Goal: Task Accomplishment & Management: Use online tool/utility

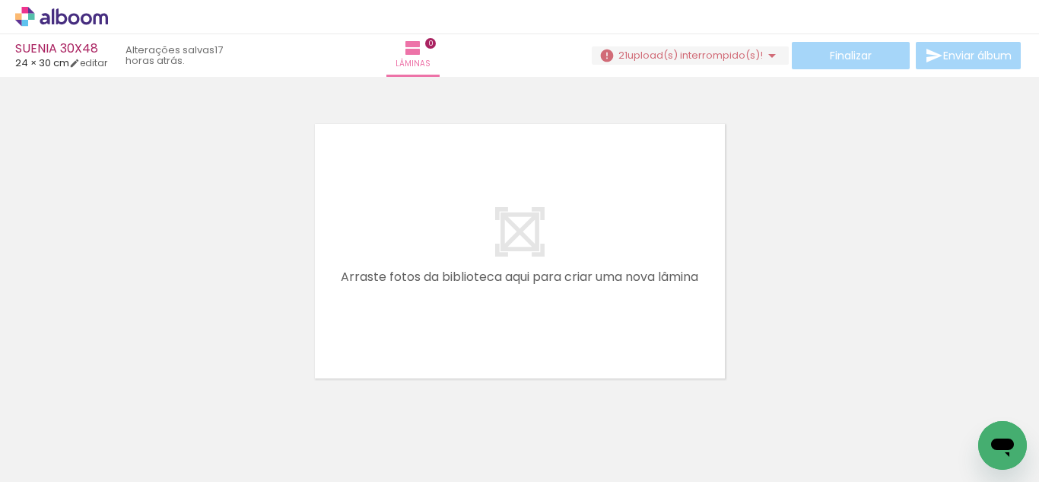
click at [686, 37] on div "SUENIA 30X48 24 × 30 cm editar 17 horas atrás. Lâminas 0 Finalizar Enviar álbum" at bounding box center [519, 38] width 1039 height 77
click at [681, 58] on span "upload(s) interrompido(s)!" at bounding box center [695, 55] width 135 height 14
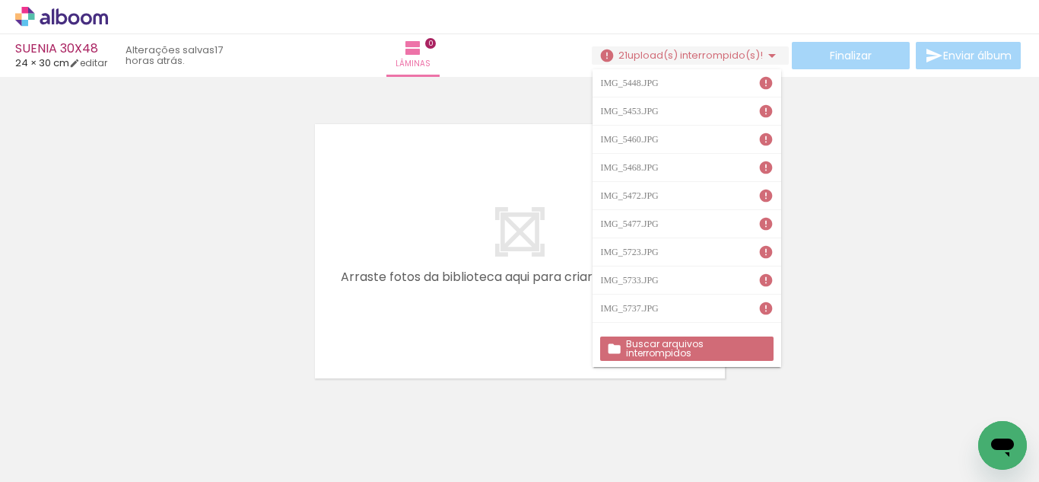
click at [0, 0] on slot "Buscar arquivos interrompidos" at bounding box center [0, 0] width 0 height 0
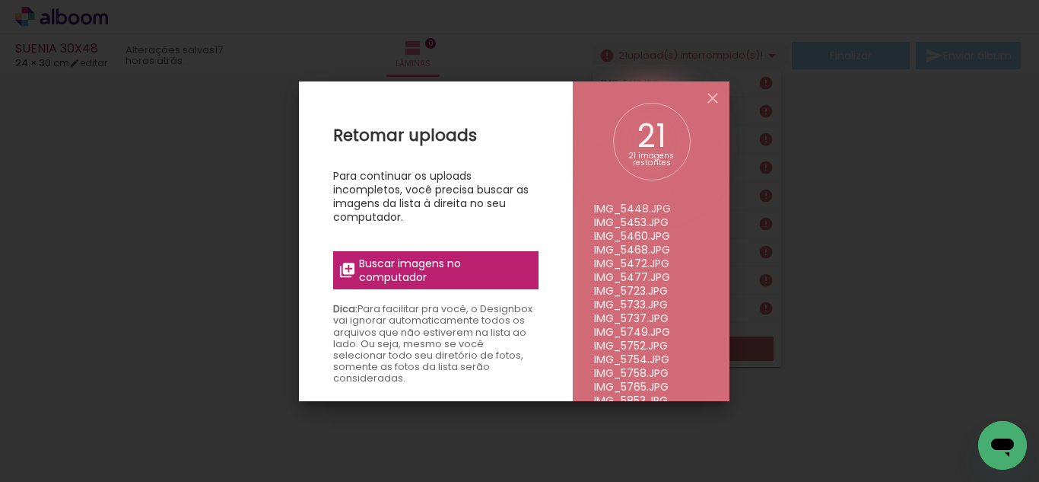
click at [428, 247] on div "Retomar uploads Para continuar os uploads incompletos, você precisa buscar as i…" at bounding box center [436, 322] width 274 height 482
click at [428, 266] on span "Buscar imagens no computador" at bounding box center [444, 269] width 170 height 27
click at [0, 0] on input "file" at bounding box center [0, 0] width 0 height 0
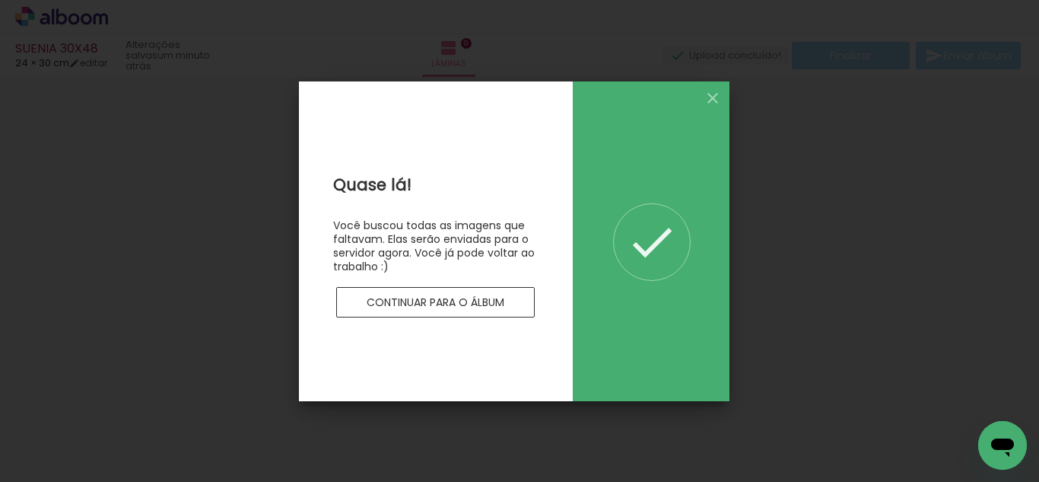
click at [460, 312] on paper-button "Continuar para o álbum" at bounding box center [435, 302] width 199 height 30
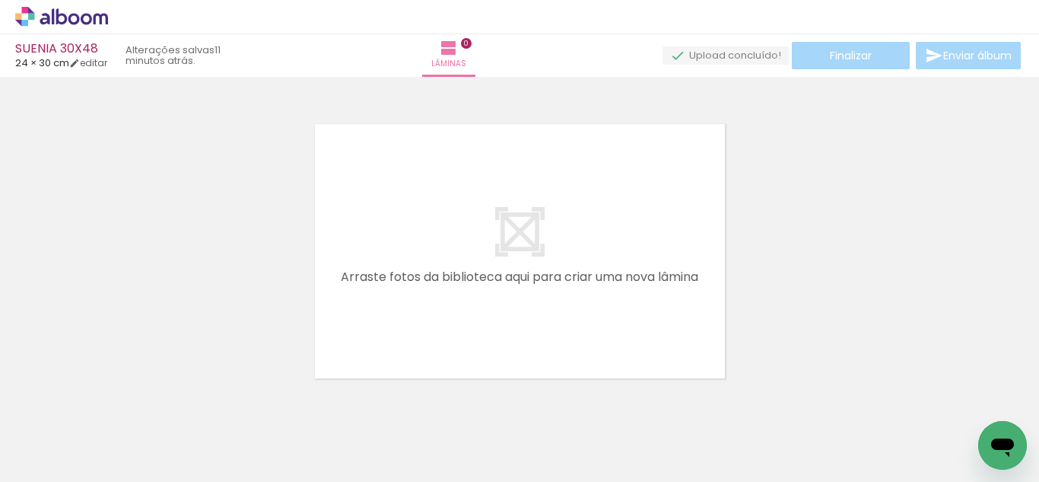
click at [599, 184] on quentale-layouter at bounding box center [520, 251] width 416 height 260
click at [852, 240] on div at bounding box center [519, 231] width 1039 height 299
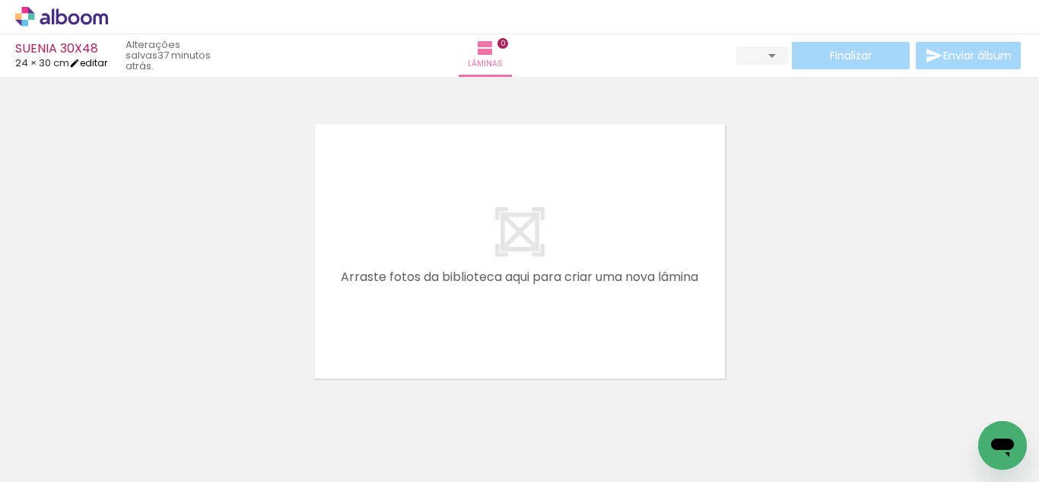
click at [100, 68] on link "editar" at bounding box center [88, 62] width 38 height 13
type input "1"
type input "30"
type input "48"
type input "3"
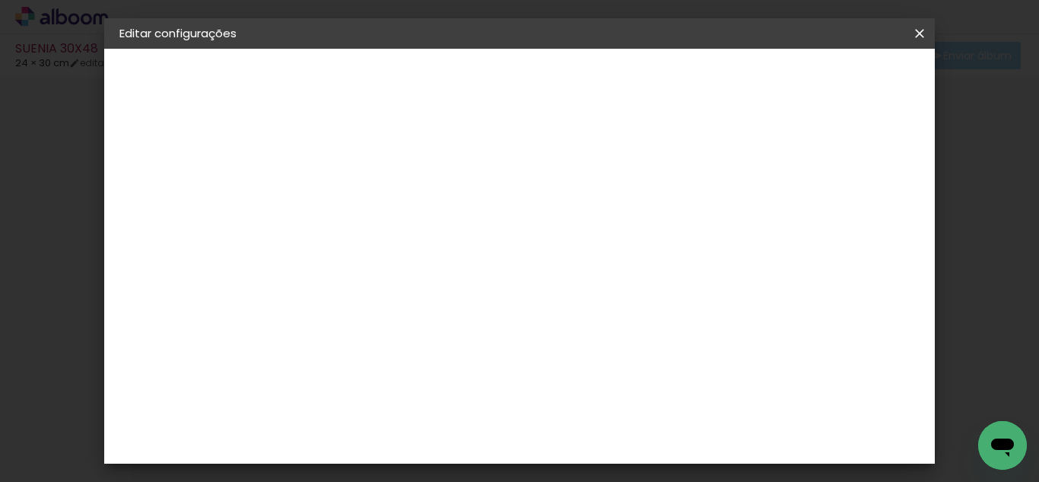
scroll to position [5, 0]
click at [496, 165] on div at bounding box center [489, 170] width 14 height 14
type paper-checkbox "on"
click at [584, 77] on span "Salvar configurações" at bounding box center [546, 85] width 78 height 21
click at [584, 81] on span "Salvar configurações" at bounding box center [546, 85] width 78 height 21
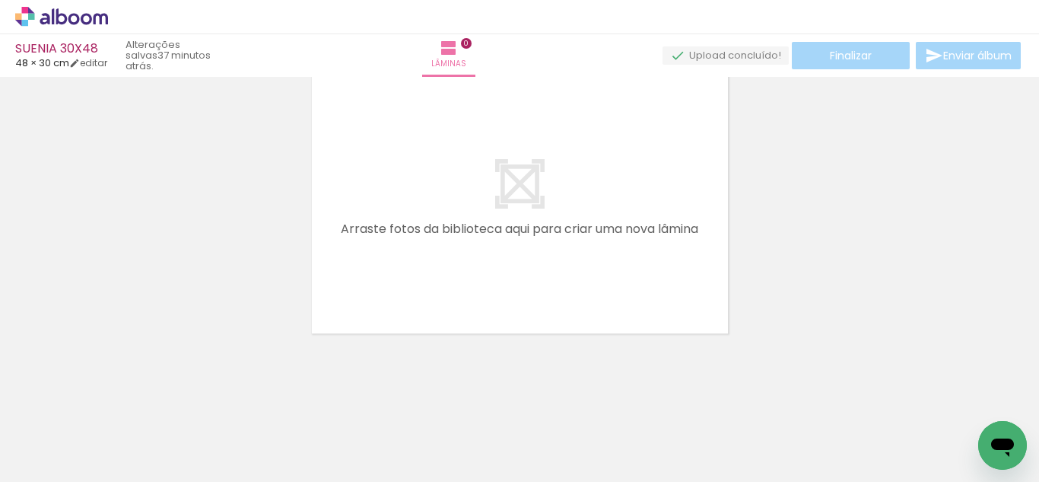
scroll to position [0, 5056]
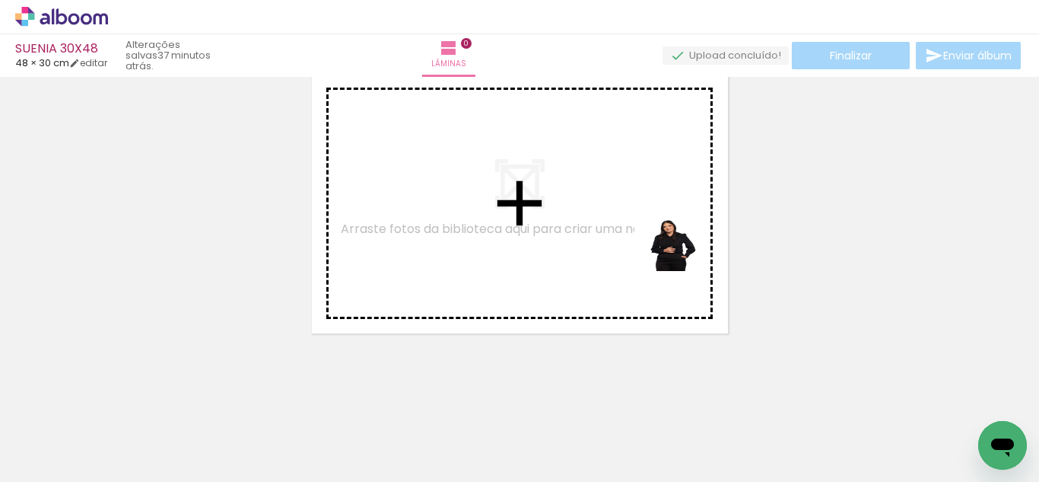
drag, startPoint x: 965, startPoint y: 437, endPoint x: 623, endPoint y: 221, distance: 403.9
click at [623, 221] on quentale-workspace at bounding box center [519, 241] width 1039 height 482
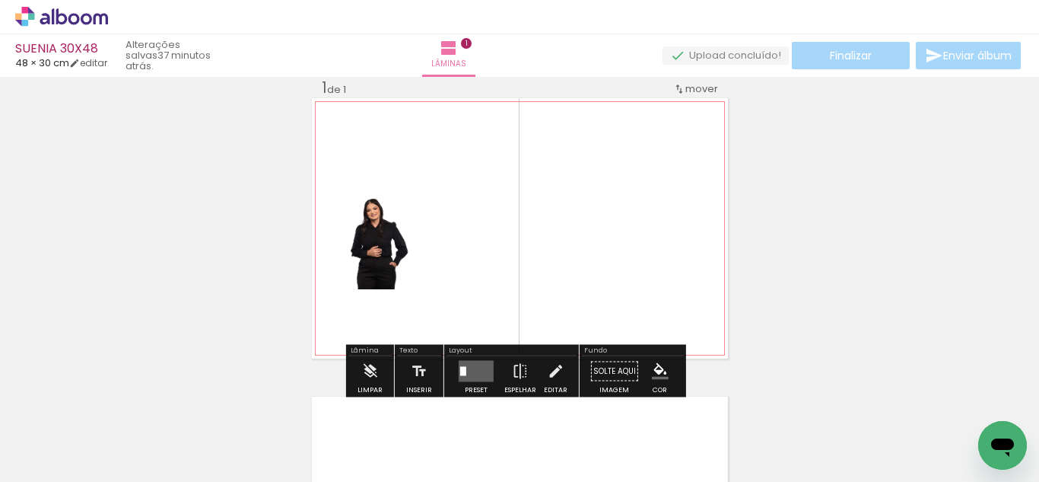
scroll to position [20, 0]
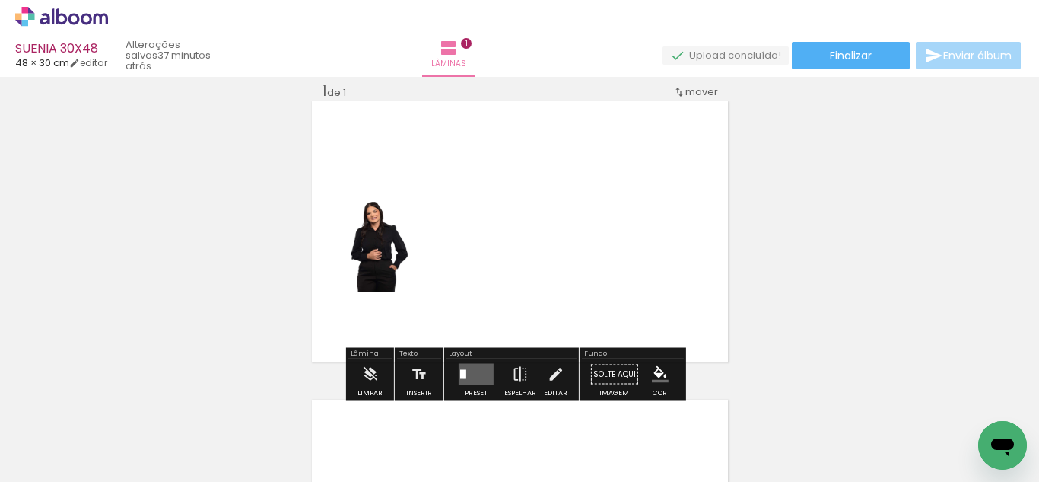
click at [460, 377] on div at bounding box center [463, 374] width 6 height 9
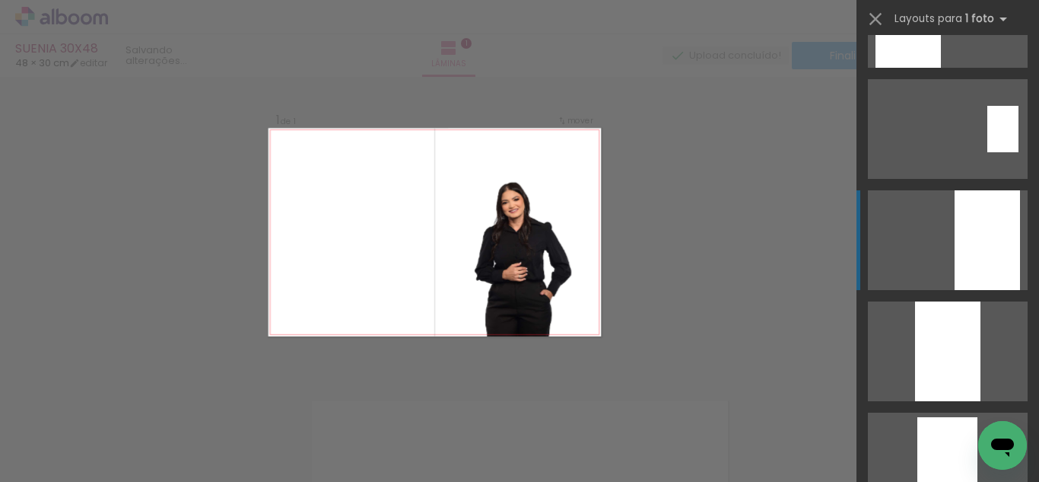
scroll to position [635, 0]
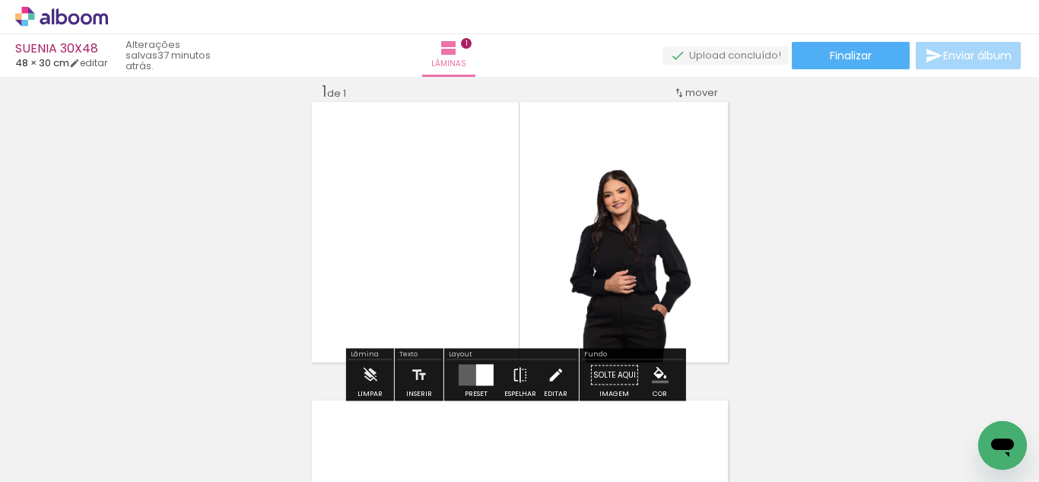
click at [559, 375] on iron-icon at bounding box center [555, 375] width 17 height 30
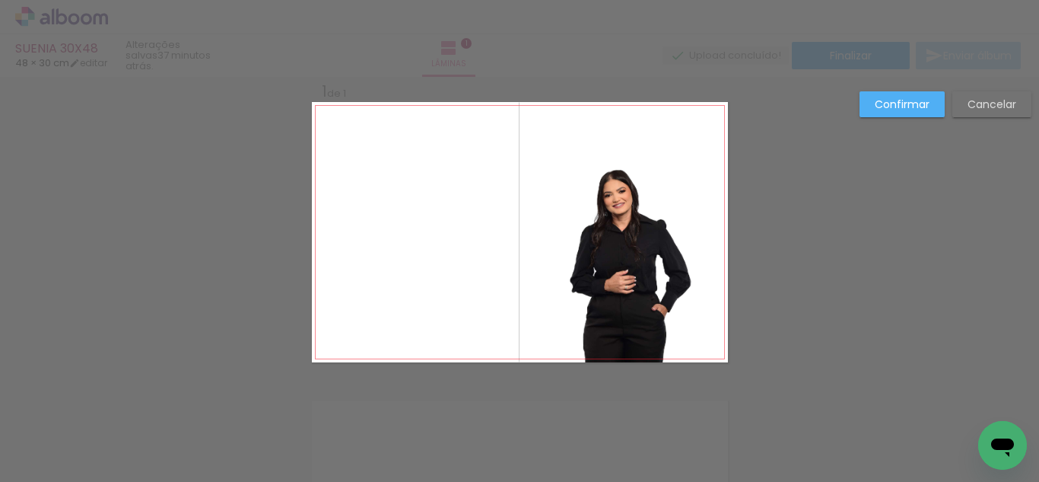
click at [632, 277] on quentale-photo at bounding box center [622, 232] width 170 height 260
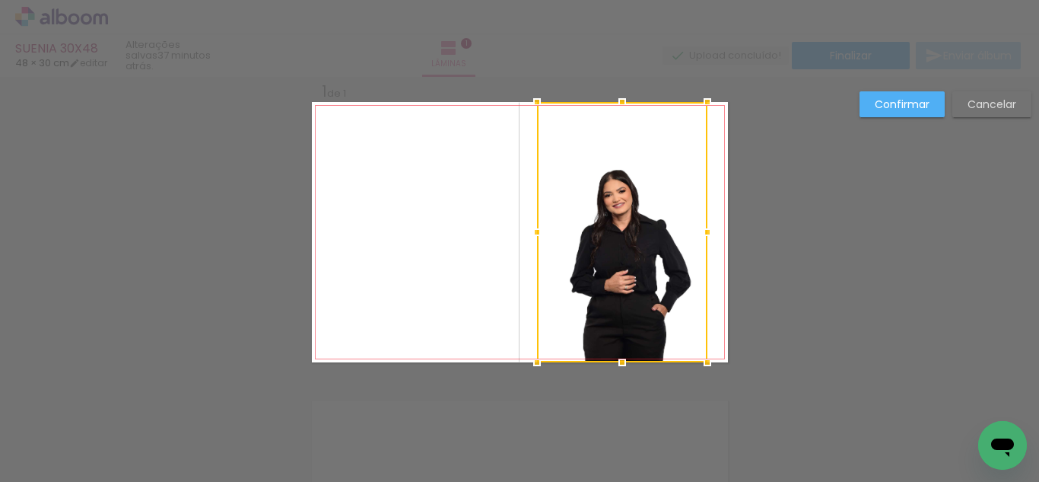
scroll to position [20, 0]
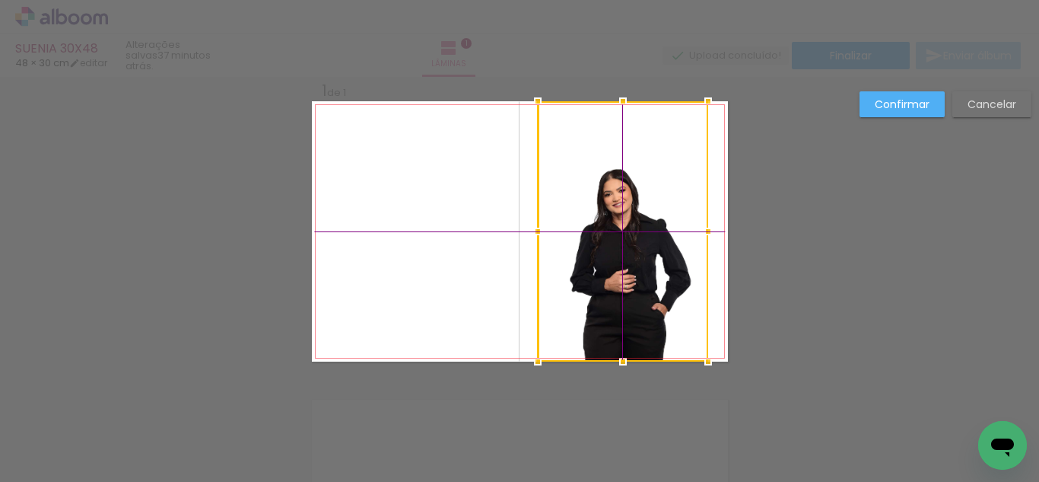
drag, startPoint x: 644, startPoint y: 268, endPoint x: 634, endPoint y: 266, distance: 10.2
click at [634, 266] on div at bounding box center [623, 231] width 170 height 260
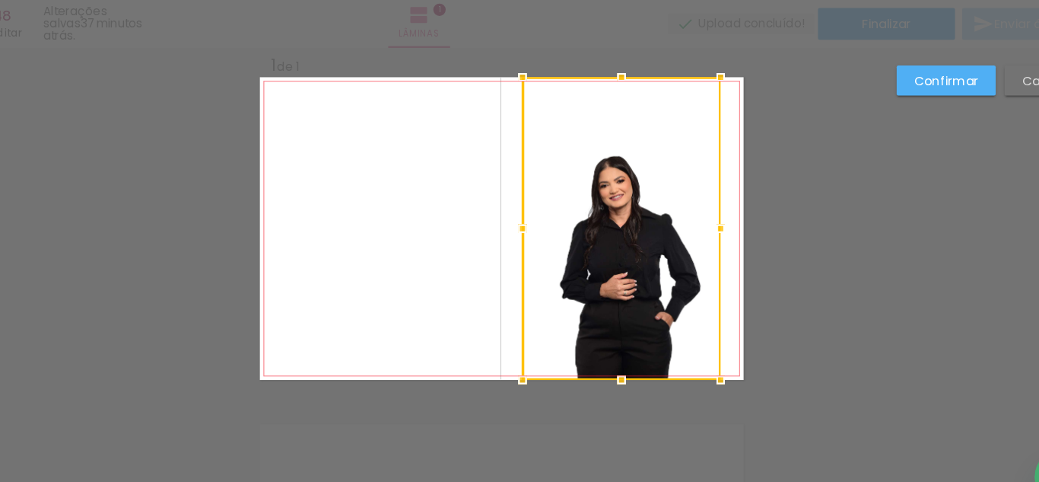
click at [633, 247] on div at bounding box center [623, 231] width 170 height 260
click at [877, 94] on paper-button "Confirmar" at bounding box center [902, 104] width 85 height 26
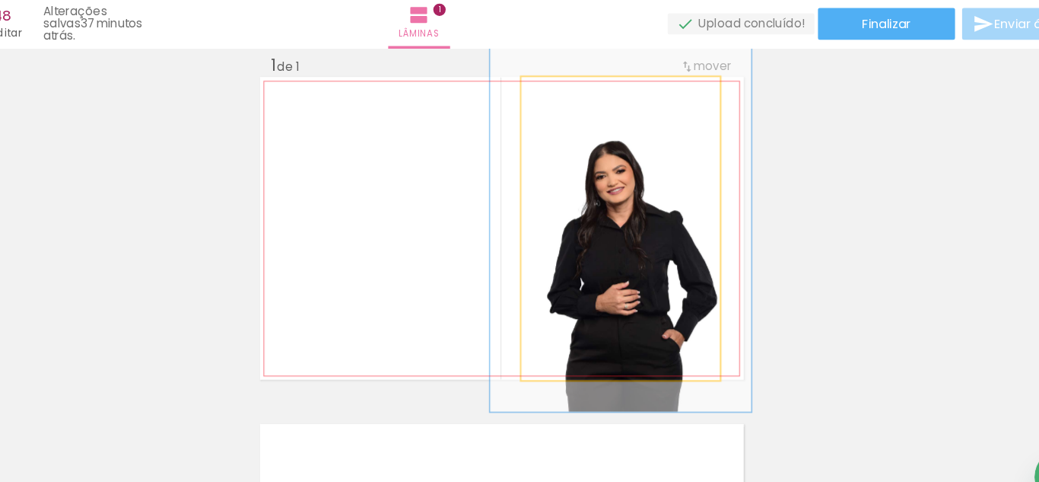
drag, startPoint x: 574, startPoint y: 117, endPoint x: 606, endPoint y: 139, distance: 38.8
type paper-slider "131"
click at [590, 122] on div at bounding box center [584, 117] width 24 height 24
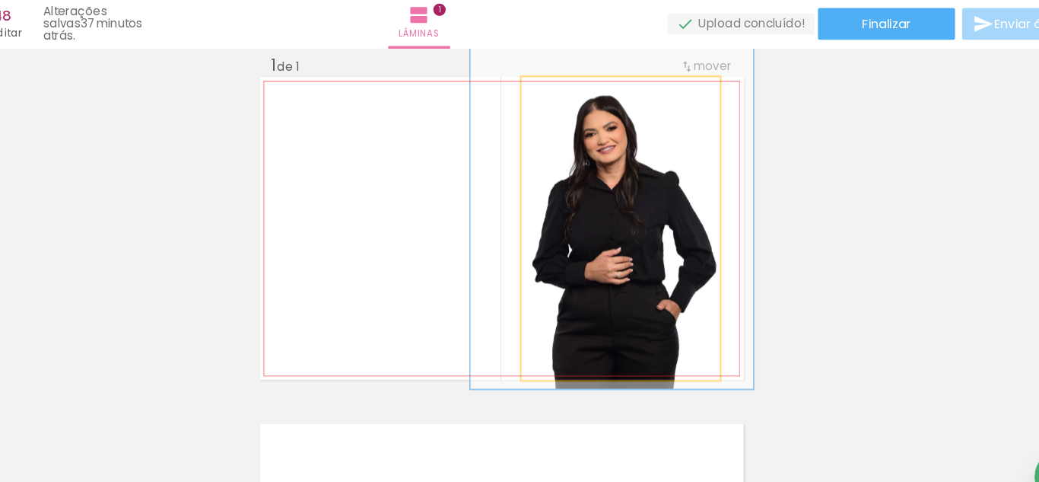
drag, startPoint x: 626, startPoint y: 203, endPoint x: 619, endPoint y: 170, distance: 33.6
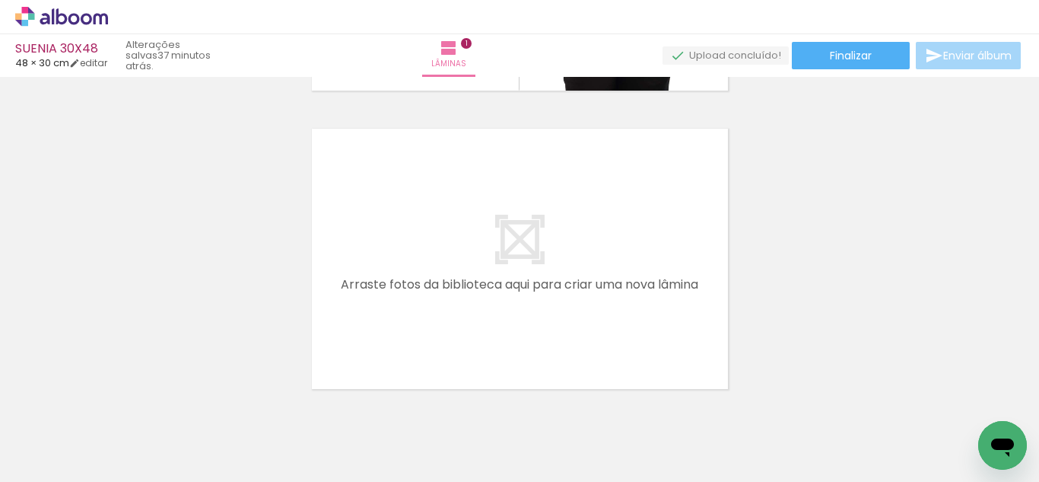
scroll to position [0, 1983]
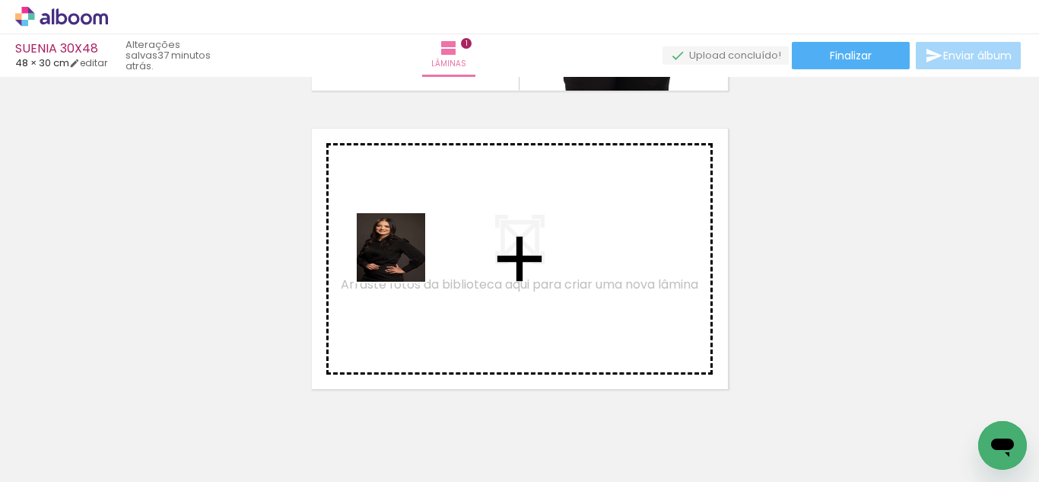
drag, startPoint x: 280, startPoint y: 439, endPoint x: 390, endPoint y: 460, distance: 112.4
click at [403, 258] on quentale-workspace at bounding box center [519, 241] width 1039 height 482
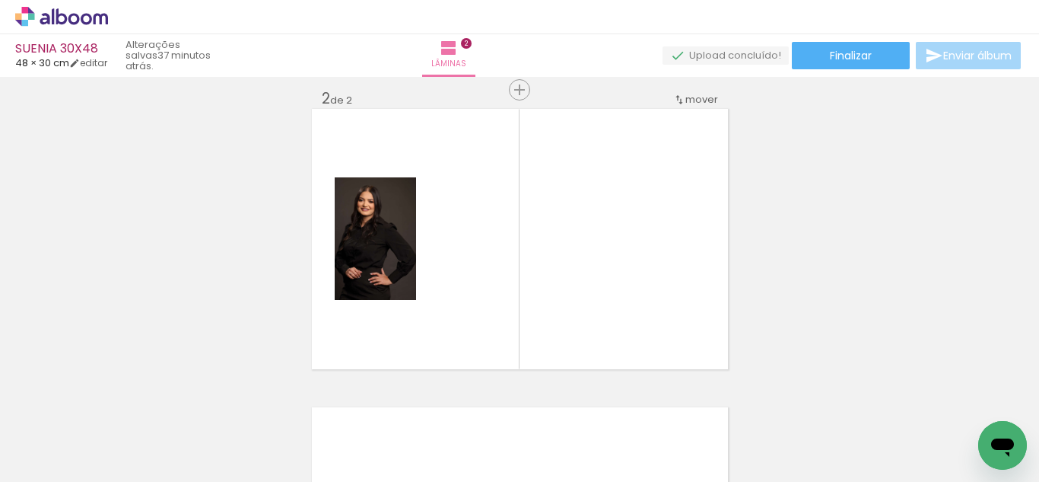
scroll to position [318, 0]
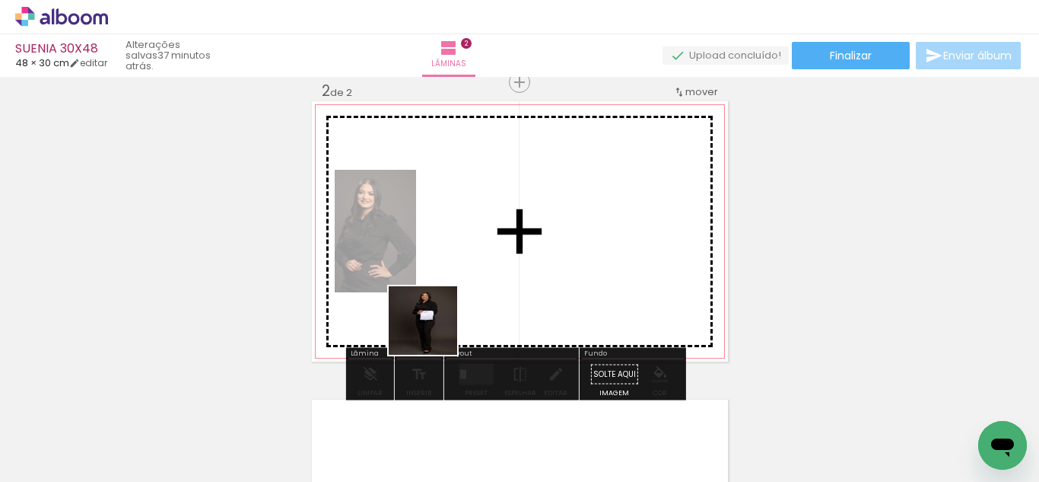
drag, startPoint x: 406, startPoint y: 396, endPoint x: 539, endPoint y: 288, distance: 171.4
click at [482, 232] on quentale-workspace at bounding box center [519, 241] width 1039 height 482
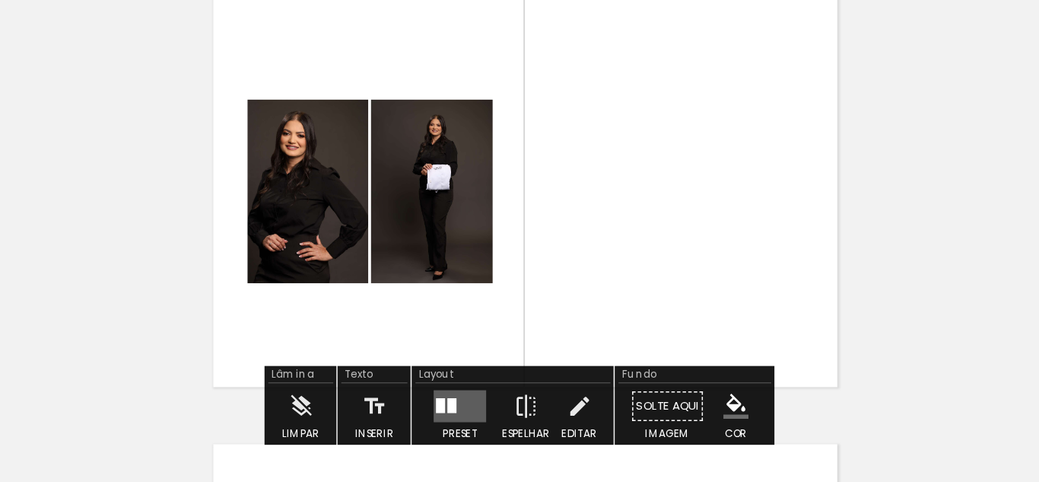
drag, startPoint x: 463, startPoint y: 387, endPoint x: 477, endPoint y: 375, distance: 17.8
click at [463, 387] on quentale-thumb at bounding box center [470, 431] width 85 height 88
click at [477, 373] on quentale-layouter at bounding box center [476, 374] width 35 height 21
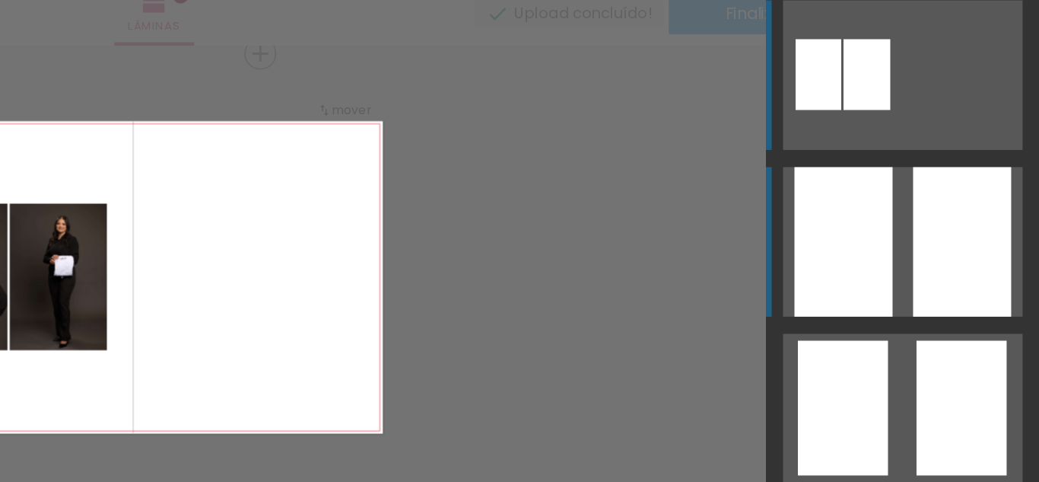
scroll to position [0, 0]
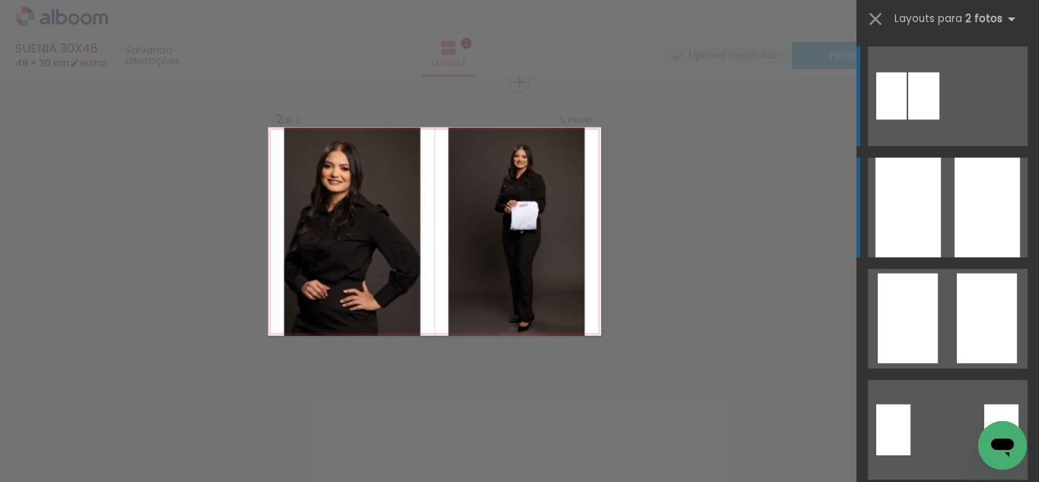
click at [928, 222] on div at bounding box center [908, 208] width 65 height 100
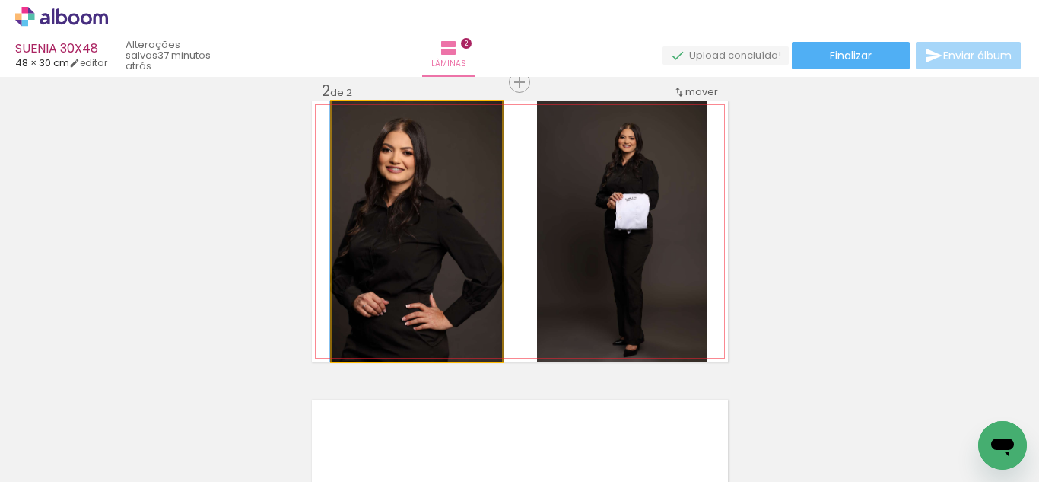
click at [407, 248] on quentale-photo at bounding box center [417, 231] width 170 height 260
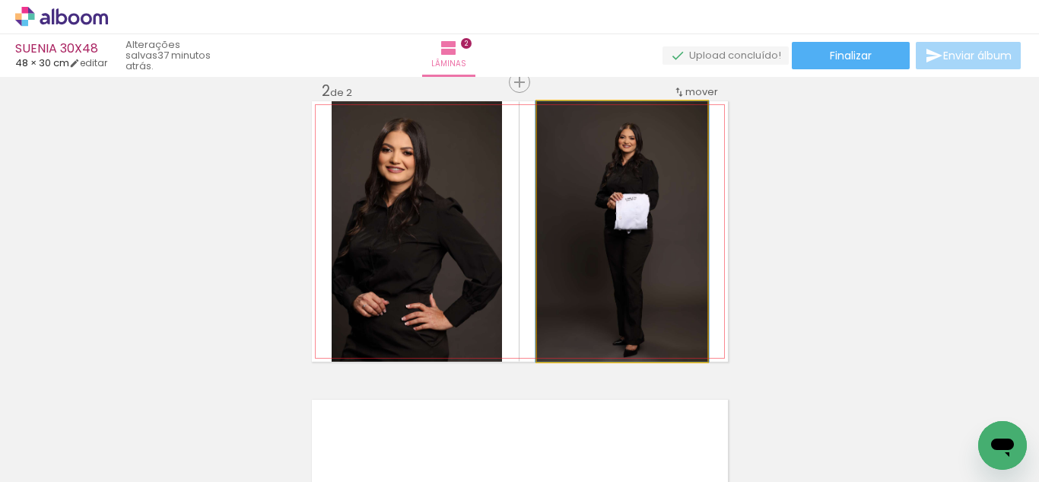
click at [638, 265] on quentale-photo at bounding box center [622, 231] width 170 height 260
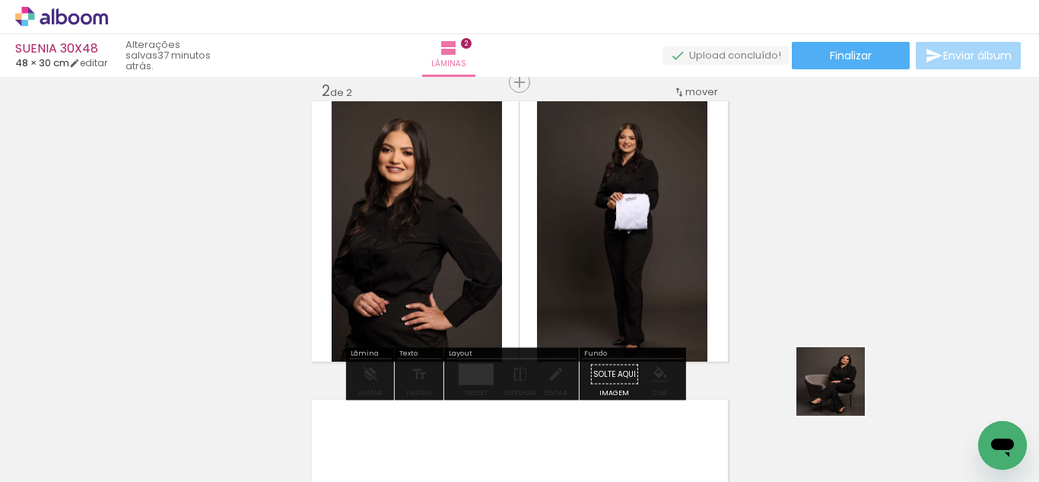
drag, startPoint x: 897, startPoint y: 428, endPoint x: 727, endPoint y: 317, distance: 203.5
click at [727, 317] on quentale-workspace at bounding box center [519, 241] width 1039 height 482
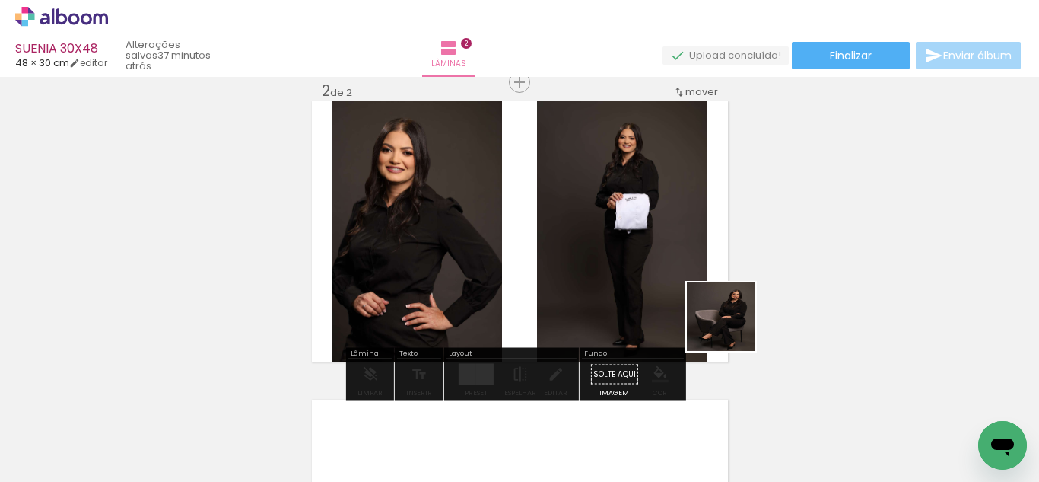
drag, startPoint x: 890, startPoint y: 415, endPoint x: 569, endPoint y: 237, distance: 367.2
click at [569, 237] on quentale-workspace at bounding box center [519, 241] width 1039 height 482
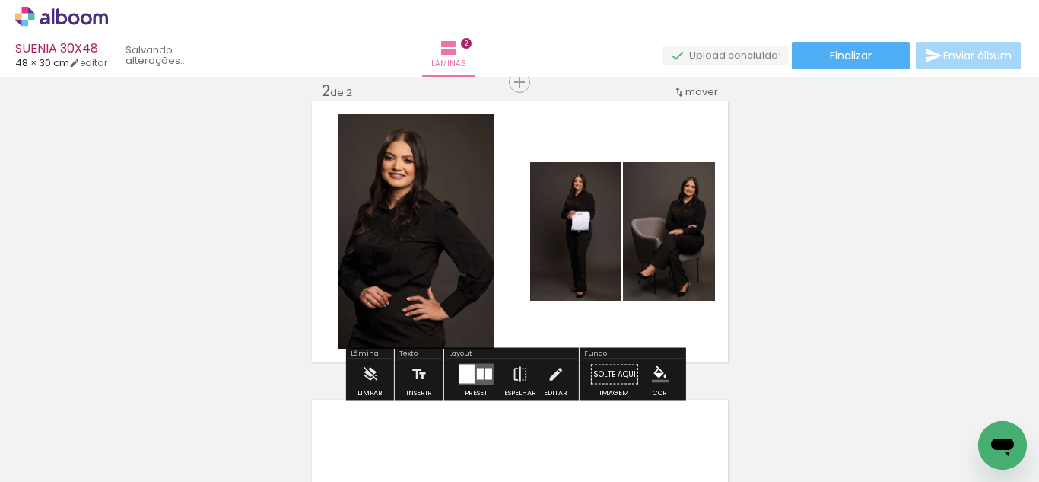
click at [479, 373] on div at bounding box center [480, 373] width 7 height 11
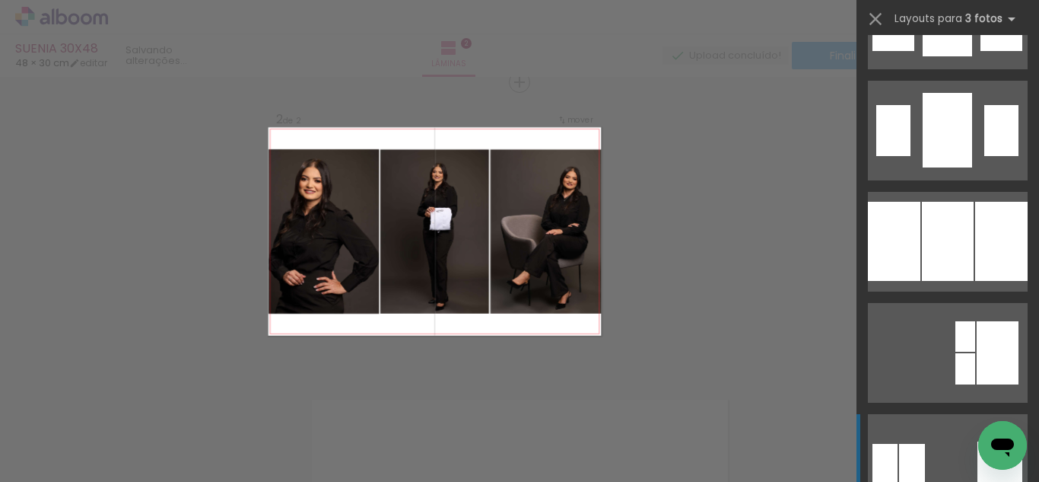
scroll to position [1522, 0]
click at [966, 56] on div at bounding box center [947, 18] width 49 height 75
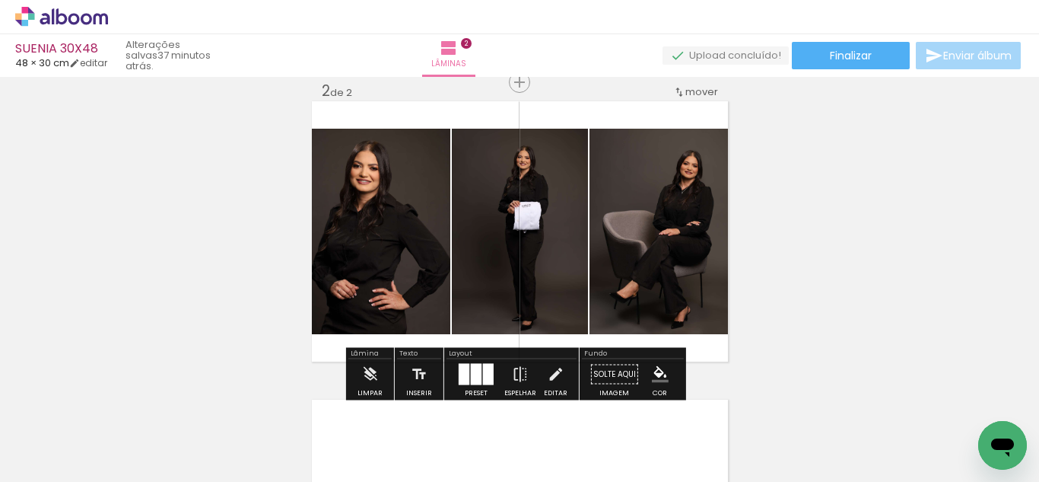
click at [464, 359] on div at bounding box center [476, 374] width 41 height 30
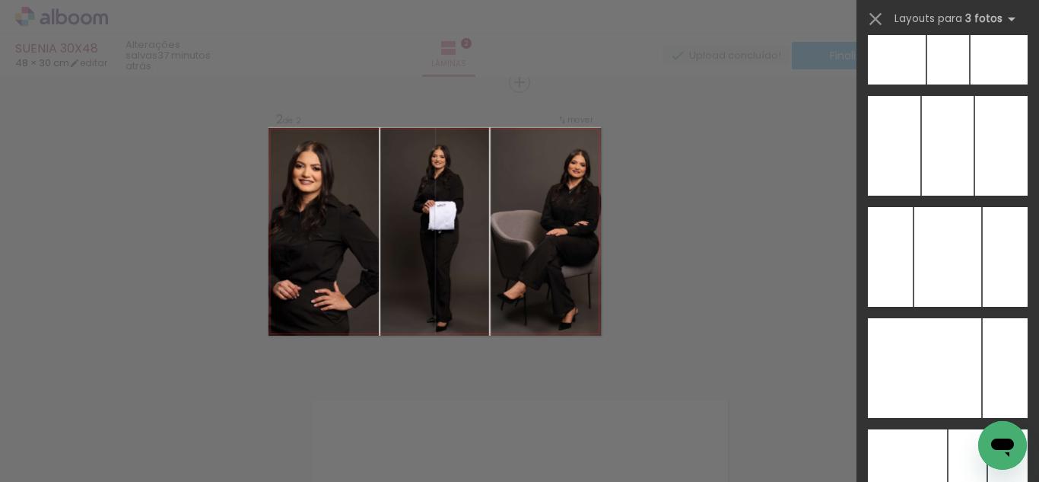
scroll to position [8800, 0]
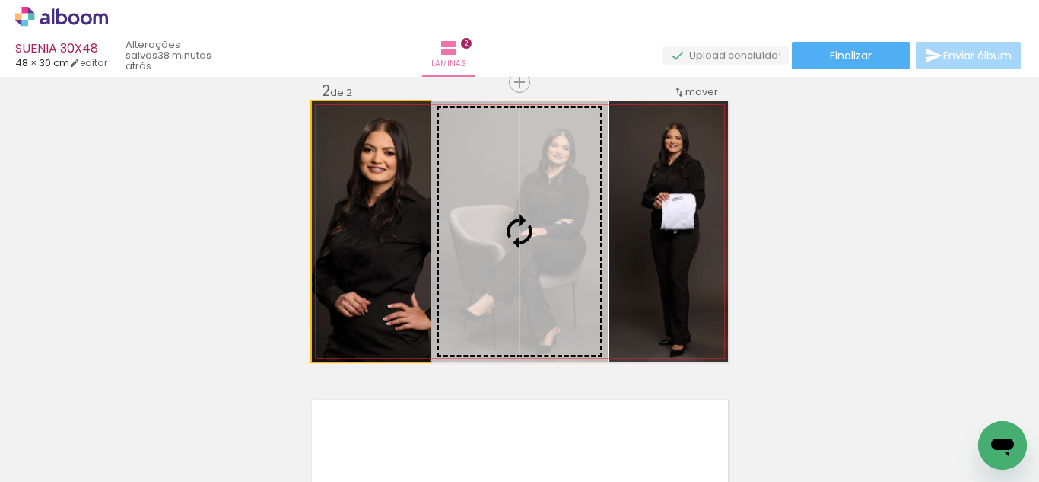
drag, startPoint x: 339, startPoint y: 275, endPoint x: 488, endPoint y: 274, distance: 148.4
click at [0, 0] on slot at bounding box center [0, 0] width 0 height 0
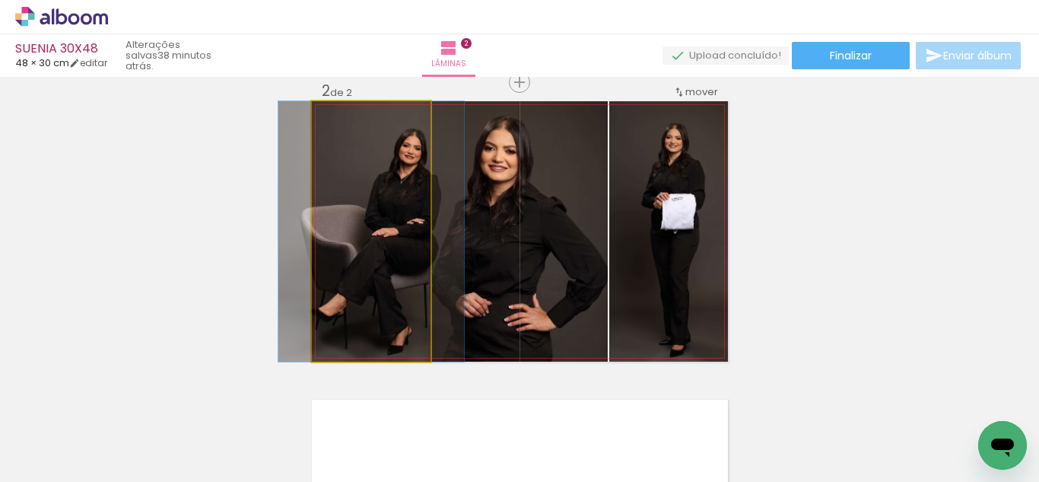
click at [403, 266] on quentale-photo at bounding box center [371, 231] width 119 height 260
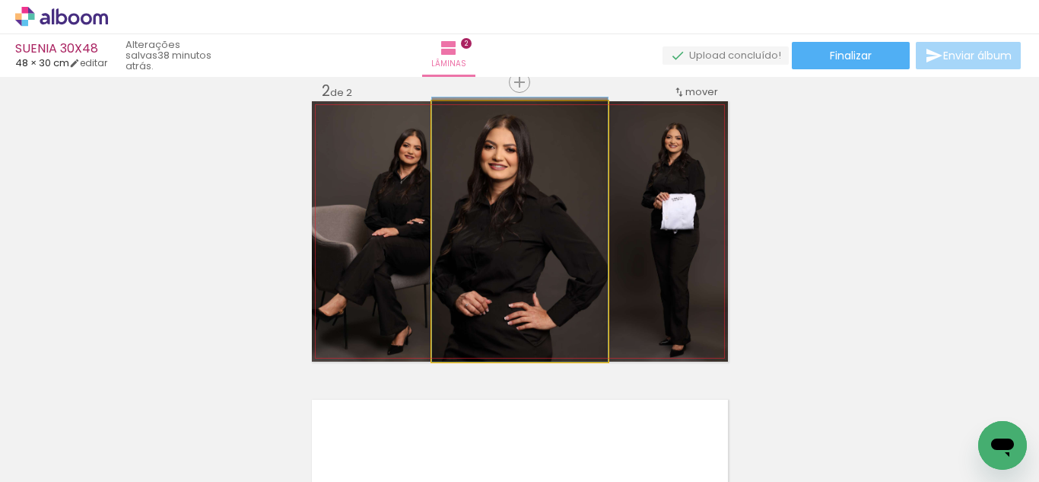
drag, startPoint x: 511, startPoint y: 252, endPoint x: 390, endPoint y: 246, distance: 121.1
click at [0, 0] on slot at bounding box center [0, 0] width 0 height 0
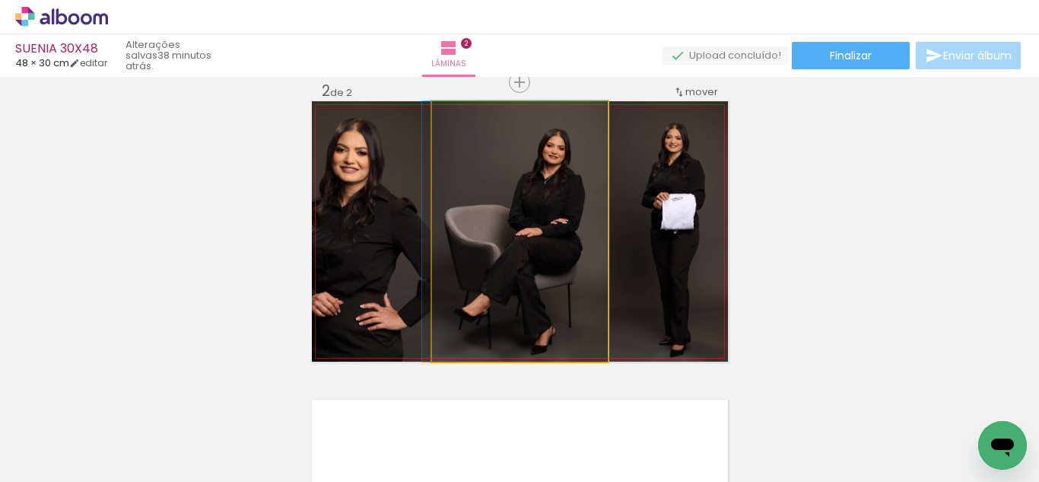
drag, startPoint x: 531, startPoint y: 208, endPoint x: 519, endPoint y: 202, distance: 14.0
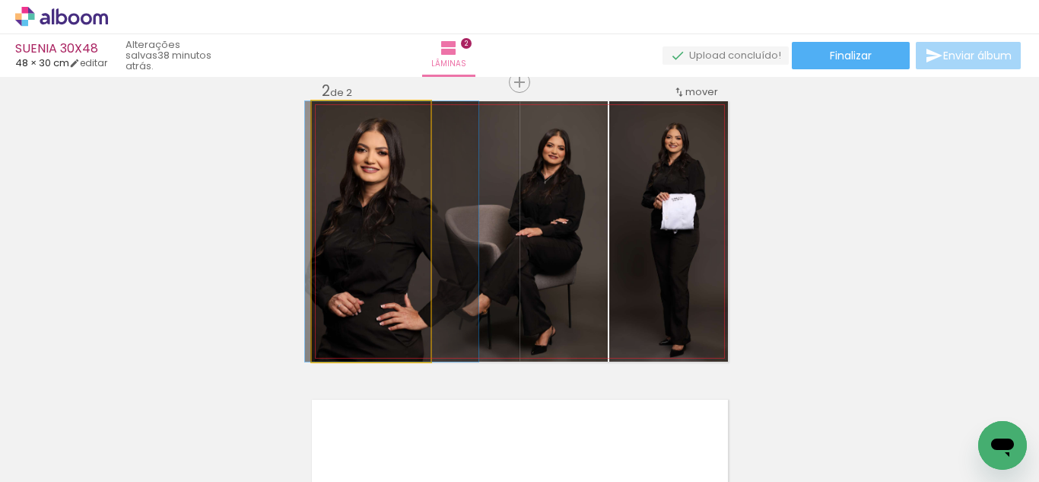
drag, startPoint x: 371, startPoint y: 202, endPoint x: 392, endPoint y: 201, distance: 20.6
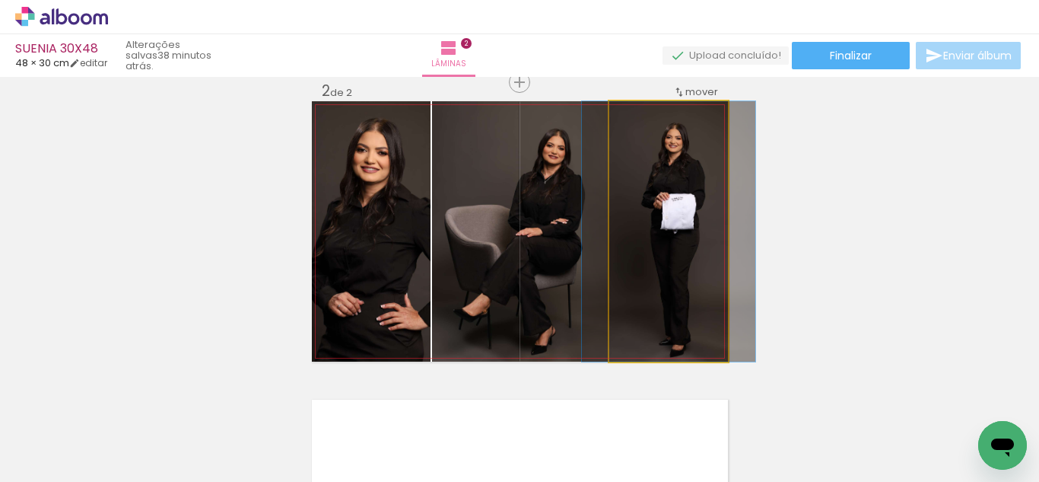
click at [663, 217] on quentale-photo at bounding box center [669, 231] width 119 height 260
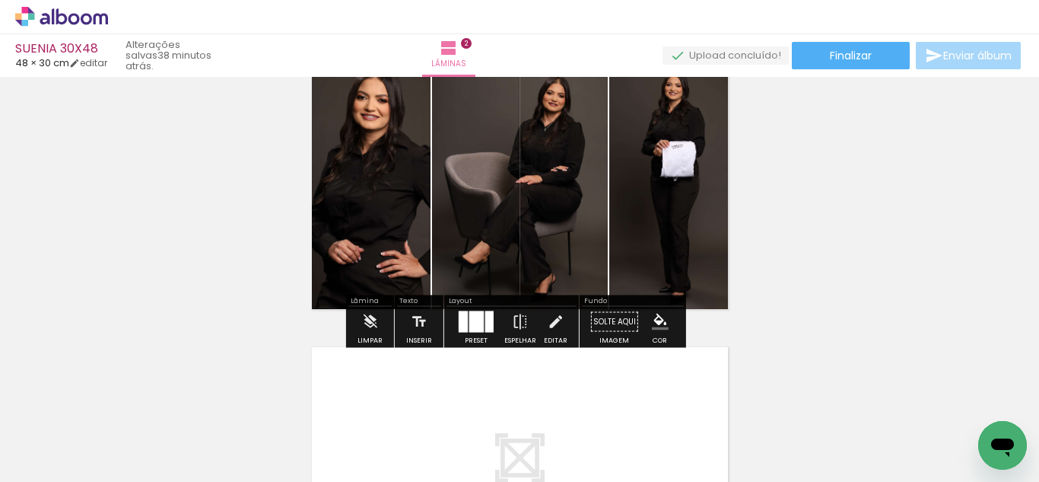
scroll to position [371, 0]
click at [467, 304] on div "Layout" at bounding box center [512, 301] width 130 height 9
click at [479, 320] on div at bounding box center [477, 320] width 14 height 21
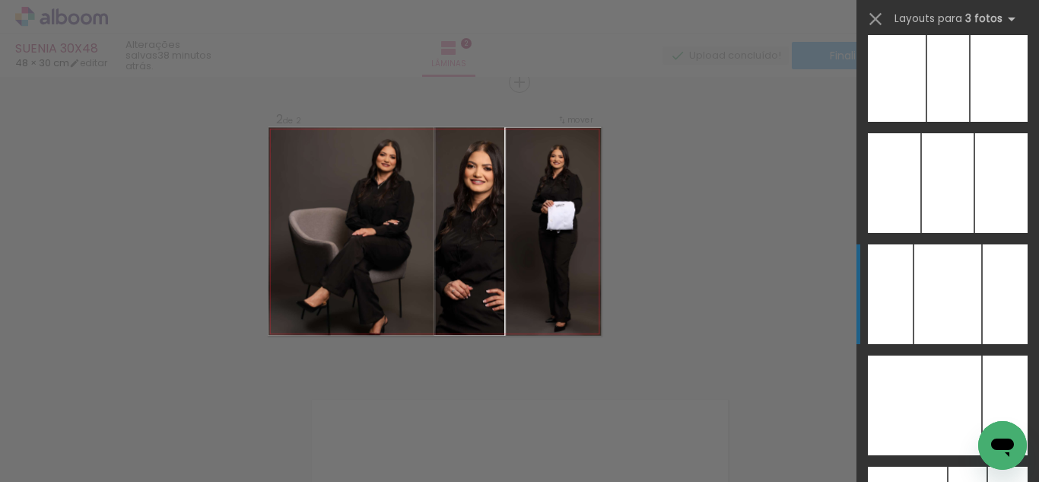
scroll to position [8800, 0]
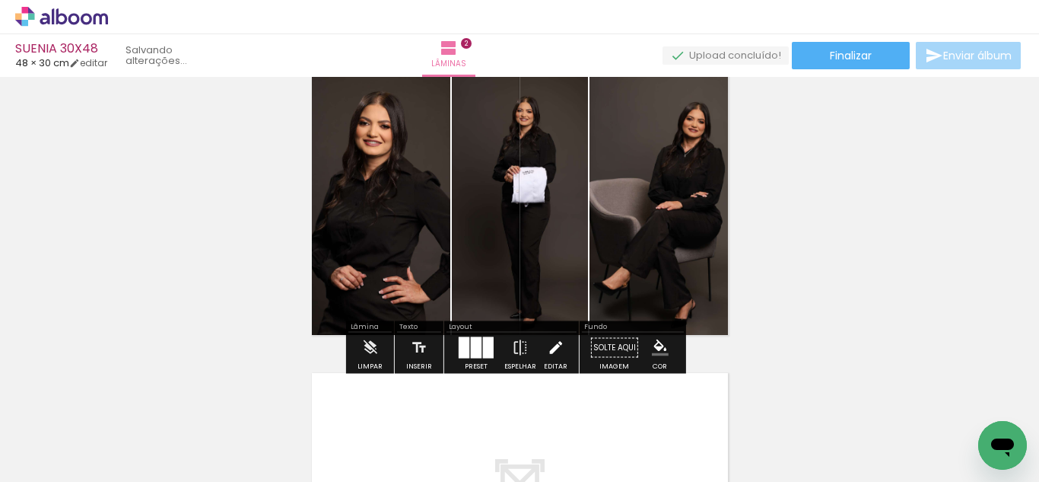
click at [547, 338] on iron-icon at bounding box center [555, 348] width 17 height 30
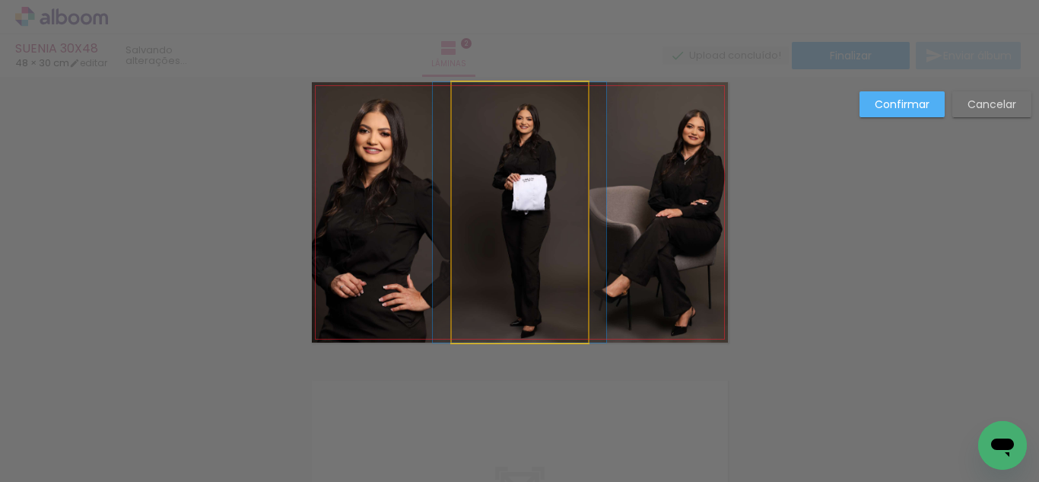
scroll to position [318, 0]
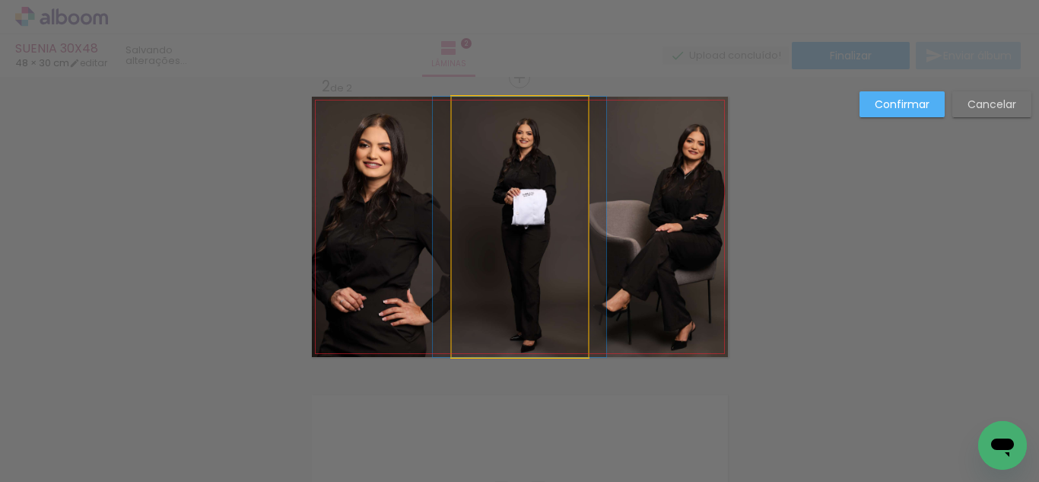
click at [510, 215] on quentale-photo at bounding box center [520, 227] width 136 height 260
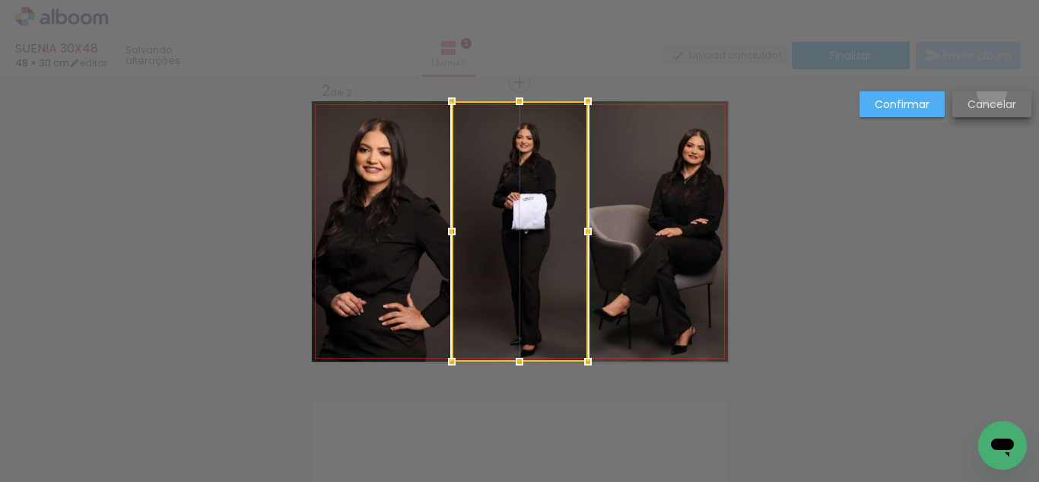
click at [992, 91] on paper-button "Cancelar" at bounding box center [992, 104] width 79 height 26
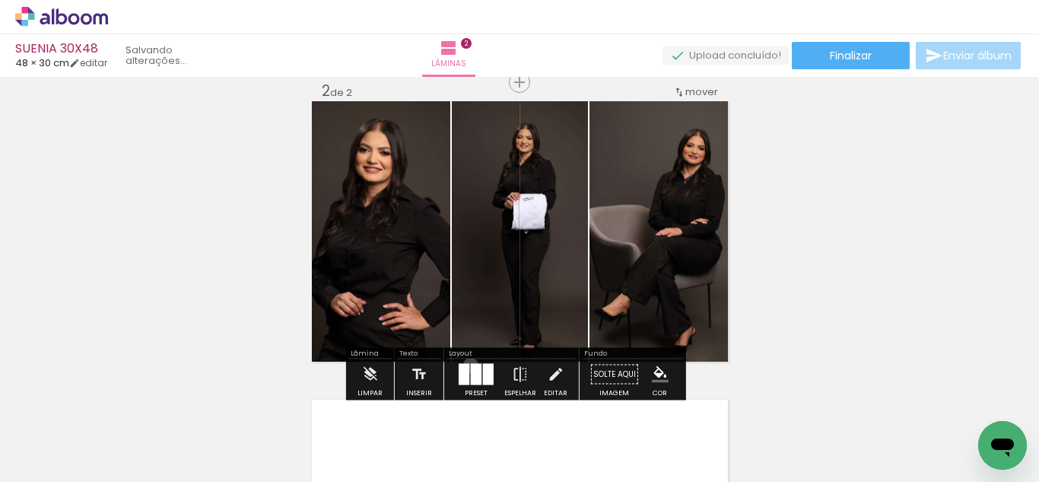
drag, startPoint x: 467, startPoint y: 364, endPoint x: 769, endPoint y: 265, distance: 318.1
click at [471, 364] on div at bounding box center [476, 374] width 11 height 21
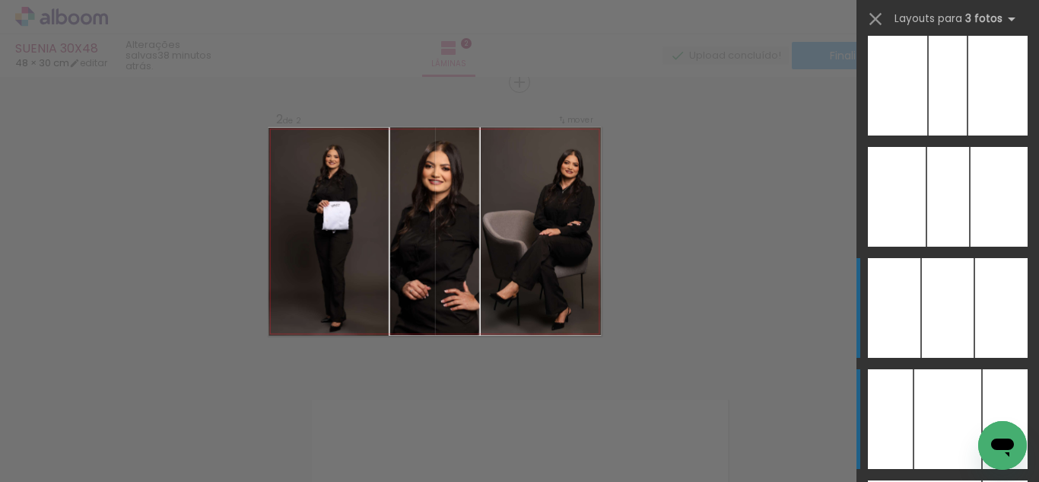
scroll to position [8676, 0]
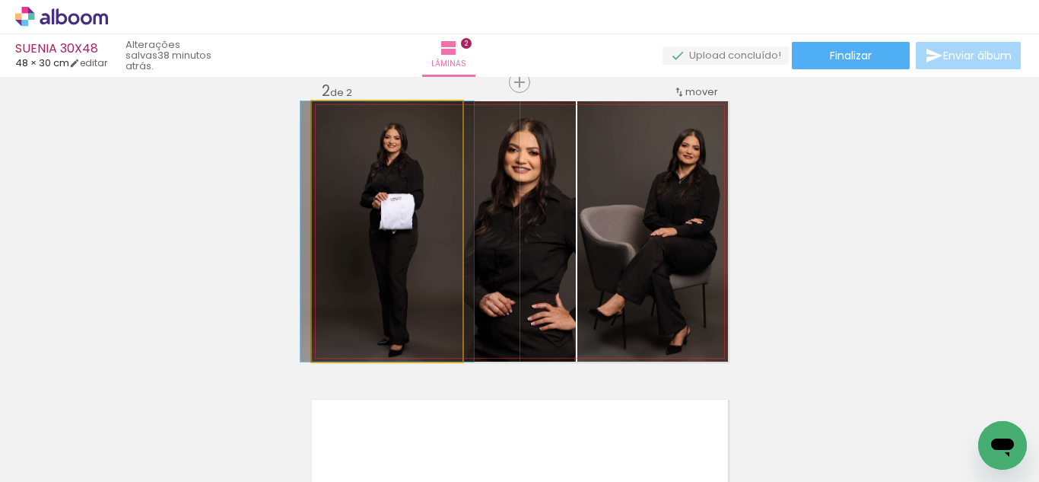
drag, startPoint x: 381, startPoint y: 233, endPoint x: 496, endPoint y: 233, distance: 114.9
click at [0, 0] on slot at bounding box center [0, 0] width 0 height 0
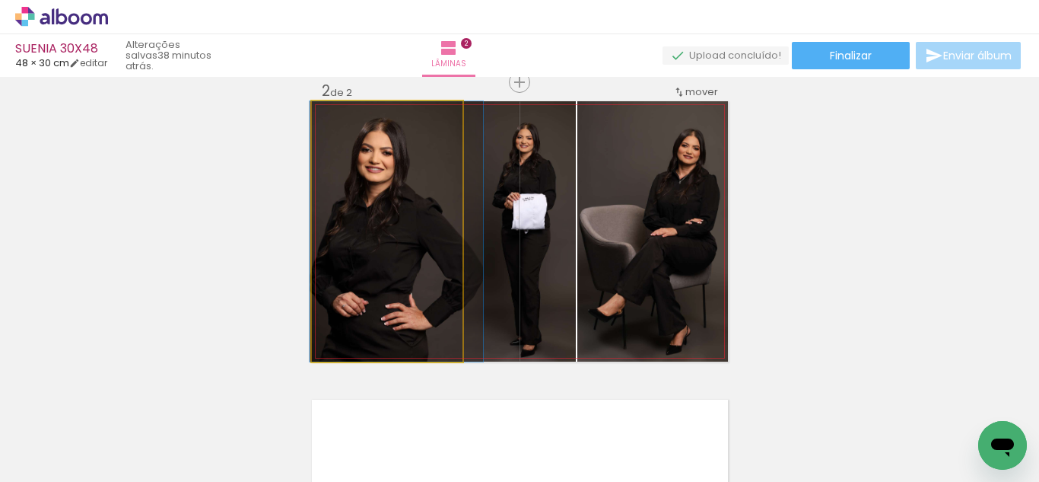
drag, startPoint x: 421, startPoint y: 235, endPoint x: 430, endPoint y: 236, distance: 9.2
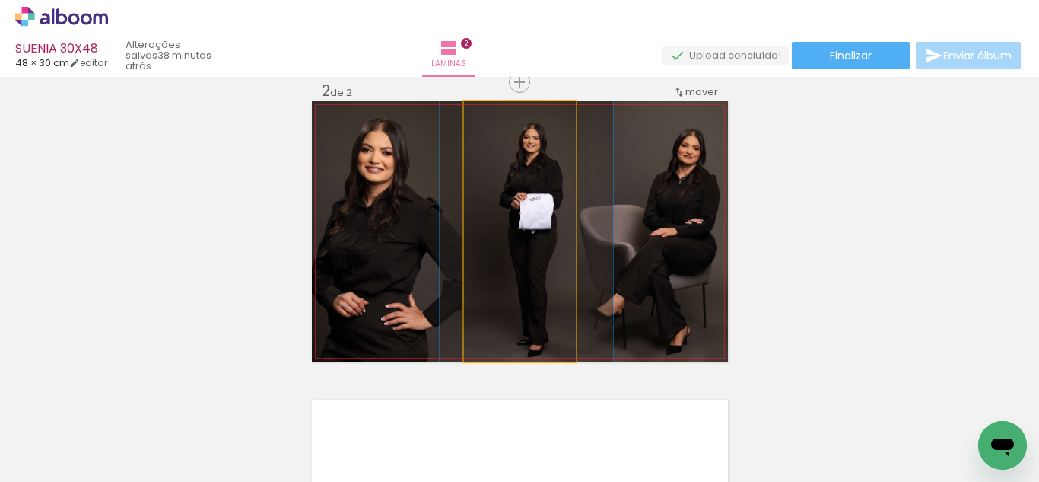
drag, startPoint x: 531, startPoint y: 218, endPoint x: 538, endPoint y: 214, distance: 8.2
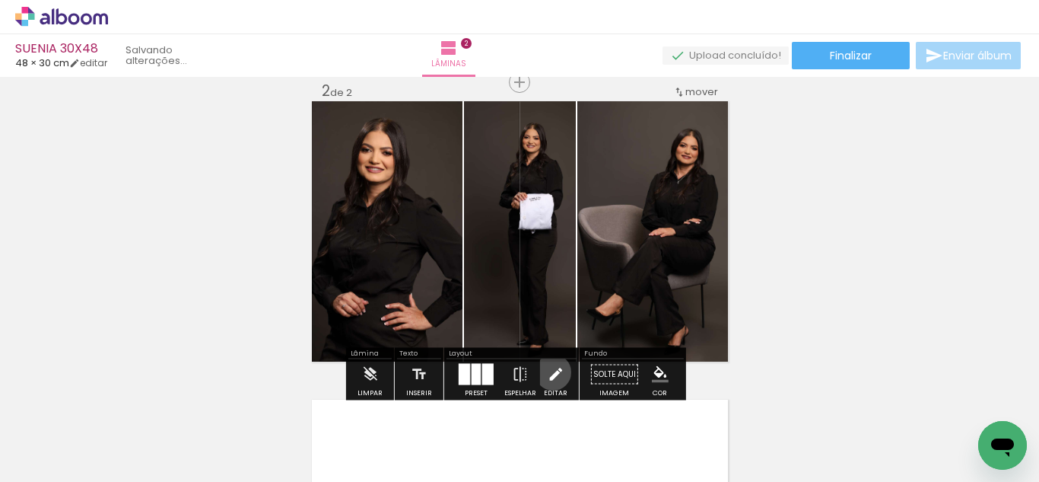
click at [549, 372] on iron-icon at bounding box center [555, 374] width 17 height 30
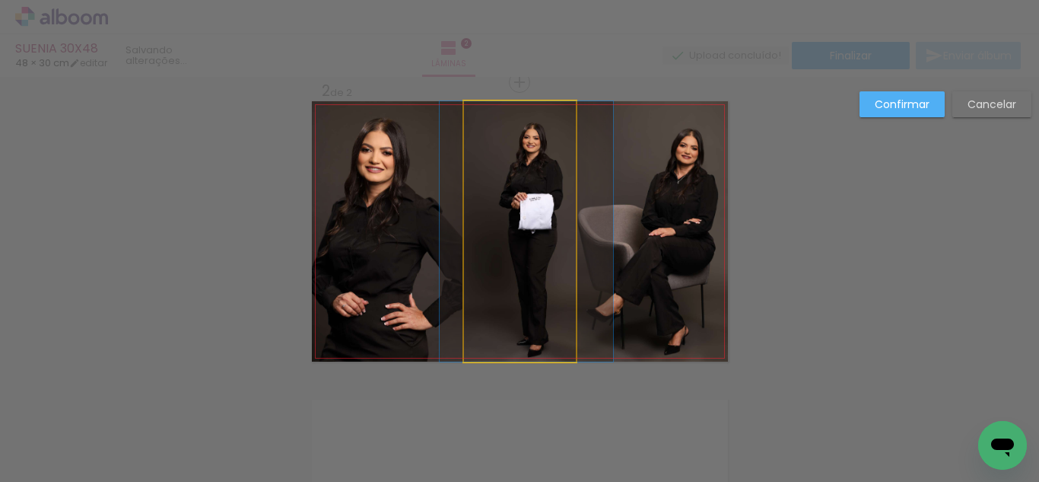
click at [476, 253] on quentale-photo at bounding box center [520, 231] width 112 height 260
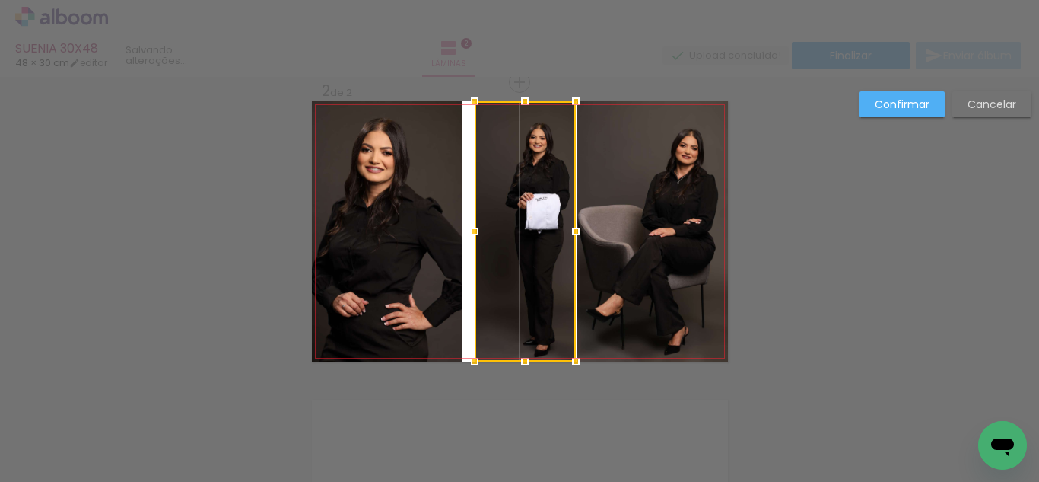
drag, startPoint x: 454, startPoint y: 231, endPoint x: 476, endPoint y: 229, distance: 21.4
click at [476, 229] on div at bounding box center [475, 231] width 30 height 30
click at [590, 208] on quentale-photo at bounding box center [653, 231] width 151 height 260
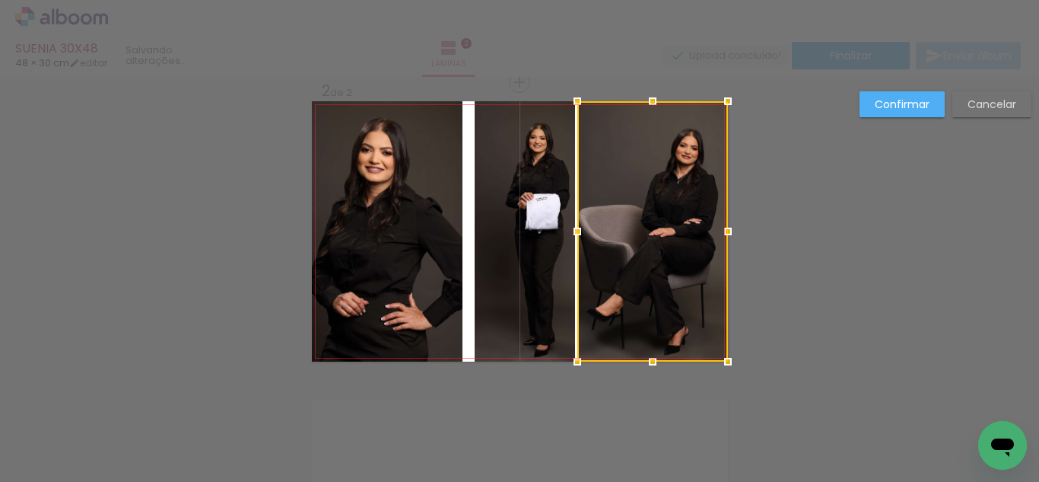
click at [441, 215] on quentale-photo at bounding box center [387, 231] width 151 height 260
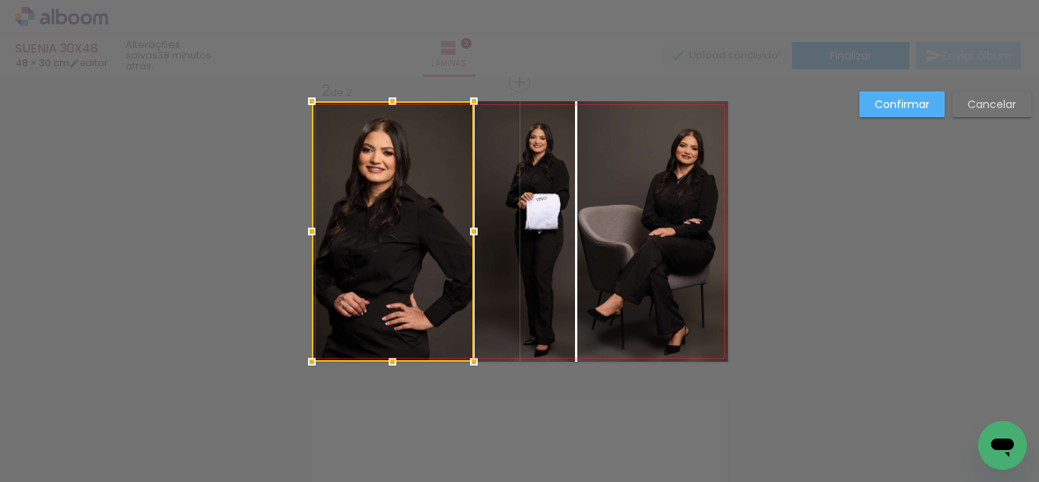
drag, startPoint x: 455, startPoint y: 217, endPoint x: 466, endPoint y: 220, distance: 11.8
click at [466, 220] on div at bounding box center [474, 231] width 30 height 30
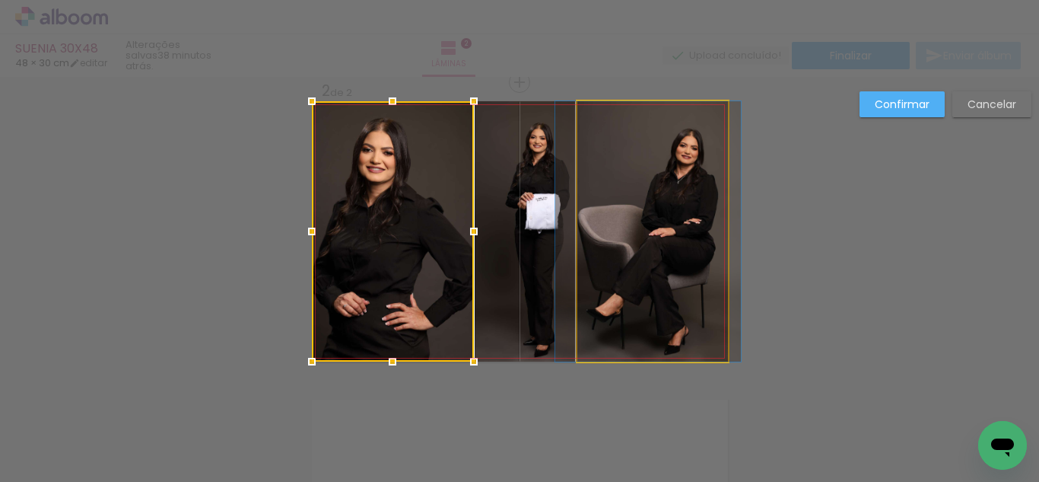
click at [651, 198] on quentale-photo at bounding box center [653, 231] width 151 height 260
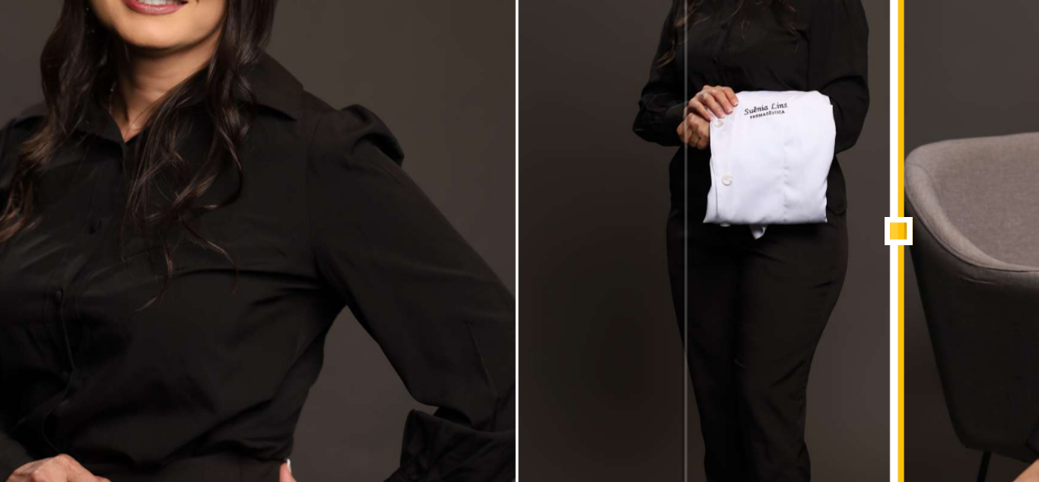
click at [461, 244] on quentale-photo at bounding box center [393, 231] width 162 height 260
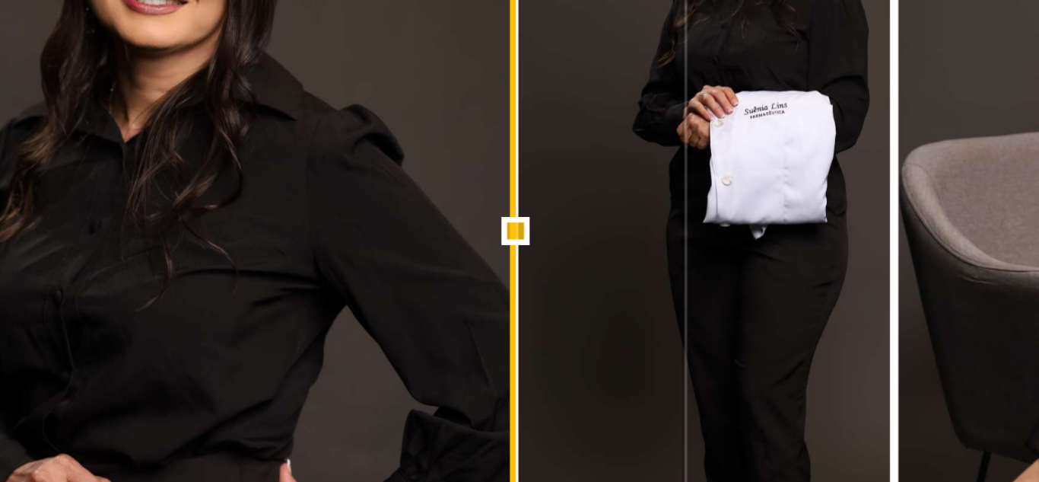
click at [468, 229] on div at bounding box center [474, 231] width 30 height 30
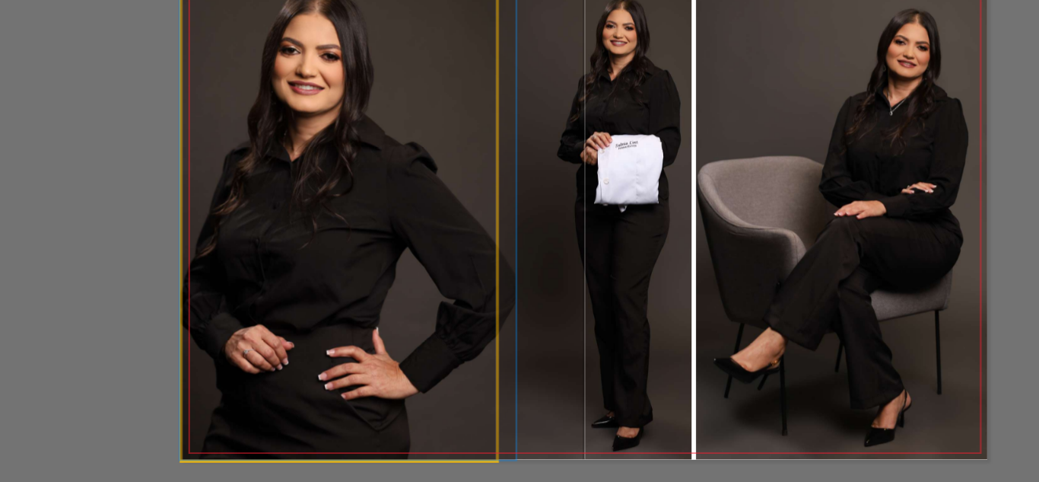
click at [449, 250] on quentale-photo at bounding box center [393, 231] width 162 height 260
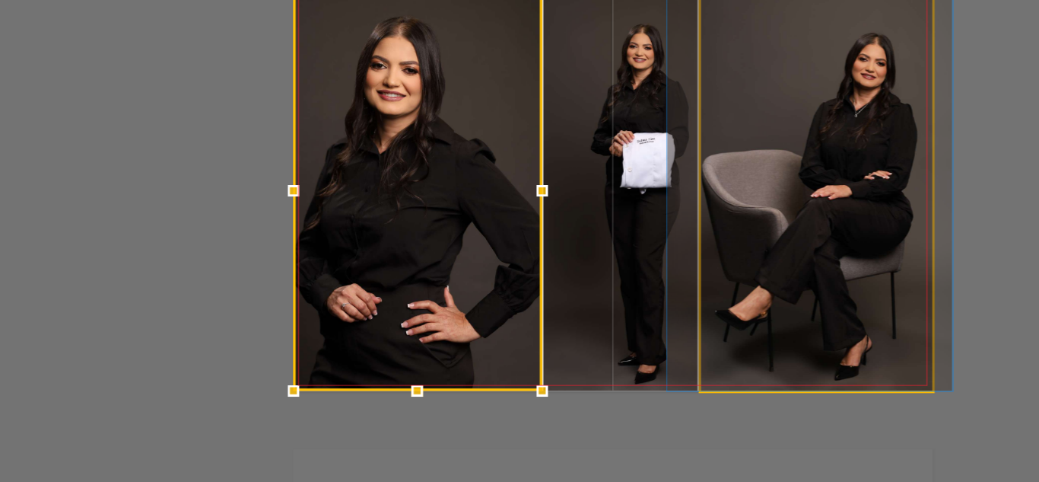
click at [631, 221] on quentale-photo at bounding box center [653, 231] width 151 height 260
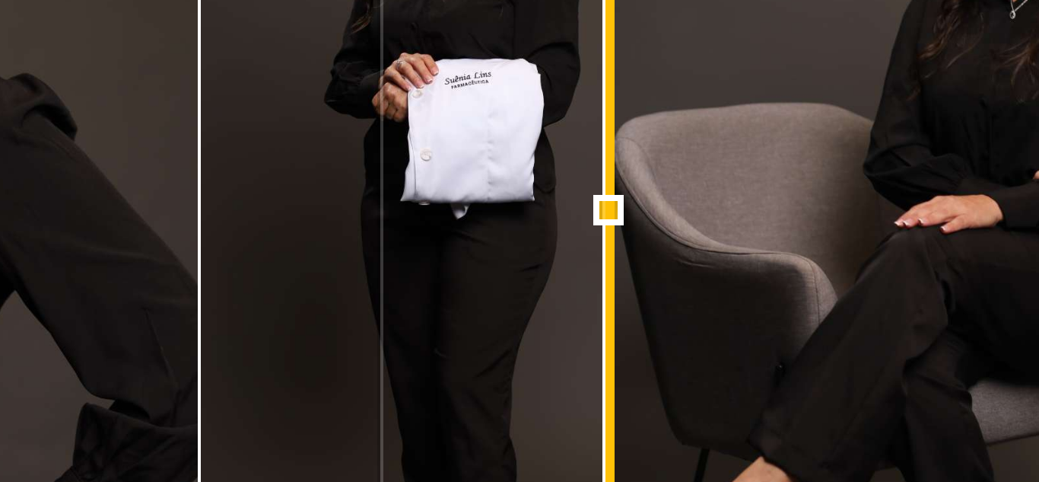
click at [572, 230] on div at bounding box center [577, 231] width 30 height 30
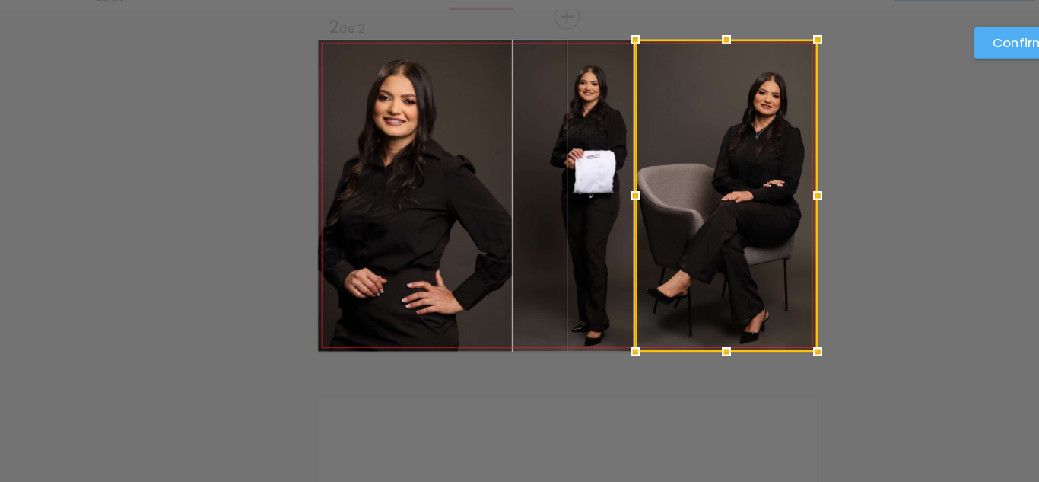
click at [0, 0] on slot "Confirmar" at bounding box center [0, 0] width 0 height 0
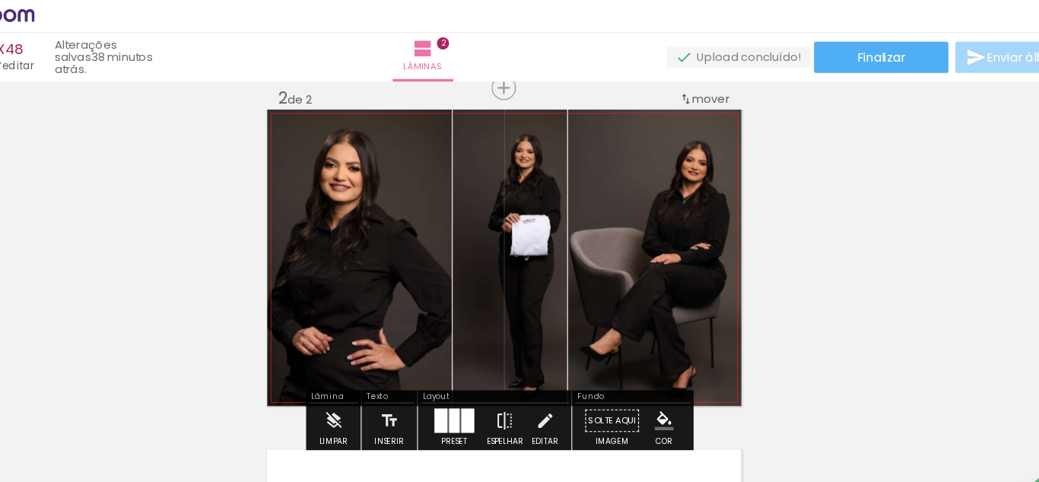
scroll to position [317, 0]
click at [103, 53] on div "SUENIA 30X48" at bounding box center [61, 50] width 92 height 14
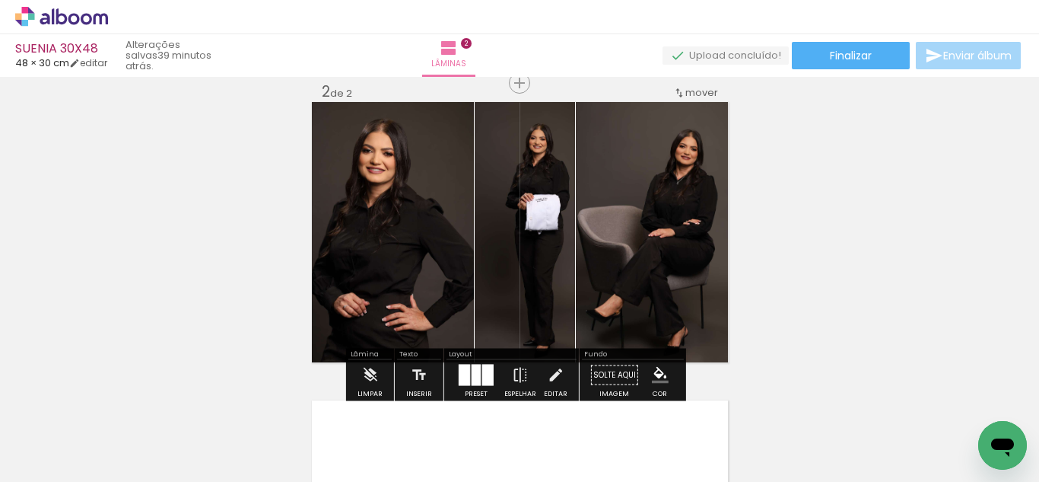
click at [37, 66] on span "48 × 30 cm" at bounding box center [42, 63] width 54 height 14
click at [114, 69] on div "SUENIA 30X48 48 × 30 cm editar 39 minutos atrás. Lâminas 2 Finalizar Enviar álb…" at bounding box center [519, 38] width 1039 height 77
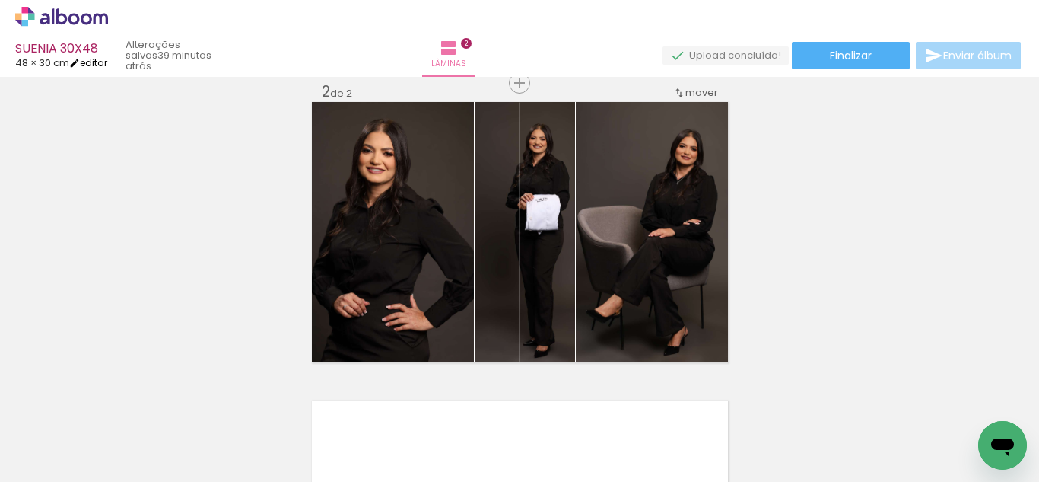
click at [94, 65] on link "editar" at bounding box center [88, 62] width 38 height 13
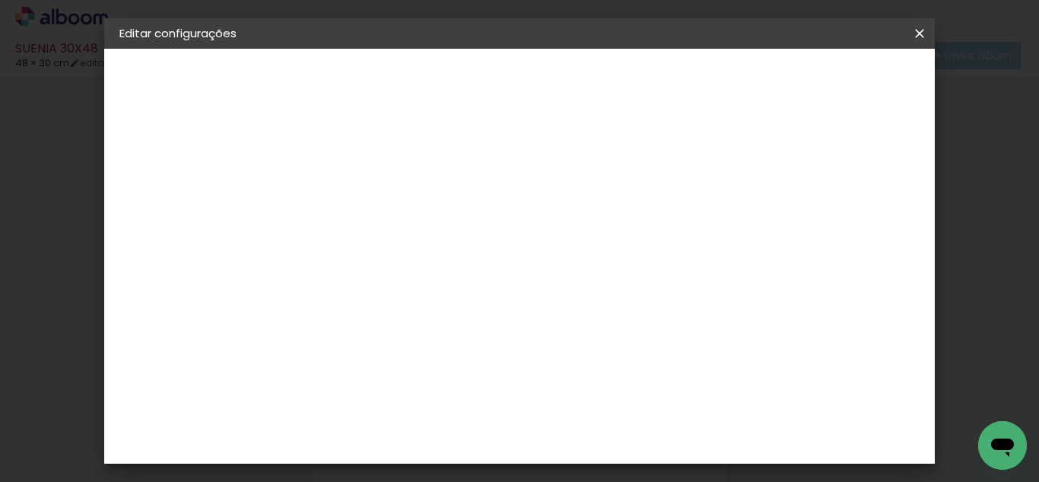
click at [584, 78] on span "Salvar configurações" at bounding box center [546, 85] width 78 height 21
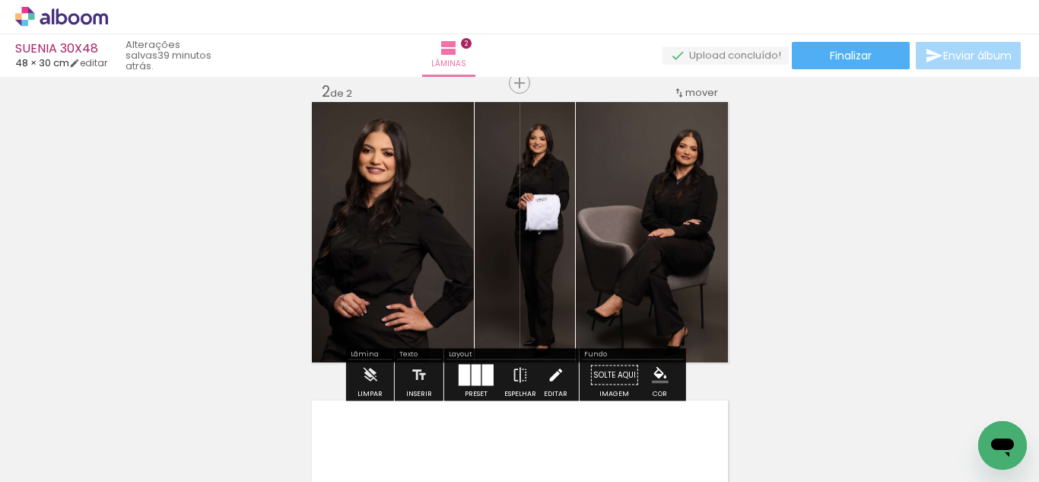
click at [562, 376] on paper-button "Editar" at bounding box center [555, 379] width 31 height 39
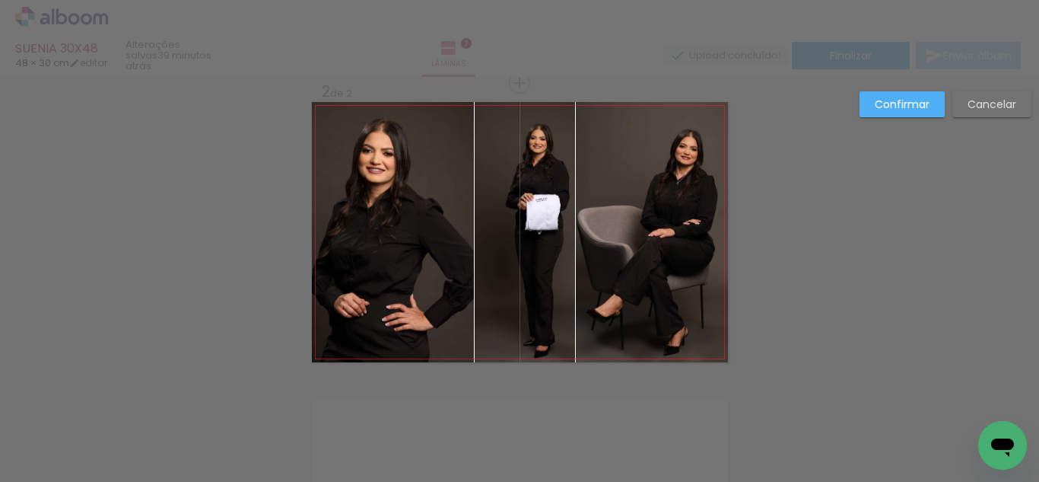
scroll to position [318, 0]
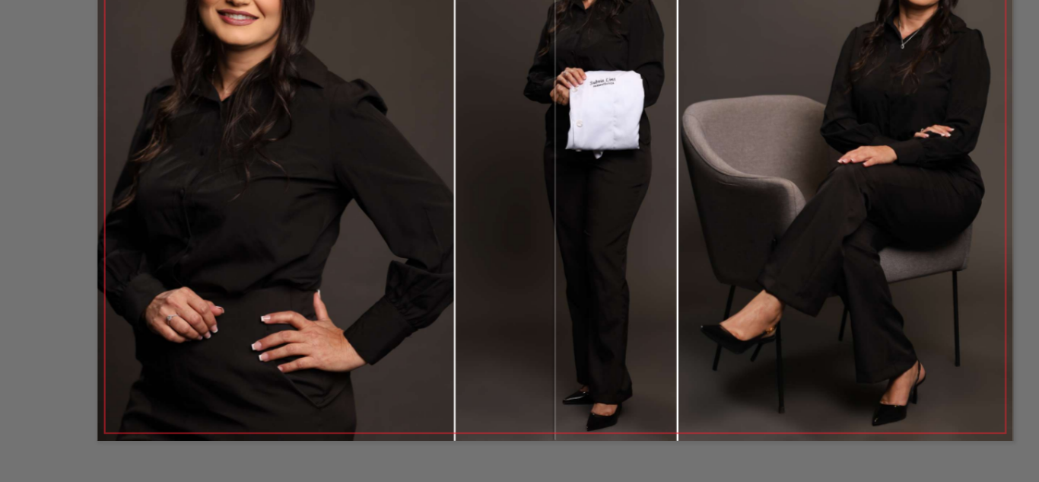
click at [475, 275] on quentale-photo at bounding box center [525, 231] width 101 height 260
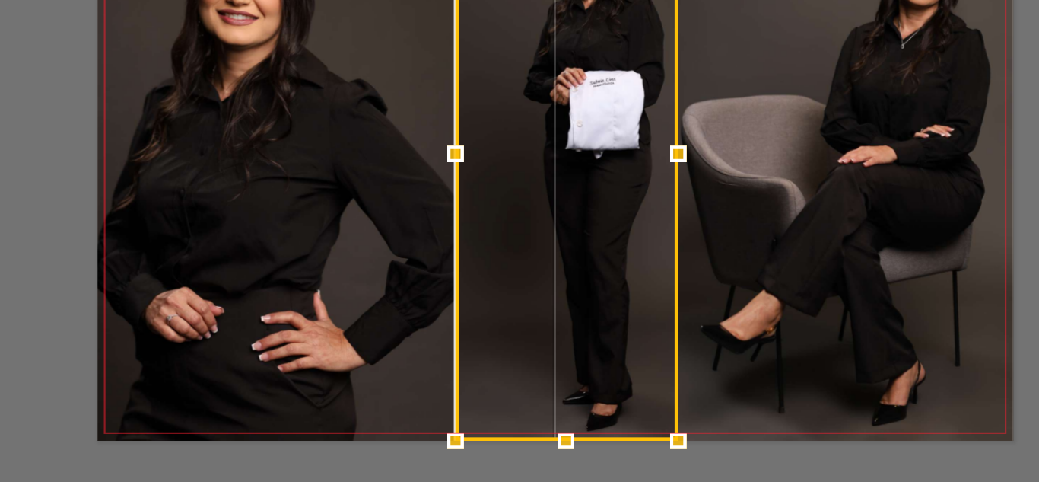
click at [415, 245] on quentale-photo at bounding box center [393, 231] width 162 height 260
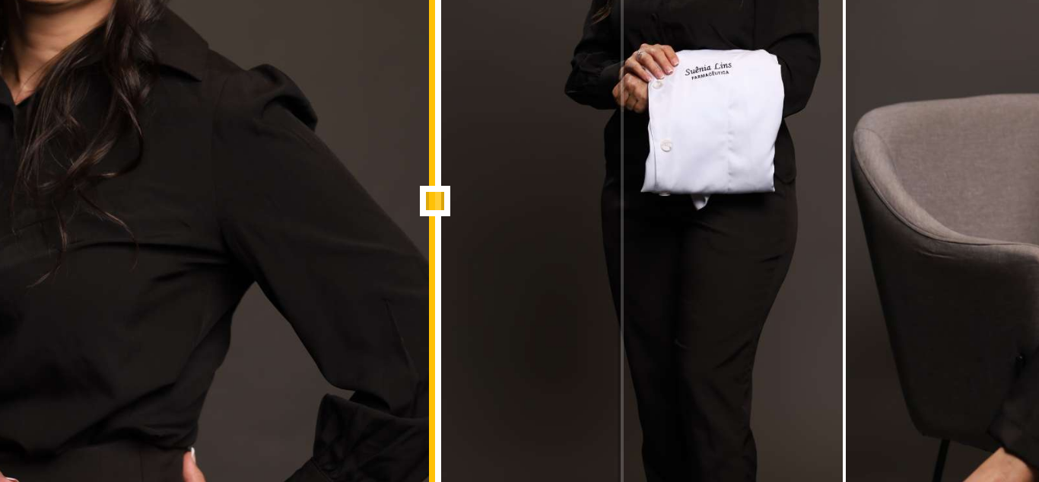
click at [466, 233] on div at bounding box center [473, 231] width 30 height 30
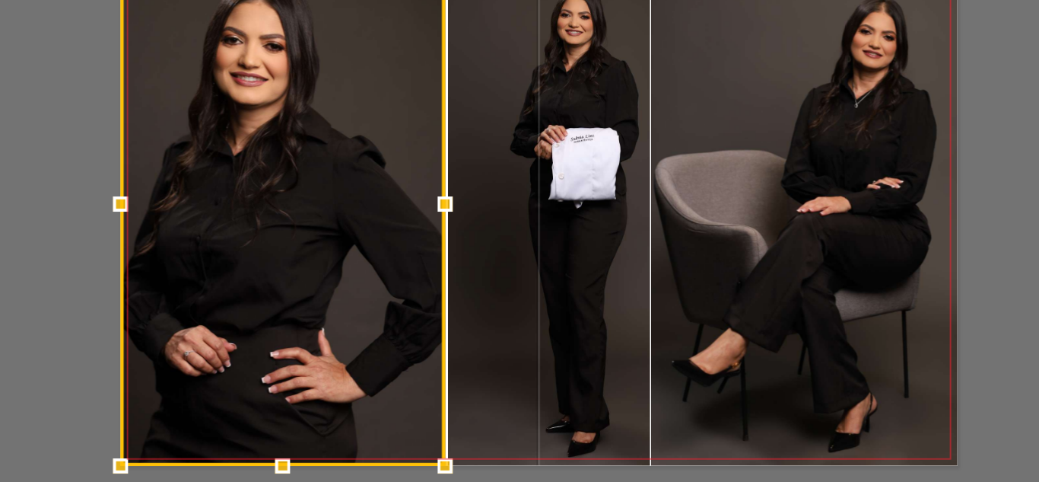
click at [576, 230] on quentale-photo at bounding box center [652, 231] width 152 height 260
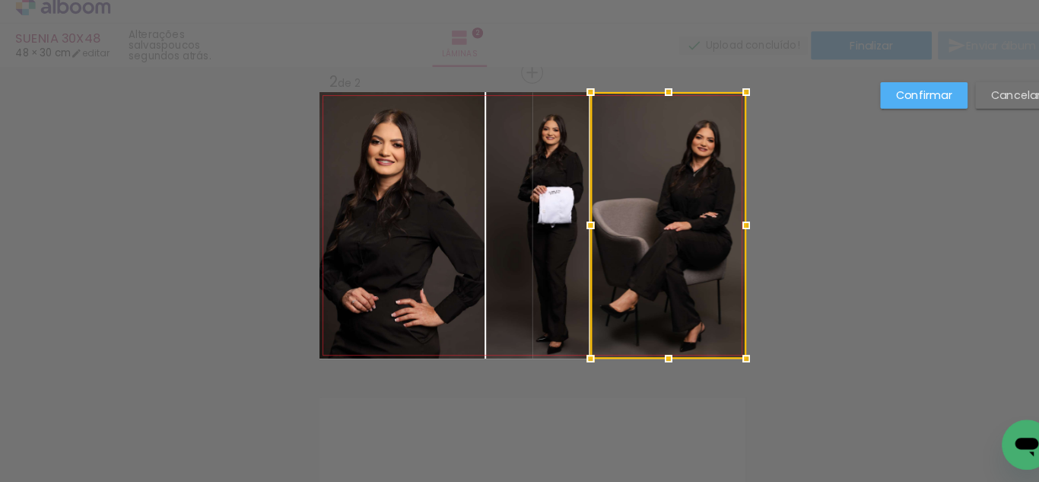
scroll to position [0, 0]
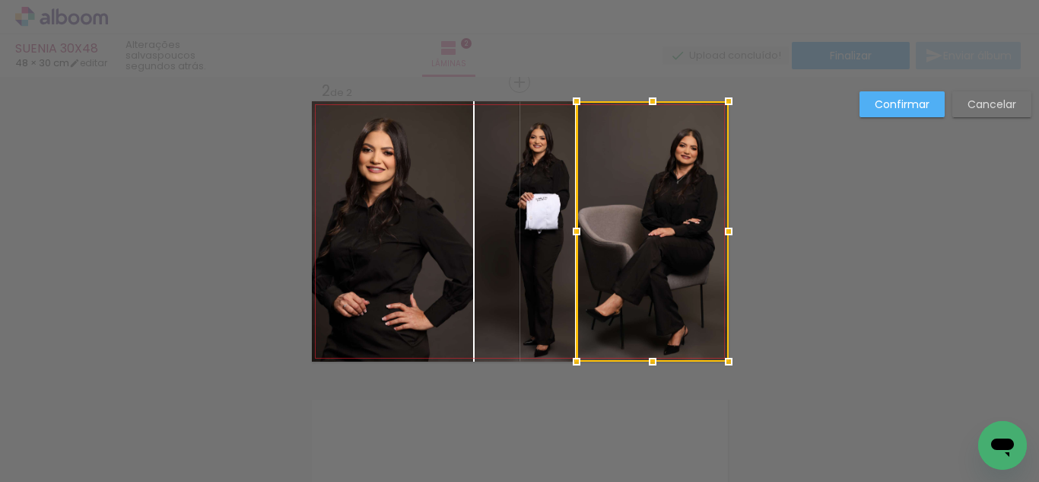
click at [0, 0] on slot "Cancelar" at bounding box center [0, 0] width 0 height 0
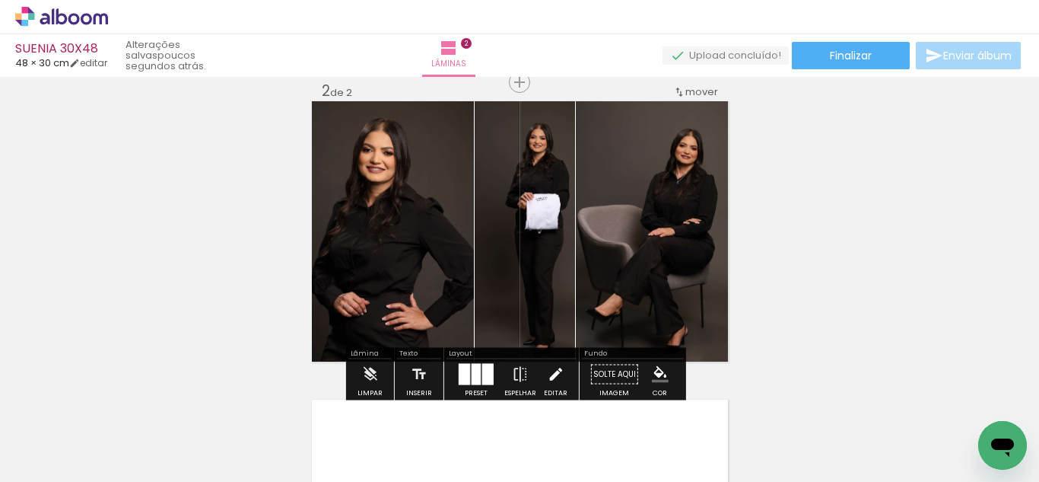
click at [555, 370] on iron-icon at bounding box center [555, 374] width 17 height 30
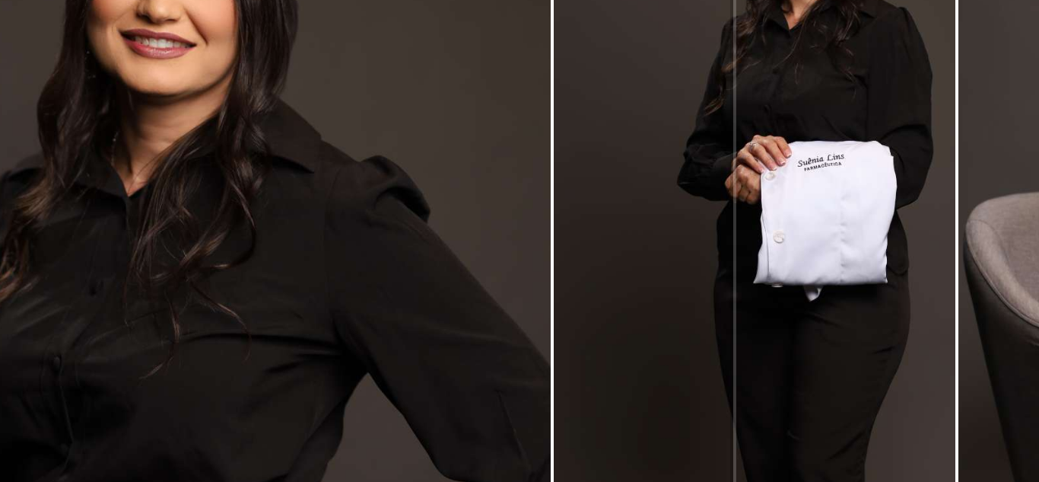
click at [451, 217] on quentale-photo at bounding box center [393, 231] width 162 height 260
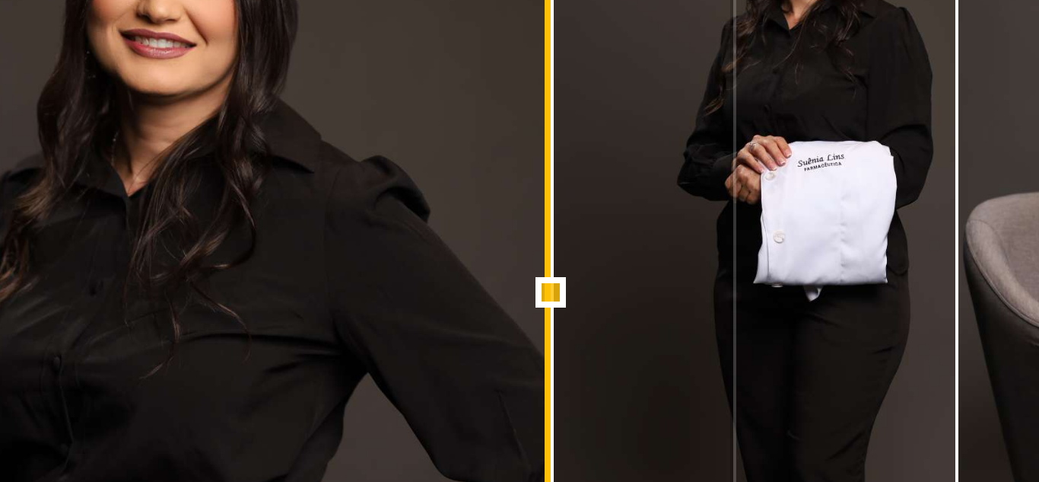
click at [470, 228] on div at bounding box center [474, 231] width 30 height 30
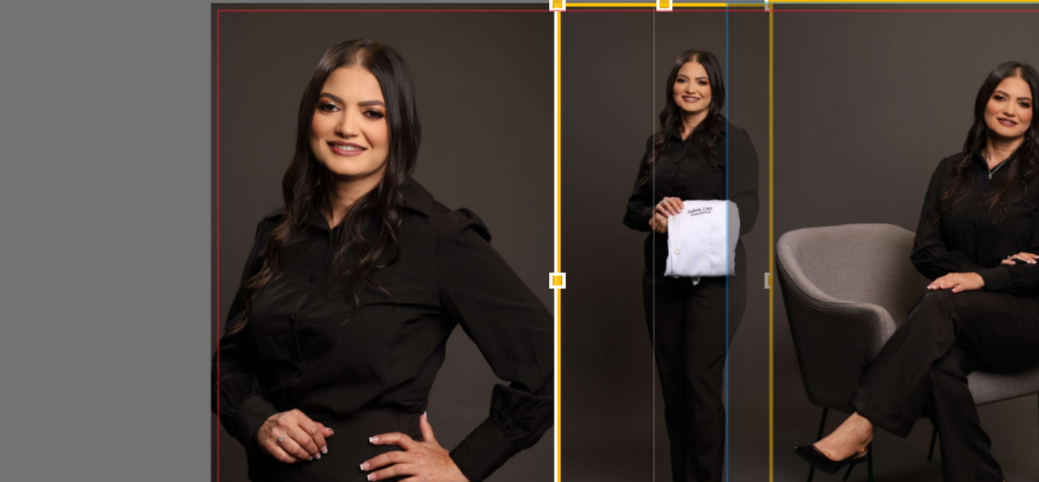
click at [590, 215] on quentale-photo at bounding box center [652, 231] width 152 height 260
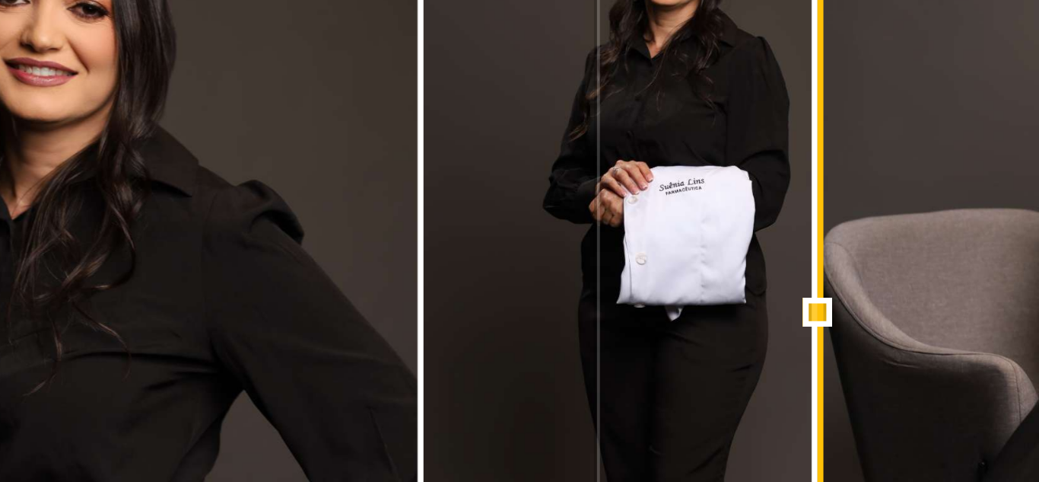
click at [569, 231] on div at bounding box center [577, 231] width 30 height 30
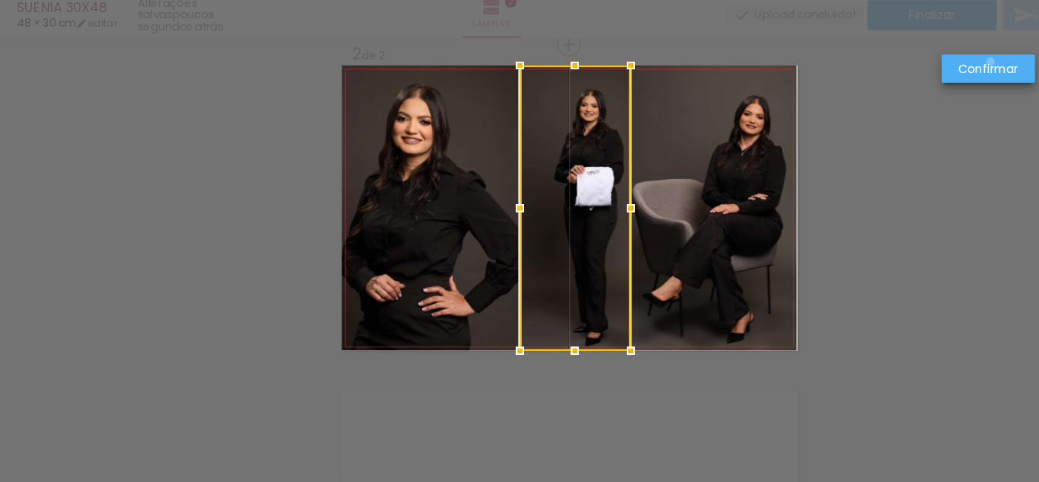
click at [0, 0] on slot "Confirmar" at bounding box center [0, 0] width 0 height 0
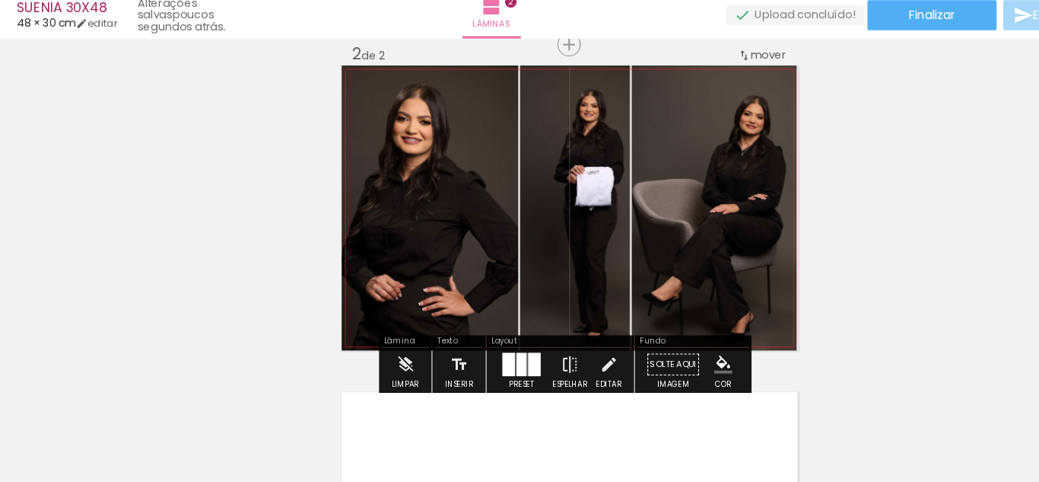
click at [458, 219] on quentale-photo at bounding box center [393, 231] width 162 height 260
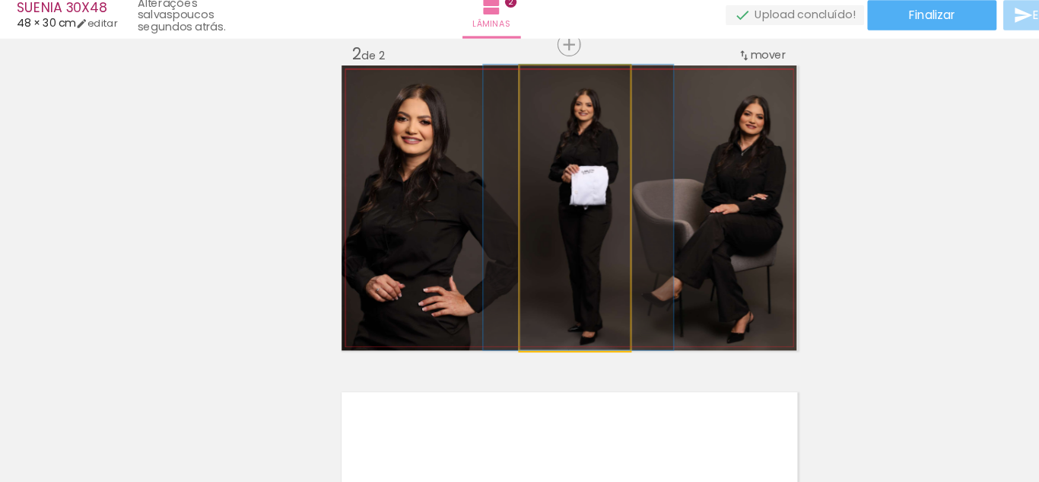
drag, startPoint x: 533, startPoint y: 216, endPoint x: 530, endPoint y: 208, distance: 8.2
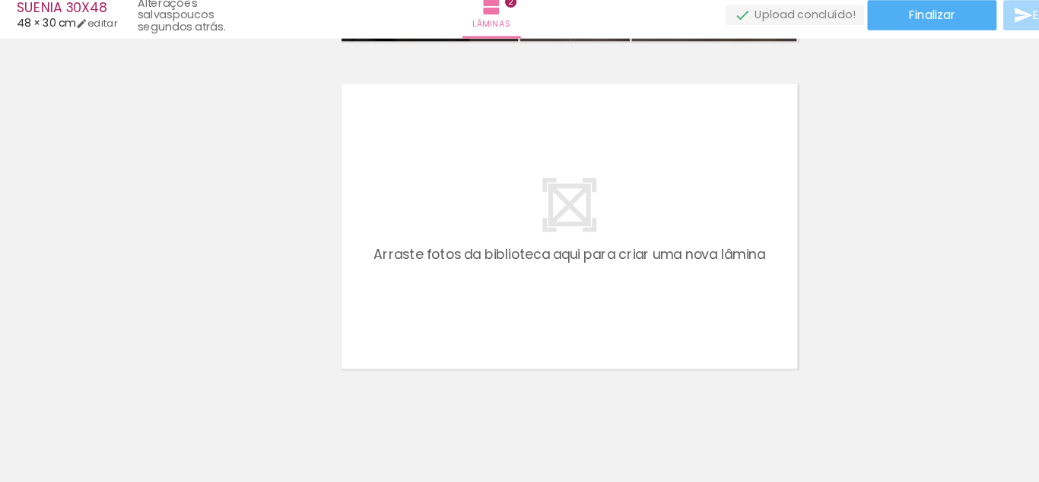
scroll to position [601, 0]
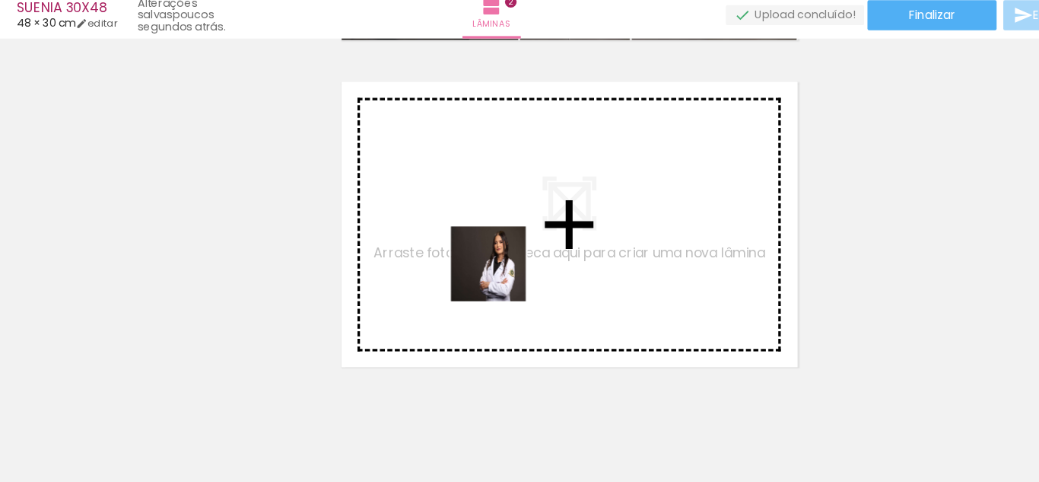
drag, startPoint x: 458, startPoint y: 427, endPoint x: 457, endPoint y: 294, distance: 133.2
click at [457, 294] on quentale-workspace at bounding box center [519, 241] width 1039 height 482
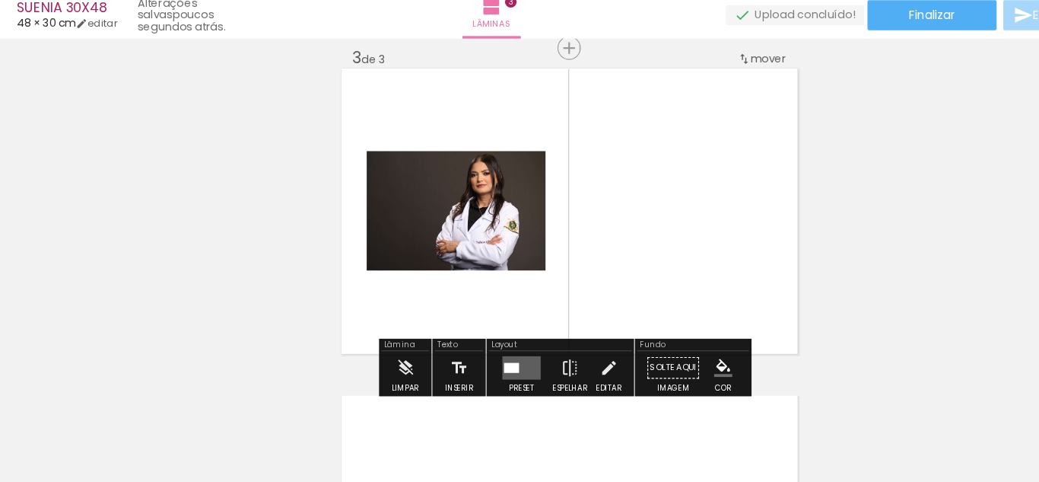
scroll to position [616, 0]
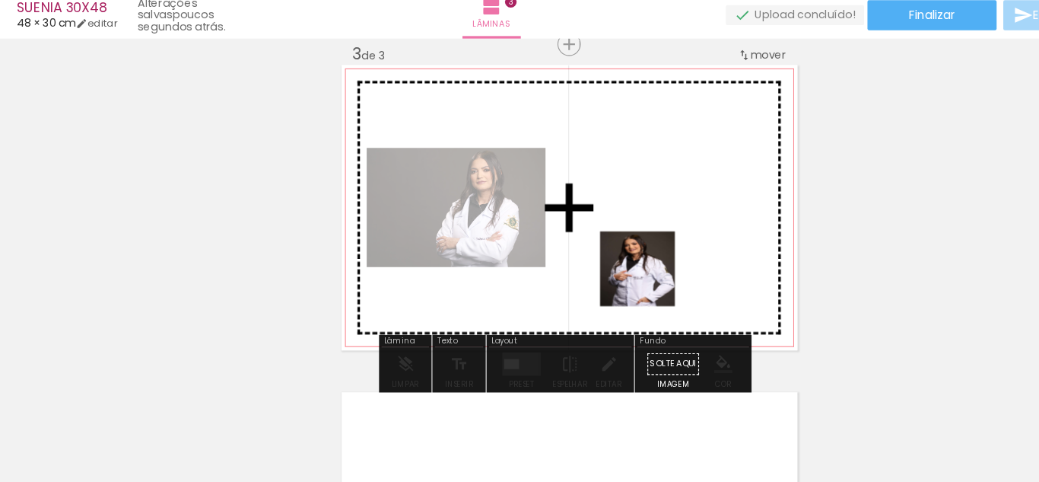
drag, startPoint x: 588, startPoint y: 441, endPoint x: 551, endPoint y: 332, distance: 115.0
click at [594, 294] on quentale-workspace at bounding box center [519, 241] width 1039 height 482
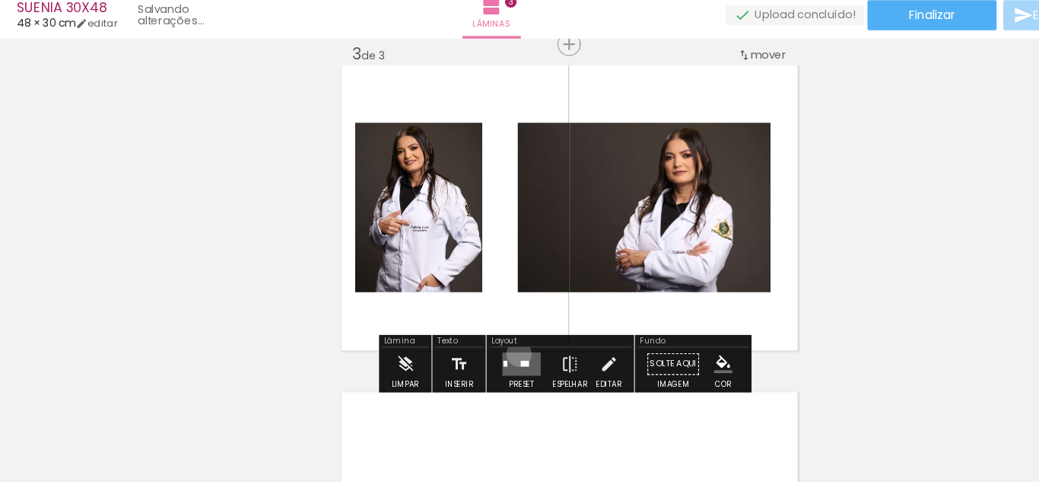
click at [470, 364] on quentale-layouter at bounding box center [476, 374] width 35 height 21
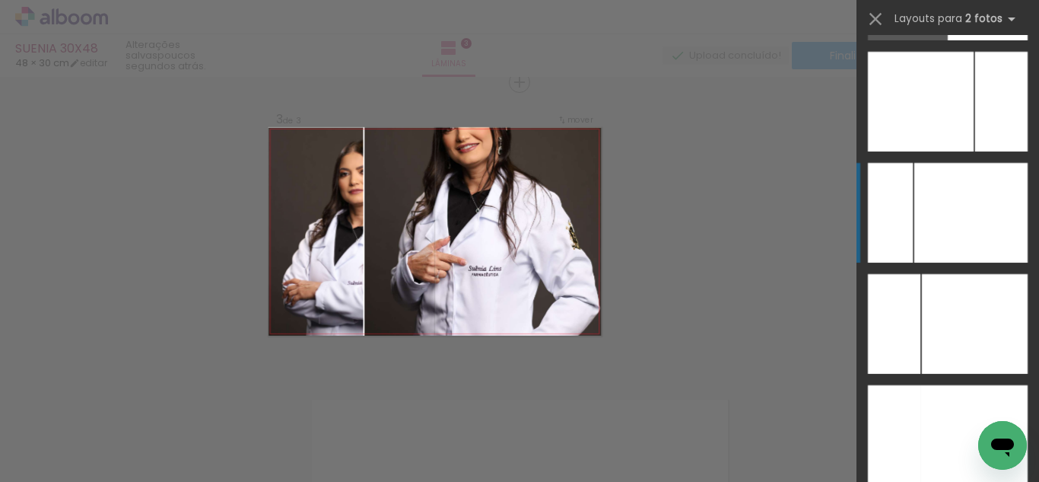
scroll to position [8099, 0]
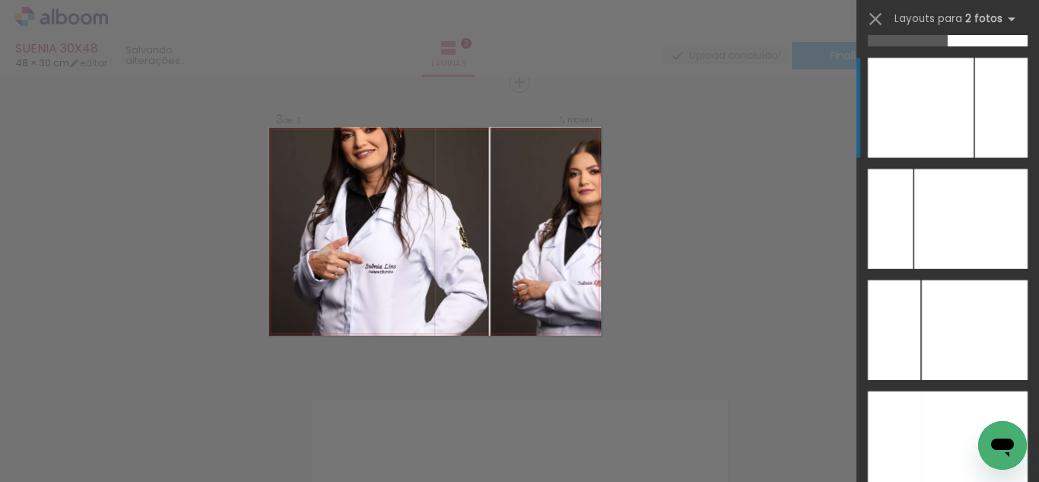
click at [998, 116] on div at bounding box center [1002, 108] width 53 height 100
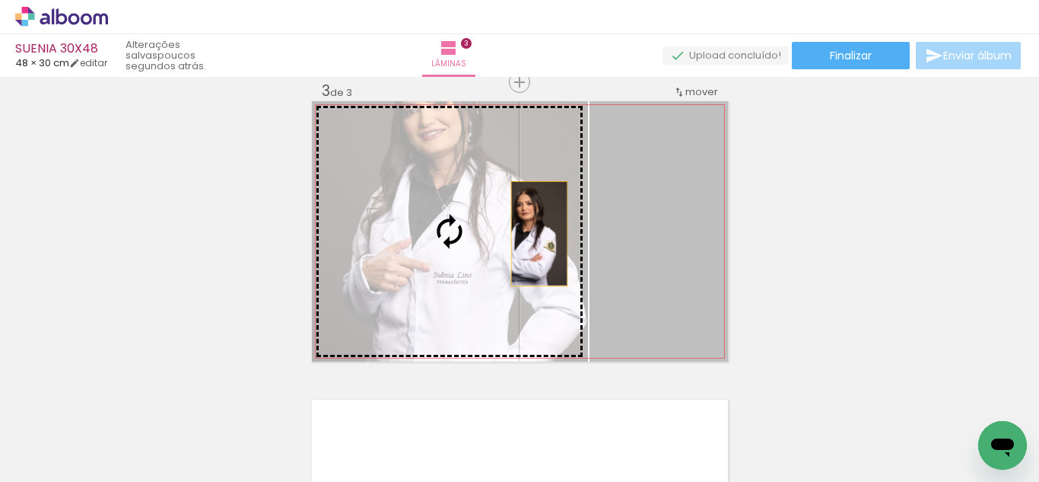
drag, startPoint x: 683, startPoint y: 234, endPoint x: 533, endPoint y: 234, distance: 149.1
click at [0, 0] on slot at bounding box center [0, 0] width 0 height 0
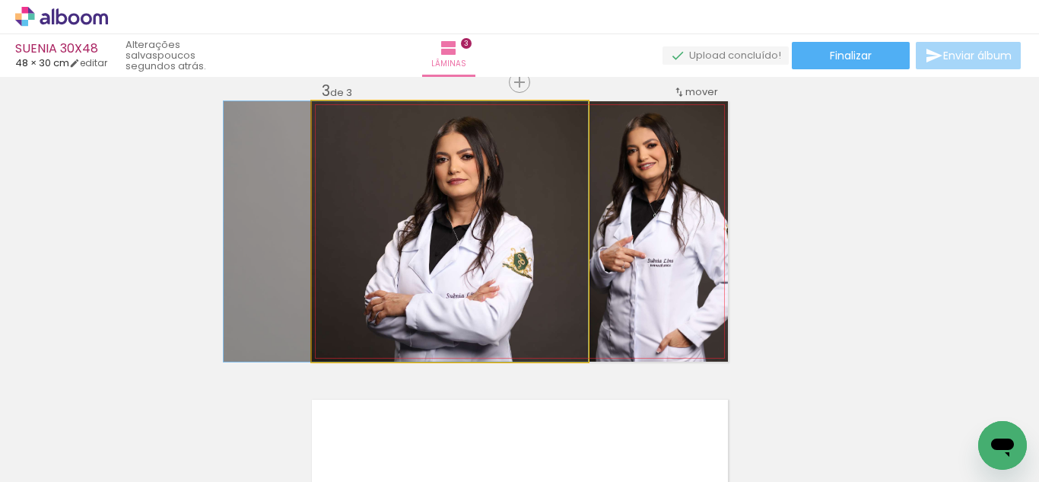
drag, startPoint x: 521, startPoint y: 235, endPoint x: 448, endPoint y: 235, distance: 73.1
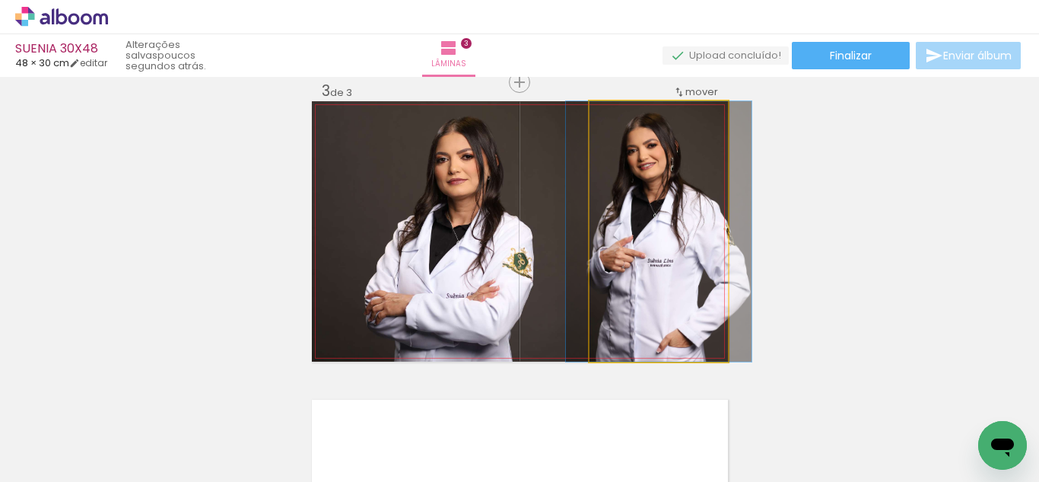
click at [606, 243] on quentale-photo at bounding box center [659, 231] width 138 height 260
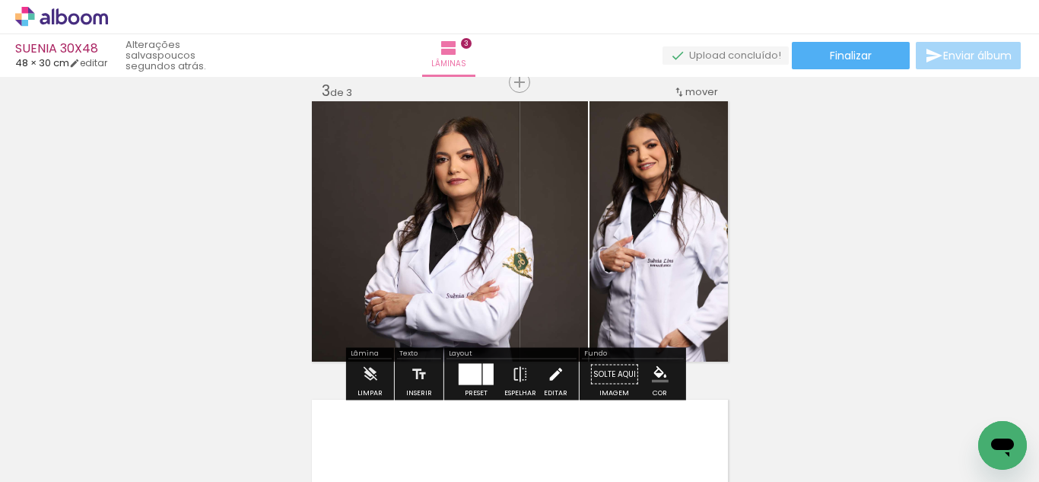
click at [552, 370] on iron-icon at bounding box center [555, 374] width 17 height 30
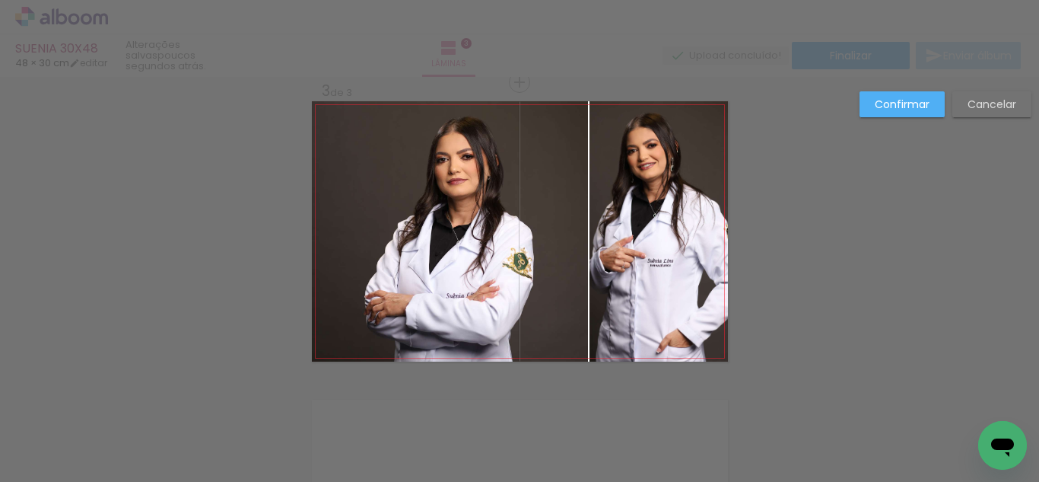
click at [1005, 183] on div "Confirmar Cancelar" at bounding box center [519, 75] width 1039 height 1230
click at [973, 95] on paper-button "Cancelar" at bounding box center [992, 104] width 79 height 26
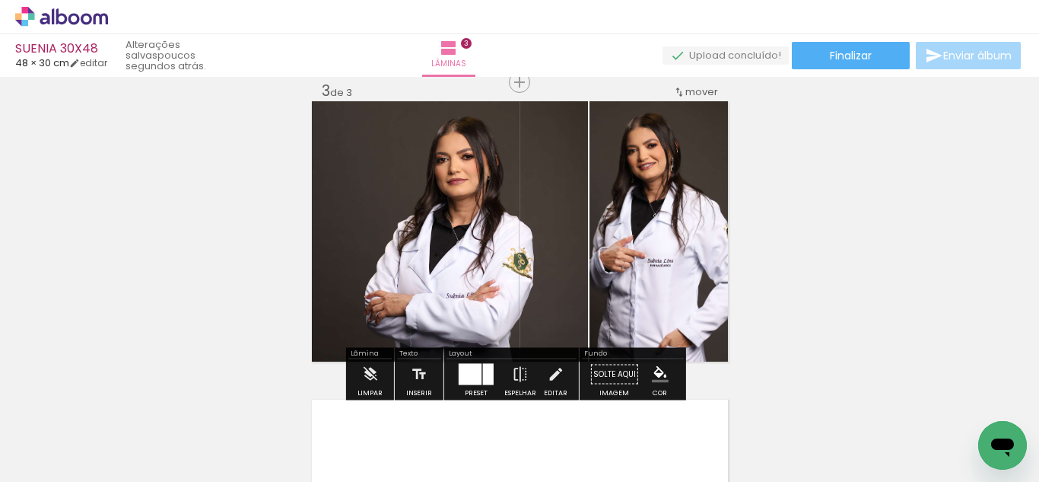
click at [488, 383] on div at bounding box center [488, 374] width 11 height 21
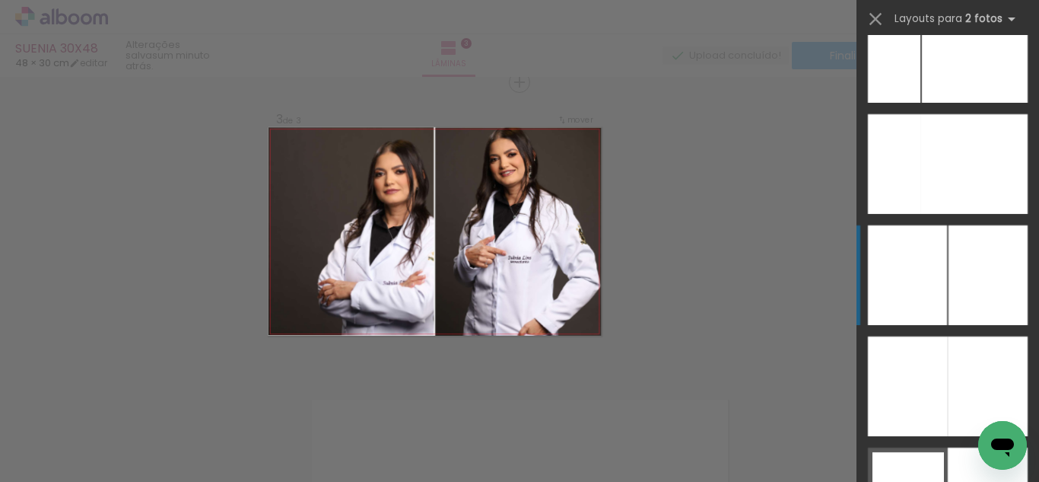
scroll to position [8376, 0]
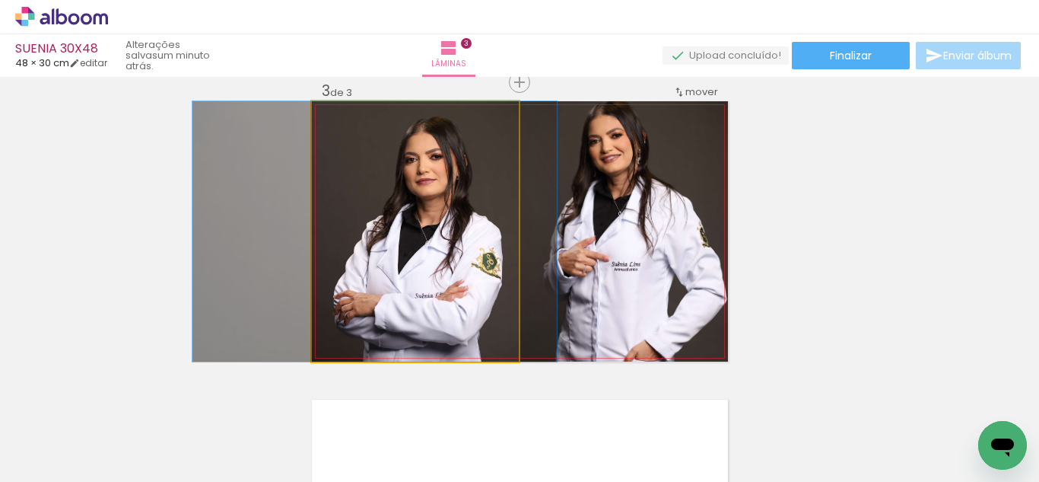
drag, startPoint x: 414, startPoint y: 269, endPoint x: 490, endPoint y: 268, distance: 76.1
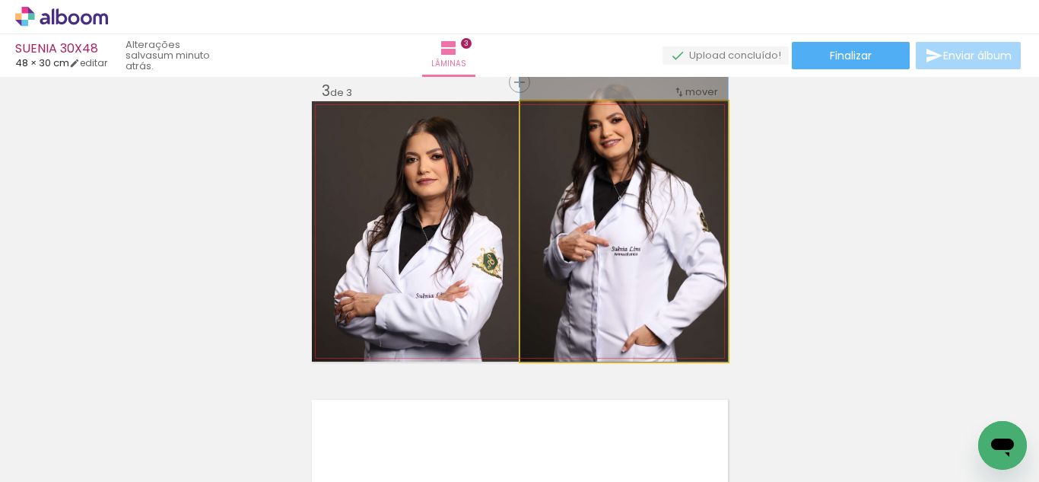
drag, startPoint x: 693, startPoint y: 228, endPoint x: 650, endPoint y: 238, distance: 44.7
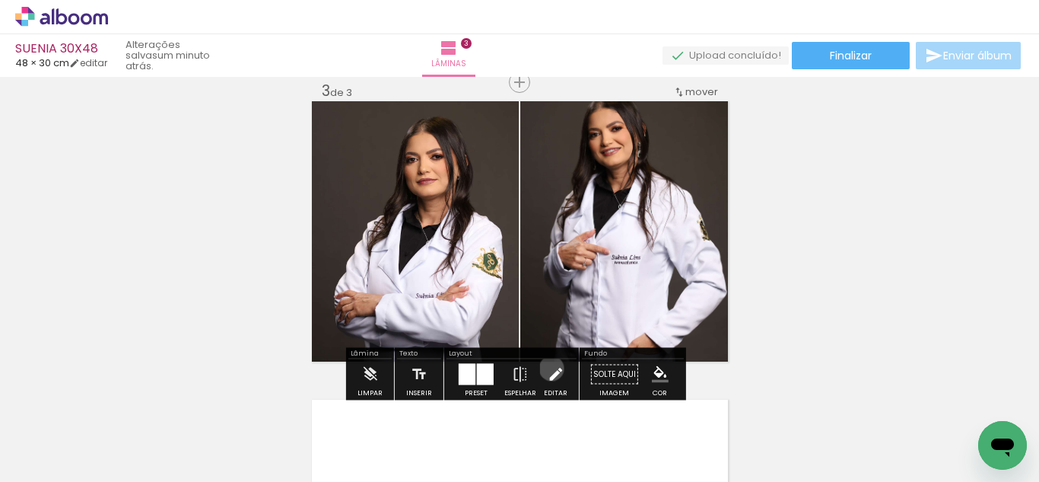
click at [549, 368] on iron-icon at bounding box center [555, 374] width 17 height 30
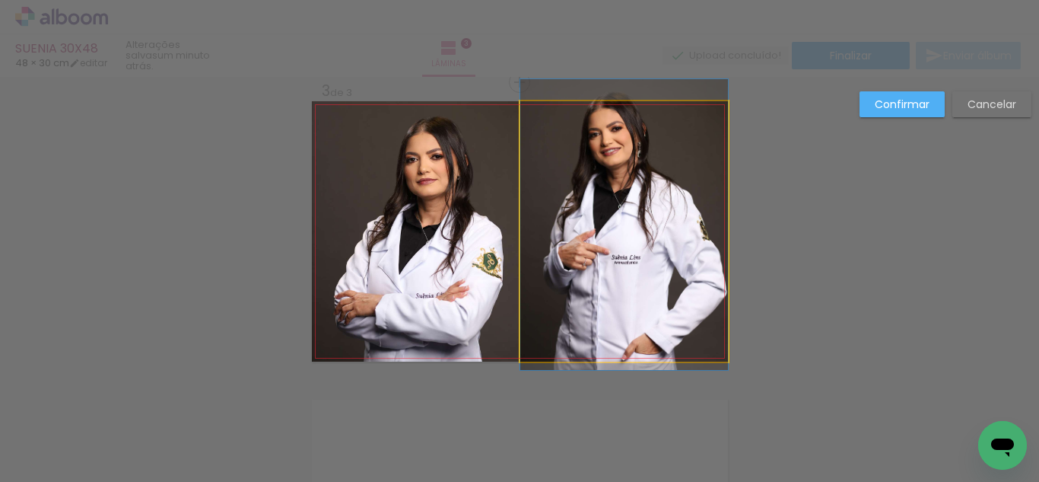
click at [579, 265] on quentale-photo at bounding box center [624, 231] width 208 height 260
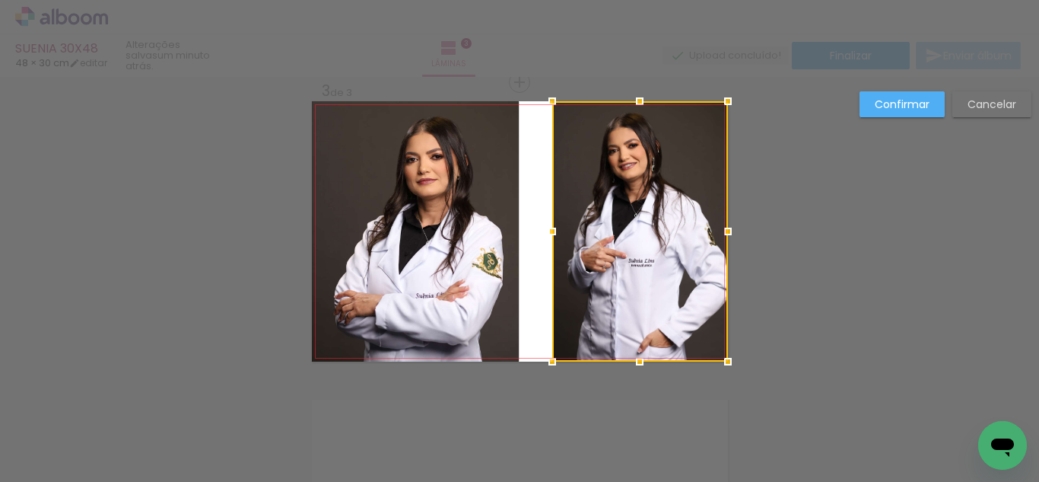
drag, startPoint x: 520, startPoint y: 229, endPoint x: 553, endPoint y: 227, distance: 32.8
click at [553, 227] on div at bounding box center [552, 231] width 30 height 30
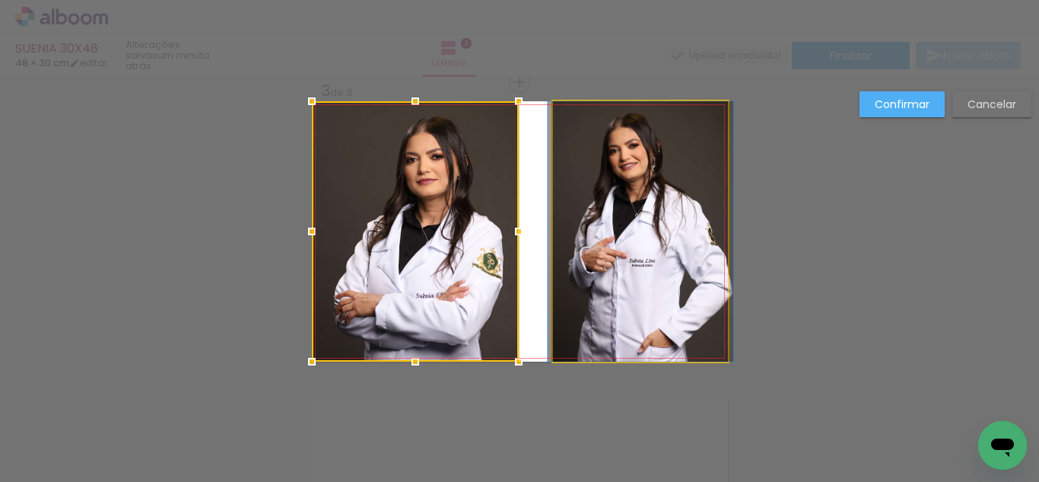
click at [718, 241] on quentale-photo at bounding box center [640, 231] width 175 height 260
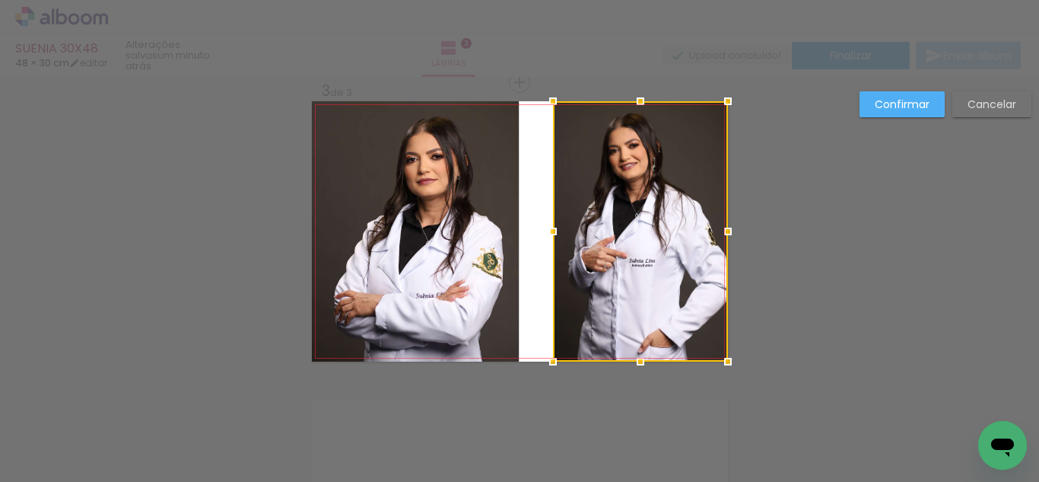
click at [665, 241] on div at bounding box center [640, 231] width 175 height 260
click at [619, 242] on div at bounding box center [640, 231] width 175 height 260
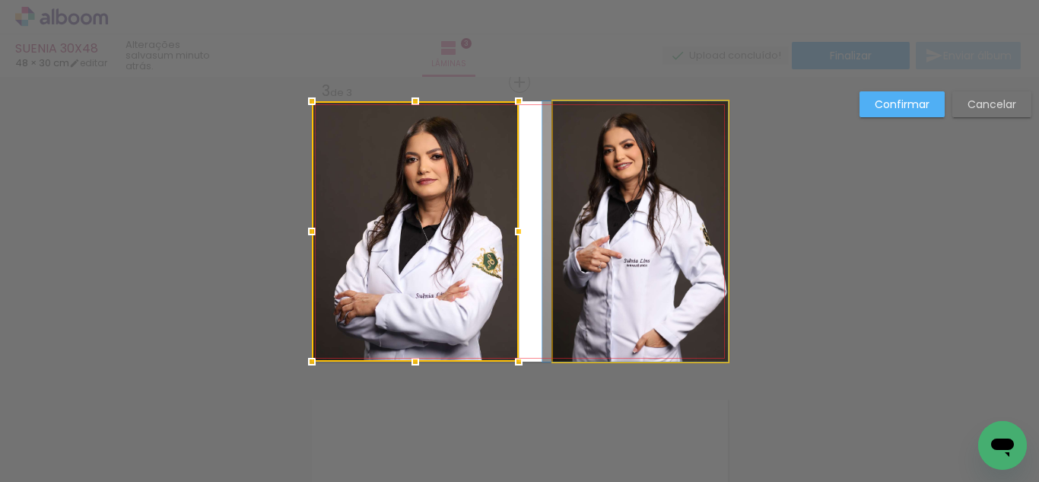
drag, startPoint x: 651, startPoint y: 238, endPoint x: 559, endPoint y: 240, distance: 91.3
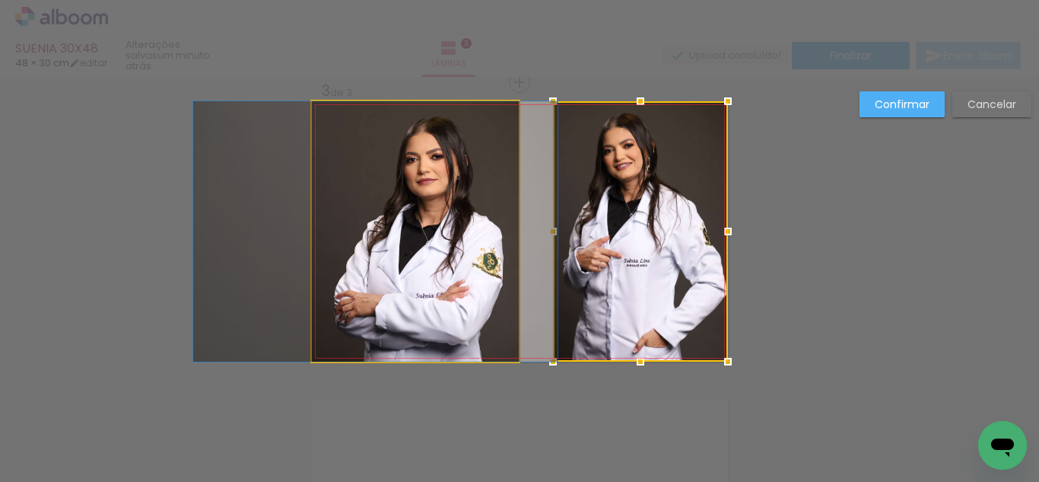
click at [473, 242] on quentale-photo at bounding box center [415, 231] width 207 height 260
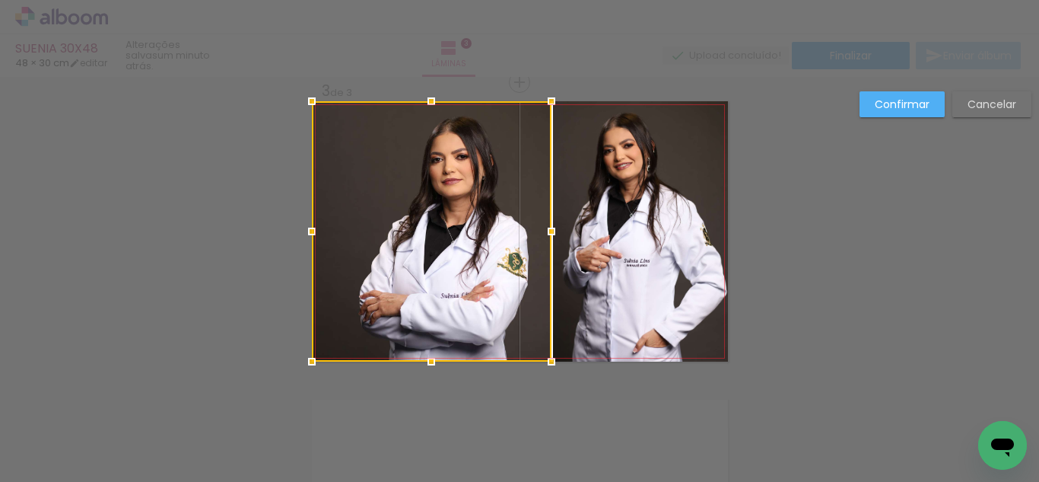
drag, startPoint x: 508, startPoint y: 229, endPoint x: 541, endPoint y: 231, distance: 32.8
click at [541, 231] on div at bounding box center [551, 231] width 30 height 30
click at [861, 115] on paper-button "Confirmar" at bounding box center [902, 104] width 85 height 26
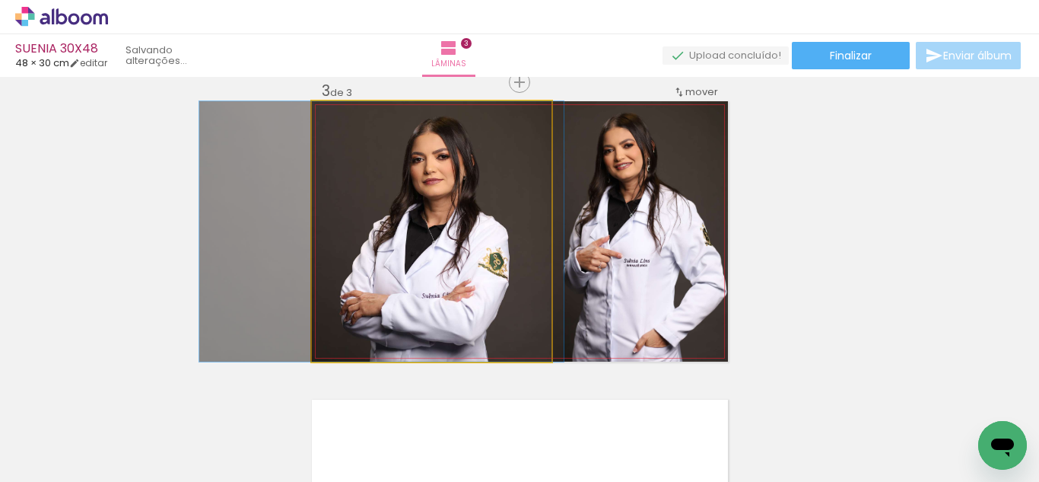
drag, startPoint x: 482, startPoint y: 226, endPoint x: 463, endPoint y: 228, distance: 19.2
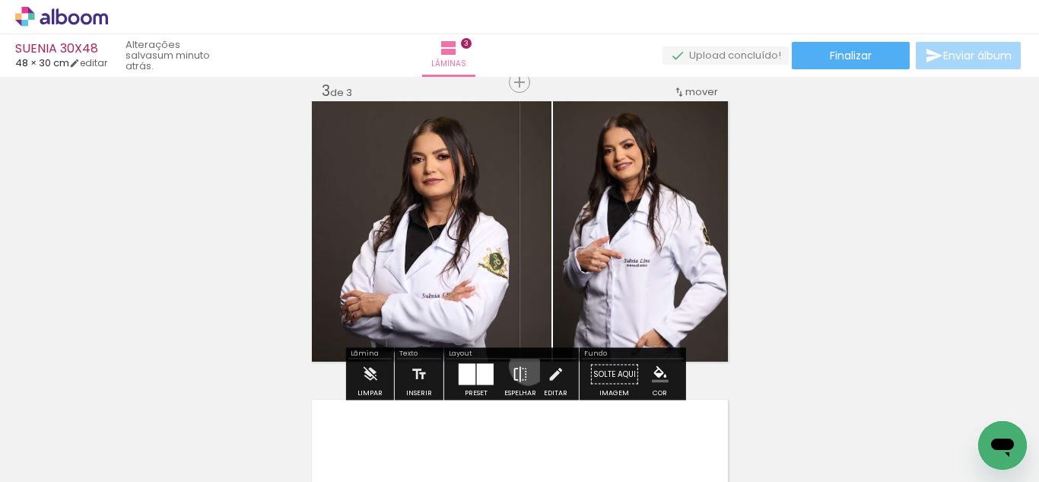
click at [525, 366] on paper-button "Espelhar" at bounding box center [521, 378] width 40 height 39
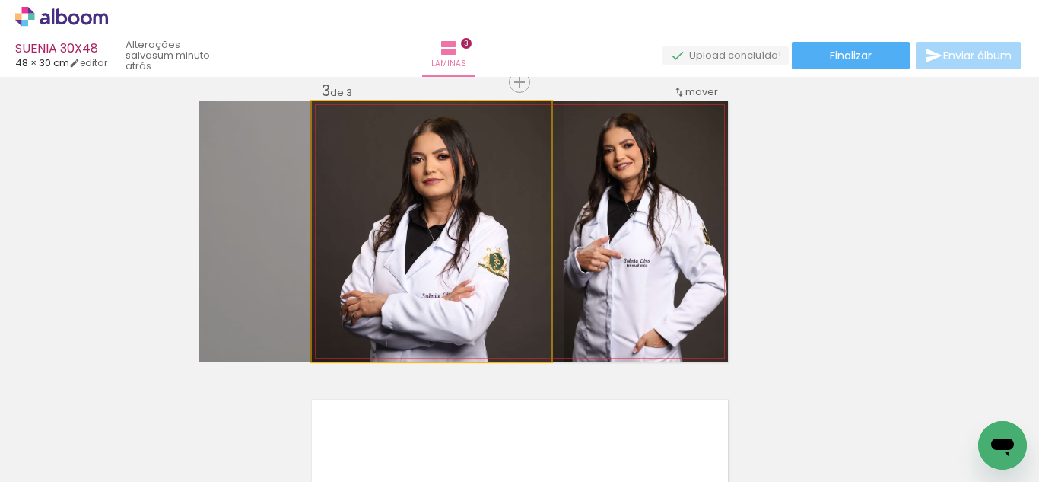
click at [441, 218] on quentale-photo at bounding box center [432, 231] width 240 height 260
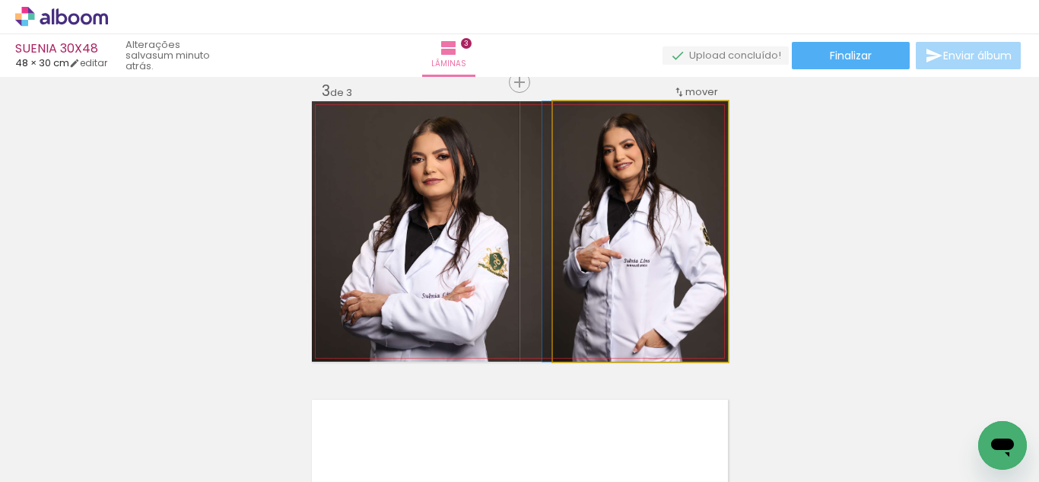
drag, startPoint x: 645, startPoint y: 245, endPoint x: 632, endPoint y: 248, distance: 13.3
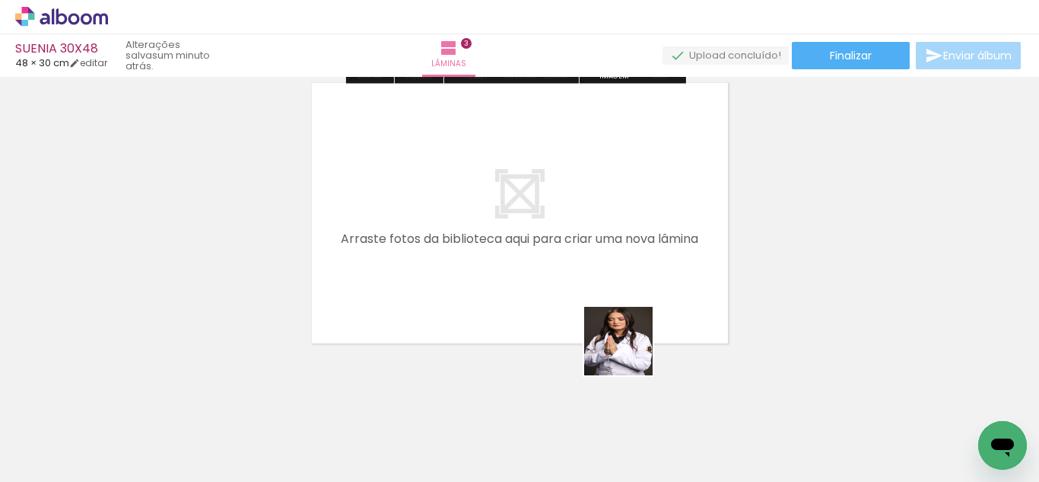
drag, startPoint x: 667, startPoint y: 431, endPoint x: 775, endPoint y: 443, distance: 108.7
click at [607, 287] on quentale-workspace at bounding box center [519, 241] width 1039 height 482
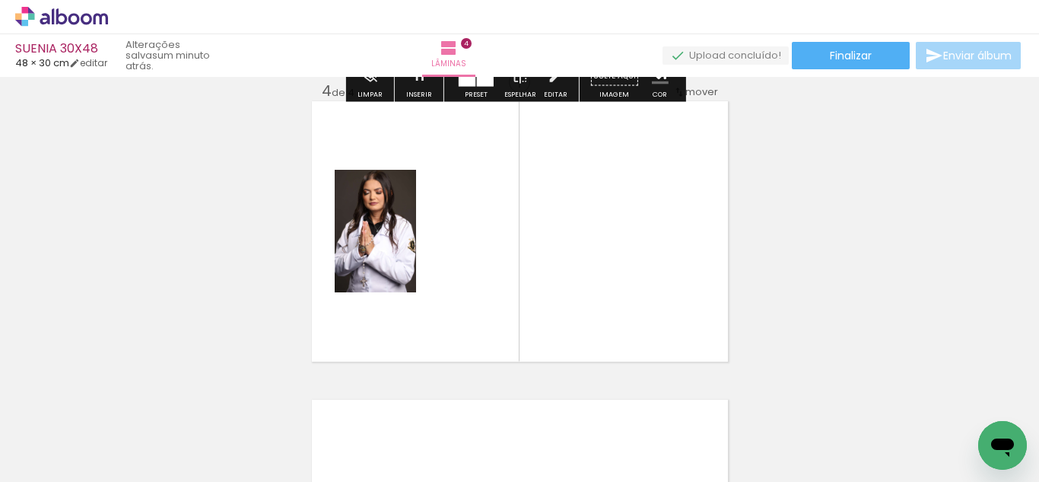
scroll to position [0, 2105]
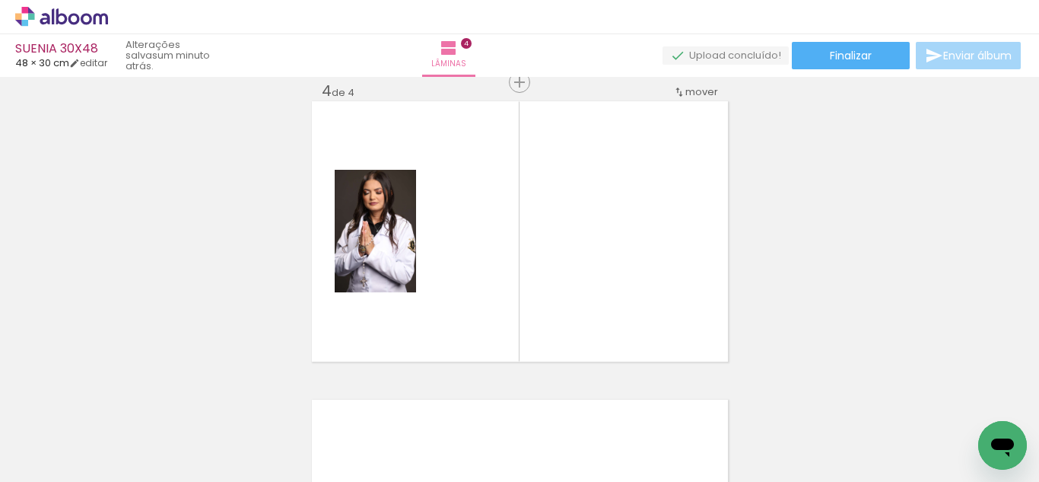
drag, startPoint x: 620, startPoint y: 430, endPoint x: 718, endPoint y: 454, distance: 101.0
click at [582, 285] on quentale-workspace at bounding box center [519, 241] width 1039 height 482
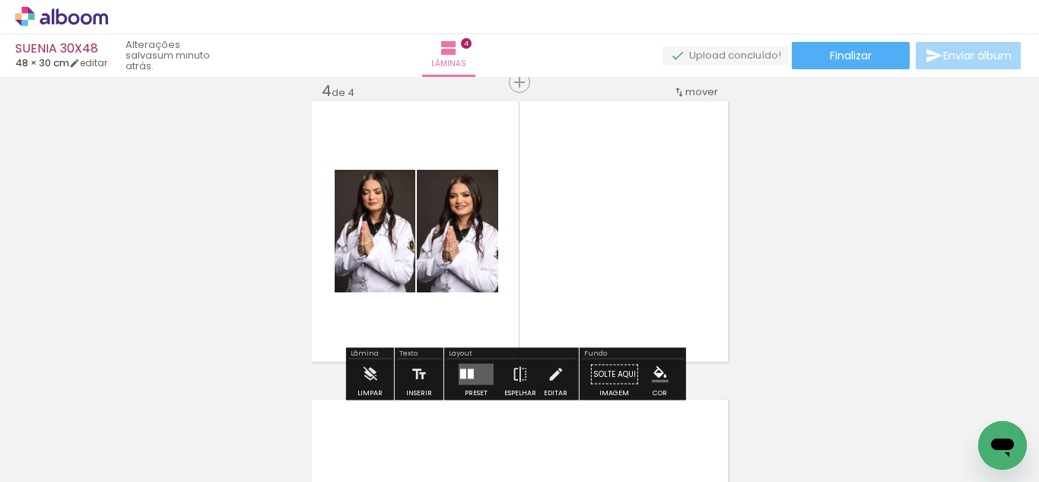
drag, startPoint x: 719, startPoint y: 450, endPoint x: 635, endPoint y: 301, distance: 170.4
click at [641, 272] on quentale-workspace at bounding box center [519, 241] width 1039 height 482
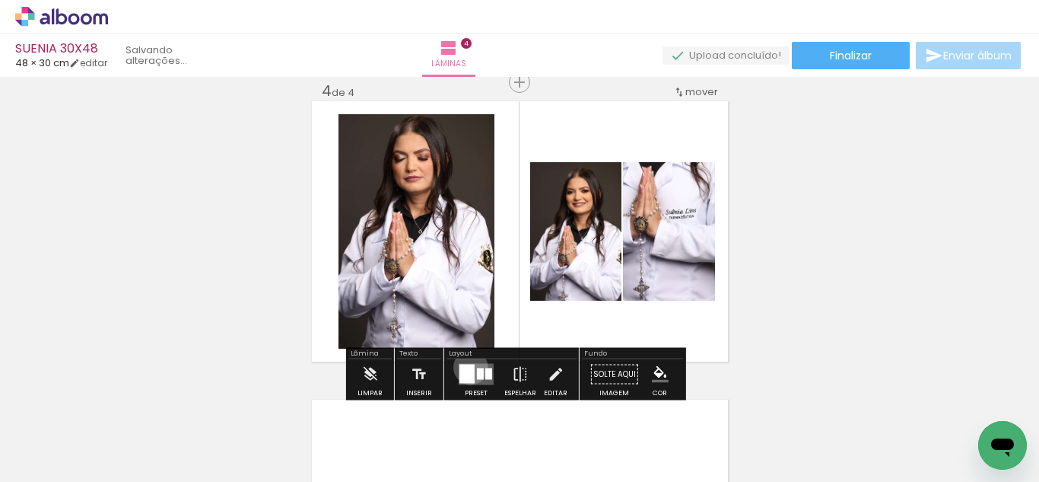
drag, startPoint x: 467, startPoint y: 367, endPoint x: 645, endPoint y: 318, distance: 183.9
click at [467, 368] on div at bounding box center [467, 373] width 15 height 19
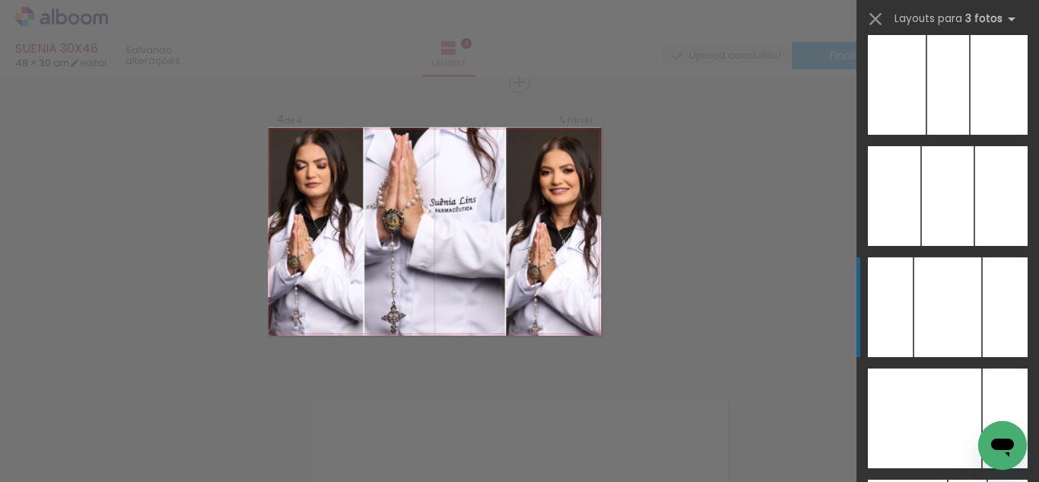
scroll to position [8787, 0]
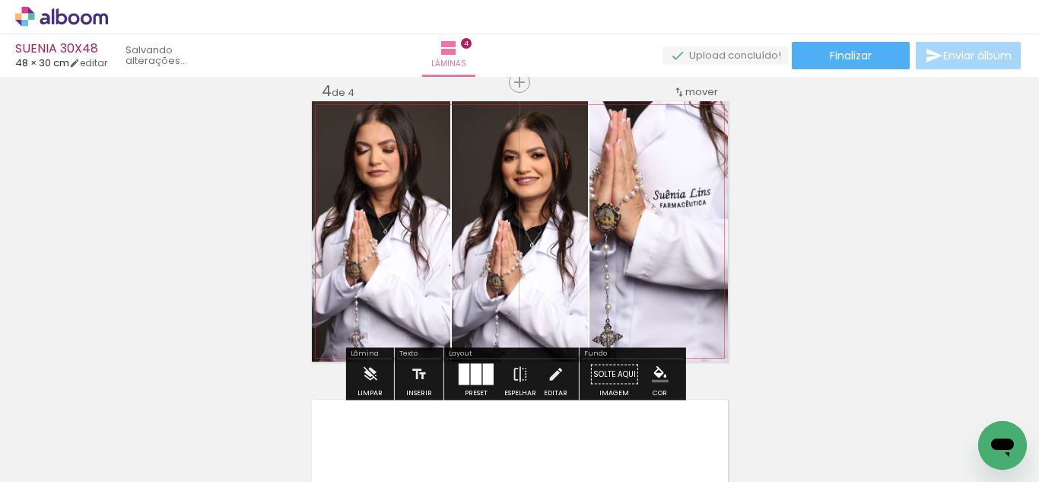
click at [527, 253] on quentale-photo at bounding box center [520, 231] width 136 height 260
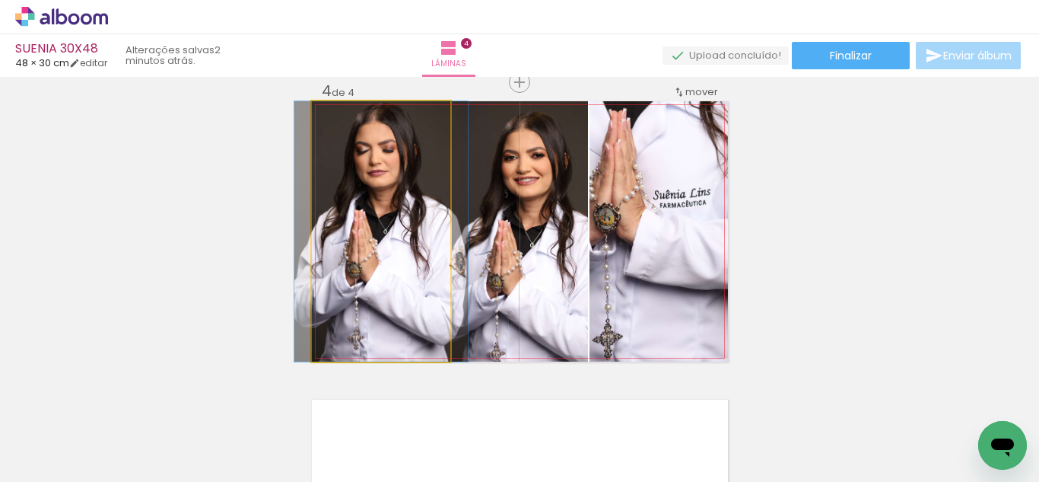
drag, startPoint x: 404, startPoint y: 260, endPoint x: 489, endPoint y: 270, distance: 85.8
click at [403, 262] on quentale-photo at bounding box center [381, 231] width 138 height 260
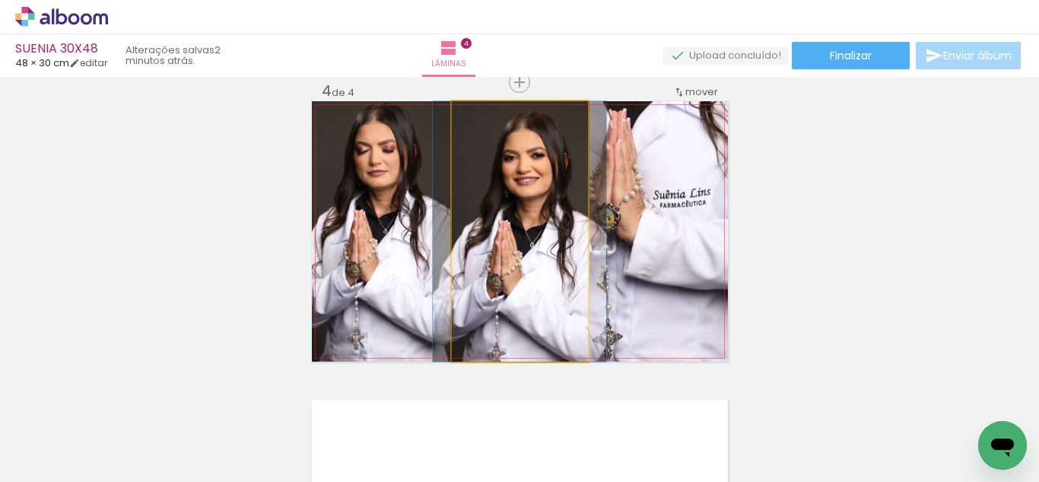
drag, startPoint x: 534, startPoint y: 279, endPoint x: 543, endPoint y: 273, distance: 9.9
click at [536, 278] on quentale-photo at bounding box center [520, 231] width 136 height 260
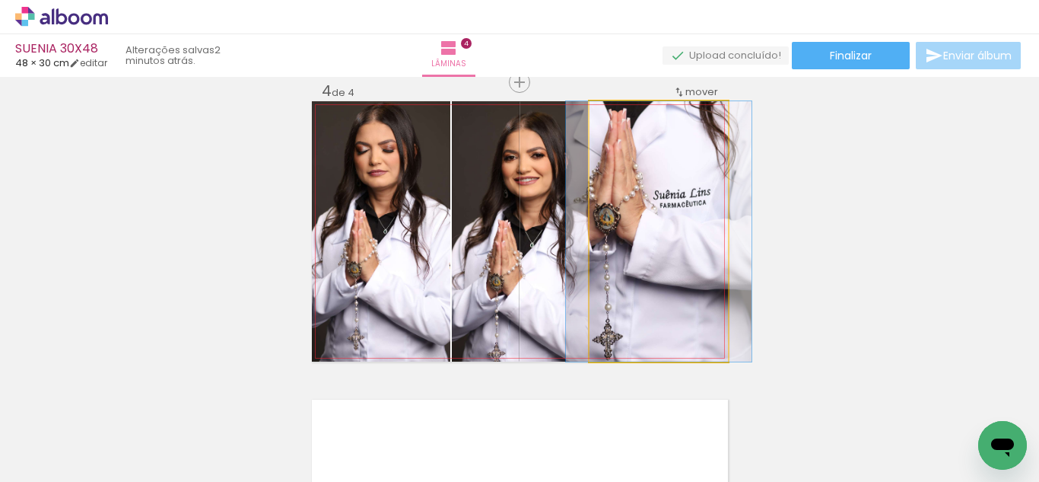
click at [659, 266] on quentale-photo at bounding box center [659, 231] width 138 height 260
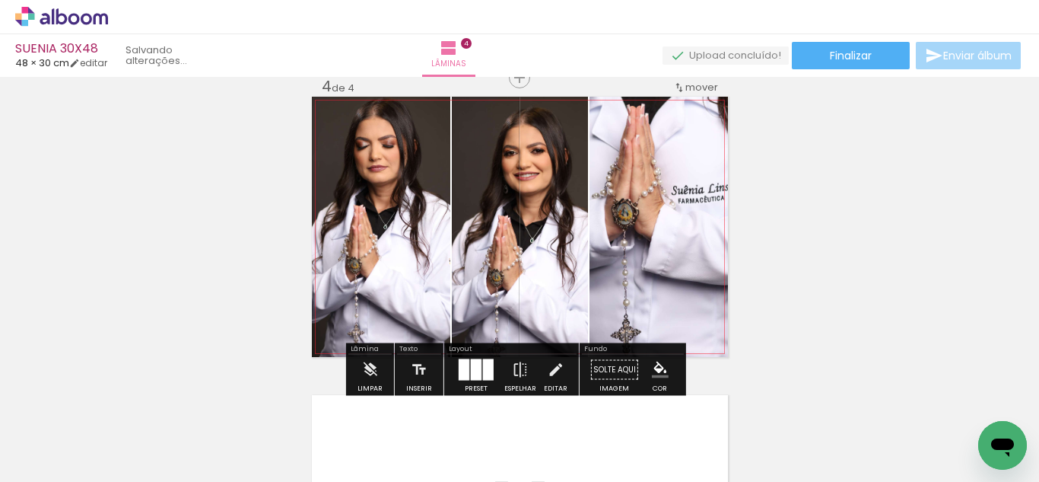
scroll to position [902, 0]
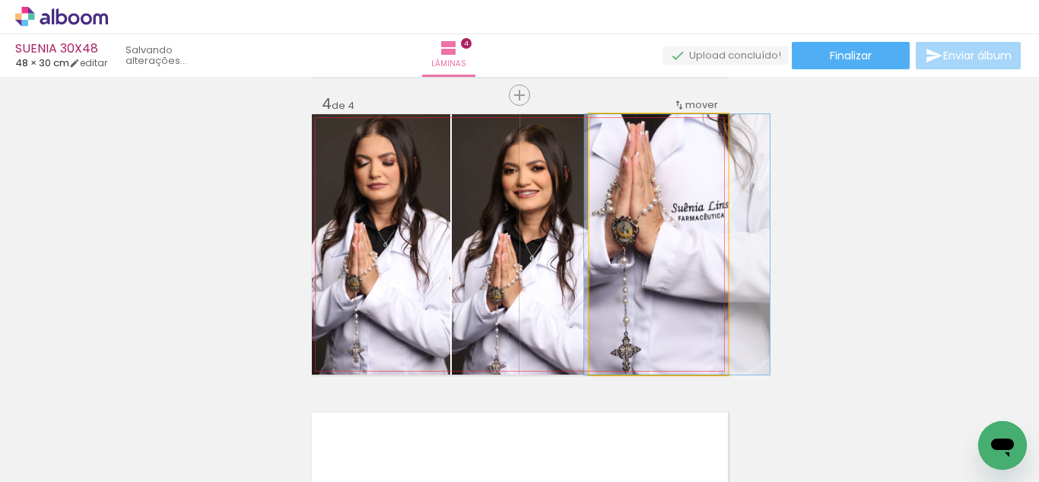
drag, startPoint x: 673, startPoint y: 266, endPoint x: 534, endPoint y: 270, distance: 139.3
click at [672, 266] on quentale-photo at bounding box center [659, 244] width 138 height 260
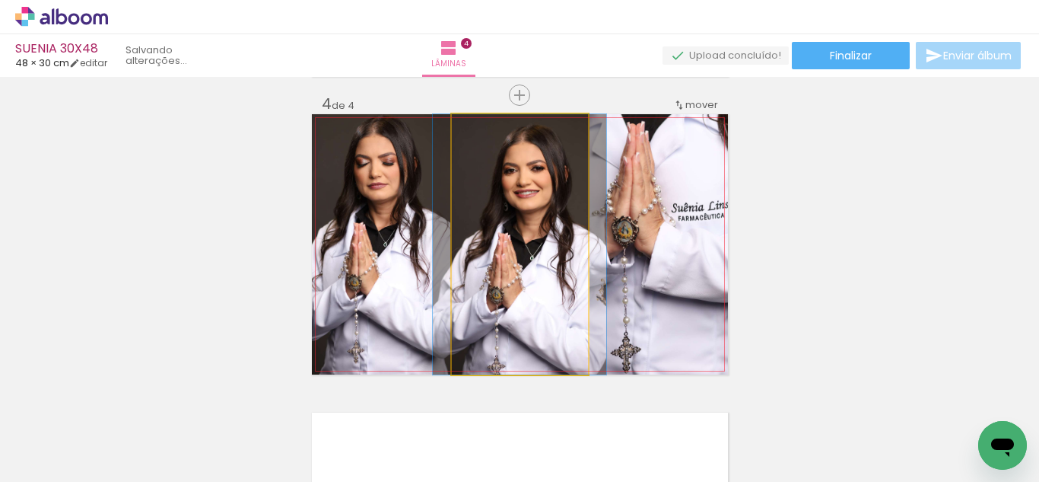
click at [533, 270] on quentale-photo at bounding box center [520, 244] width 136 height 260
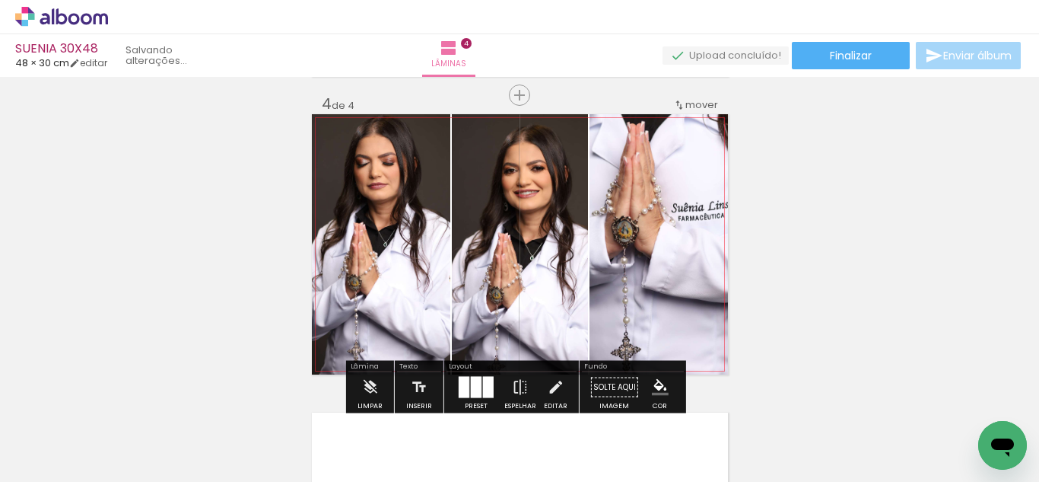
click at [382, 270] on quentale-photo at bounding box center [381, 244] width 138 height 260
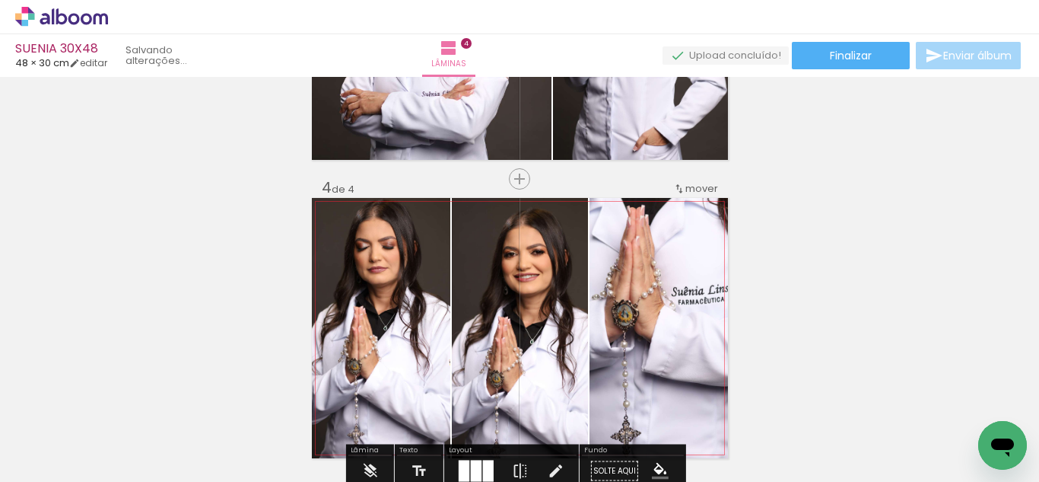
scroll to position [817, 0]
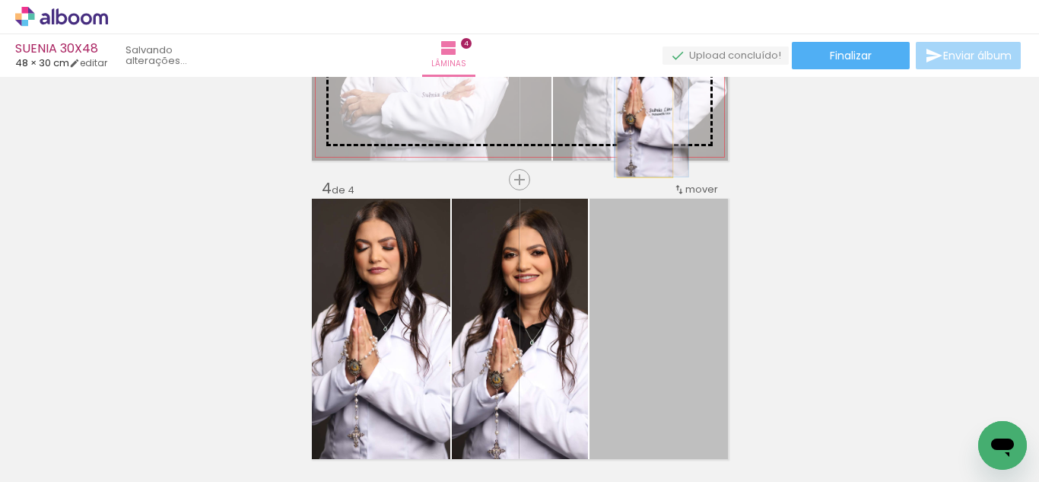
drag, startPoint x: 654, startPoint y: 326, endPoint x: 639, endPoint y: 125, distance: 201.5
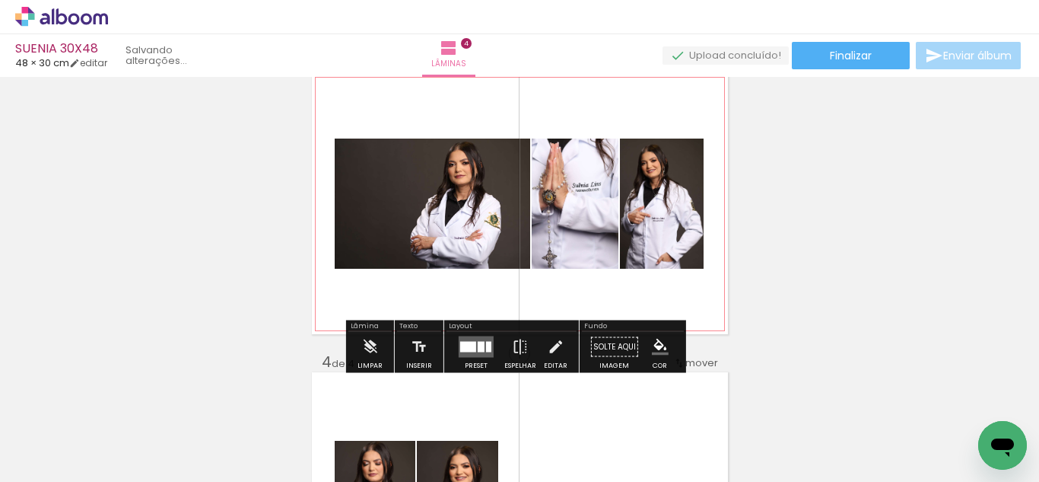
scroll to position [641, 0]
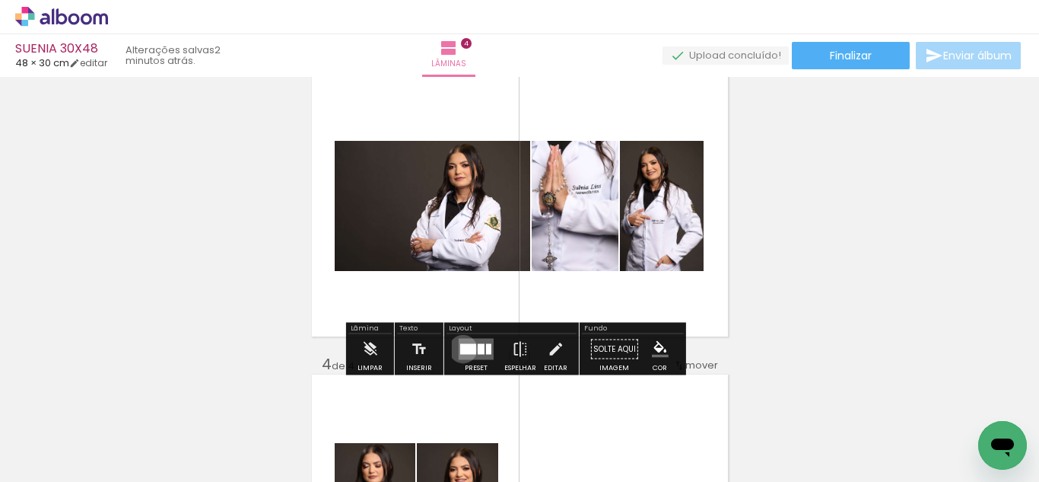
click at [460, 349] on div at bounding box center [468, 349] width 16 height 11
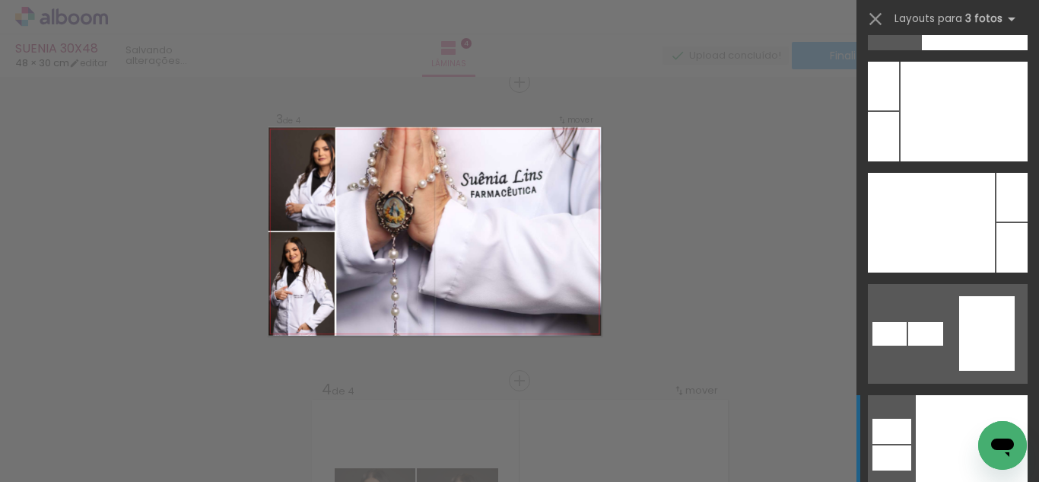
scroll to position [21316, 0]
click at [944, 221] on div at bounding box center [931, 222] width 127 height 100
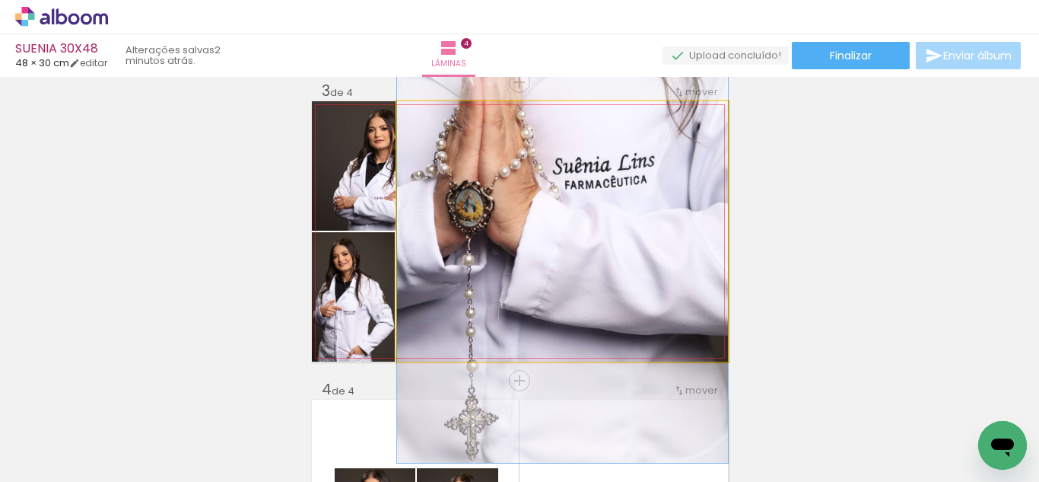
click at [421, 193] on quentale-photo at bounding box center [562, 231] width 331 height 260
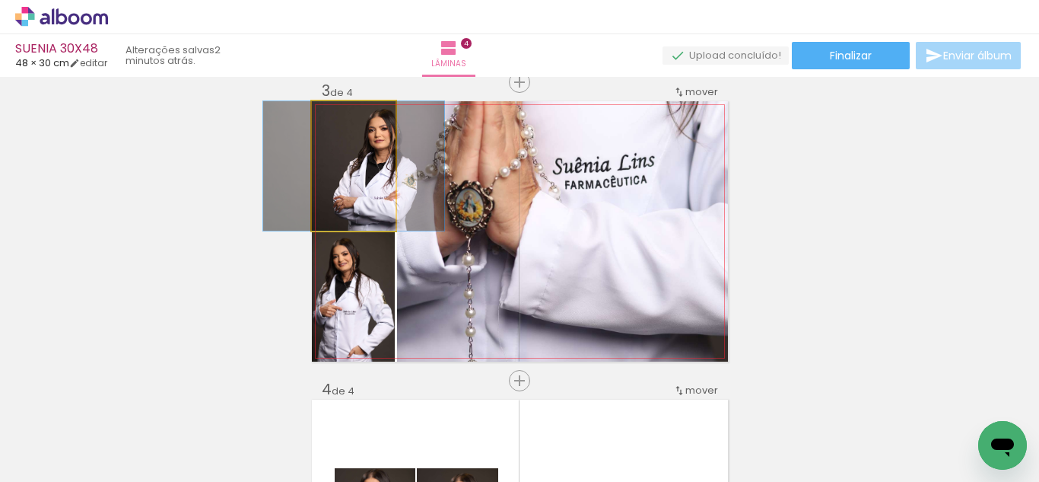
click at [332, 161] on quentale-photo at bounding box center [354, 165] width 84 height 129
drag, startPoint x: 366, startPoint y: 180, endPoint x: 586, endPoint y: 221, distance: 223.7
click at [0, 0] on slot at bounding box center [0, 0] width 0 height 0
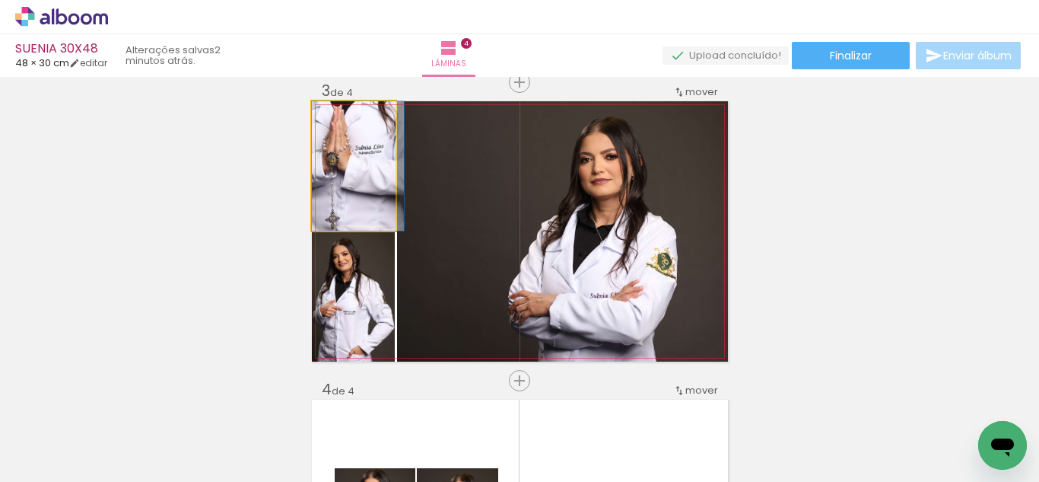
drag, startPoint x: 358, startPoint y: 202, endPoint x: 397, endPoint y: 214, distance: 41.2
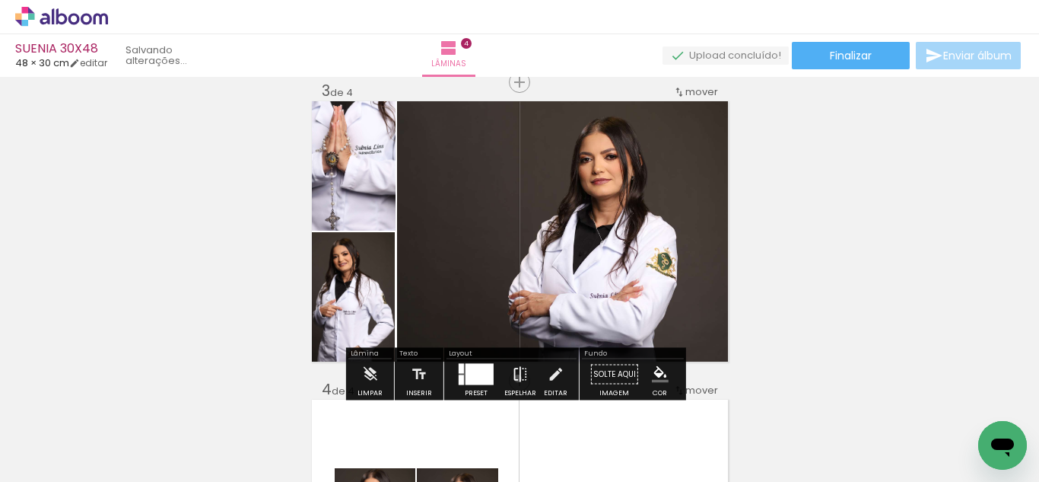
click at [514, 378] on iron-icon at bounding box center [520, 374] width 17 height 30
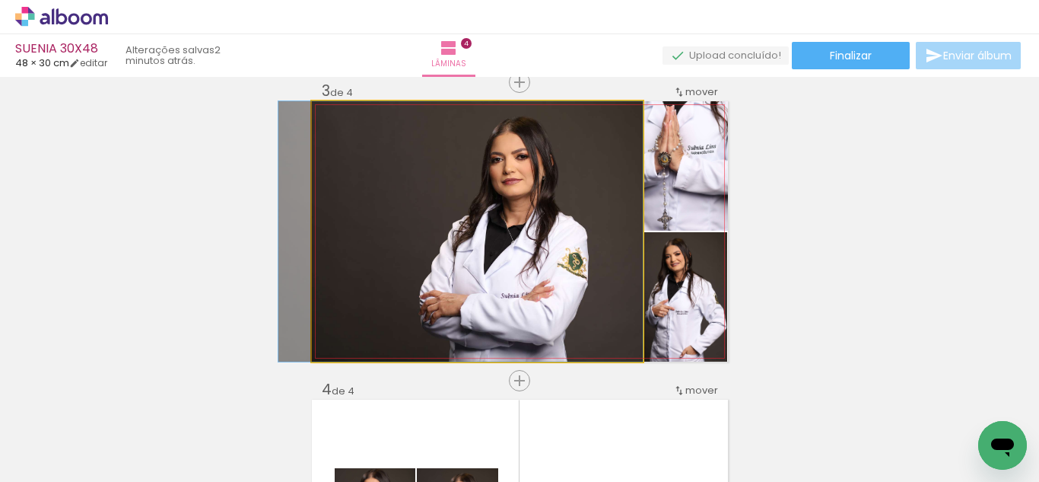
drag, startPoint x: 439, startPoint y: 264, endPoint x: 391, endPoint y: 259, distance: 48.2
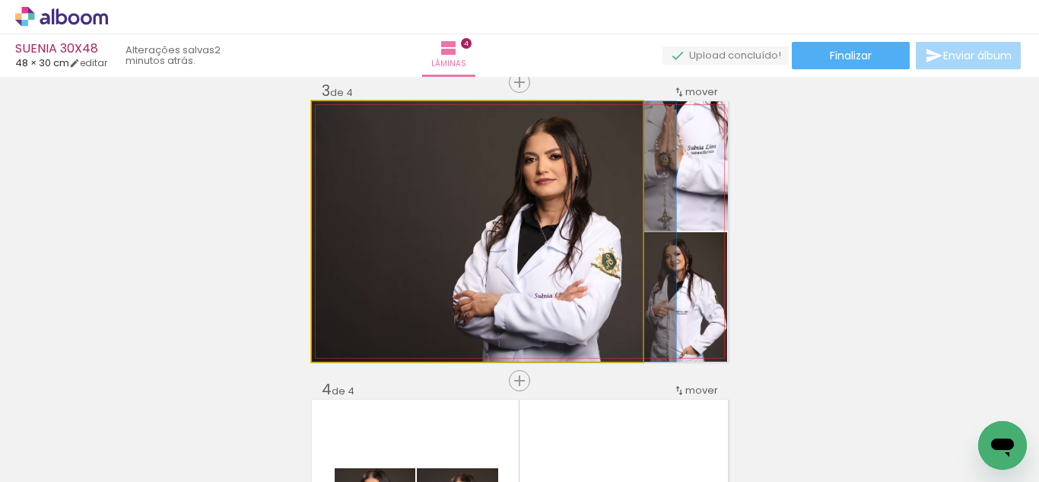
drag, startPoint x: 399, startPoint y: 249, endPoint x: 515, endPoint y: 263, distance: 116.6
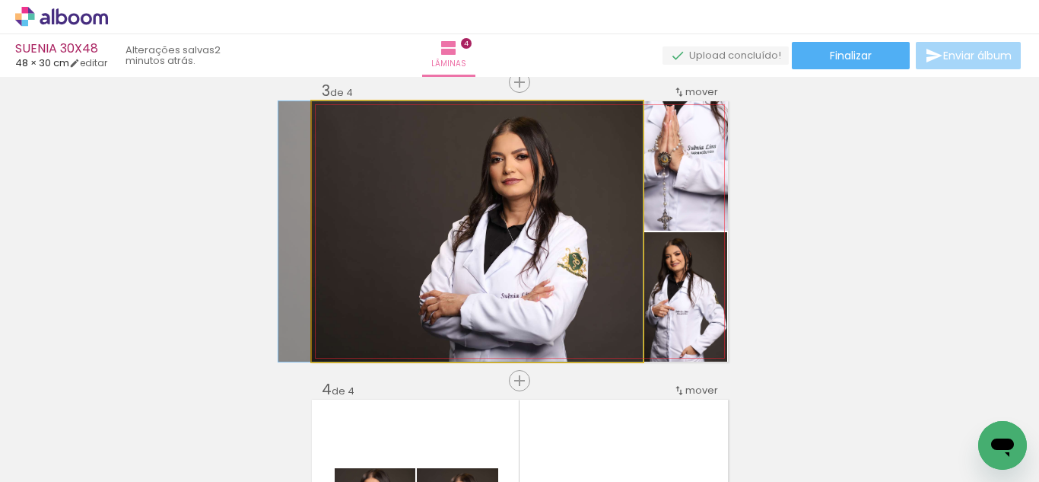
drag, startPoint x: 561, startPoint y: 261, endPoint x: 358, endPoint y: 261, distance: 202.4
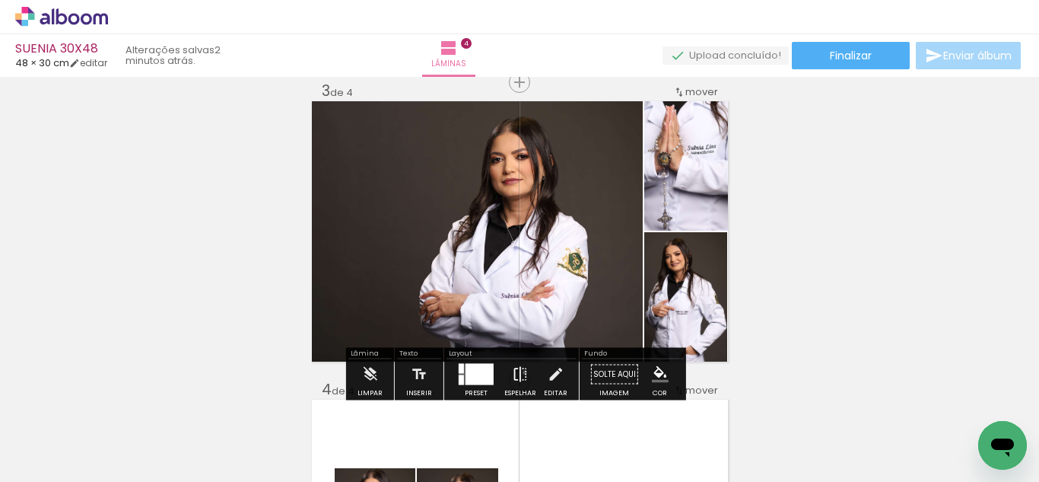
click at [521, 372] on iron-icon at bounding box center [520, 374] width 17 height 30
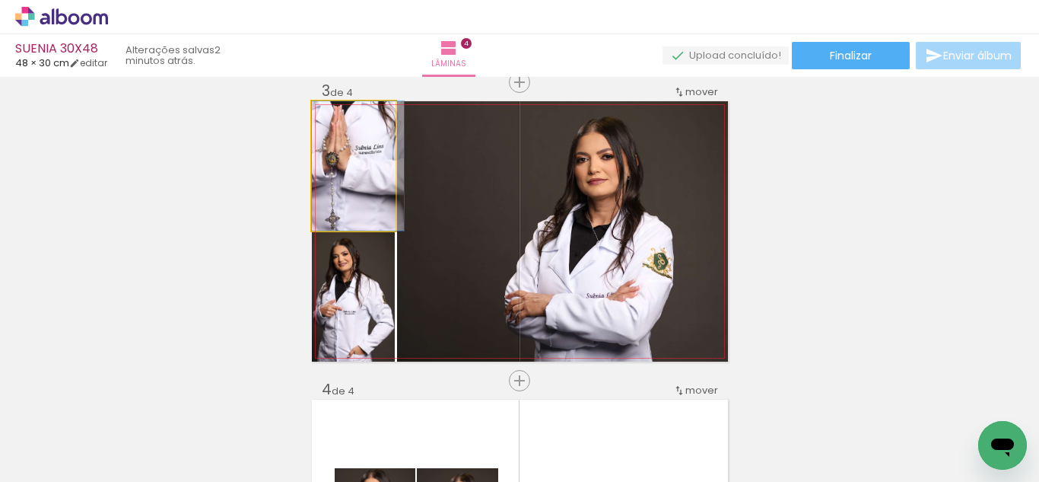
drag, startPoint x: 364, startPoint y: 199, endPoint x: 383, endPoint y: 199, distance: 19.0
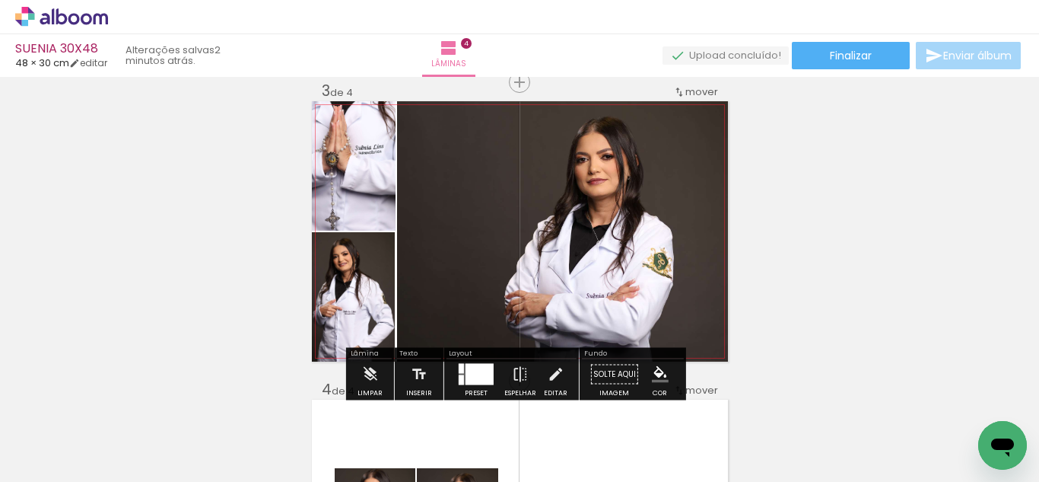
click at [365, 302] on quentale-photo at bounding box center [354, 296] width 84 height 129
drag, startPoint x: 358, startPoint y: 192, endPoint x: 363, endPoint y: 333, distance: 140.8
click at [0, 0] on slot at bounding box center [0, 0] width 0 height 0
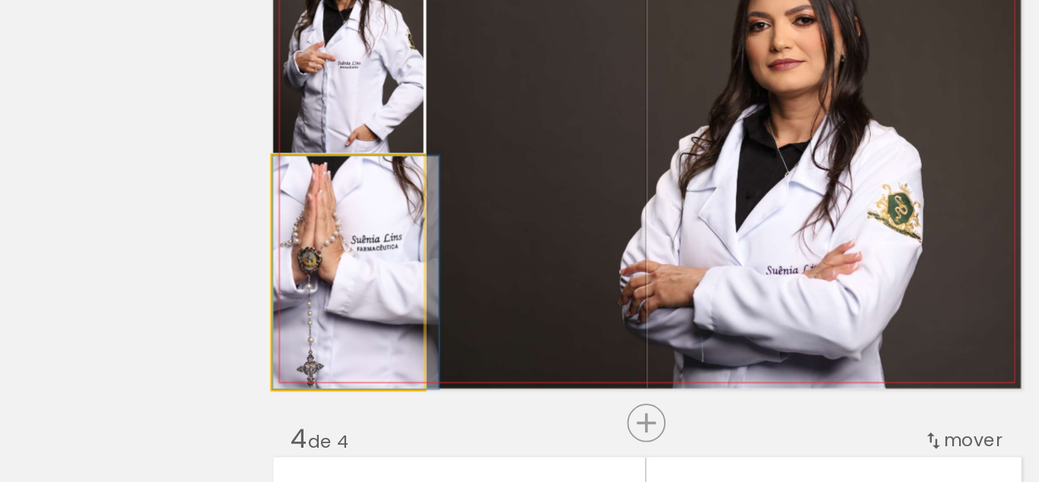
drag, startPoint x: 361, startPoint y: 313, endPoint x: 376, endPoint y: 298, distance: 21.0
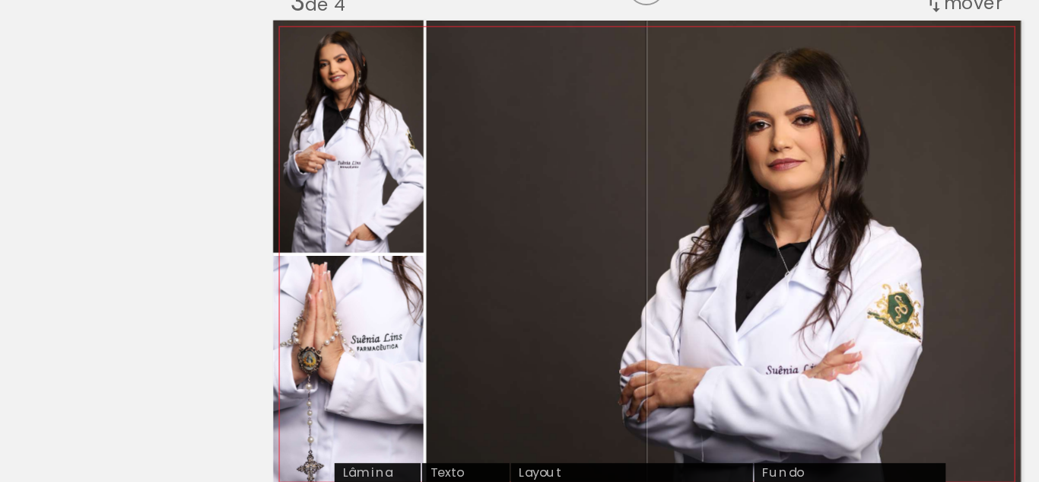
scroll to position [558, 0]
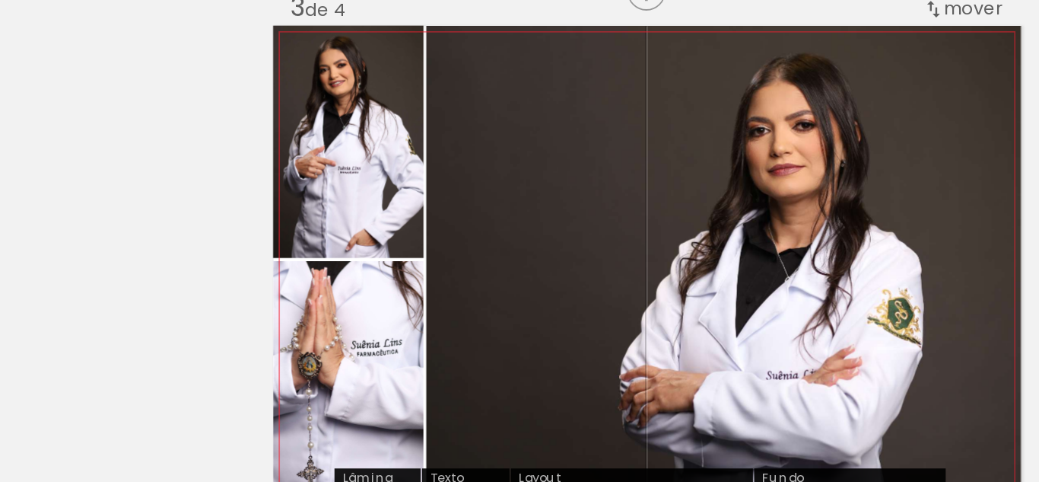
drag, startPoint x: 375, startPoint y: 351, endPoint x: 358, endPoint y: 224, distance: 128.2
click at [0, 0] on slot at bounding box center [0, 0] width 0 height 0
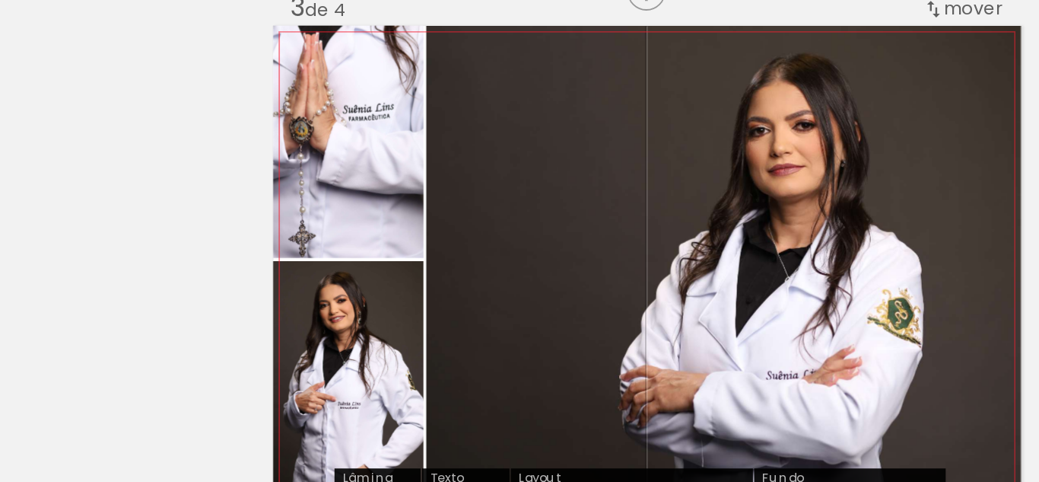
scroll to position [552, 0]
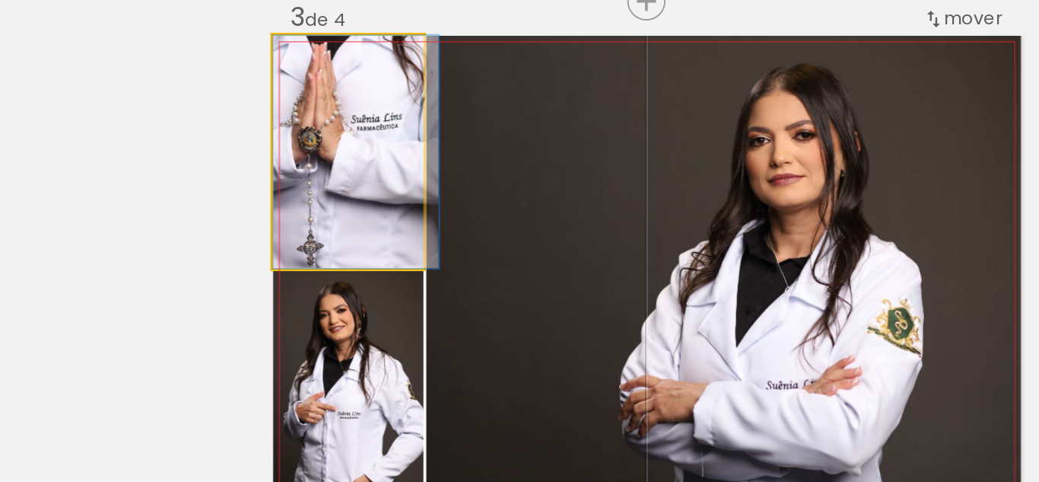
drag, startPoint x: 368, startPoint y: 237, endPoint x: 380, endPoint y: 236, distance: 11.5
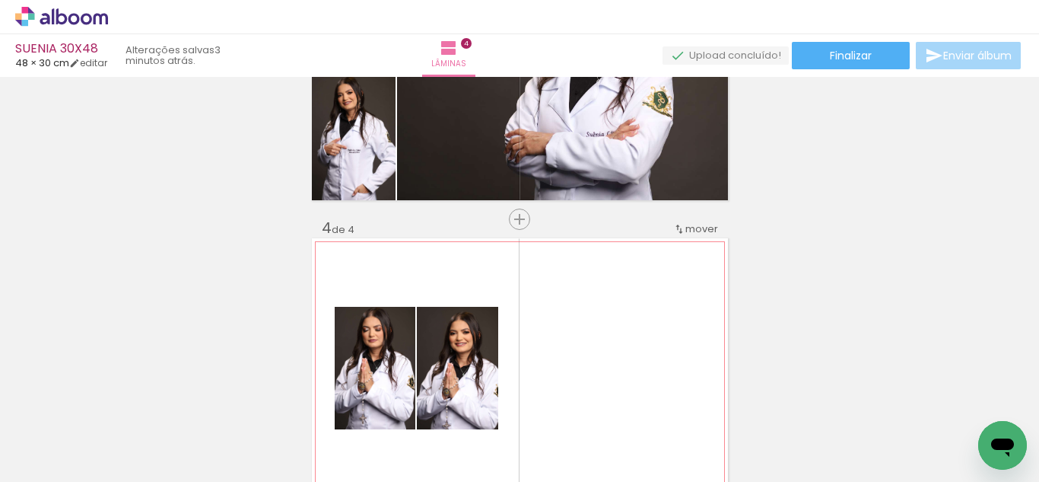
scroll to position [778, 0]
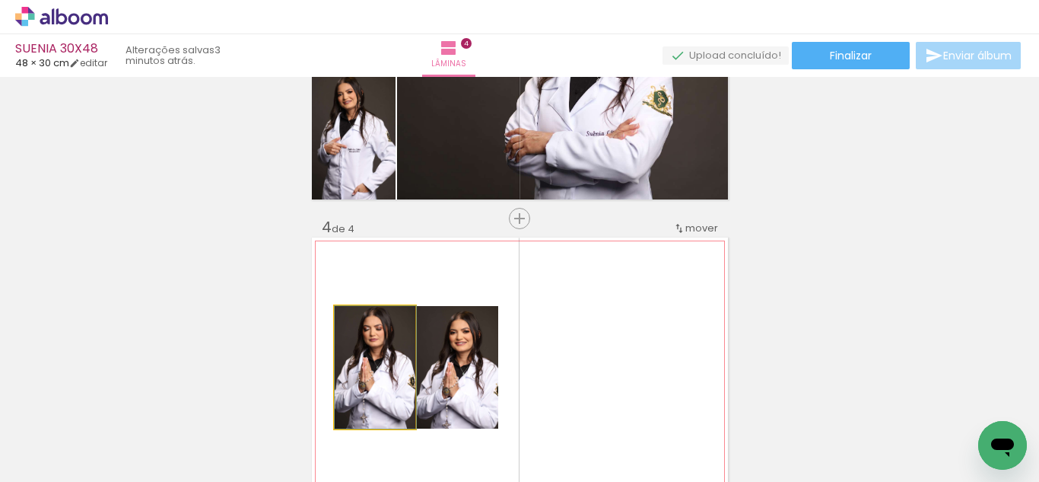
drag, startPoint x: 368, startPoint y: 361, endPoint x: 420, endPoint y: 327, distance: 62.0
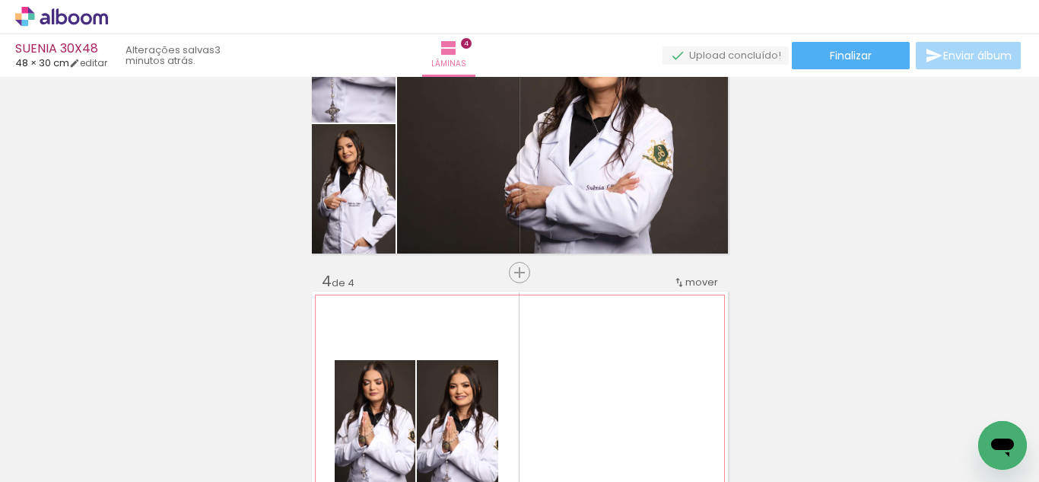
scroll to position [759, 0]
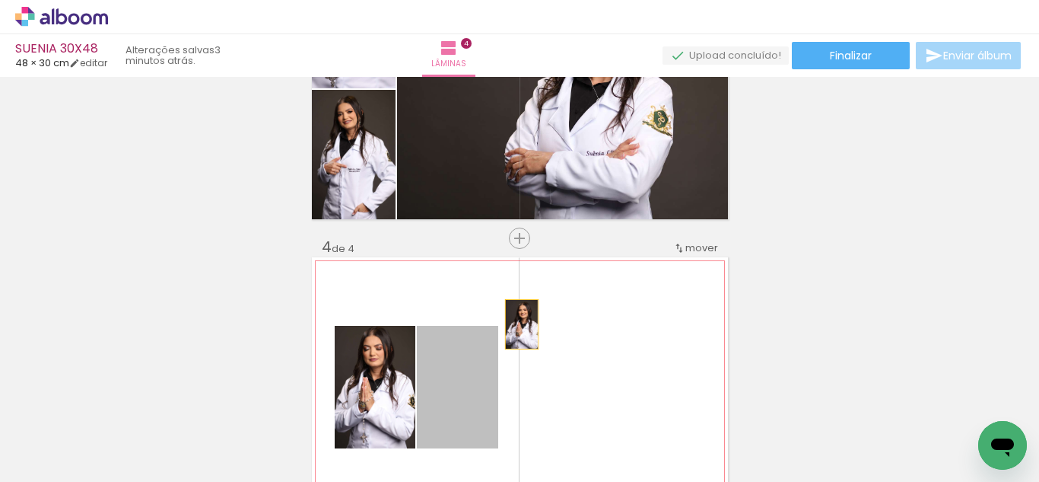
drag, startPoint x: 484, startPoint y: 362, endPoint x: 516, endPoint y: 324, distance: 49.7
click at [516, 324] on quentale-layouter at bounding box center [520, 387] width 416 height 260
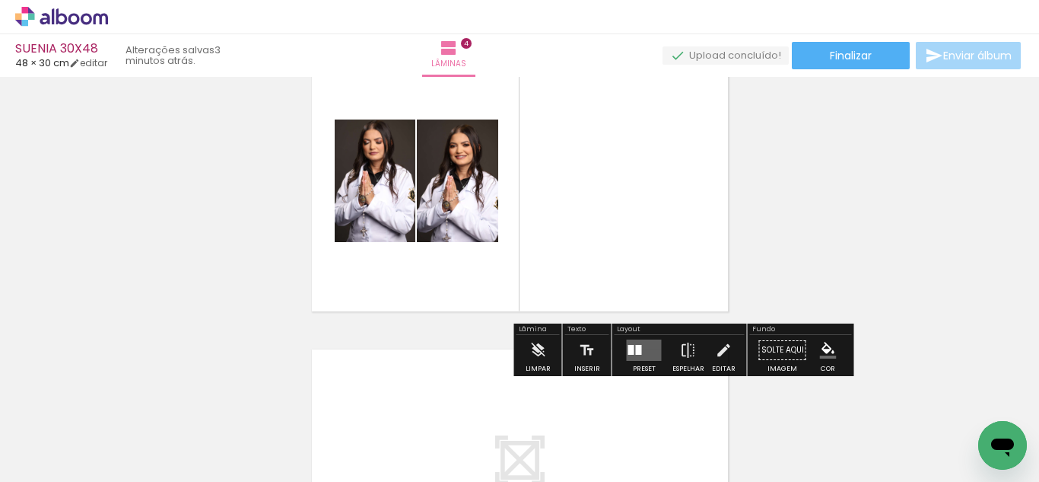
scroll to position [966, 0]
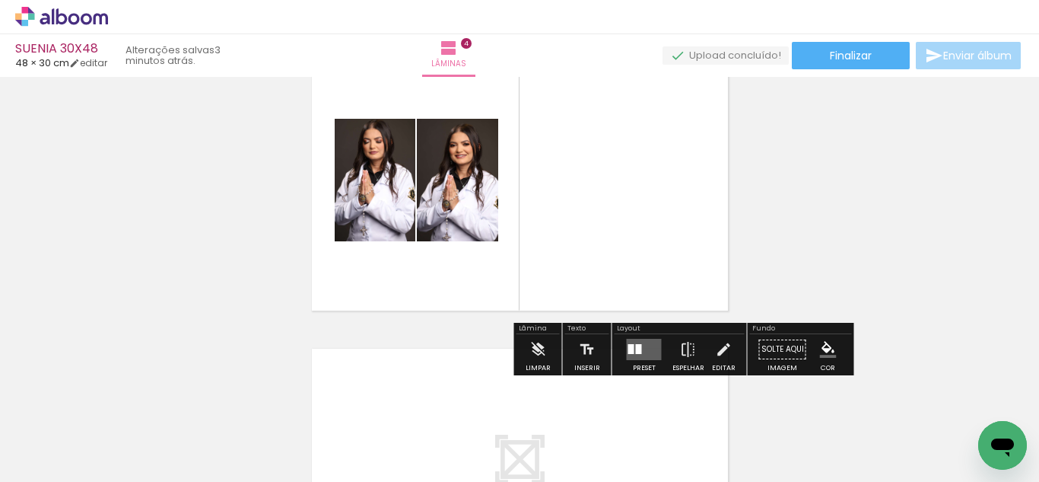
click at [654, 358] on quentale-layouter at bounding box center [644, 349] width 35 height 21
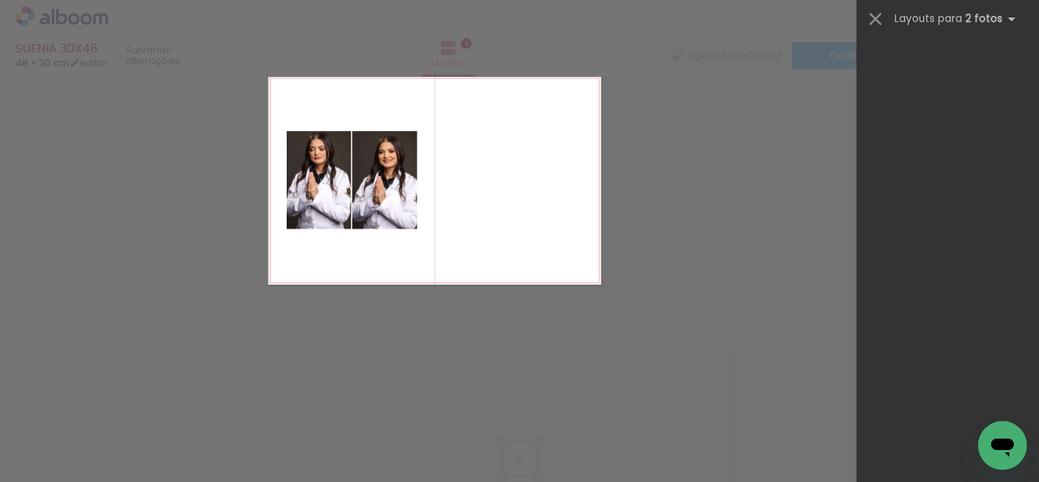
scroll to position [0, 0]
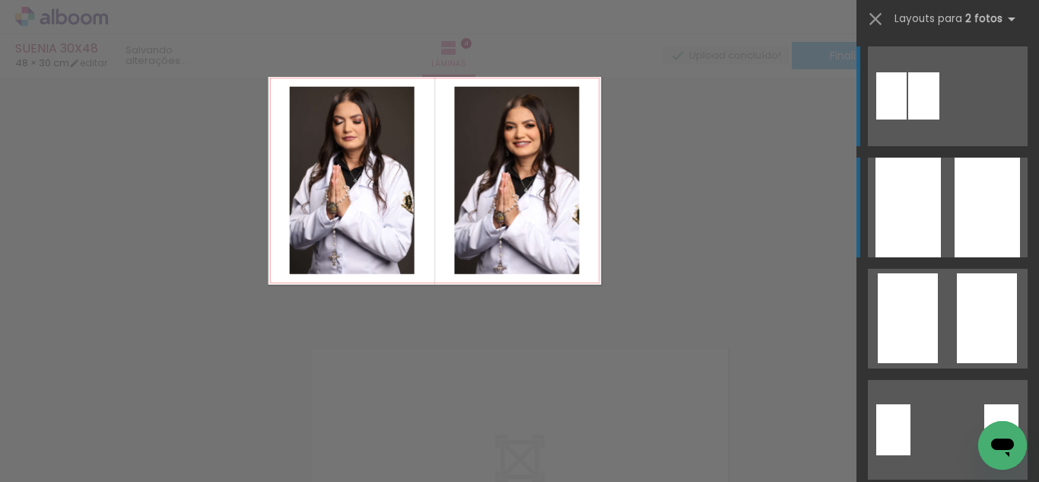
click at [920, 208] on div at bounding box center [908, 208] width 65 height 100
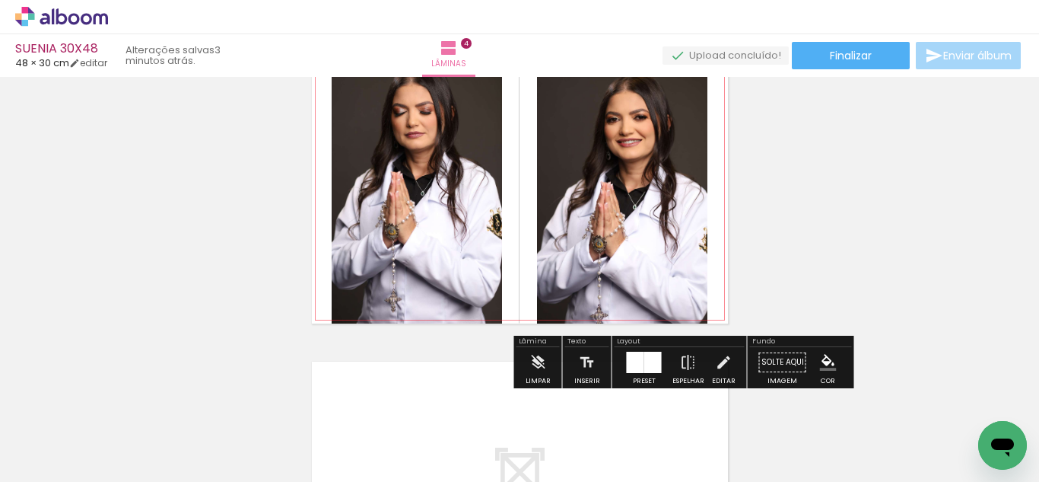
scroll to position [955, 0]
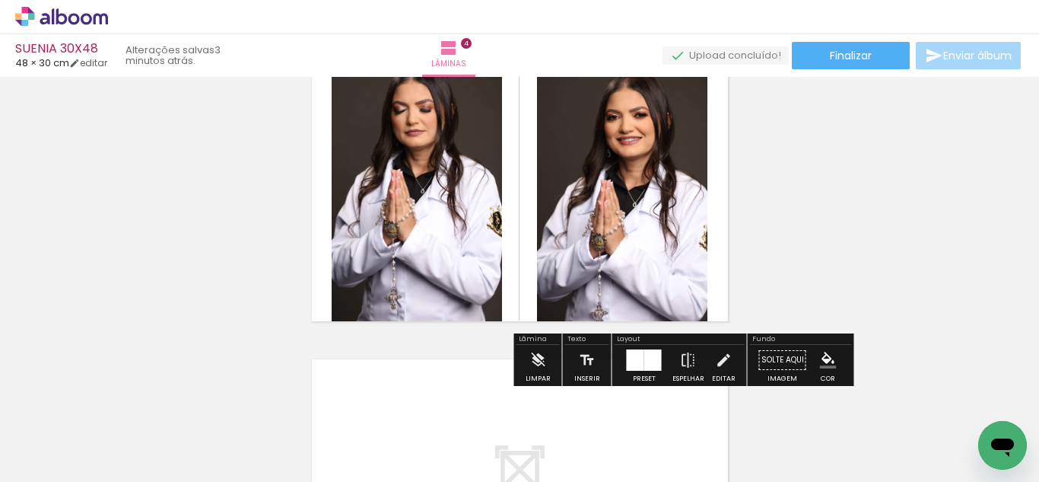
click at [645, 362] on div at bounding box center [654, 359] width 18 height 21
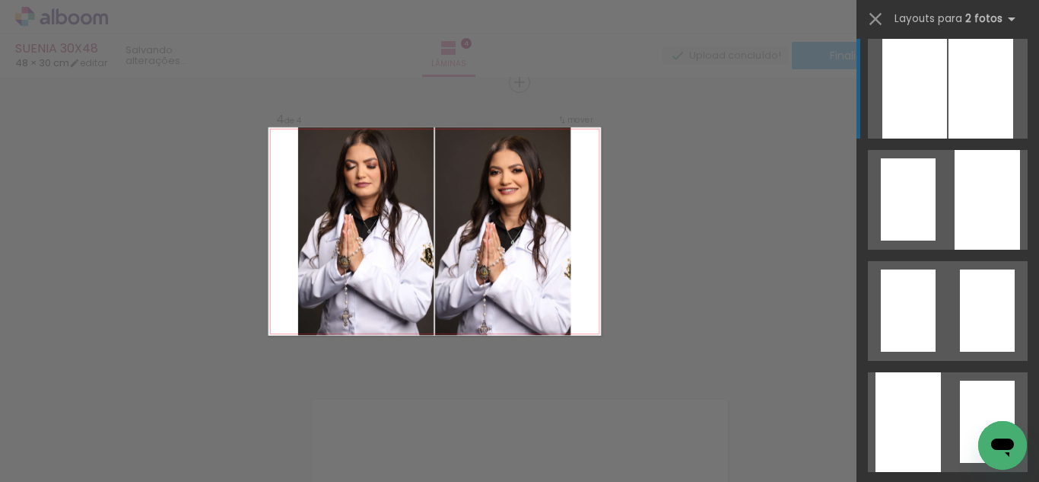
scroll to position [581, 0]
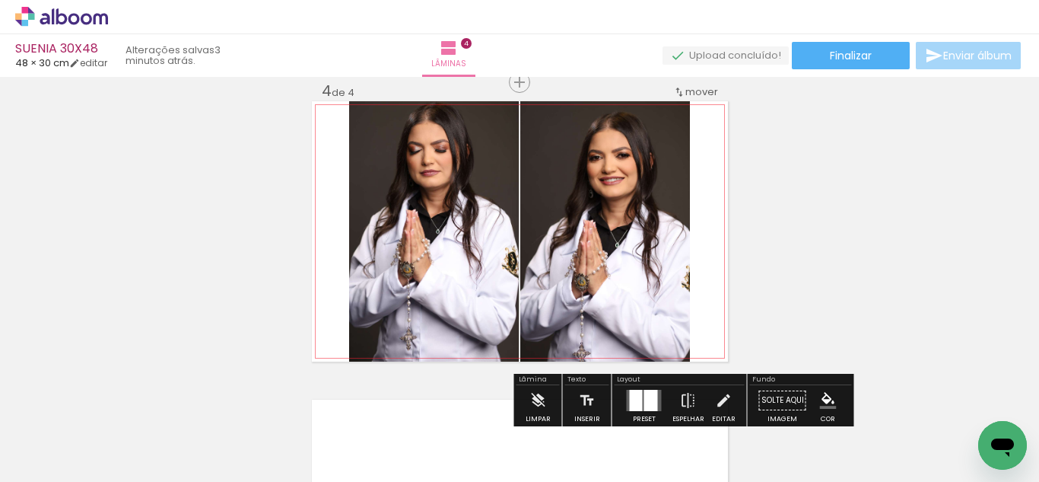
scroll to position [943, 0]
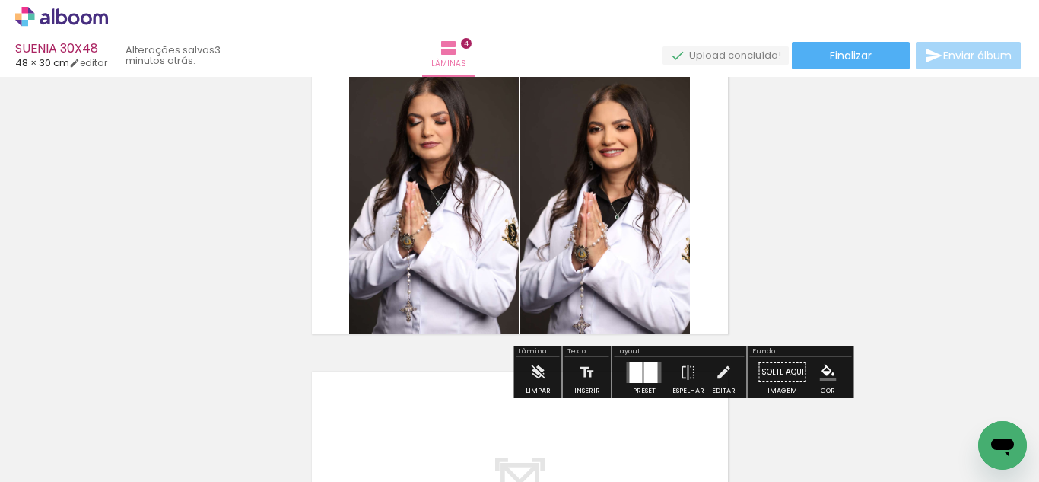
click at [700, 364] on paper-button "Espelhar" at bounding box center [689, 376] width 40 height 39
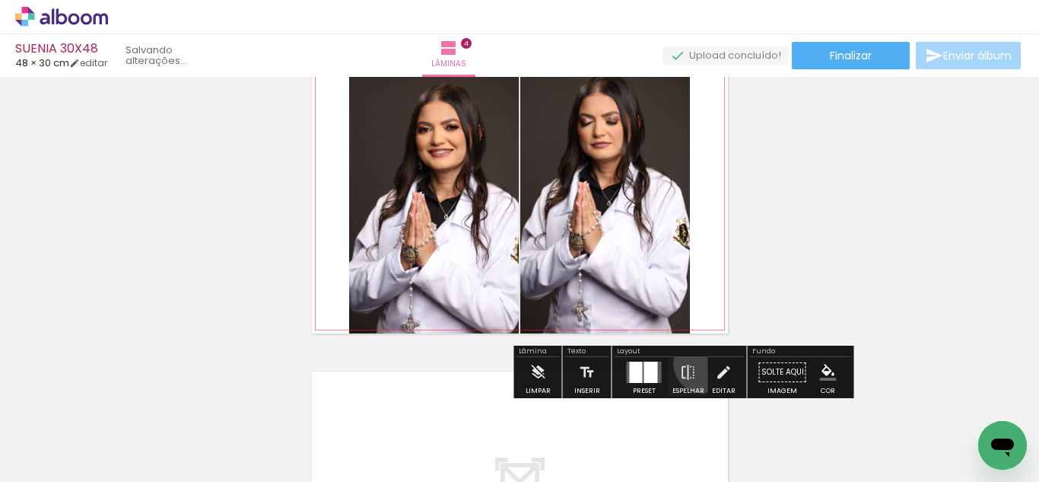
click at [633, 222] on quentale-photo at bounding box center [605, 203] width 170 height 260
click at [715, 362] on iron-icon at bounding box center [723, 372] width 17 height 30
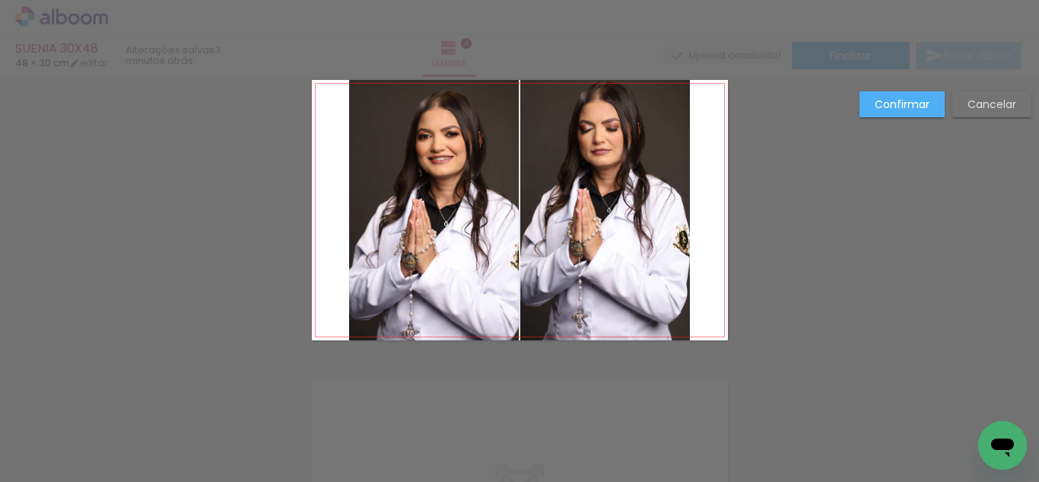
drag, startPoint x: 629, startPoint y: 218, endPoint x: 683, endPoint y: 203, distance: 55.2
click at [629, 217] on quentale-photo at bounding box center [605, 210] width 170 height 260
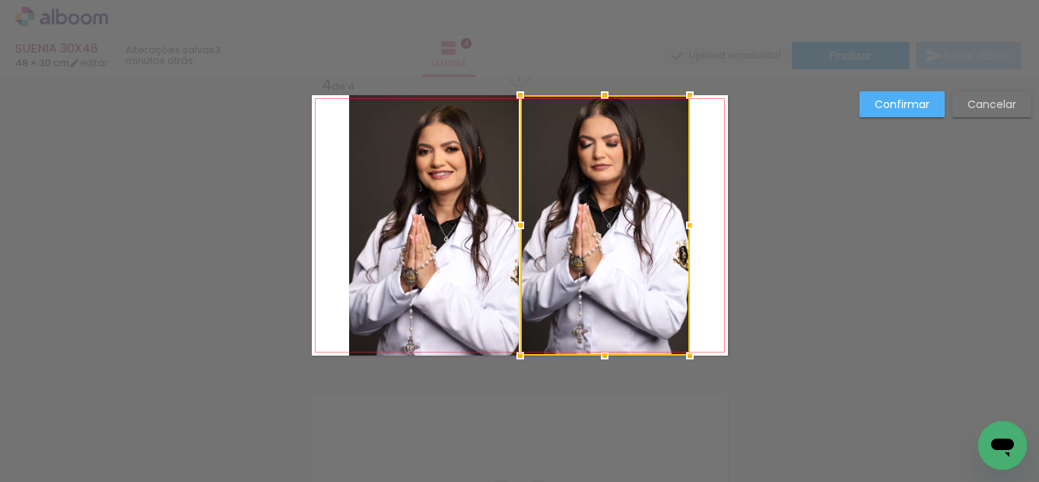
scroll to position [915, 0]
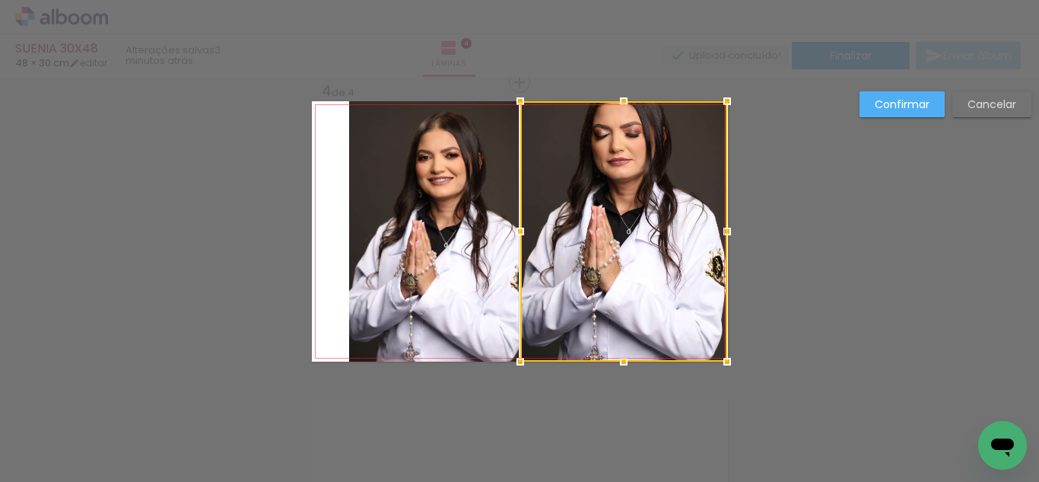
drag, startPoint x: 685, startPoint y: 231, endPoint x: 734, endPoint y: 234, distance: 49.5
click at [734, 234] on div at bounding box center [727, 231] width 30 height 30
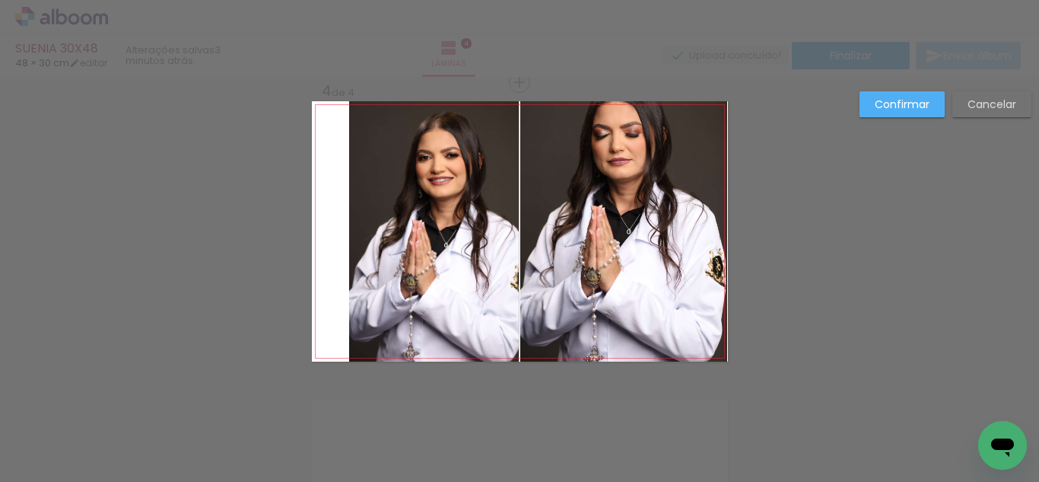
drag, startPoint x: 391, startPoint y: 209, endPoint x: 502, endPoint y: 215, distance: 111.2
click at [393, 210] on quentale-photo at bounding box center [434, 231] width 170 height 260
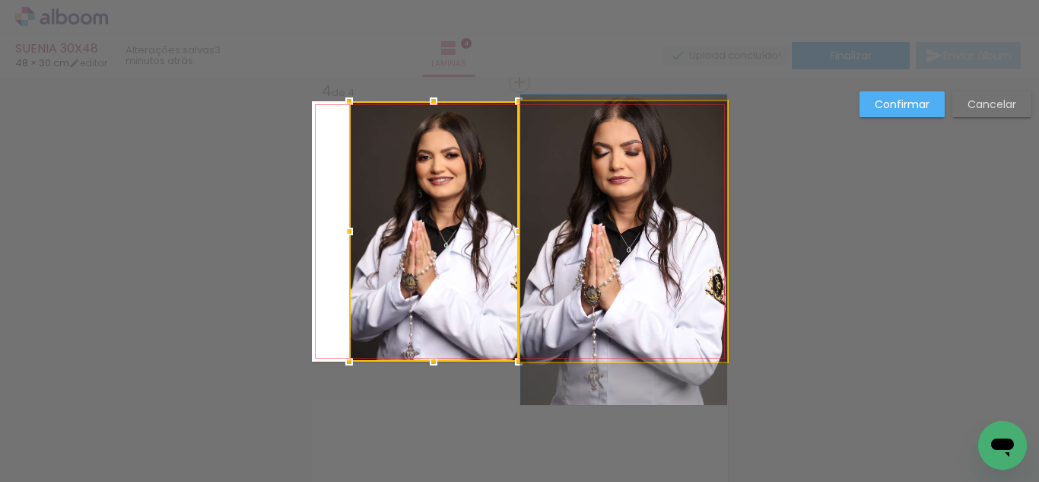
drag, startPoint x: 615, startPoint y: 220, endPoint x: 718, endPoint y: 224, distance: 102.8
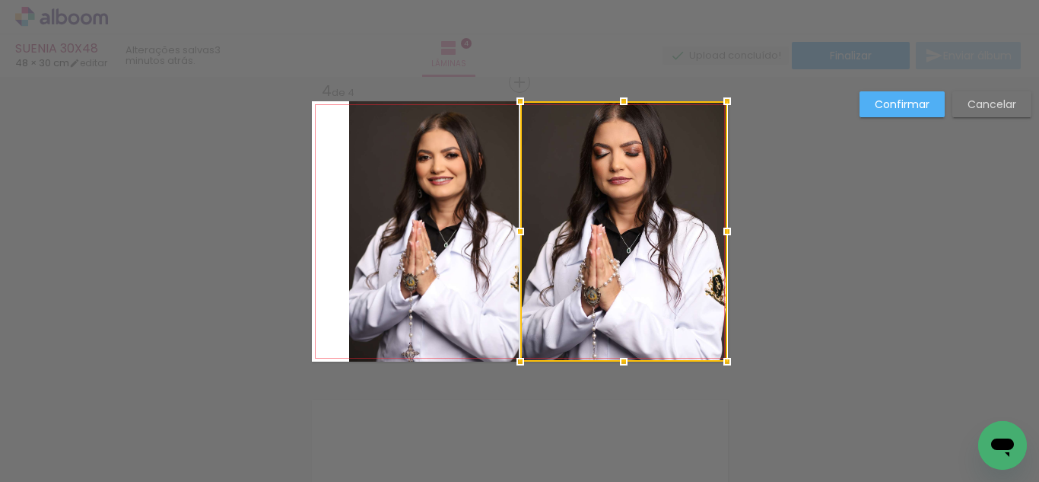
click at [0, 0] on slot "Cancelar" at bounding box center [0, 0] width 0 height 0
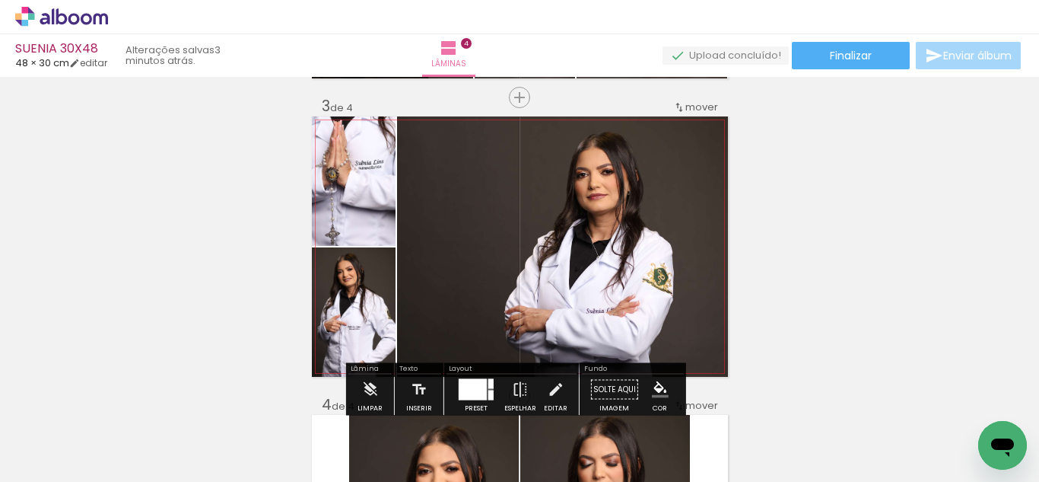
scroll to position [599, 0]
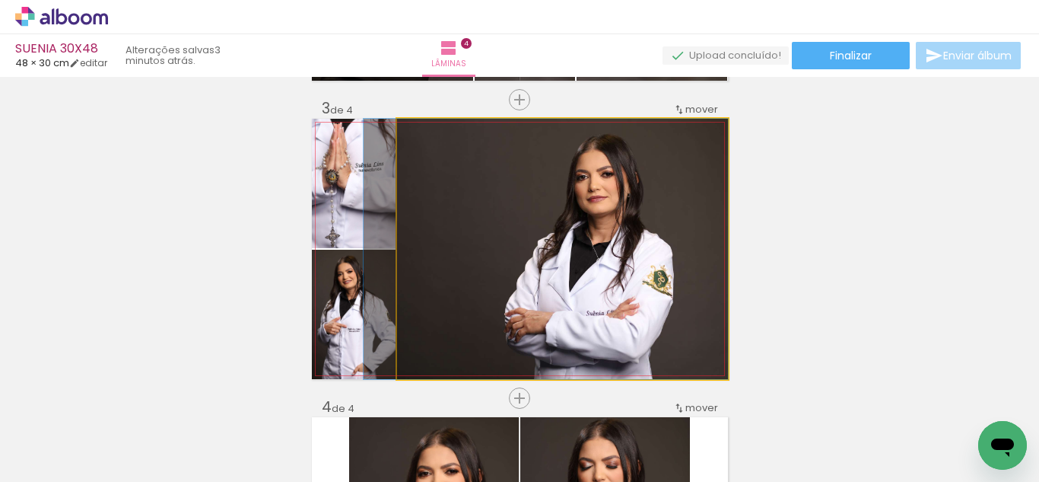
click at [663, 203] on quentale-photo at bounding box center [562, 249] width 331 height 260
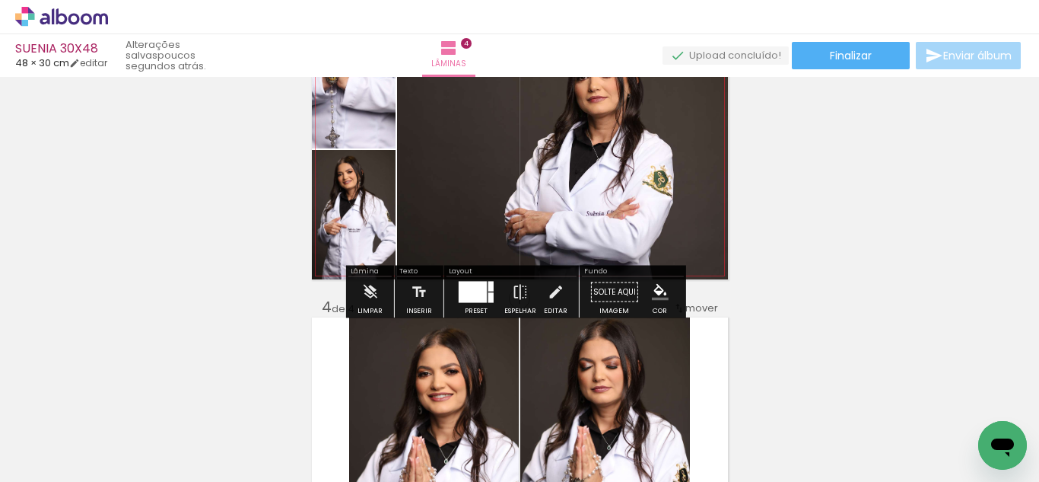
scroll to position [721, 0]
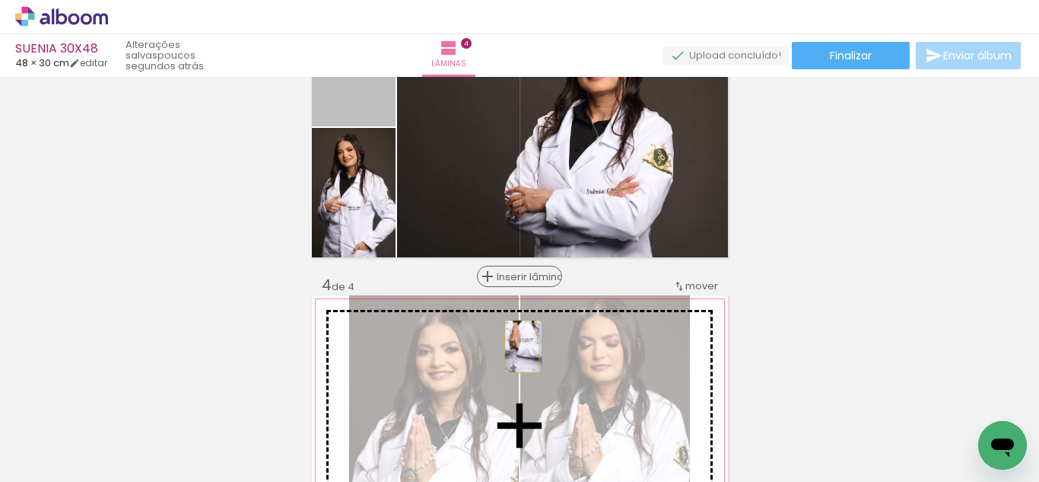
drag, startPoint x: 353, startPoint y: 104, endPoint x: 509, endPoint y: 272, distance: 228.8
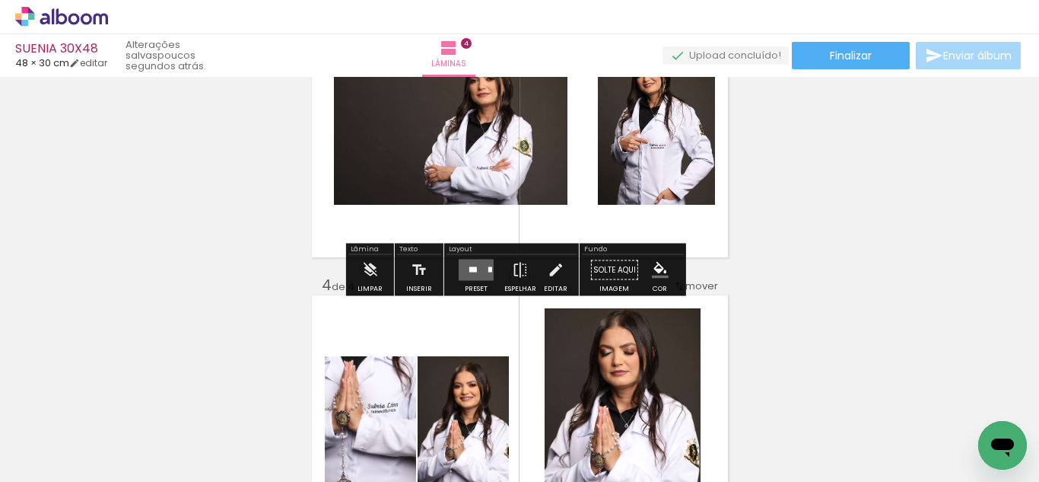
click at [473, 268] on div at bounding box center [474, 269] width 8 height 5
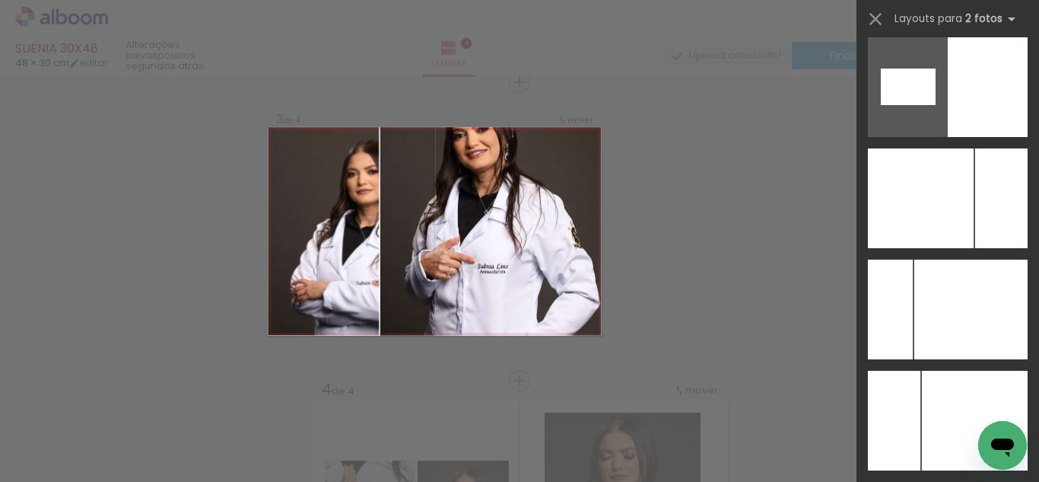
scroll to position [8009, 0]
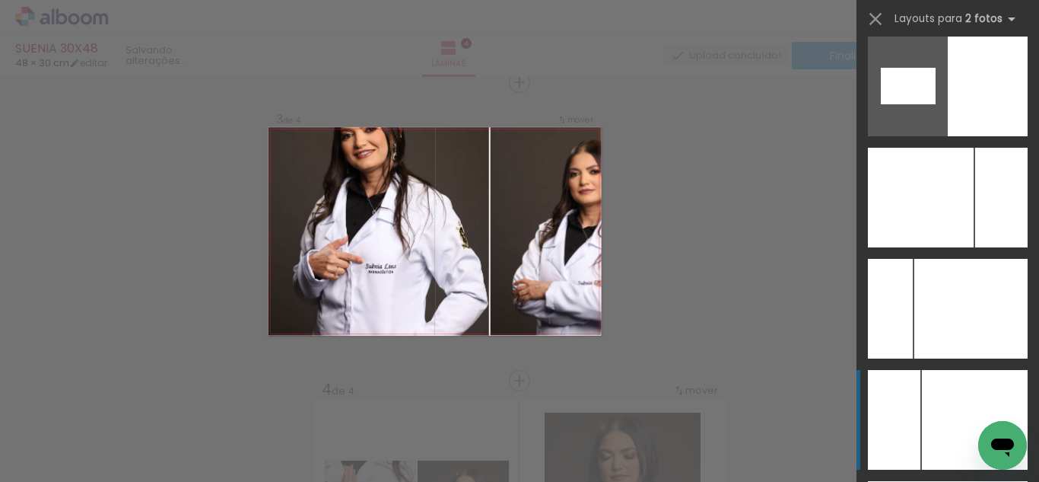
click at [926, 358] on div at bounding box center [971, 309] width 113 height 100
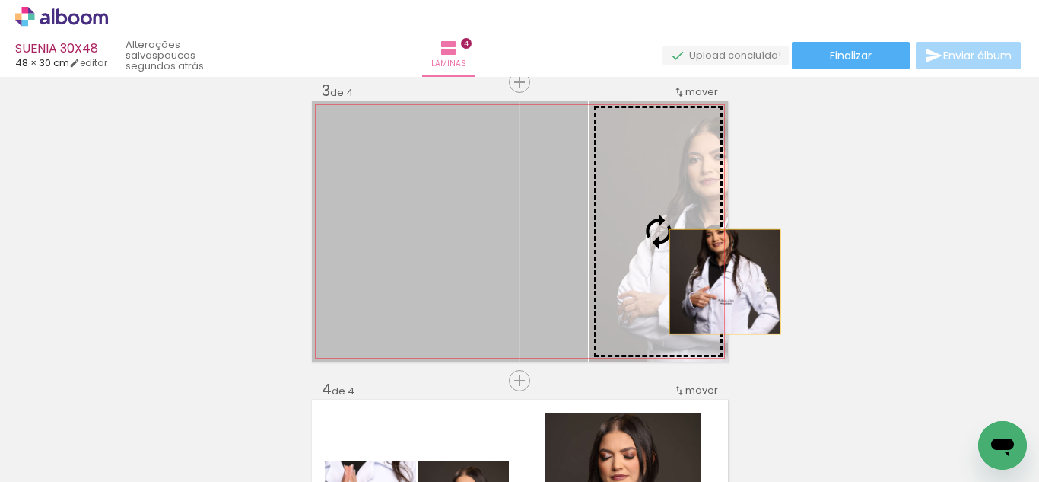
drag, startPoint x: 415, startPoint y: 291, endPoint x: 719, endPoint y: 282, distance: 304.5
click at [0, 0] on slot at bounding box center [0, 0] width 0 height 0
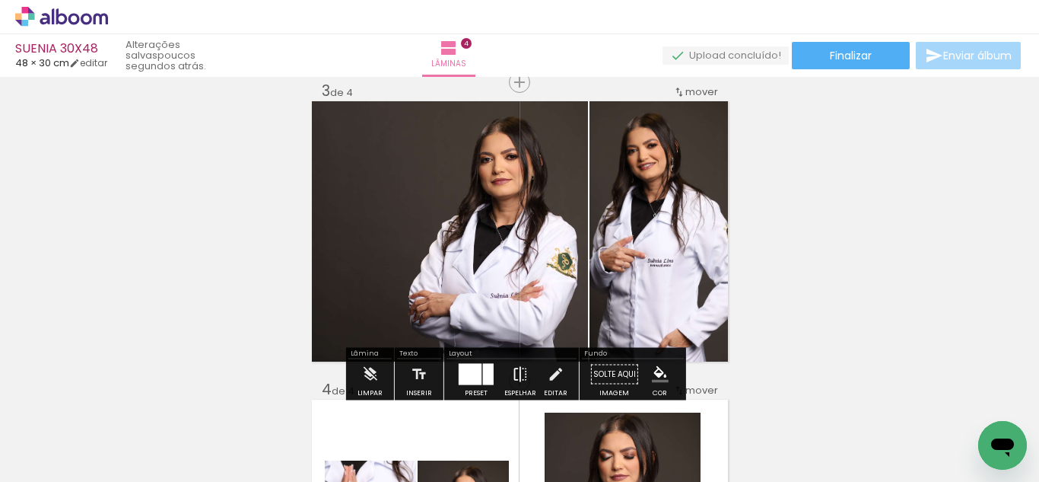
click at [512, 362] on iron-icon at bounding box center [520, 374] width 17 height 30
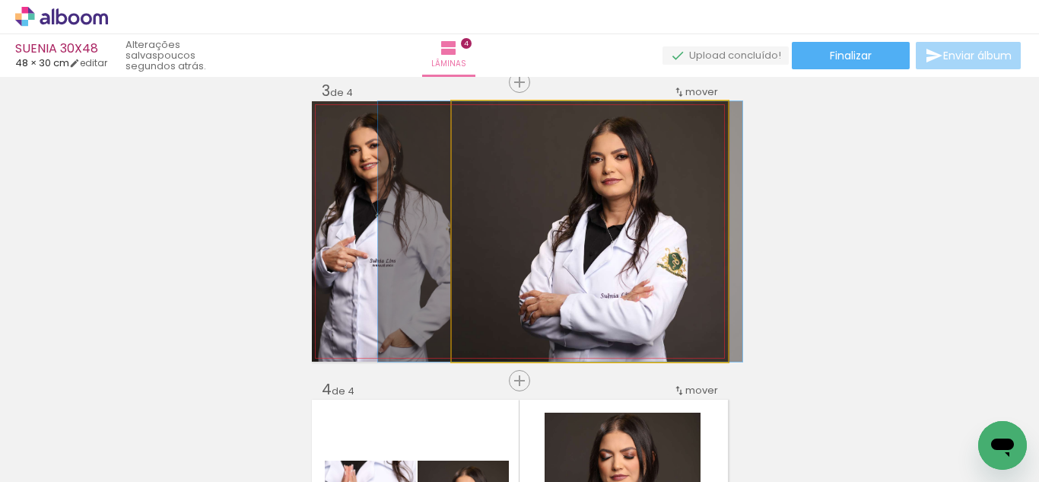
drag, startPoint x: 546, startPoint y: 272, endPoint x: 519, endPoint y: 272, distance: 27.4
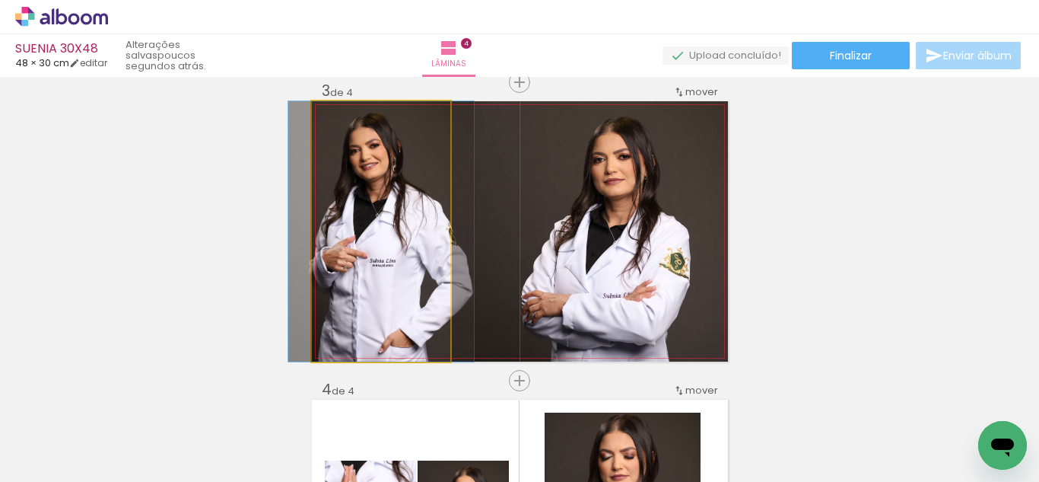
click at [396, 256] on quentale-photo at bounding box center [381, 231] width 138 height 260
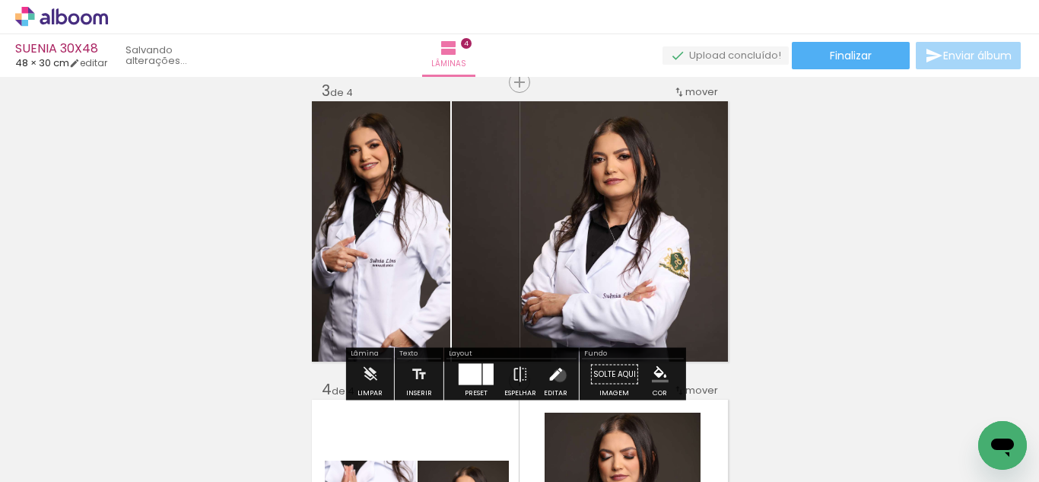
drag, startPoint x: 556, startPoint y: 375, endPoint x: 489, endPoint y: 263, distance: 131.0
click at [556, 374] on iron-icon at bounding box center [555, 374] width 17 height 30
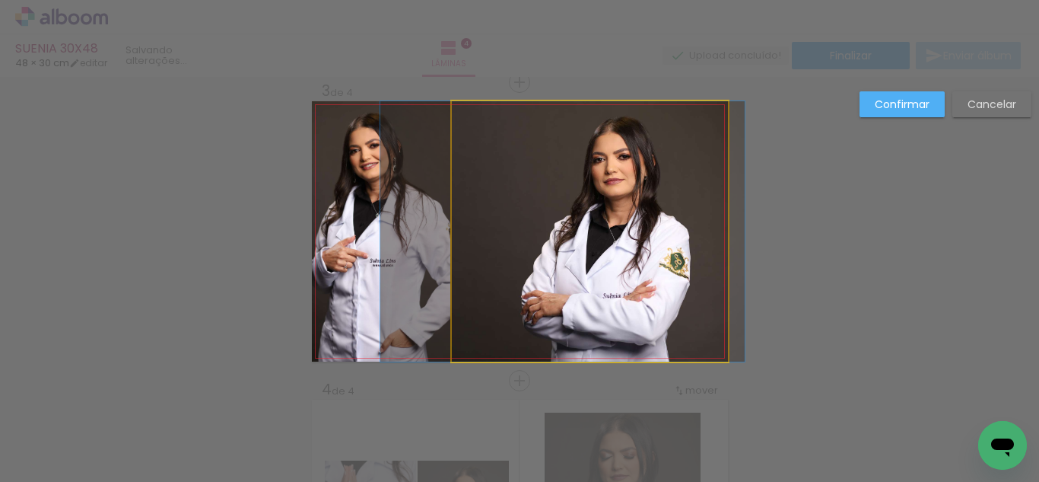
click at [489, 258] on quentale-photo at bounding box center [590, 231] width 276 height 260
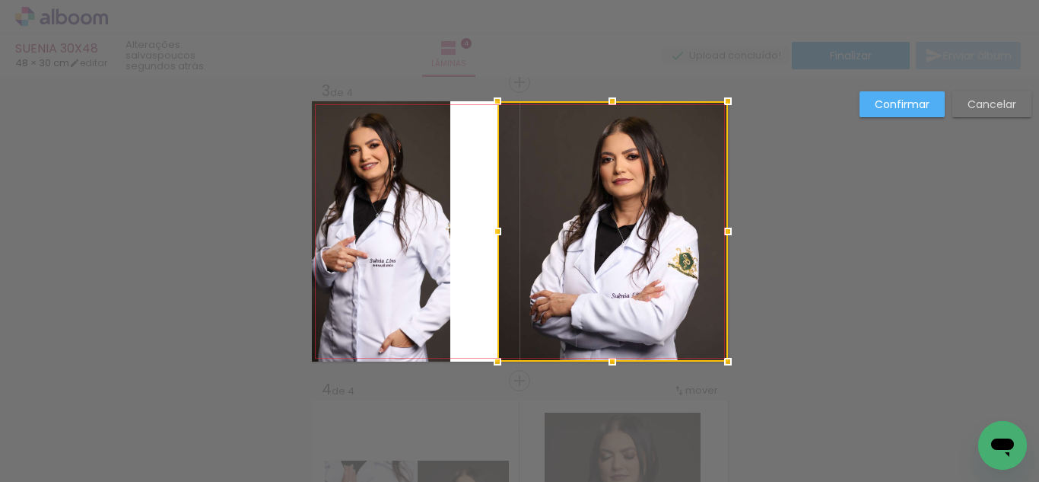
drag, startPoint x: 456, startPoint y: 236, endPoint x: 489, endPoint y: 236, distance: 33.5
click at [489, 236] on div at bounding box center [497, 231] width 30 height 30
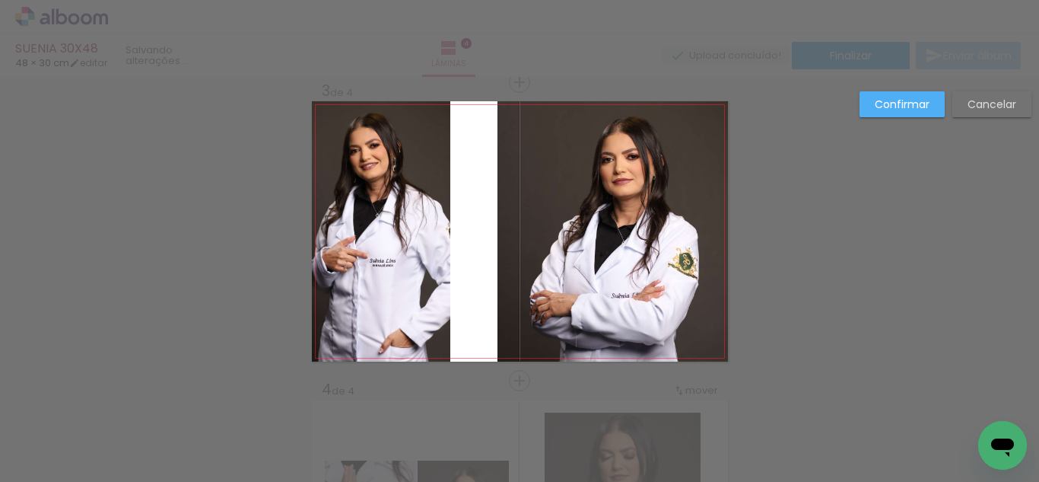
click at [423, 234] on quentale-photo at bounding box center [381, 231] width 138 height 260
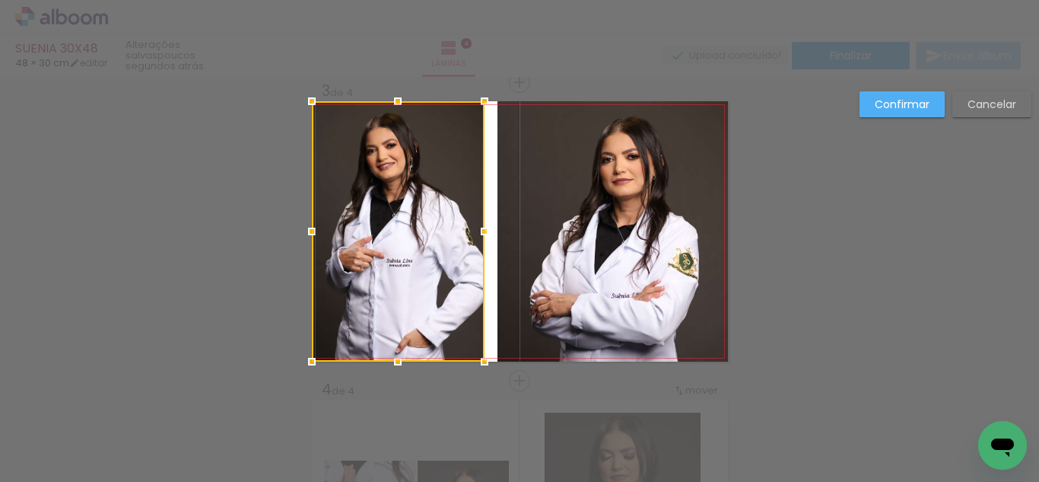
drag, startPoint x: 445, startPoint y: 234, endPoint x: 479, endPoint y: 237, distance: 34.5
click at [479, 237] on div at bounding box center [485, 231] width 30 height 30
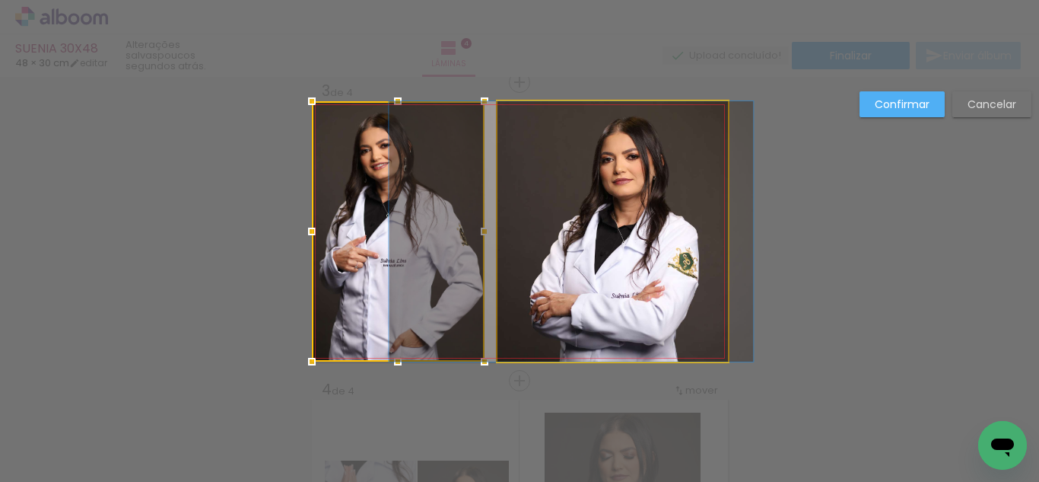
click at [515, 237] on quentale-photo at bounding box center [613, 231] width 231 height 260
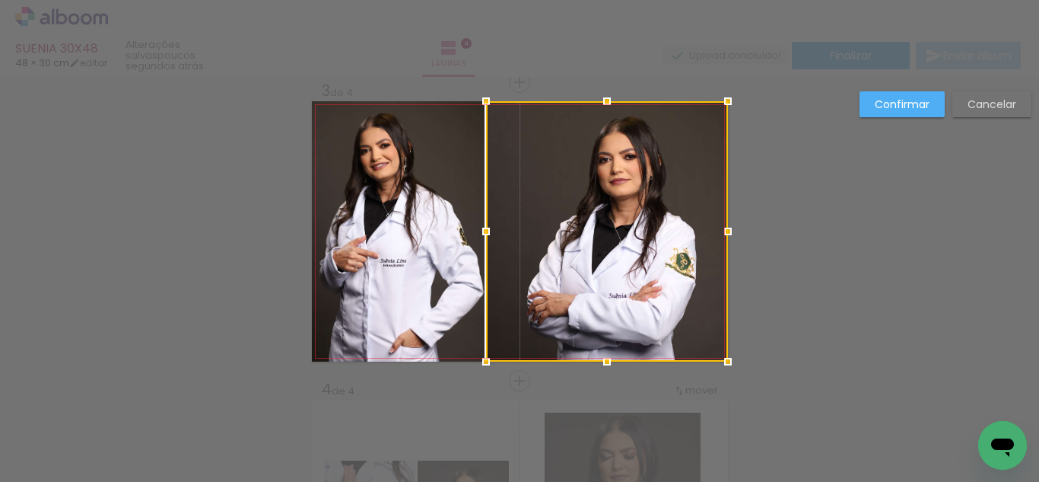
drag, startPoint x: 499, startPoint y: 236, endPoint x: 488, endPoint y: 237, distance: 11.5
click at [488, 237] on div at bounding box center [486, 231] width 30 height 30
drag, startPoint x: 982, startPoint y: 77, endPoint x: 931, endPoint y: 97, distance: 54.7
click at [982, 79] on div "Confirmar Cancelar" at bounding box center [519, 224] width 1039 height 1528
click at [0, 0] on slot "Confirmar" at bounding box center [0, 0] width 0 height 0
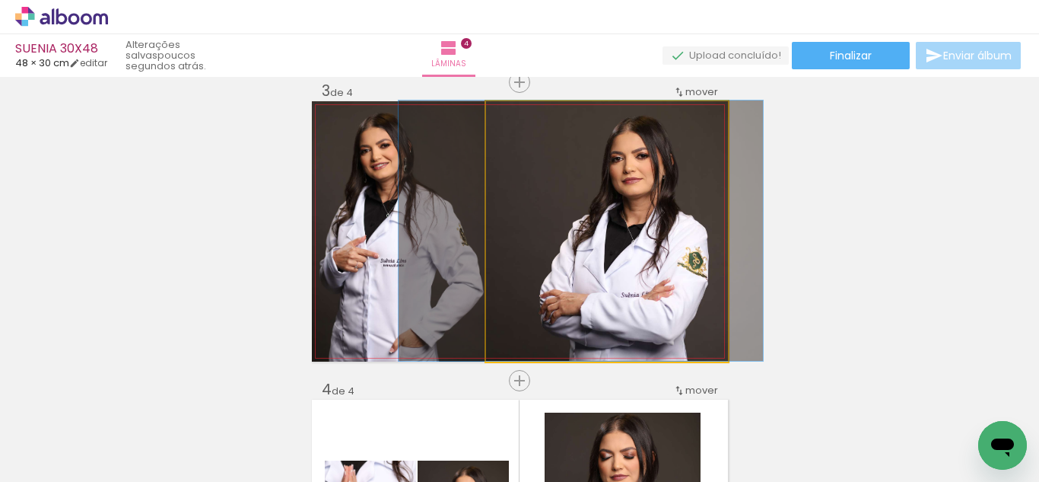
drag, startPoint x: 563, startPoint y: 203, endPoint x: 491, endPoint y: 199, distance: 72.4
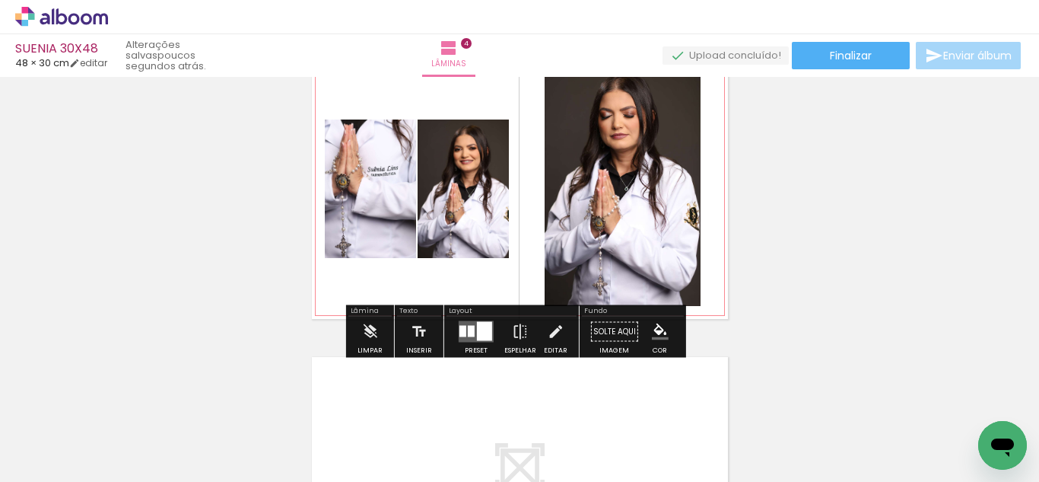
scroll to position [957, 0]
click at [477, 318] on div at bounding box center [476, 332] width 41 height 30
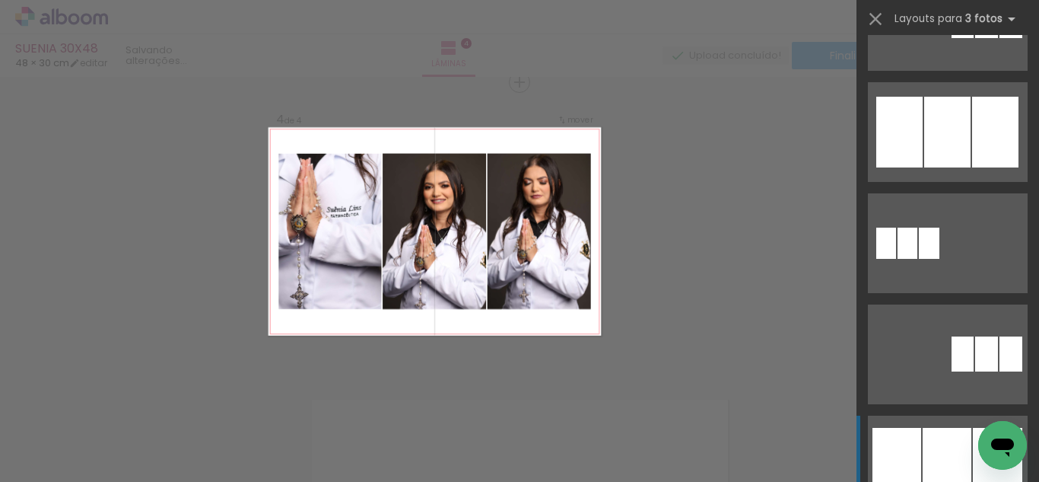
scroll to position [1077, 0]
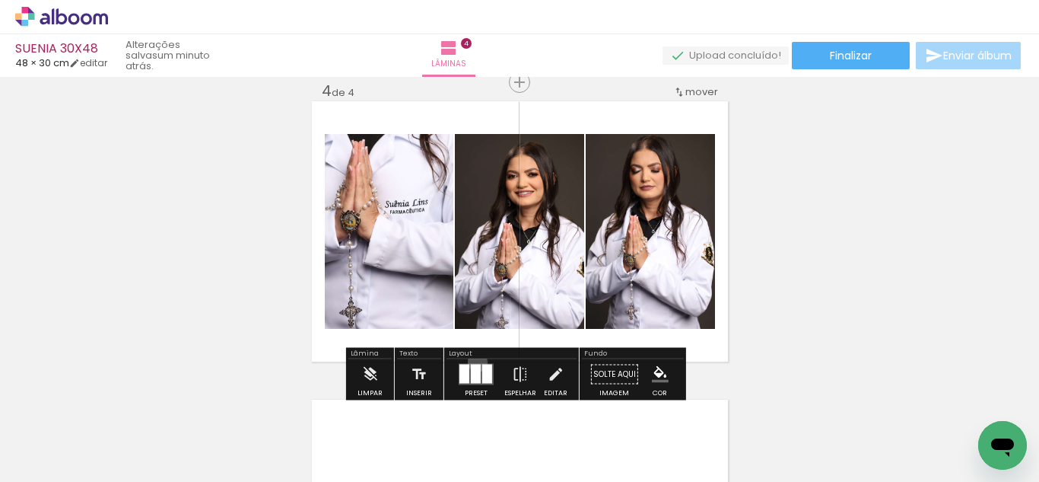
click at [474, 361] on div at bounding box center [476, 374] width 41 height 30
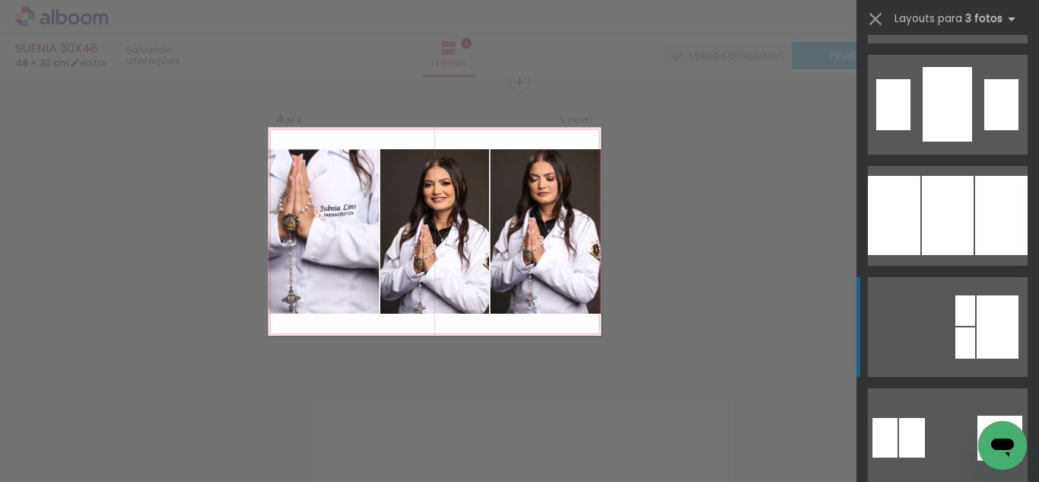
scroll to position [1615, 0]
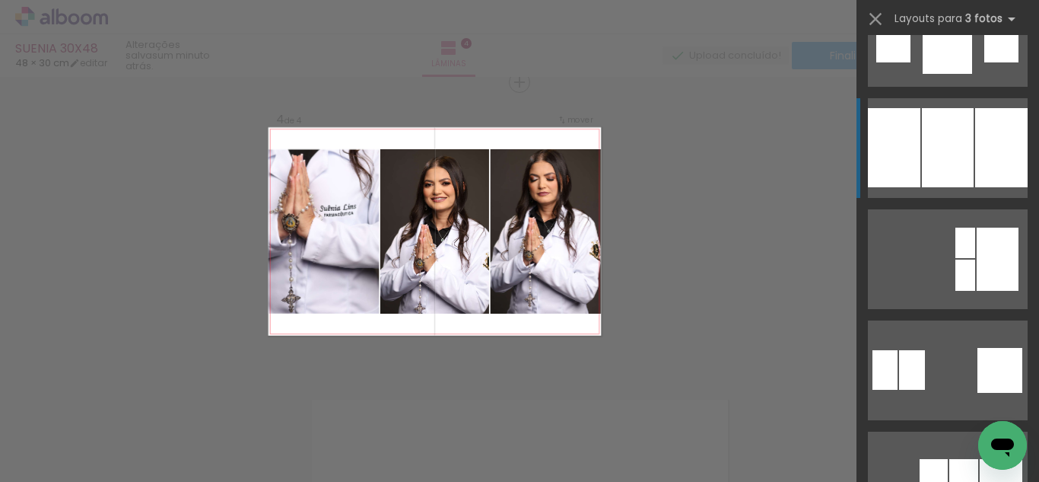
click at [976, 155] on div at bounding box center [1002, 147] width 53 height 79
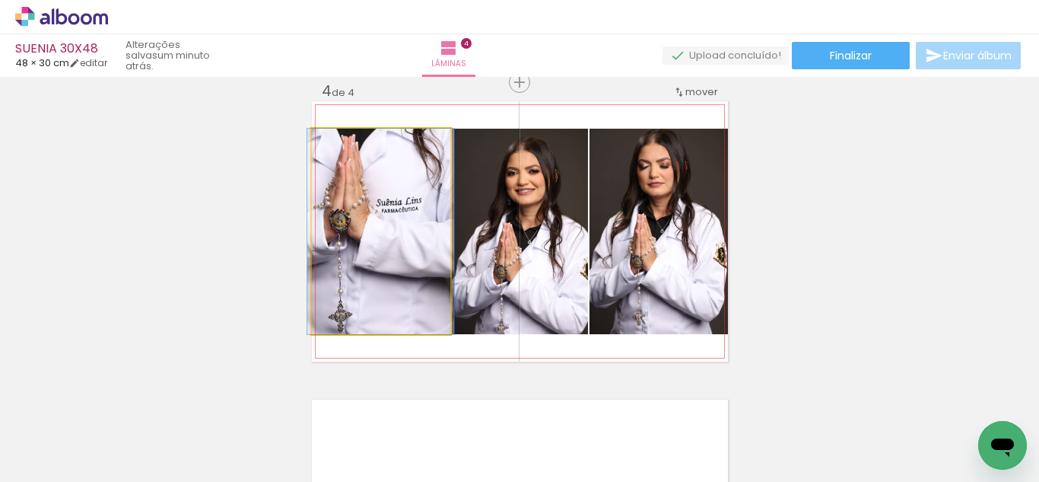
drag, startPoint x: 400, startPoint y: 247, endPoint x: 585, endPoint y: 234, distance: 185.4
click at [0, 0] on slot at bounding box center [0, 0] width 0 height 0
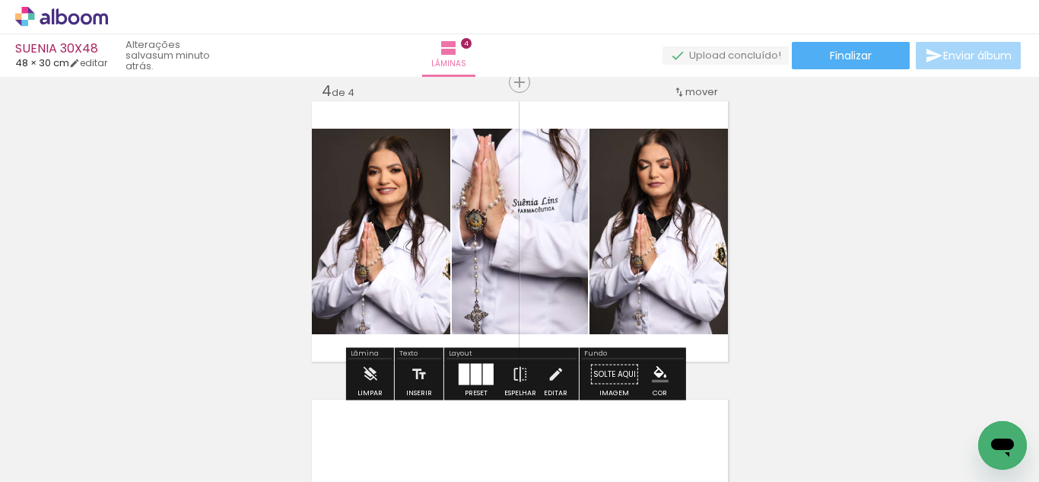
click at [646, 360] on paper-menu-button "#ffebee #ffcdd2 #ef9a9a #e57373 #ef5350 #f44336 #e53935 #d32f2f #c62828 #b71c1c…" at bounding box center [660, 374] width 29 height 29
click at [648, 360] on paper-menu-button "#ffebee #ffcdd2 #ef9a9a #e57373 #ef5350 #f44336 #e53935 #d32f2f #c62828 #b71c1c…" at bounding box center [660, 374] width 29 height 29
click at [654, 360] on paper-menu-button "#ffebee #ffcdd2 #ef9a9a #e57373 #ef5350 #f44336 #e53935 #d32f2f #c62828 #b71c1c…" at bounding box center [660, 374] width 29 height 29
click at [655, 368] on iron-icon "color picker" at bounding box center [660, 374] width 17 height 17
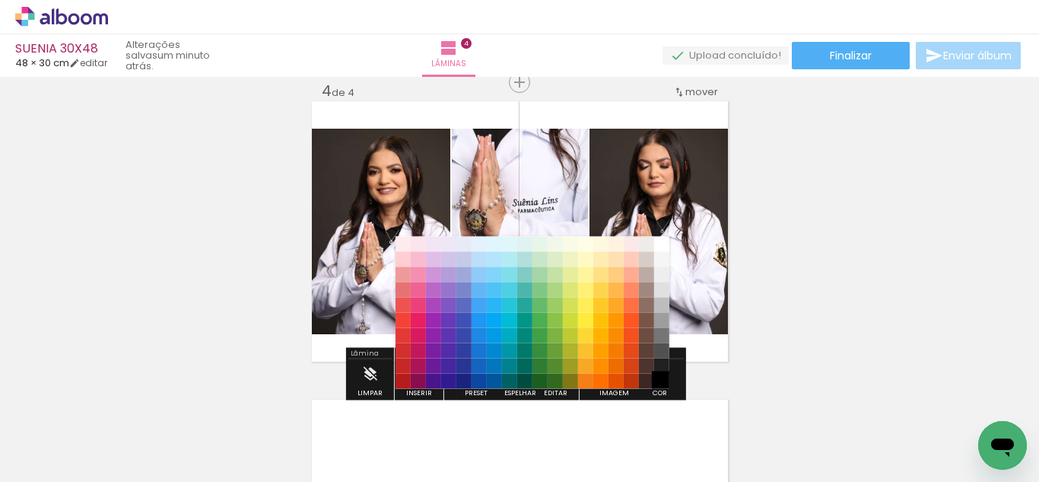
click at [658, 374] on paper-item "#000000" at bounding box center [661, 381] width 15 height 15
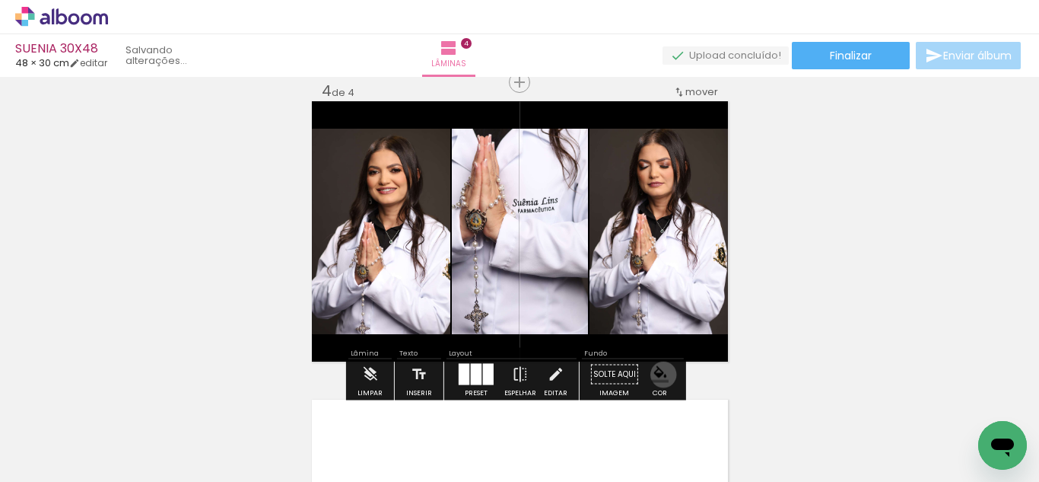
click at [659, 374] on paper-menu-button "#ffebee #ffcdd2 #ef9a9a #e57373 #ef5350 #f44336 #e53935 #d32f2f #c62828 #b71c1c…" at bounding box center [660, 374] width 29 height 29
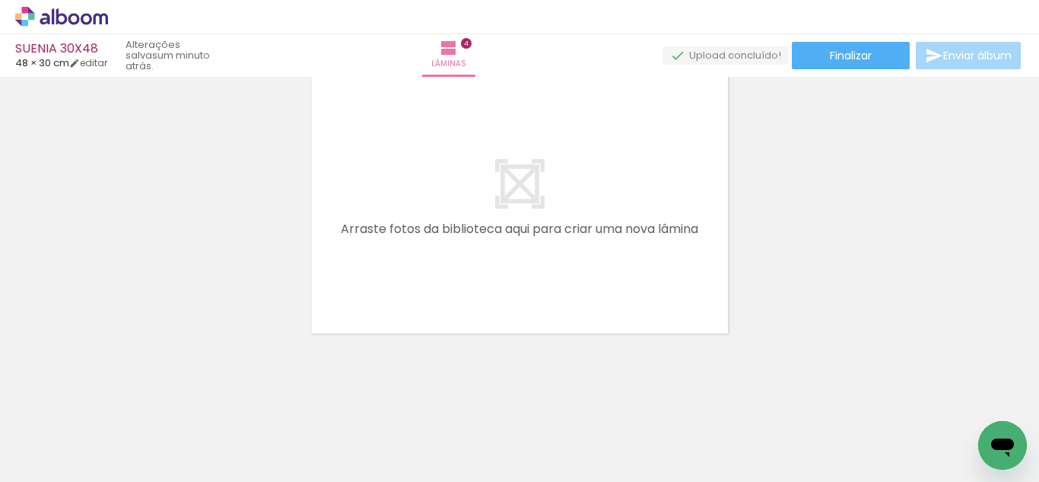
scroll to position [0, 2639]
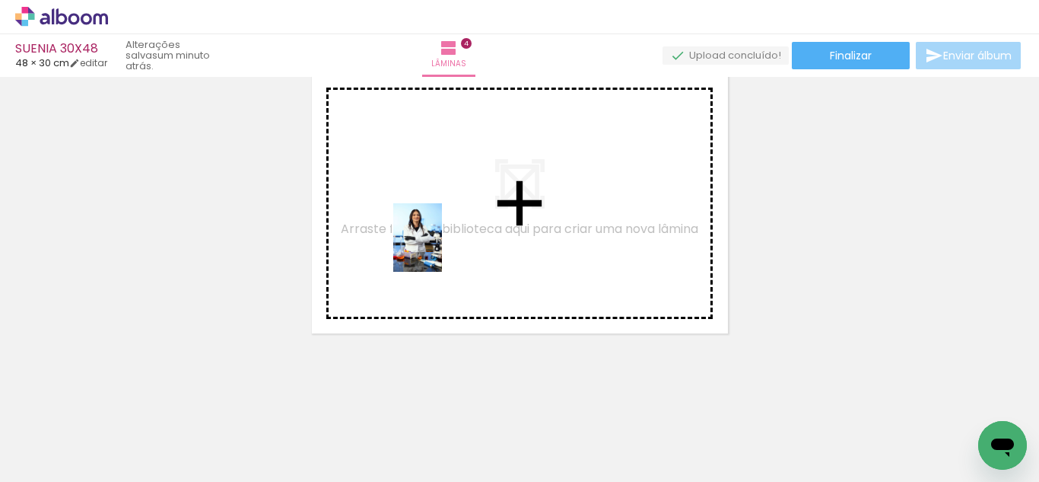
drag, startPoint x: 401, startPoint y: 439, endPoint x: 498, endPoint y: 215, distance: 243.7
click at [442, 240] on quentale-workspace at bounding box center [519, 241] width 1039 height 482
click at [498, 216] on quentale-workspace at bounding box center [519, 241] width 1039 height 482
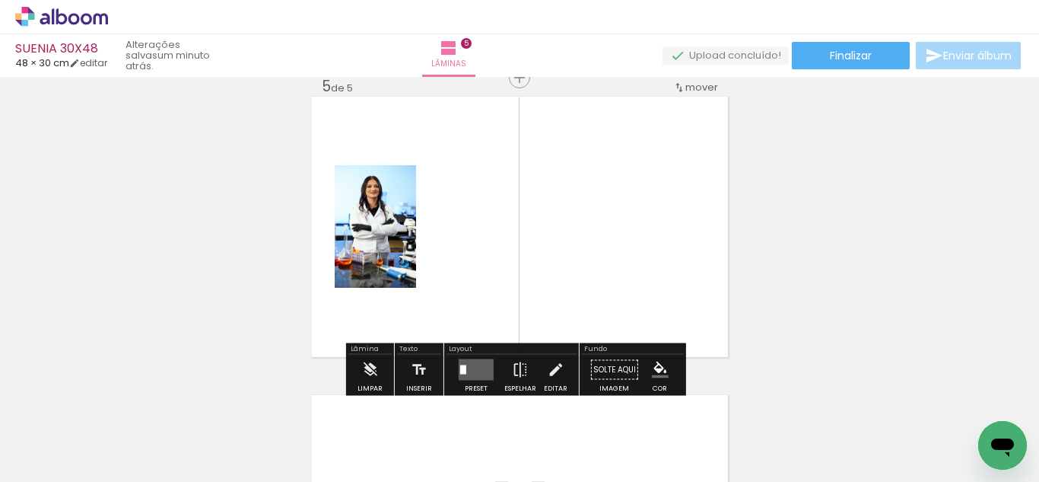
scroll to position [1213, 0]
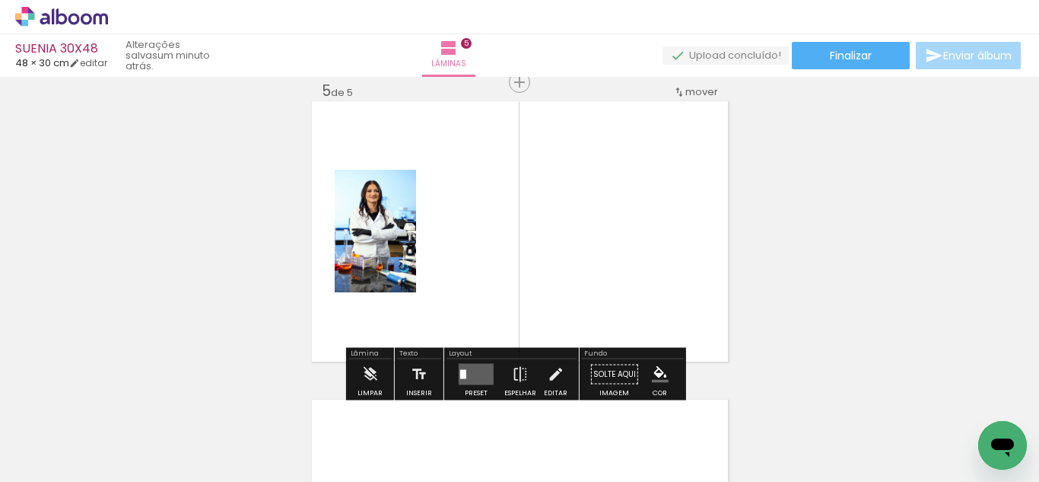
click at [529, 197] on quentale-workspace at bounding box center [519, 241] width 1039 height 482
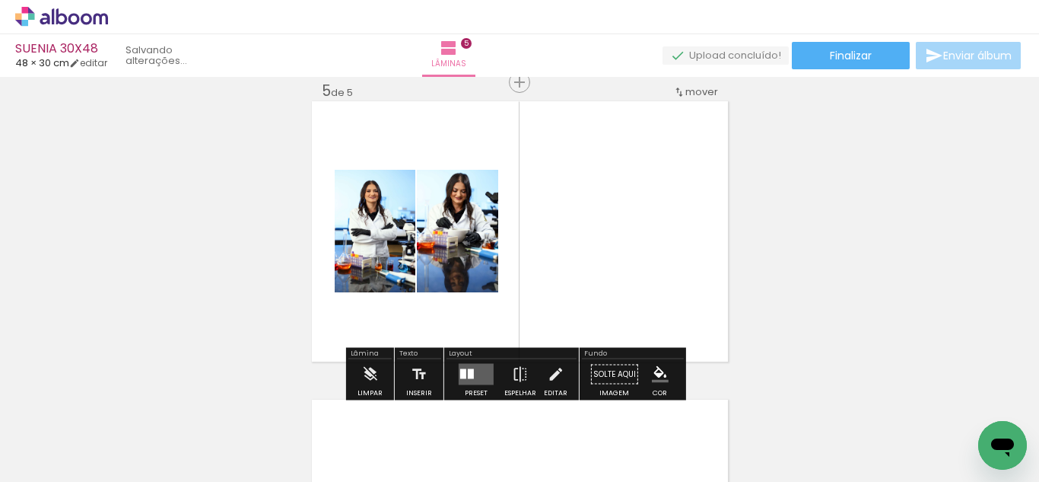
scroll to position [0, 2650]
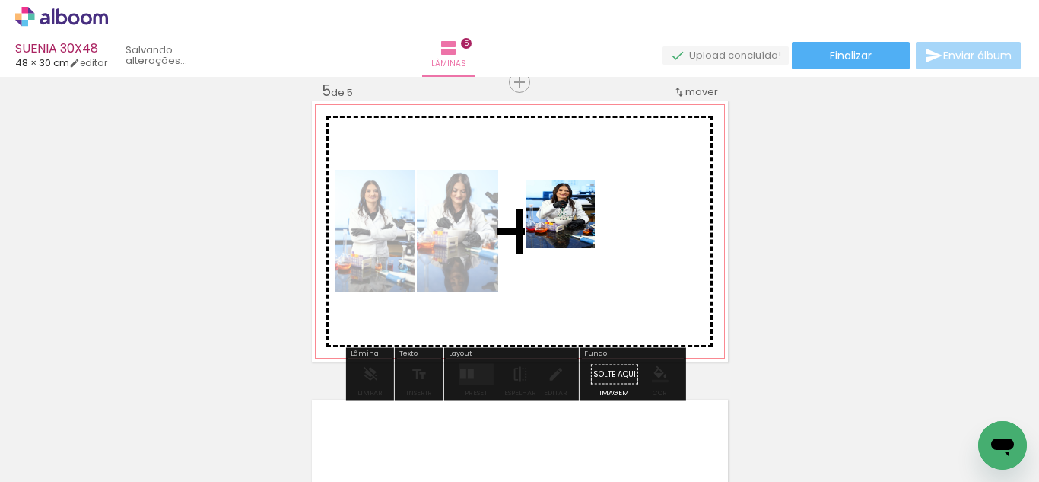
drag, startPoint x: 572, startPoint y: 366, endPoint x: 571, endPoint y: 181, distance: 184.9
click at [571, 181] on quentale-workspace at bounding box center [519, 241] width 1039 height 482
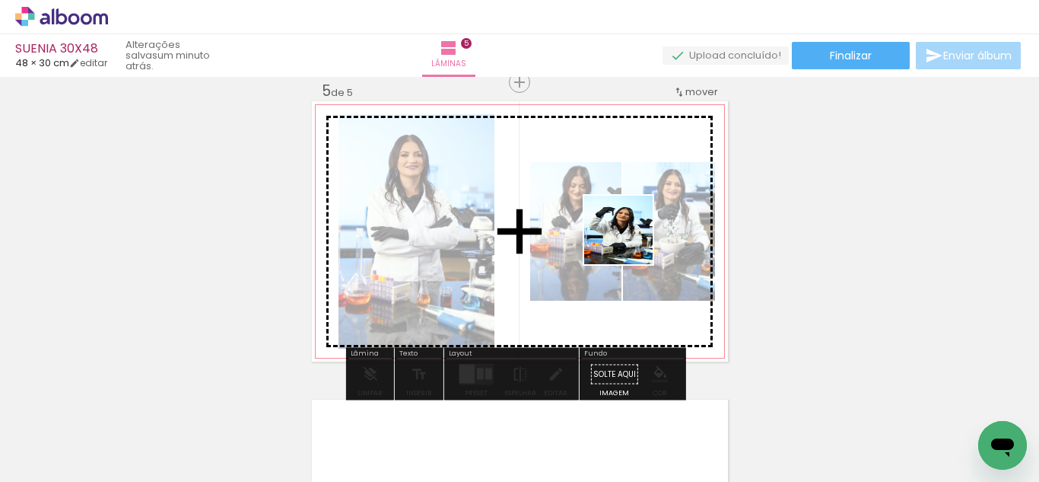
drag, startPoint x: 630, startPoint y: 241, endPoint x: 590, endPoint y: 187, distance: 67.0
click at [587, 180] on quentale-workspace at bounding box center [519, 241] width 1039 height 482
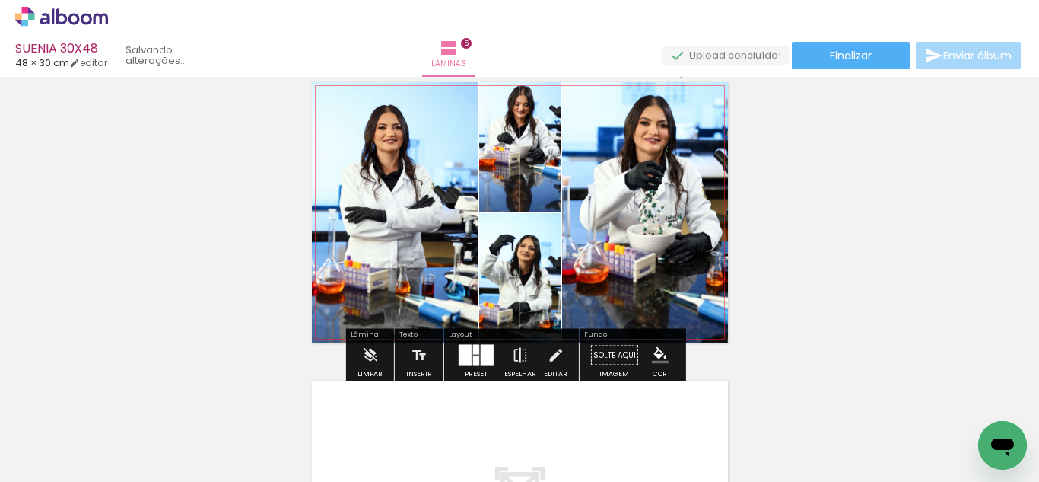
scroll to position [1234, 0]
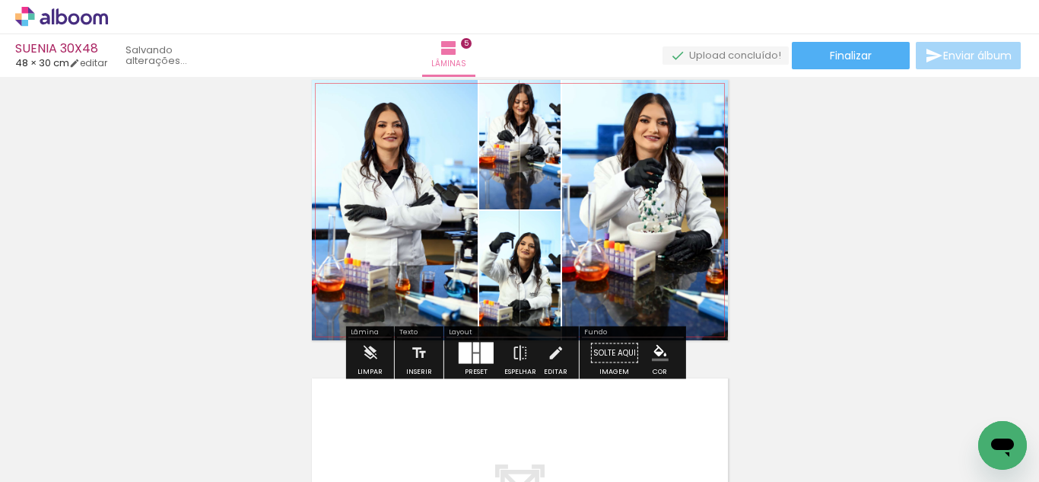
drag, startPoint x: 611, startPoint y: 171, endPoint x: 504, endPoint y: 146, distance: 110.2
click at [0, 0] on slot at bounding box center [0, 0] width 0 height 0
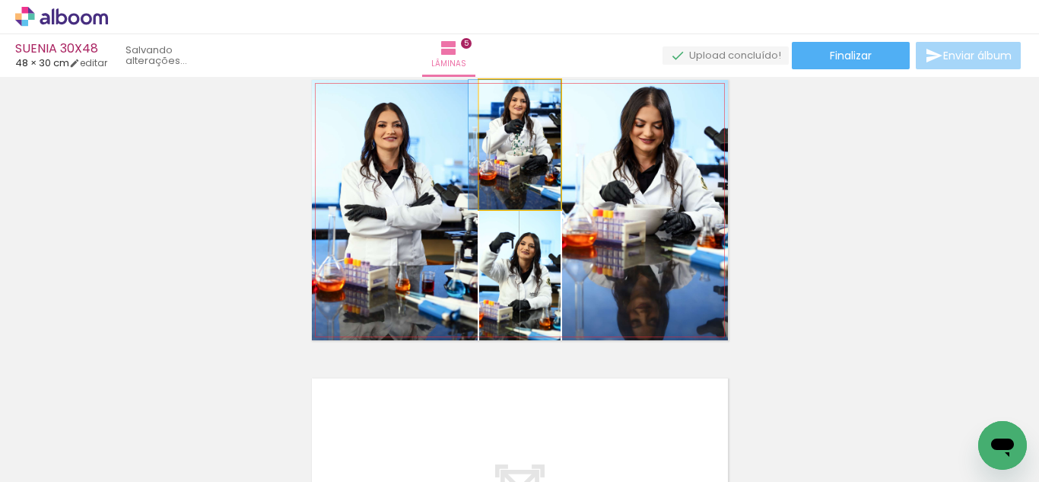
drag, startPoint x: 527, startPoint y: 157, endPoint x: 514, endPoint y: 159, distance: 12.4
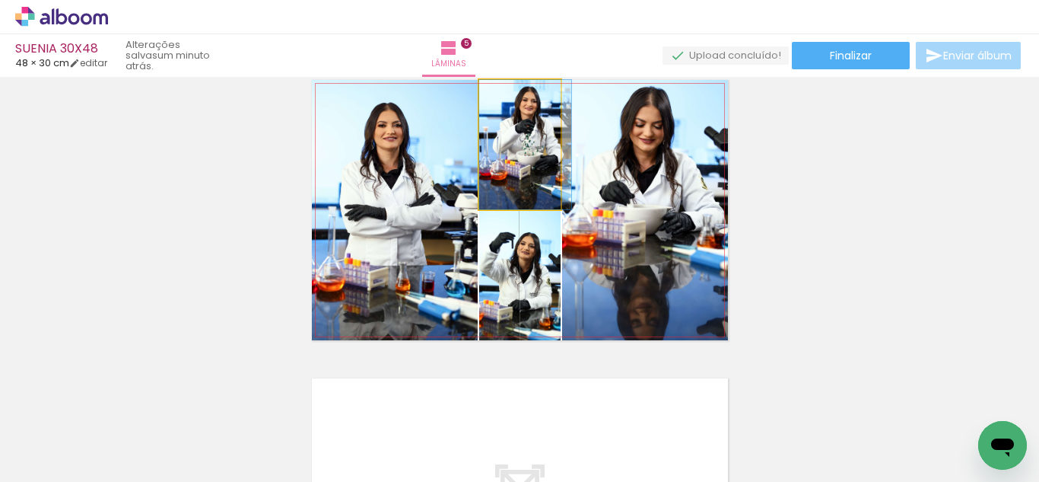
drag, startPoint x: 511, startPoint y: 158, endPoint x: 531, endPoint y: 158, distance: 20.5
click at [554, 173] on quentale-photo at bounding box center [519, 144] width 81 height 129
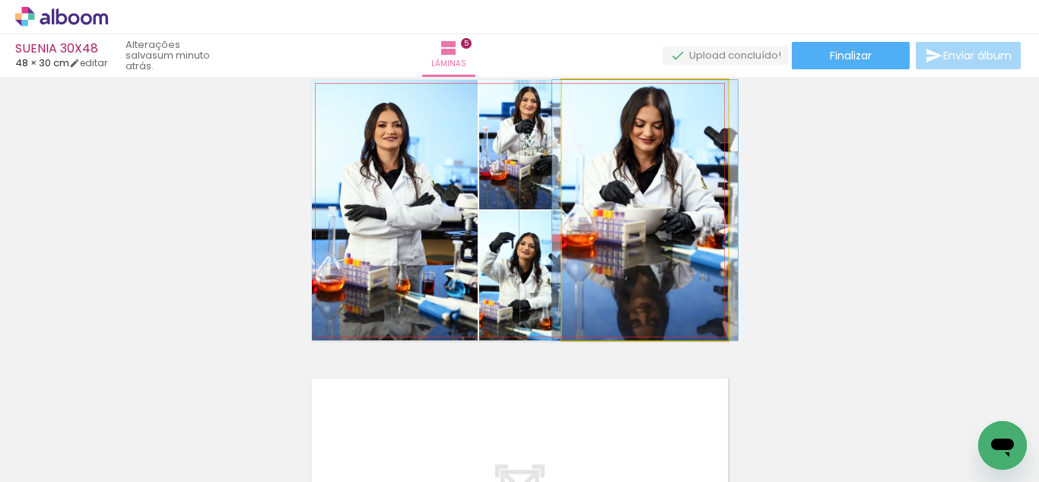
click at [606, 179] on quentale-photo at bounding box center [645, 210] width 166 height 260
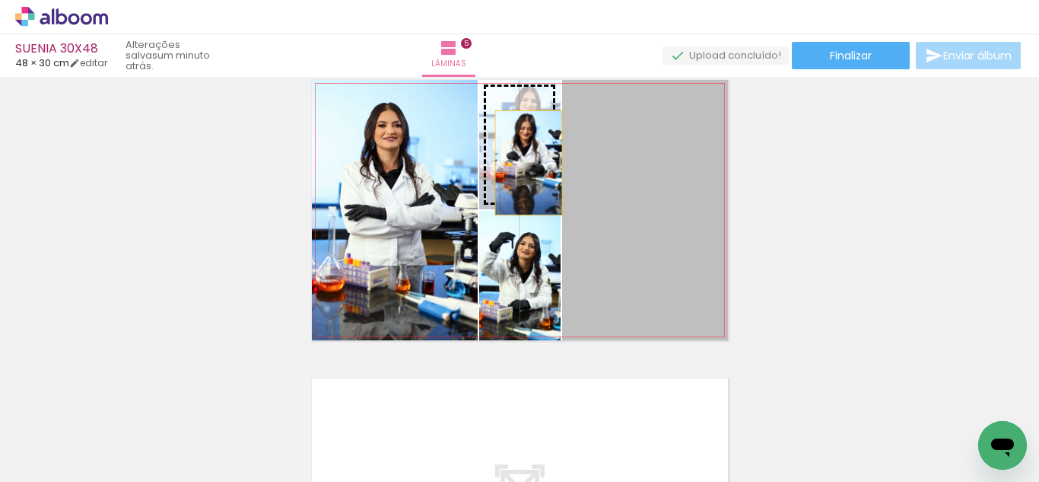
drag, startPoint x: 606, startPoint y: 177, endPoint x: 509, endPoint y: 157, distance: 99.4
click at [0, 0] on slot at bounding box center [0, 0] width 0 height 0
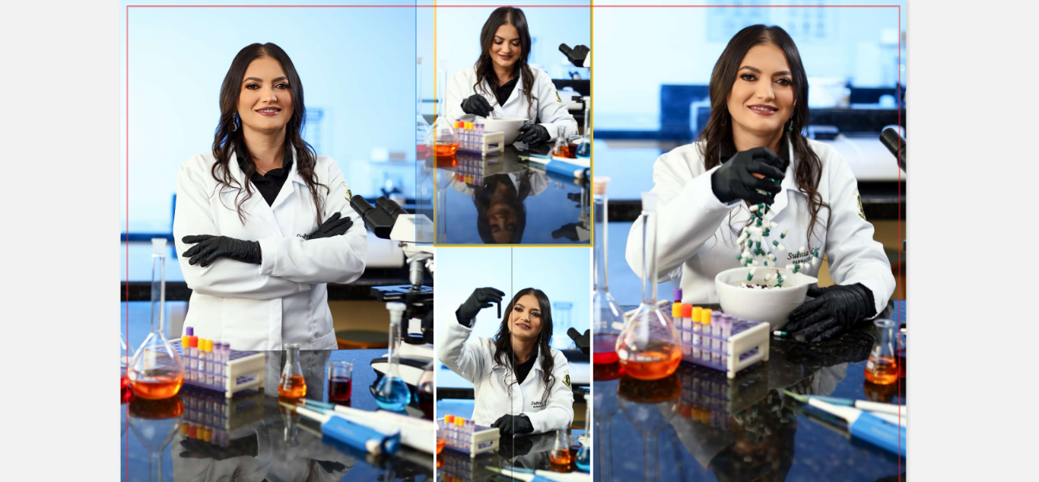
drag, startPoint x: 524, startPoint y: 170, endPoint x: 513, endPoint y: 169, distance: 10.7
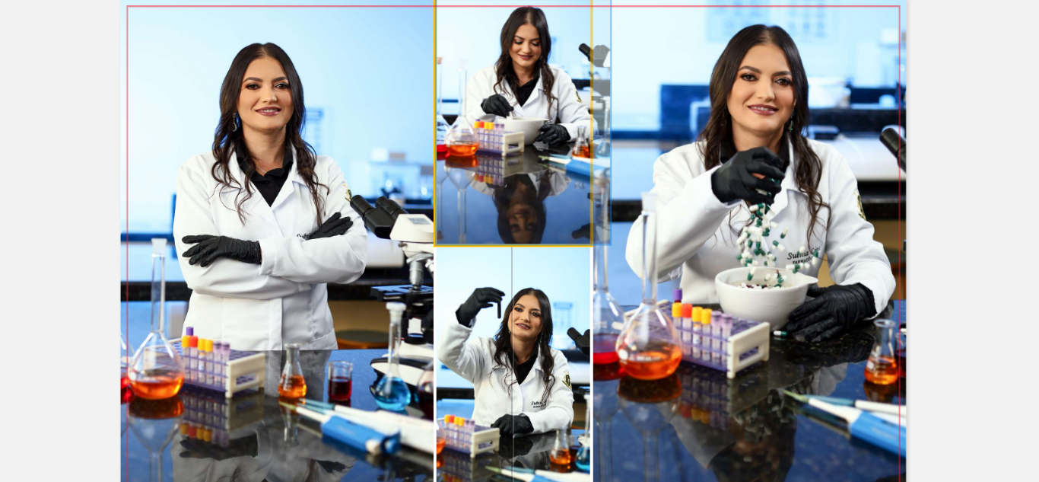
drag, startPoint x: 525, startPoint y: 169, endPoint x: 536, endPoint y: 169, distance: 11.4
click at [530, 168] on quentale-photo at bounding box center [519, 144] width 81 height 129
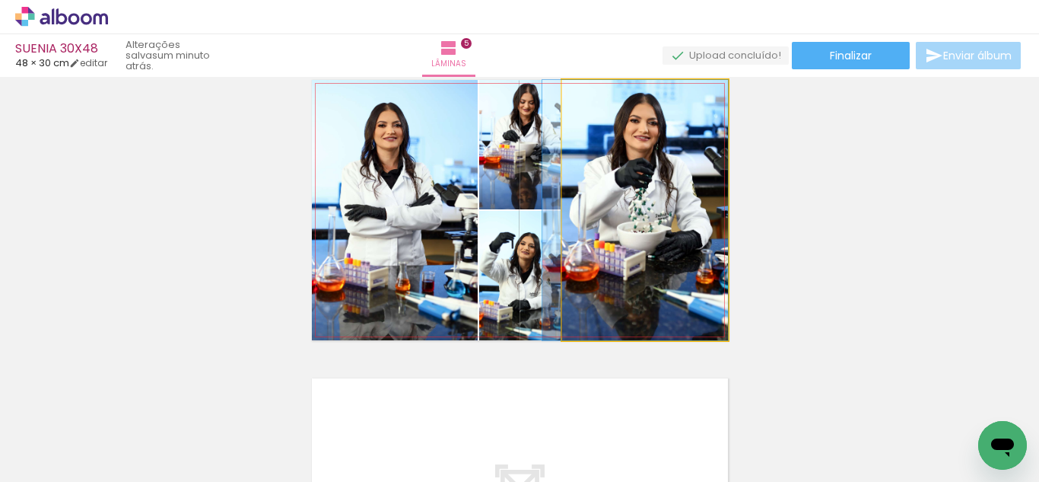
drag, startPoint x: 629, startPoint y: 218, endPoint x: 613, endPoint y: 217, distance: 16.8
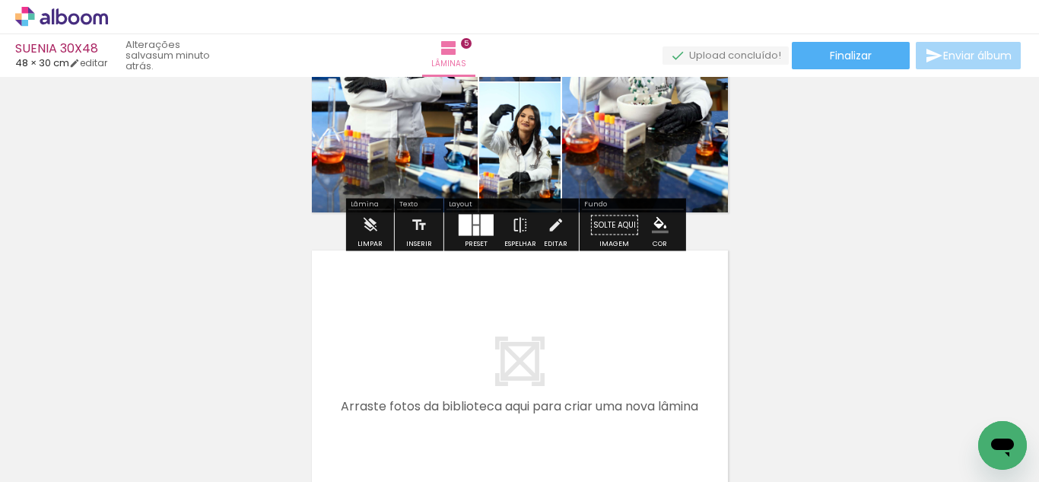
scroll to position [1456, 0]
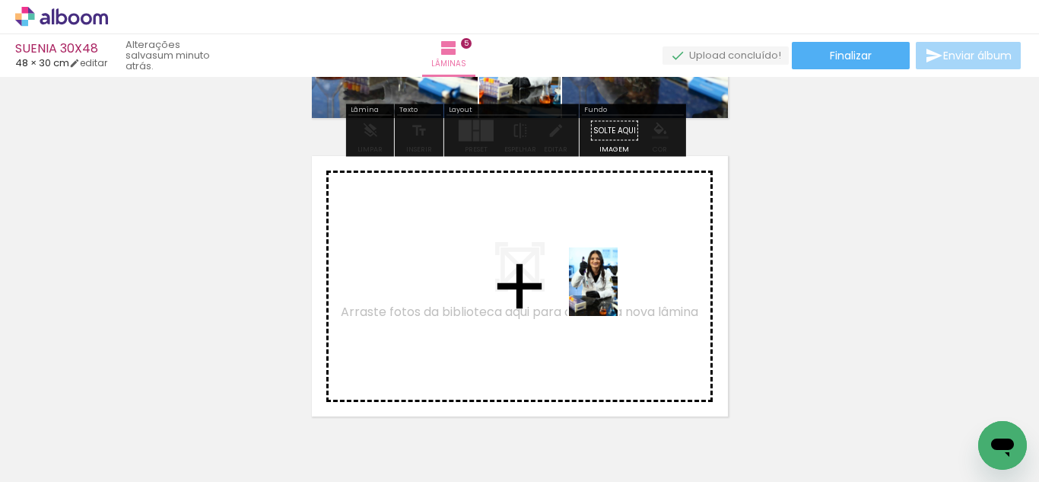
drag, startPoint x: 835, startPoint y: 425, endPoint x: 601, endPoint y: 285, distance: 272.4
click at [601, 285] on quentale-workspace at bounding box center [519, 241] width 1039 height 482
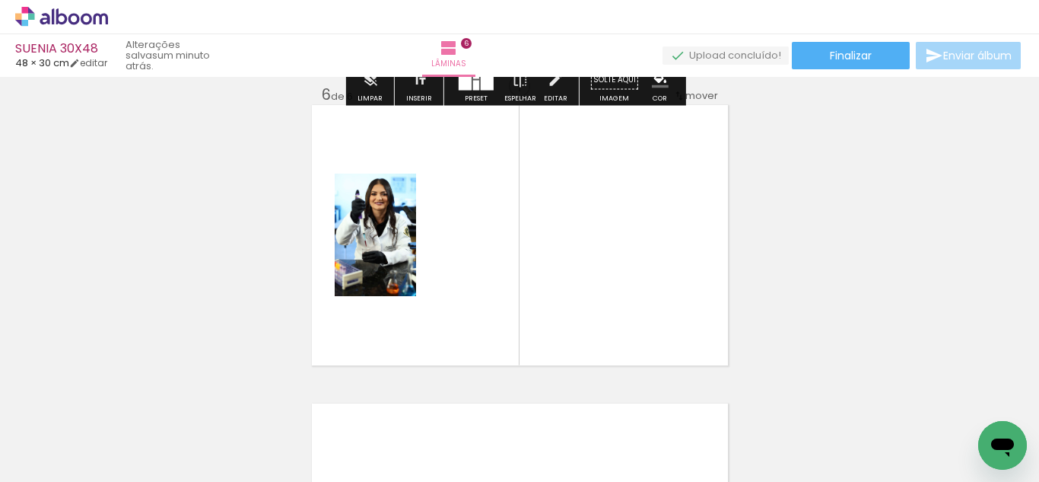
scroll to position [1511, 0]
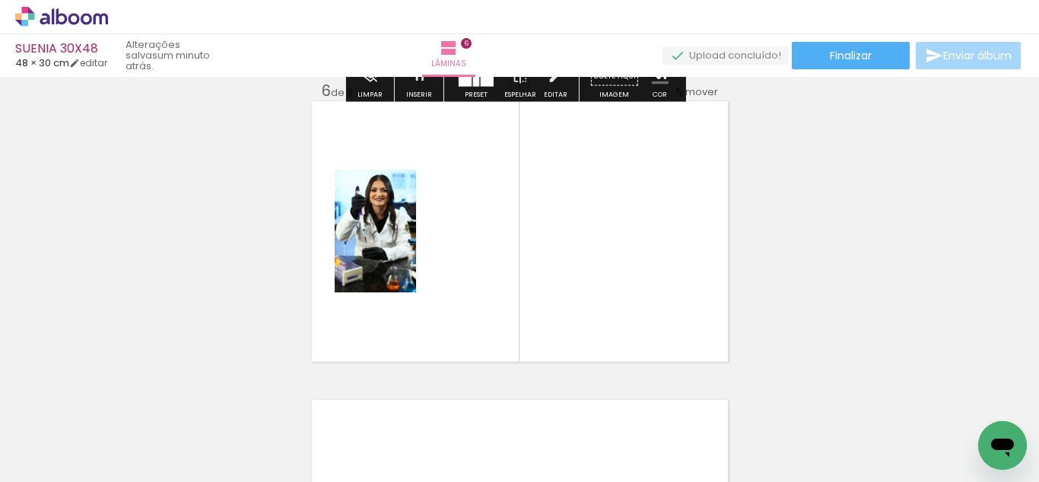
drag, startPoint x: 932, startPoint y: 435, endPoint x: 591, endPoint y: 285, distance: 372.4
click at [591, 285] on quentale-workspace at bounding box center [519, 241] width 1039 height 482
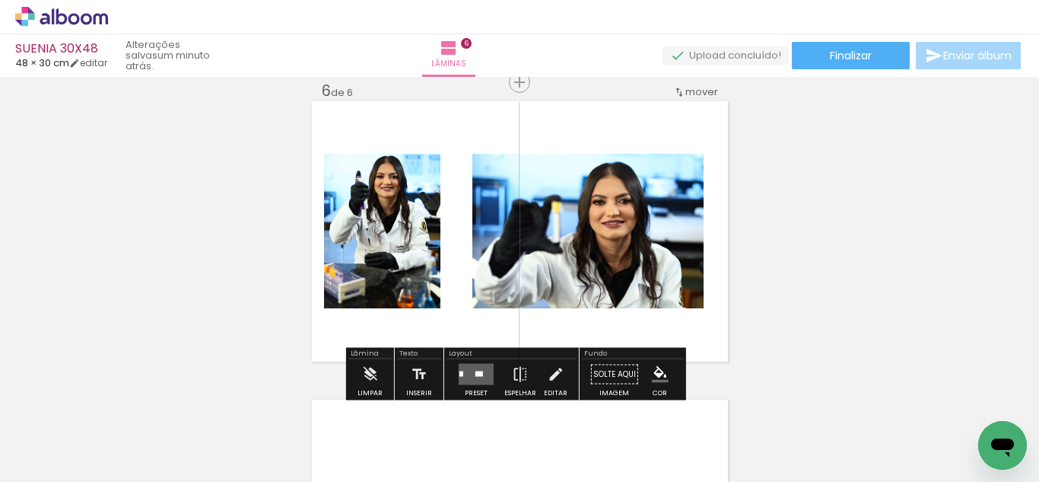
click at [473, 365] on quentale-layouter at bounding box center [476, 374] width 35 height 21
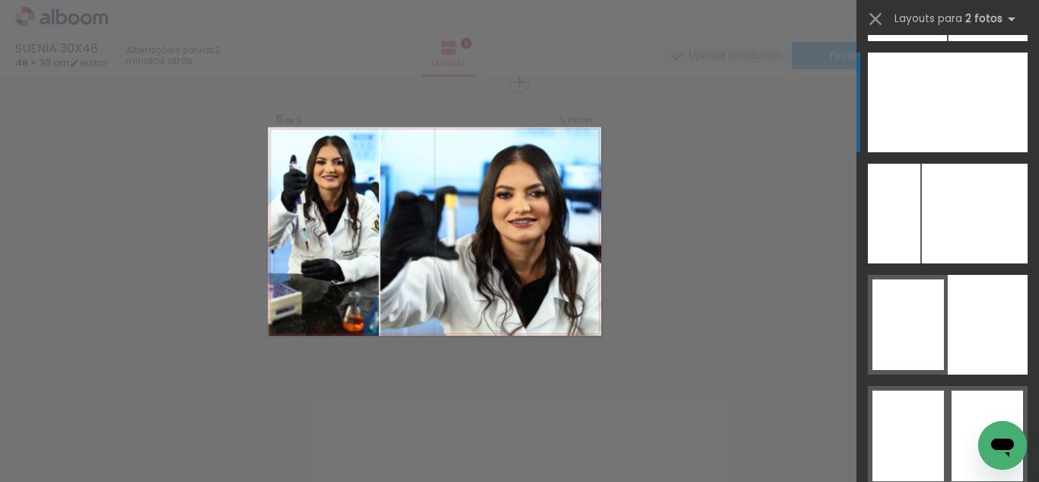
scroll to position [8549, 0]
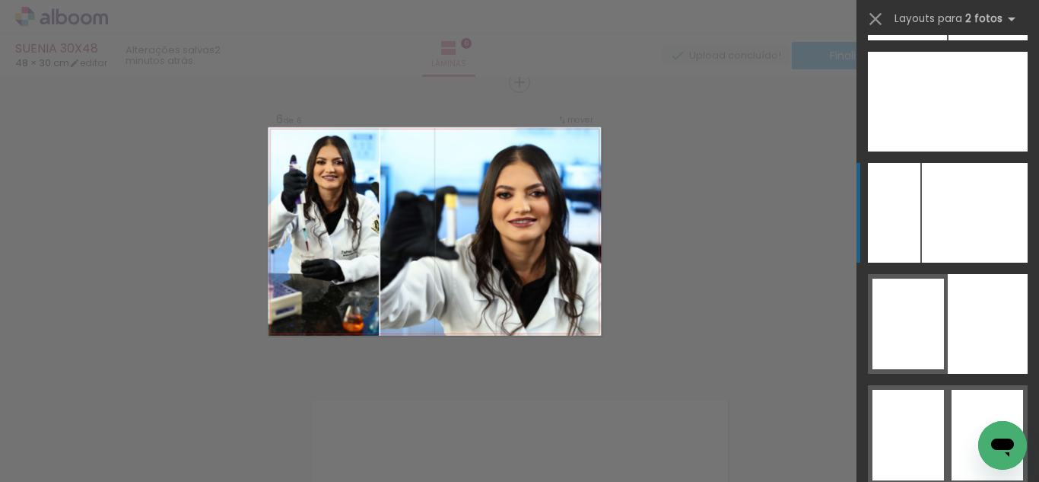
click at [960, 213] on div at bounding box center [975, 213] width 106 height 100
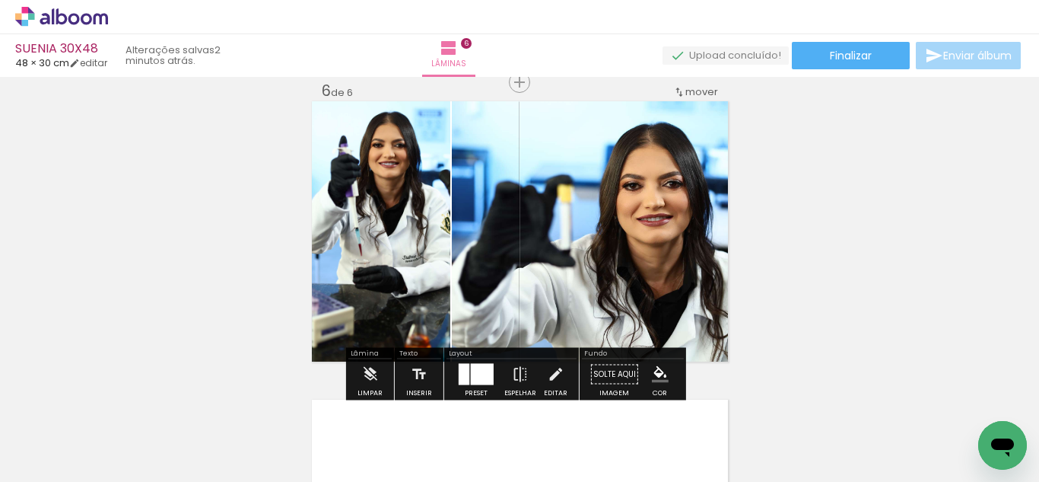
drag, startPoint x: 297, startPoint y: 277, endPoint x: 365, endPoint y: 270, distance: 68.8
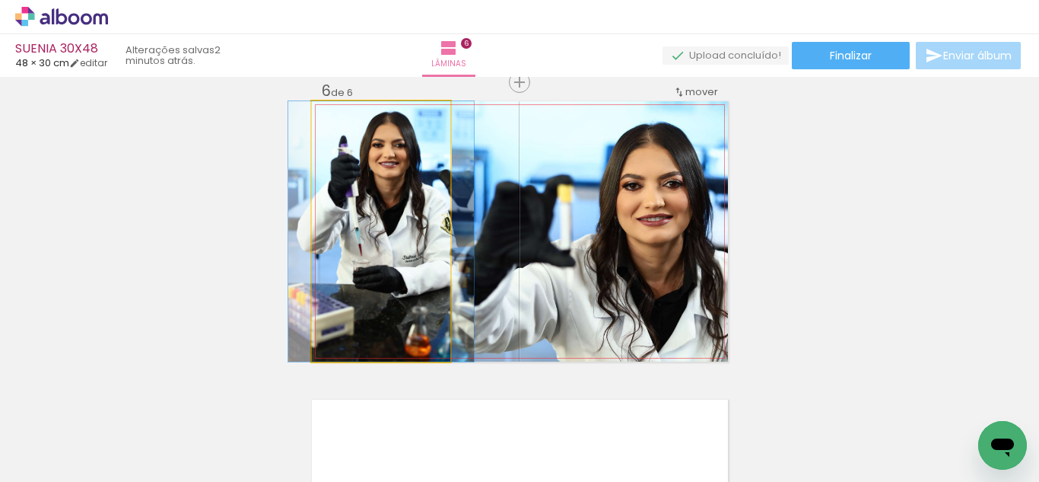
click at [365, 270] on quentale-photo at bounding box center [381, 231] width 138 height 260
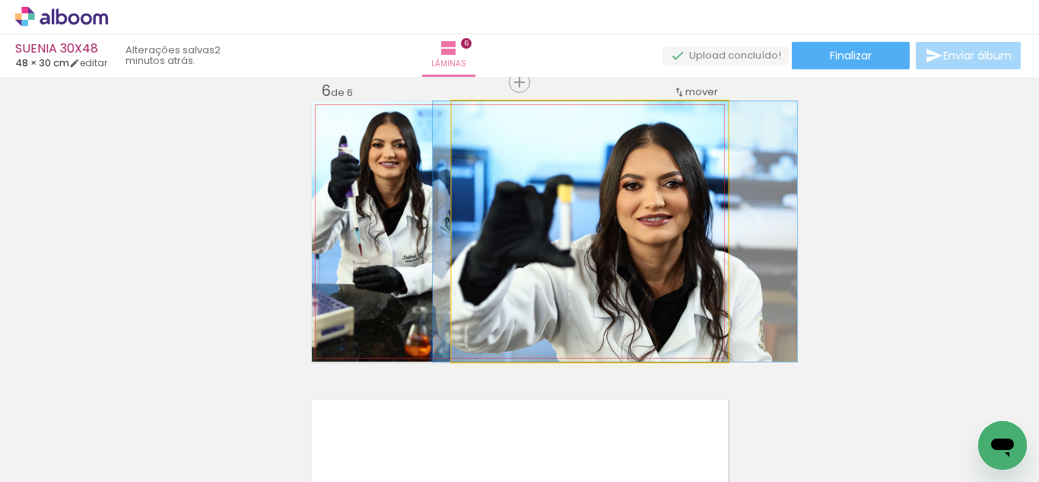
click at [588, 281] on quentale-photo at bounding box center [590, 231] width 276 height 260
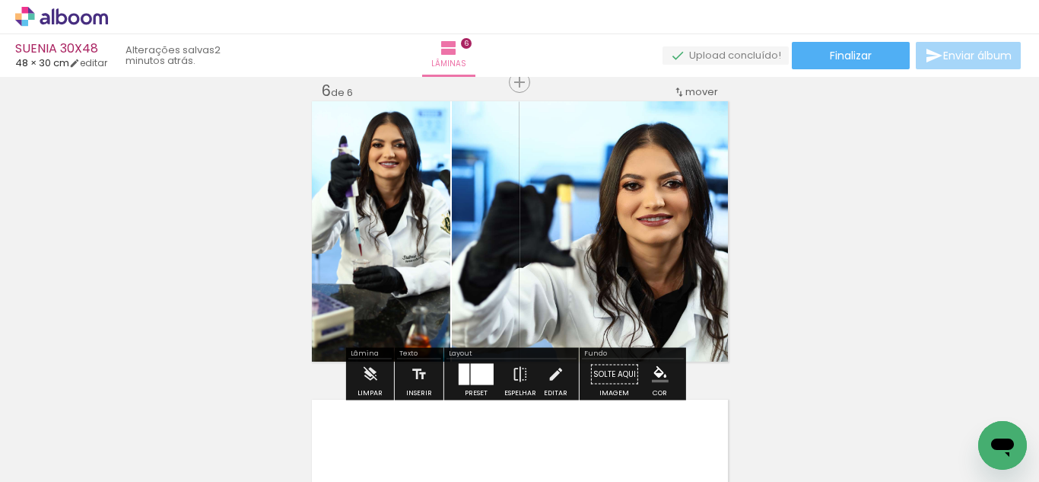
click at [484, 365] on div at bounding box center [482, 374] width 23 height 21
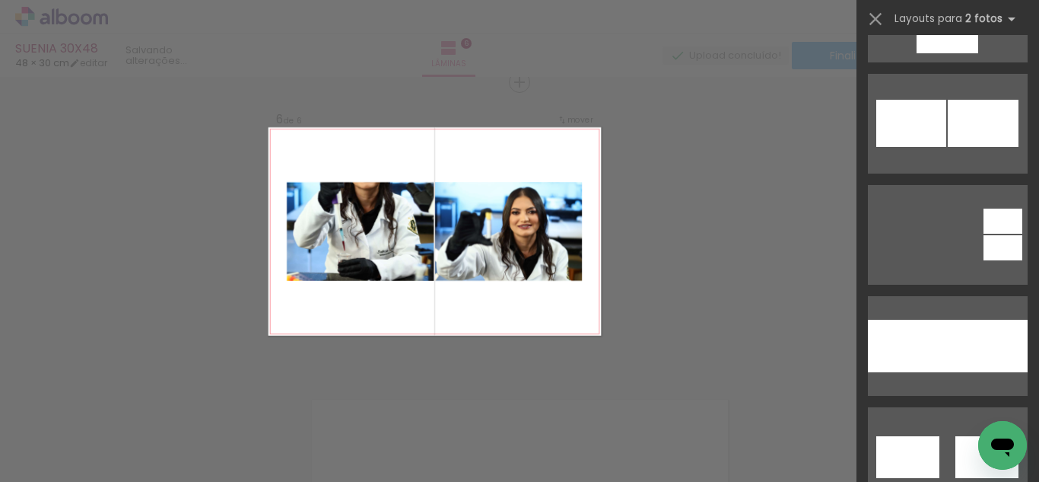
scroll to position [5992, 0]
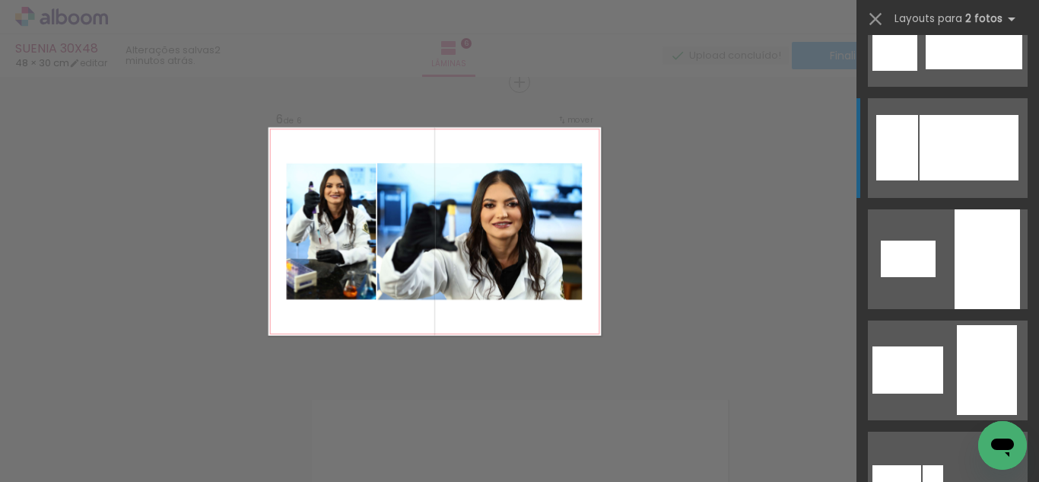
scroll to position [179, 0]
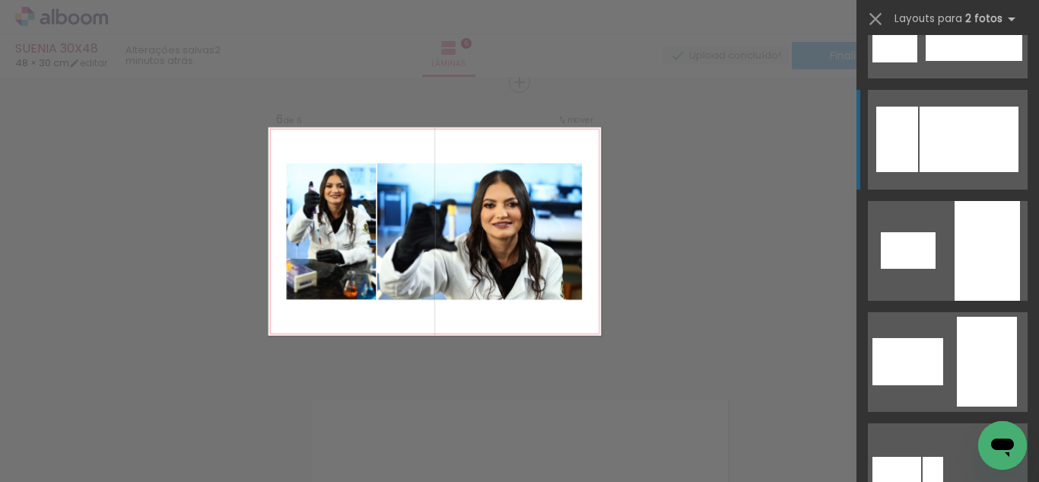
click at [970, 128] on div at bounding box center [969, 139] width 99 height 65
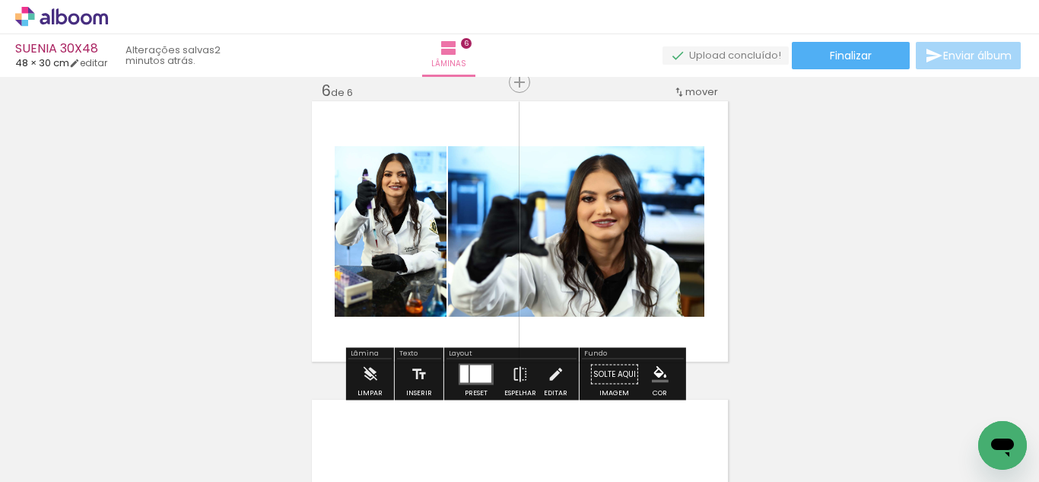
click at [482, 365] on div at bounding box center [480, 374] width 21 height 18
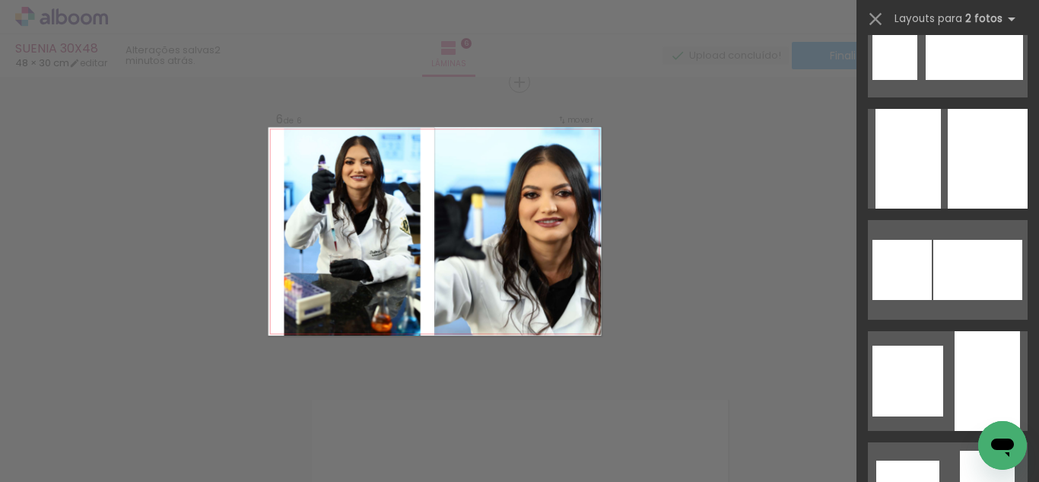
scroll to position [1549, 0]
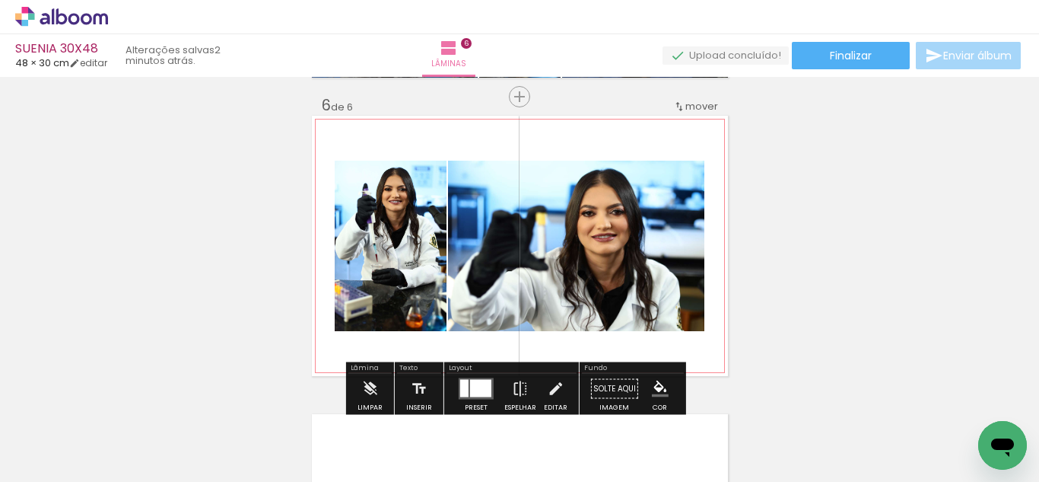
scroll to position [1498, 0]
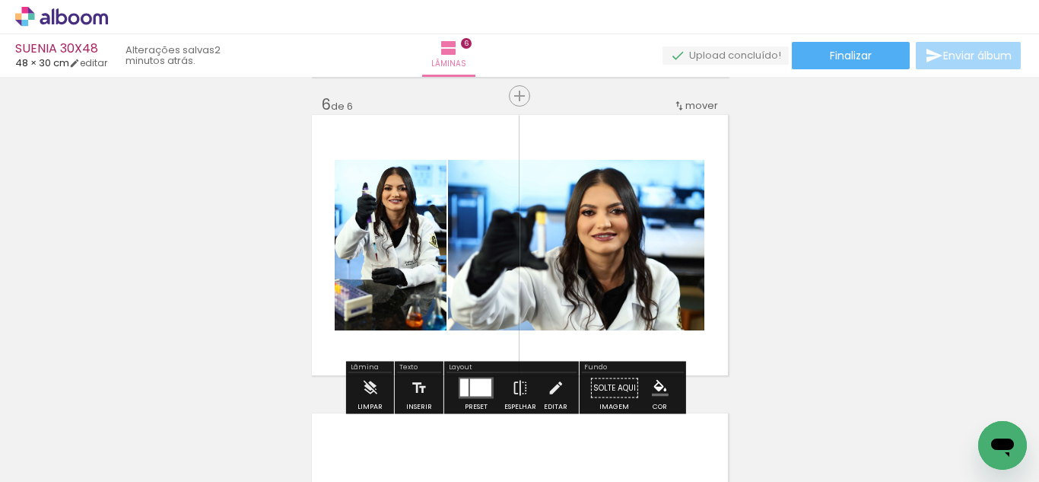
click at [478, 374] on div at bounding box center [476, 388] width 41 height 30
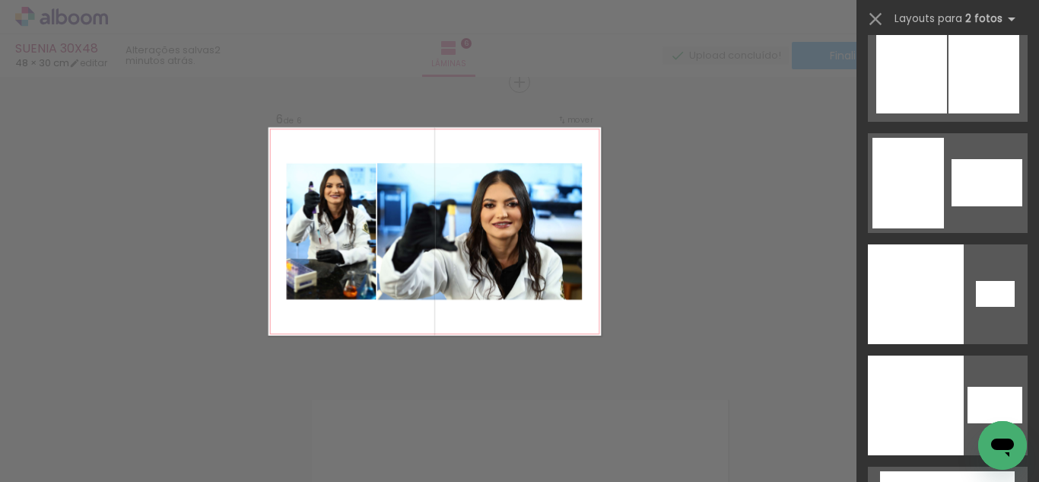
scroll to position [10108, 0]
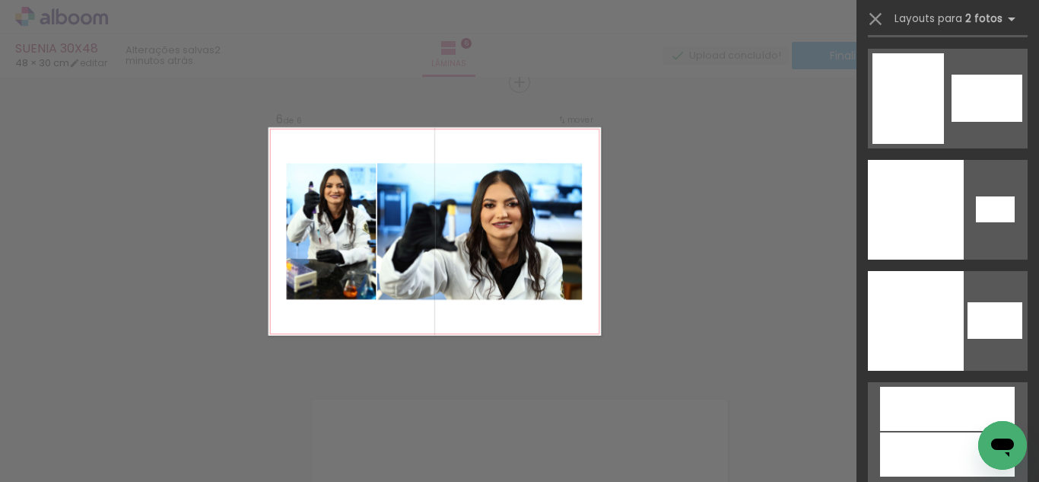
drag, startPoint x: 1033, startPoint y: 229, endPoint x: 33, endPoint y: 9, distance: 1023.8
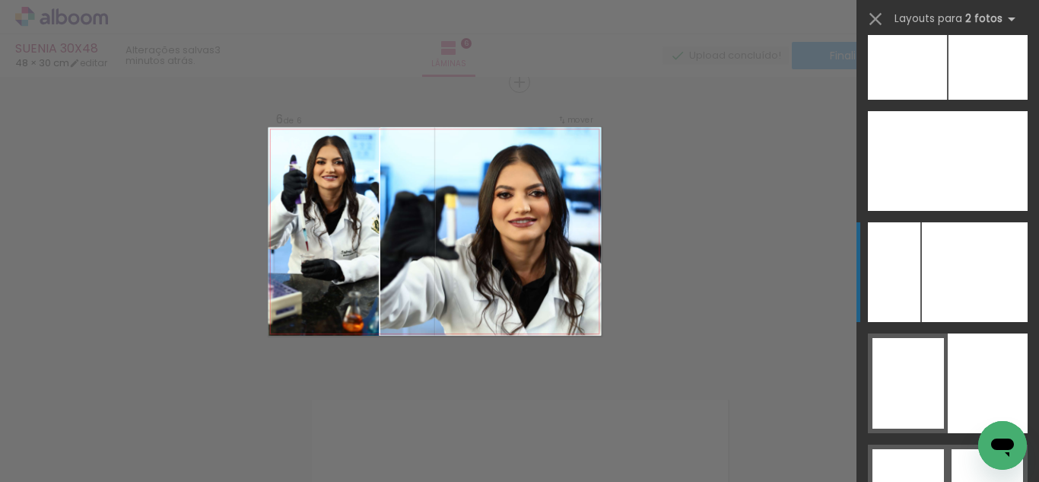
scroll to position [8510, 0]
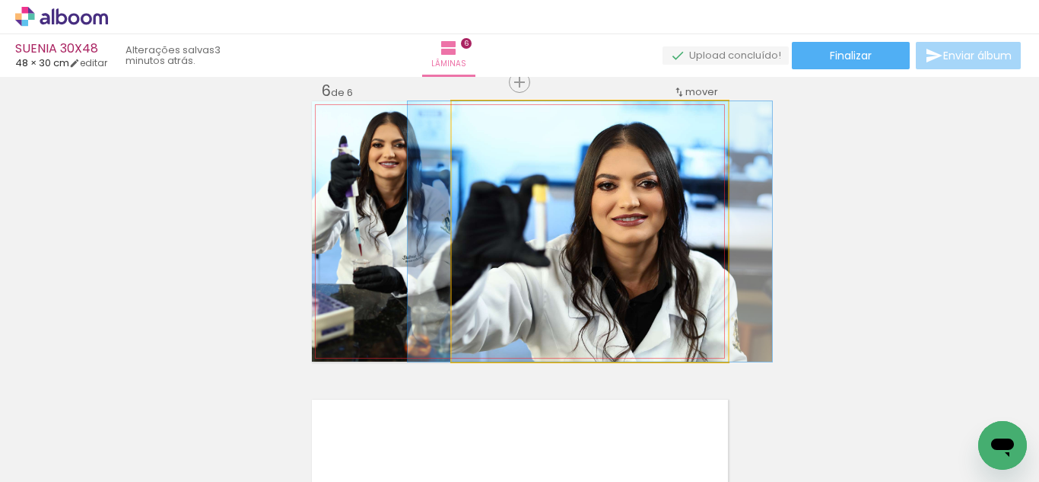
click at [579, 256] on quentale-photo at bounding box center [590, 231] width 276 height 260
click at [460, 258] on quentale-photo at bounding box center [590, 231] width 276 height 260
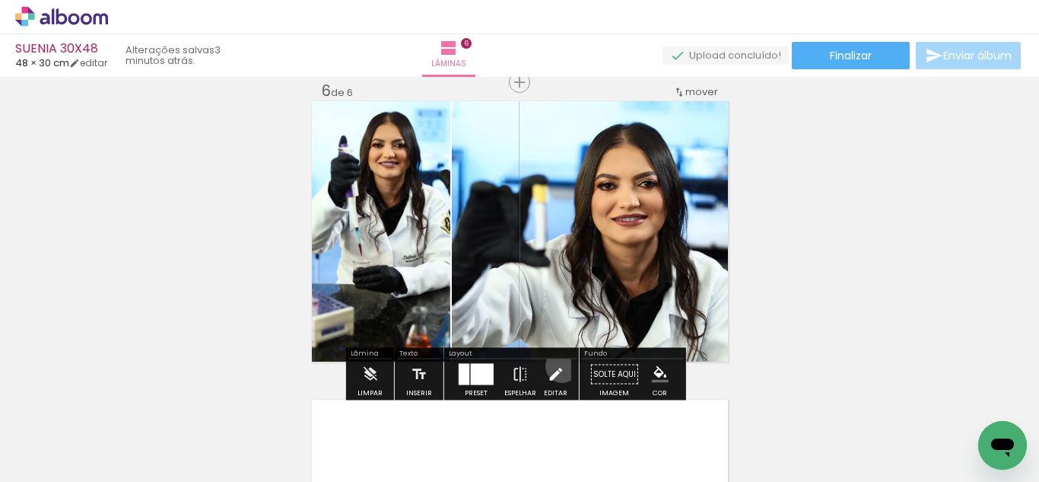
click at [559, 366] on iron-icon at bounding box center [555, 374] width 17 height 30
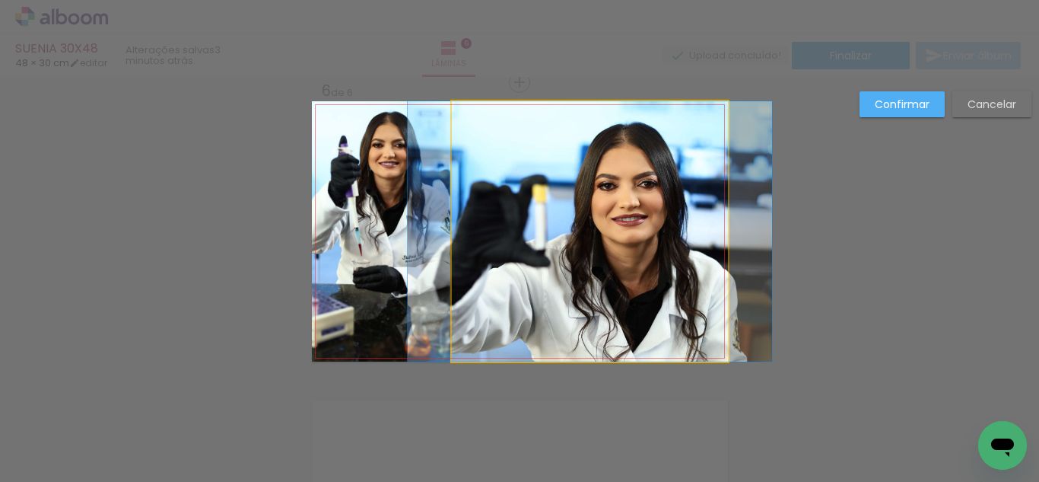
click at [604, 295] on quentale-photo at bounding box center [590, 231] width 276 height 260
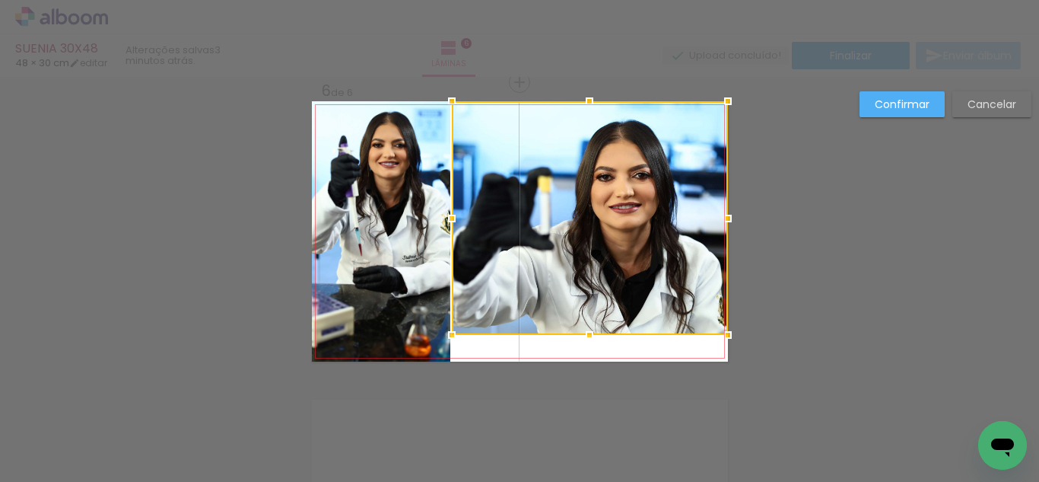
drag, startPoint x: 579, startPoint y: 359, endPoint x: 579, endPoint y: 333, distance: 25.9
click at [579, 333] on div at bounding box center [590, 335] width 30 height 30
click at [599, 218] on div at bounding box center [590, 218] width 276 height 234
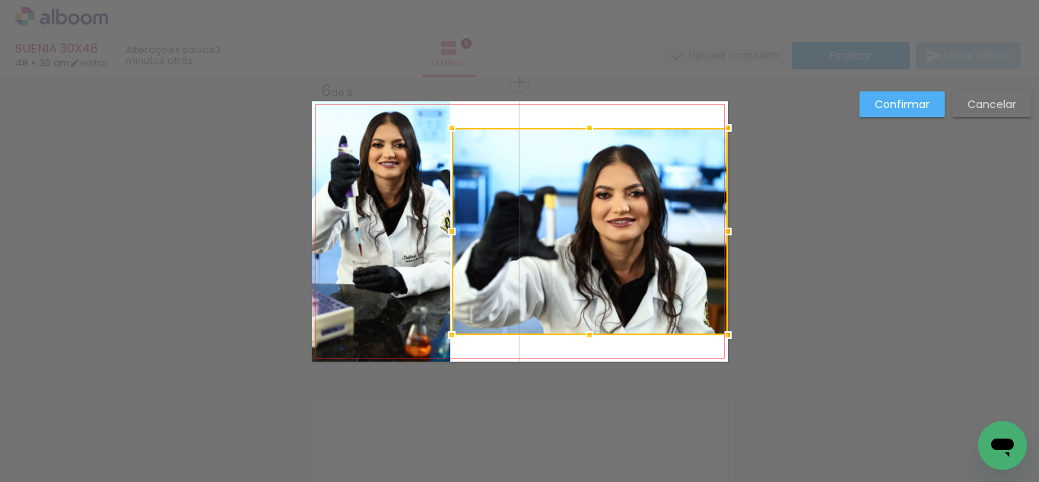
drag, startPoint x: 581, startPoint y: 98, endPoint x: 581, endPoint y: 125, distance: 26.6
click at [581, 125] on div at bounding box center [590, 128] width 30 height 30
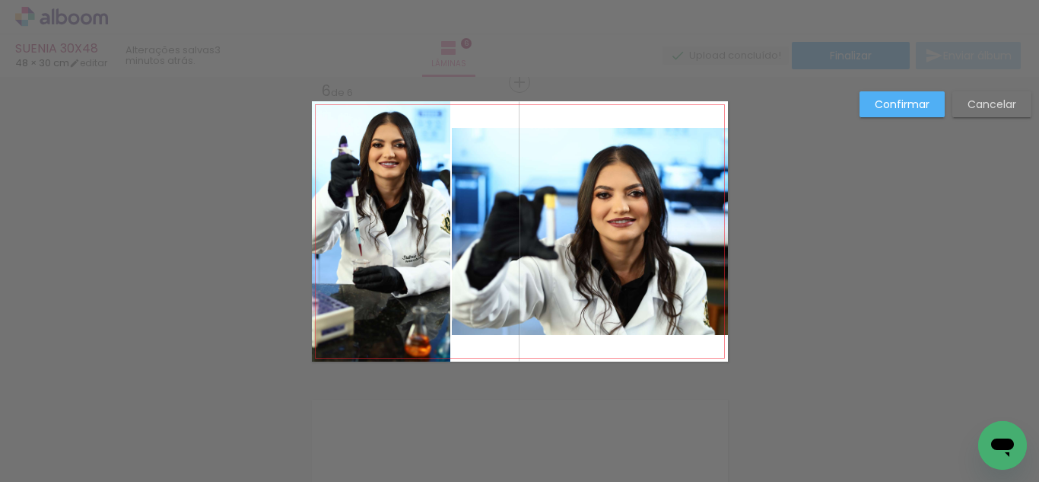
click at [337, 173] on quentale-photo at bounding box center [381, 231] width 138 height 260
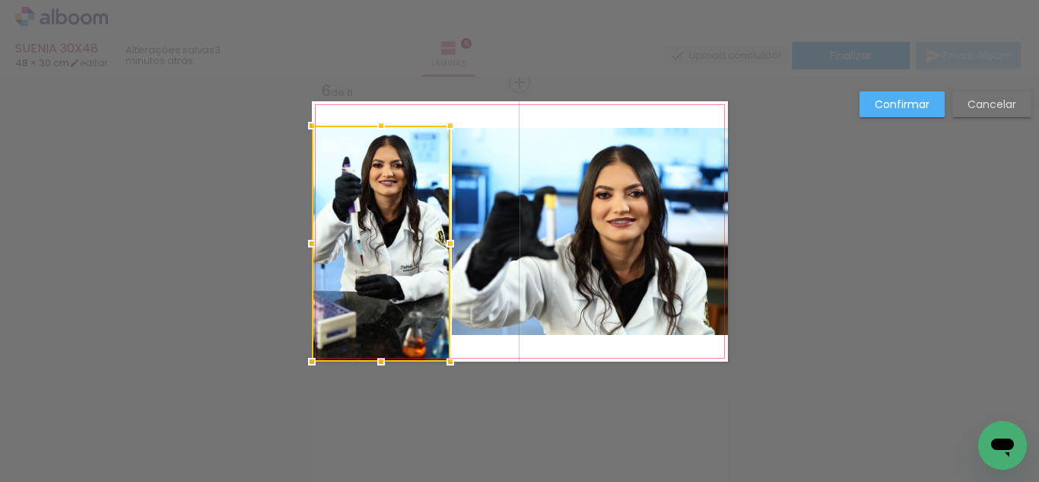
drag, startPoint x: 371, startPoint y: 100, endPoint x: 371, endPoint y: 126, distance: 25.9
click at [371, 126] on div at bounding box center [381, 125] width 30 height 30
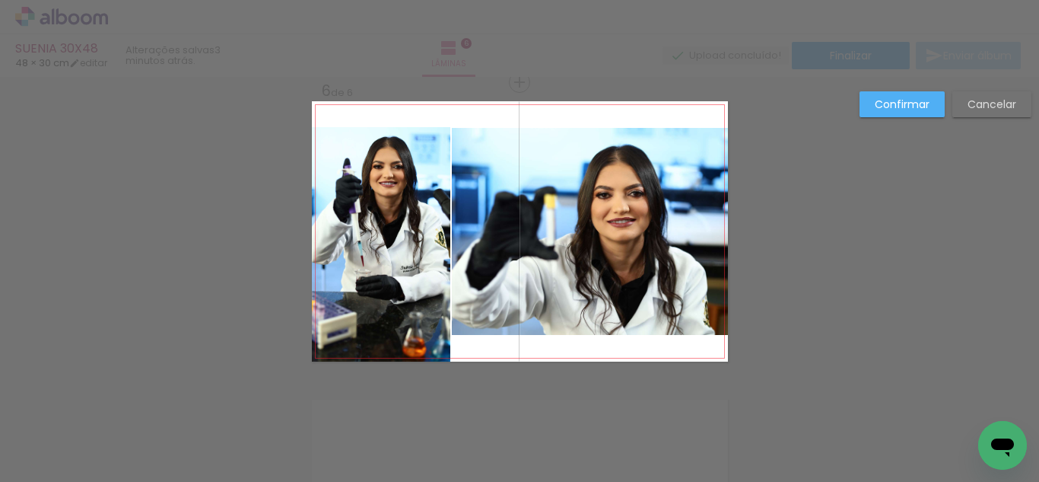
click at [399, 302] on quentale-photo at bounding box center [381, 244] width 138 height 234
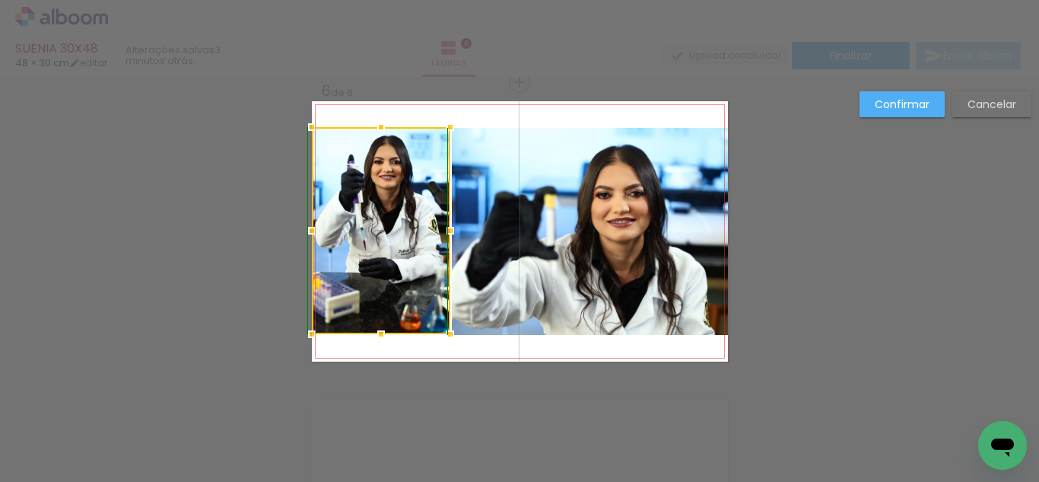
drag, startPoint x: 374, startPoint y: 340, endPoint x: 374, endPoint y: 332, distance: 8.4
click at [374, 332] on div at bounding box center [381, 334] width 30 height 30
click at [586, 301] on quentale-photo at bounding box center [590, 231] width 276 height 207
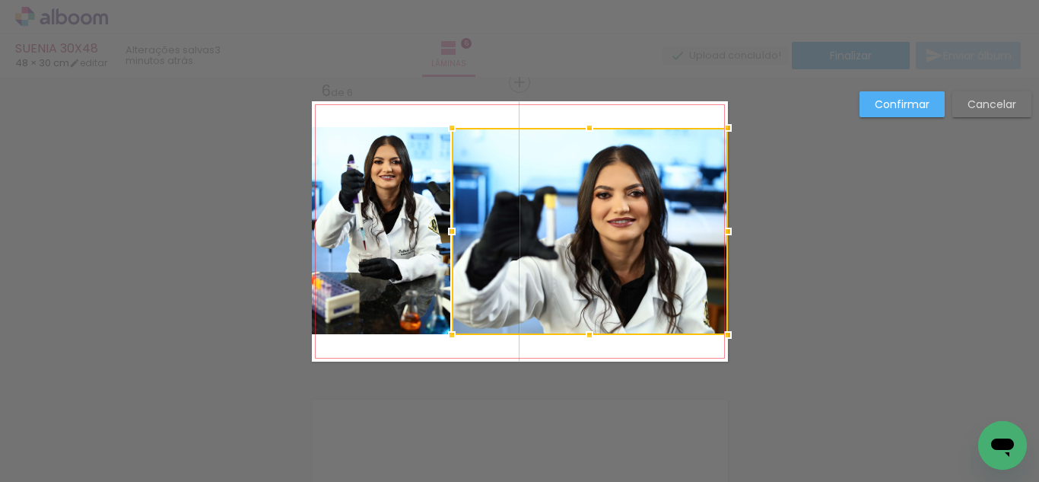
click at [607, 339] on quentale-layouter at bounding box center [520, 231] width 416 height 260
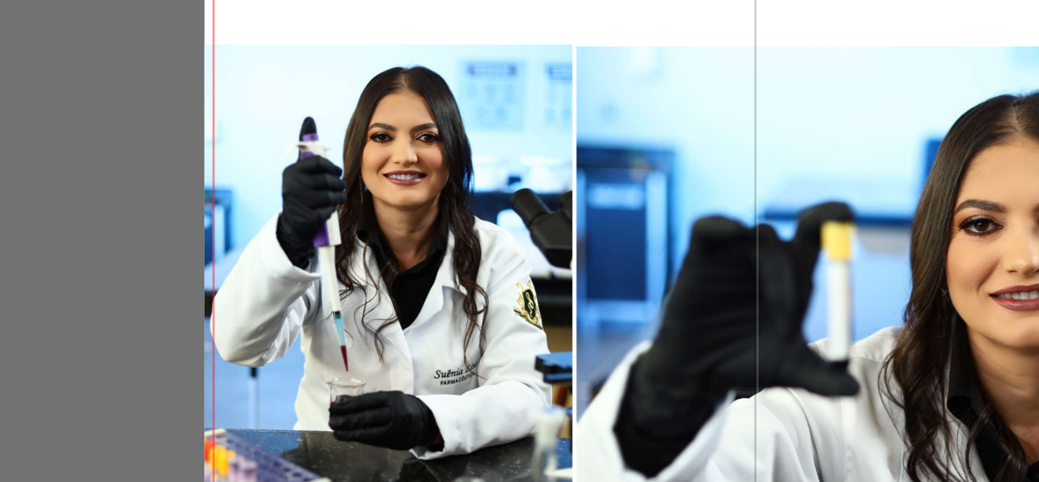
scroll to position [1481, 0]
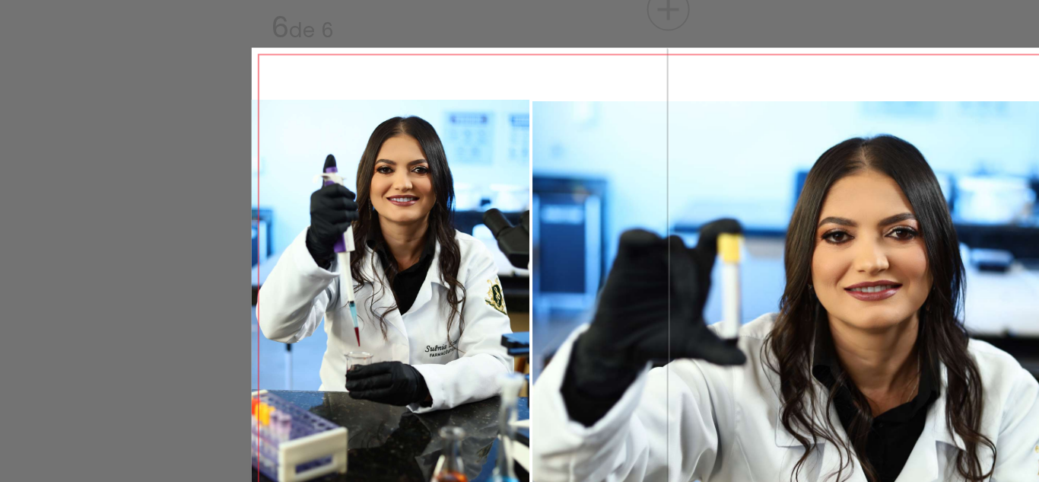
click at [387, 215] on quentale-photo at bounding box center [381, 261] width 138 height 207
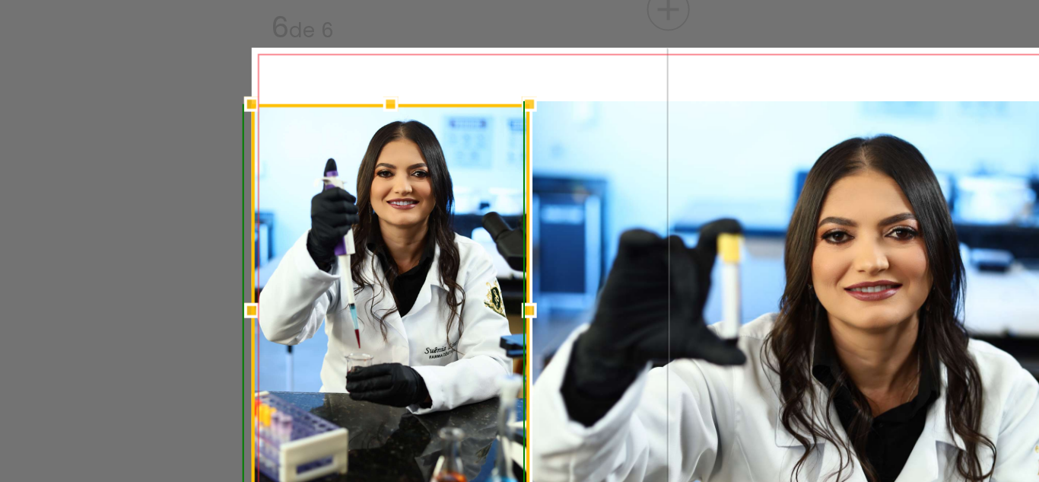
click at [374, 154] on div at bounding box center [381, 160] width 30 height 30
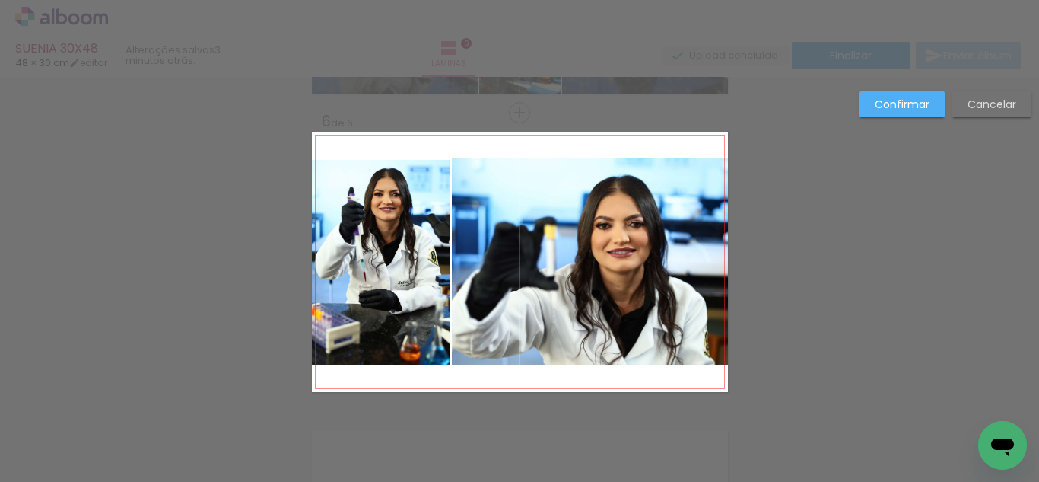
click at [385, 231] on quentale-photo at bounding box center [381, 262] width 138 height 205
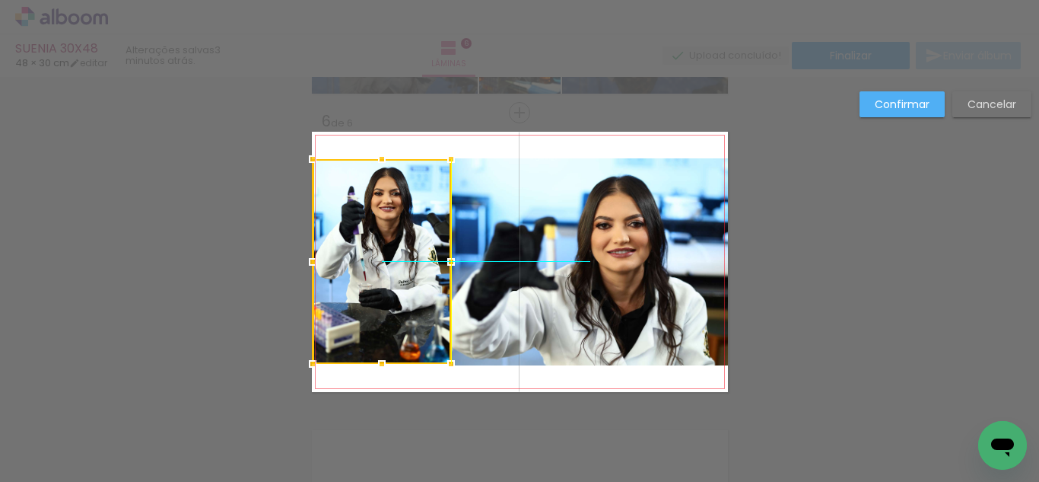
click at [377, 218] on div at bounding box center [382, 261] width 138 height 205
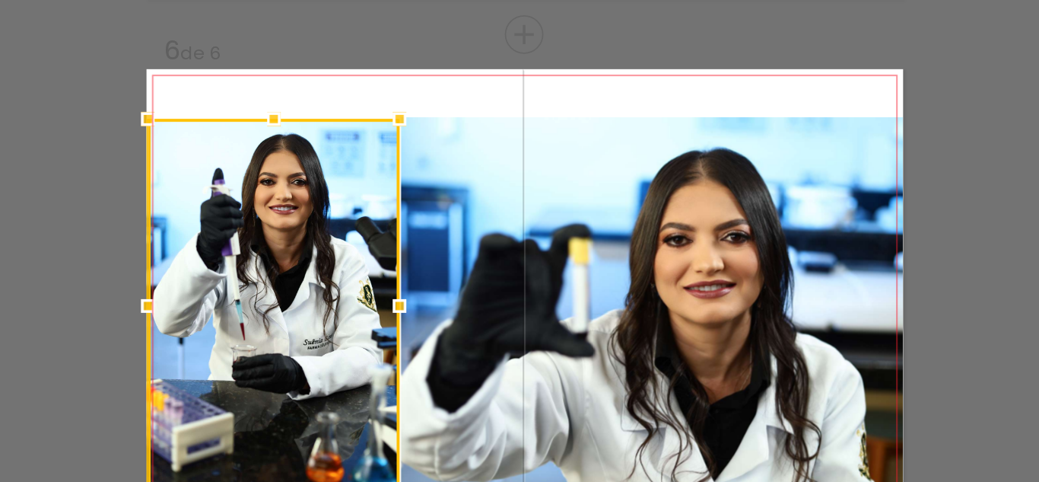
click at [527, 196] on quentale-photo at bounding box center [590, 261] width 276 height 207
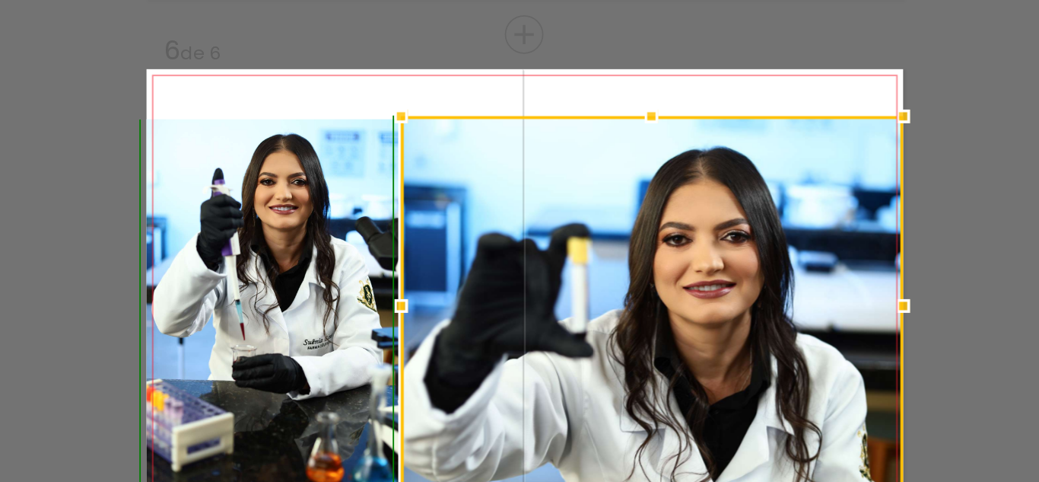
click at [586, 162] on div at bounding box center [590, 157] width 30 height 30
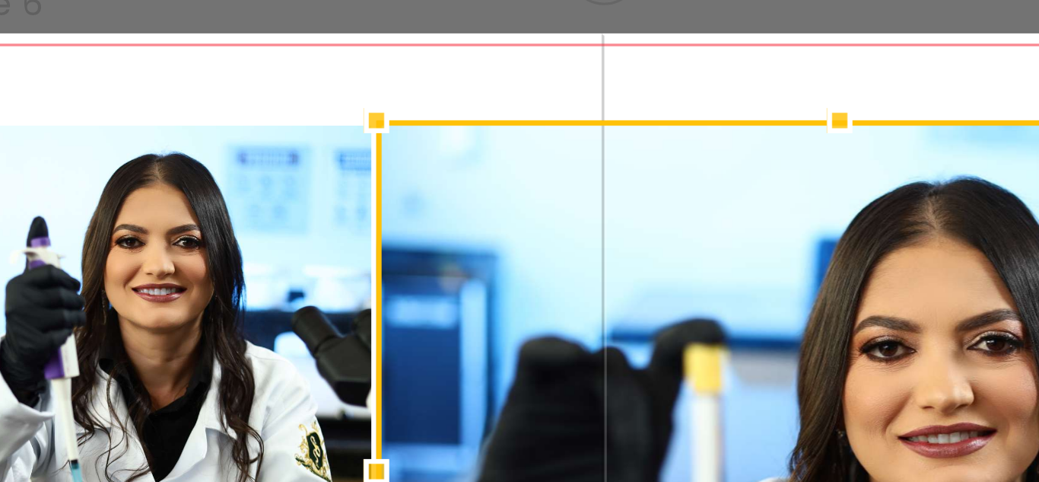
click at [457, 151] on div at bounding box center [452, 157] width 30 height 30
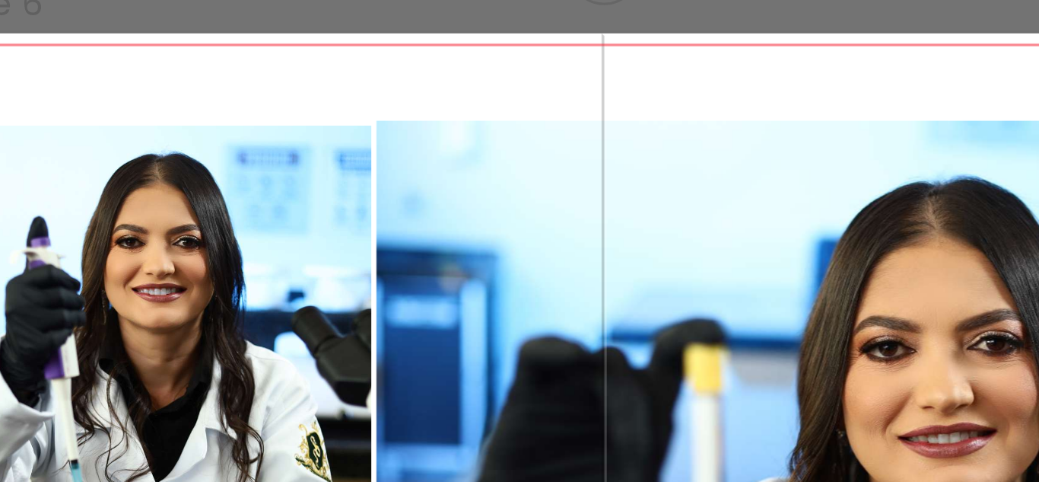
click at [417, 151] on quentale-layouter at bounding box center [520, 262] width 416 height 260
click at [456, 161] on quentale-photo at bounding box center [590, 262] width 276 height 208
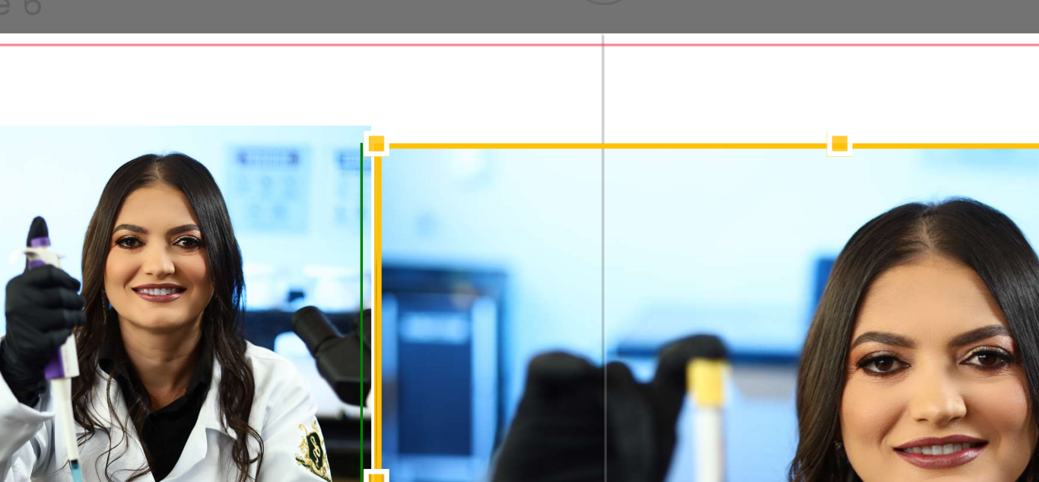
click at [446, 153] on div at bounding box center [452, 164] width 30 height 30
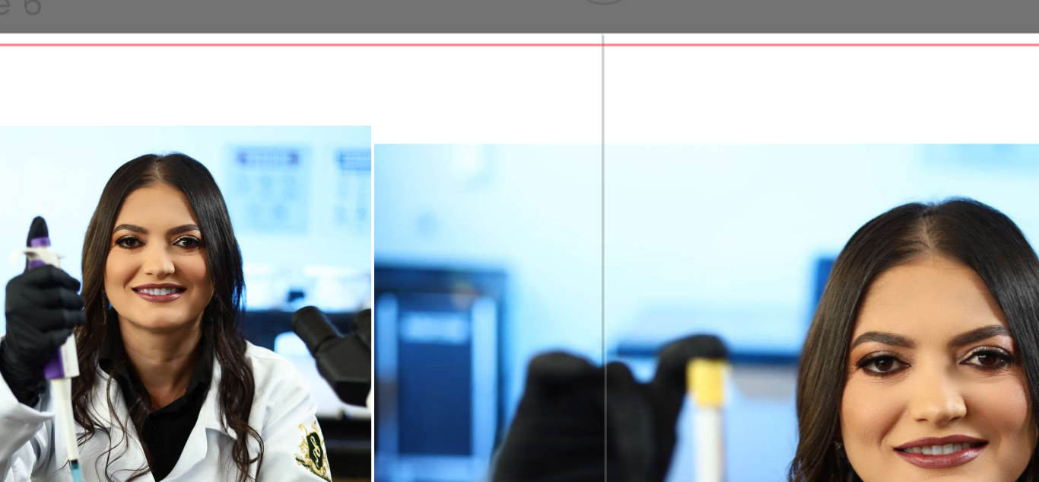
click at [479, 180] on quentale-photo at bounding box center [589, 264] width 276 height 201
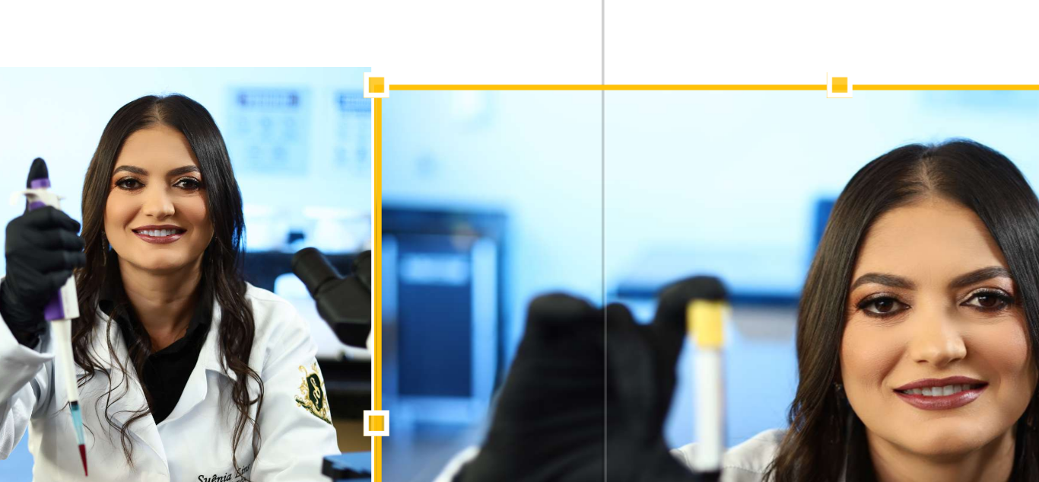
scroll to position [1511, 0]
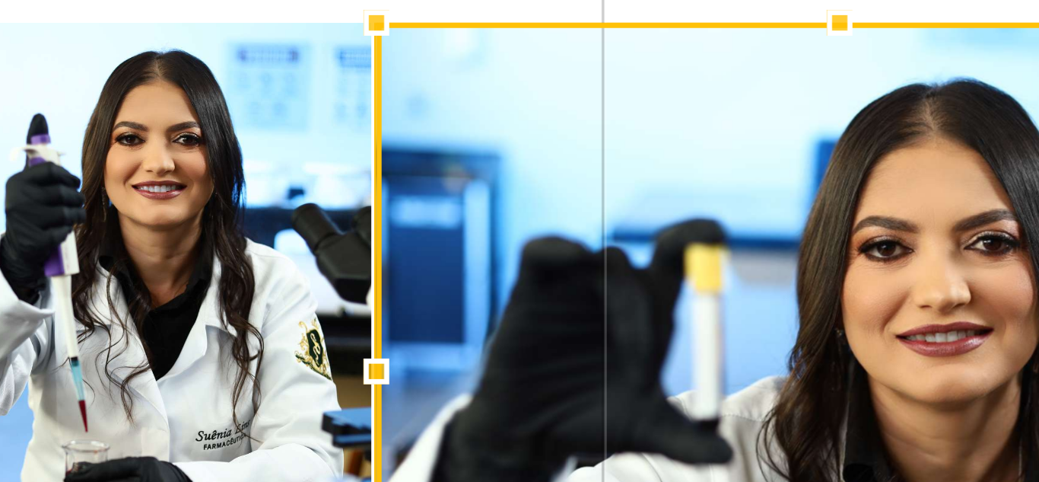
click at [583, 138] on div at bounding box center [590, 128] width 30 height 30
click at [418, 126] on quentale-layouter at bounding box center [520, 231] width 416 height 260
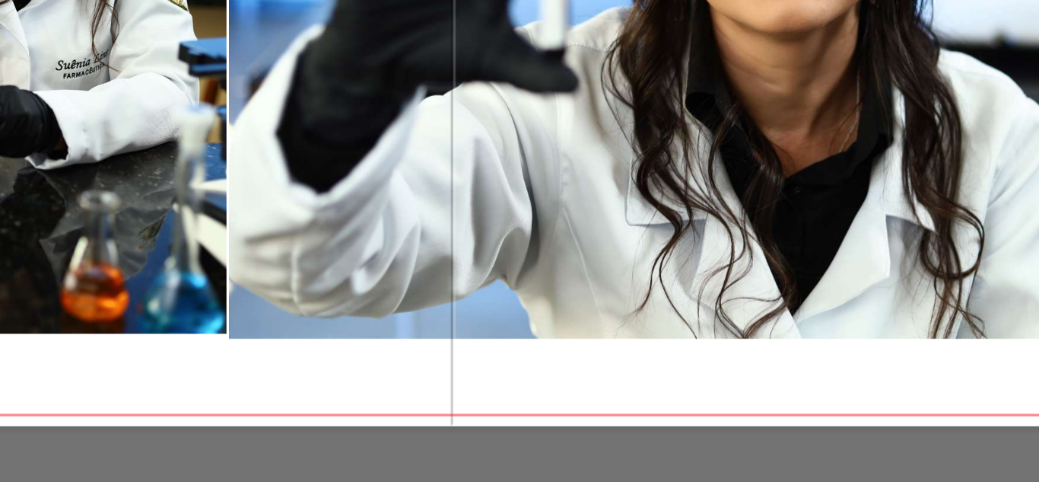
click at [588, 339] on quentale-layouter at bounding box center [520, 231] width 416 height 260
click at [590, 325] on quentale-photo at bounding box center [589, 232] width 276 height 206
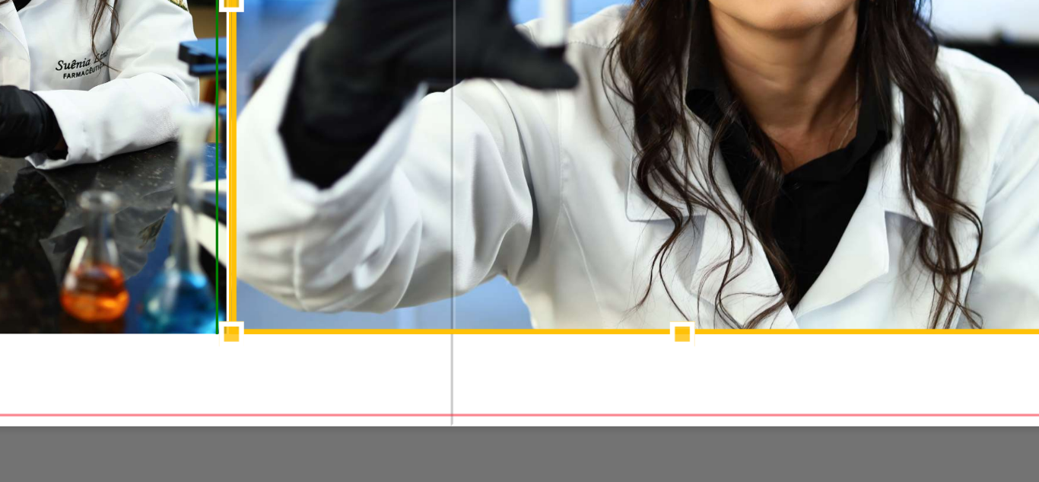
click at [582, 333] on div at bounding box center [590, 333] width 30 height 30
click at [575, 348] on div at bounding box center [590, 333] width 30 height 30
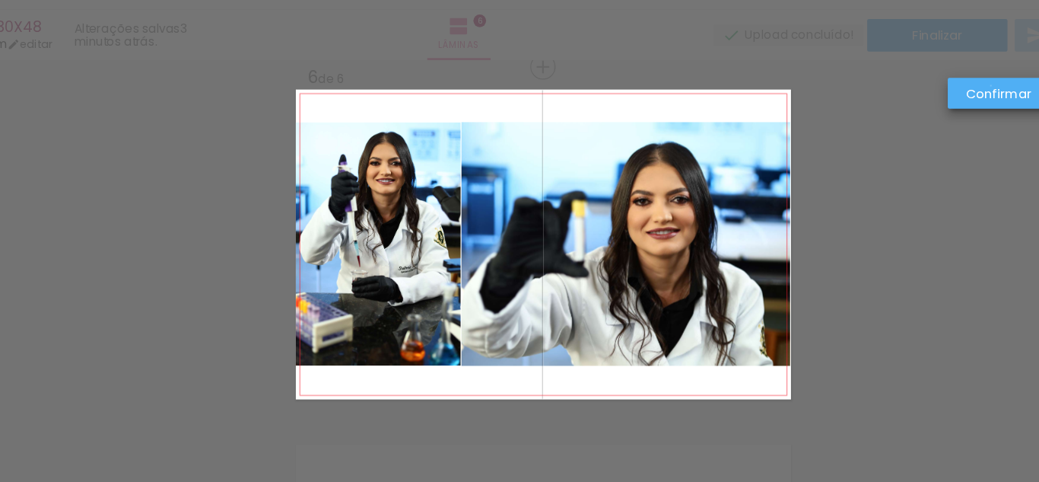
click at [0, 0] on slot "Confirmar" at bounding box center [0, 0] width 0 height 0
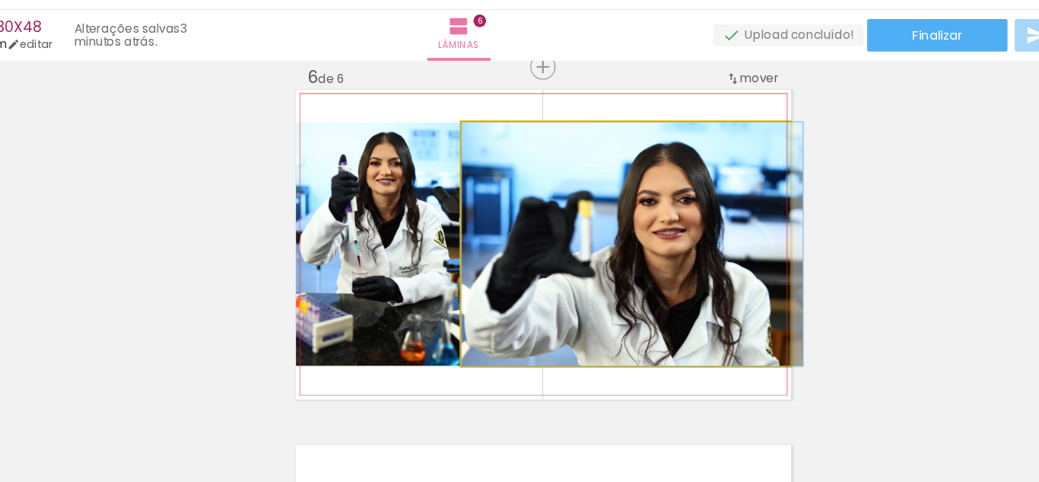
drag, startPoint x: 584, startPoint y: 301, endPoint x: 596, endPoint y: 294, distance: 13.7
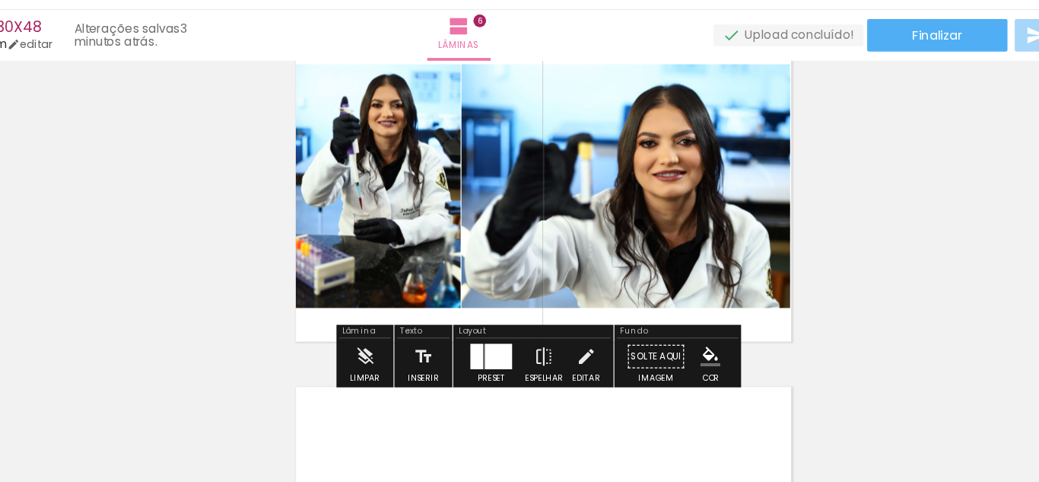
scroll to position [1559, 0]
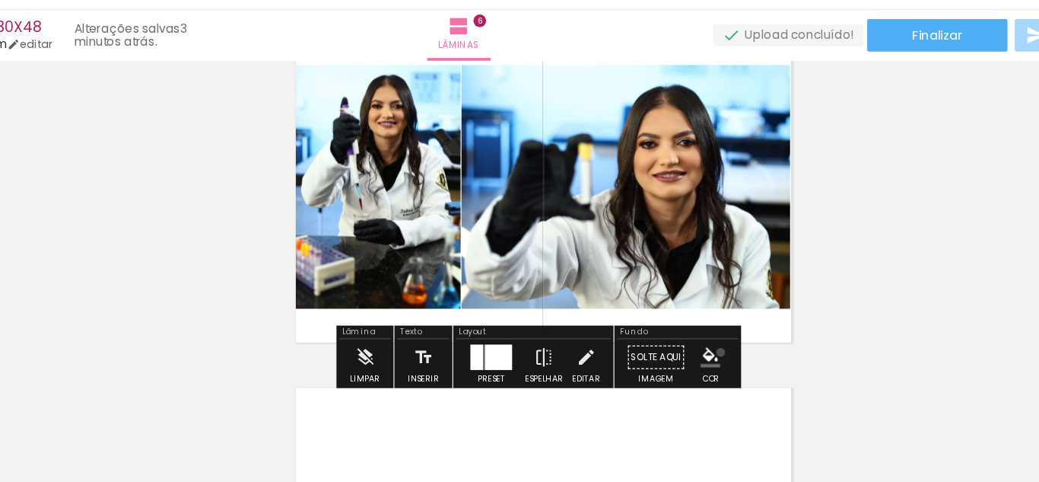
click at [664, 322] on paper-menu-button "#ffebee #ffcdd2 #ef9a9a #e57373 #ef5350 #f44336 #e53935 #d32f2f #c62828 #b71c1c…" at bounding box center [660, 326] width 29 height 29
click at [653, 324] on iron-icon "color picker" at bounding box center [660, 326] width 17 height 17
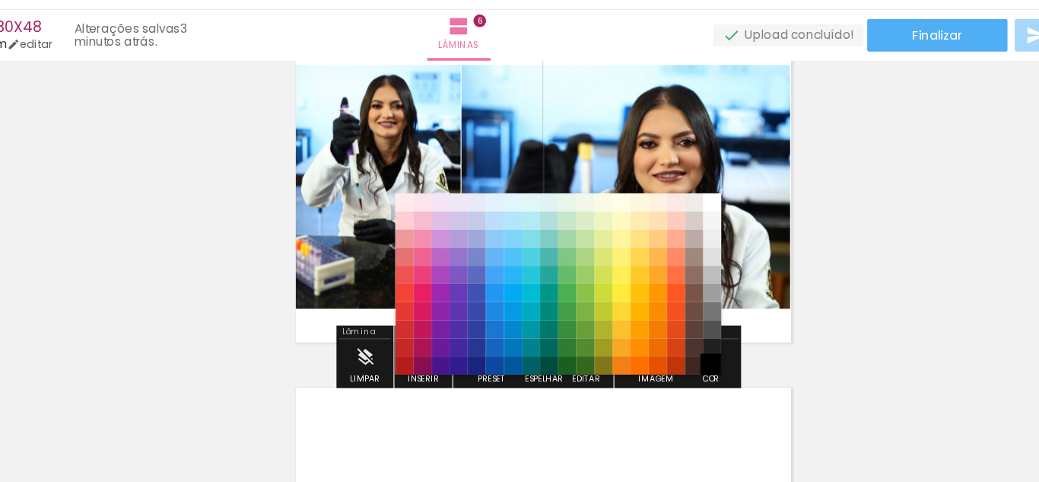
click at [655, 332] on paper-item "#000000" at bounding box center [661, 333] width 15 height 15
click at [660, 320] on paper-item "#212121" at bounding box center [661, 317] width 15 height 15
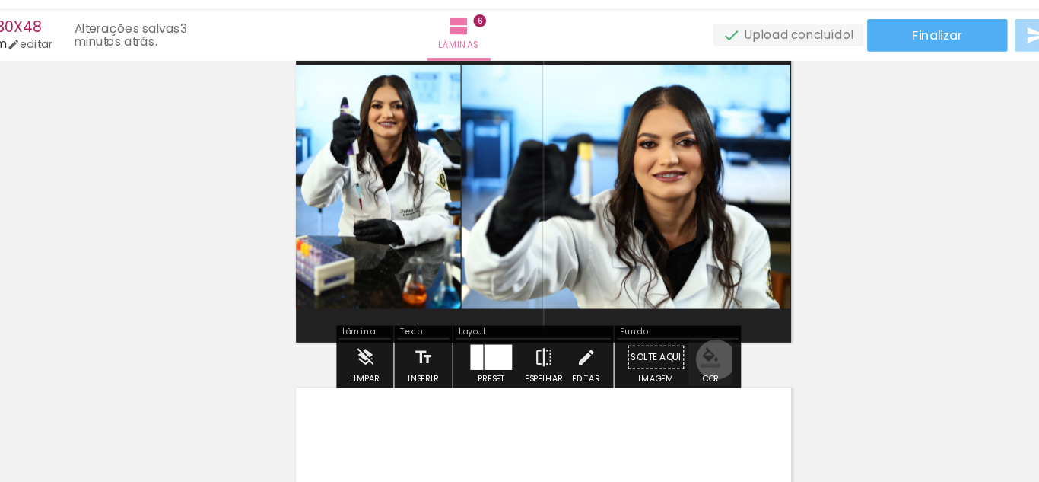
click at [660, 328] on iron-icon "color picker" at bounding box center [660, 326] width 17 height 17
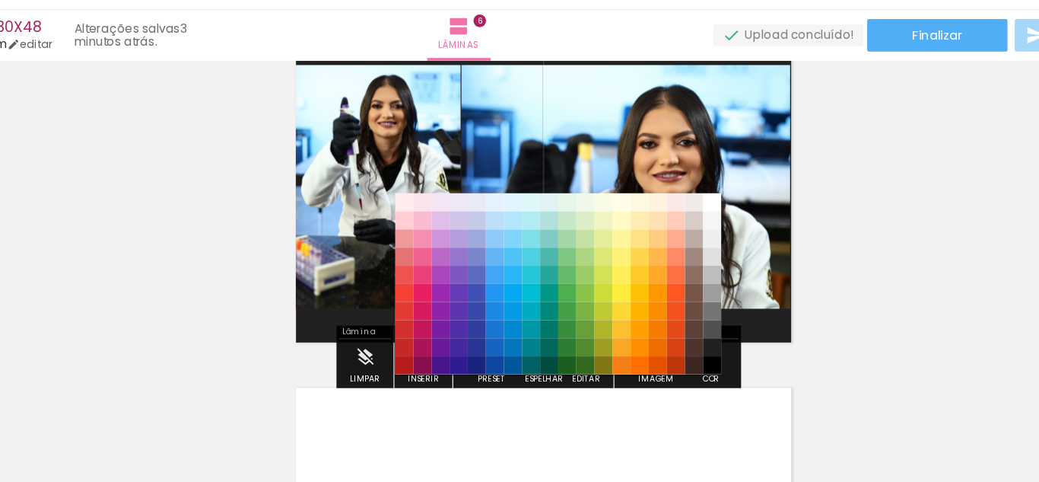
click at [660, 333] on paper-item "#000000" at bounding box center [661, 333] width 15 height 15
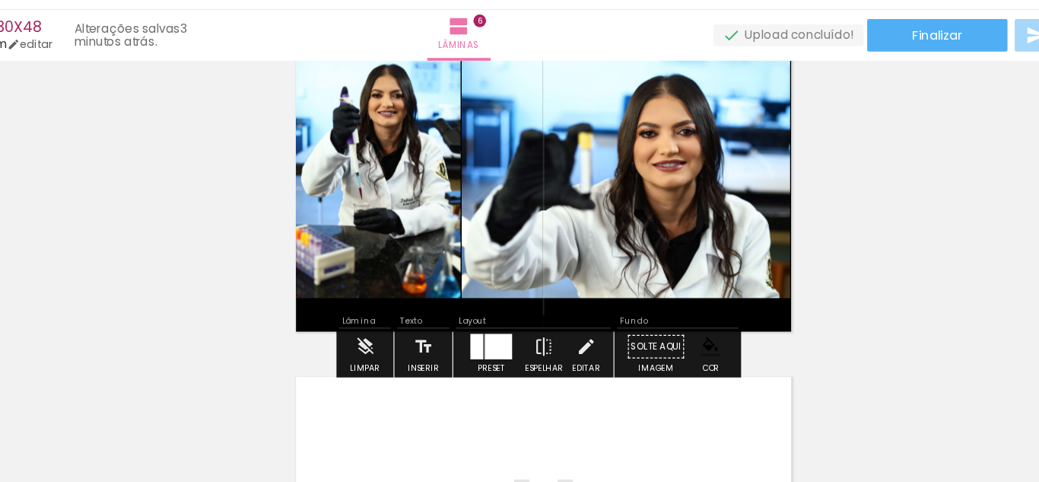
scroll to position [1568, 0]
click at [550, 316] on iron-icon at bounding box center [555, 317] width 17 height 30
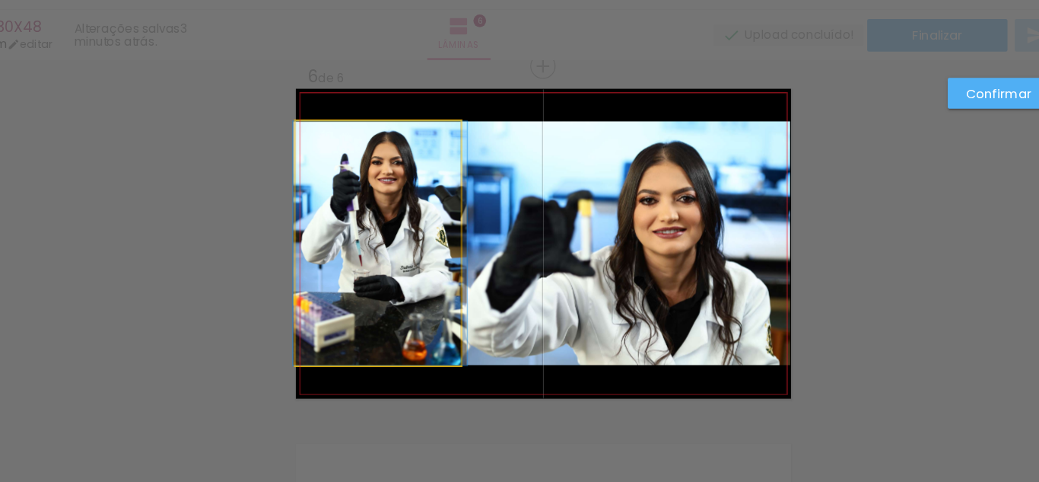
click at [352, 165] on quentale-photo at bounding box center [381, 230] width 138 height 205
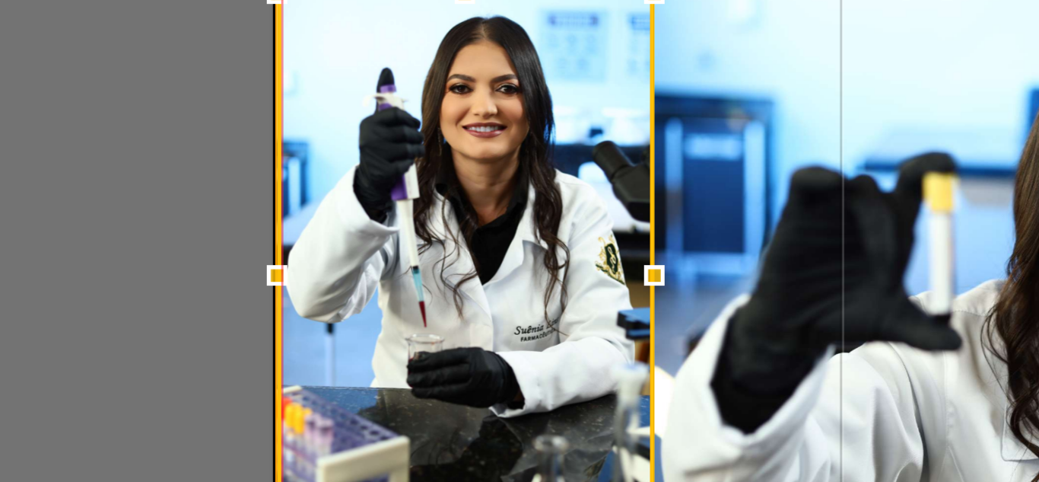
drag, startPoint x: 305, startPoint y: 225, endPoint x: 319, endPoint y: 228, distance: 13.9
click at [299, 228] on div at bounding box center [313, 231] width 30 height 30
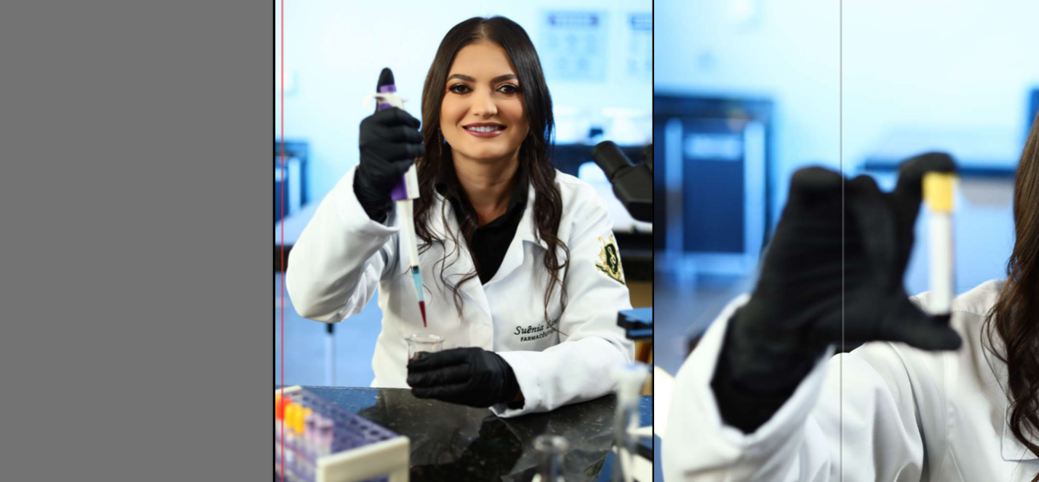
click at [323, 224] on quentale-photo at bounding box center [382, 231] width 138 height 205
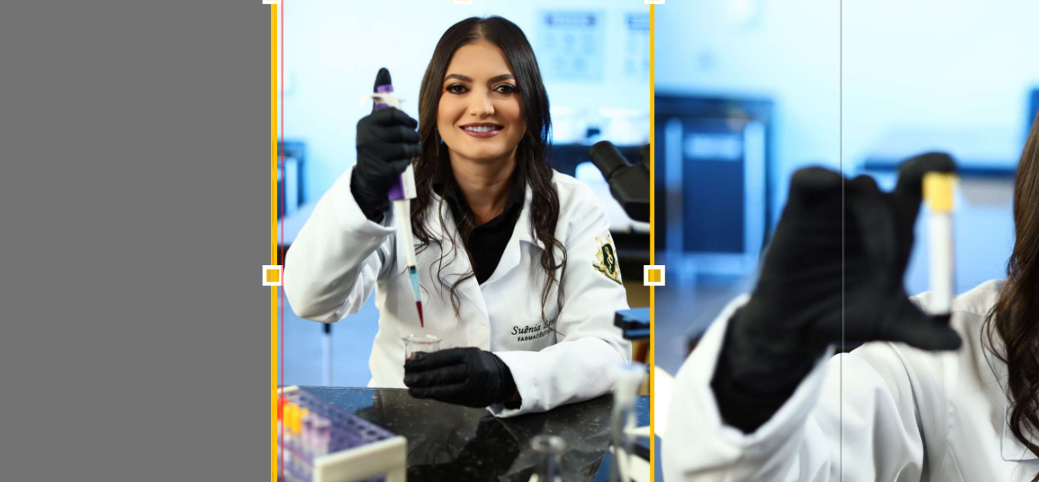
click at [313, 225] on div at bounding box center [312, 231] width 30 height 30
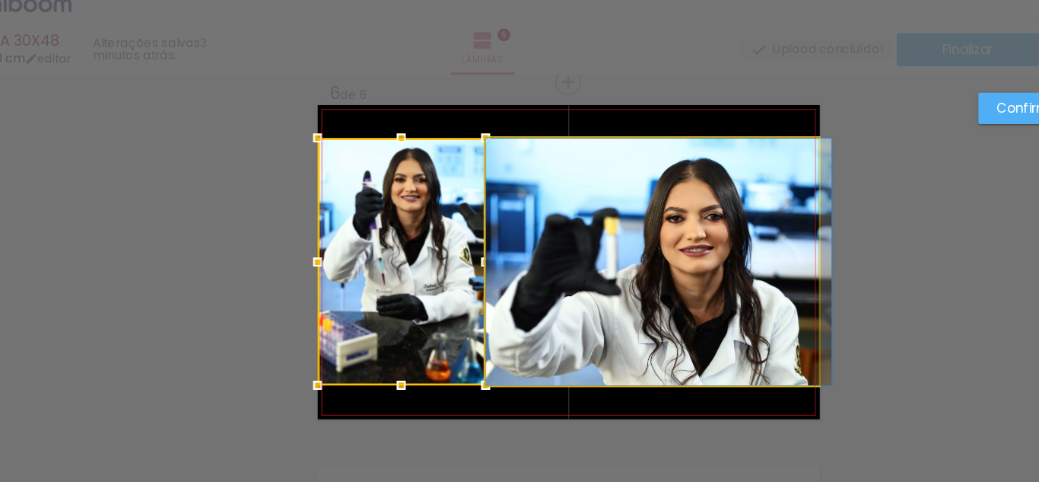
click at [584, 204] on quentale-photo at bounding box center [589, 231] width 276 height 205
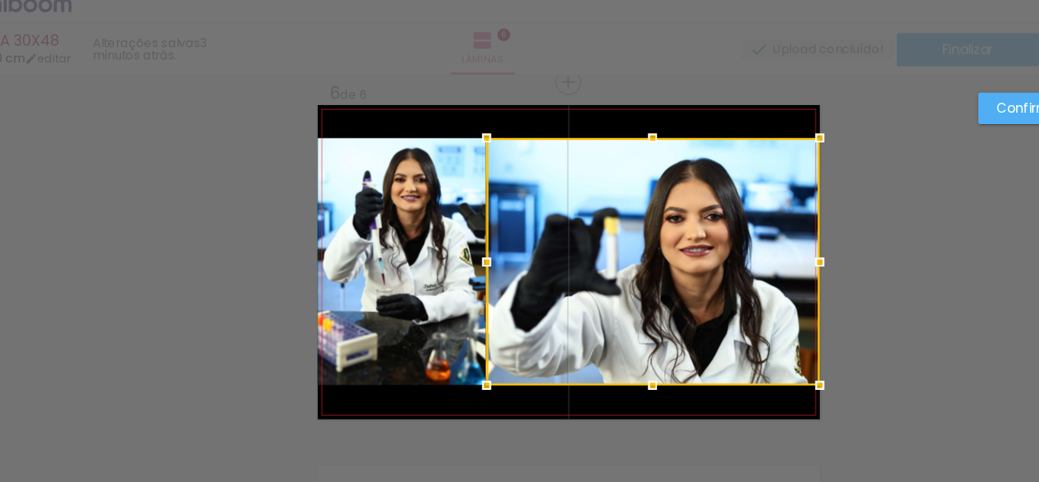
click at [0, 0] on slot "Confirmar" at bounding box center [0, 0] width 0 height 0
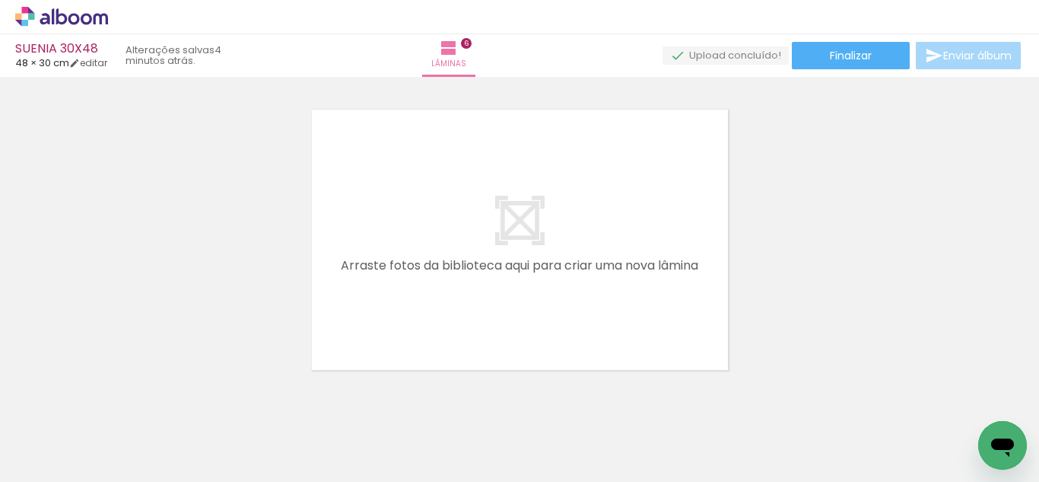
scroll to position [0, 0]
click at [423, 218] on quentale-workspace at bounding box center [519, 241] width 1039 height 482
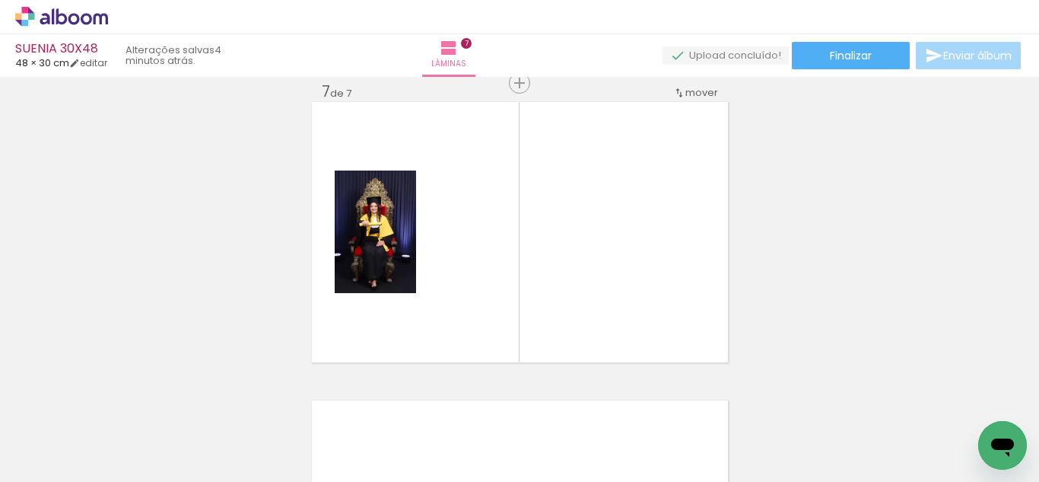
scroll to position [1810, 0]
drag, startPoint x: 505, startPoint y: 419, endPoint x: 558, endPoint y: 358, distance: 80.4
click at [530, 258] on quentale-workspace at bounding box center [519, 241] width 1039 height 482
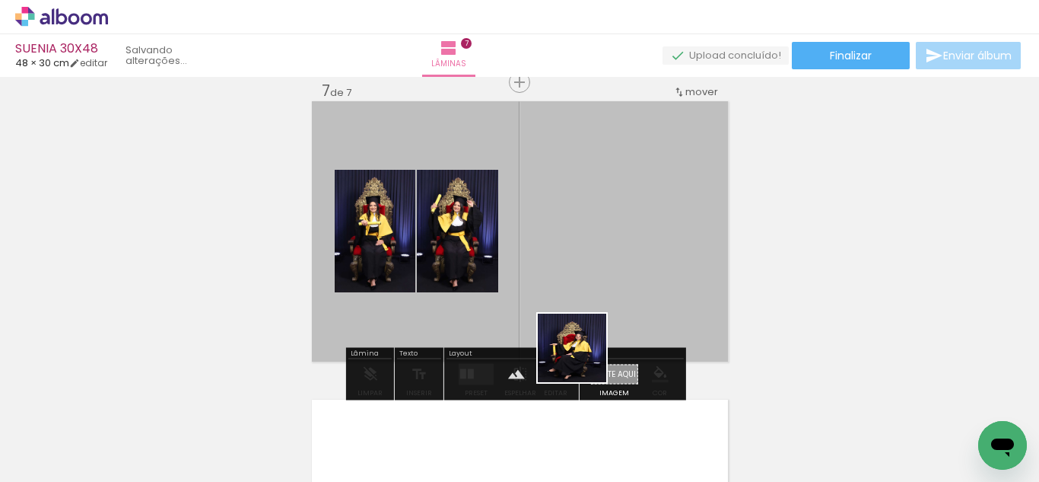
drag, startPoint x: 584, startPoint y: 425, endPoint x: 597, endPoint y: 318, distance: 107.2
click at [583, 221] on quentale-workspace at bounding box center [519, 241] width 1039 height 482
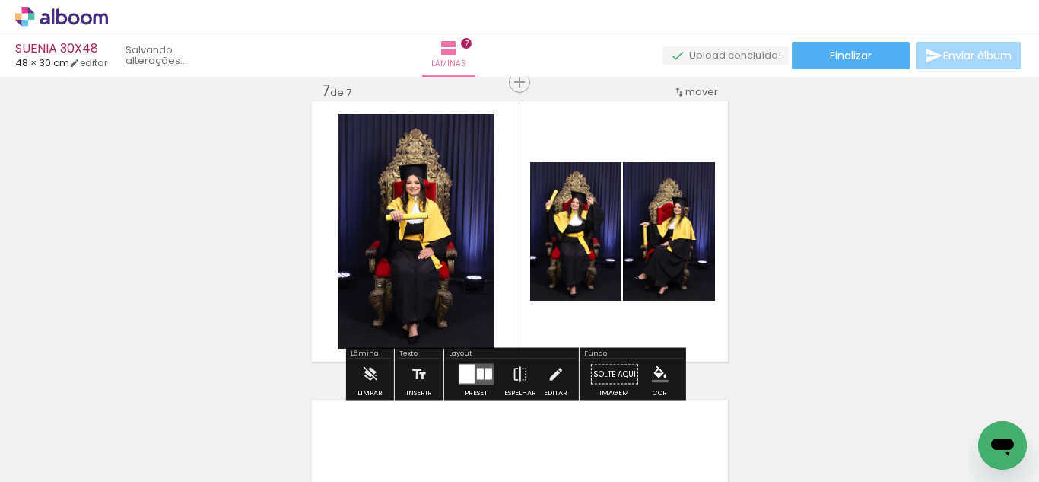
drag, startPoint x: 659, startPoint y: 432, endPoint x: 597, endPoint y: 286, distance: 158.6
click at [587, 267] on quentale-workspace at bounding box center [519, 241] width 1039 height 482
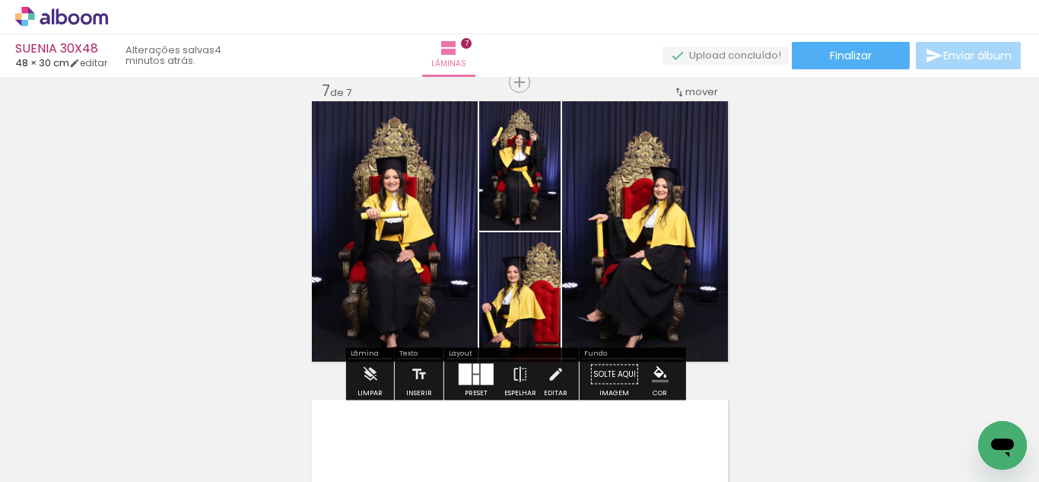
scroll to position [0, 323]
click at [471, 359] on div at bounding box center [476, 374] width 41 height 30
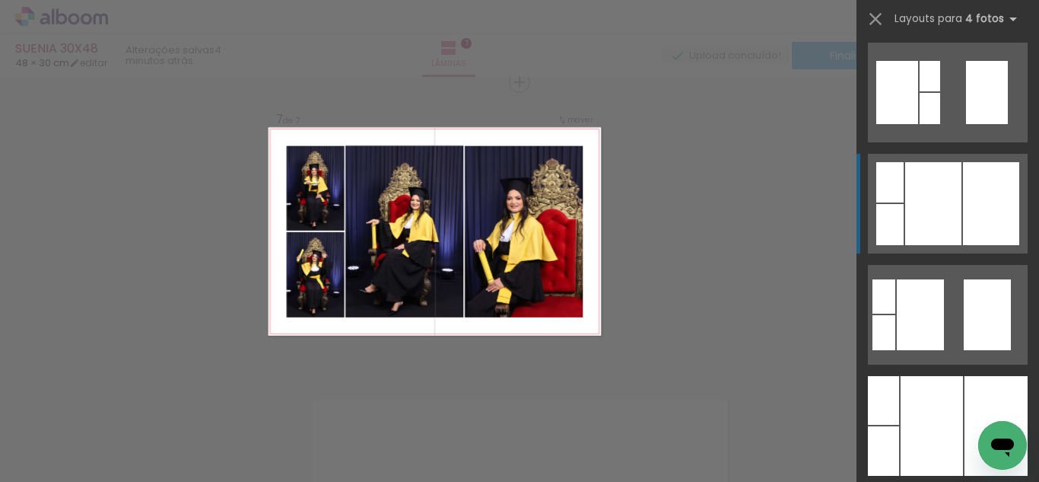
scroll to position [821, 0]
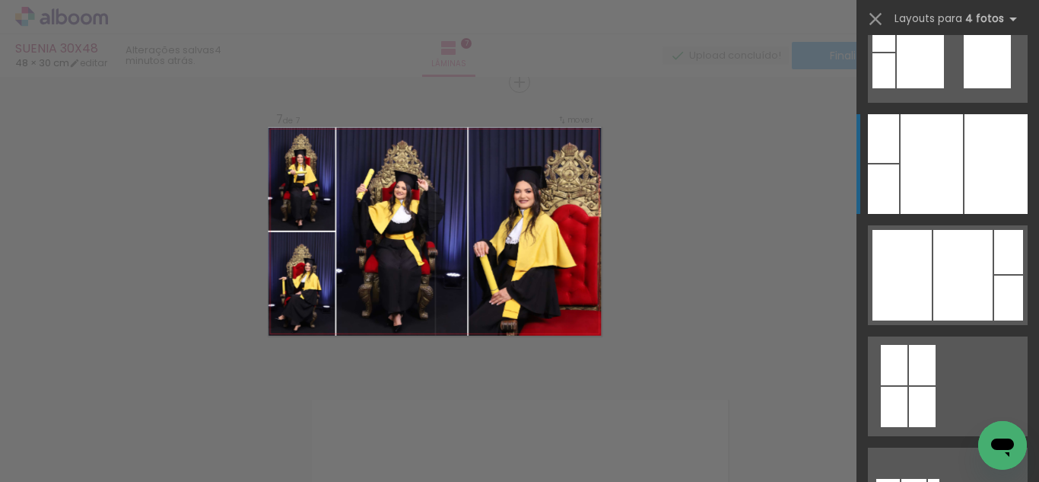
click at [932, 177] on div at bounding box center [932, 164] width 62 height 100
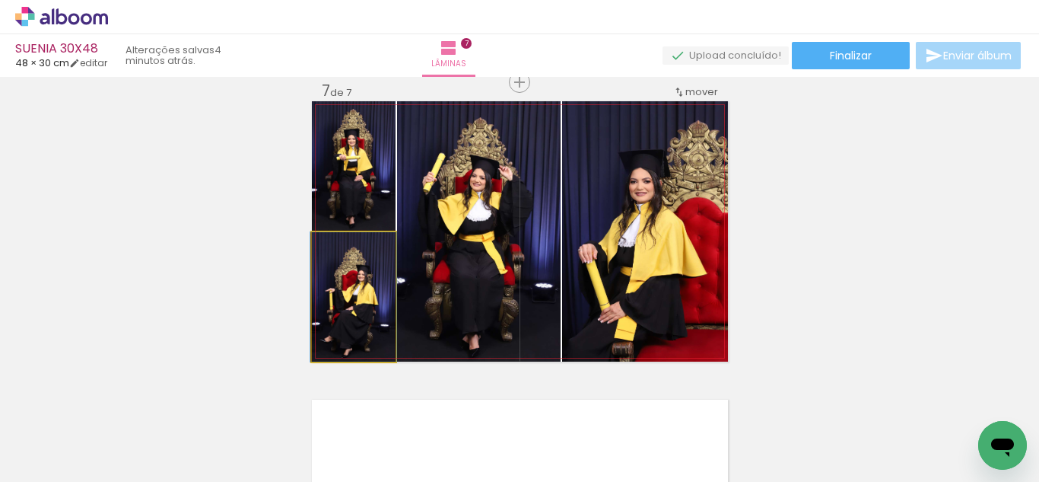
click at [357, 308] on quentale-photo at bounding box center [354, 296] width 84 height 129
drag, startPoint x: 349, startPoint y: 314, endPoint x: 485, endPoint y: 285, distance: 140.0
click at [0, 0] on slot at bounding box center [0, 0] width 0 height 0
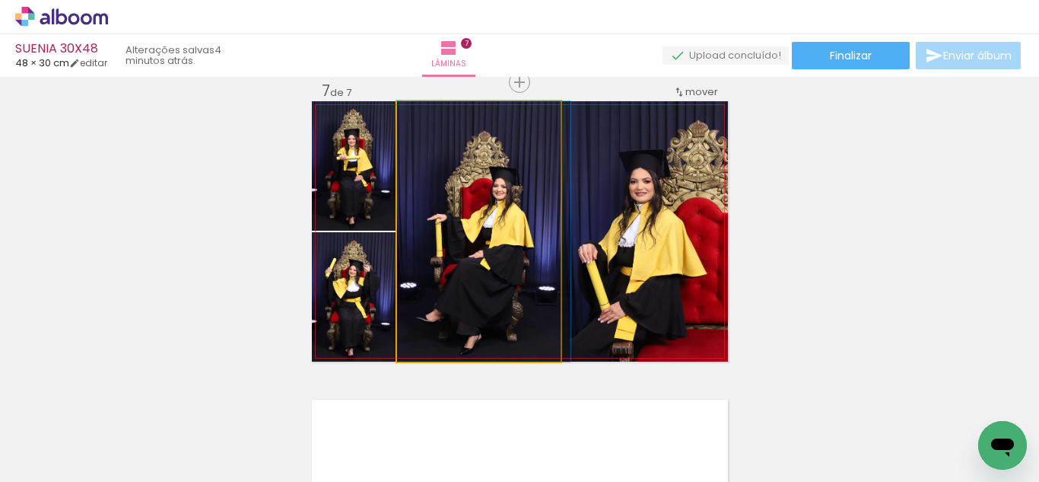
drag, startPoint x: 505, startPoint y: 262, endPoint x: 514, endPoint y: 259, distance: 9.4
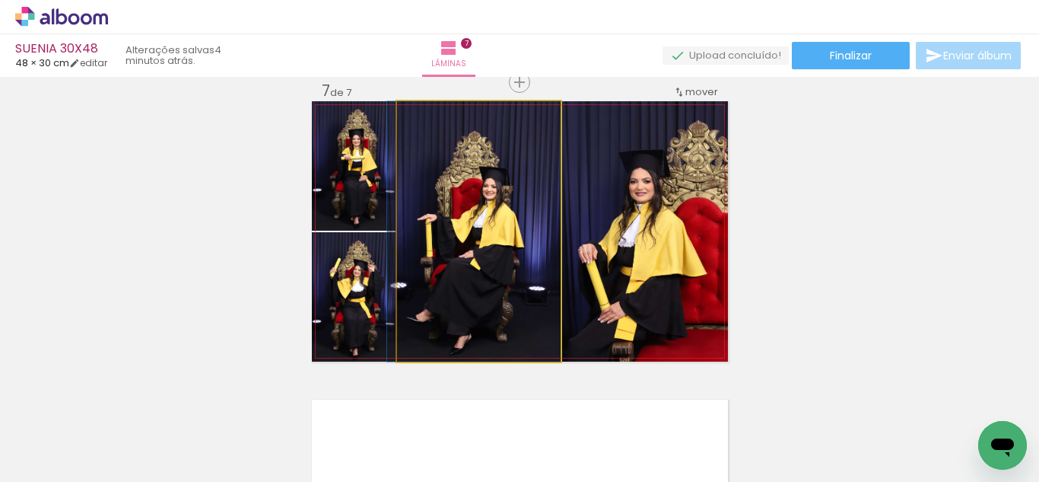
drag, startPoint x: 489, startPoint y: 220, endPoint x: 479, endPoint y: 221, distance: 10.0
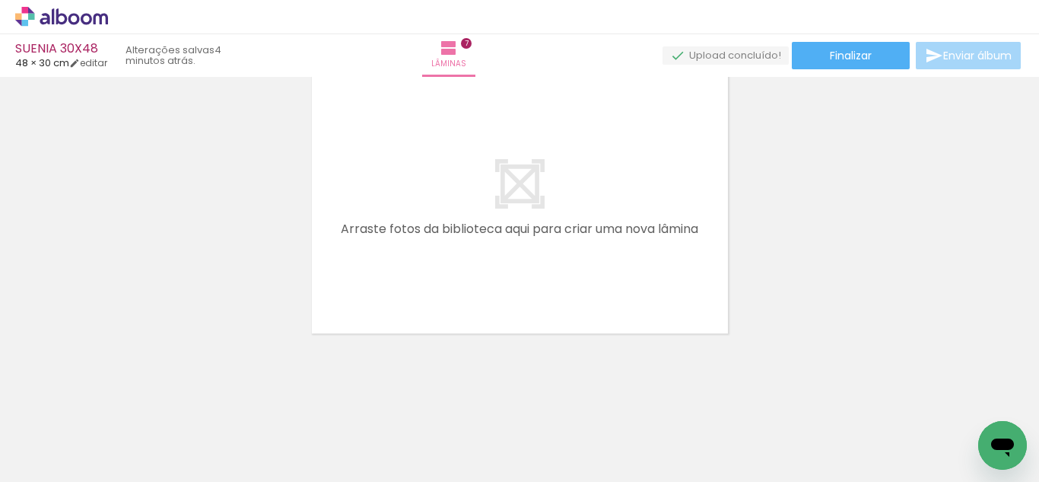
scroll to position [0, 793]
drag, startPoint x: 396, startPoint y: 436, endPoint x: 490, endPoint y: 394, distance: 102.5
click at [416, 237] on quentale-workspace at bounding box center [519, 241] width 1039 height 482
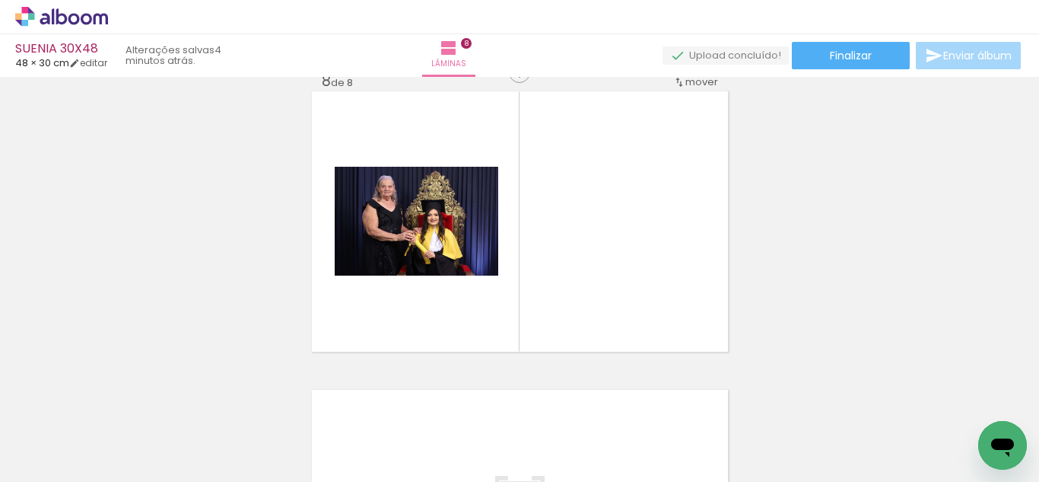
scroll to position [2108, 0]
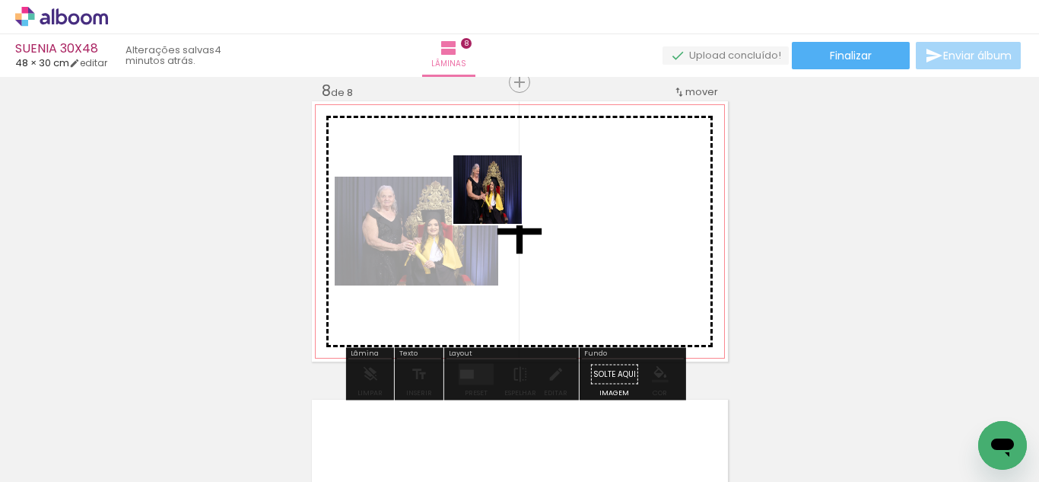
drag, startPoint x: 494, startPoint y: 419, endPoint x: 508, endPoint y: 279, distance: 140.8
click at [499, 199] on quentale-workspace at bounding box center [519, 241] width 1039 height 482
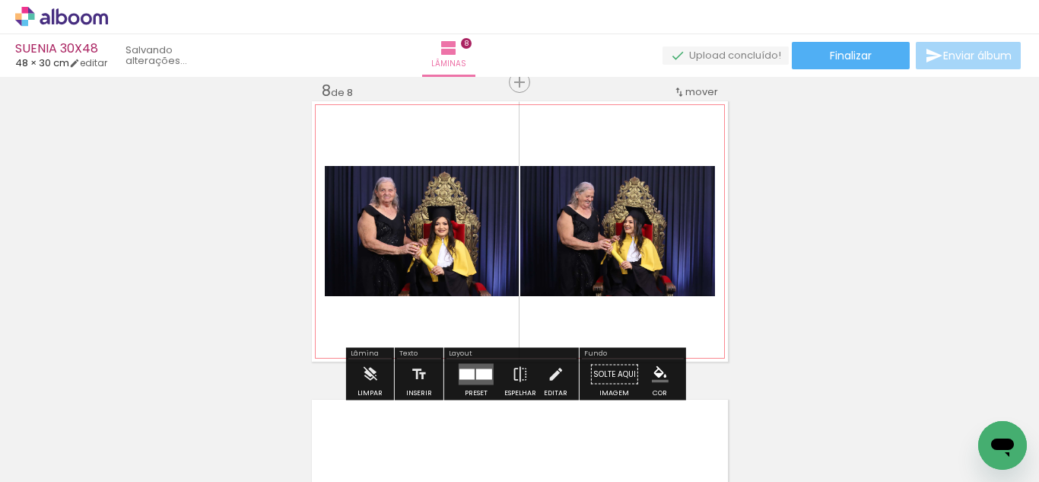
scroll to position [2244, 0]
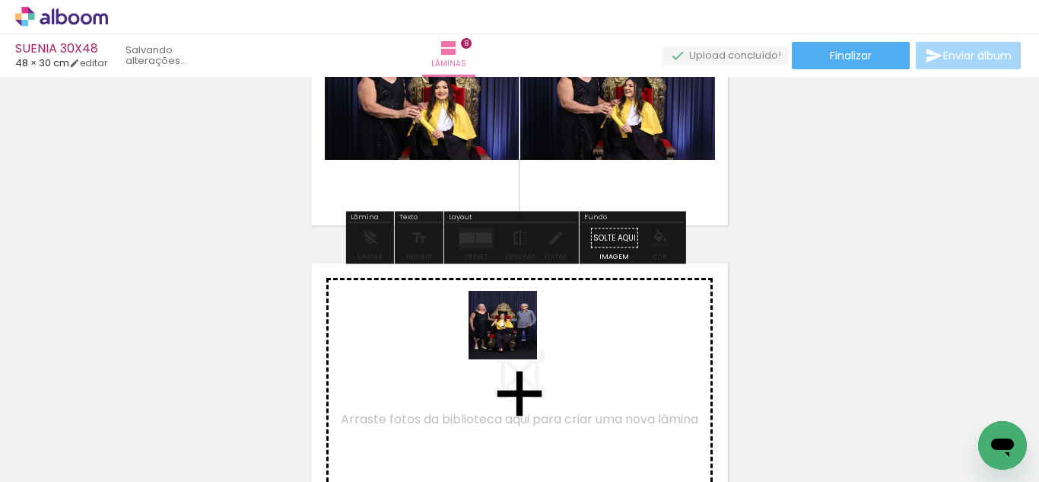
drag, startPoint x: 502, startPoint y: 425, endPoint x: 557, endPoint y: 415, distance: 55.8
click at [517, 326] on quentale-workspace at bounding box center [519, 241] width 1039 height 482
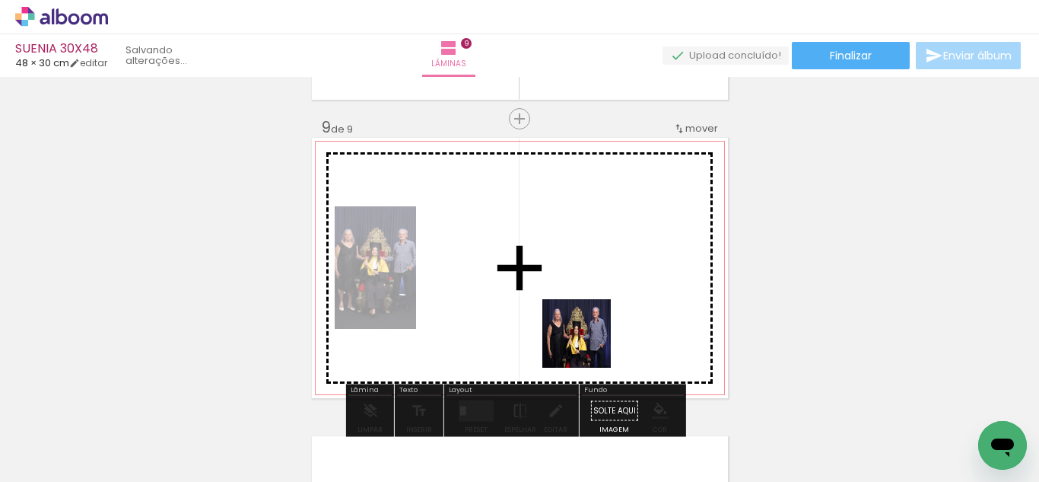
scroll to position [2405, 0]
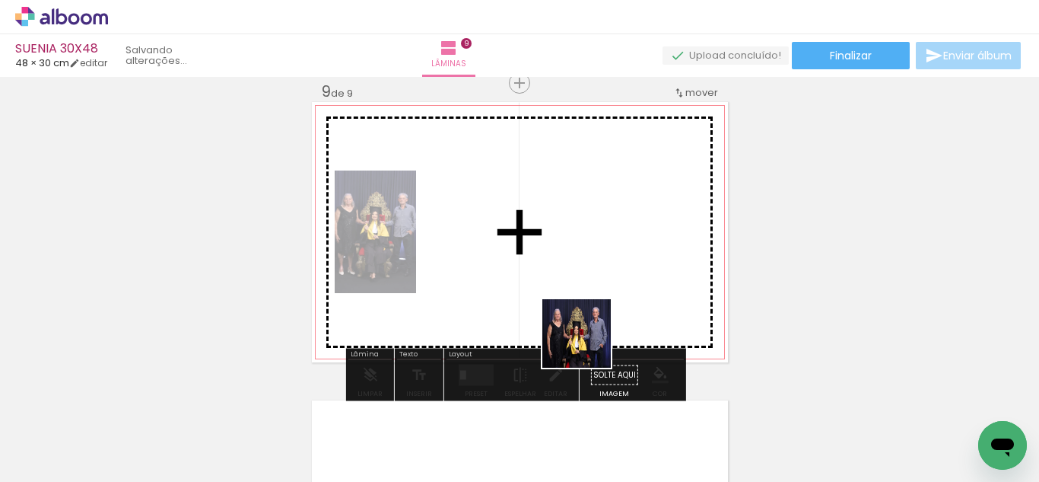
drag, startPoint x: 588, startPoint y: 345, endPoint x: 578, endPoint y: 289, distance: 56.6
click at [578, 289] on quentale-workspace at bounding box center [519, 241] width 1039 height 482
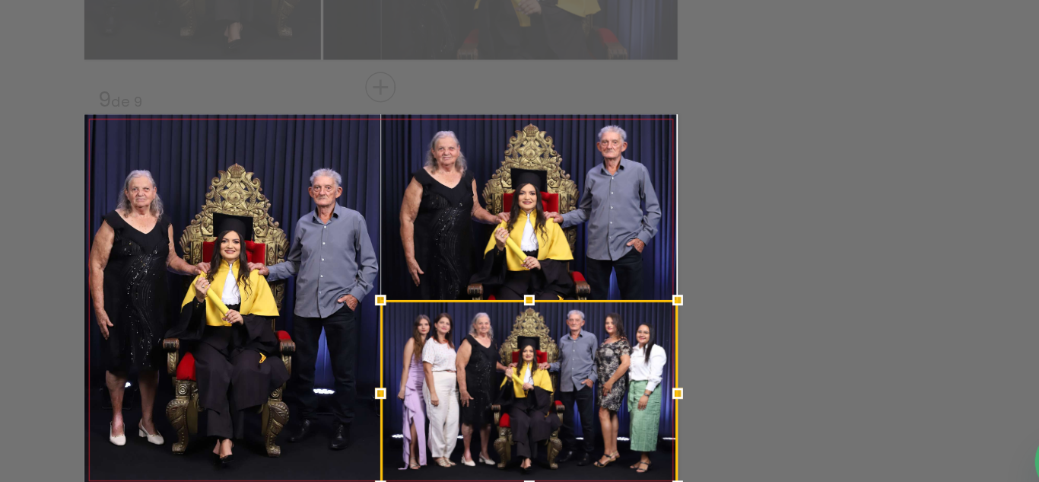
scroll to position [0, 1533]
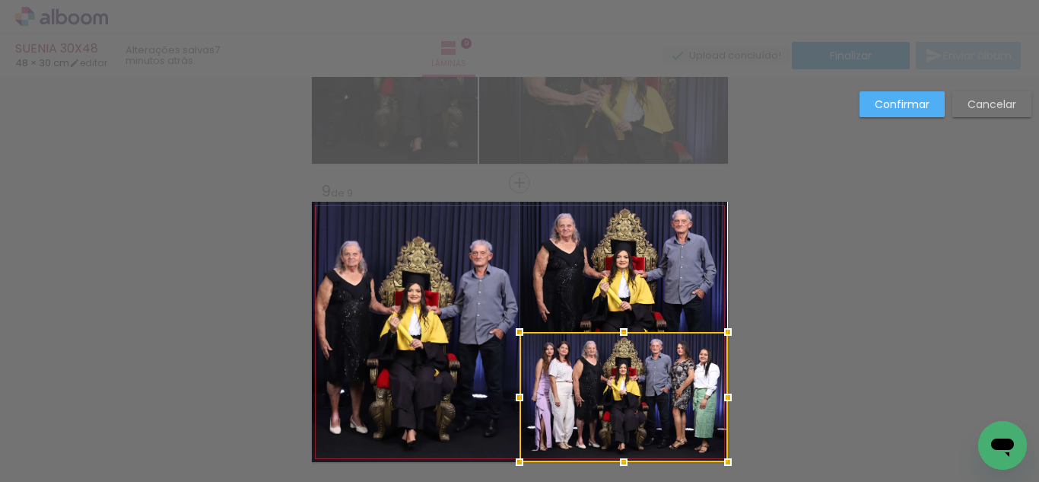
click at [0, 0] on slot "Confirmar" at bounding box center [0, 0] width 0 height 0
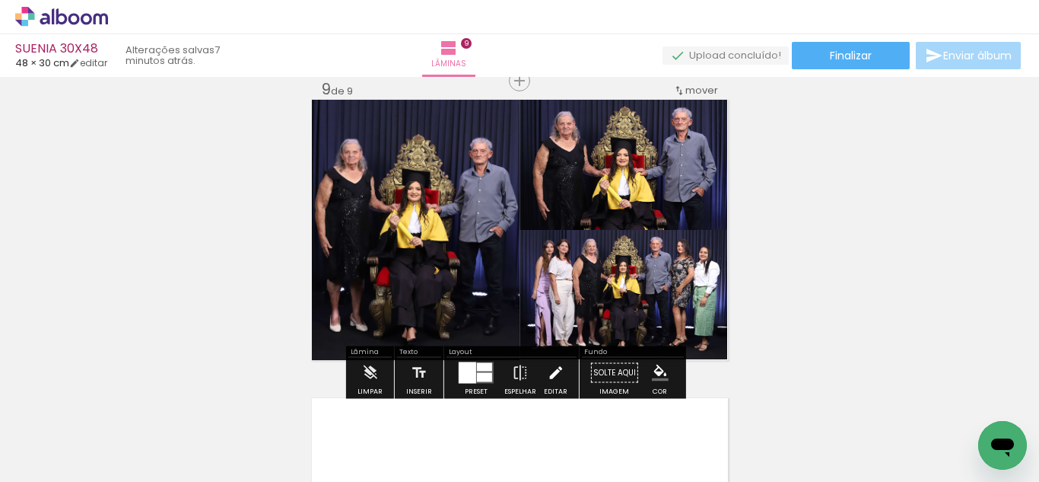
click at [549, 363] on iron-icon at bounding box center [555, 373] width 17 height 30
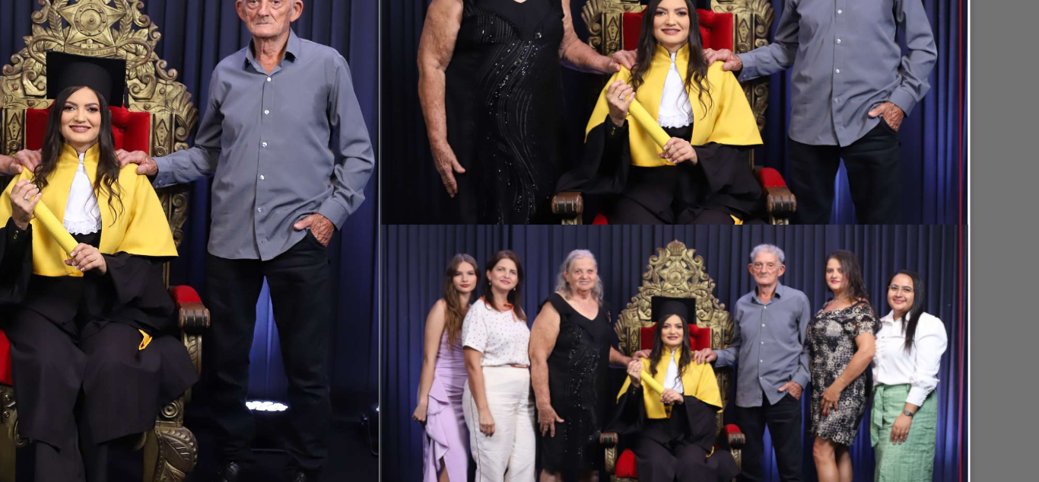
click at [600, 205] on quentale-photo at bounding box center [624, 166] width 208 height 130
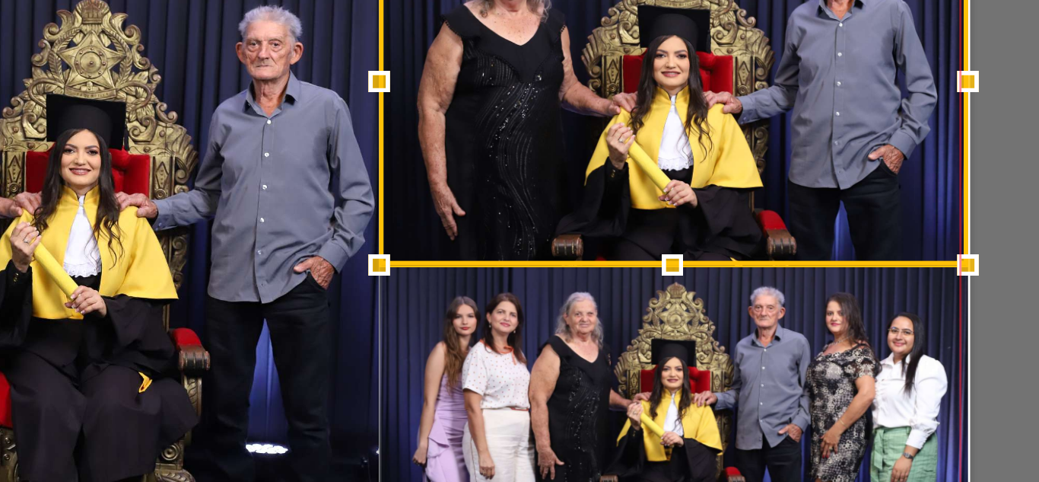
scroll to position [2390, 0]
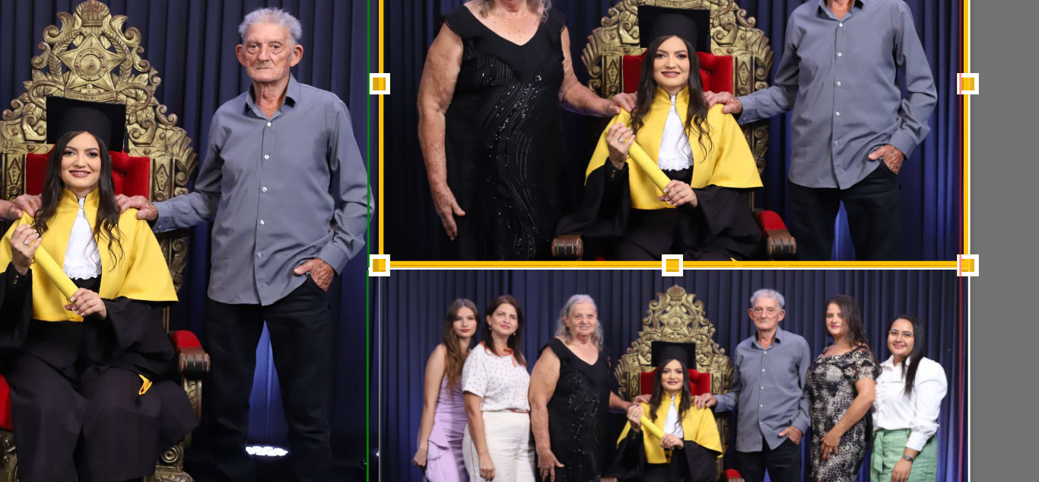
drag, startPoint x: 618, startPoint y: 246, endPoint x: 622, endPoint y: 236, distance: 10.6
click at [622, 236] on div at bounding box center [623, 246] width 30 height 30
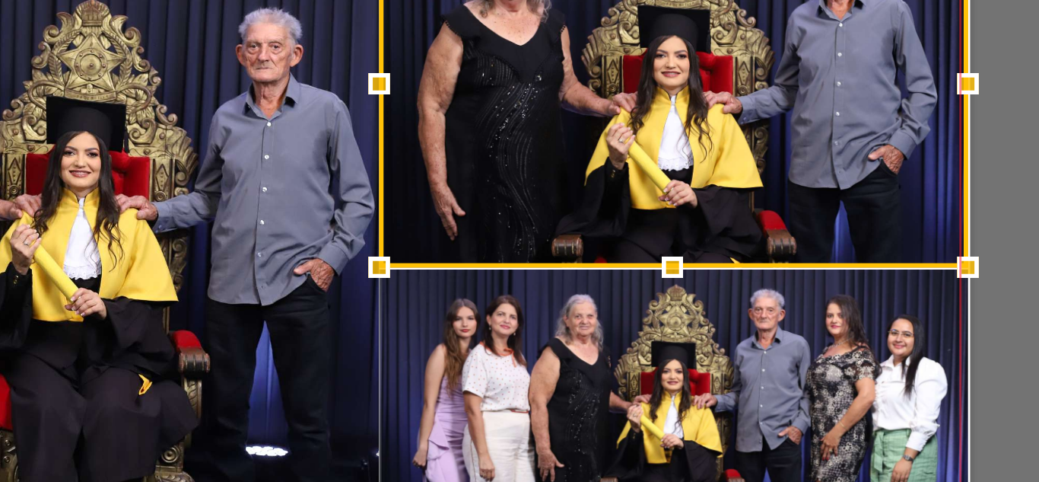
click at [459, 239] on quentale-photo at bounding box center [416, 247] width 208 height 260
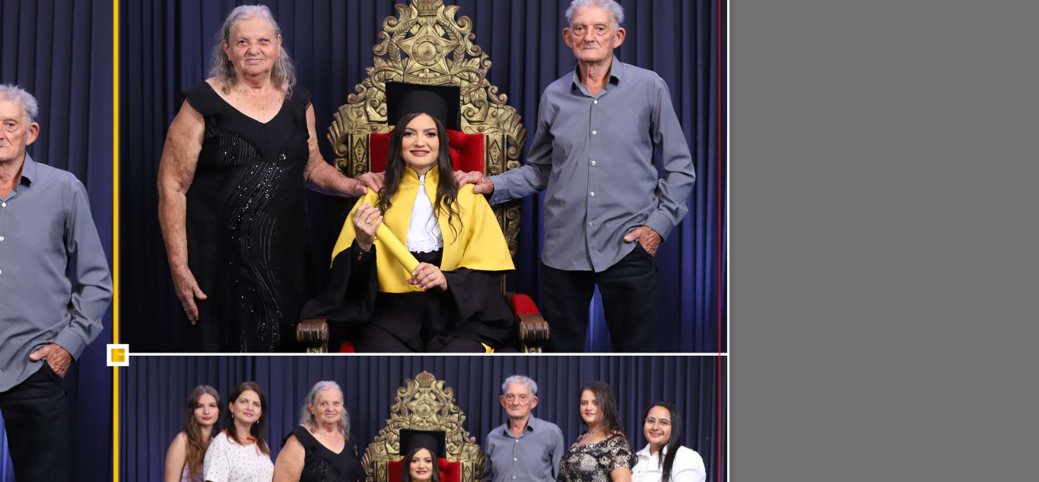
click at [712, 184] on quentale-photo at bounding box center [624, 181] width 208 height 129
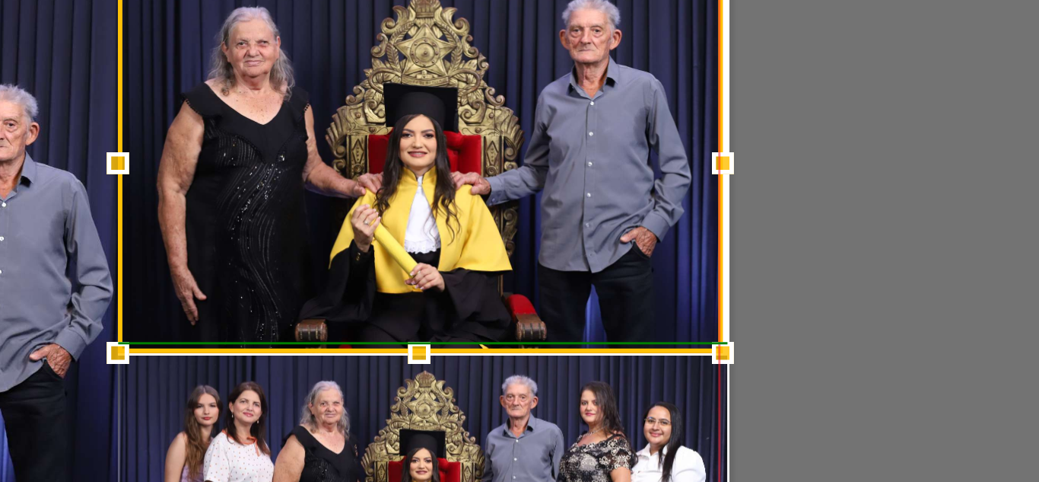
click at [730, 180] on div at bounding box center [726, 182] width 30 height 30
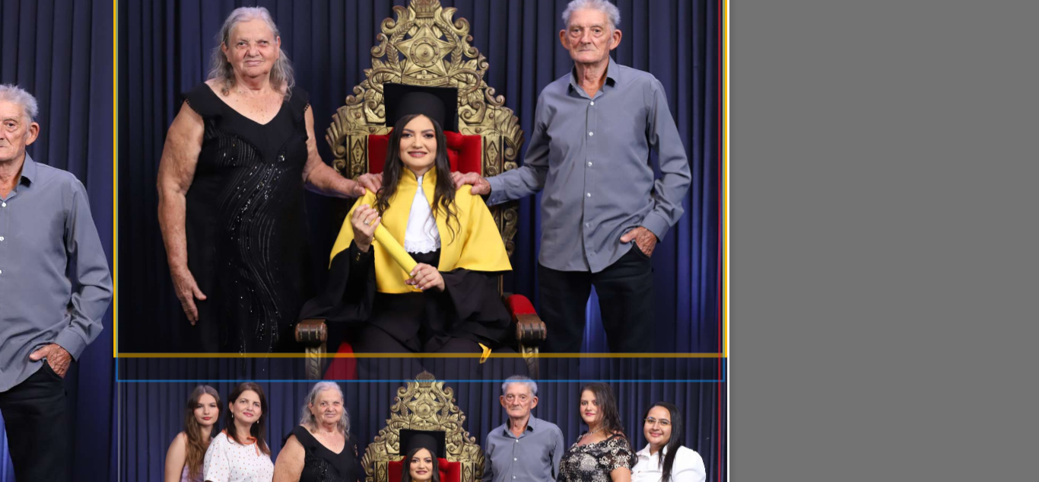
click at [711, 182] on quentale-photo at bounding box center [623, 181] width 206 height 129
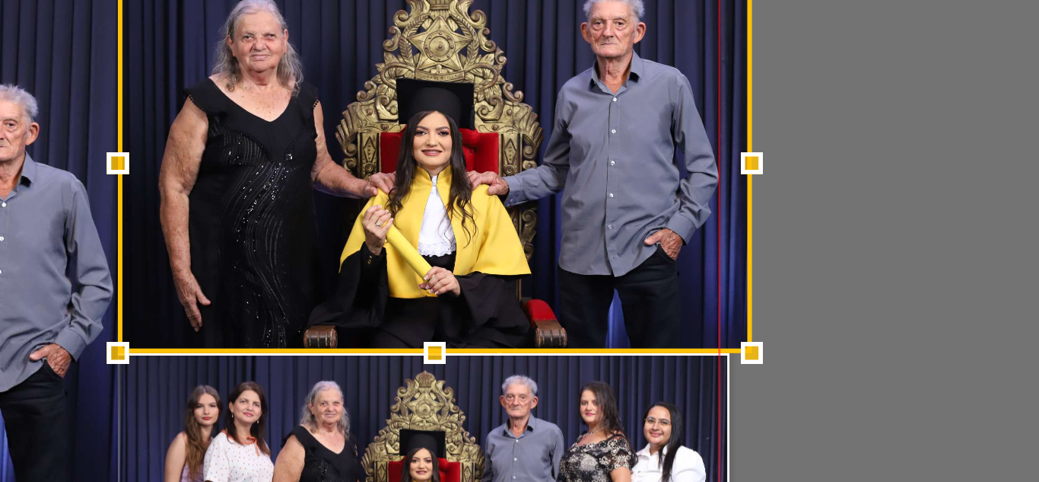
click at [721, 180] on div at bounding box center [736, 182] width 30 height 30
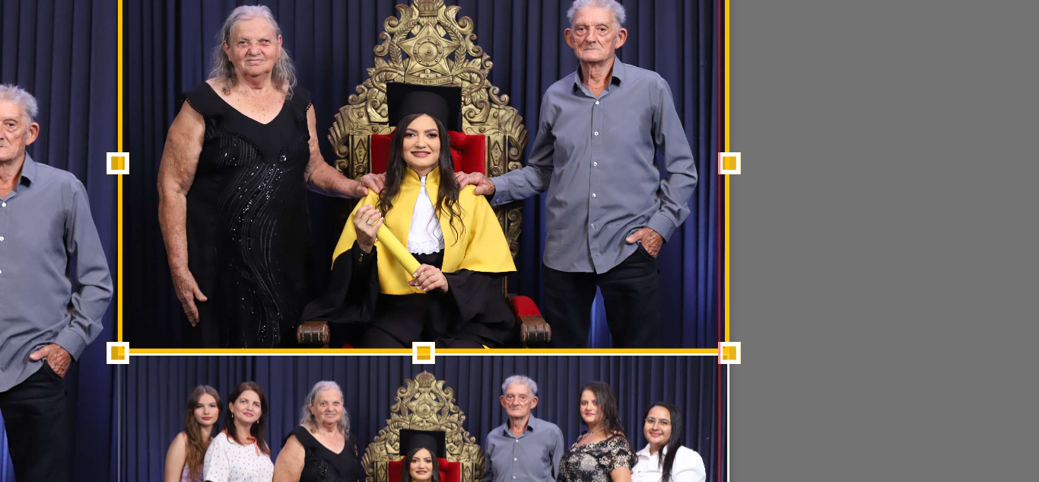
click at [578, 273] on quentale-photo at bounding box center [624, 312] width 208 height 130
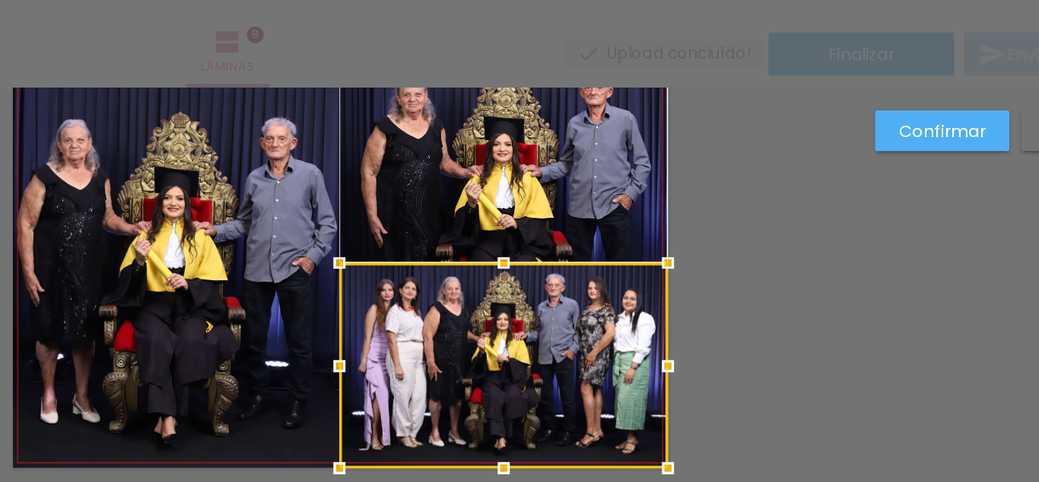
scroll to position [2454, 0]
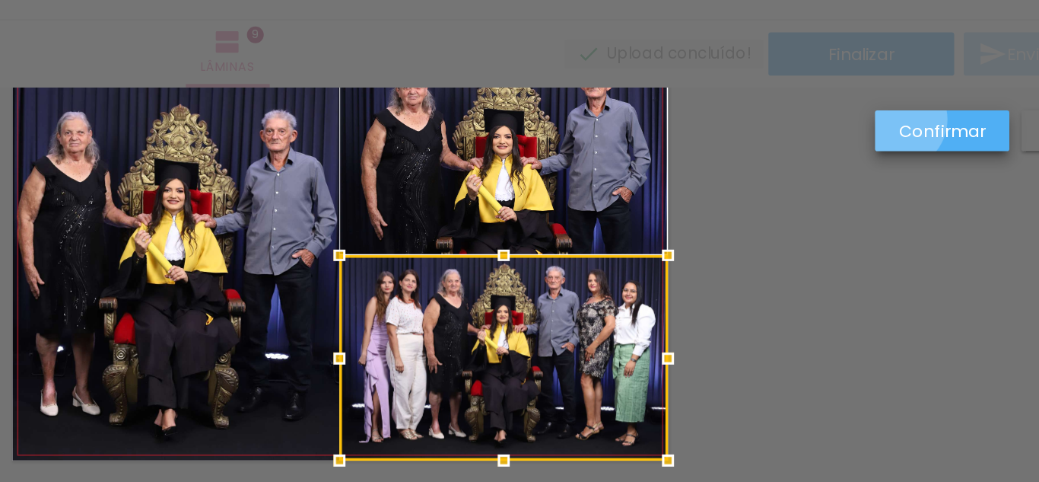
click at [874, 97] on paper-button "Confirmar" at bounding box center [902, 104] width 85 height 26
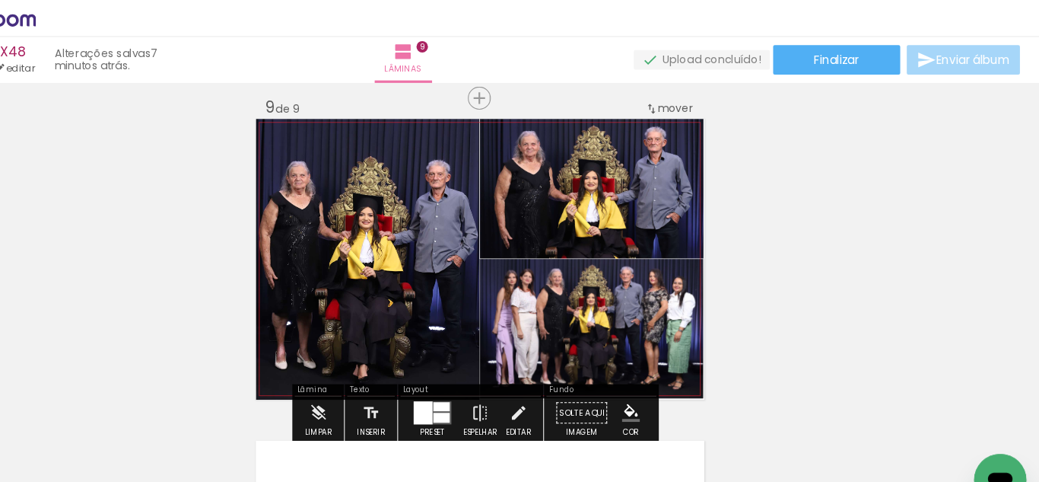
scroll to position [2395, 0]
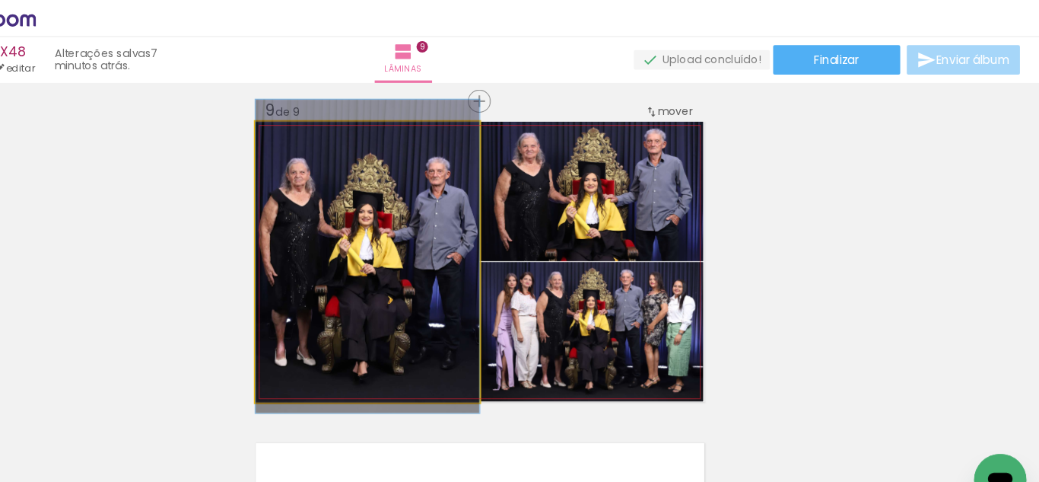
drag, startPoint x: 454, startPoint y: 210, endPoint x: 470, endPoint y: 205, distance: 16.1
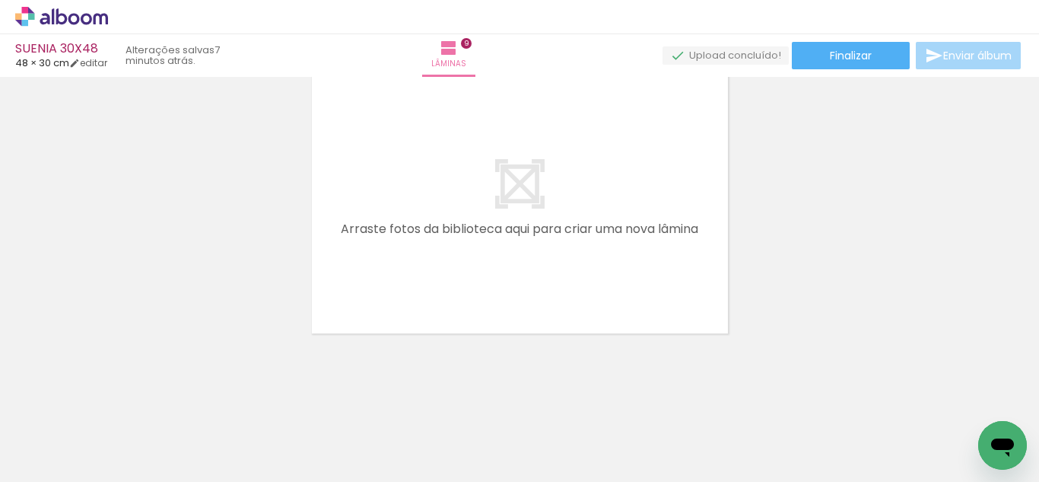
scroll to position [0, 1435]
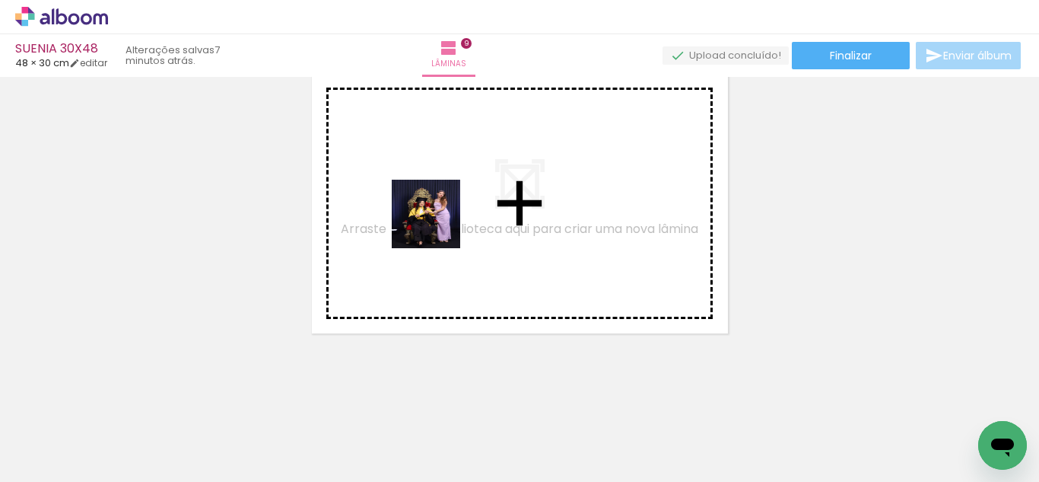
drag, startPoint x: 345, startPoint y: 450, endPoint x: 443, endPoint y: 217, distance: 252.4
click at [441, 218] on quentale-workspace at bounding box center [519, 241] width 1039 height 482
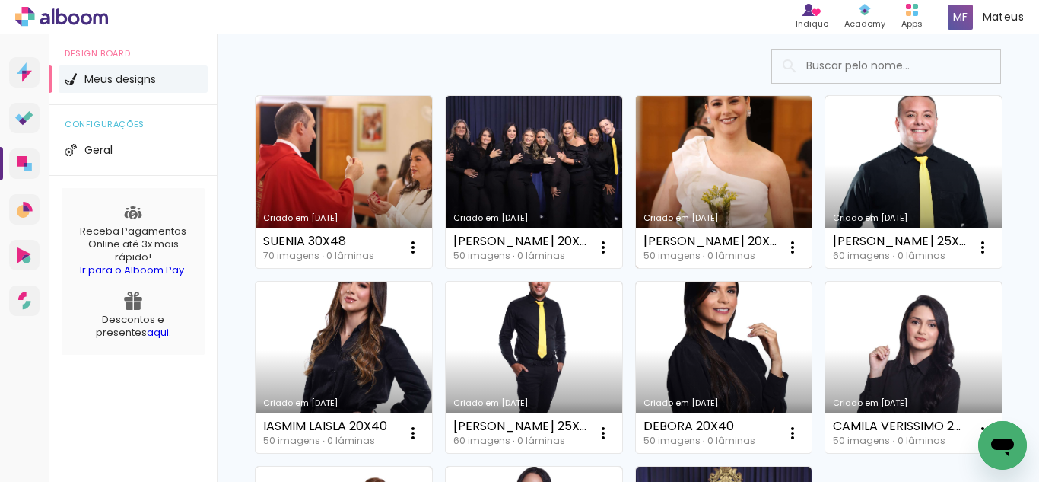
scroll to position [100, 0]
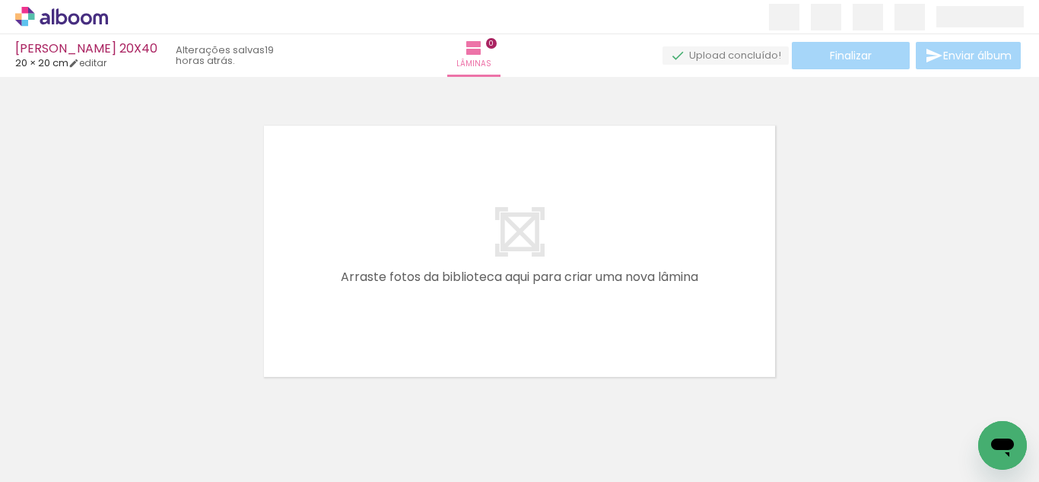
scroll to position [0, 1869]
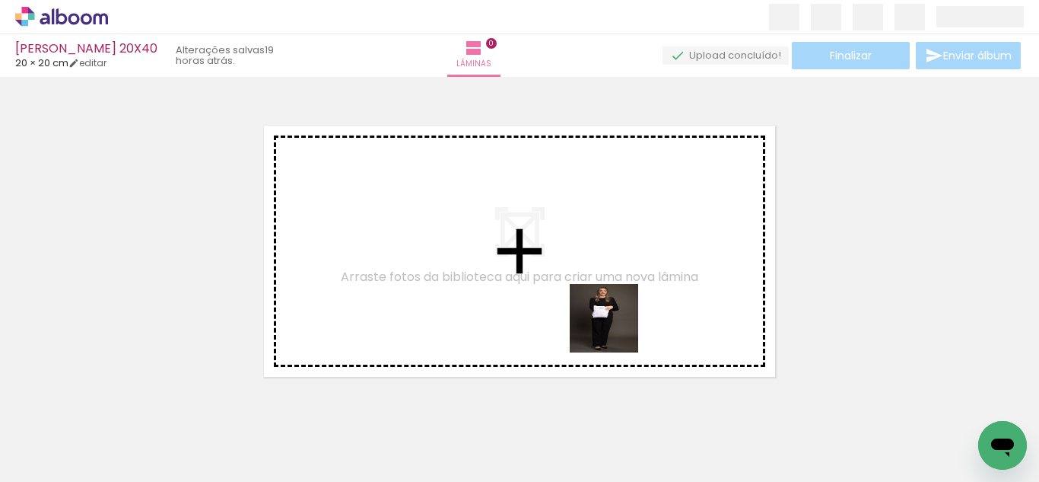
drag, startPoint x: 575, startPoint y: 446, endPoint x: 618, endPoint y: 304, distance: 148.8
click at [618, 304] on quentale-workspace at bounding box center [519, 241] width 1039 height 482
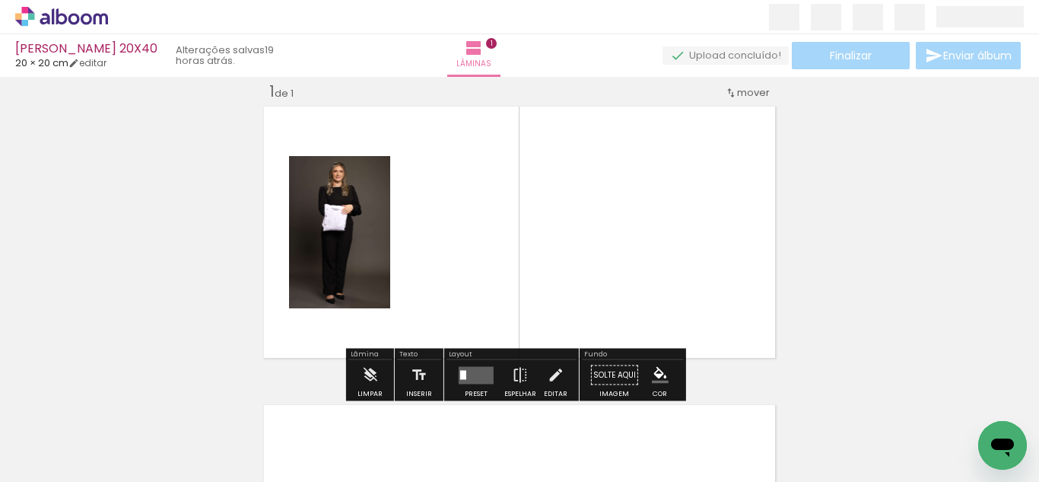
scroll to position [20, 0]
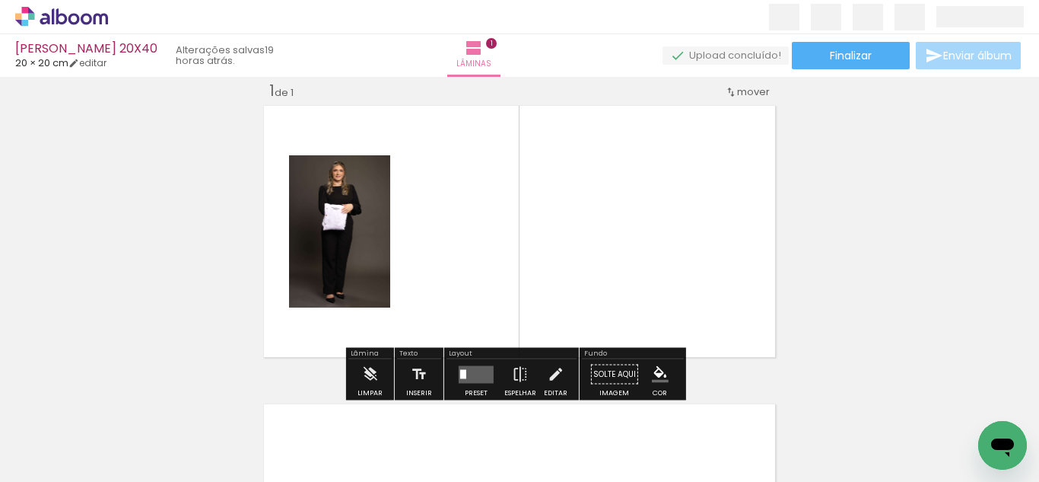
click at [473, 371] on quentale-layouter at bounding box center [476, 374] width 35 height 18
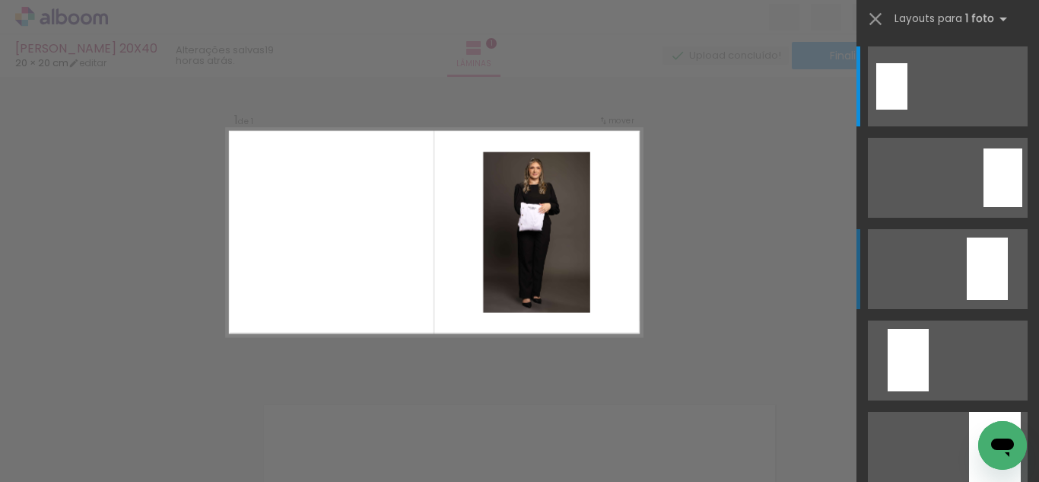
scroll to position [234, 0]
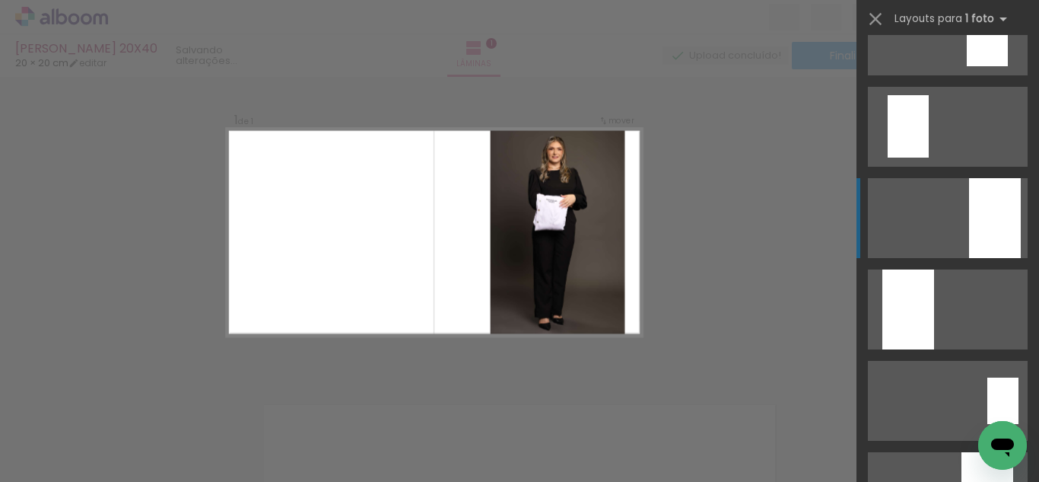
click at [976, 231] on div at bounding box center [995, 218] width 52 height 80
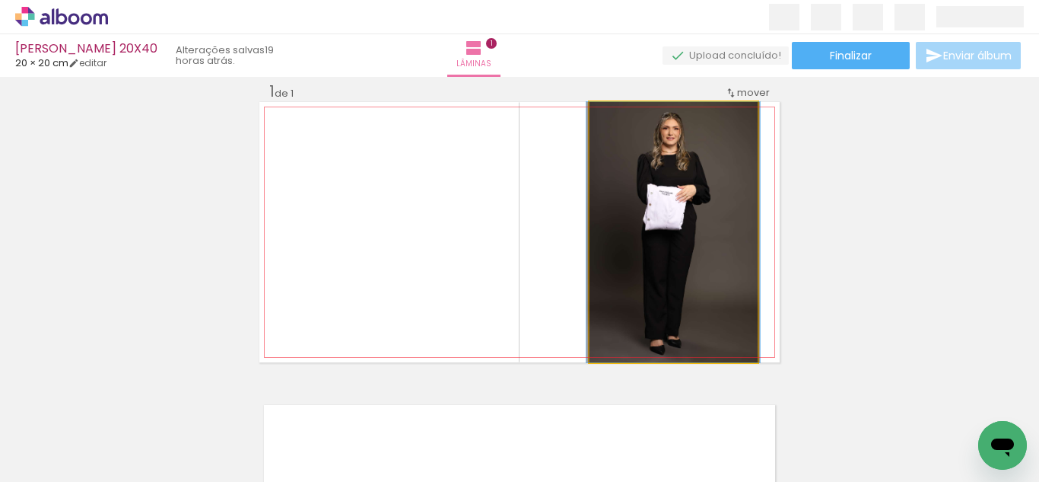
click at [668, 234] on quentale-photo at bounding box center [674, 232] width 168 height 260
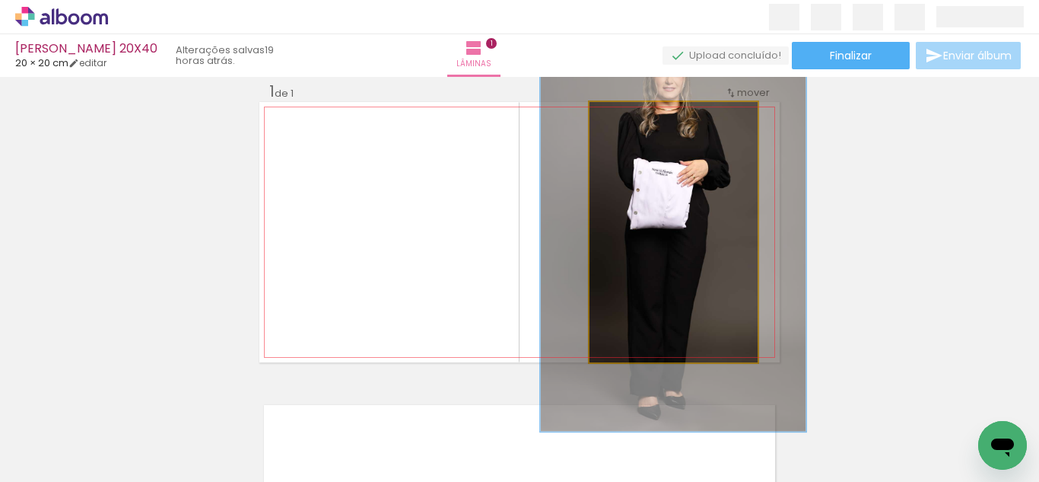
drag, startPoint x: 622, startPoint y: 123, endPoint x: 651, endPoint y: 123, distance: 28.9
click at [651, 123] on div at bounding box center [654, 118] width 24 height 24
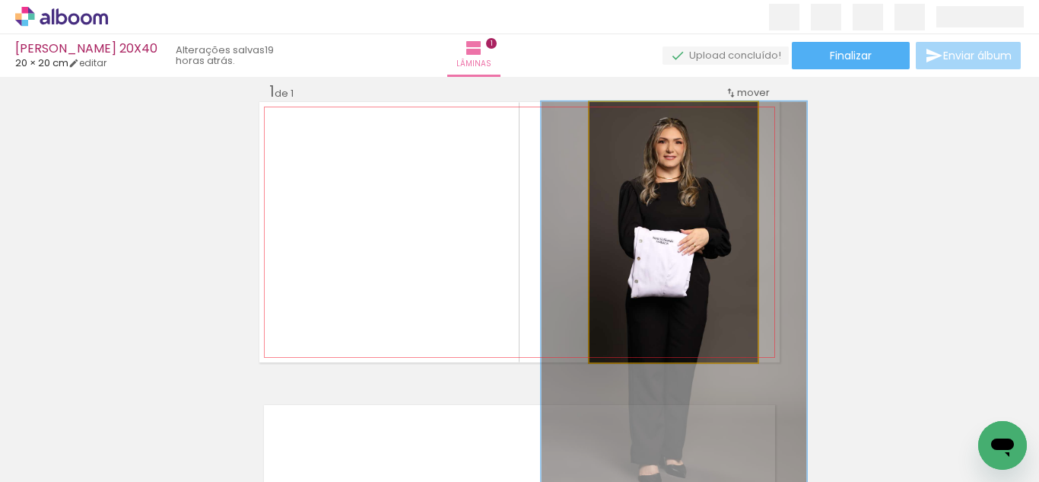
drag, startPoint x: 694, startPoint y: 237, endPoint x: 657, endPoint y: 161, distance: 84.7
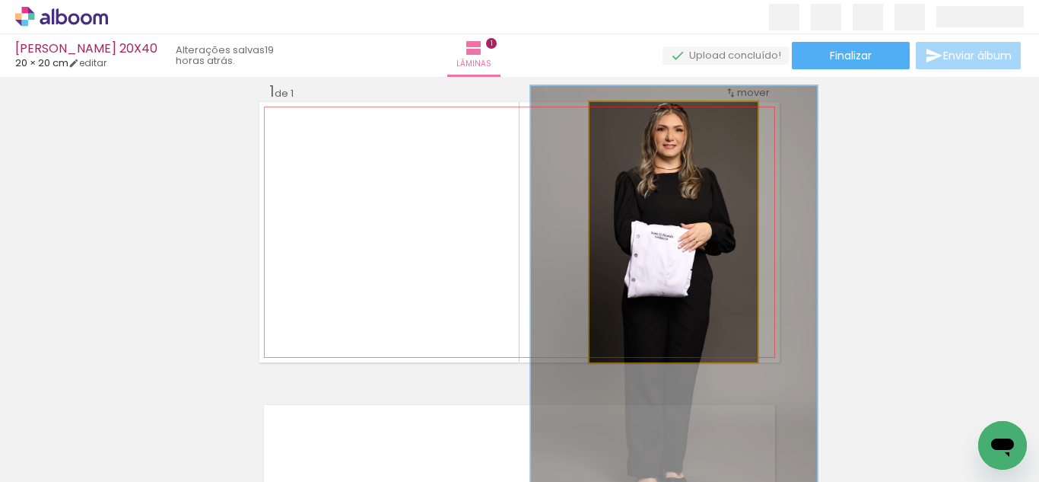
drag, startPoint x: 654, startPoint y: 117, endPoint x: 664, endPoint y: 119, distance: 9.3
click at [664, 119] on div at bounding box center [664, 118] width 14 height 14
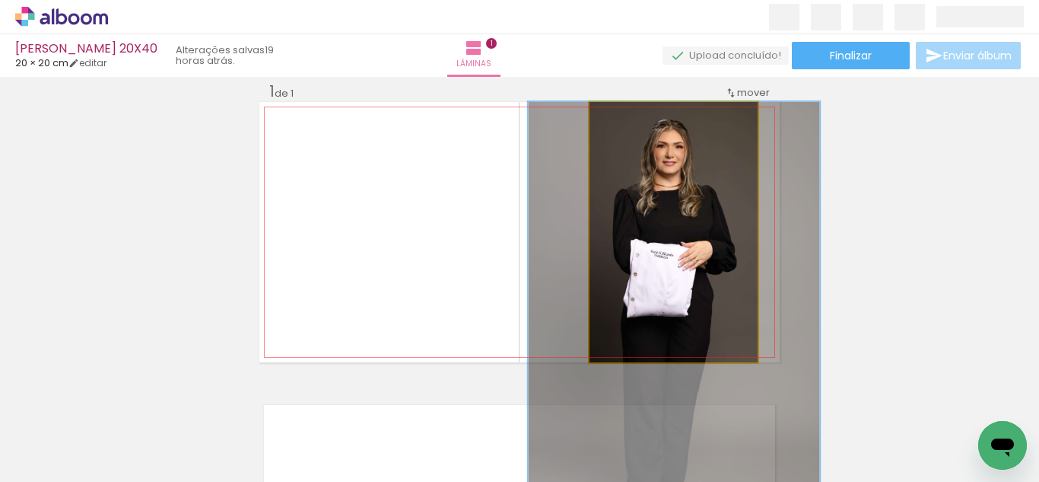
drag, startPoint x: 689, startPoint y: 207, endPoint x: 689, endPoint y: 247, distance: 39.6
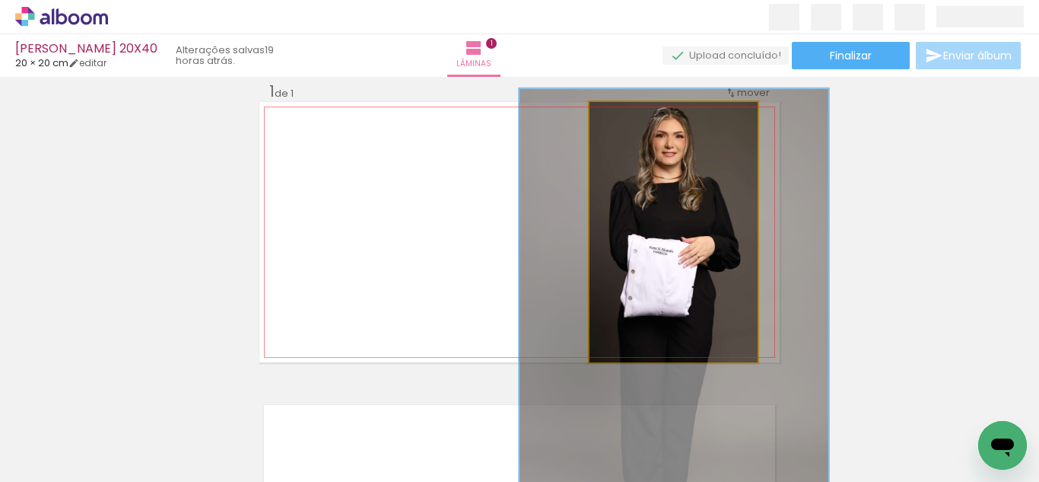
type paper-slider "178"
click at [674, 121] on div at bounding box center [672, 118] width 24 height 24
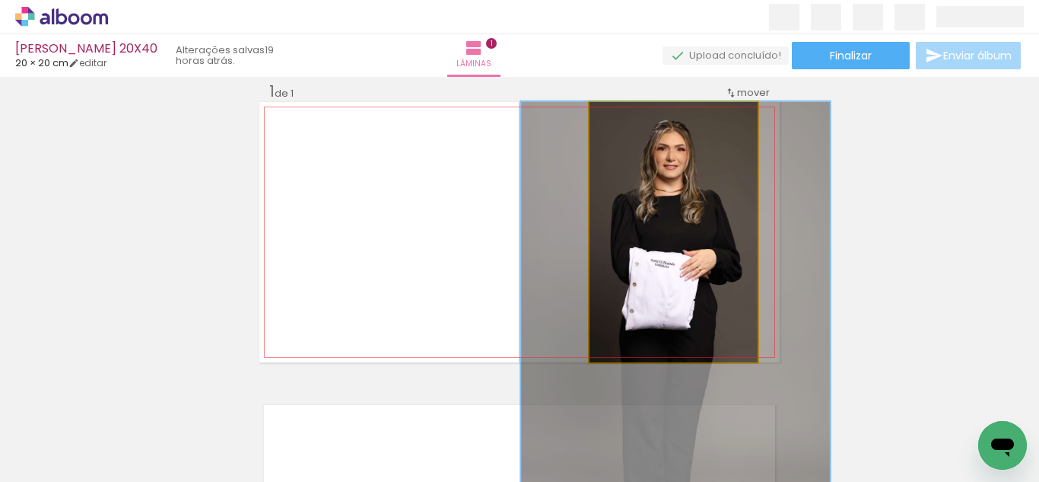
drag, startPoint x: 699, startPoint y: 202, endPoint x: 700, endPoint y: 224, distance: 22.1
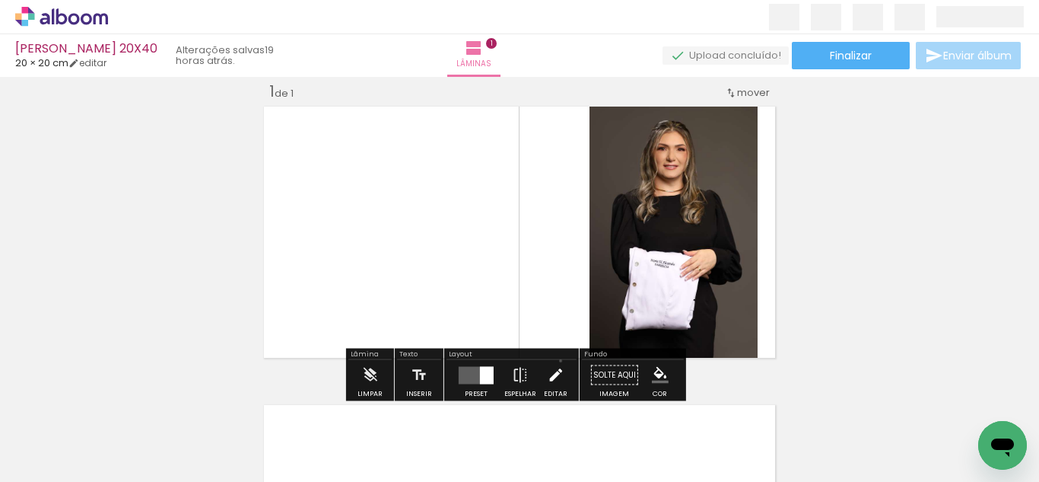
click at [557, 361] on iron-icon at bounding box center [555, 375] width 17 height 30
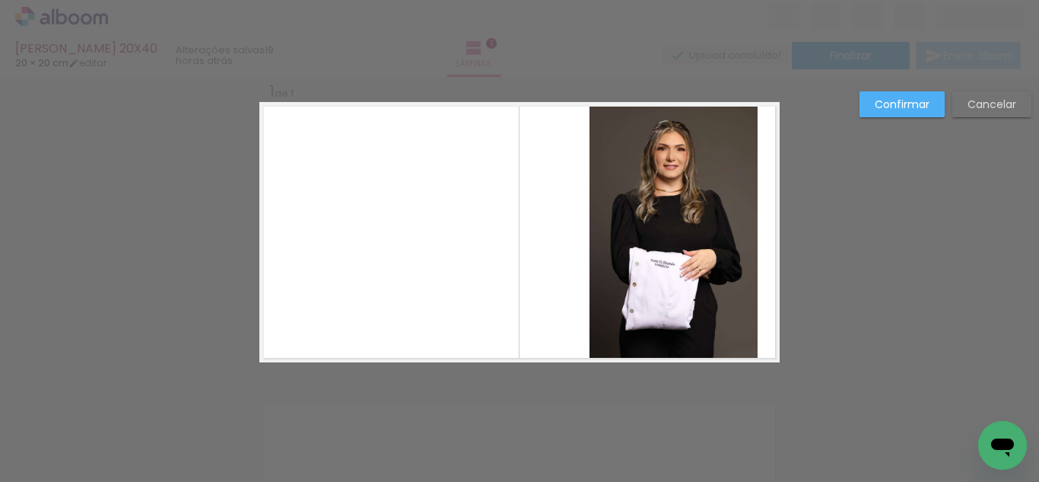
click at [631, 202] on quentale-photo at bounding box center [674, 232] width 168 height 260
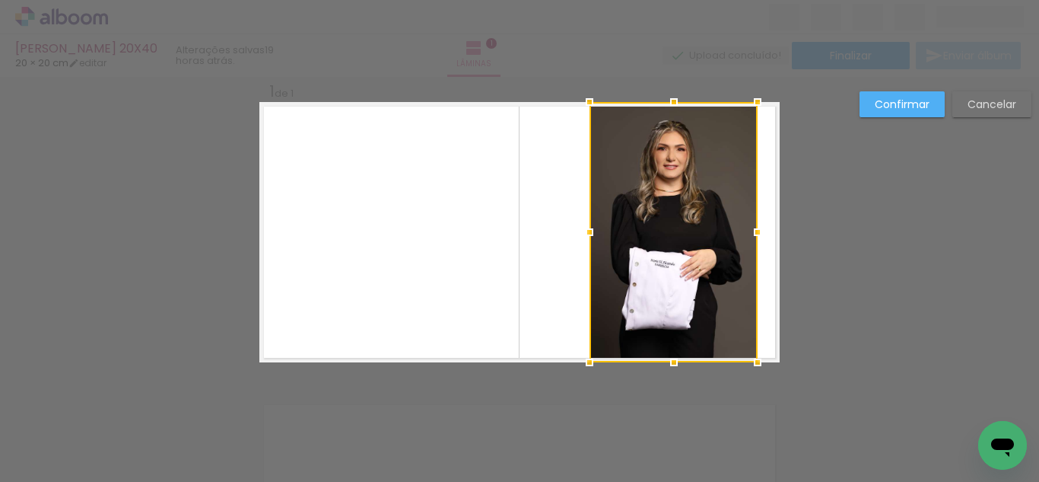
scroll to position [20, 0]
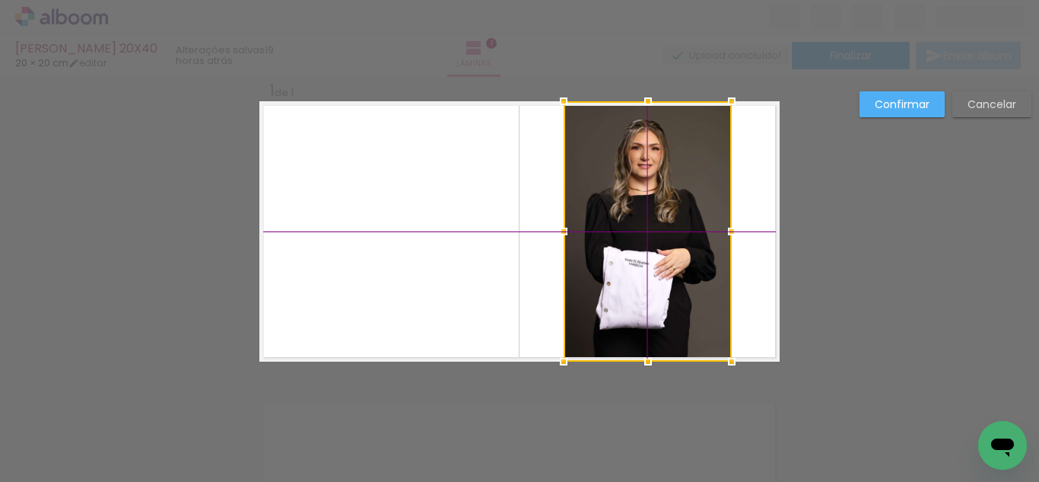
drag, startPoint x: 672, startPoint y: 194, endPoint x: 645, endPoint y: 194, distance: 26.6
click at [645, 194] on div at bounding box center [648, 231] width 168 height 260
click at [0, 0] on slot "Confirmar" at bounding box center [0, 0] width 0 height 0
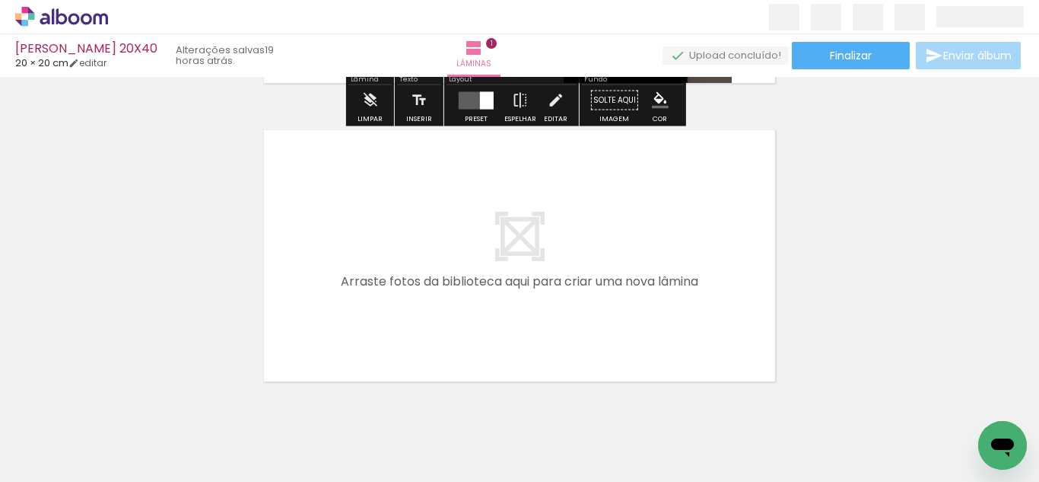
scroll to position [298, 0]
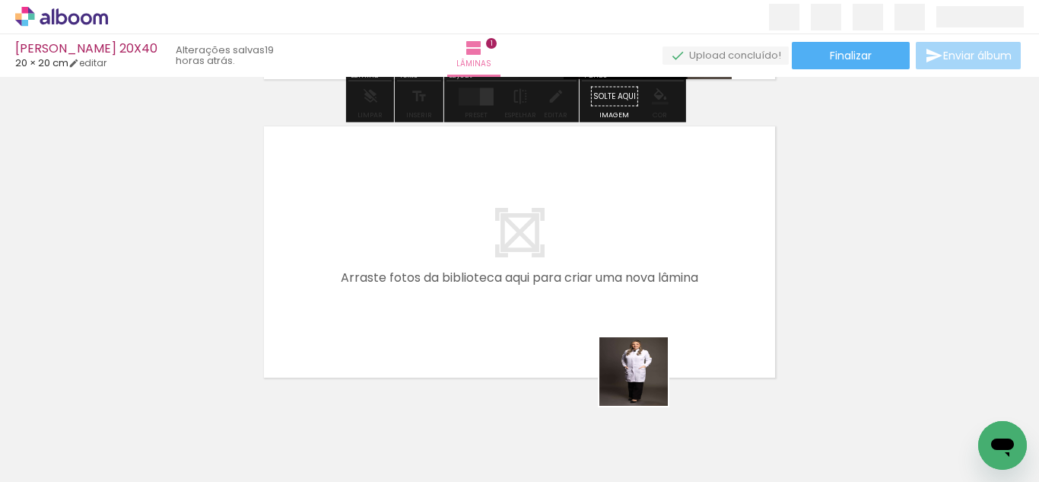
drag, startPoint x: 645, startPoint y: 383, endPoint x: 492, endPoint y: 403, distance: 154.2
click at [605, 298] on quentale-workspace at bounding box center [519, 241] width 1039 height 482
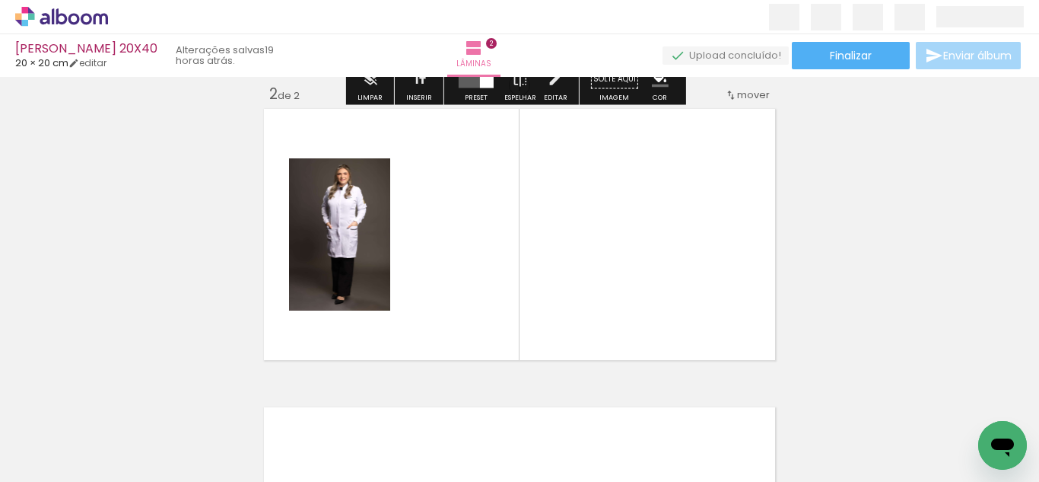
scroll to position [318, 0]
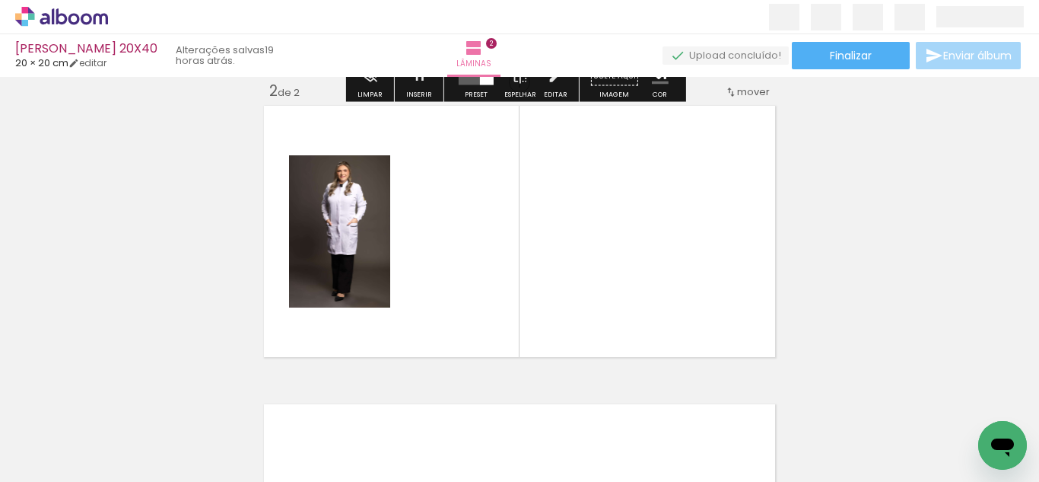
drag, startPoint x: 471, startPoint y: 426, endPoint x: 681, endPoint y: 426, distance: 210.0
click at [505, 277] on quentale-workspace at bounding box center [519, 241] width 1039 height 482
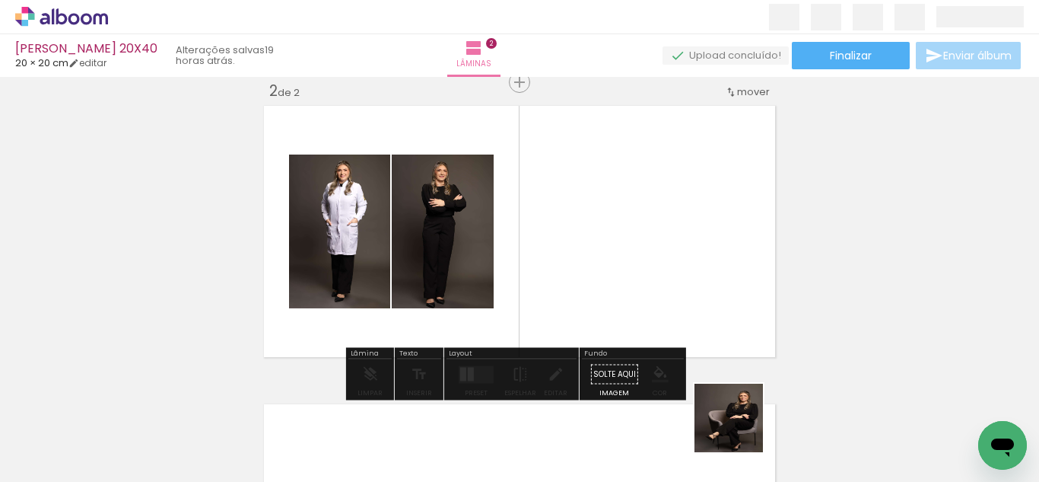
drag, startPoint x: 740, startPoint y: 429, endPoint x: 784, endPoint y: 434, distance: 43.6
click at [662, 255] on quentale-workspace at bounding box center [519, 241] width 1039 height 482
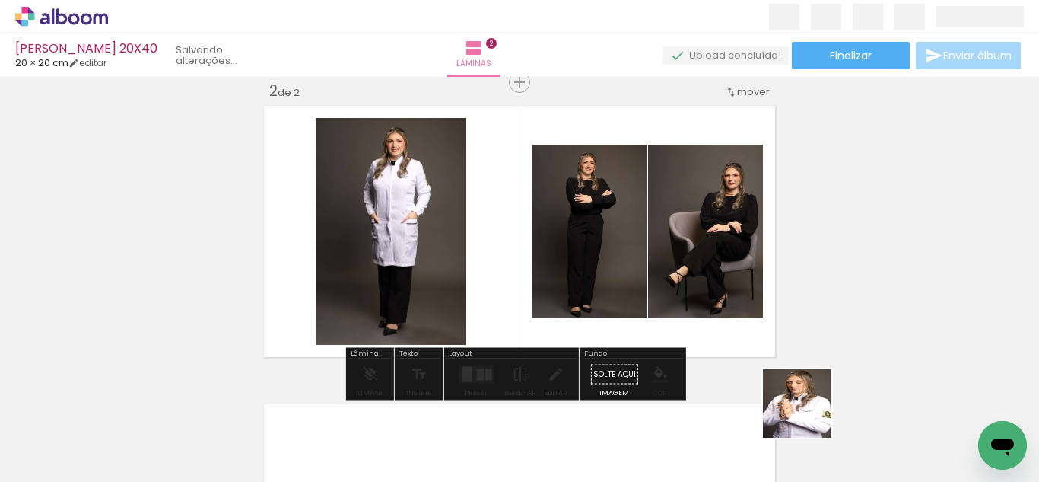
drag, startPoint x: 809, startPoint y: 415, endPoint x: 615, endPoint y: 237, distance: 262.8
click at [630, 244] on quentale-workspace at bounding box center [519, 241] width 1039 height 482
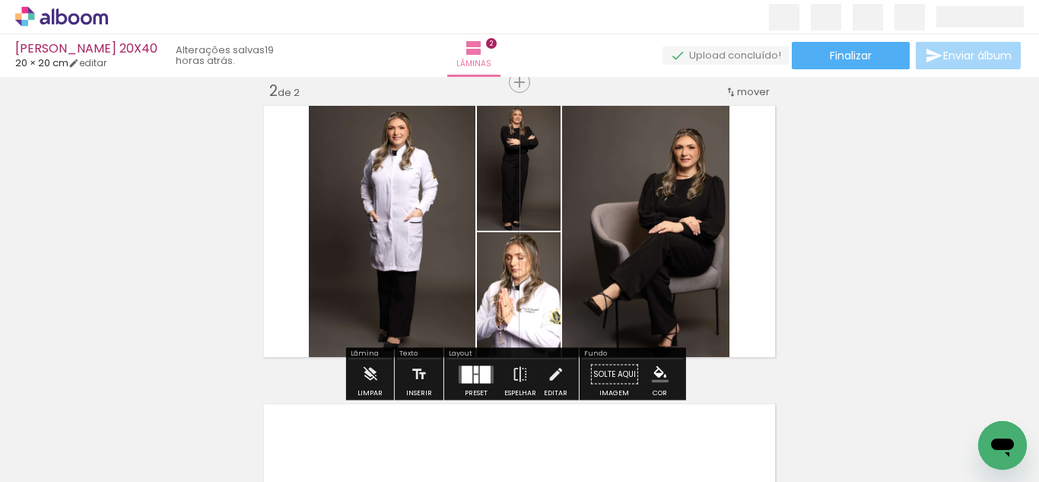
click at [474, 370] on div at bounding box center [476, 369] width 5 height 8
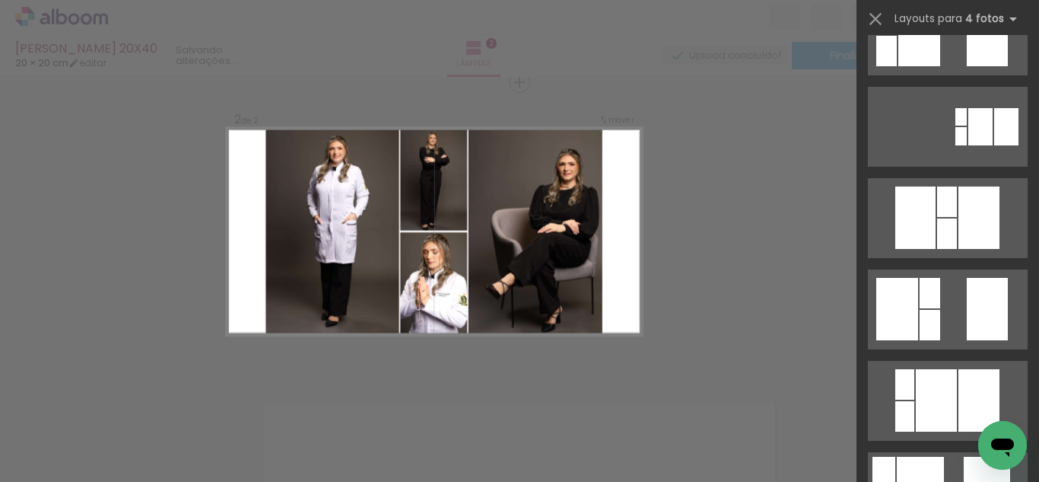
scroll to position [0, 0]
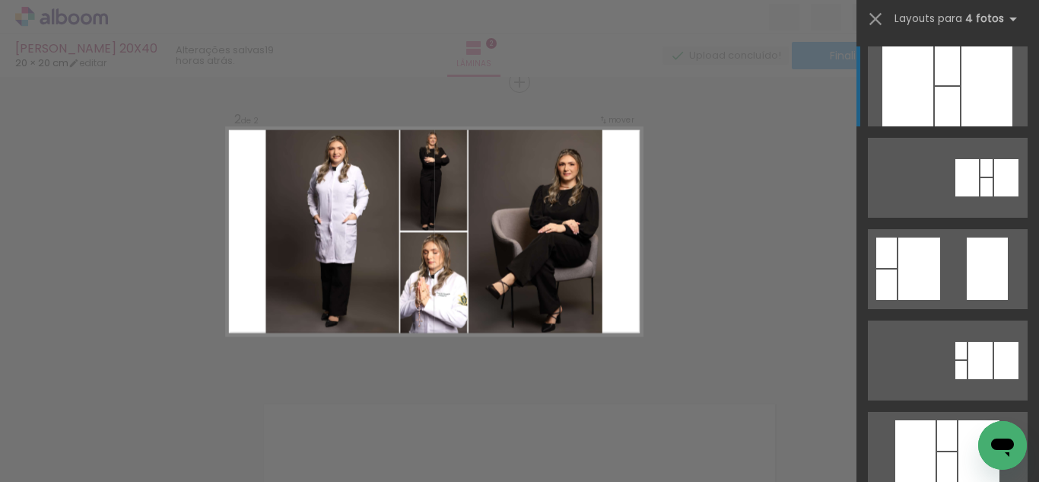
click at [734, 259] on div "Confirmar Cancelar" at bounding box center [519, 224] width 1039 height 931
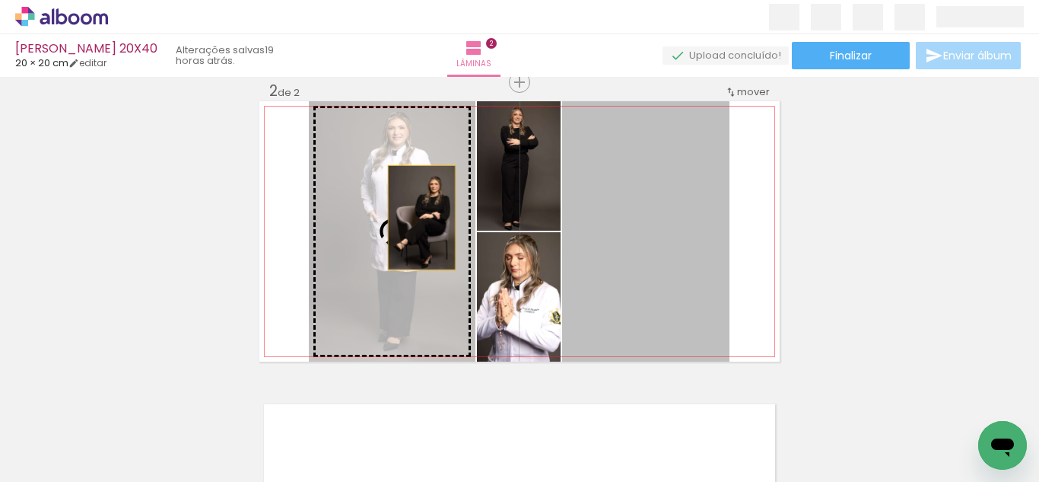
drag, startPoint x: 654, startPoint y: 230, endPoint x: 399, endPoint y: 218, distance: 254.4
click at [0, 0] on slot at bounding box center [0, 0] width 0 height 0
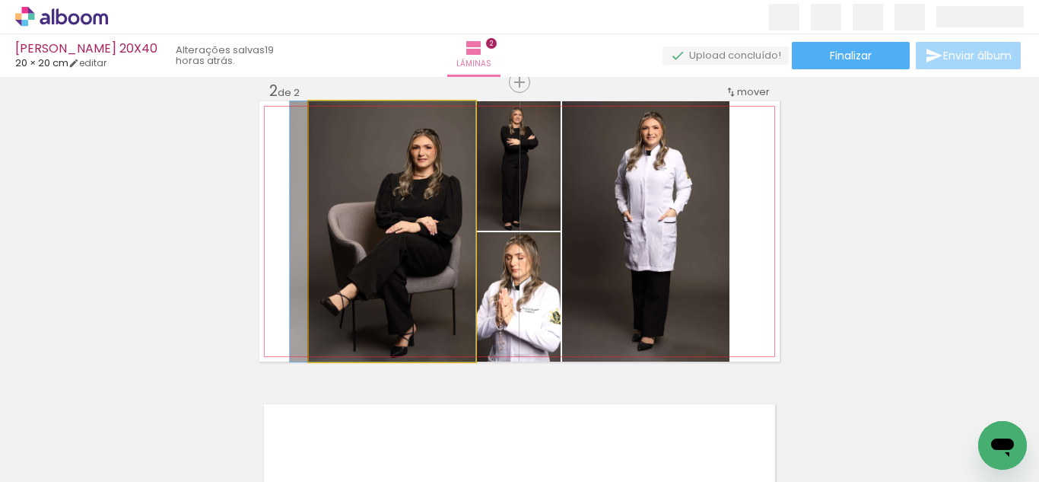
drag, startPoint x: 435, startPoint y: 214, endPoint x: 416, endPoint y: 214, distance: 19.0
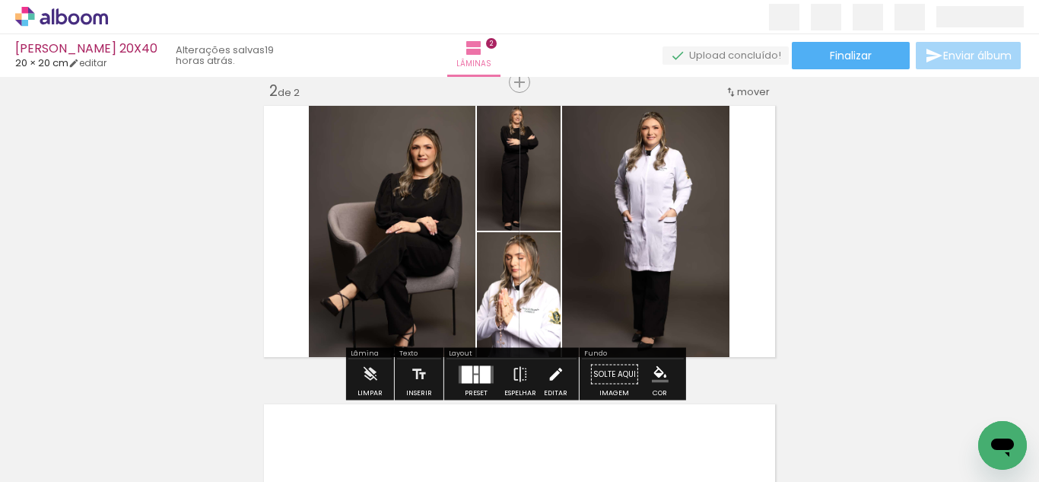
click at [555, 369] on iron-icon at bounding box center [555, 374] width 17 height 30
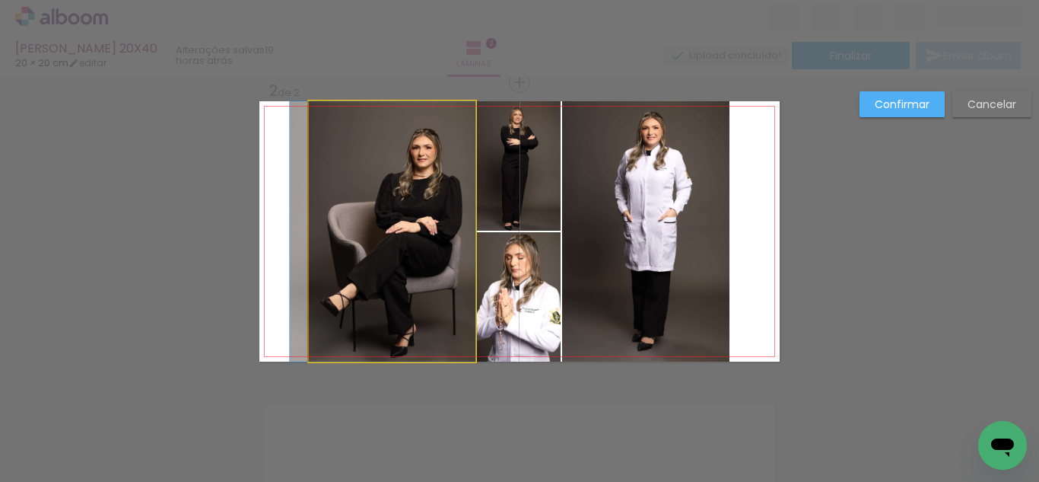
click at [386, 259] on quentale-photo at bounding box center [392, 231] width 167 height 260
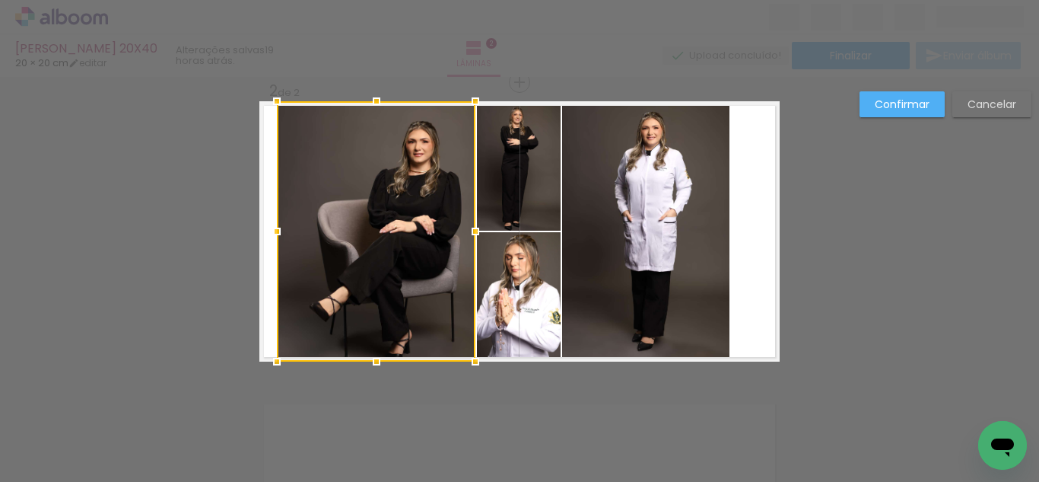
drag, startPoint x: 307, startPoint y: 229, endPoint x: 279, endPoint y: 226, distance: 28.3
click at [279, 226] on div at bounding box center [277, 231] width 30 height 30
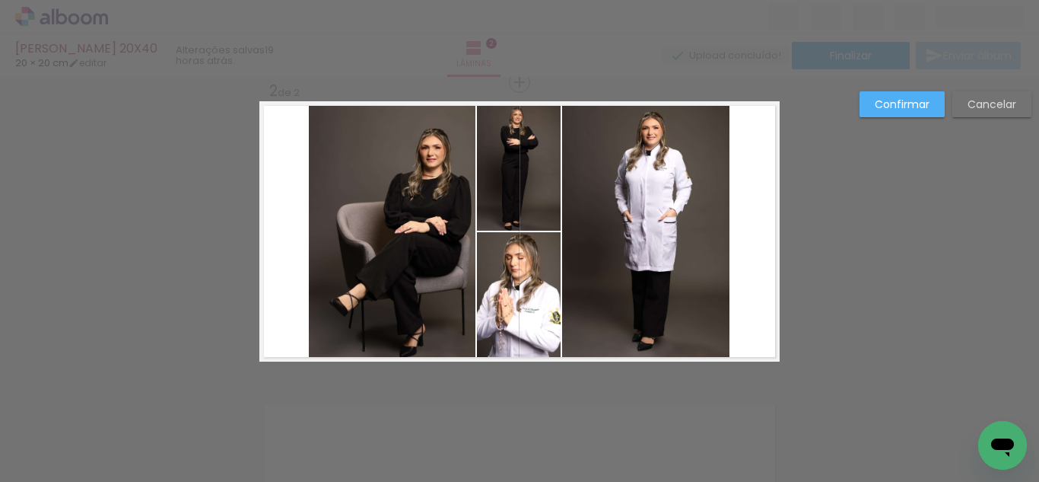
click at [321, 227] on quentale-photo at bounding box center [392, 231] width 167 height 260
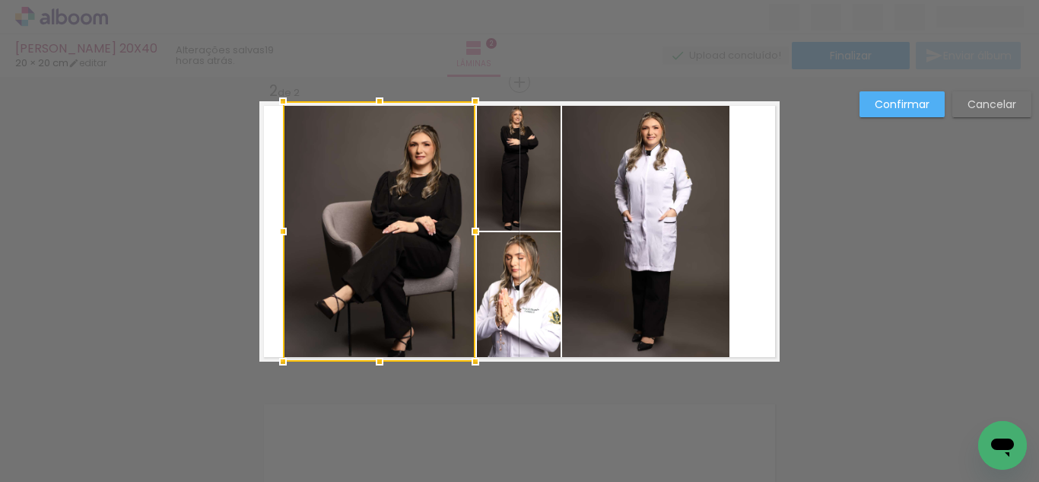
drag, startPoint x: 298, startPoint y: 227, endPoint x: 272, endPoint y: 231, distance: 26.2
click at [272, 231] on div at bounding box center [283, 231] width 30 height 30
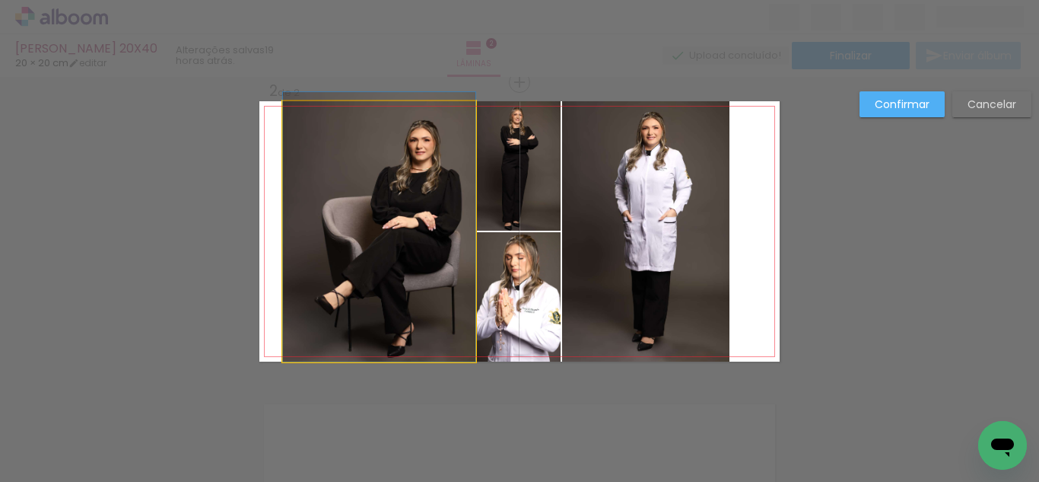
drag, startPoint x: 361, startPoint y: 233, endPoint x: 364, endPoint y: 207, distance: 26.1
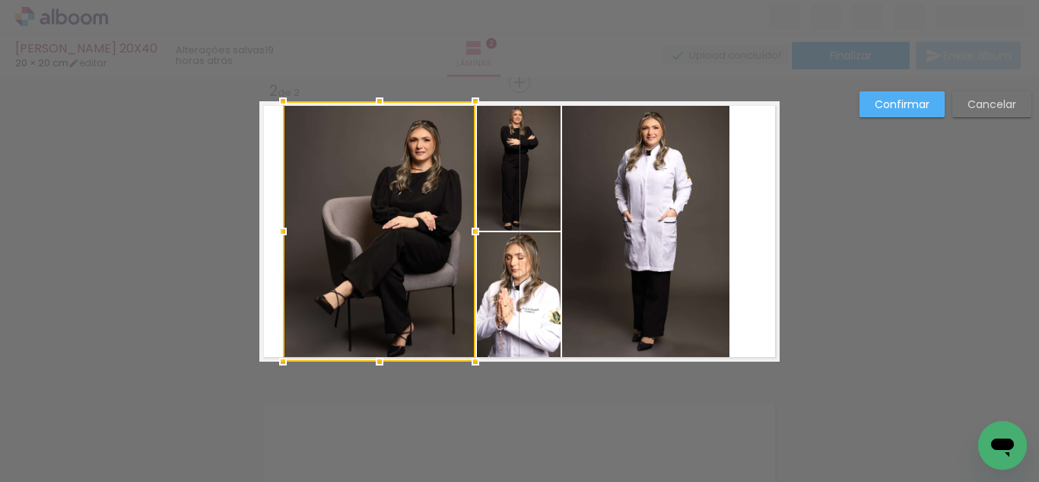
click at [408, 221] on div at bounding box center [379, 231] width 193 height 260
click at [413, 268] on div at bounding box center [379, 231] width 193 height 260
click at [642, 266] on quentale-photo at bounding box center [645, 231] width 167 height 260
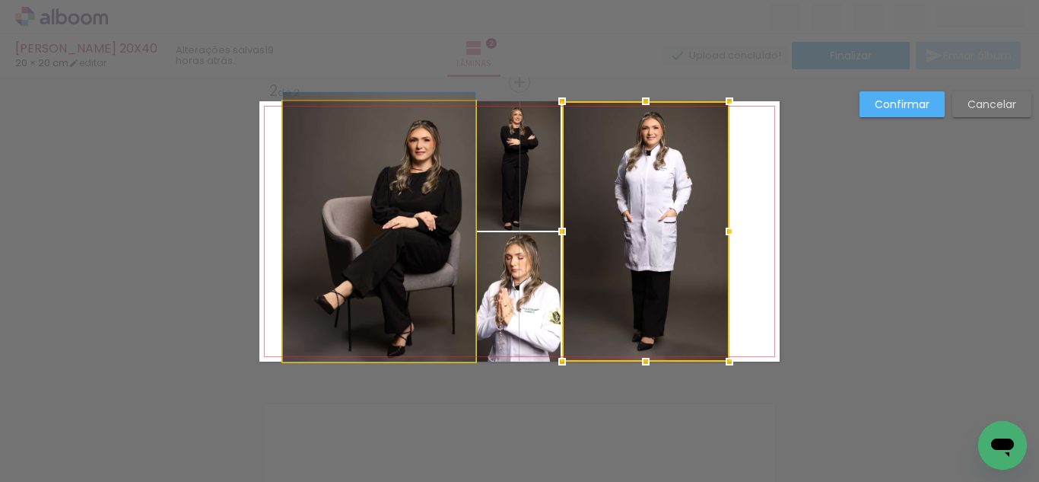
drag, startPoint x: 428, startPoint y: 257, endPoint x: 430, endPoint y: 231, distance: 26.7
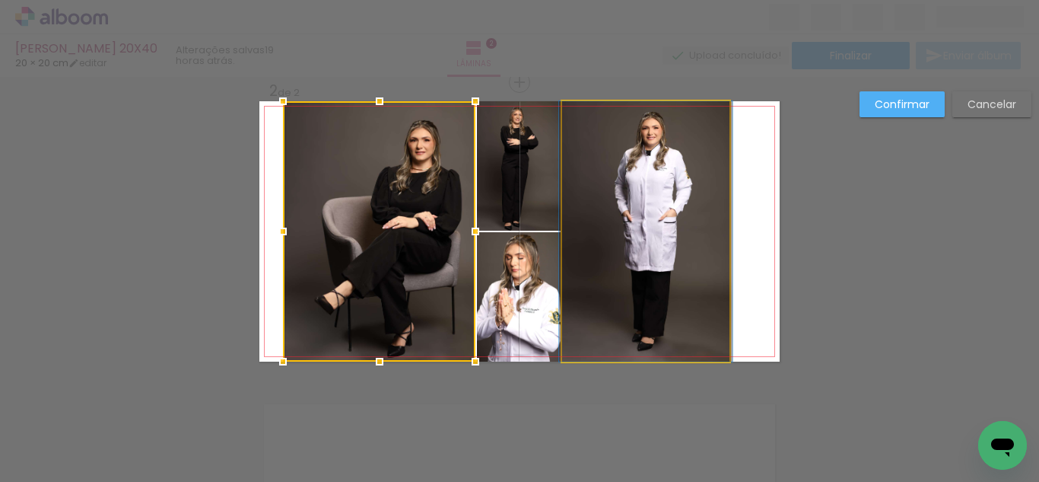
click at [617, 202] on quentale-photo at bounding box center [645, 231] width 167 height 260
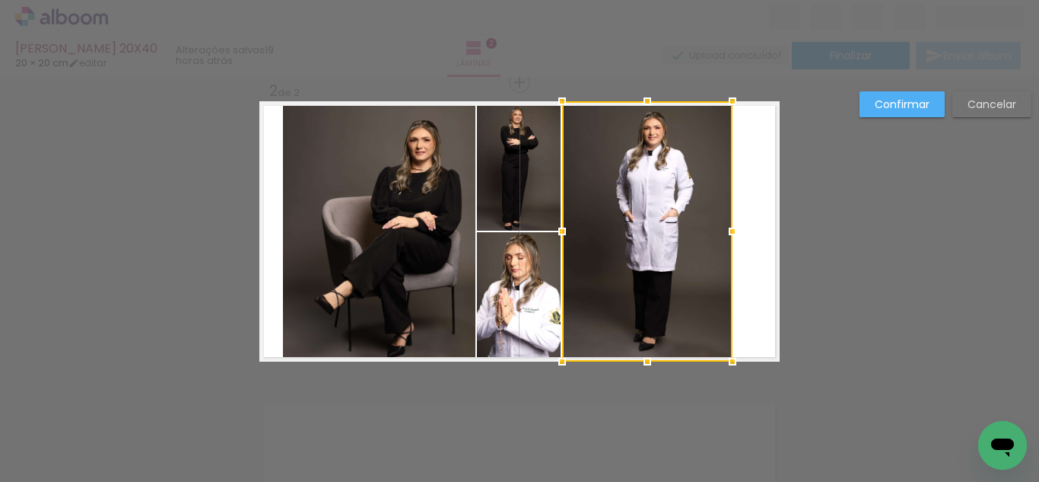
drag, startPoint x: 722, startPoint y: 228, endPoint x: 656, endPoint y: 218, distance: 67.1
click at [724, 228] on div at bounding box center [733, 231] width 30 height 30
click at [635, 214] on div at bounding box center [646, 231] width 169 height 260
click at [610, 215] on div at bounding box center [646, 231] width 169 height 260
click at [530, 213] on quentale-photo at bounding box center [519, 165] width 84 height 129
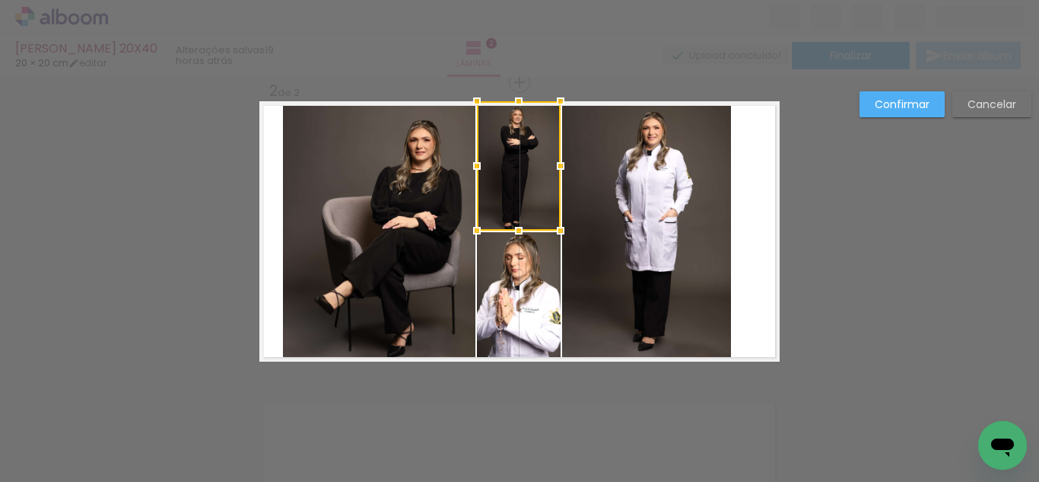
click at [618, 224] on quentale-photo at bounding box center [646, 231] width 169 height 260
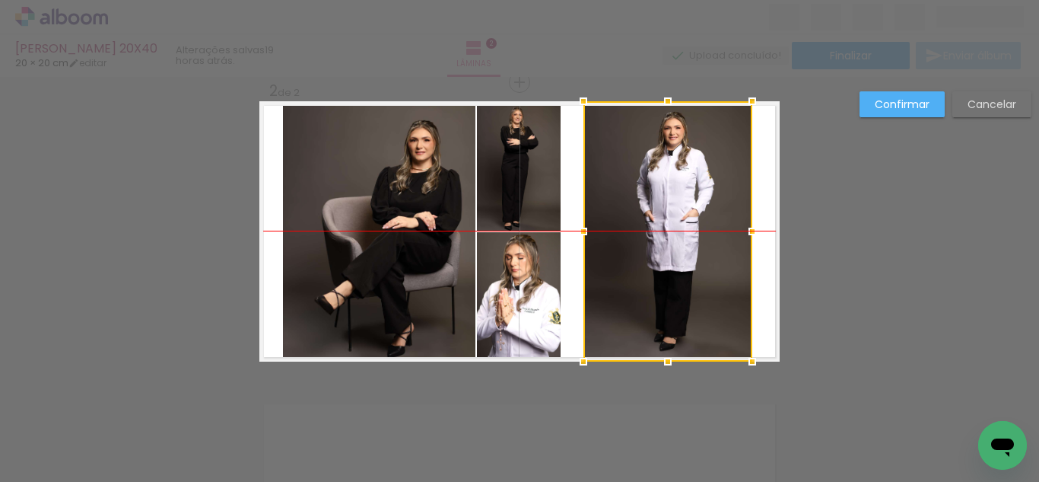
drag, startPoint x: 603, startPoint y: 226, endPoint x: 625, endPoint y: 228, distance: 21.4
click at [625, 228] on div at bounding box center [668, 231] width 169 height 260
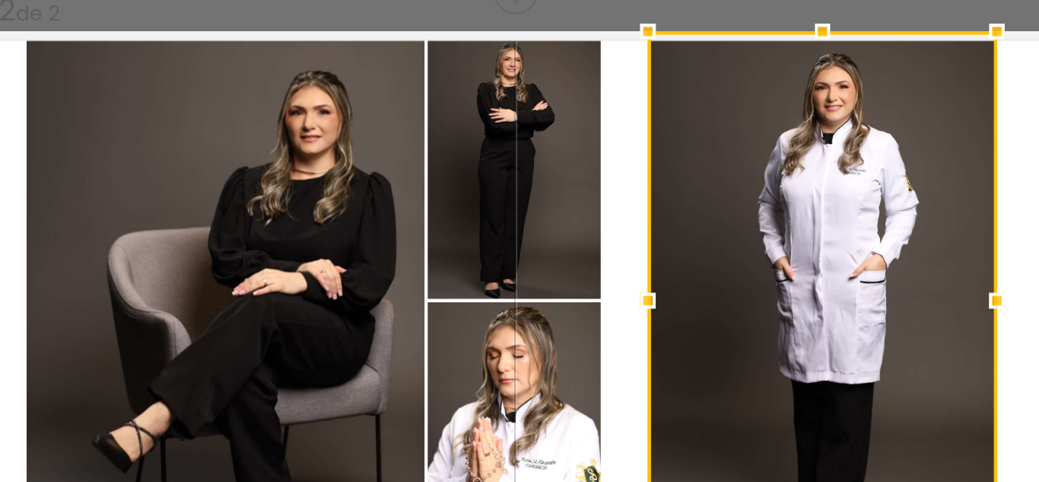
scroll to position [303, 0]
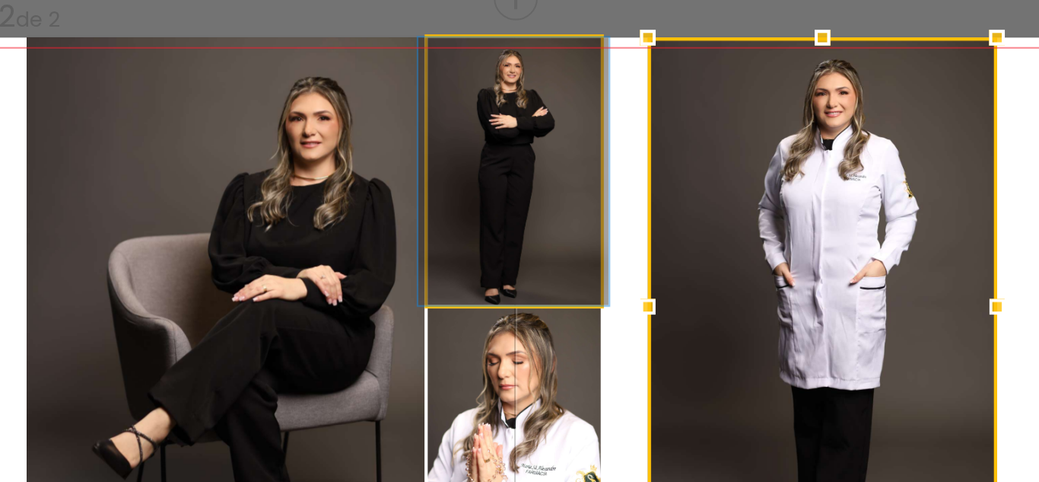
click at [517, 179] on quentale-photo at bounding box center [519, 180] width 84 height 129
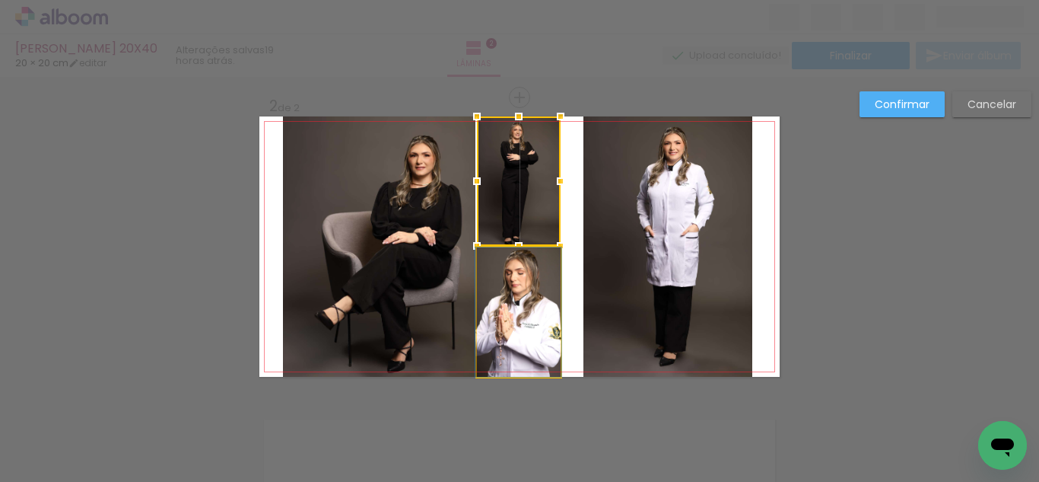
click at [536, 291] on quentale-photo at bounding box center [519, 311] width 84 height 129
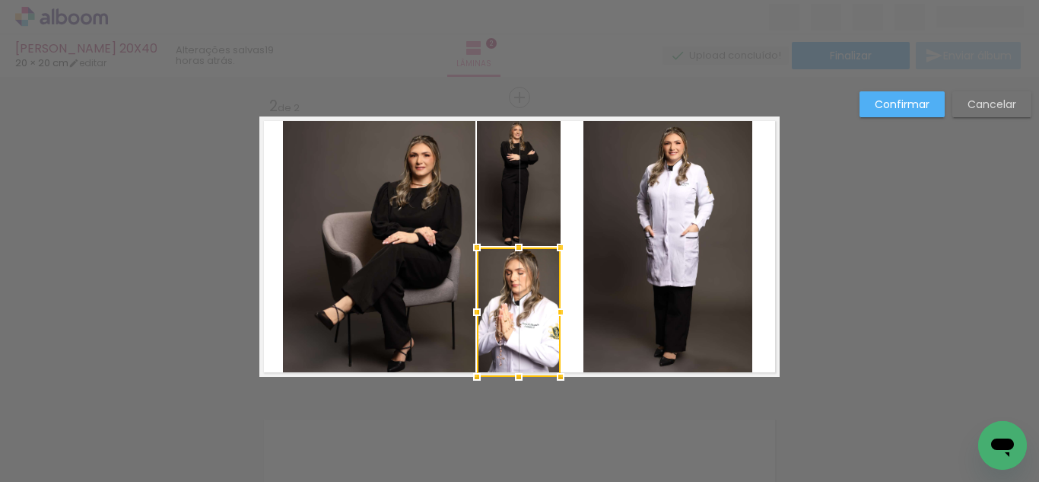
click at [0, 0] on slot "Cancelar" at bounding box center [0, 0] width 0 height 0
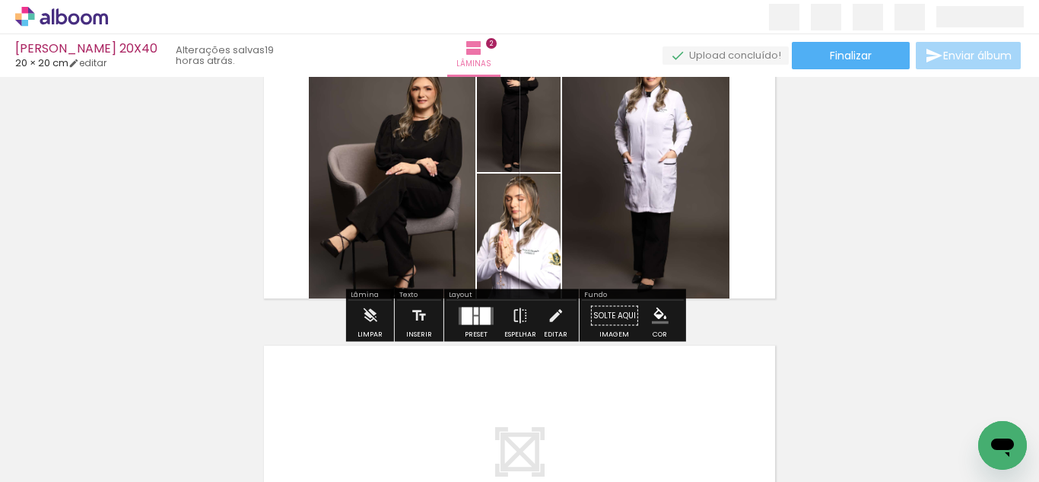
click at [482, 323] on div at bounding box center [485, 316] width 11 height 18
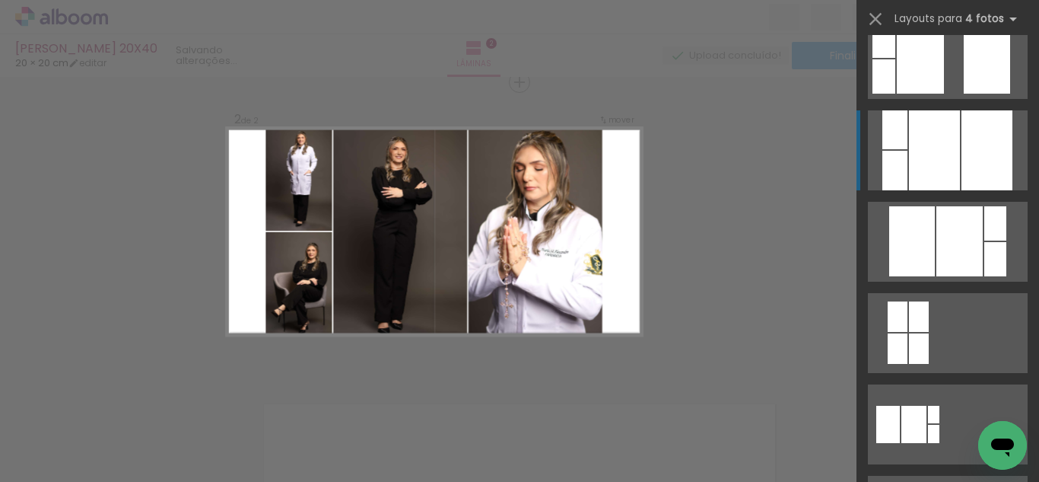
scroll to position [666, 0]
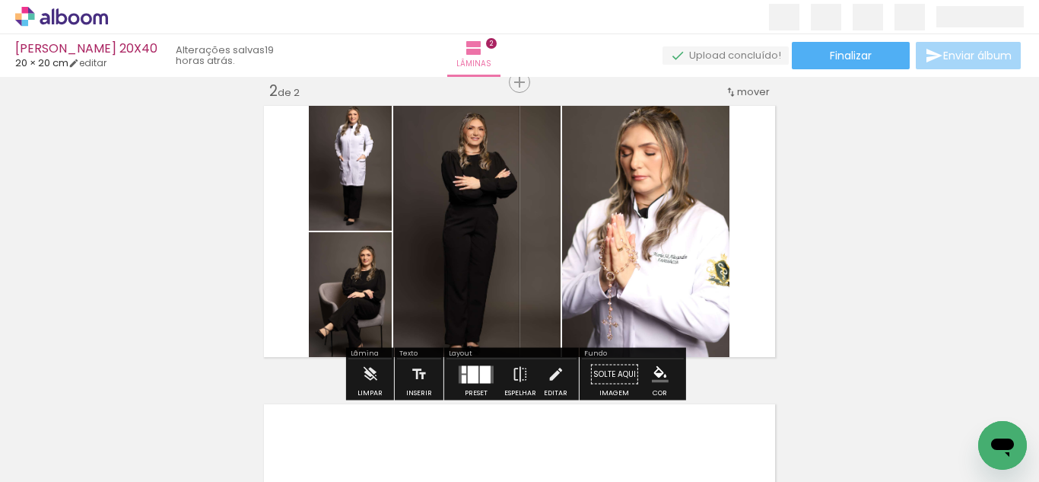
click at [474, 365] on div at bounding box center [473, 374] width 11 height 18
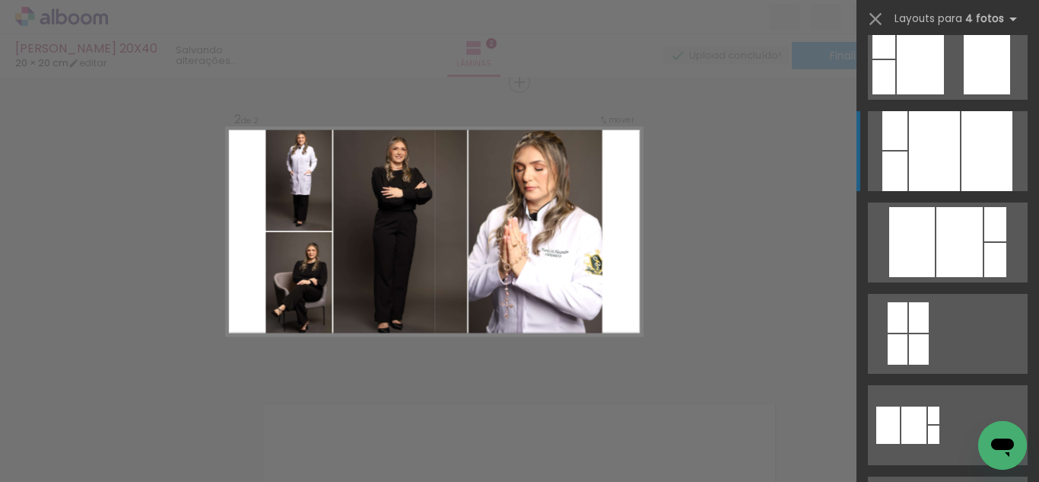
scroll to position [731, 0]
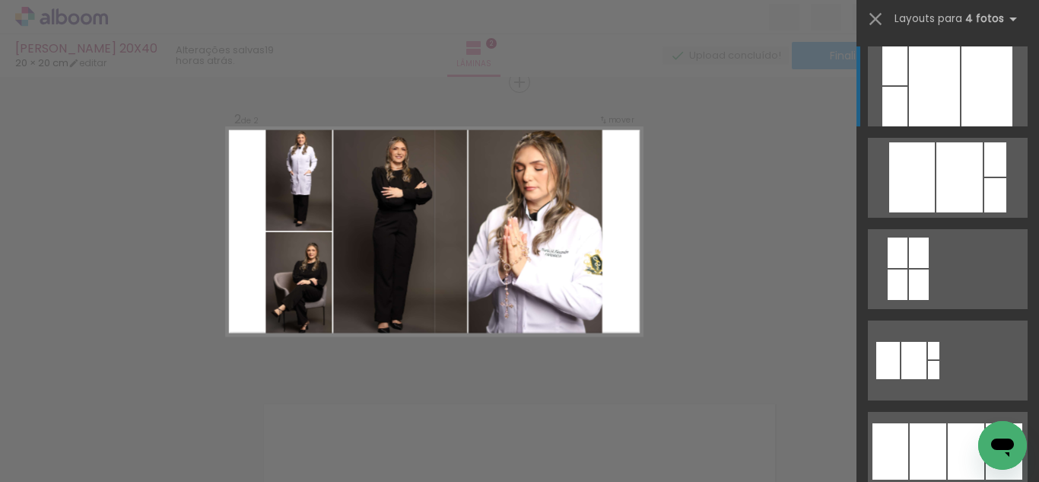
click at [743, 305] on div "Confirmar Cancelar" at bounding box center [519, 224] width 1039 height 931
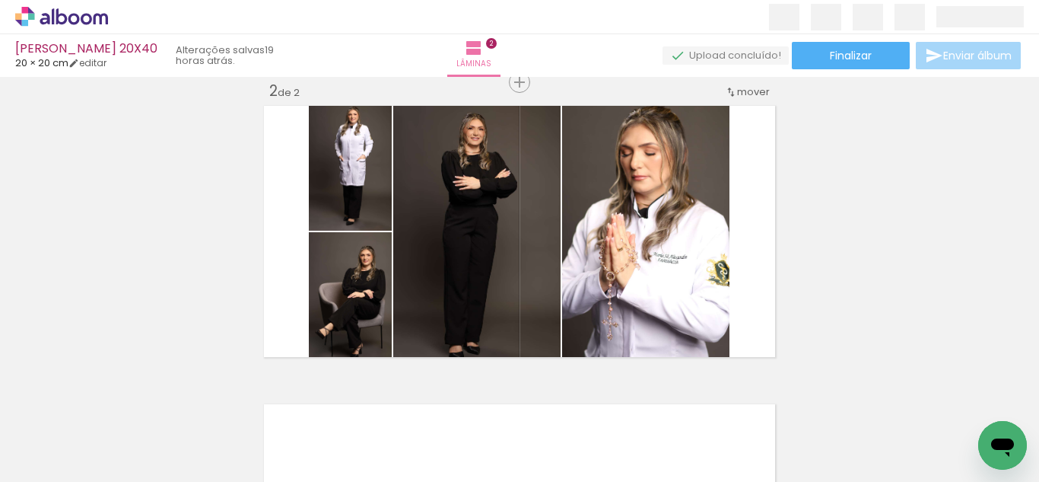
scroll to position [0, 0]
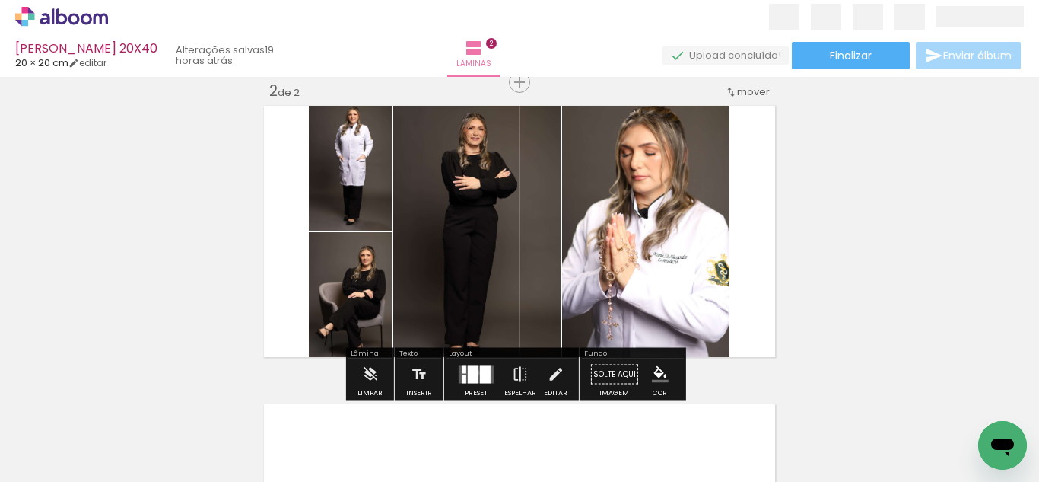
click at [473, 372] on div at bounding box center [473, 374] width 11 height 18
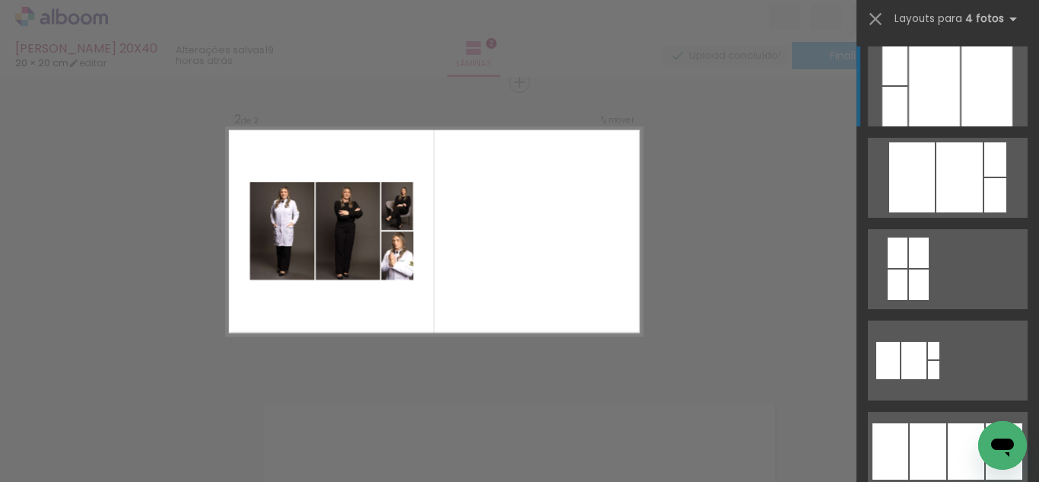
click at [788, 316] on div "Confirmar Cancelar" at bounding box center [519, 224] width 1039 height 931
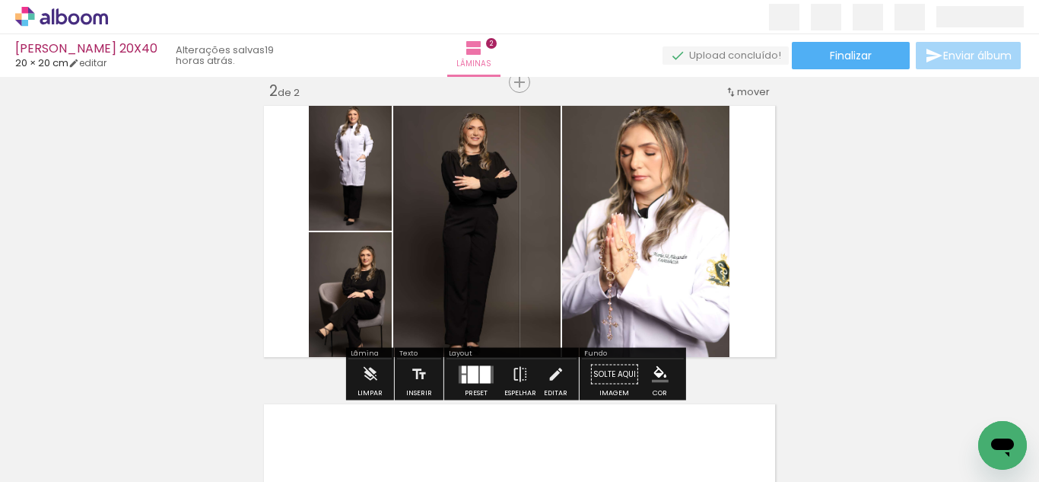
click at [480, 364] on div at bounding box center [476, 374] width 41 height 30
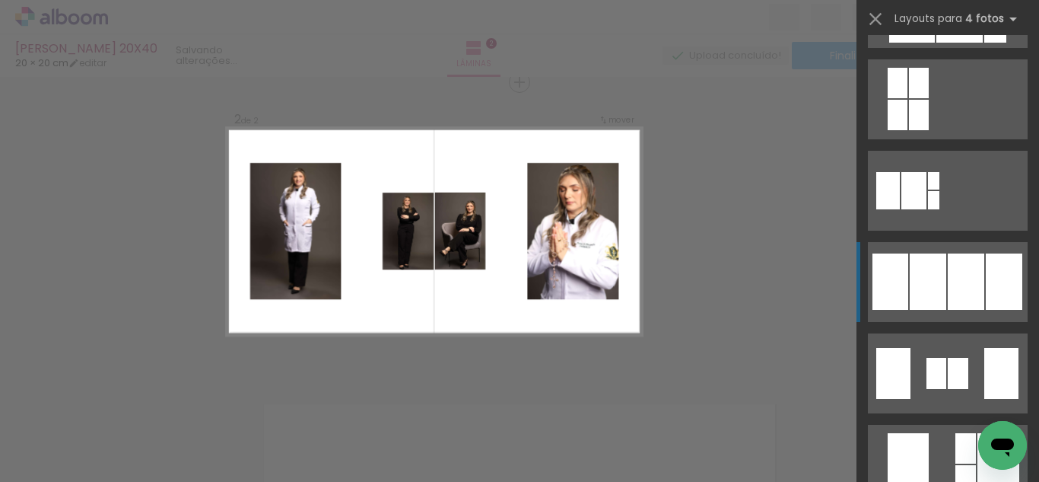
scroll to position [922, 0]
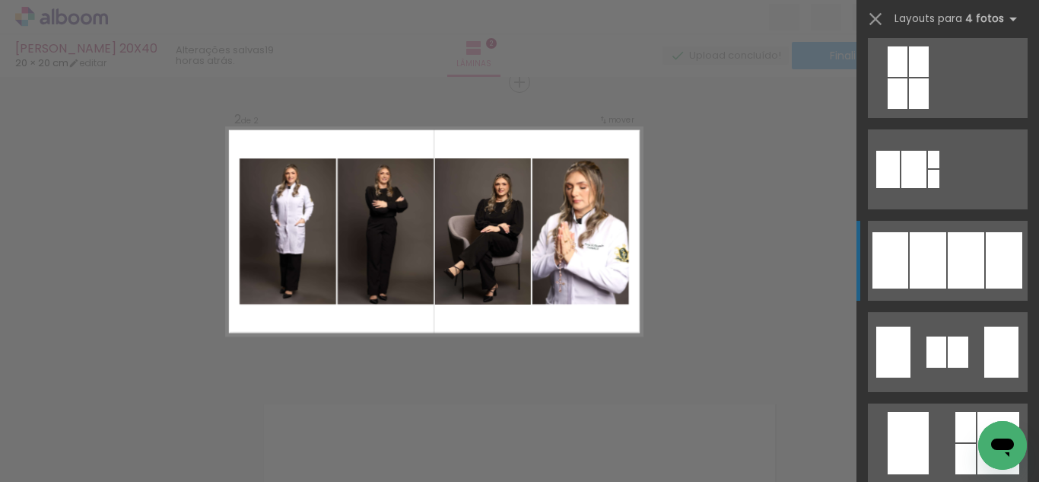
click at [967, 336] on div at bounding box center [958, 351] width 21 height 31
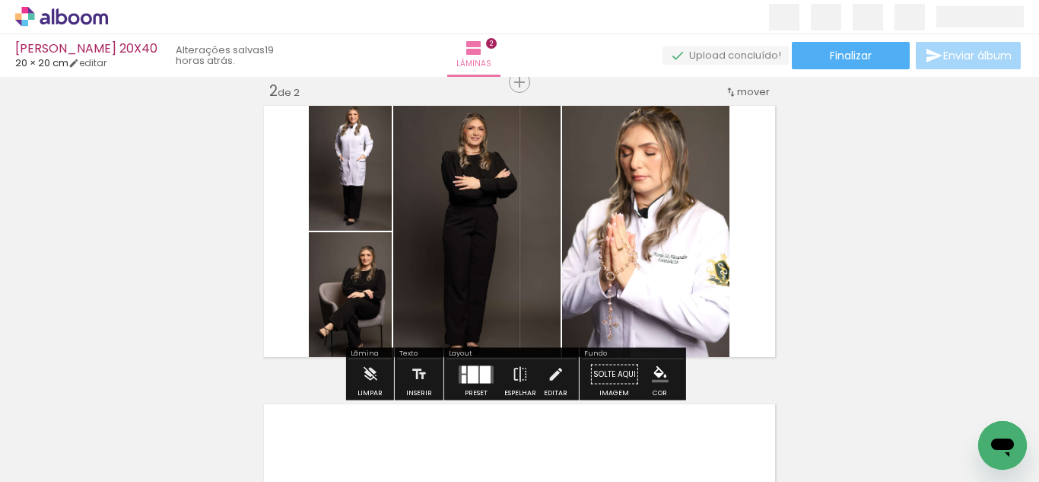
scroll to position [320, 0]
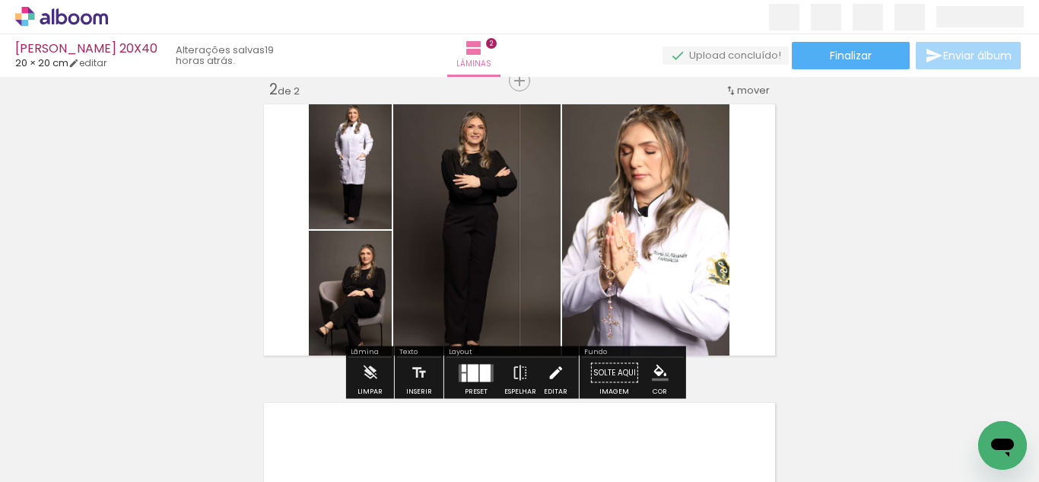
click at [556, 358] on iron-icon at bounding box center [555, 373] width 17 height 30
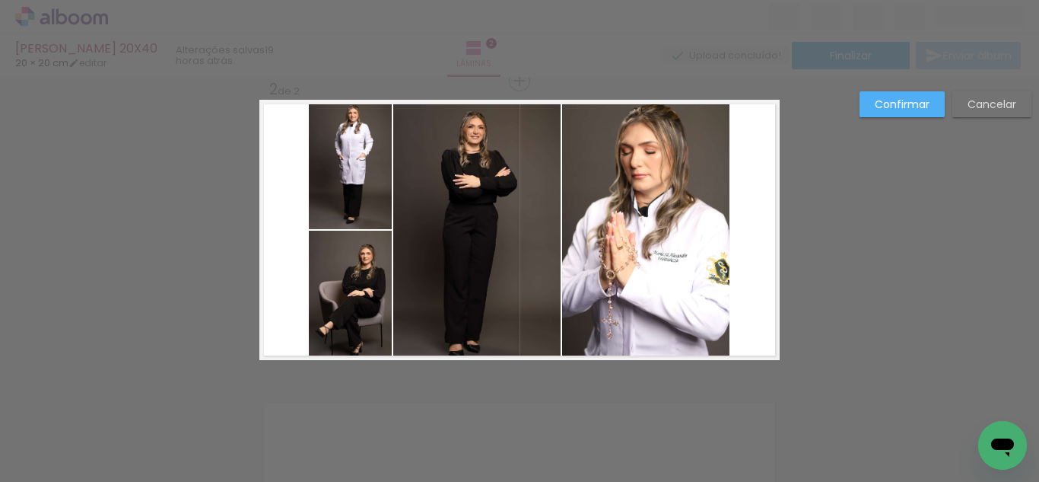
scroll to position [318, 0]
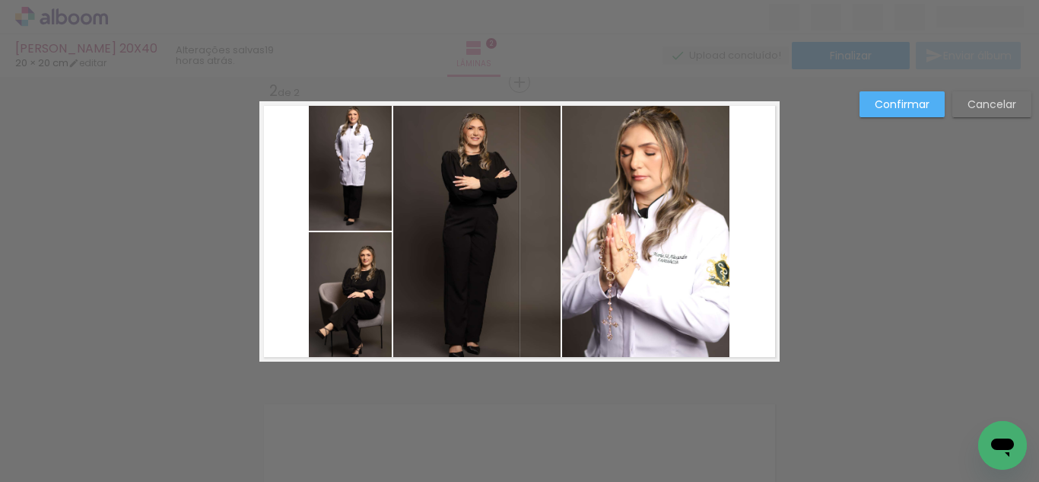
click at [342, 282] on quentale-photo at bounding box center [350, 296] width 83 height 129
click at [0, 0] on slot "Cancelar" at bounding box center [0, 0] width 0 height 0
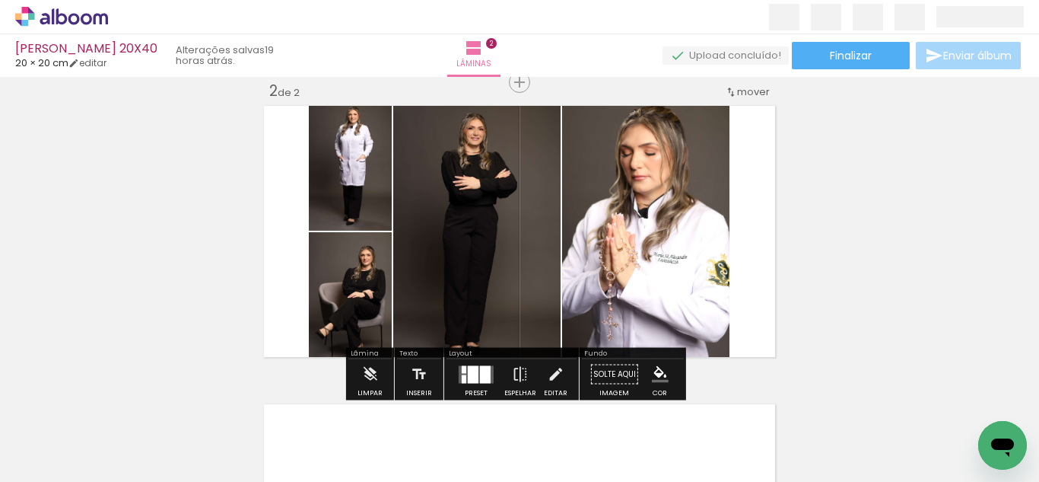
click at [371, 322] on quentale-photo at bounding box center [350, 296] width 83 height 129
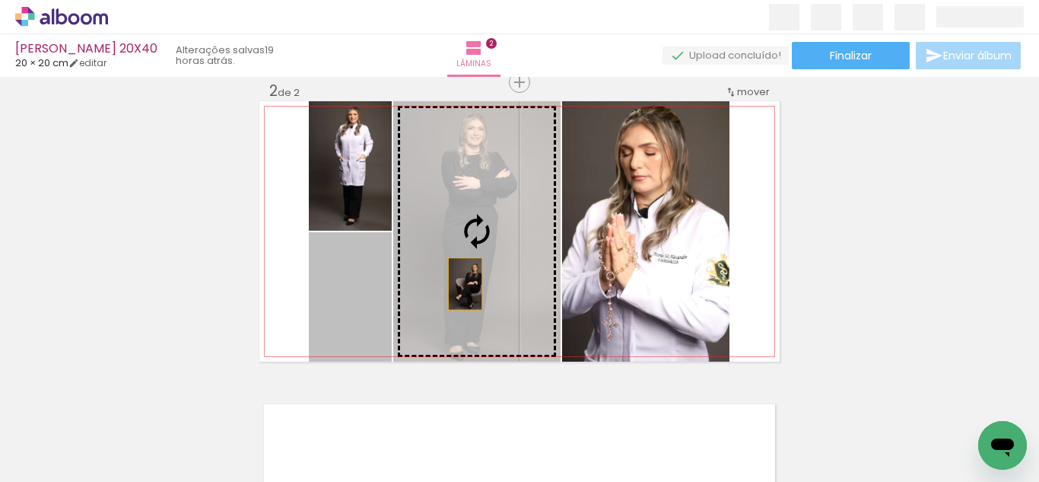
drag, startPoint x: 352, startPoint y: 319, endPoint x: 476, endPoint y: 275, distance: 132.1
click at [0, 0] on slot at bounding box center [0, 0] width 0 height 0
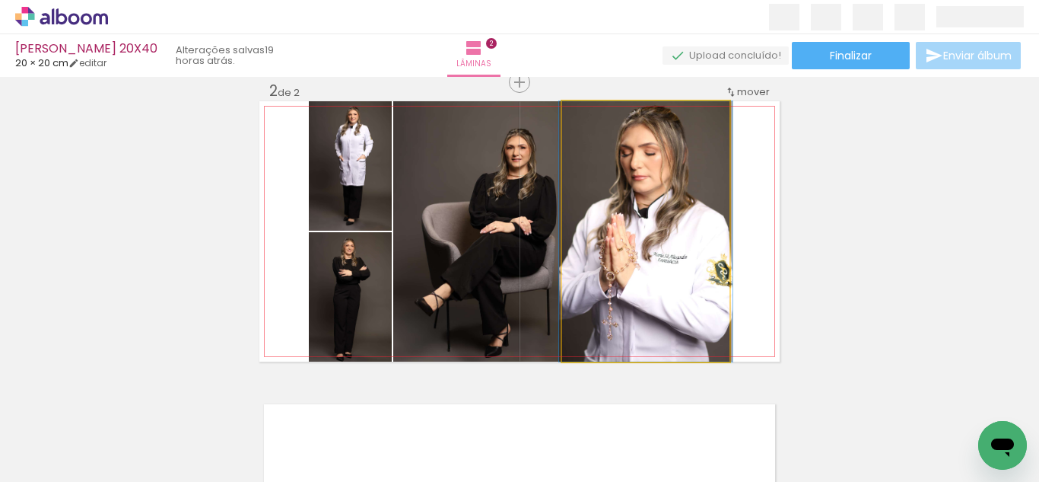
click at [651, 250] on quentale-photo at bounding box center [645, 231] width 167 height 260
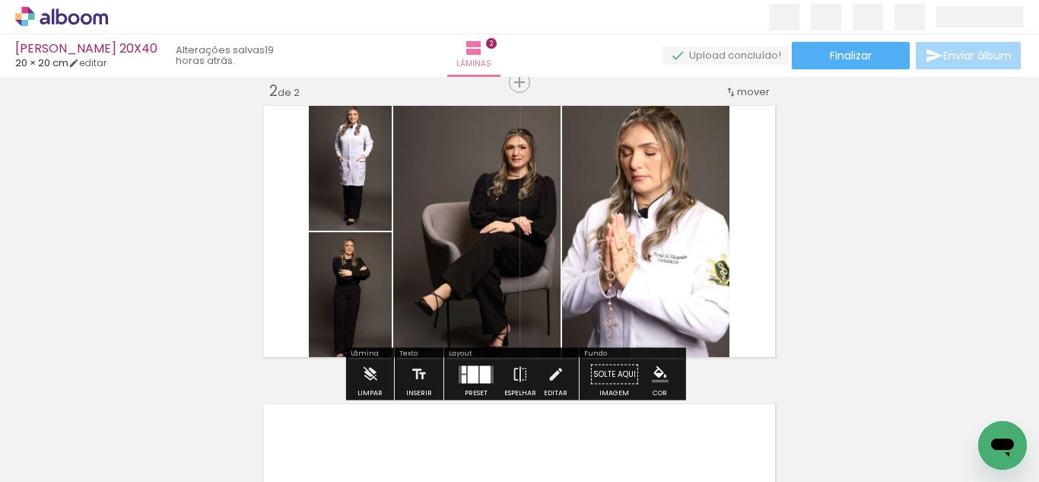
drag, startPoint x: 558, startPoint y: 377, endPoint x: 566, endPoint y: 365, distance: 14.8
click at [556, 377] on iron-icon at bounding box center [555, 374] width 17 height 30
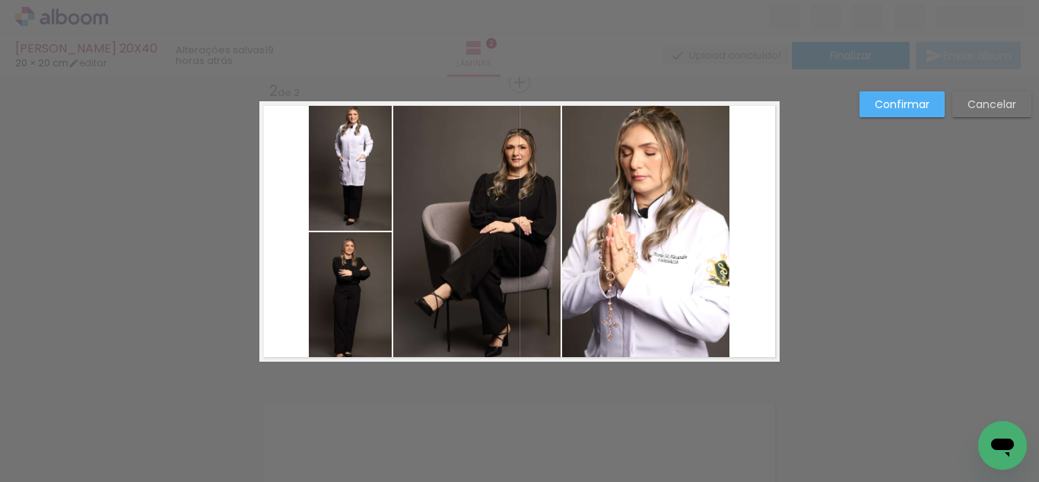
click at [639, 259] on quentale-photo at bounding box center [645, 231] width 167 height 260
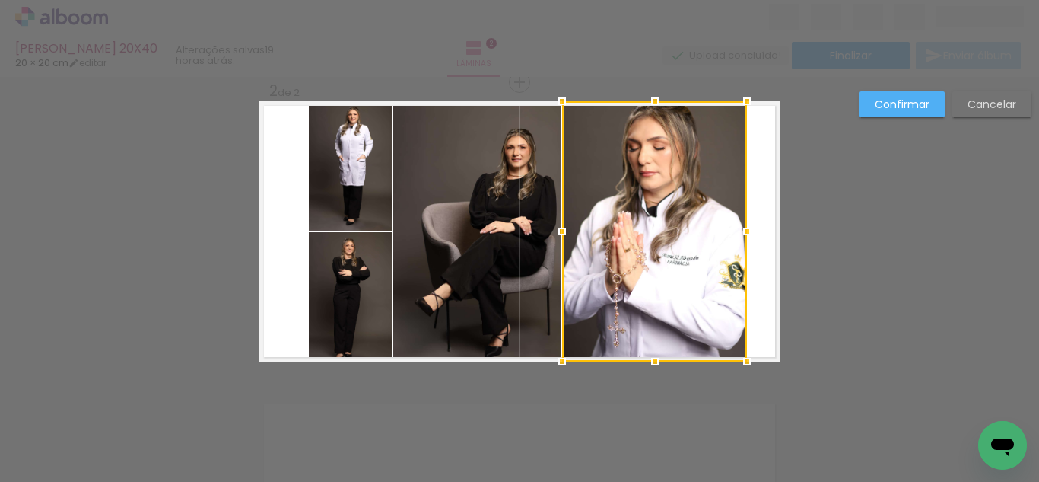
drag, startPoint x: 731, startPoint y: 234, endPoint x: 749, endPoint y: 229, distance: 18.3
click at [749, 229] on div at bounding box center [747, 231] width 30 height 30
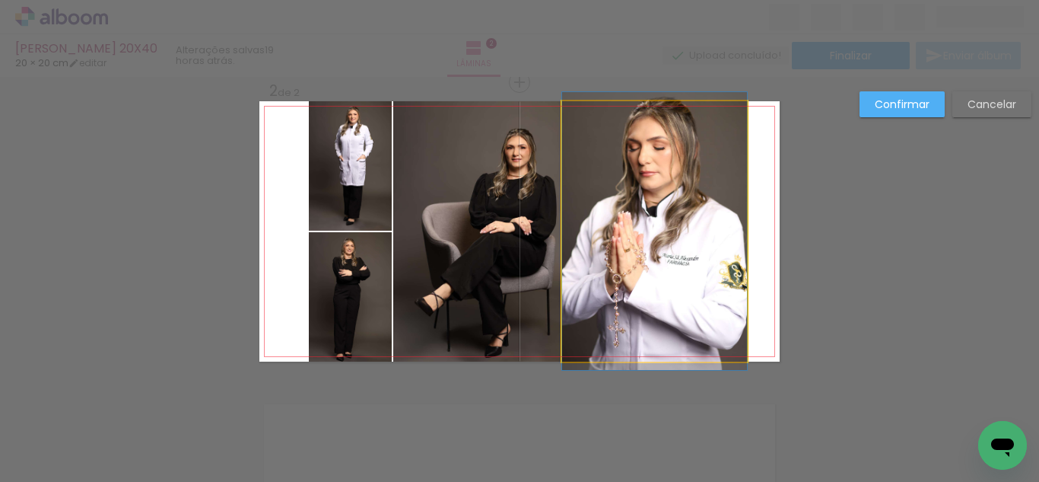
click at [663, 219] on quentale-photo at bounding box center [654, 231] width 185 height 260
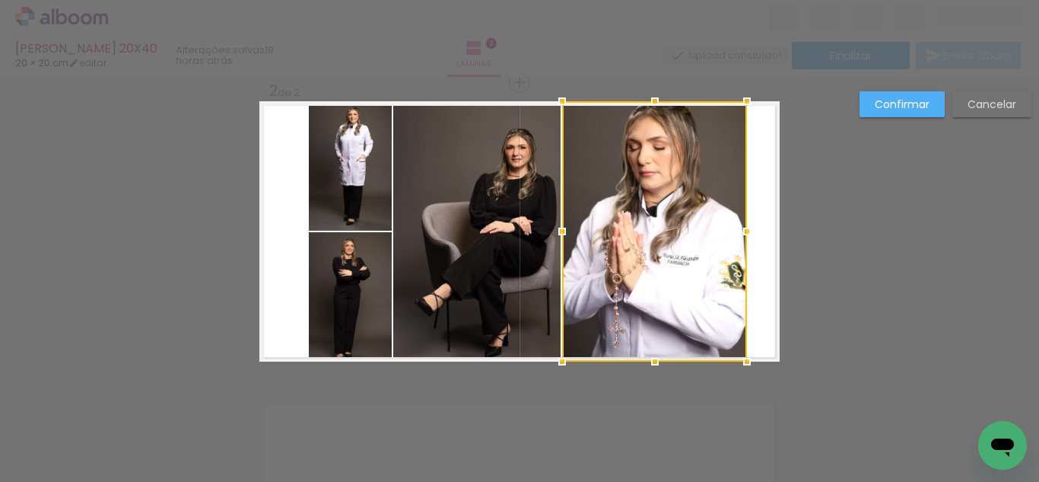
click at [482, 202] on quentale-photo at bounding box center [476, 231] width 167 height 260
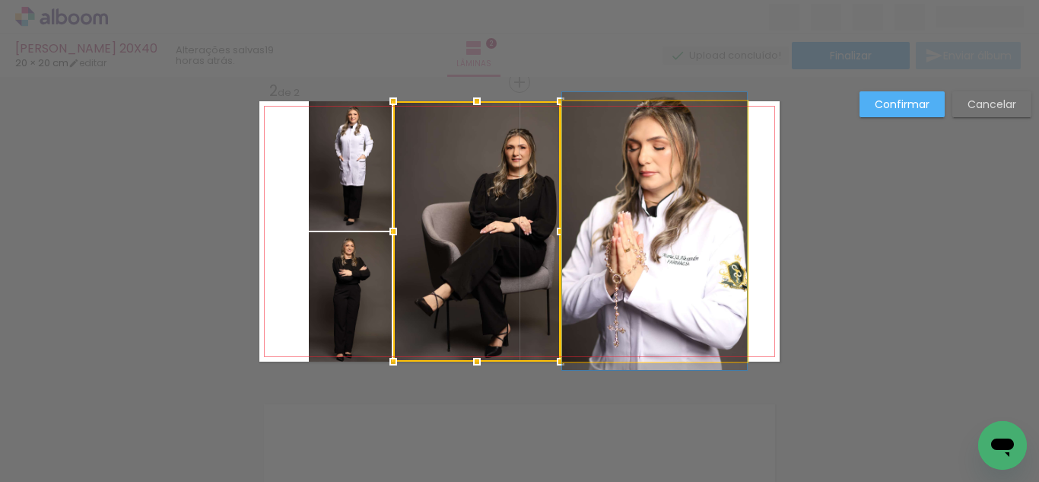
click at [606, 223] on quentale-photo at bounding box center [654, 231] width 185 height 260
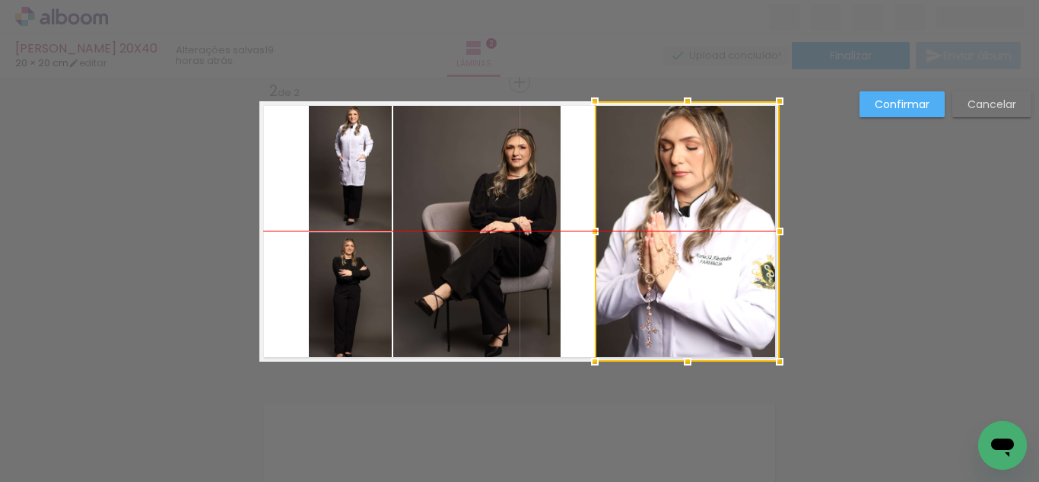
drag, startPoint x: 607, startPoint y: 221, endPoint x: 629, endPoint y: 221, distance: 22.1
click at [629, 221] on div at bounding box center [687, 231] width 185 height 260
click at [509, 226] on quentale-photo at bounding box center [476, 231] width 167 height 260
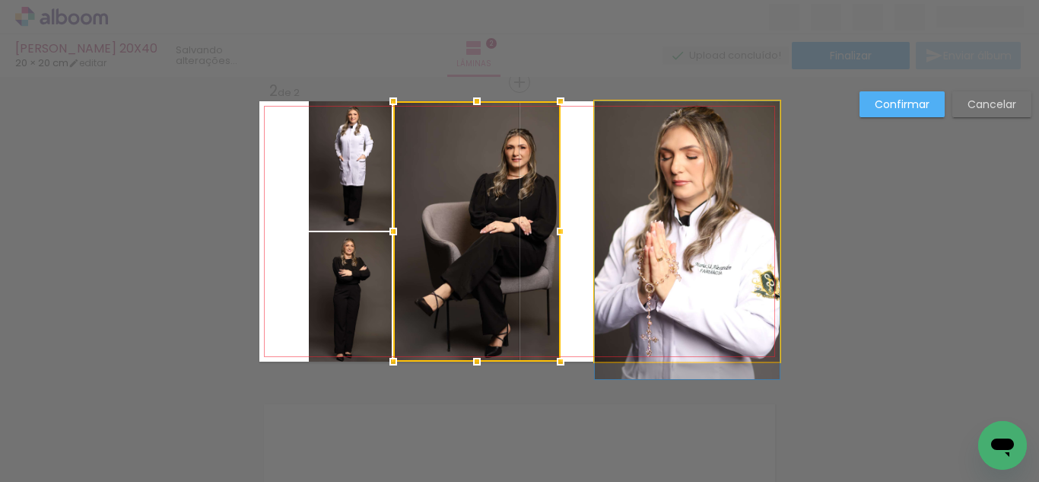
drag, startPoint x: 629, startPoint y: 231, endPoint x: 631, endPoint y: 247, distance: 16.1
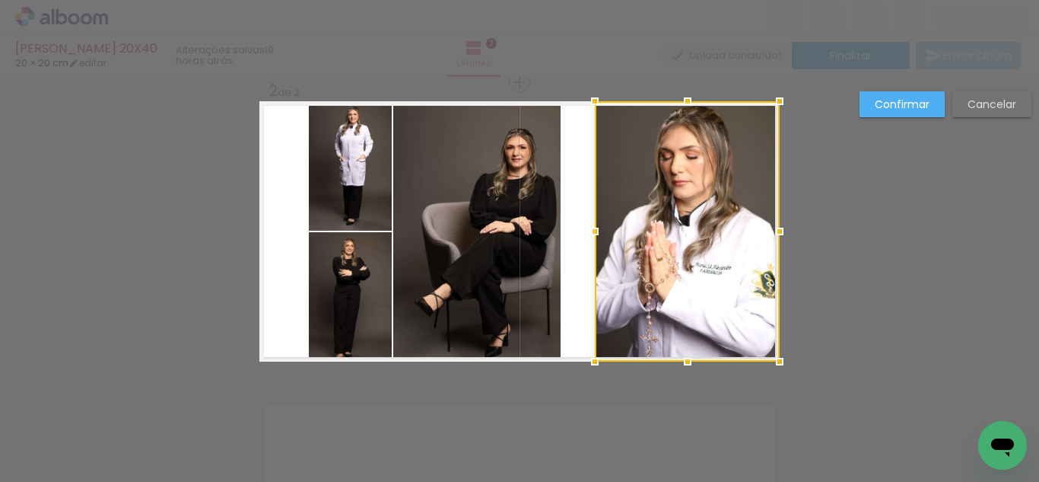
drag, startPoint x: 585, startPoint y: 215, endPoint x: 596, endPoint y: 215, distance: 10.7
click at [596, 215] on album-spread "2 de 2" at bounding box center [519, 231] width 520 height 260
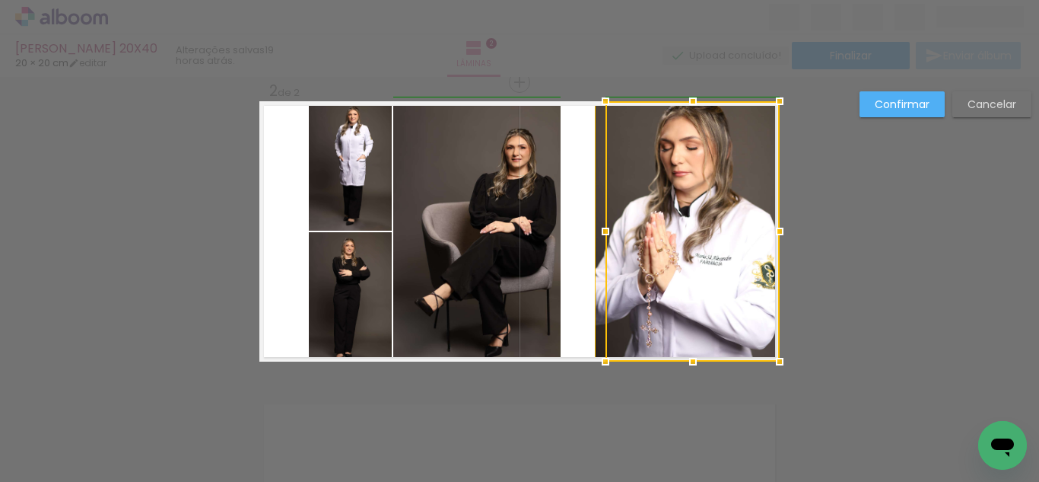
drag, startPoint x: 590, startPoint y: 229, endPoint x: 622, endPoint y: 215, distance: 34.8
click at [611, 224] on div at bounding box center [605, 231] width 30 height 30
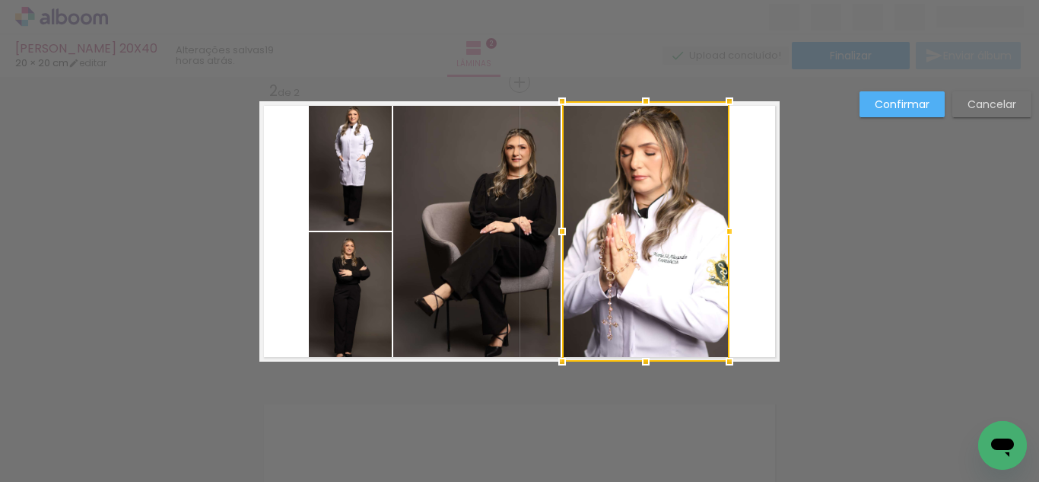
click at [622, 215] on div at bounding box center [645, 231] width 167 height 260
click at [525, 230] on quentale-photo at bounding box center [476, 231] width 167 height 260
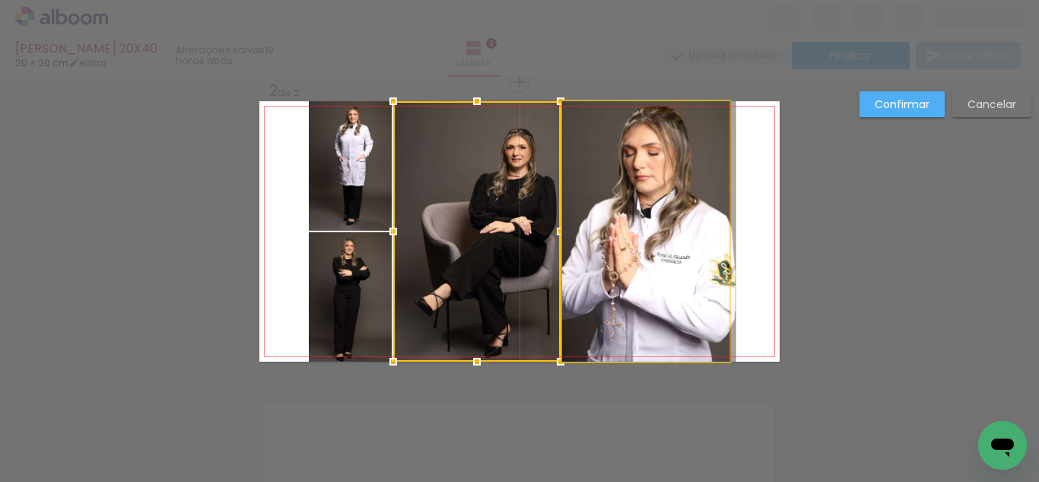
drag, startPoint x: 627, startPoint y: 258, endPoint x: 689, endPoint y: 252, distance: 61.9
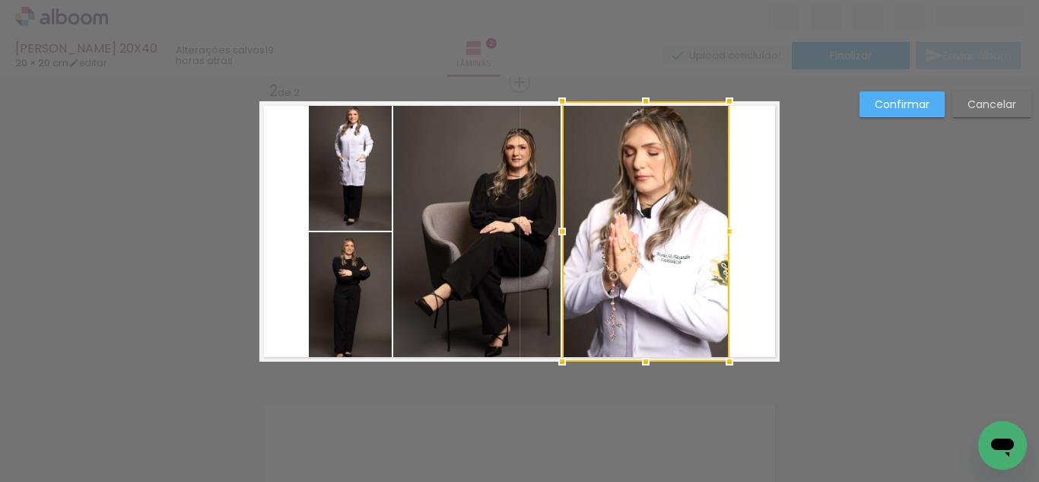
click at [621, 237] on div at bounding box center [645, 231] width 167 height 260
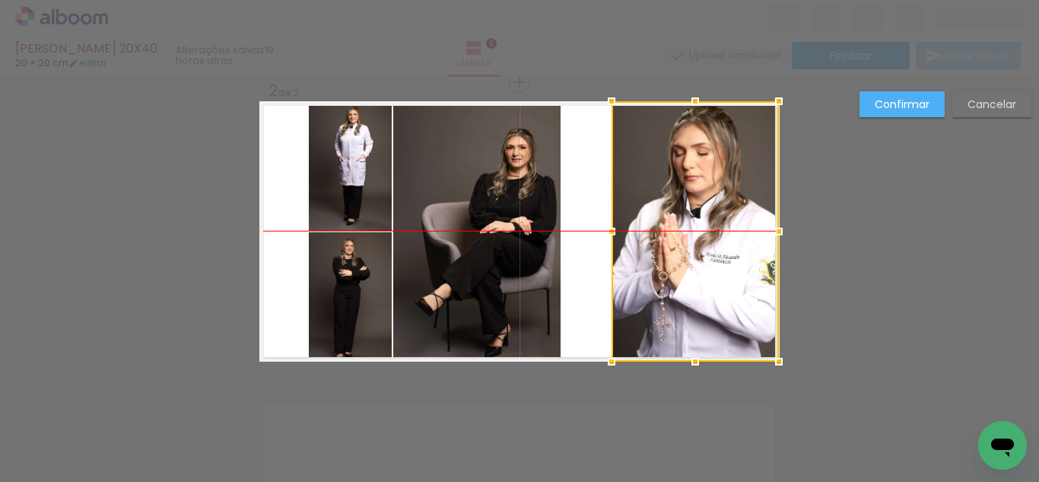
drag, startPoint x: 630, startPoint y: 239, endPoint x: 658, endPoint y: 239, distance: 28.2
click at [658, 239] on div at bounding box center [695, 231] width 167 height 260
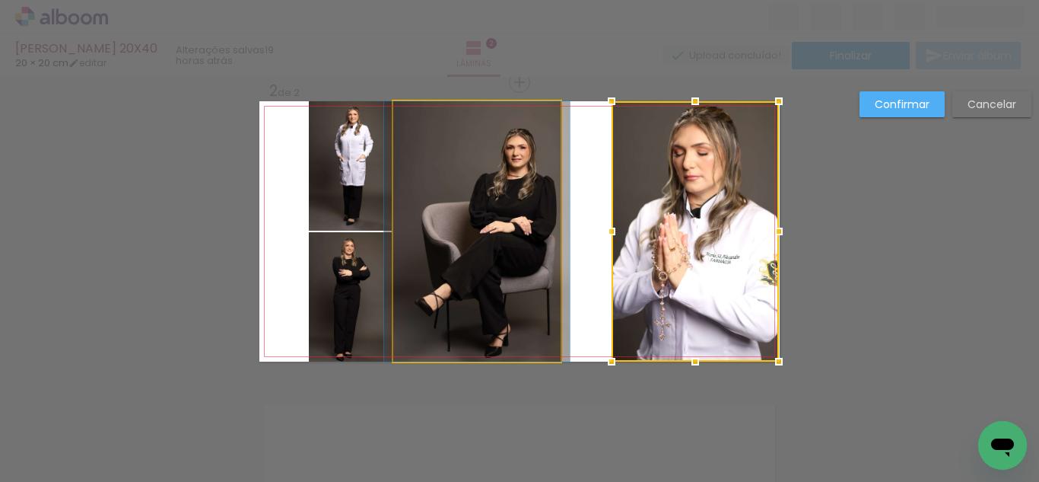
click at [528, 237] on quentale-photo at bounding box center [476, 231] width 167 height 260
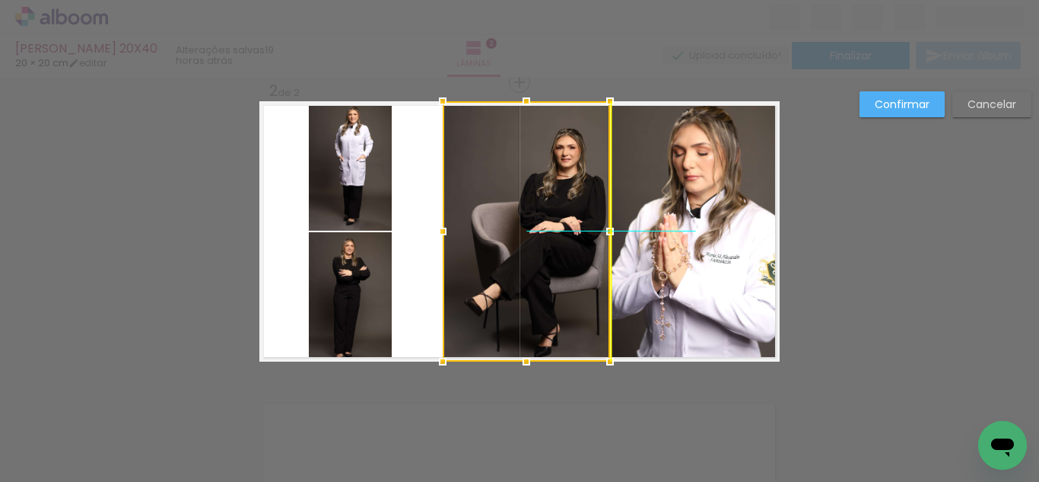
drag, startPoint x: 452, startPoint y: 231, endPoint x: 498, endPoint y: 227, distance: 46.6
click at [498, 227] on div at bounding box center [526, 231] width 167 height 260
click at [731, 243] on quentale-photo at bounding box center [695, 231] width 167 height 260
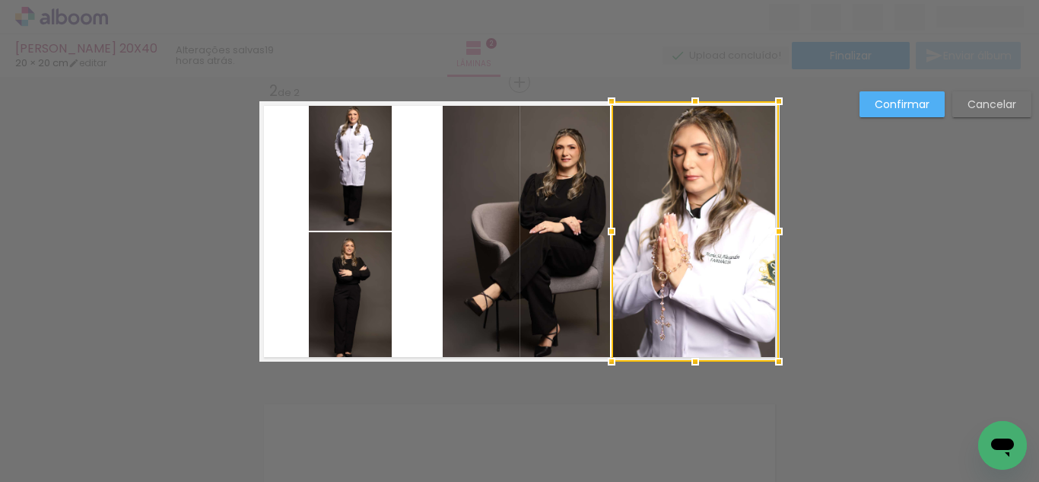
click at [358, 183] on quentale-photo at bounding box center [350, 165] width 83 height 129
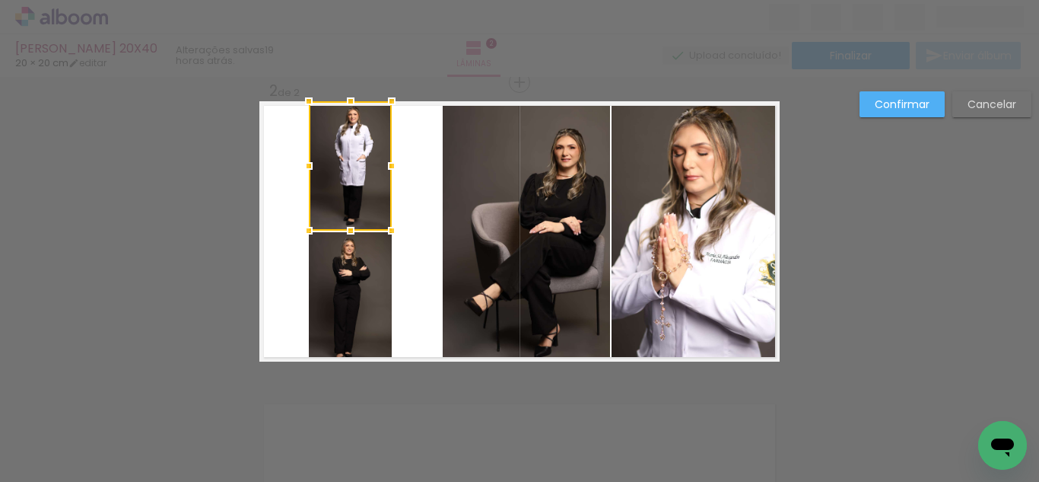
click at [455, 212] on quentale-photo at bounding box center [526, 231] width 167 height 260
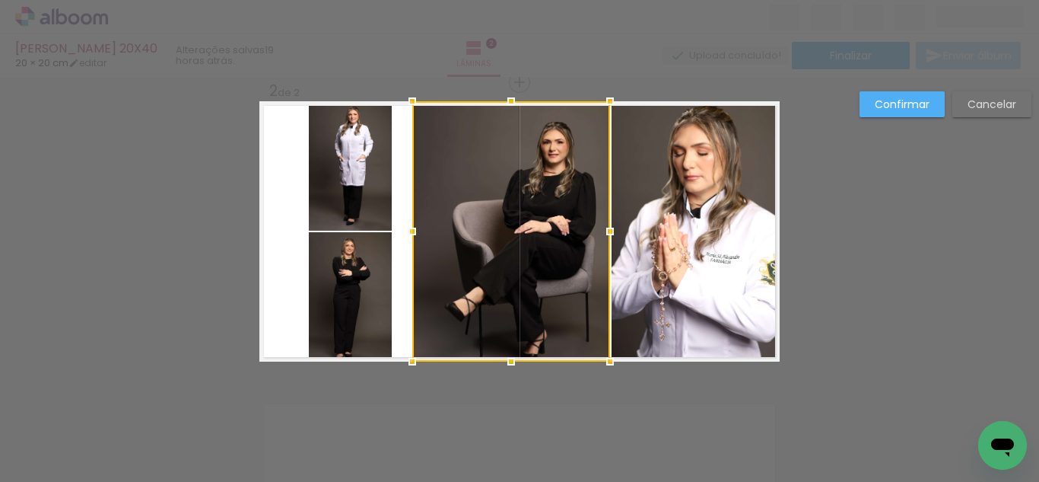
drag, startPoint x: 441, startPoint y: 224, endPoint x: 600, endPoint y: 229, distance: 159.1
click at [412, 226] on div at bounding box center [412, 231] width 30 height 30
click at [654, 229] on quentale-photo at bounding box center [695, 231] width 167 height 260
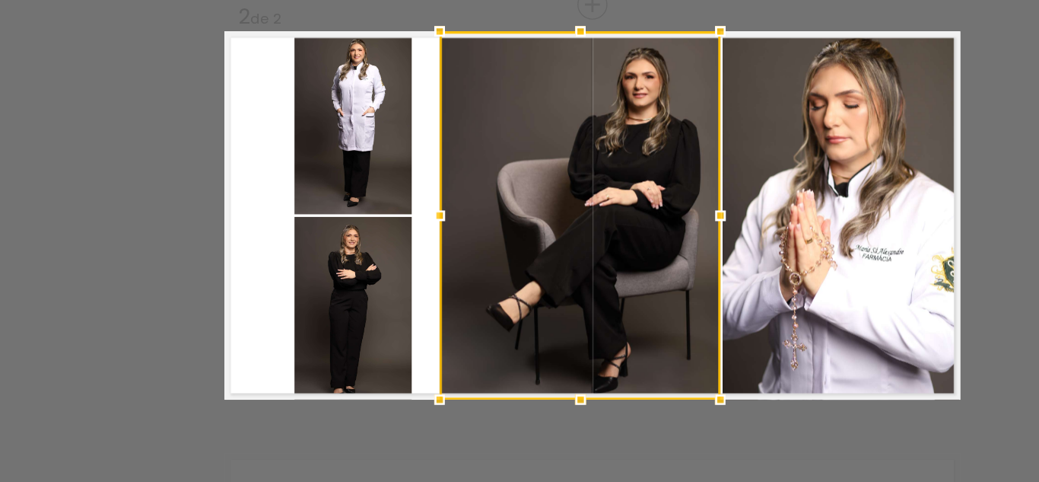
click at [341, 264] on quentale-photo at bounding box center [350, 296] width 83 height 129
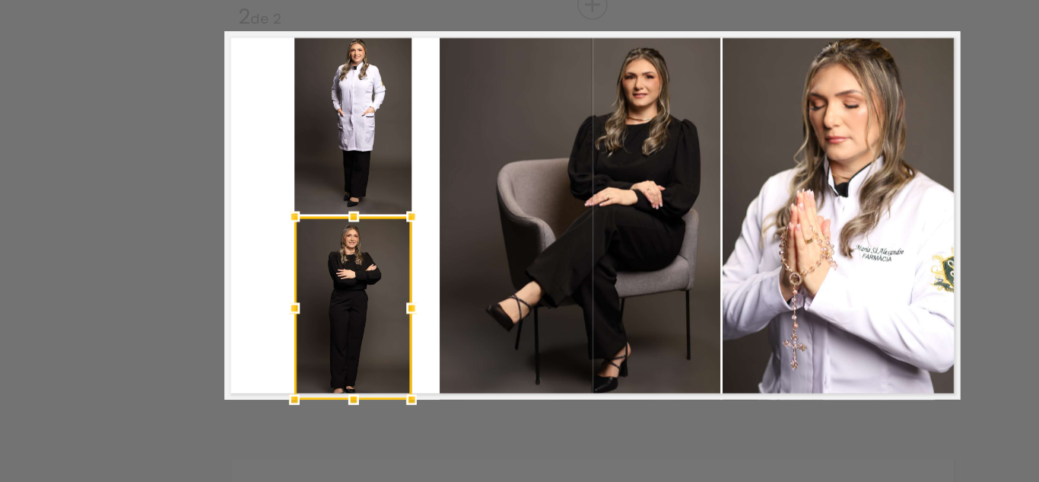
click at [456, 235] on quentale-photo at bounding box center [511, 231] width 199 height 260
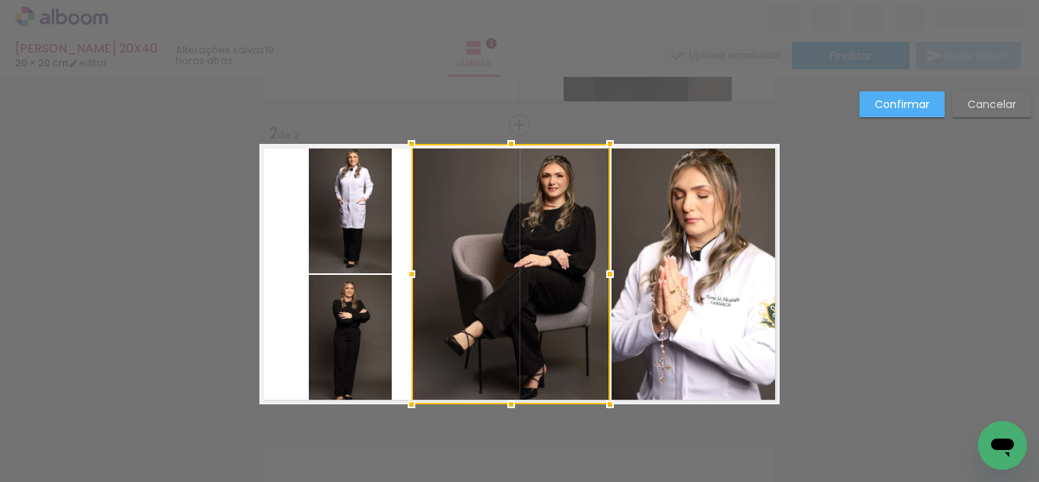
scroll to position [269, 0]
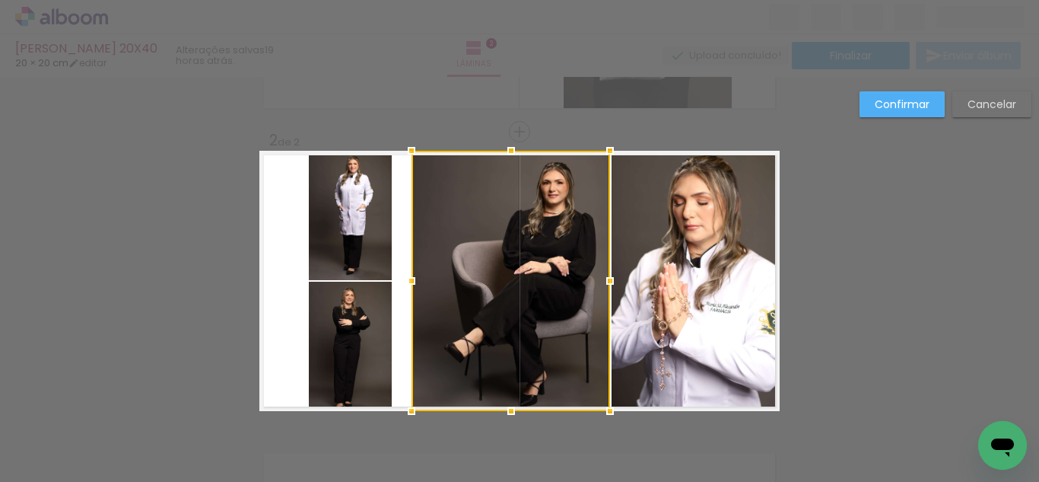
click at [449, 236] on div at bounding box center [511, 281] width 199 height 260
drag, startPoint x: 277, startPoint y: 212, endPoint x: 341, endPoint y: 220, distance: 64.4
click at [280, 214] on quentale-layouter at bounding box center [519, 281] width 520 height 260
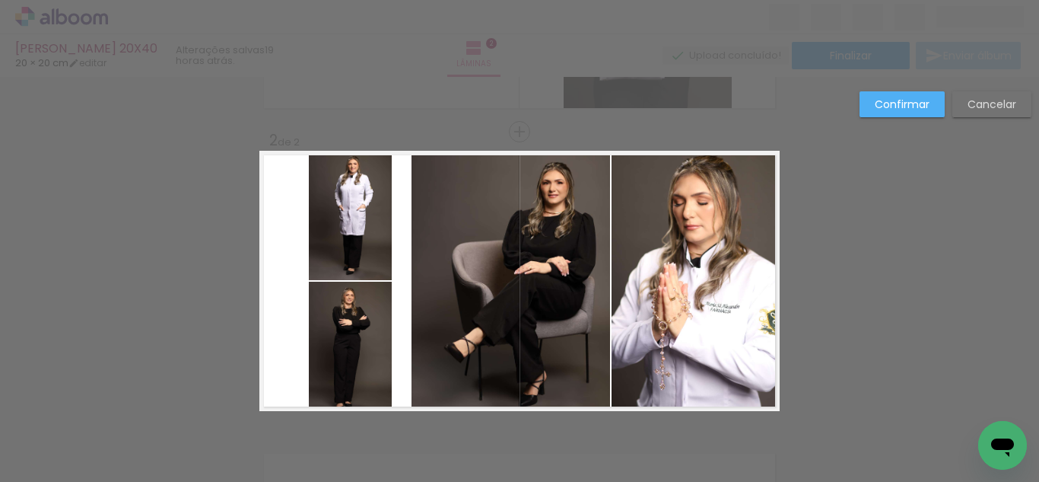
click at [346, 221] on quentale-photo at bounding box center [350, 215] width 83 height 129
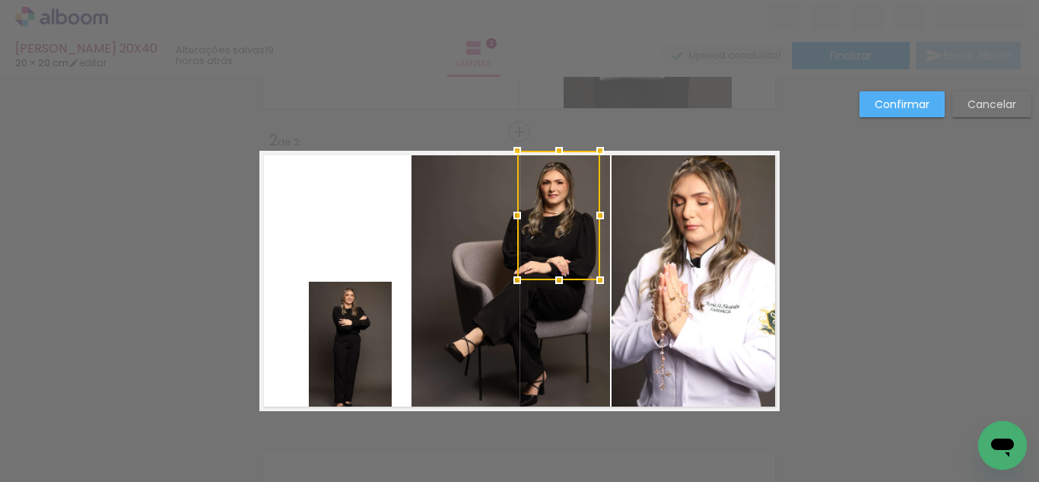
drag, startPoint x: 319, startPoint y: 223, endPoint x: 533, endPoint y: 219, distance: 213.9
click at [534, 219] on div at bounding box center [558, 215] width 83 height 129
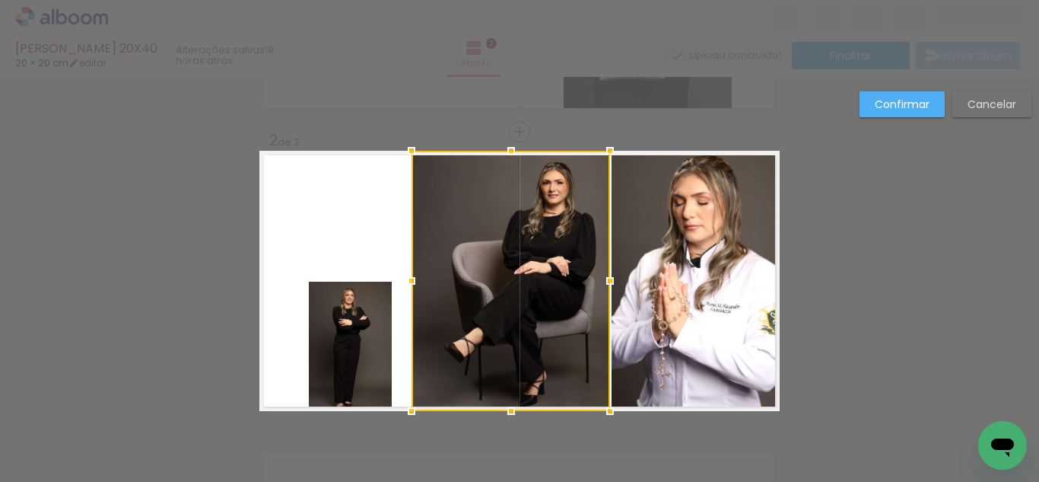
click at [353, 333] on quentale-photo at bounding box center [350, 346] width 83 height 129
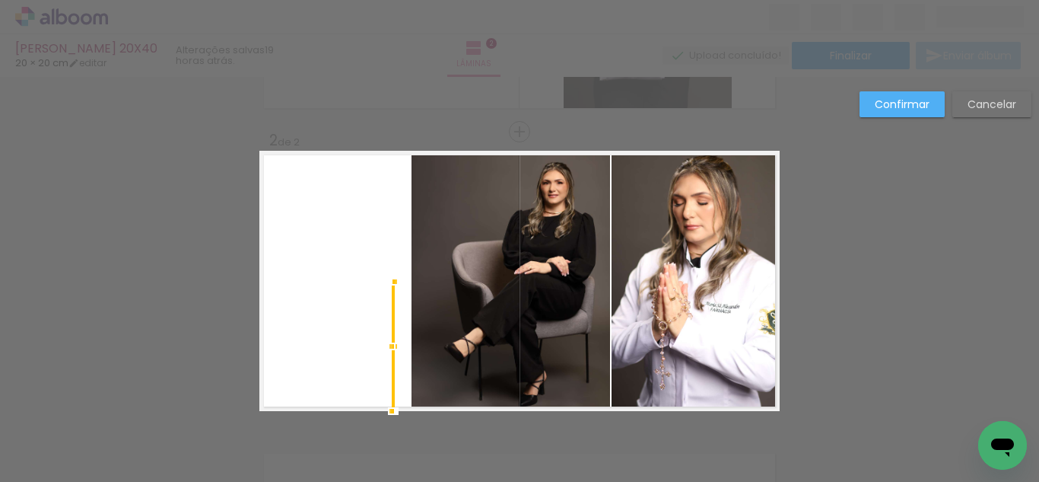
drag, startPoint x: 407, startPoint y: 356, endPoint x: 521, endPoint y: 356, distance: 114.1
click at [521, 356] on album-spread "2 de 2" at bounding box center [519, 281] width 520 height 260
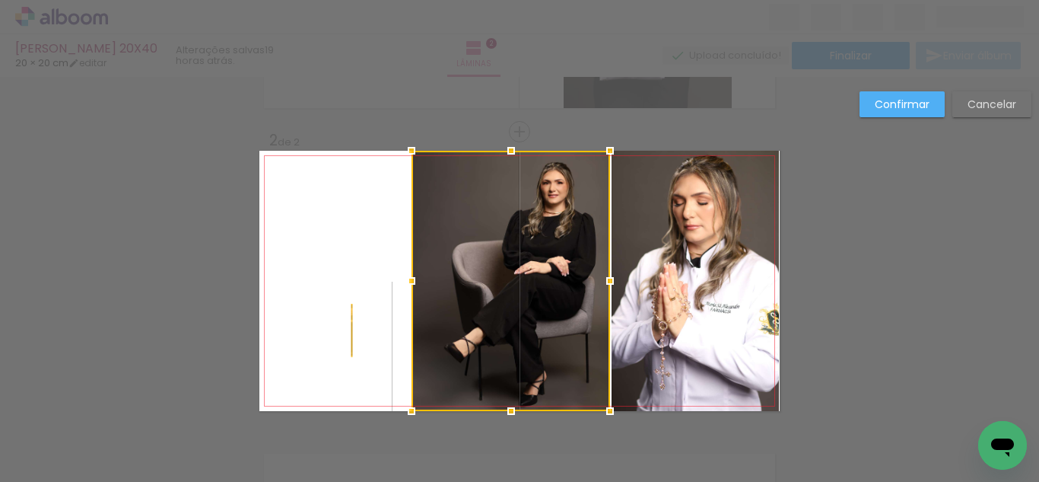
drag, startPoint x: 386, startPoint y: 328, endPoint x: 374, endPoint y: 325, distance: 11.8
click at [346, 330] on quentale-layouter at bounding box center [519, 281] width 520 height 260
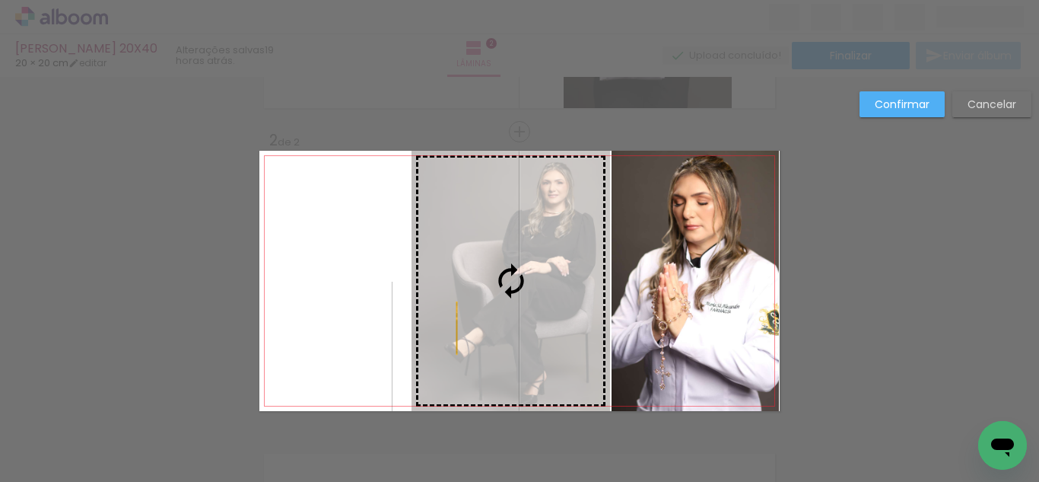
drag, startPoint x: 386, startPoint y: 324, endPoint x: 451, endPoint y: 328, distance: 65.6
click at [0, 0] on slot at bounding box center [0, 0] width 0 height 0
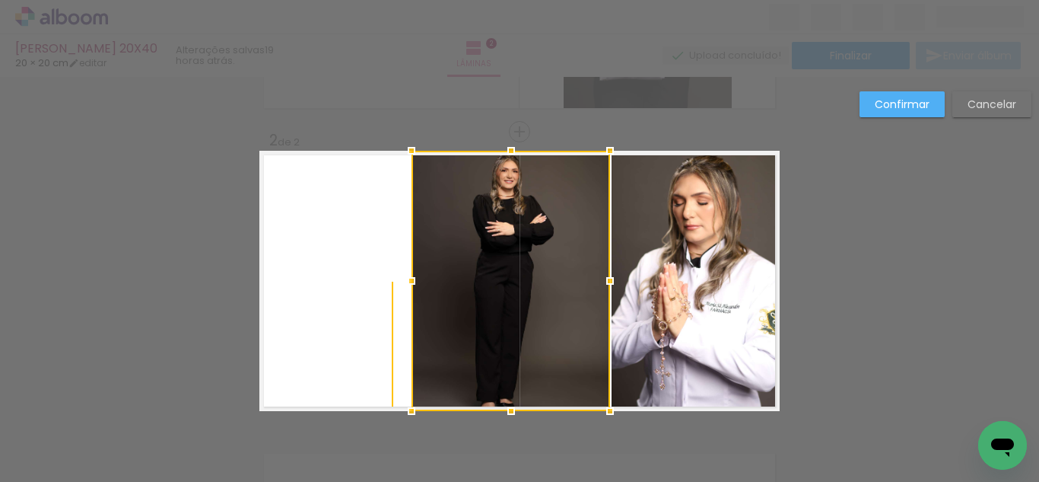
drag, startPoint x: 1007, startPoint y: 93, endPoint x: 794, endPoint y: 195, distance: 236.2
click at [1005, 95] on paper-button "Cancelar" at bounding box center [992, 104] width 79 height 26
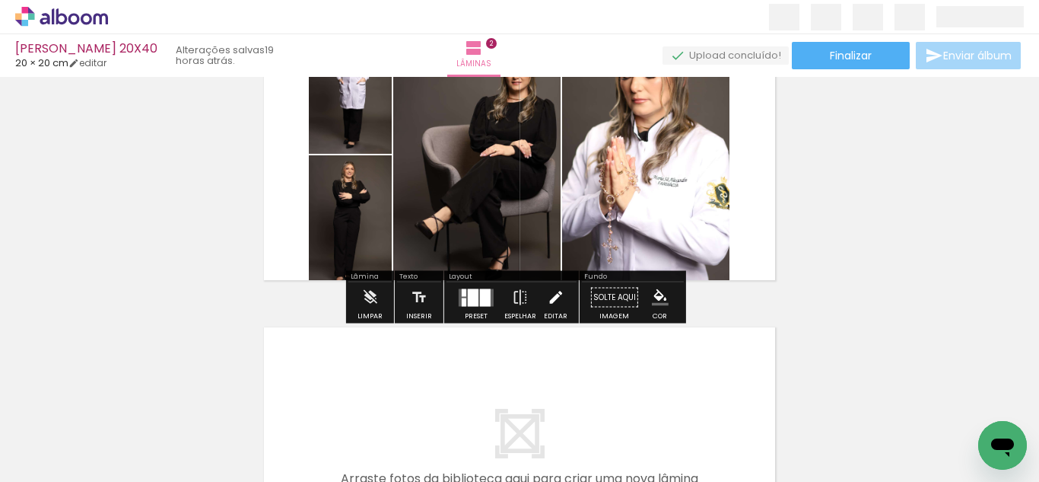
click at [547, 295] on iron-icon at bounding box center [555, 297] width 17 height 30
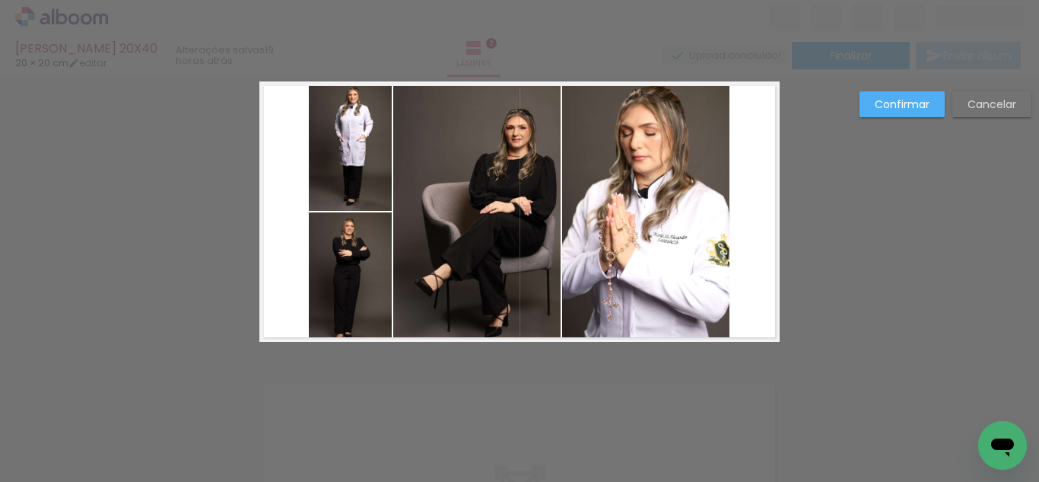
scroll to position [318, 0]
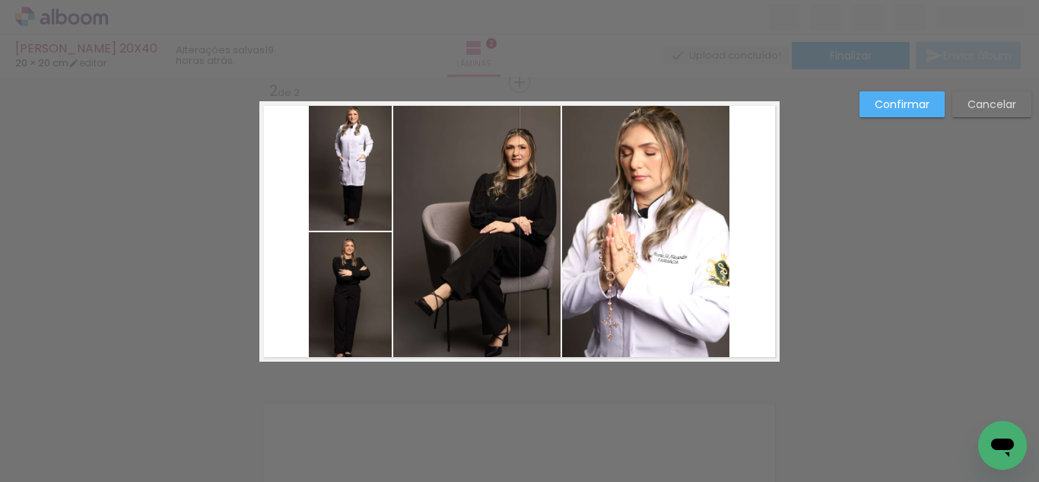
click at [673, 244] on quentale-photo at bounding box center [645, 231] width 167 height 260
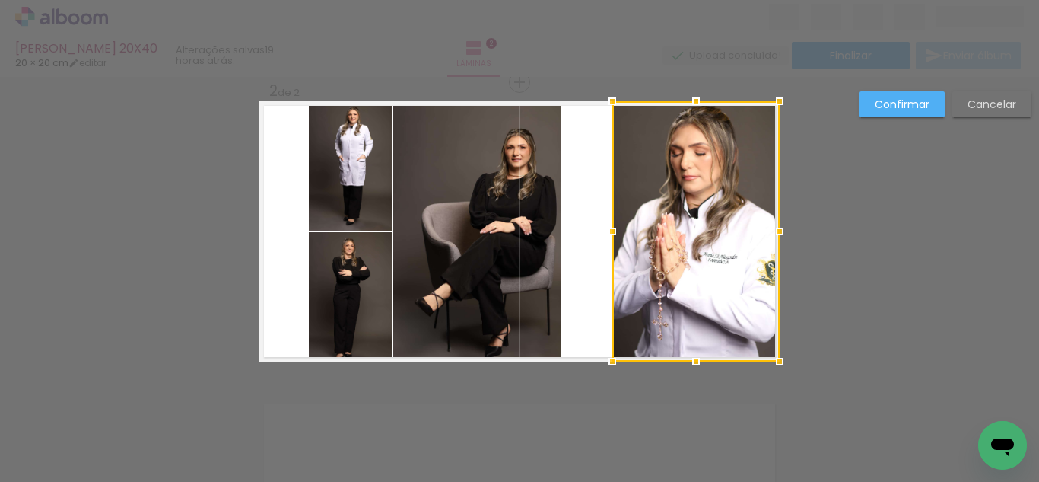
drag, startPoint x: 626, startPoint y: 243, endPoint x: 679, endPoint y: 239, distance: 52.6
click at [679, 239] on div at bounding box center [696, 231] width 167 height 260
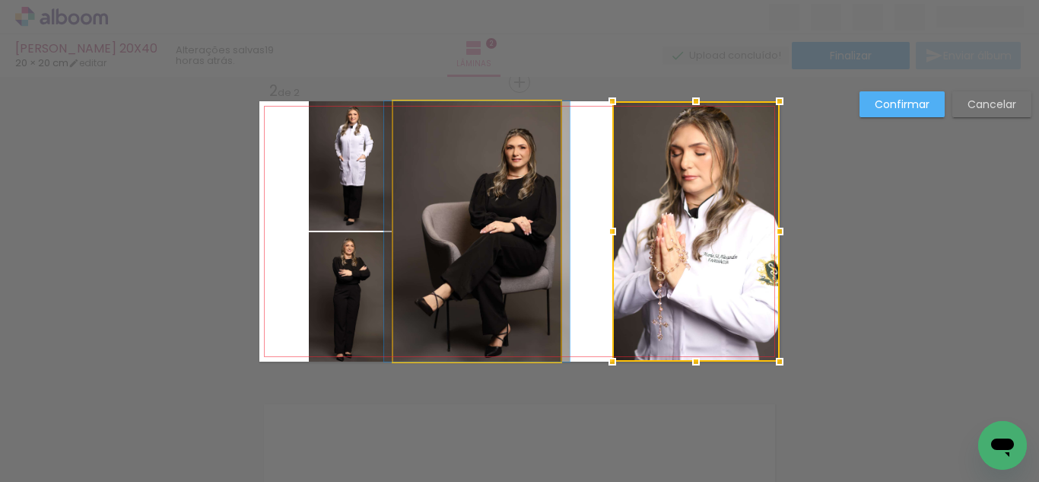
click at [445, 212] on quentale-photo at bounding box center [476, 231] width 167 height 260
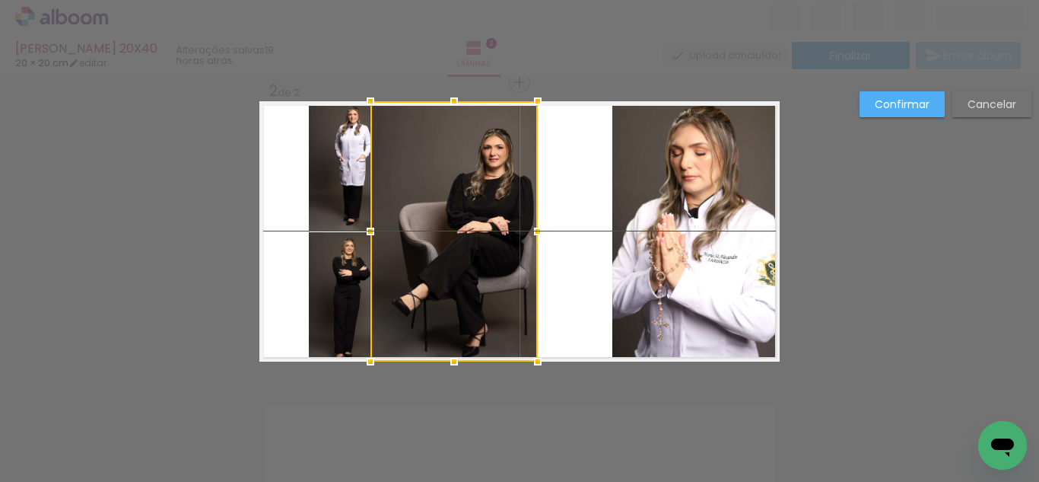
drag, startPoint x: 460, startPoint y: 209, endPoint x: 445, endPoint y: 211, distance: 15.3
click at [445, 211] on div at bounding box center [454, 231] width 167 height 260
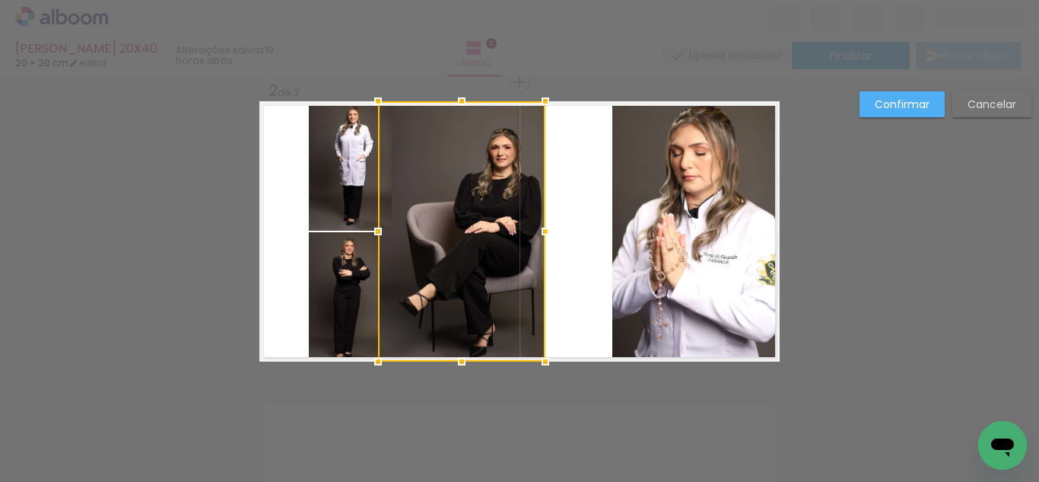
click at [339, 182] on quentale-photo at bounding box center [350, 165] width 83 height 129
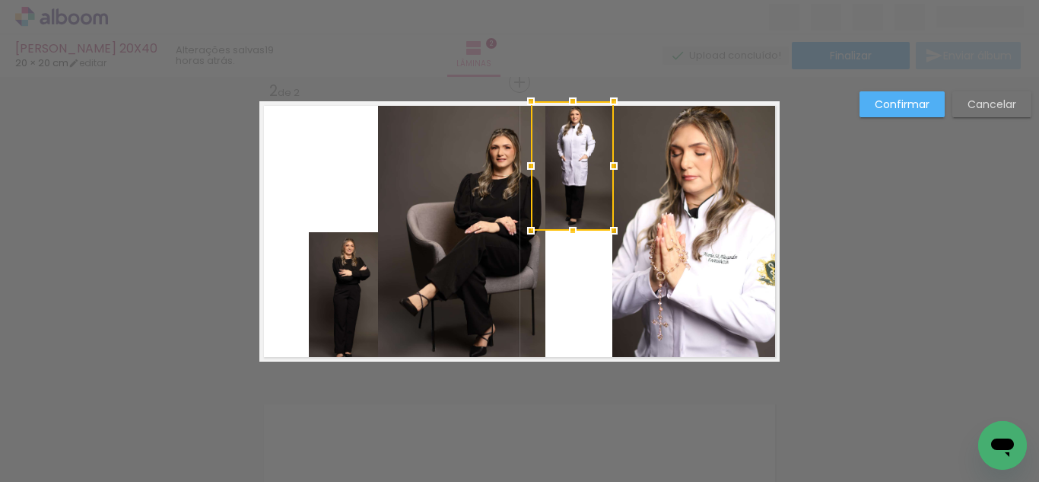
drag, startPoint x: 331, startPoint y: 180, endPoint x: 553, endPoint y: 178, distance: 222.2
click at [553, 178] on div at bounding box center [572, 165] width 83 height 129
click at [360, 298] on quentale-photo at bounding box center [350, 296] width 83 height 129
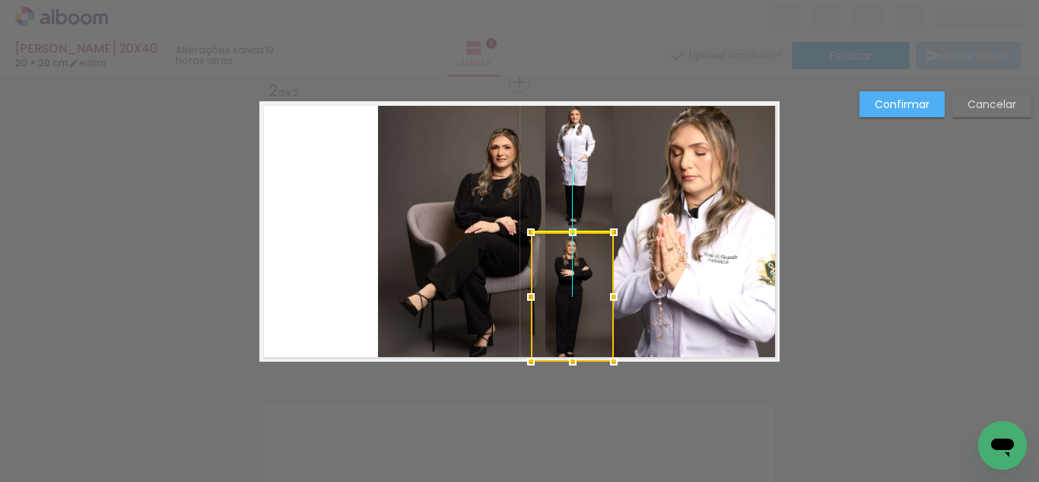
drag, startPoint x: 337, startPoint y: 301, endPoint x: 470, endPoint y: 237, distance: 147.4
click at [553, 294] on div at bounding box center [572, 296] width 83 height 129
click at [470, 237] on quentale-photo at bounding box center [461, 231] width 167 height 260
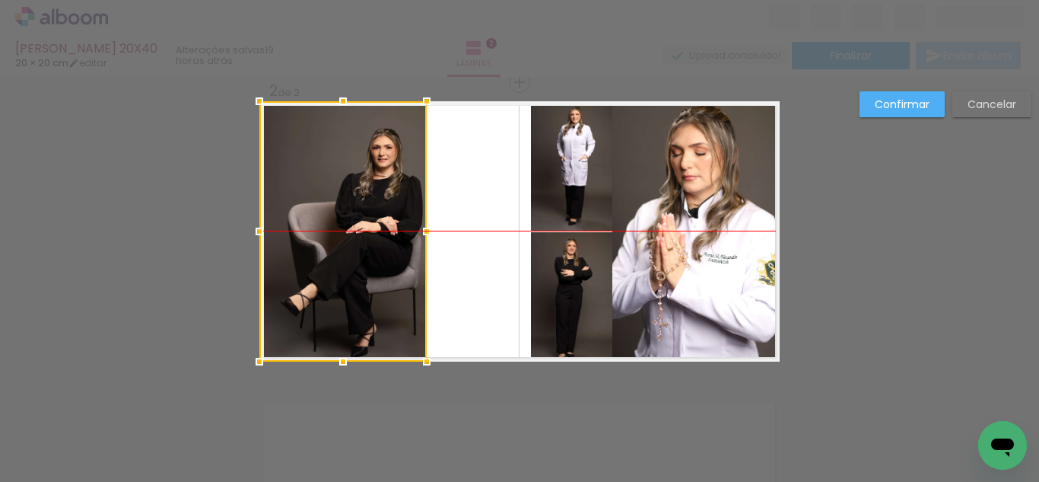
drag, startPoint x: 474, startPoint y: 224, endPoint x: 425, endPoint y: 224, distance: 48.7
click at [348, 218] on div at bounding box center [342, 231] width 167 height 260
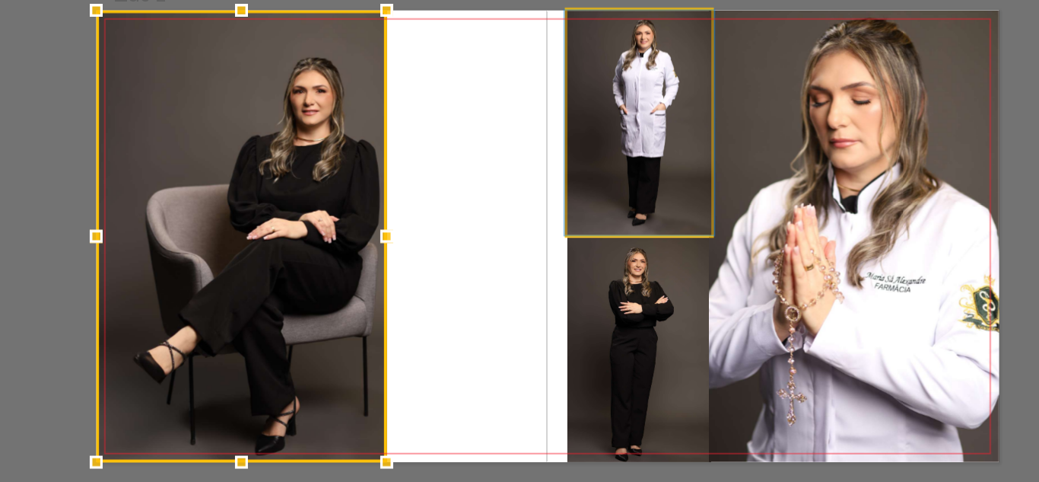
click at [584, 190] on quentale-photo at bounding box center [572, 165] width 83 height 129
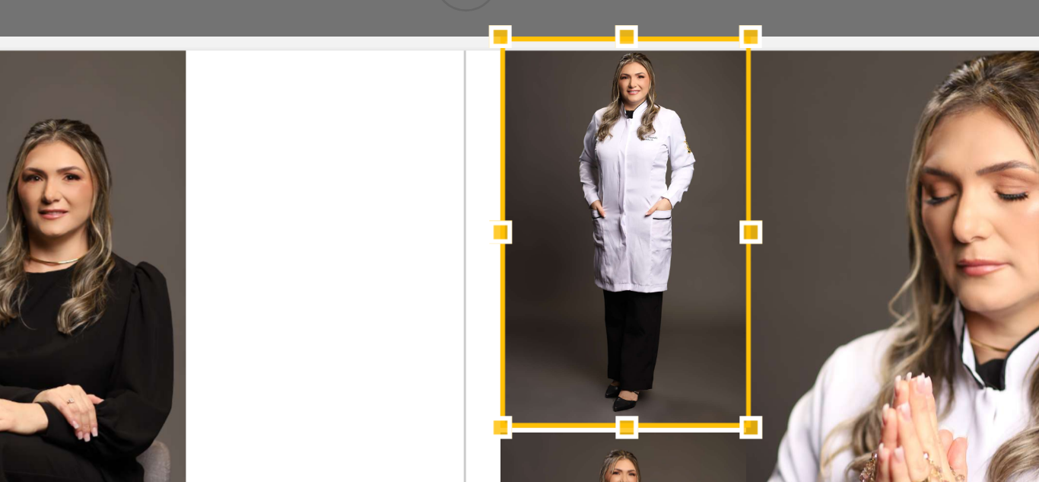
scroll to position [271, 0]
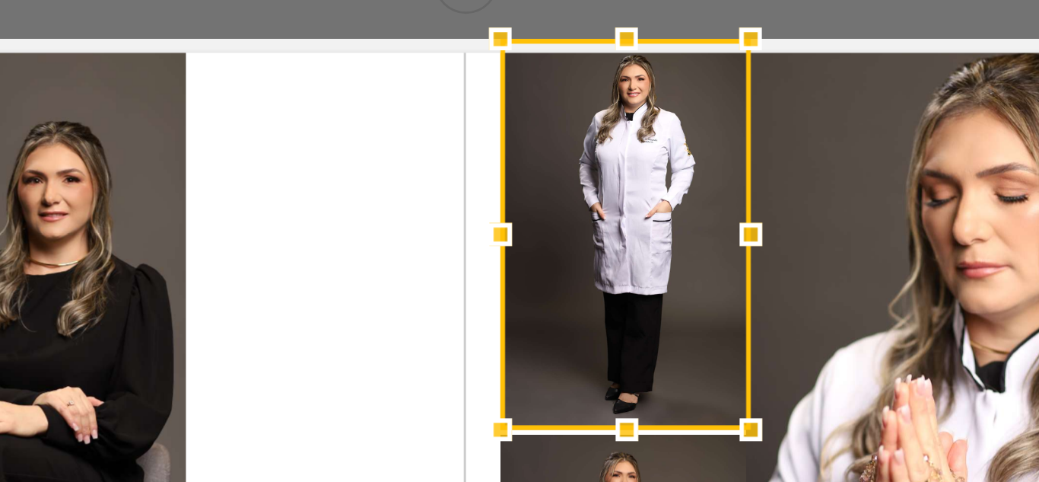
click at [575, 208] on div at bounding box center [572, 212] width 83 height 129
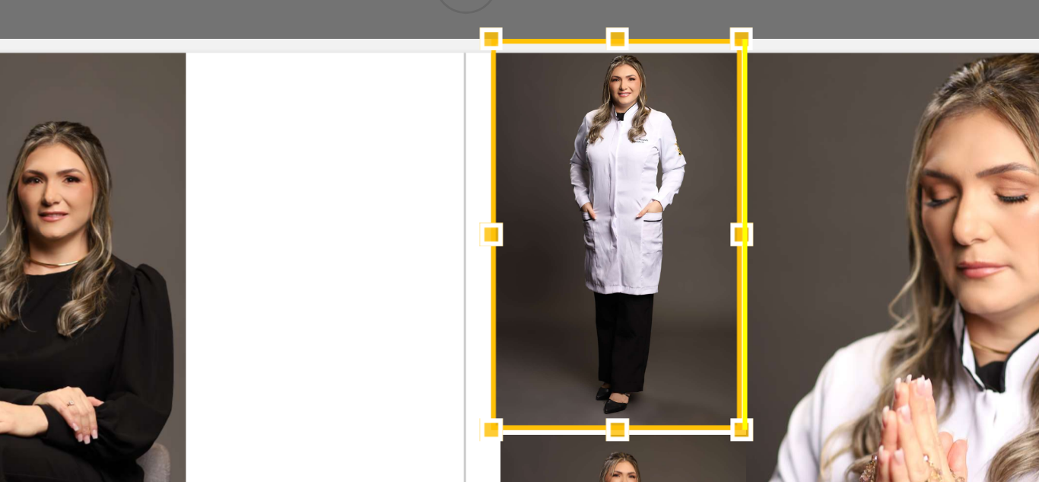
click at [573, 200] on div at bounding box center [569, 212] width 83 height 129
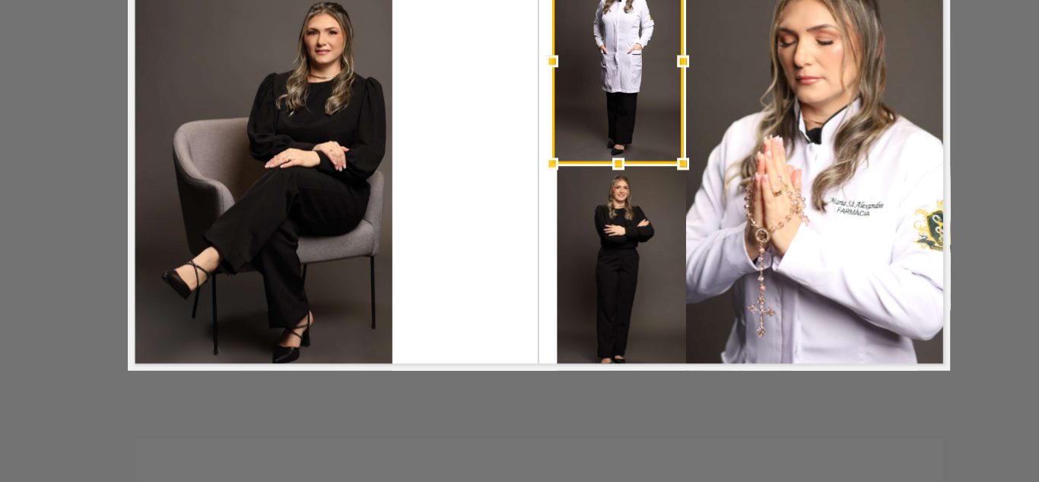
drag, startPoint x: 569, startPoint y: 273, endPoint x: 573, endPoint y: 248, distance: 25.4
click at [569, 272] on quentale-photo at bounding box center [572, 247] width 83 height 129
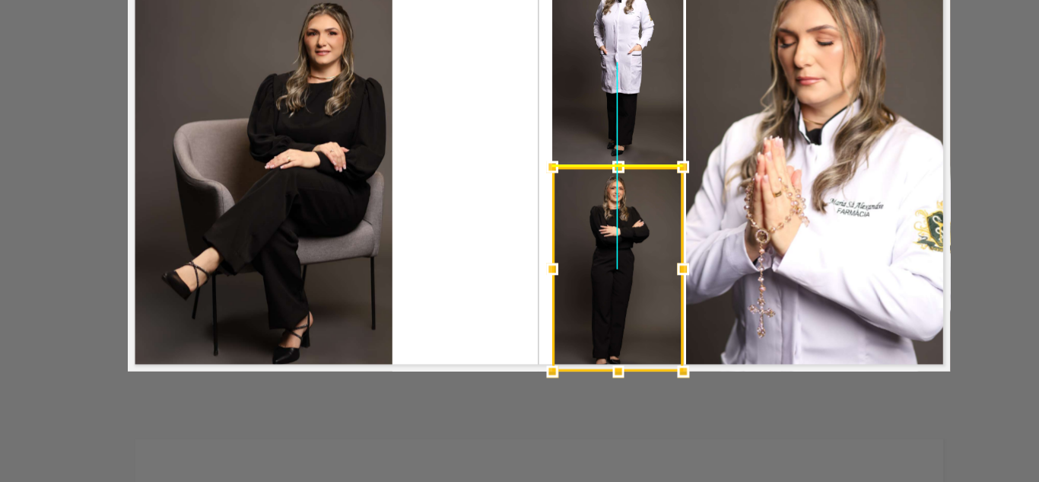
click at [570, 247] on div at bounding box center [569, 247] width 83 height 129
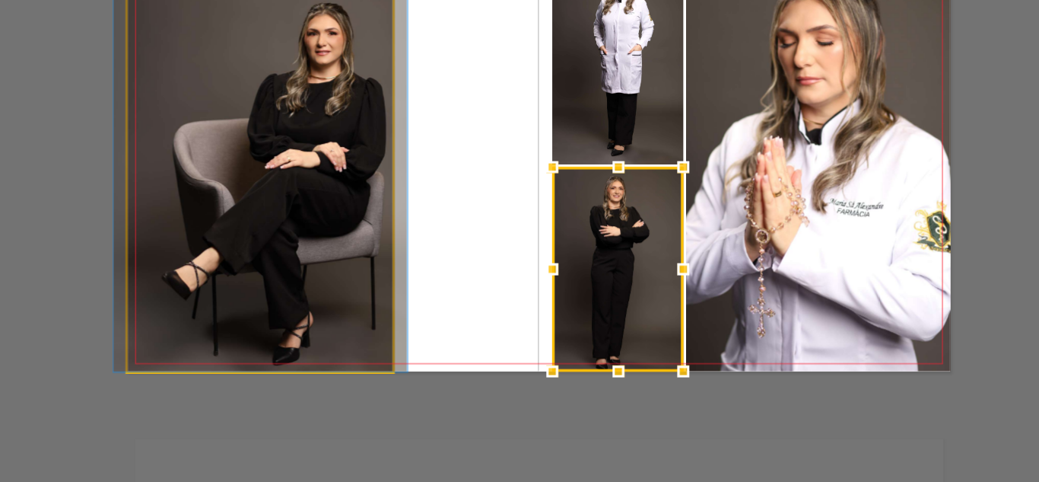
click at [409, 217] on quentale-photo at bounding box center [342, 183] width 167 height 260
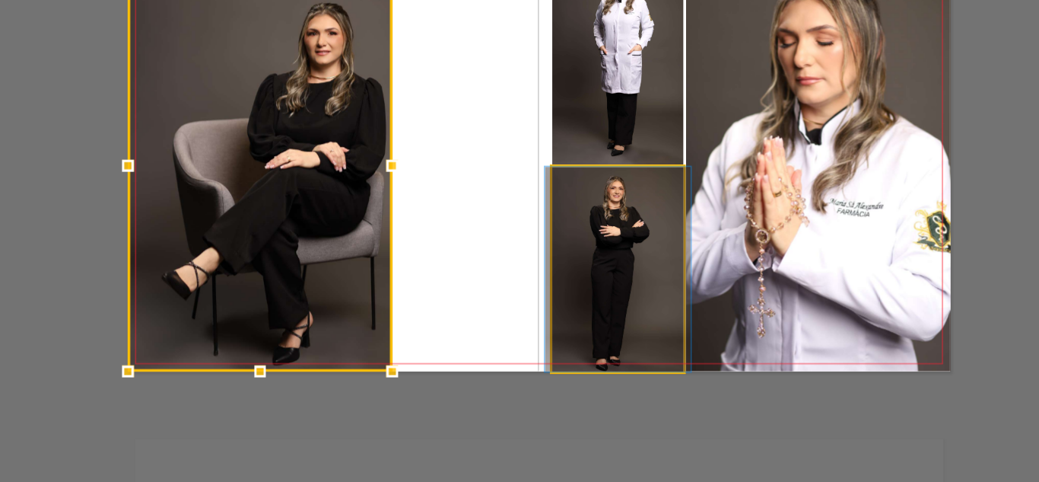
click at [530, 244] on quentale-photo at bounding box center [569, 247] width 83 height 129
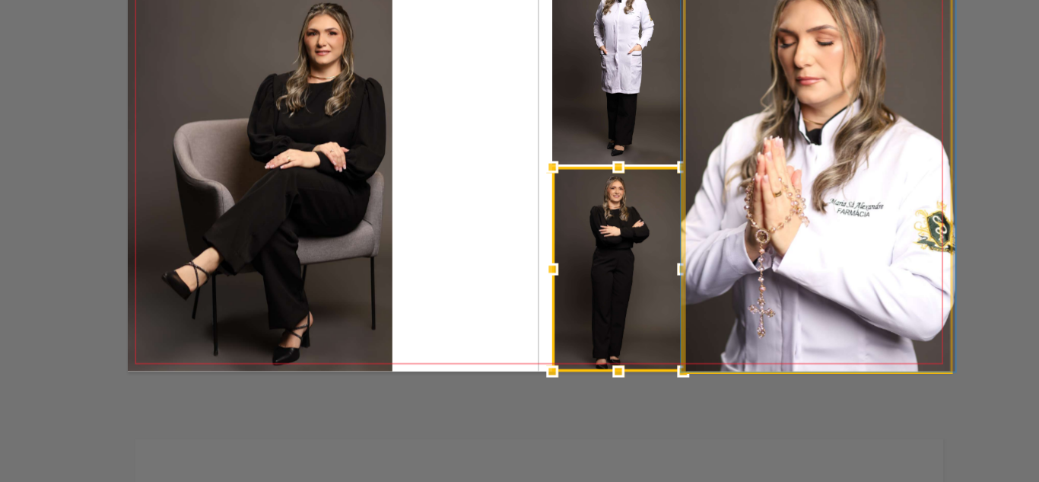
click at [651, 244] on quentale-photo at bounding box center [696, 183] width 167 height 260
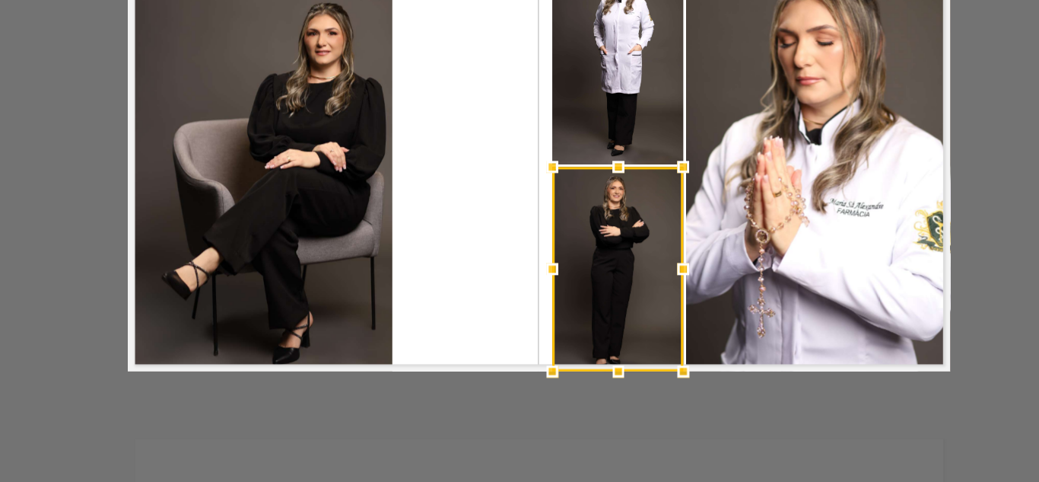
click at [535, 240] on div at bounding box center [528, 248] width 30 height 30
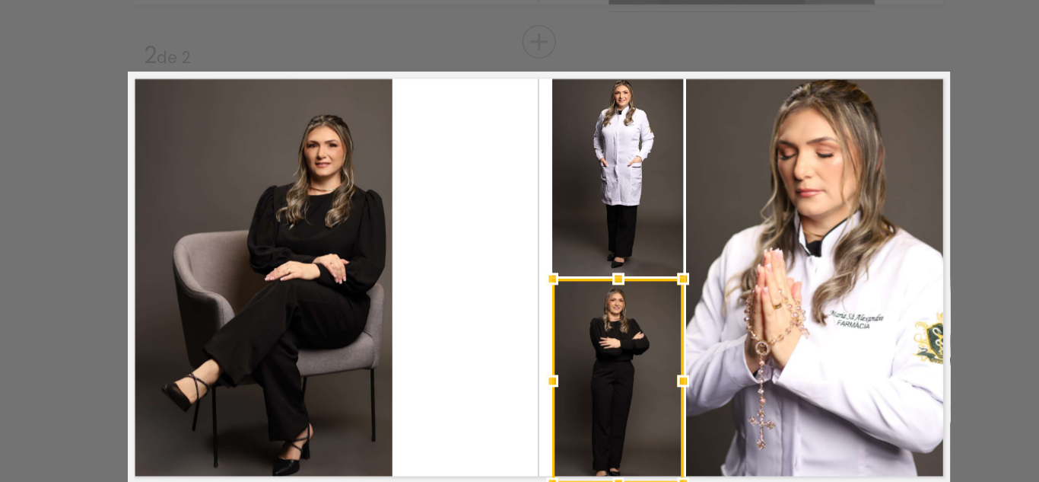
scroll to position [297, 0]
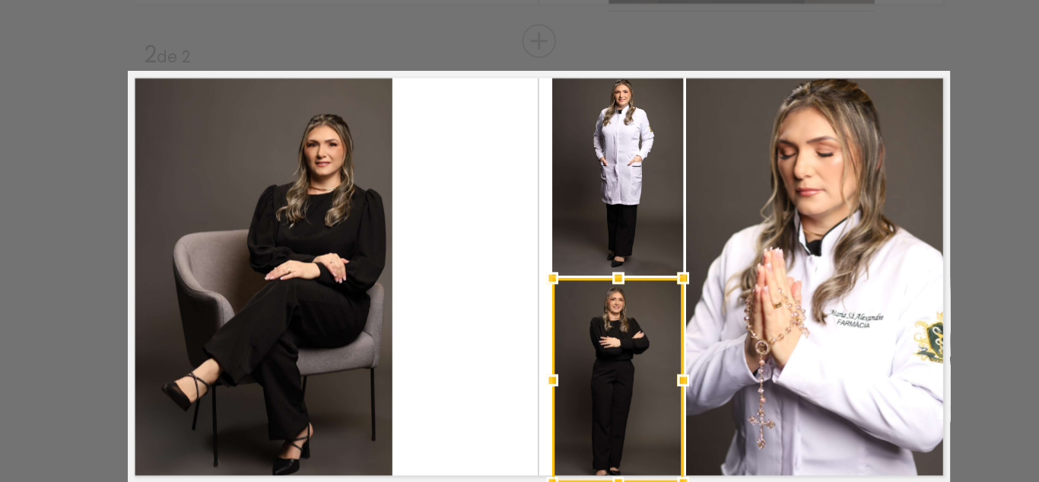
click at [552, 229] on quentale-photo at bounding box center [569, 187] width 83 height 129
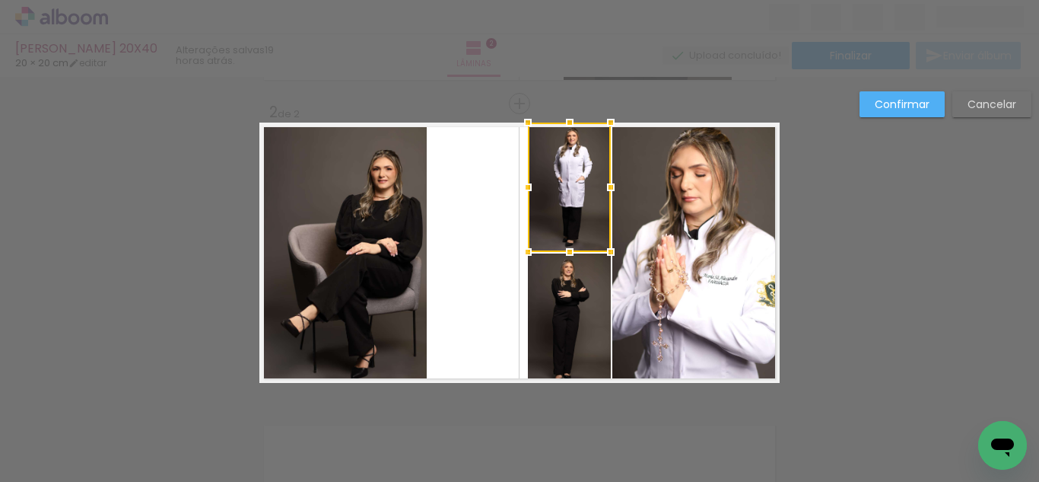
click at [0, 0] on slot "Confirmar" at bounding box center [0, 0] width 0 height 0
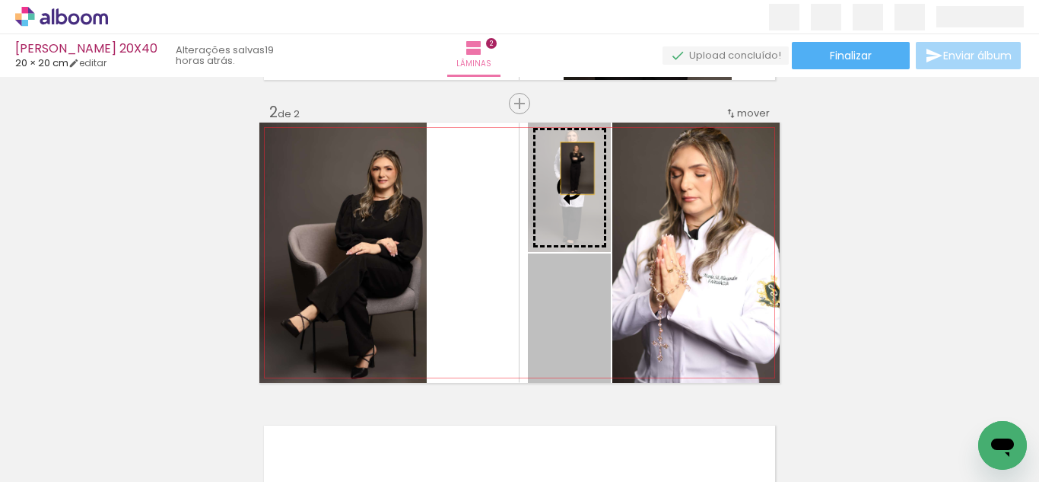
drag, startPoint x: 594, startPoint y: 310, endPoint x: 572, endPoint y: 168, distance: 143.1
click at [0, 0] on slot at bounding box center [0, 0] width 0 height 0
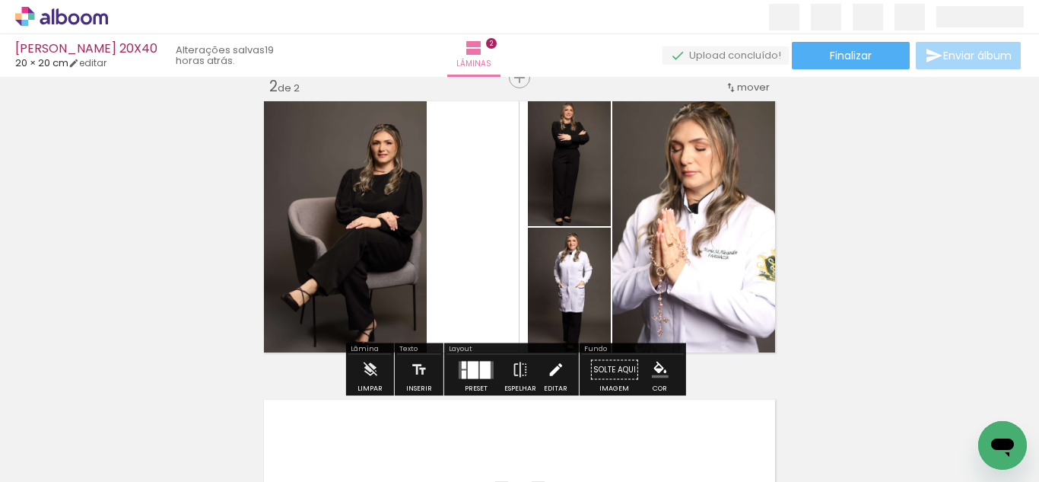
click at [558, 368] on iron-icon at bounding box center [555, 370] width 17 height 30
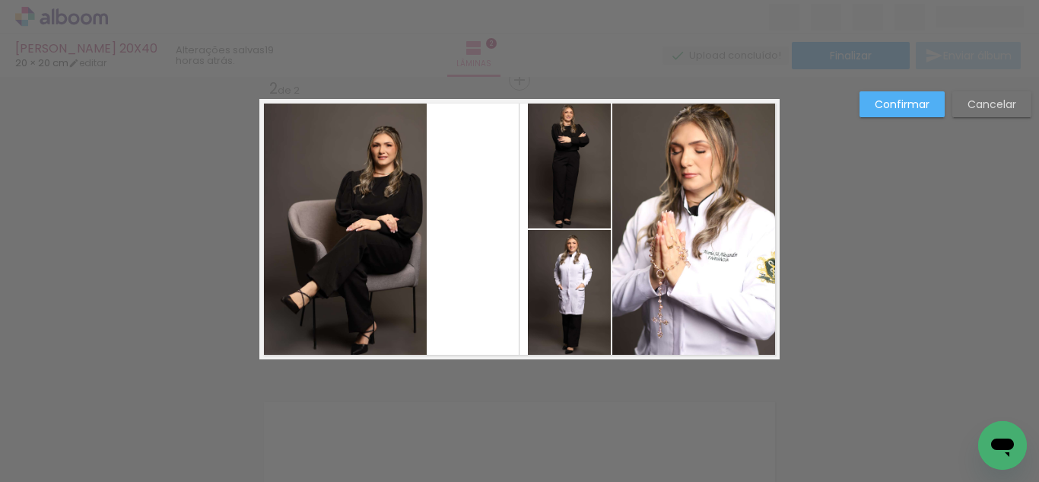
scroll to position [318, 0]
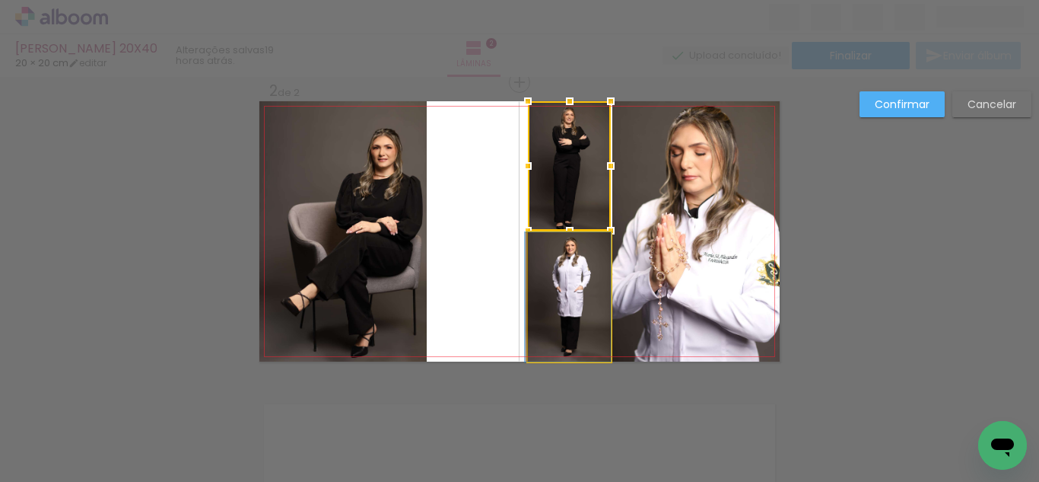
drag, startPoint x: 575, startPoint y: 293, endPoint x: 560, endPoint y: 244, distance: 50.8
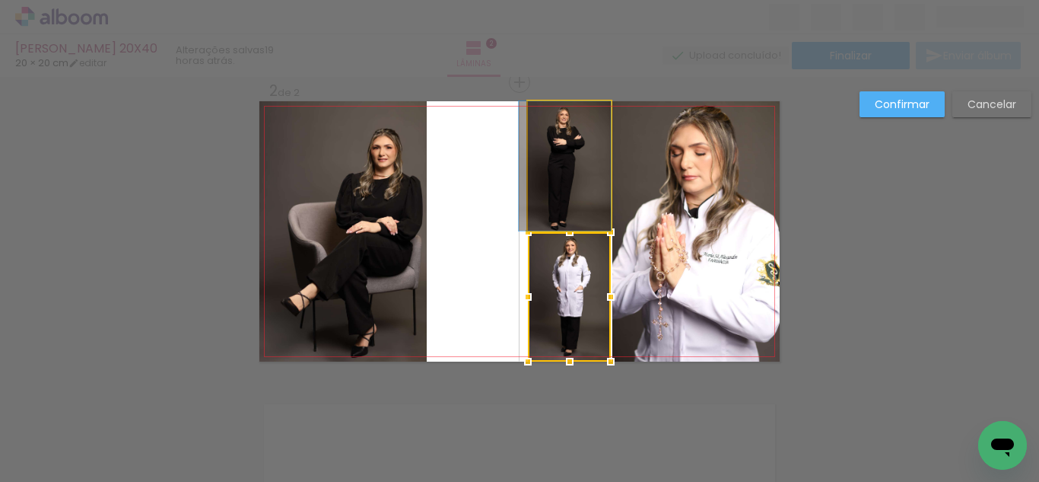
drag, startPoint x: 559, startPoint y: 184, endPoint x: 544, endPoint y: 181, distance: 14.8
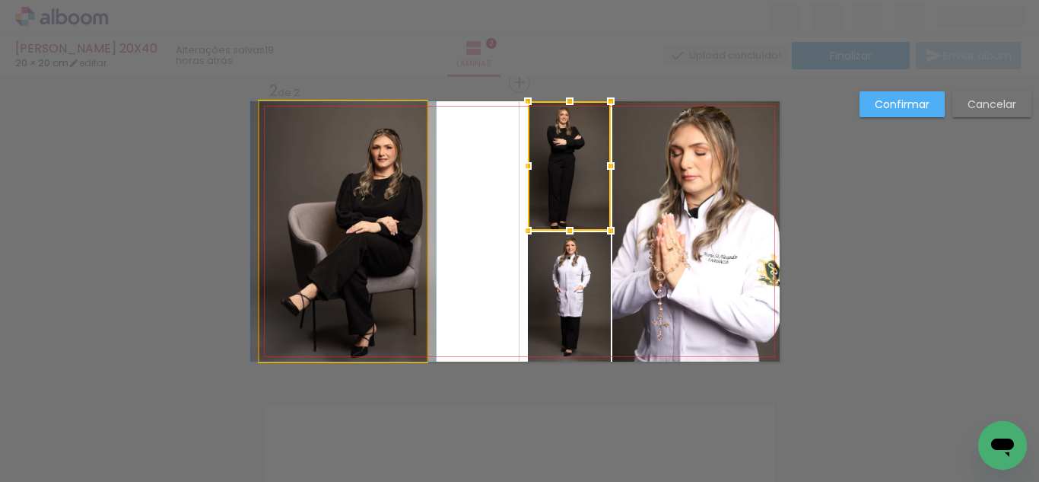
click at [333, 186] on quentale-photo at bounding box center [342, 231] width 167 height 260
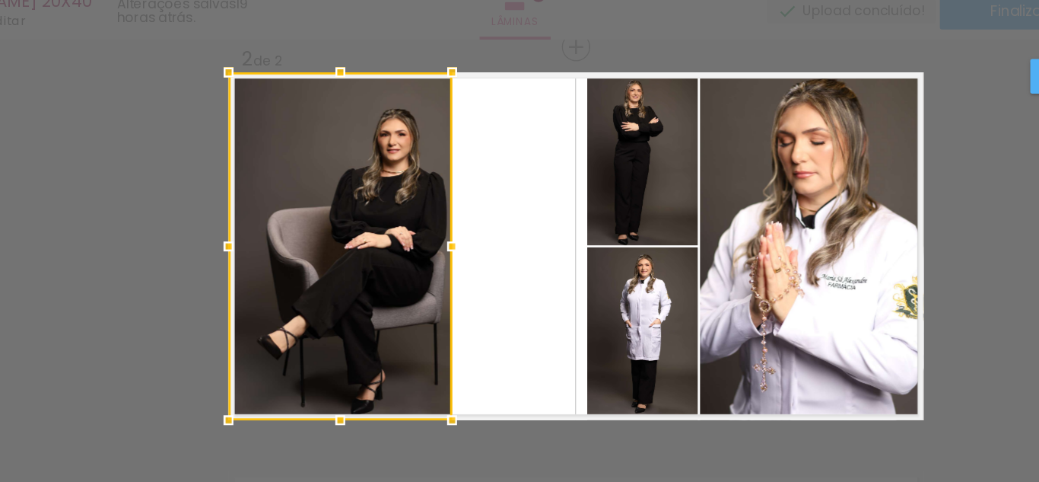
click at [371, 185] on div at bounding box center [342, 231] width 167 height 260
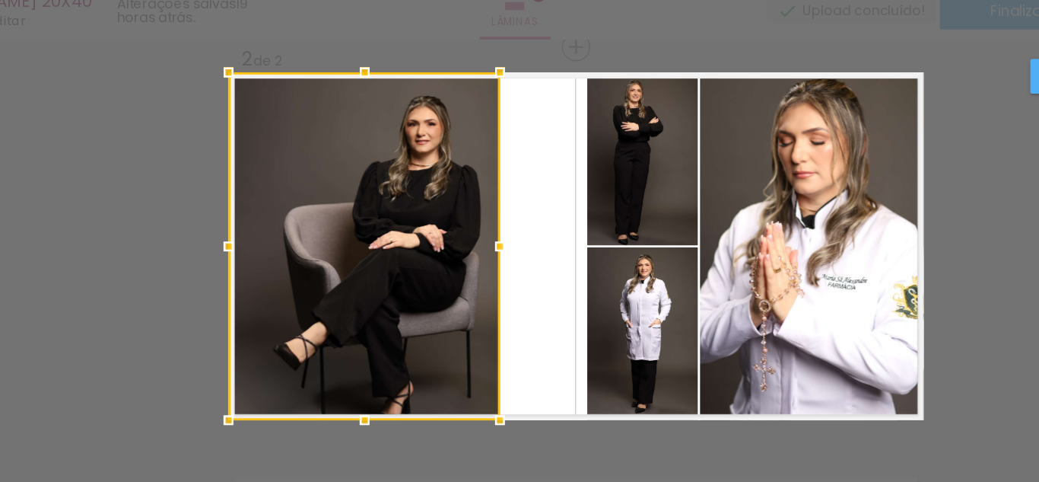
drag, startPoint x: 425, startPoint y: 226, endPoint x: 483, endPoint y: 218, distance: 58.4
click at [463, 228] on div at bounding box center [462, 231] width 30 height 30
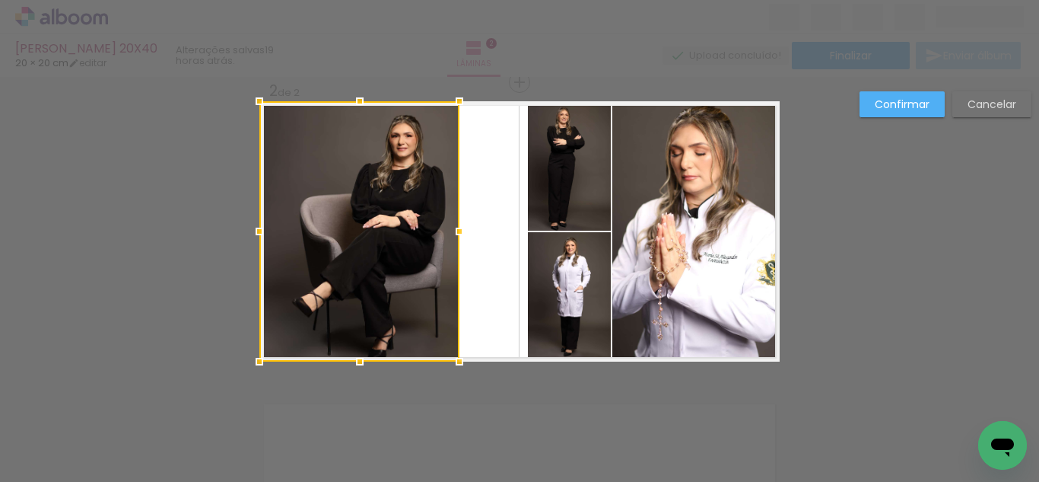
click at [455, 240] on div at bounding box center [459, 231] width 30 height 30
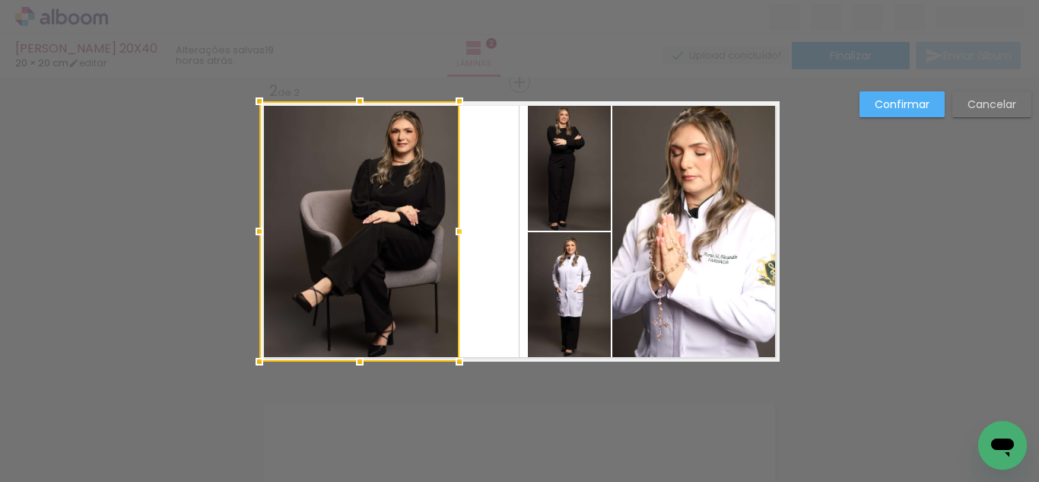
click at [390, 240] on div at bounding box center [359, 231] width 200 height 260
click at [404, 204] on div at bounding box center [359, 231] width 200 height 260
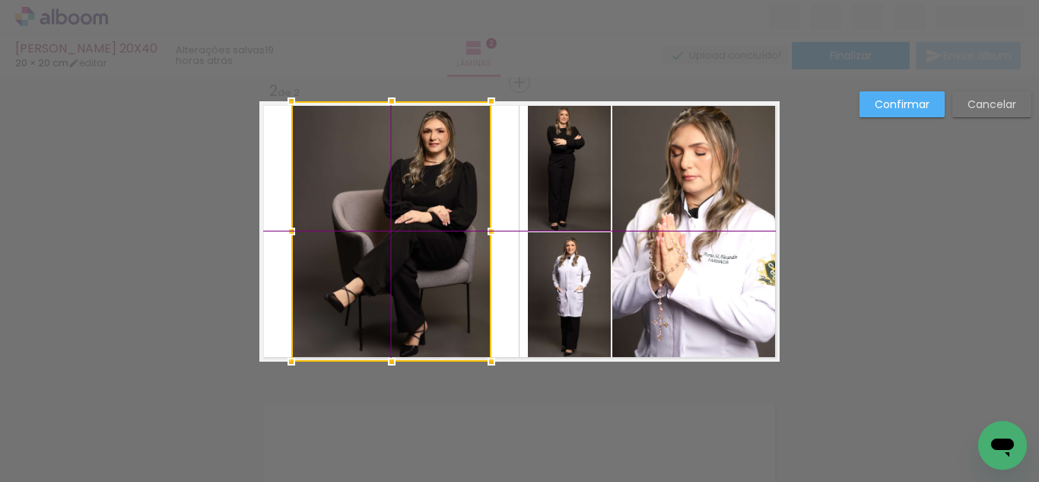
drag, startPoint x: 360, startPoint y: 212, endPoint x: 378, endPoint y: 212, distance: 18.3
click at [378, 212] on div at bounding box center [391, 231] width 200 height 260
click at [872, 109] on paper-button "Confirmar" at bounding box center [902, 104] width 85 height 26
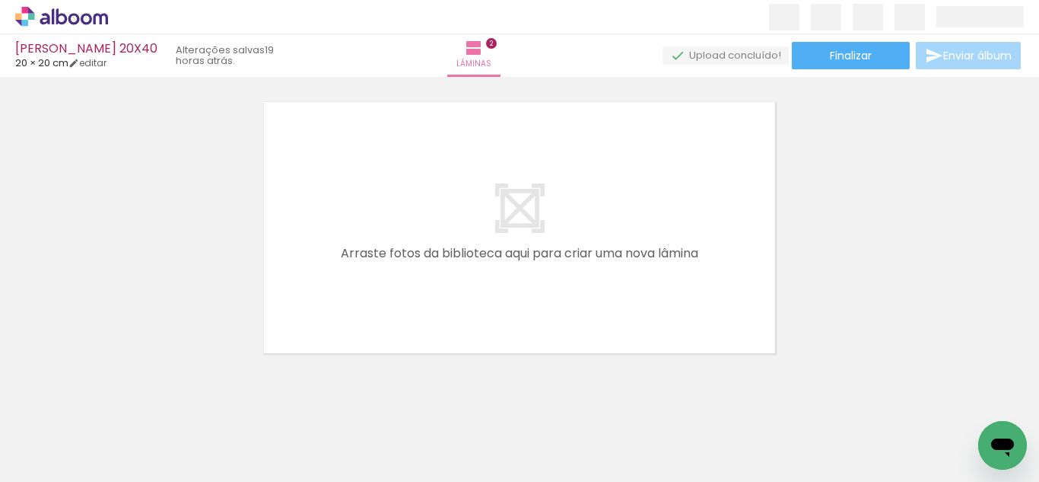
scroll to position [0, 3077]
drag, startPoint x: 579, startPoint y: 313, endPoint x: 541, endPoint y: 390, distance: 86.4
click at [579, 305] on quentale-workspace at bounding box center [519, 241] width 1039 height 482
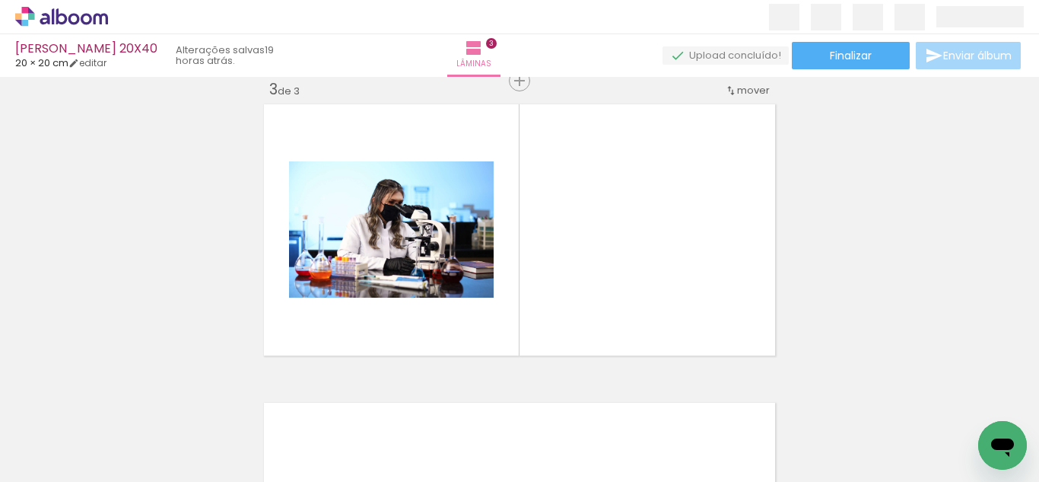
scroll to position [616, 0]
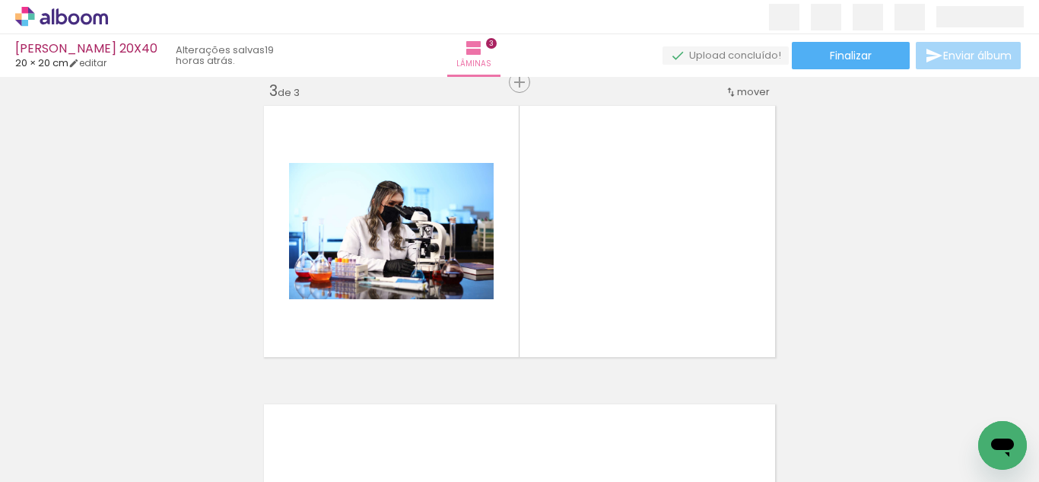
drag, startPoint x: 498, startPoint y: 299, endPoint x: 508, endPoint y: 278, distance: 23.2
click at [501, 278] on quentale-workspace at bounding box center [519, 241] width 1039 height 482
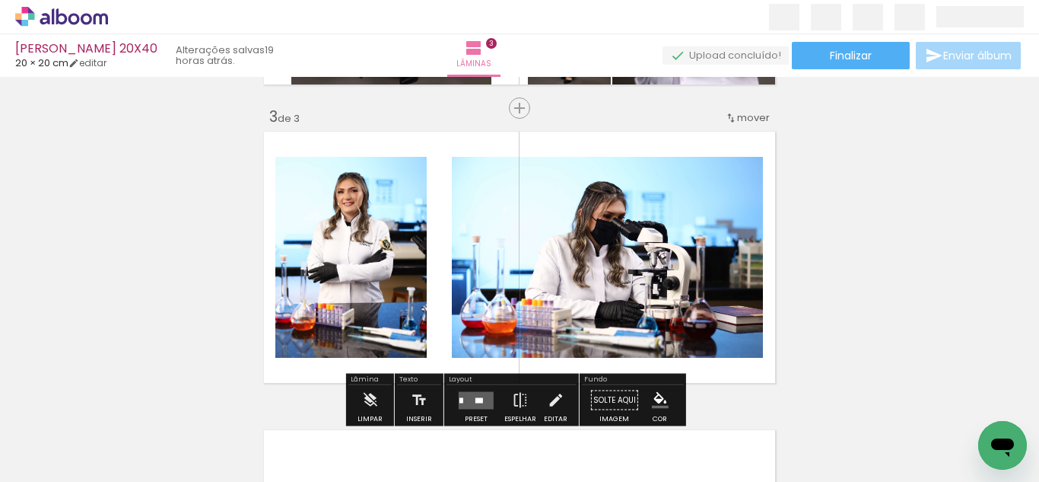
scroll to position [594, 0]
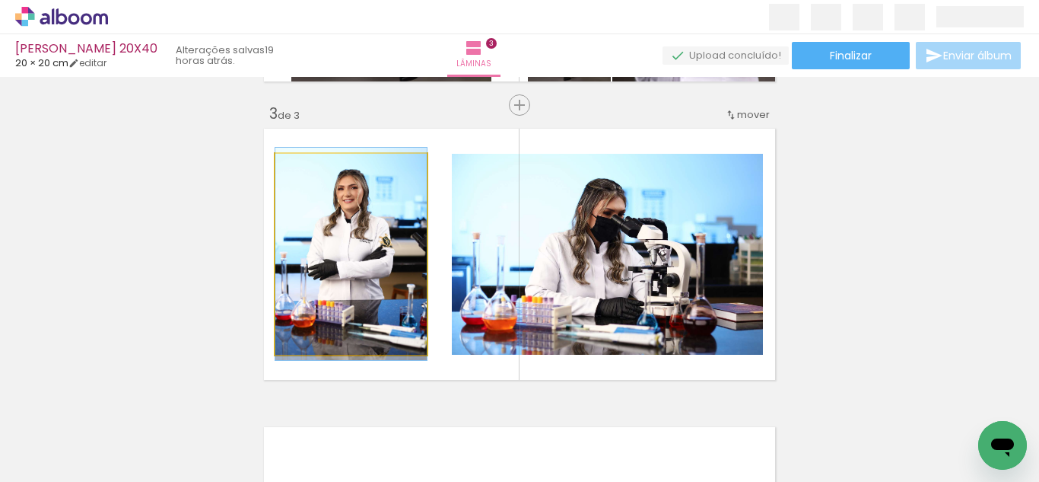
drag, startPoint x: 369, startPoint y: 255, endPoint x: 272, endPoint y: 245, distance: 97.1
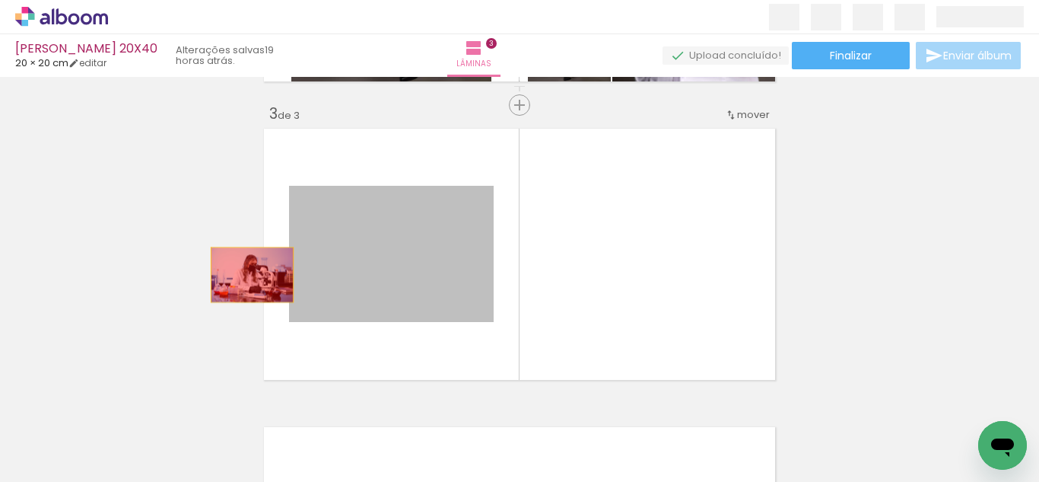
drag, startPoint x: 422, startPoint y: 275, endPoint x: 208, endPoint y: 275, distance: 213.1
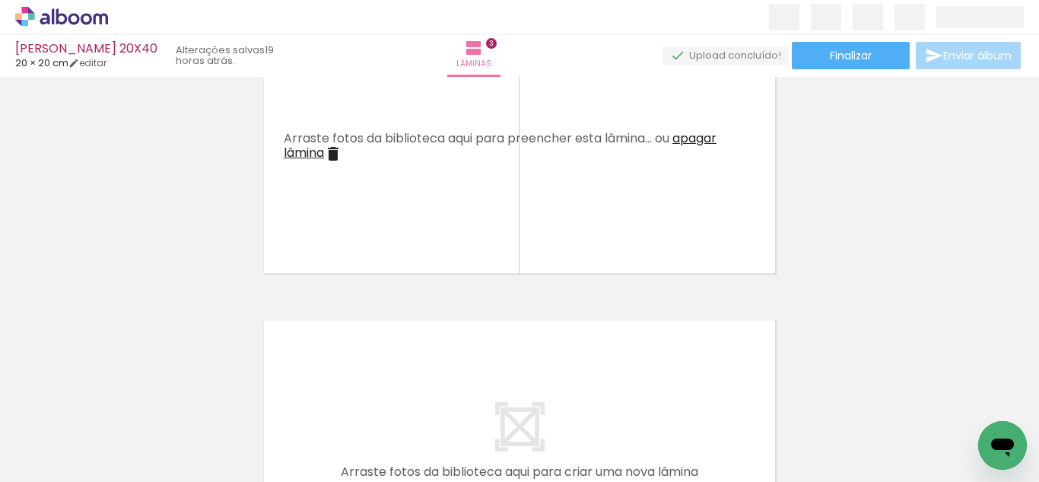
scroll to position [0, 3115]
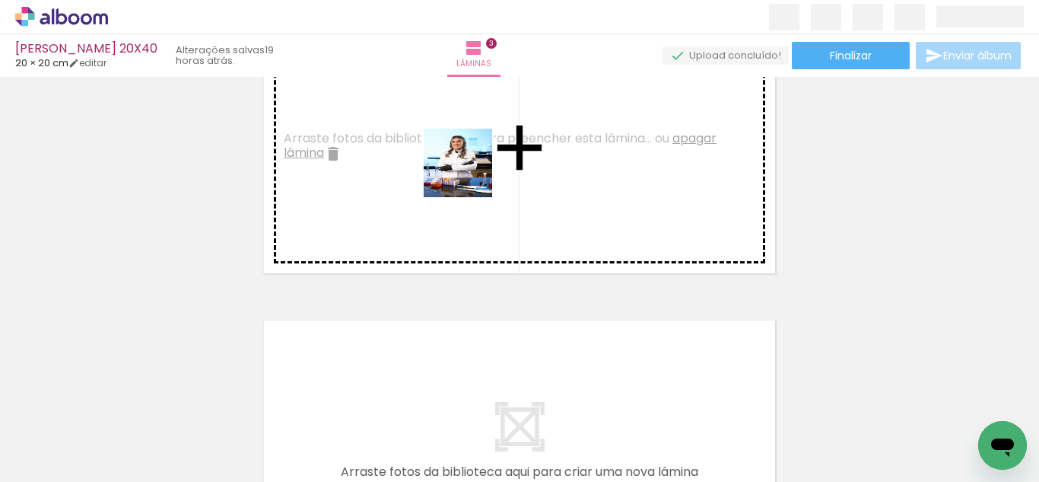
drag, startPoint x: 466, startPoint y: 325, endPoint x: 470, endPoint y: 167, distance: 158.3
click at [470, 167] on quentale-workspace at bounding box center [519, 241] width 1039 height 482
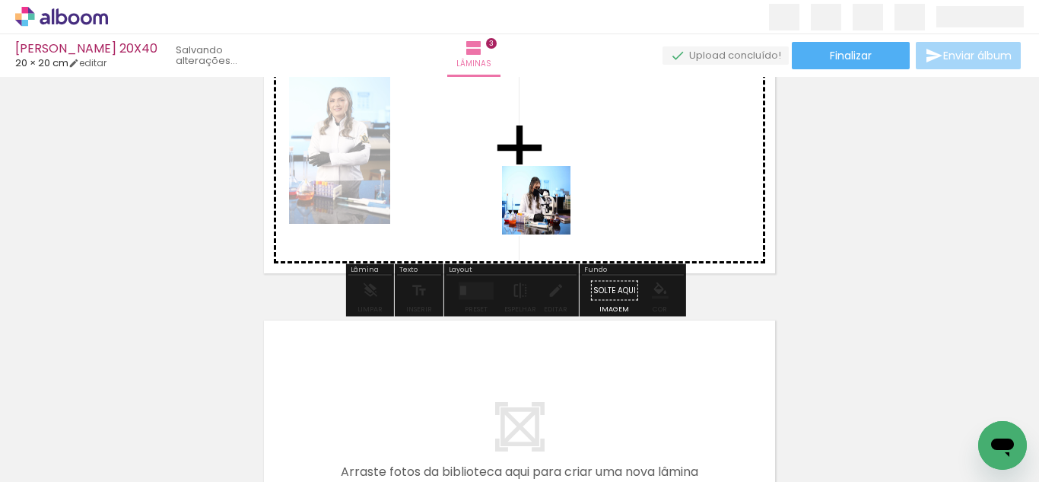
drag, startPoint x: 546, startPoint y: 331, endPoint x: 527, endPoint y: 298, distance: 38.5
click at [549, 161] on quentale-workspace at bounding box center [519, 241] width 1039 height 482
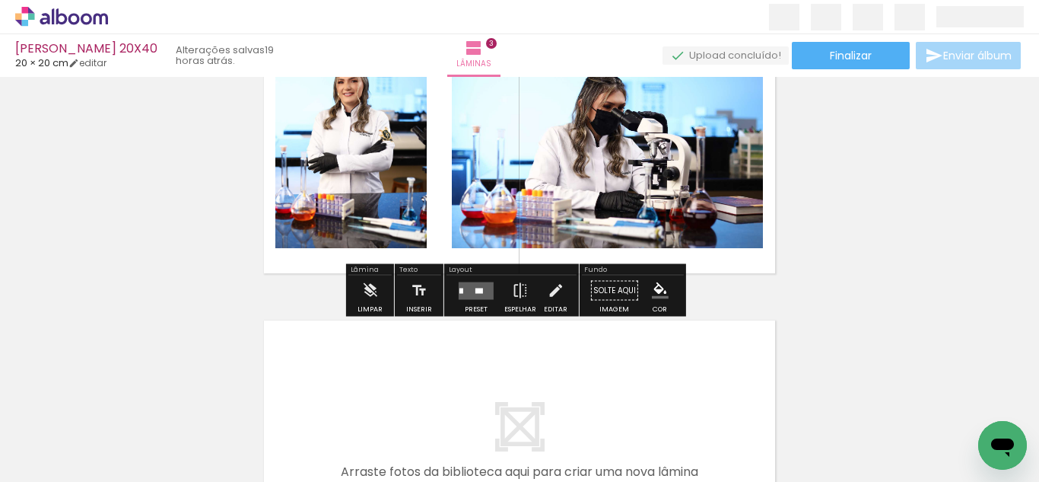
click at [475, 287] on quentale-layouter at bounding box center [476, 291] width 35 height 18
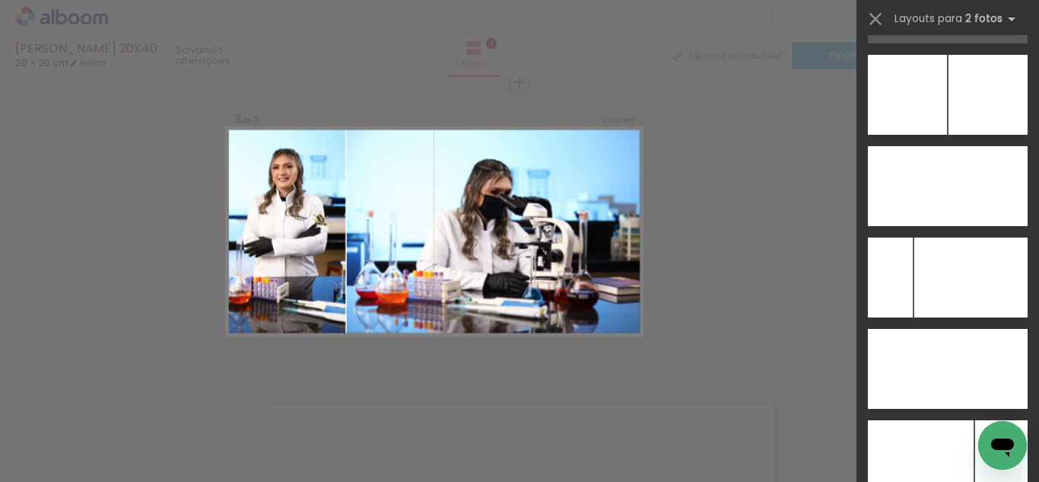
scroll to position [6841, 0]
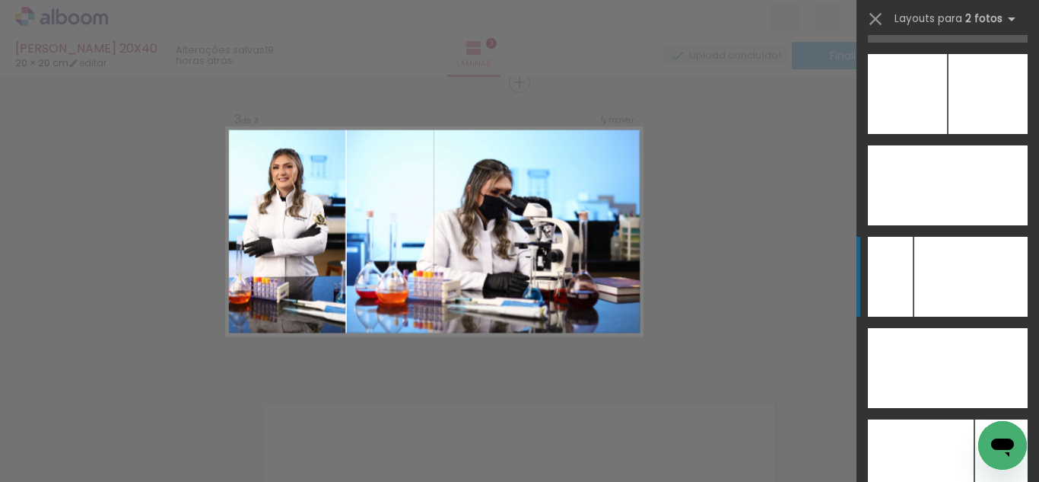
click at [964, 286] on div at bounding box center [971, 277] width 113 height 80
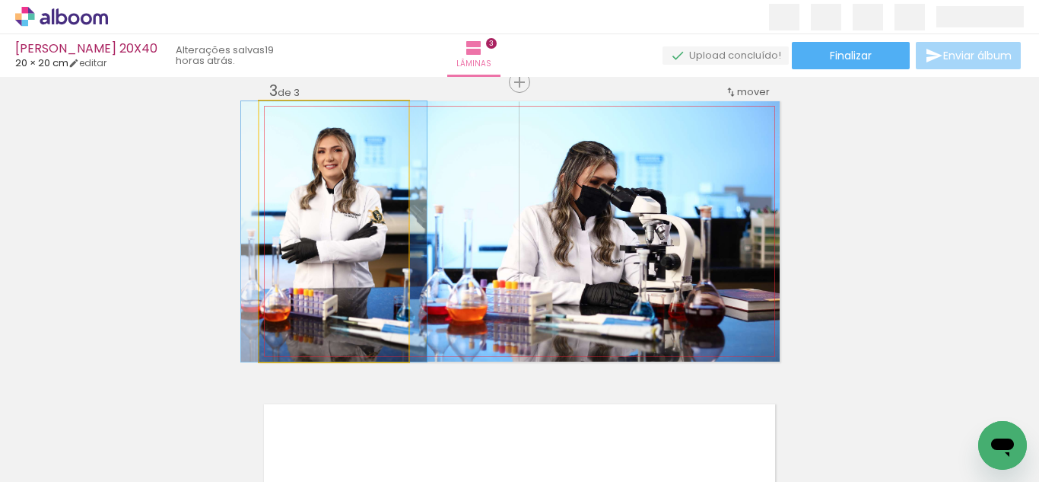
click at [313, 268] on quentale-photo at bounding box center [333, 231] width 149 height 260
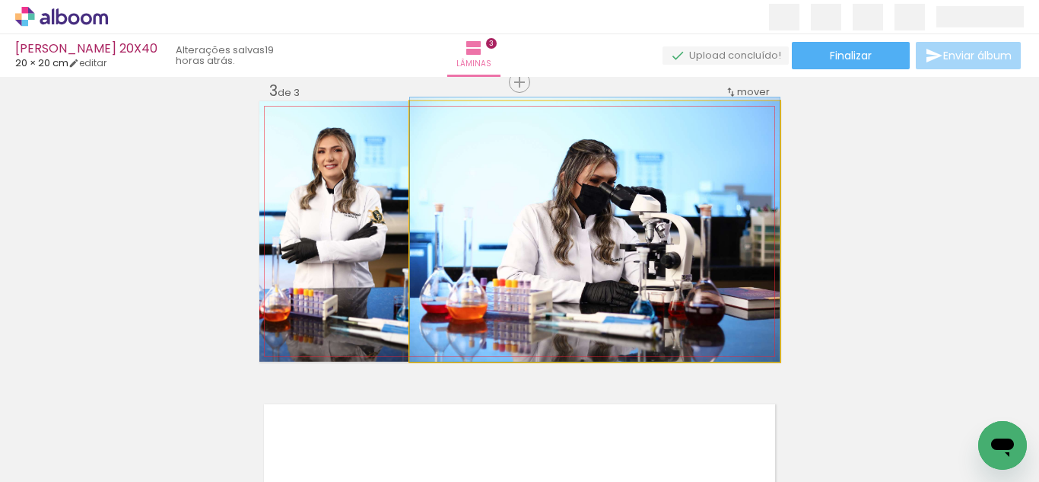
drag, startPoint x: 566, startPoint y: 266, endPoint x: 597, endPoint y: 263, distance: 30.6
drag, startPoint x: 594, startPoint y: 269, endPoint x: 594, endPoint y: 237, distance: 32.7
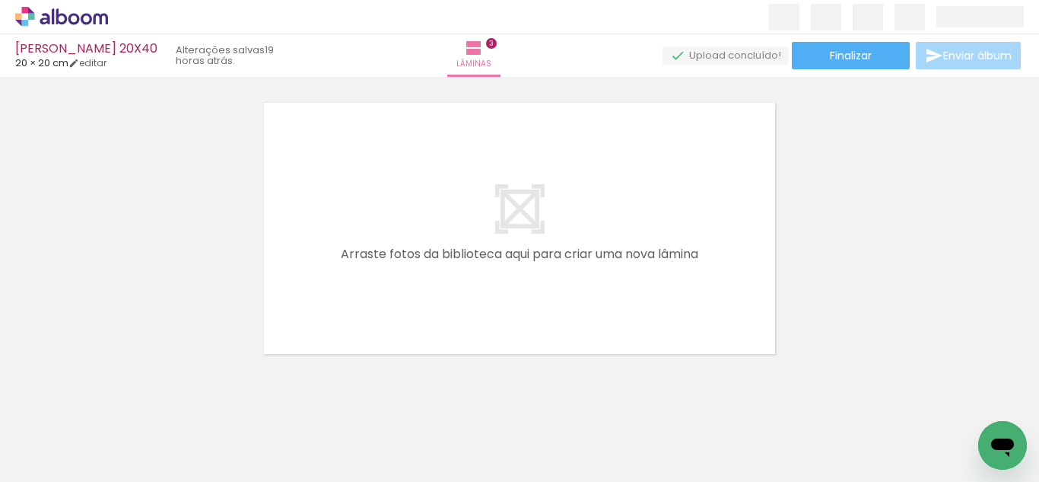
scroll to position [0, 0]
drag, startPoint x: 240, startPoint y: 442, endPoint x: 363, endPoint y: 374, distance: 141.0
click at [384, 263] on quentale-workspace at bounding box center [519, 241] width 1039 height 482
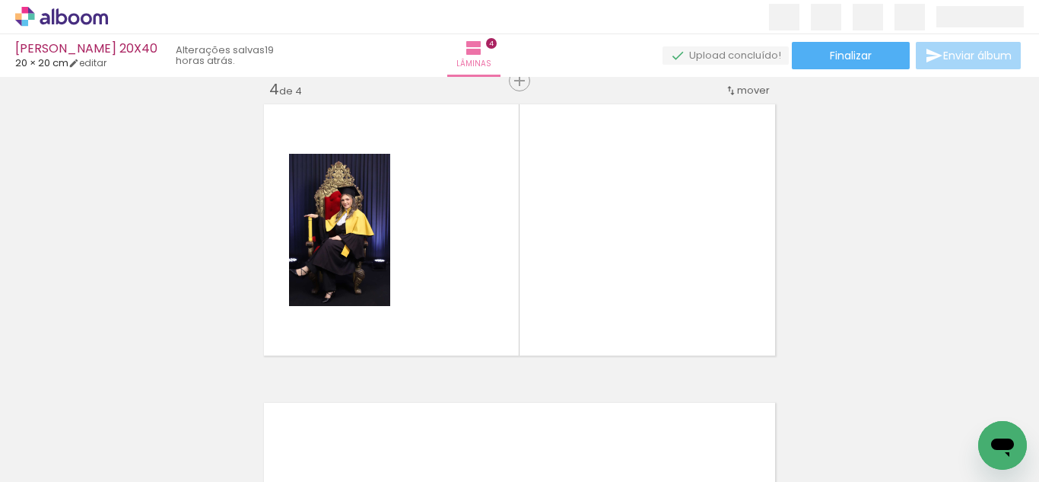
scroll to position [915, 0]
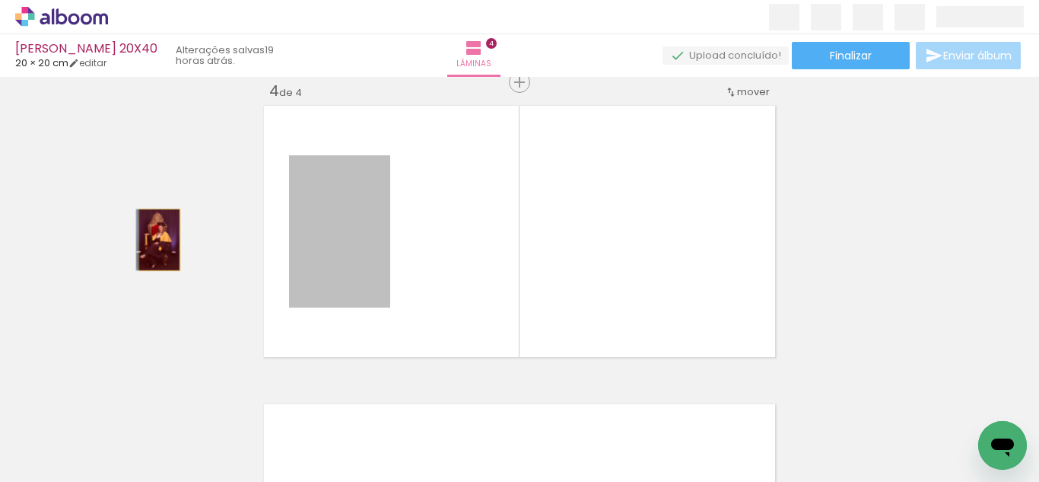
drag, startPoint x: 339, startPoint y: 241, endPoint x: 154, endPoint y: 240, distance: 185.7
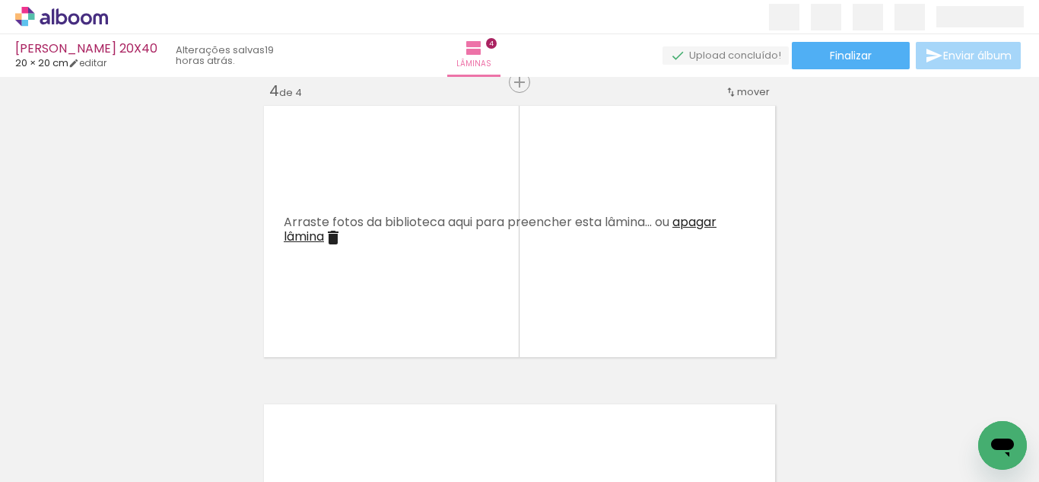
drag, startPoint x: 353, startPoint y: 288, endPoint x: 401, endPoint y: 450, distance: 168.3
click at [368, 244] on quentale-workspace at bounding box center [519, 241] width 1039 height 482
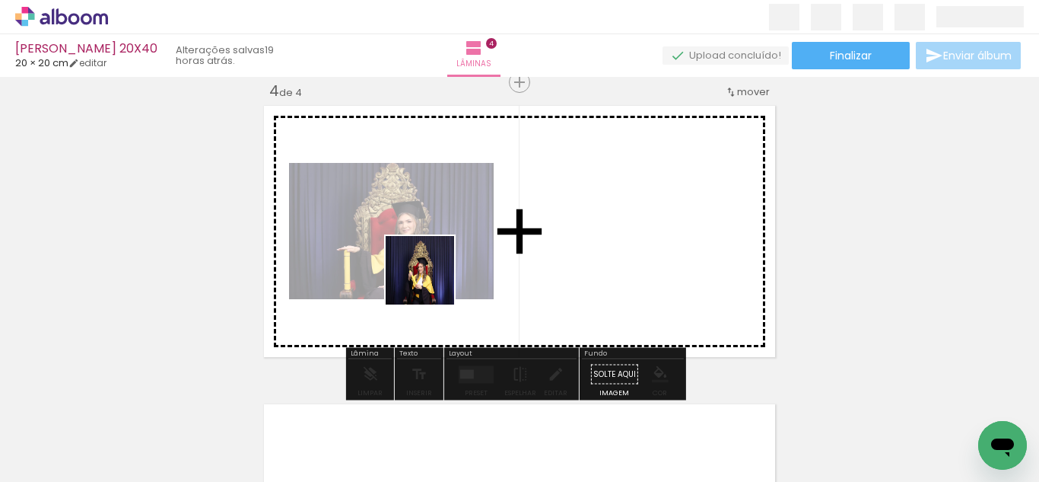
drag, startPoint x: 412, startPoint y: 448, endPoint x: 444, endPoint y: 333, distance: 119.5
click at [434, 270] on quentale-workspace at bounding box center [519, 241] width 1039 height 482
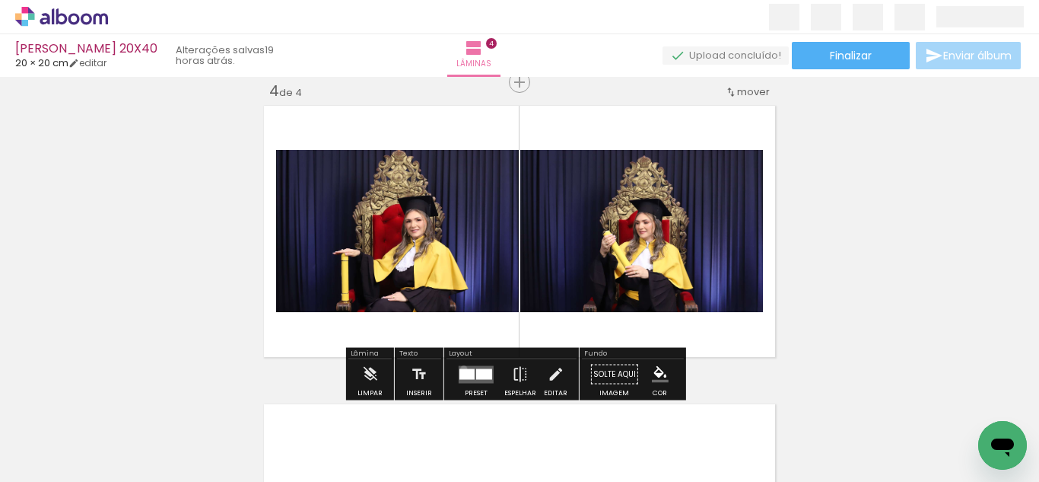
click at [460, 368] on div at bounding box center [467, 373] width 15 height 11
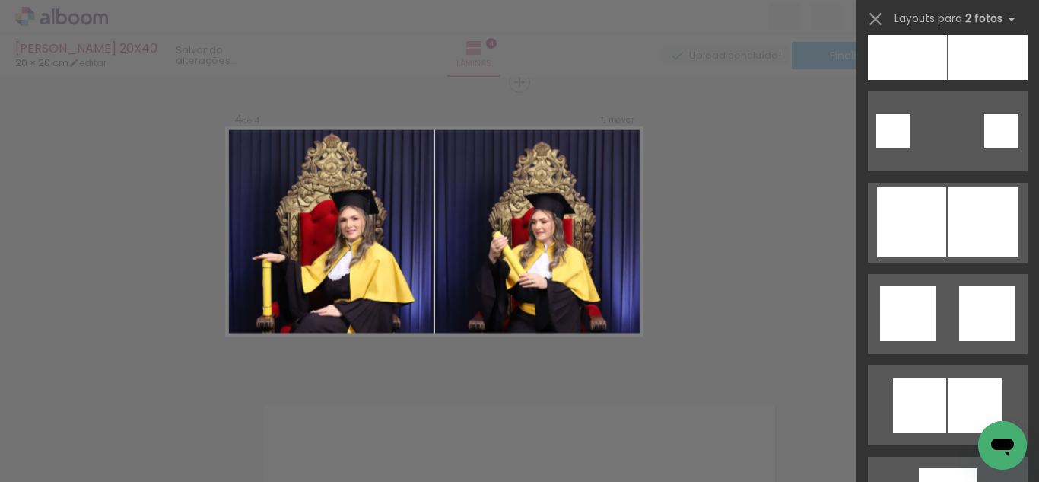
scroll to position [2637, 0]
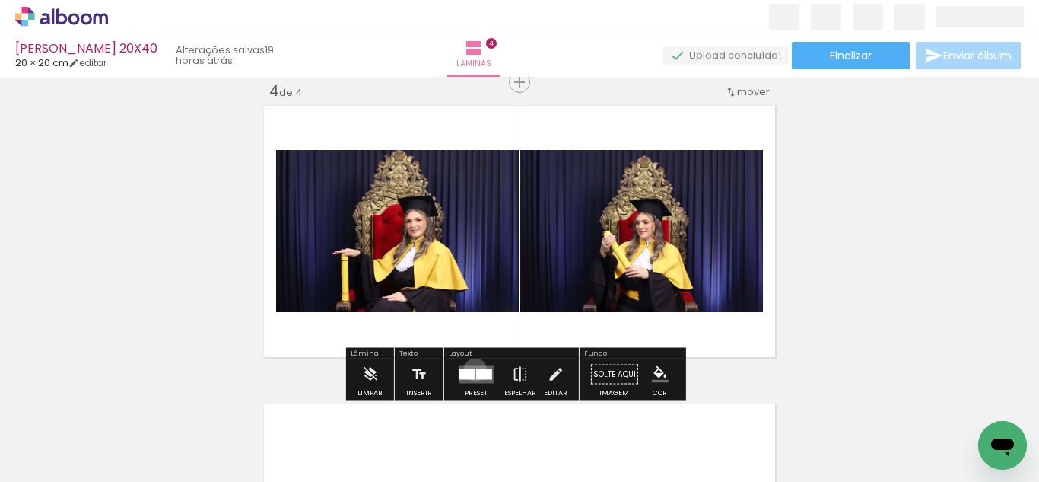
click at [472, 369] on quentale-layouter at bounding box center [476, 374] width 35 height 18
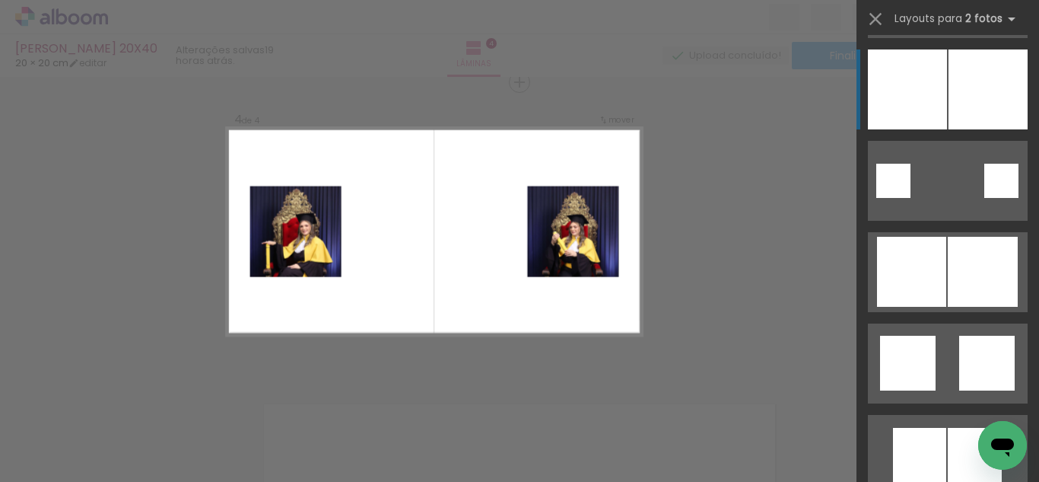
scroll to position [2721, 0]
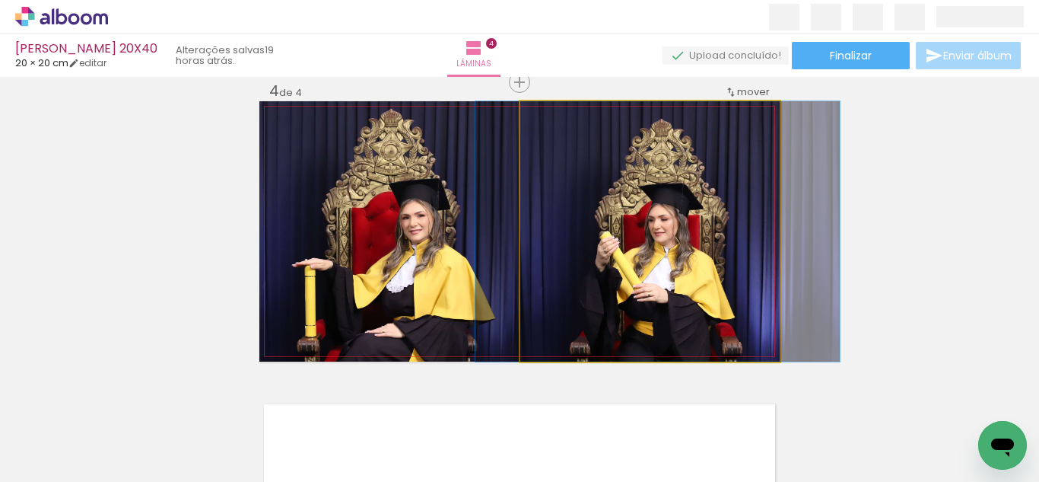
drag, startPoint x: 587, startPoint y: 234, endPoint x: 595, endPoint y: 220, distance: 16.1
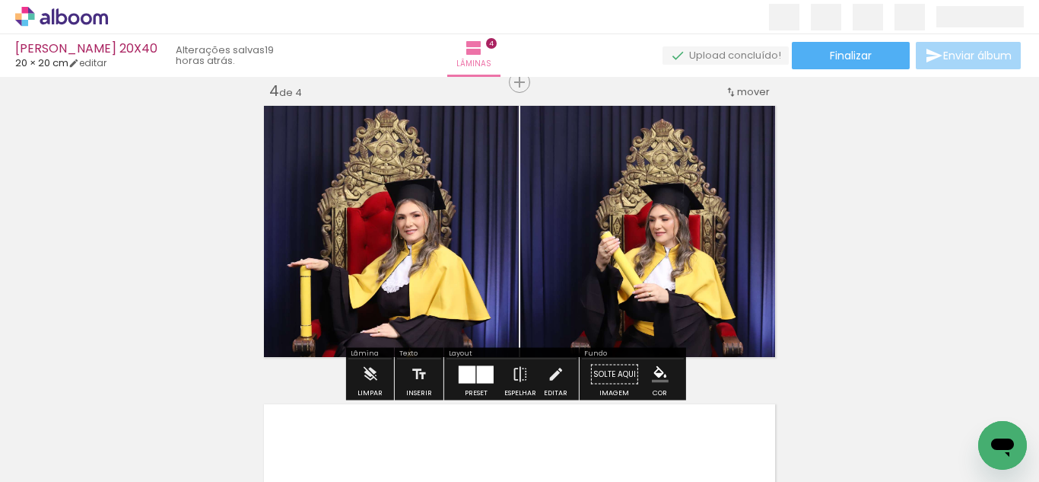
click at [243, 436] on div at bounding box center [238, 430] width 54 height 75
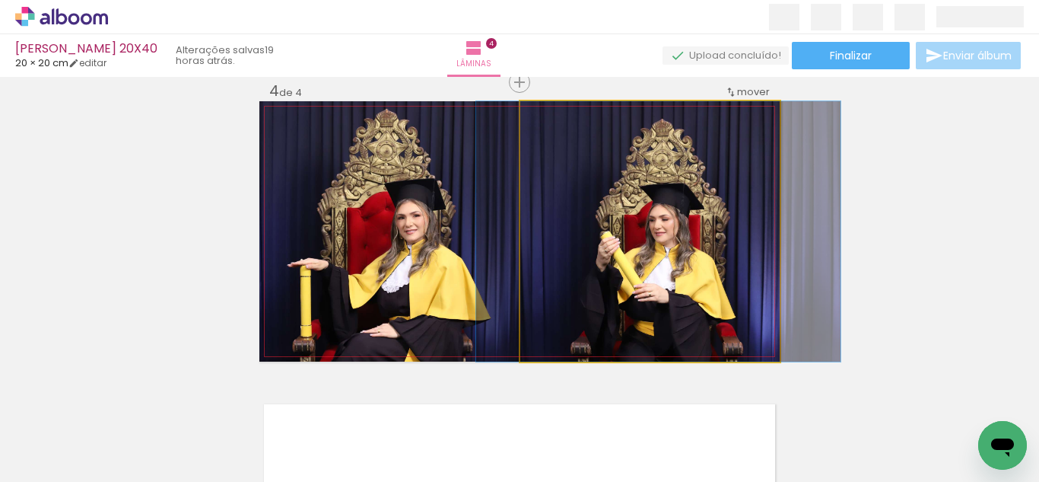
click at [569, 257] on quentale-photo at bounding box center [649, 231] width 259 height 260
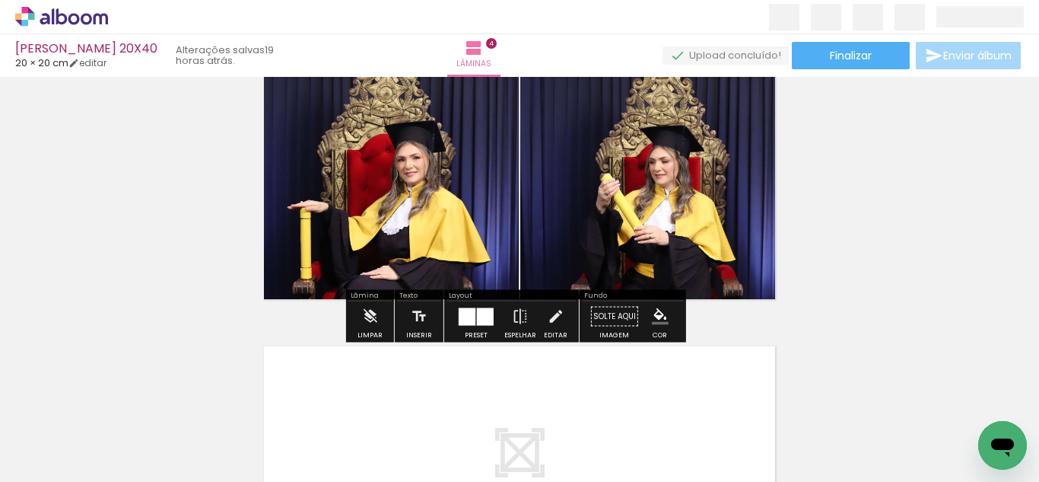
scroll to position [972, 0]
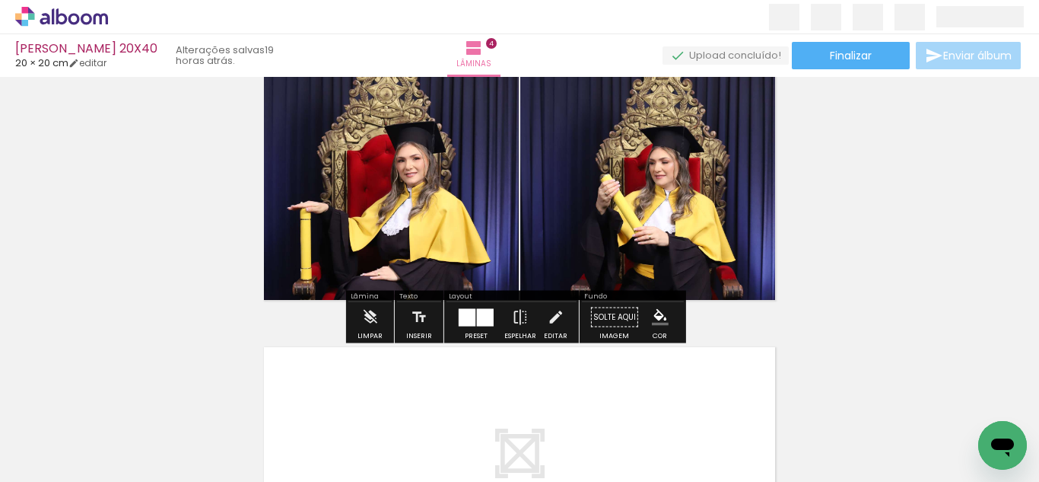
drag, startPoint x: 807, startPoint y: 228, endPoint x: 625, endPoint y: 301, distance: 196.3
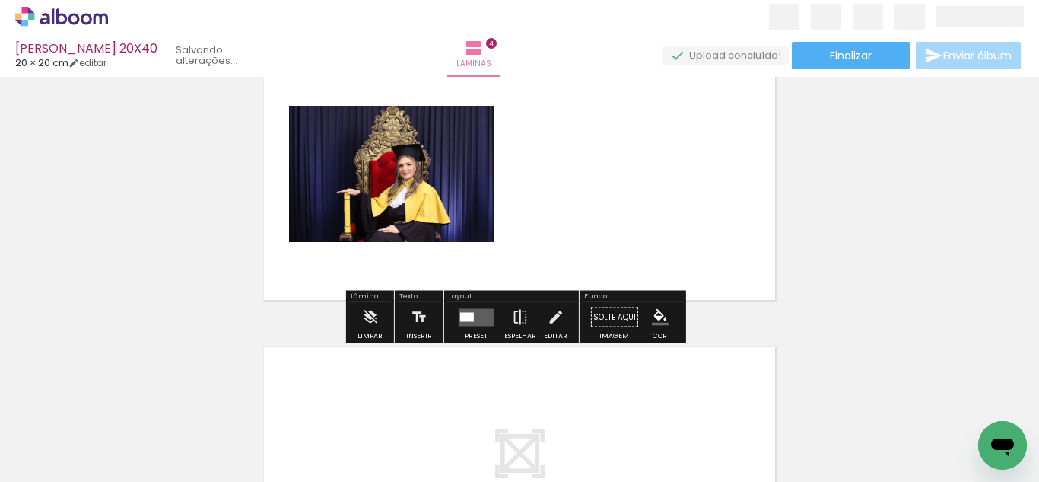
drag, startPoint x: 255, startPoint y: 438, endPoint x: 482, endPoint y: 158, distance: 361.4
click at [473, 145] on quentale-workspace at bounding box center [519, 241] width 1039 height 482
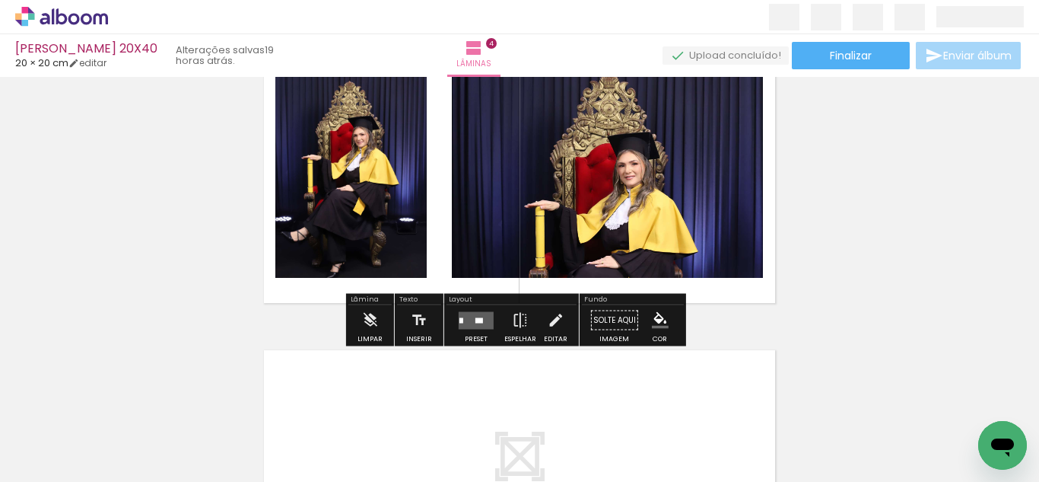
scroll to position [969, 0]
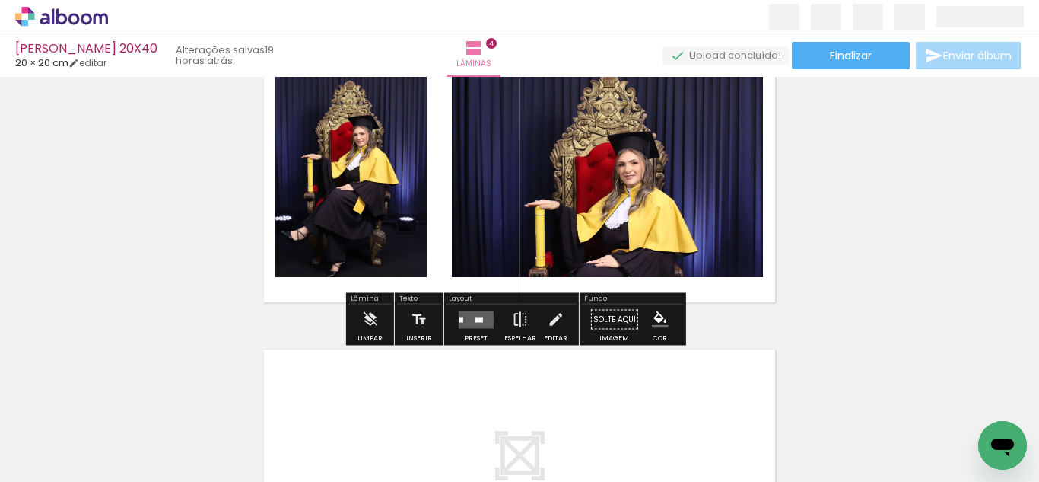
drag, startPoint x: 519, startPoint y: 317, endPoint x: 485, endPoint y: 323, distance: 34.8
click at [518, 317] on iron-icon at bounding box center [520, 319] width 17 height 30
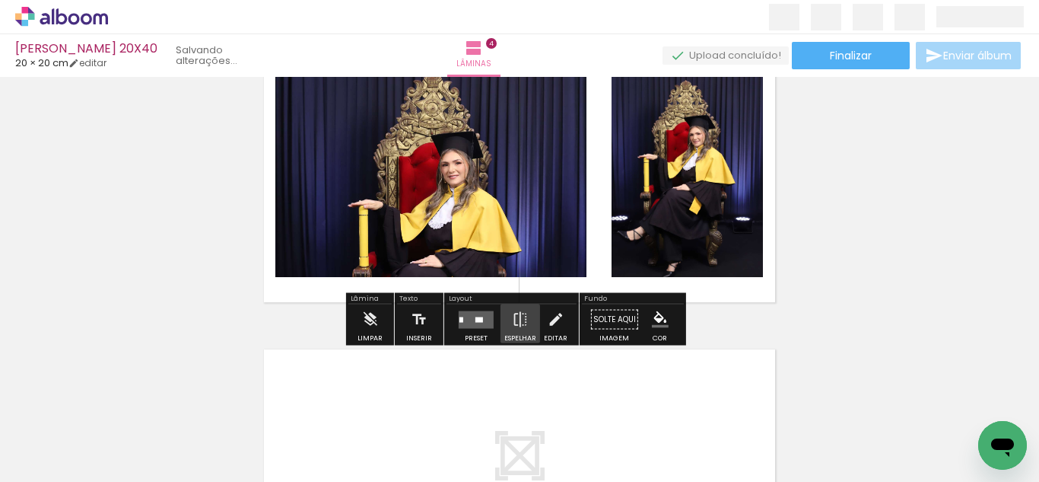
click at [475, 326] on quentale-layouter at bounding box center [476, 319] width 35 height 18
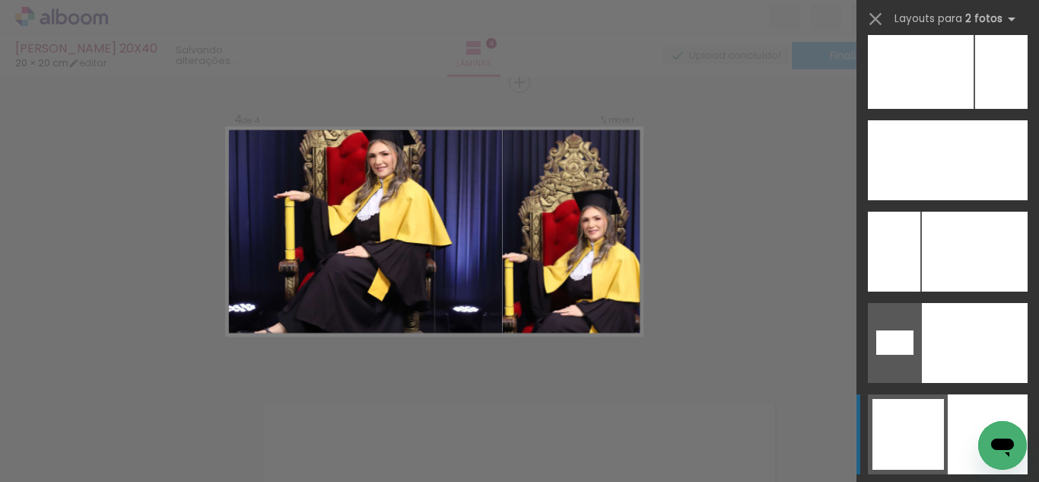
scroll to position [7056, 0]
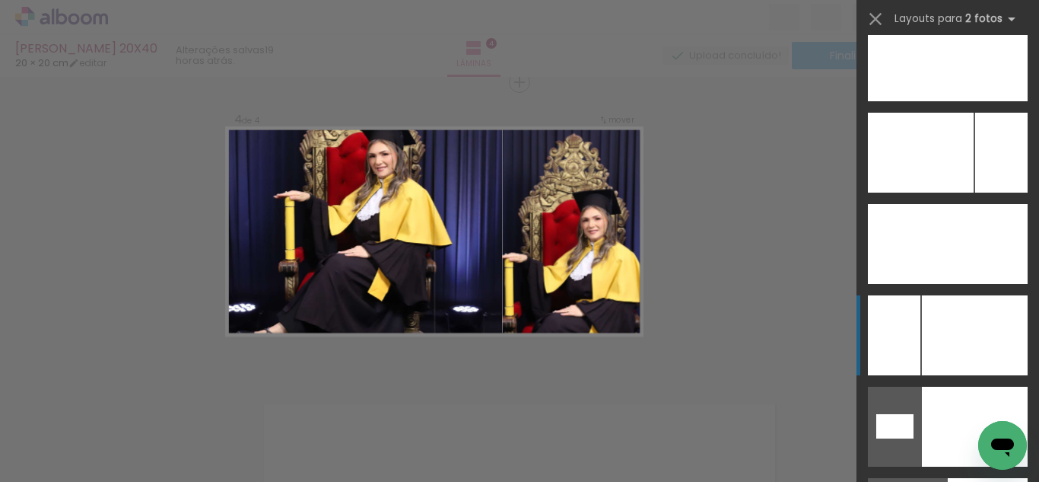
click at [959, 284] on div at bounding box center [974, 244] width 107 height 80
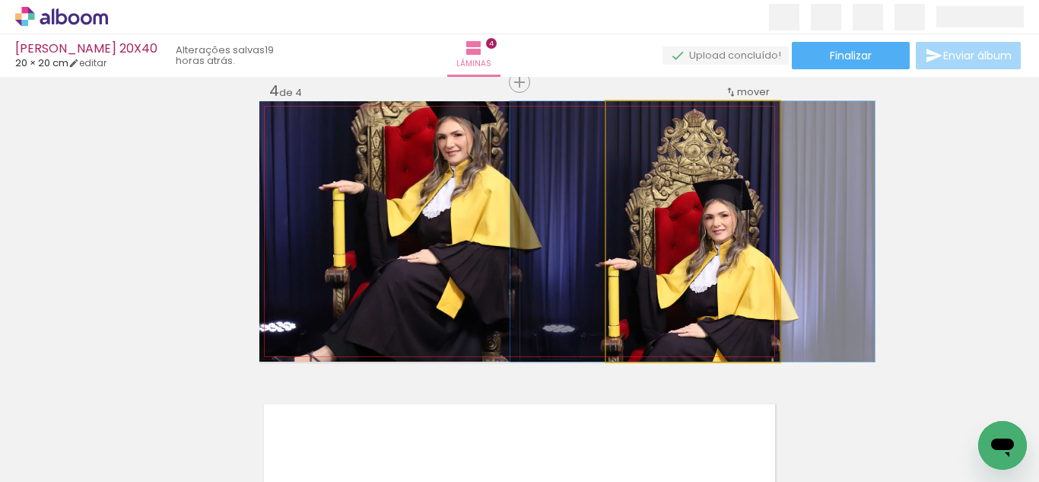
drag, startPoint x: 660, startPoint y: 238, endPoint x: 524, endPoint y: 223, distance: 137.8
click at [0, 0] on slot at bounding box center [0, 0] width 0 height 0
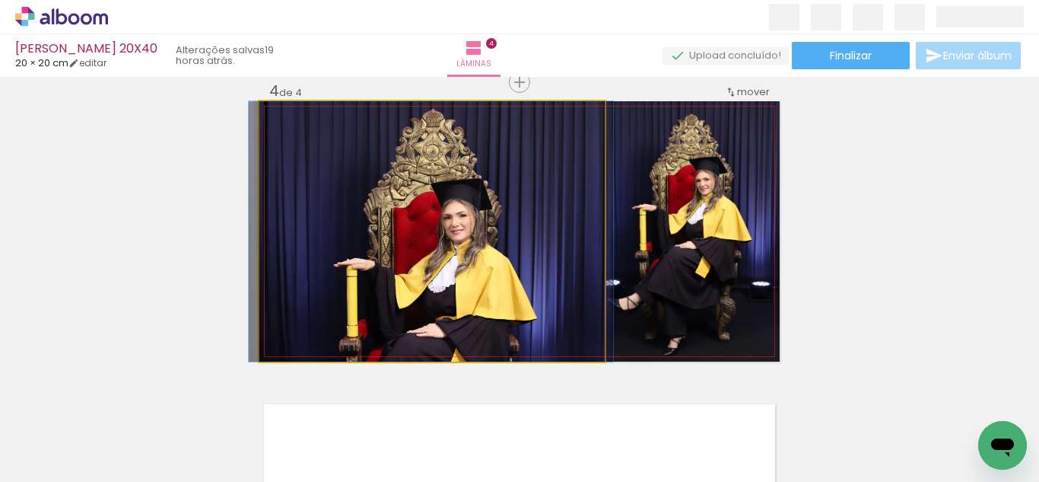
drag, startPoint x: 523, startPoint y: 226, endPoint x: 669, endPoint y: 221, distance: 146.2
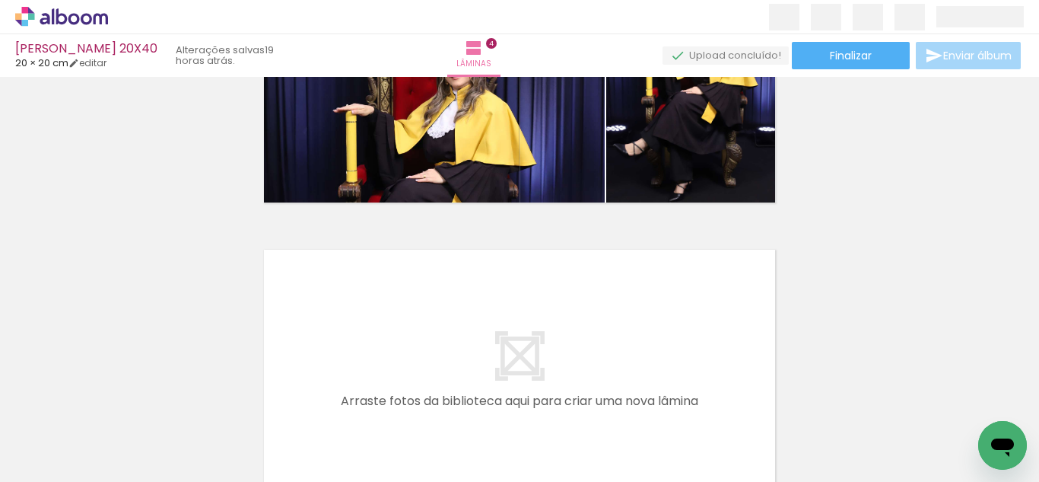
scroll to position [1241, 0]
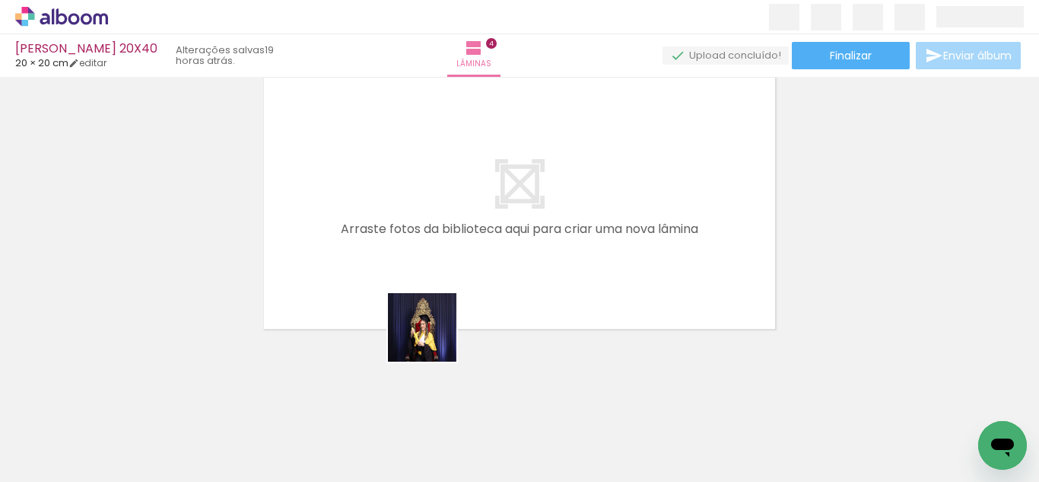
drag, startPoint x: 425, startPoint y: 375, endPoint x: 486, endPoint y: 389, distance: 62.4
click at [444, 263] on quentale-workspace at bounding box center [519, 241] width 1039 height 482
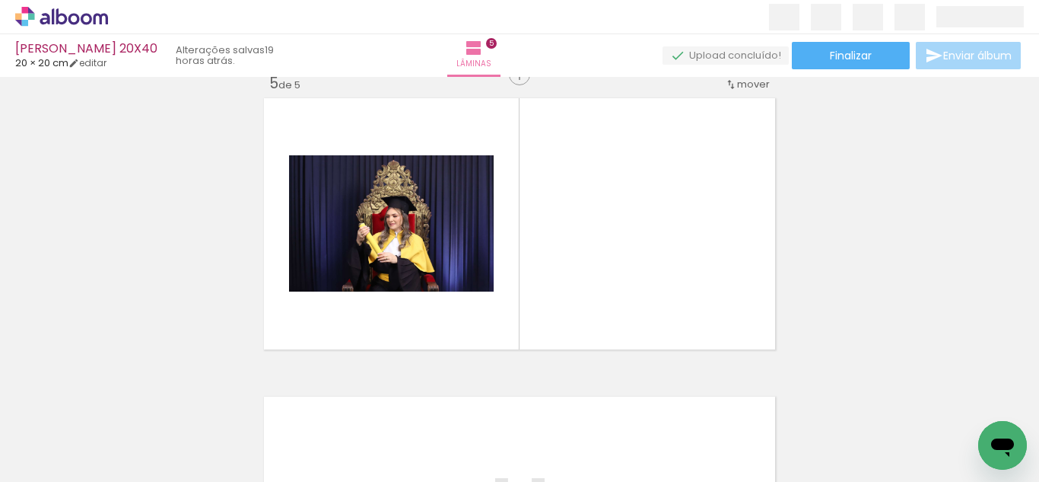
scroll to position [1213, 0]
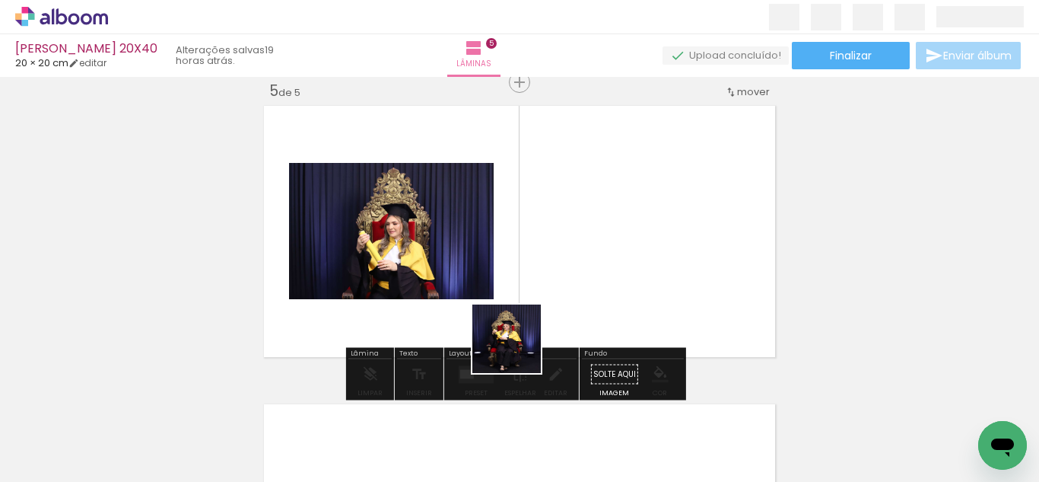
drag, startPoint x: 518, startPoint y: 350, endPoint x: 633, endPoint y: 399, distance: 124.8
click at [528, 288] on quentale-workspace at bounding box center [519, 241] width 1039 height 482
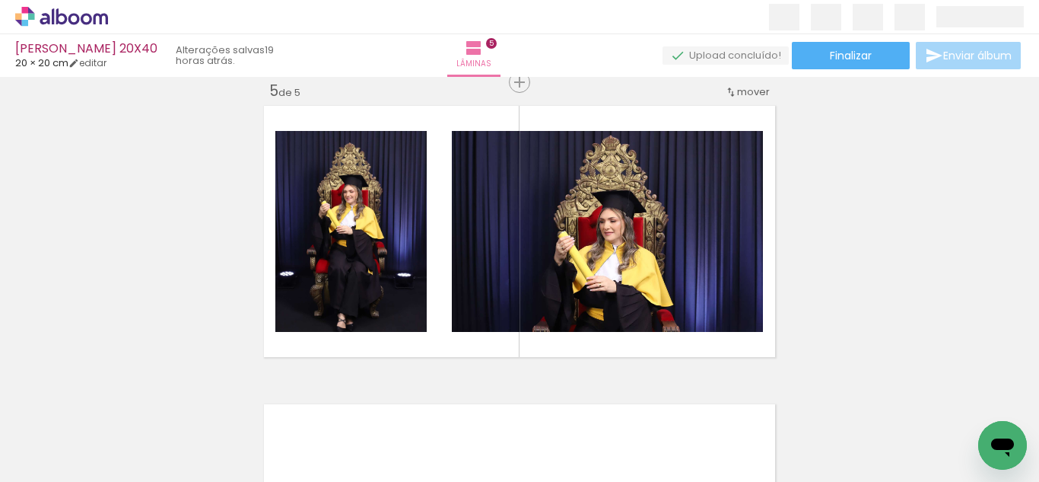
scroll to position [0, 221]
drag, startPoint x: 373, startPoint y: 438, endPoint x: 446, endPoint y: 351, distance: 113.4
click at [407, 261] on quentale-workspace at bounding box center [519, 241] width 1039 height 482
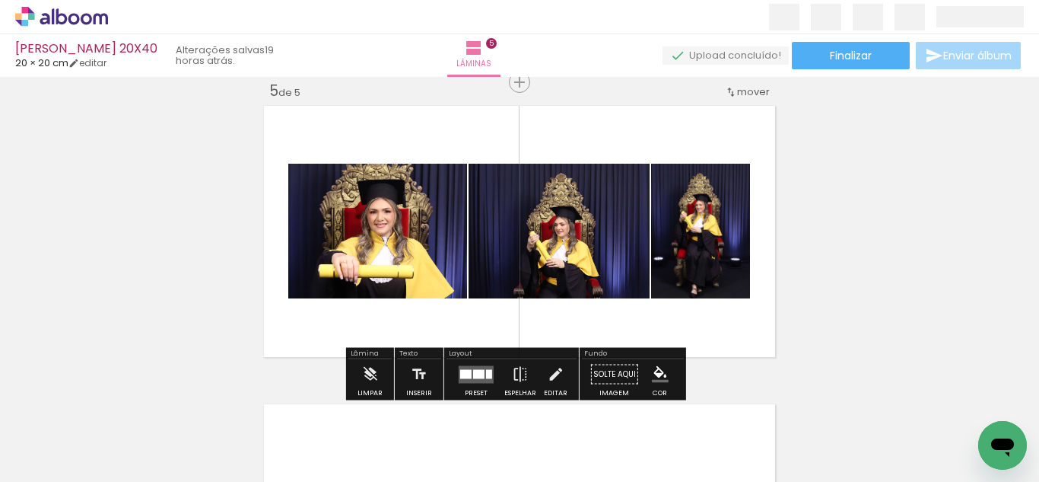
click at [492, 368] on div at bounding box center [476, 374] width 41 height 30
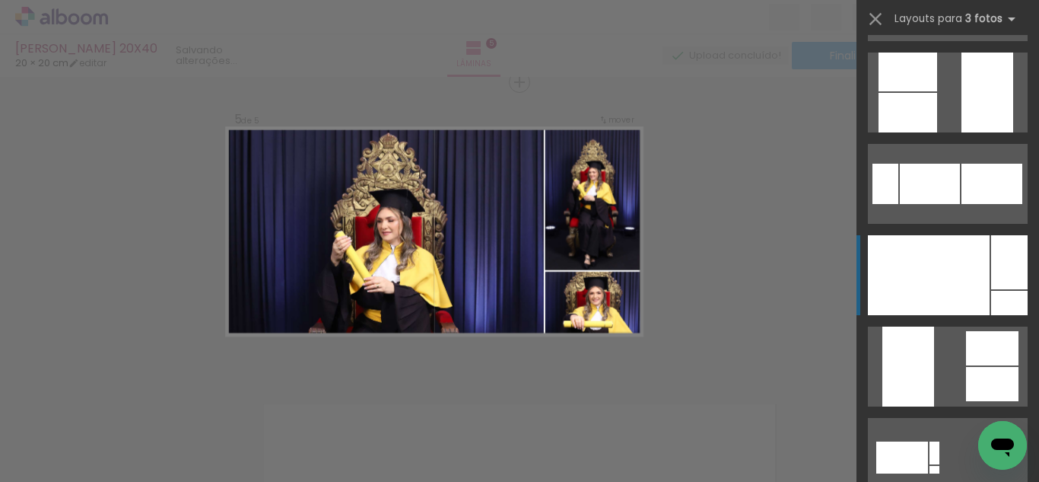
scroll to position [815, 0]
click at [939, 285] on div at bounding box center [929, 276] width 122 height 80
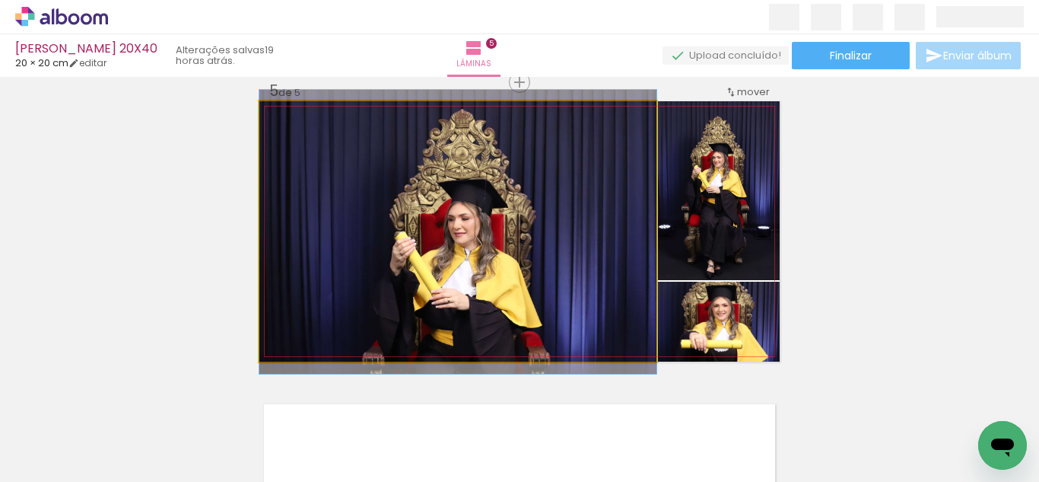
drag, startPoint x: 630, startPoint y: 224, endPoint x: 615, endPoint y: 225, distance: 15.2
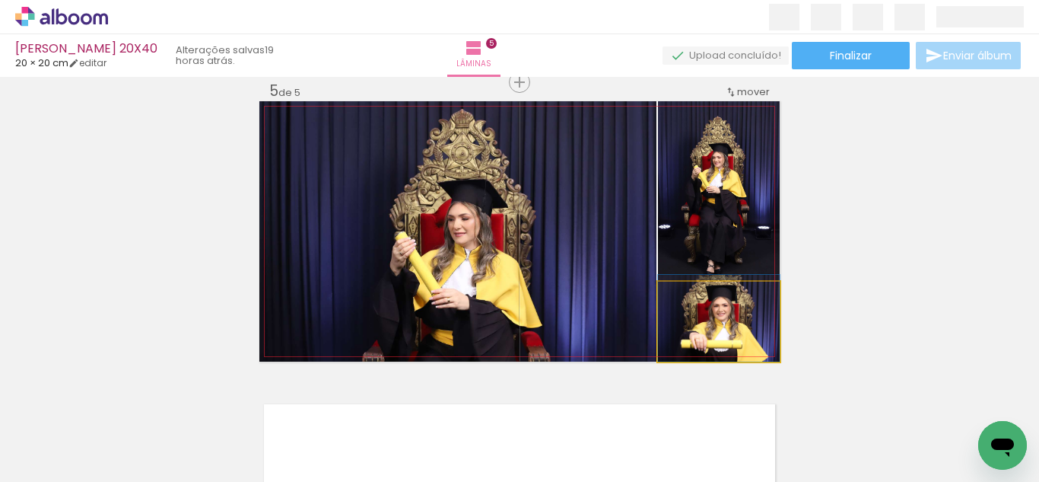
drag, startPoint x: 743, startPoint y: 345, endPoint x: 495, endPoint y: 275, distance: 257.8
click at [0, 0] on slot at bounding box center [0, 0] width 0 height 0
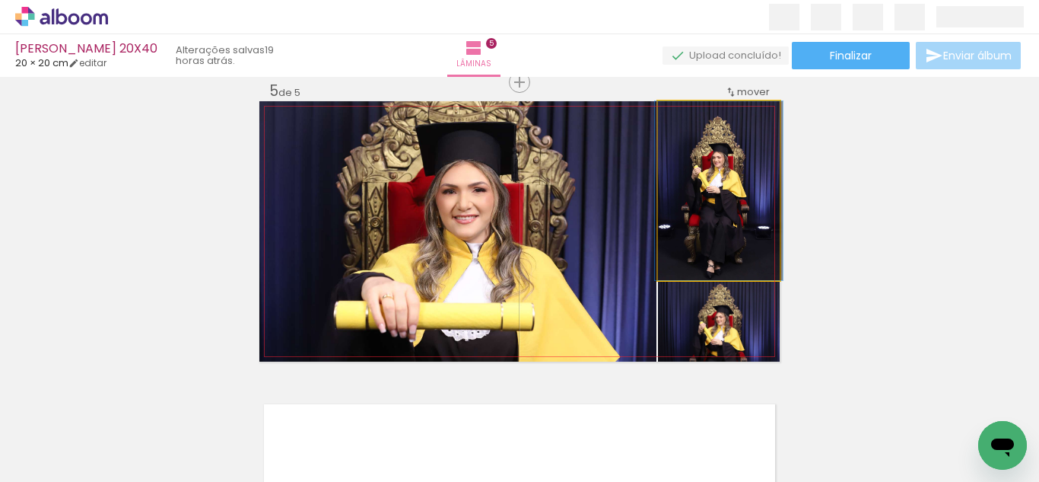
click at [709, 252] on quentale-photo at bounding box center [719, 190] width 122 height 179
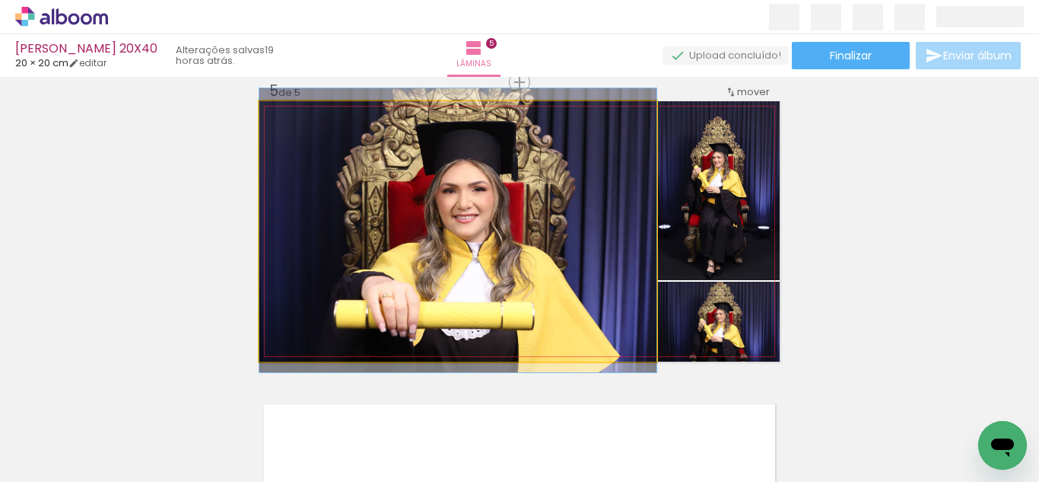
drag, startPoint x: 585, startPoint y: 272, endPoint x: 557, endPoint y: 272, distance: 28.2
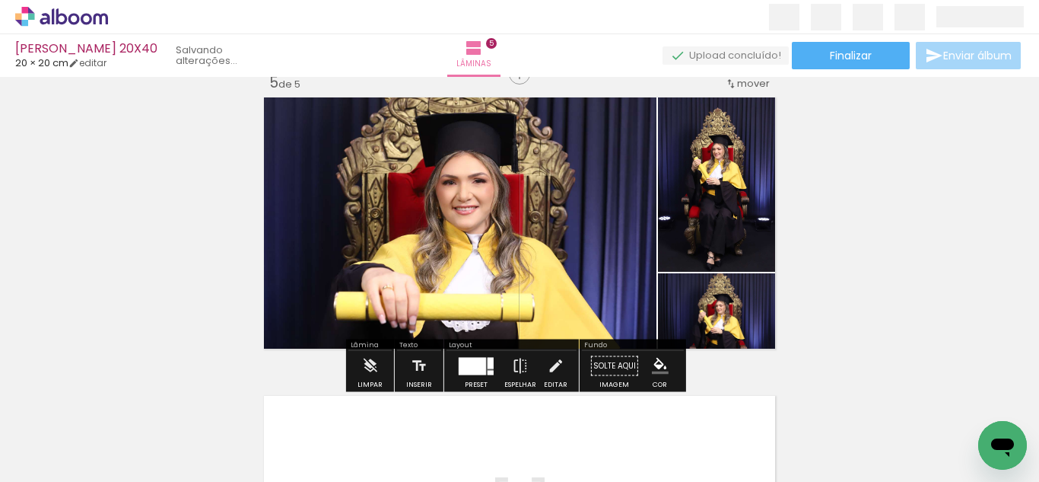
scroll to position [1222, 0]
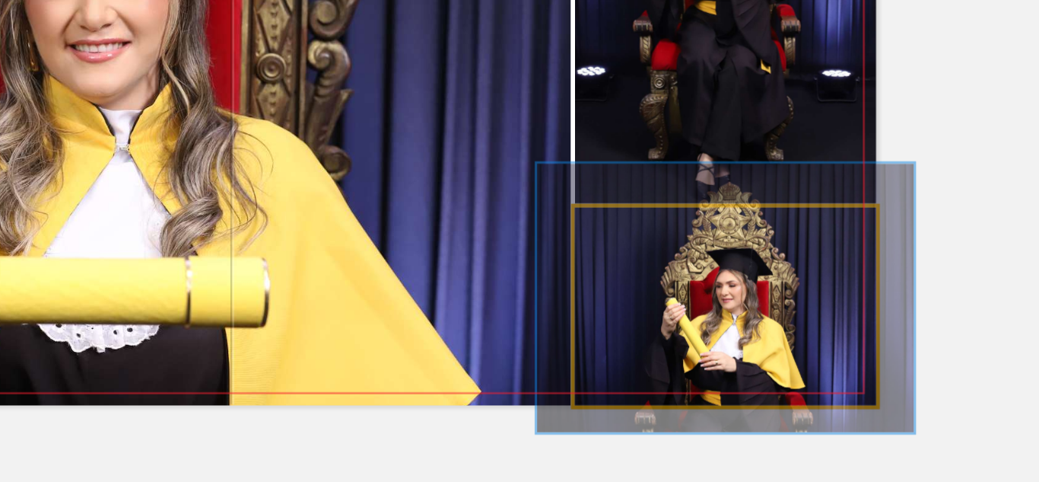
drag, startPoint x: 689, startPoint y: 285, endPoint x: 706, endPoint y: 288, distance: 17.0
click at [703, 285] on div at bounding box center [707, 289] width 14 height 14
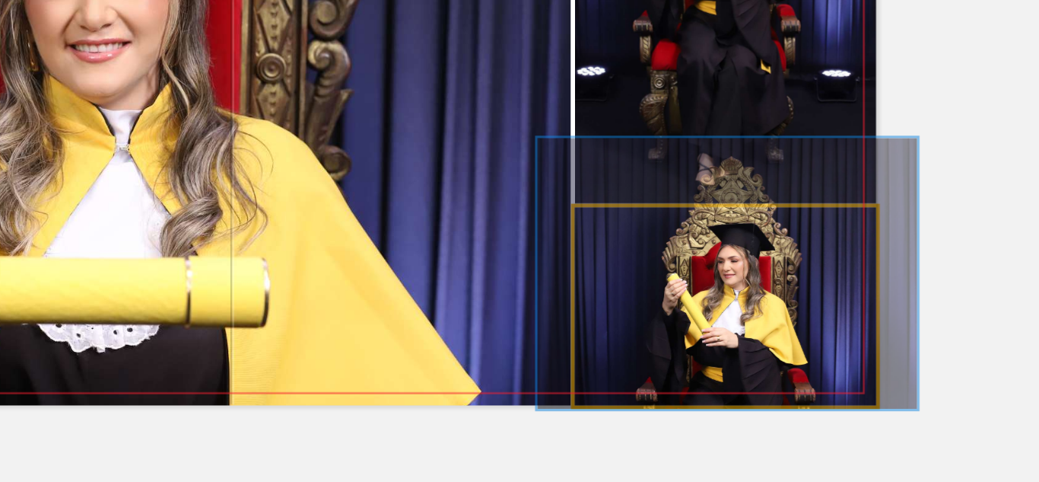
drag, startPoint x: 743, startPoint y: 324, endPoint x: 743, endPoint y: 314, distance: 9.9
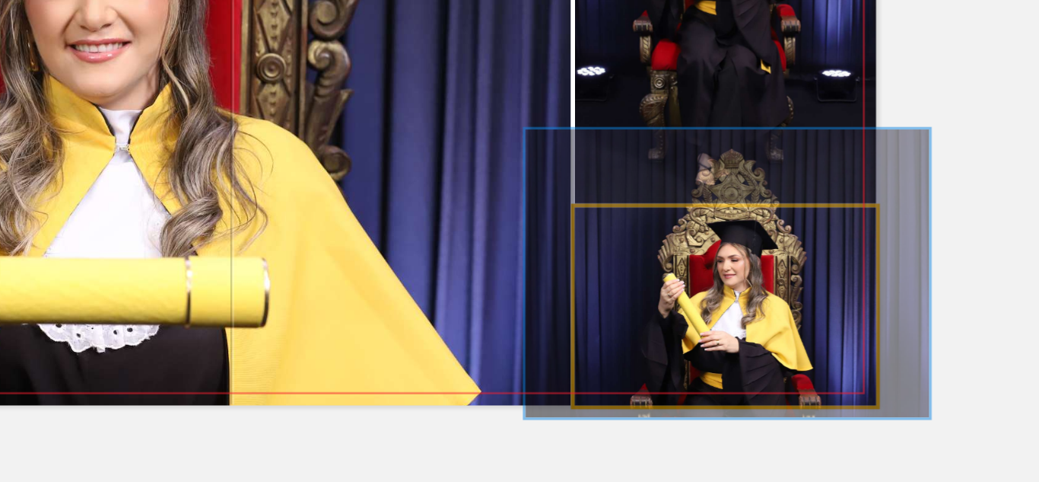
type paper-slider "134"
click at [708, 286] on div at bounding box center [715, 289] width 14 height 14
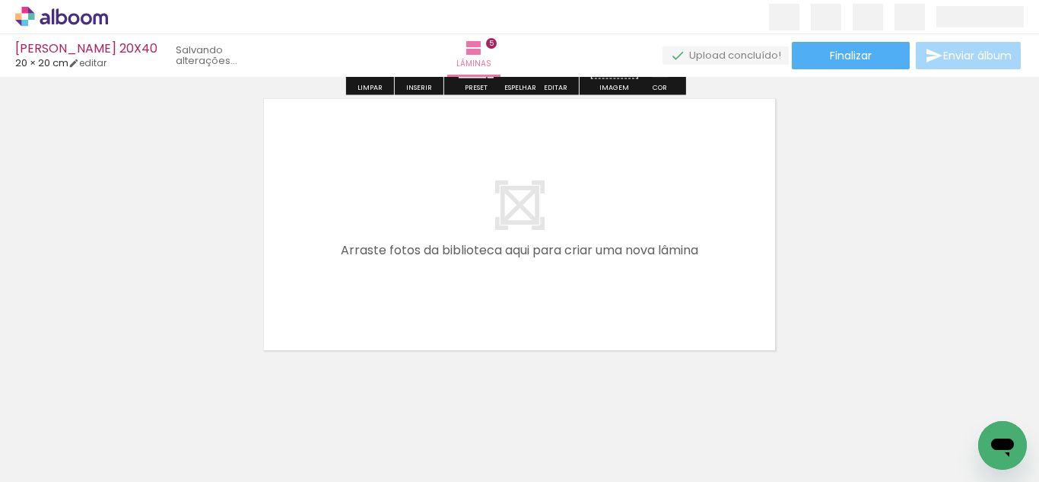
scroll to position [1519, 0]
drag, startPoint x: 447, startPoint y: 446, endPoint x: 514, endPoint y: 445, distance: 67.0
click at [466, 279] on quentale-workspace at bounding box center [519, 241] width 1039 height 482
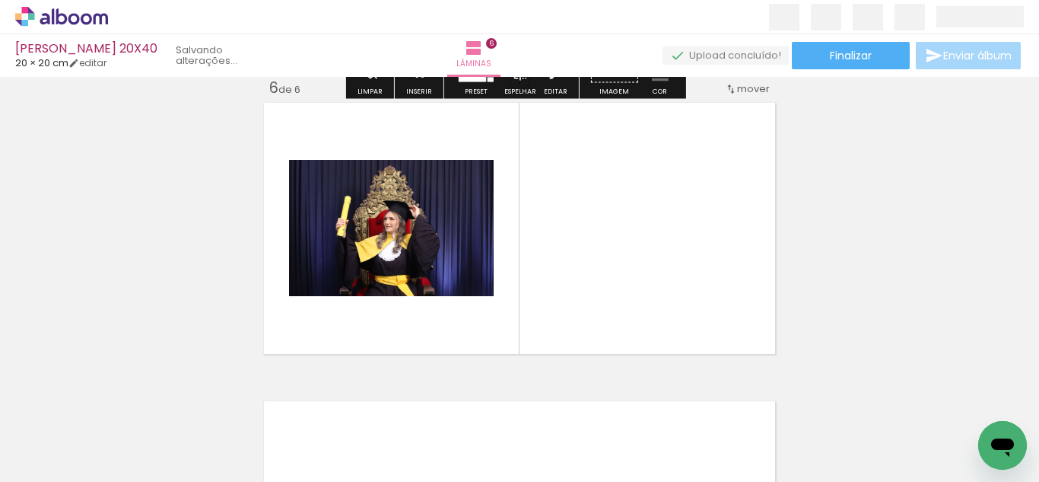
scroll to position [1511, 0]
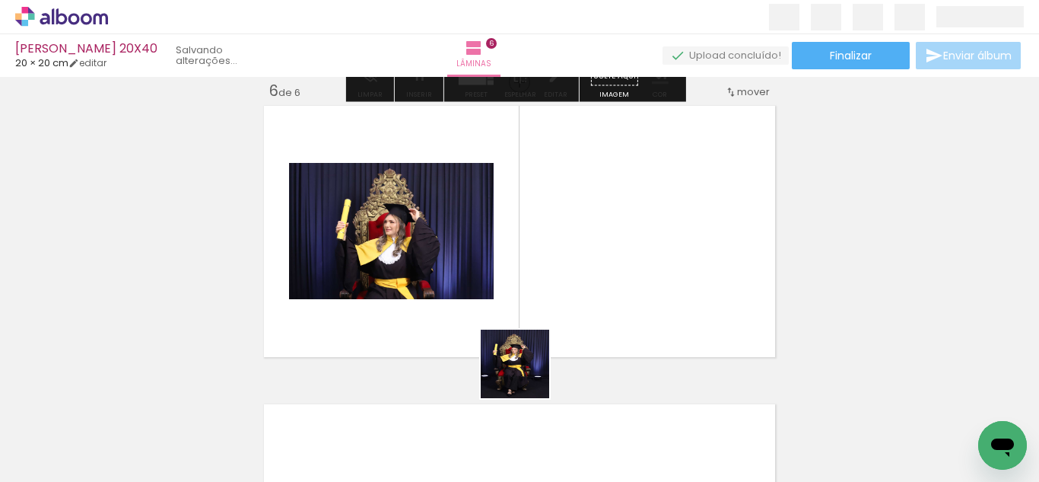
drag, startPoint x: 522, startPoint y: 435, endPoint x: 566, endPoint y: 330, distance: 113.9
click at [527, 295] on quentale-workspace at bounding box center [519, 241] width 1039 height 482
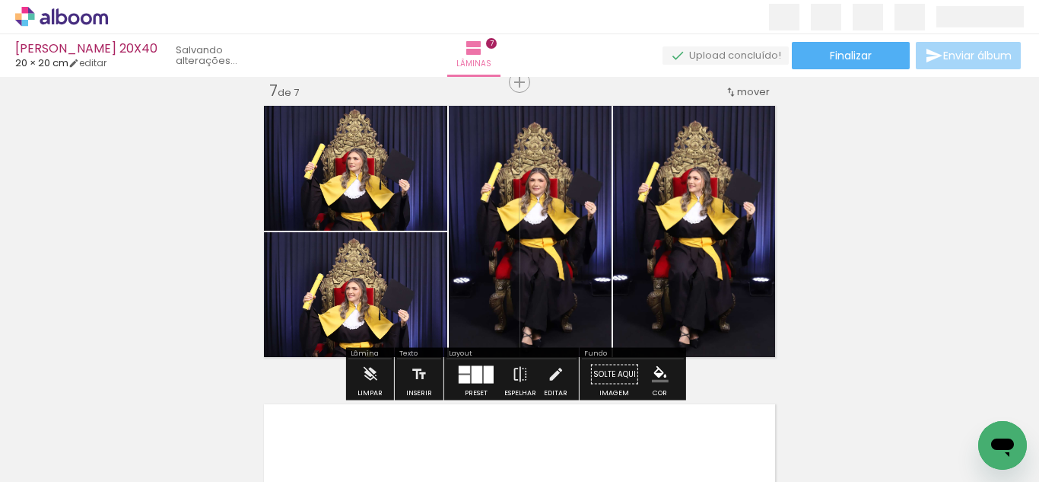
scroll to position [0, 221]
drag, startPoint x: 675, startPoint y: 273, endPoint x: 528, endPoint y: 258, distance: 147.6
click at [0, 0] on slot at bounding box center [0, 0] width 0 height 0
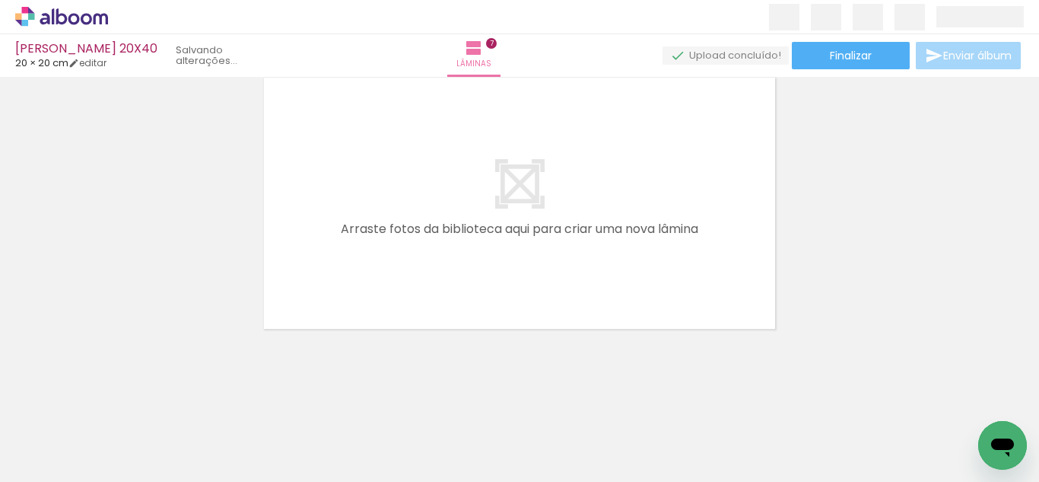
scroll to position [0, 1379]
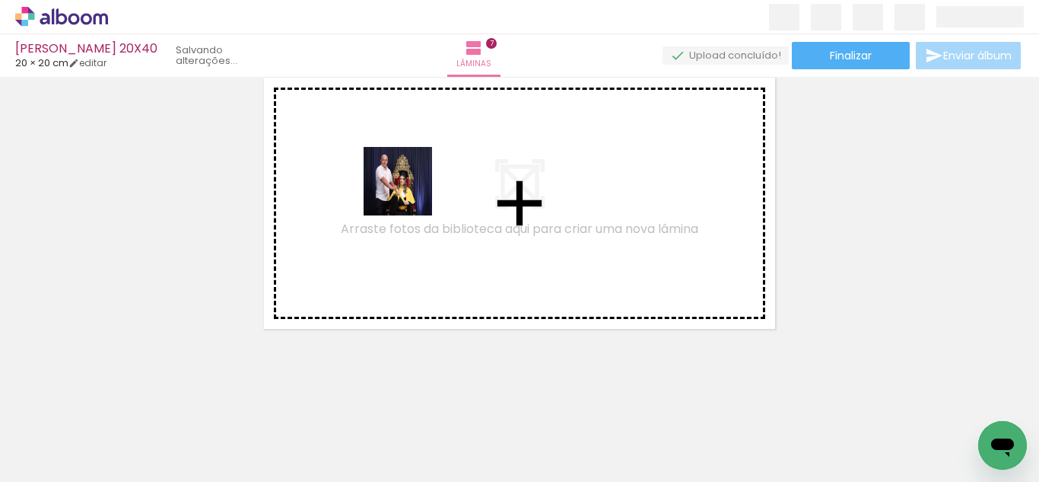
drag, startPoint x: 340, startPoint y: 437, endPoint x: 413, endPoint y: 350, distance: 113.4
click at [417, 165] on quentale-workspace at bounding box center [519, 241] width 1039 height 482
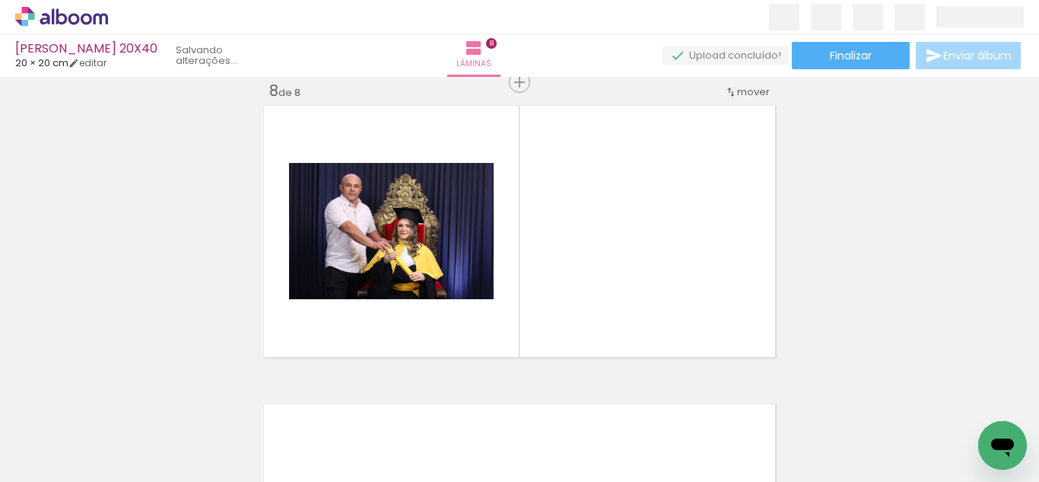
scroll to position [0, 1464]
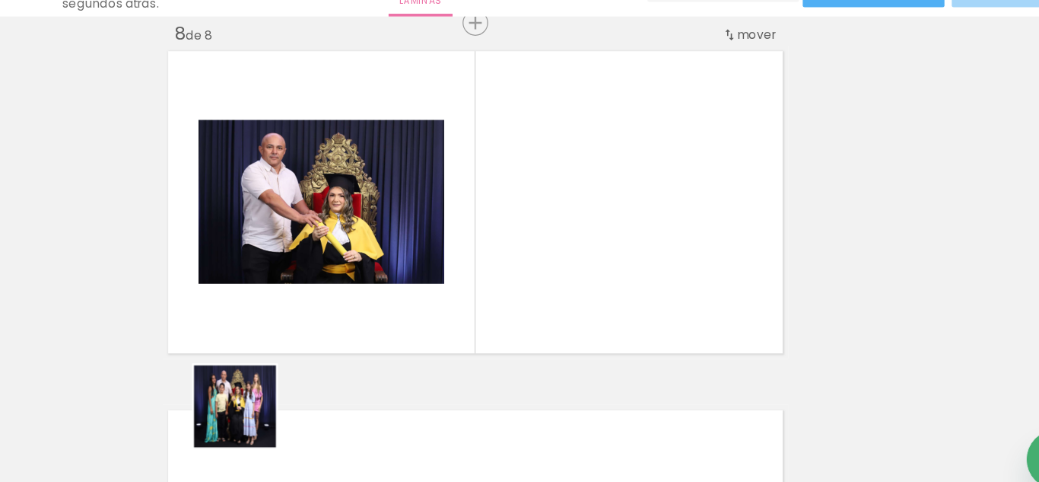
drag, startPoint x: 322, startPoint y: 427, endPoint x: 428, endPoint y: 370, distance: 120.2
click at [458, 226] on quentale-workspace at bounding box center [519, 241] width 1039 height 482
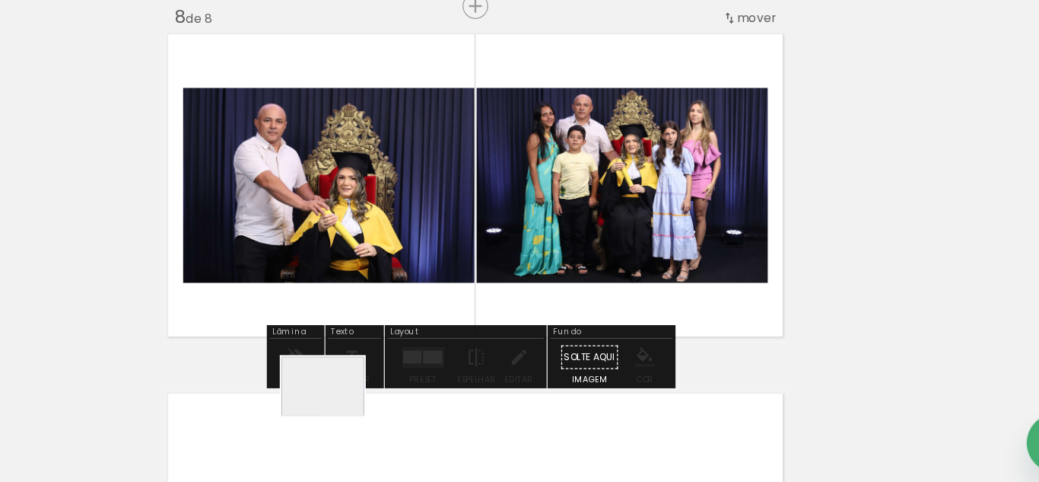
drag, startPoint x: 406, startPoint y: 431, endPoint x: 532, endPoint y: 376, distance: 138.0
click at [420, 254] on quentale-workspace at bounding box center [519, 241] width 1039 height 482
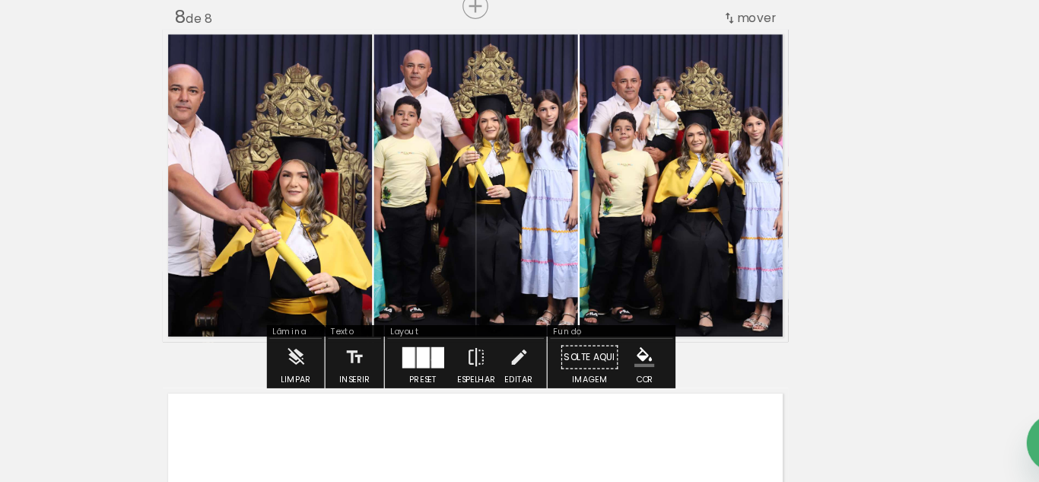
click at [483, 376] on div at bounding box center [488, 374] width 11 height 18
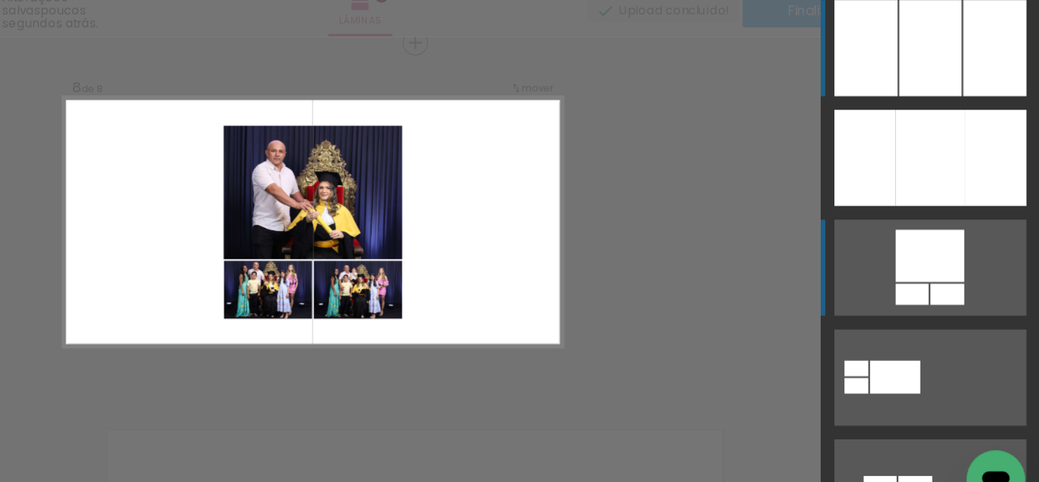
scroll to position [0, 0]
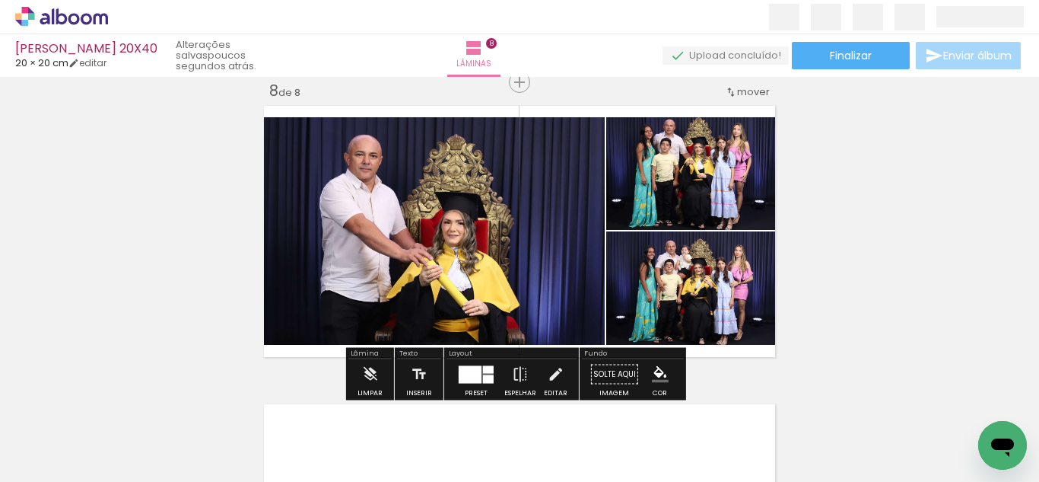
scroll to position [2265, 0]
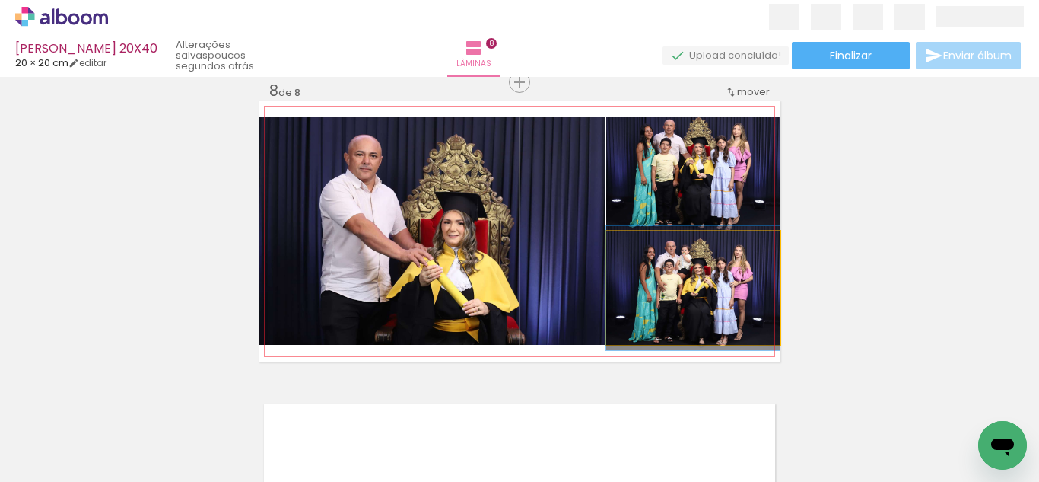
click at [673, 303] on quentale-photo at bounding box center [692, 287] width 173 height 113
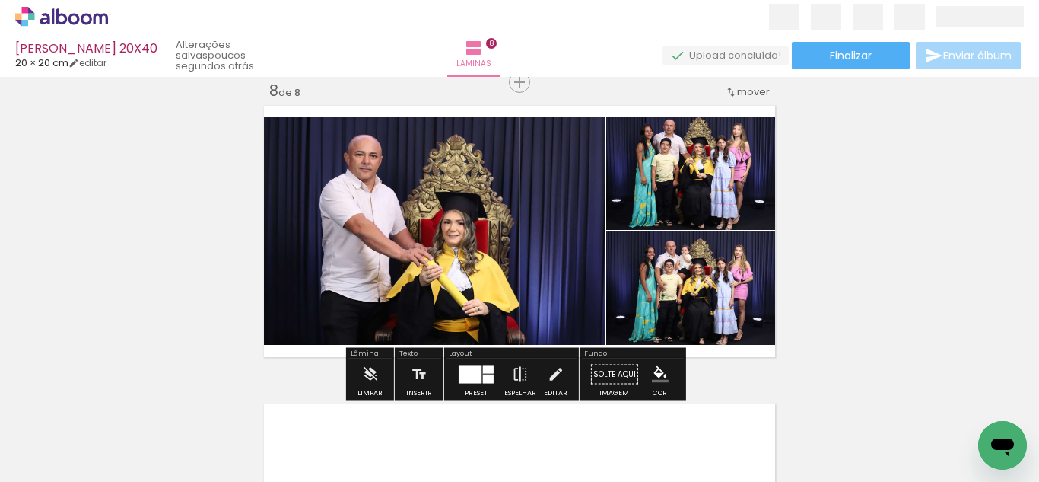
click at [463, 375] on div at bounding box center [470, 374] width 23 height 18
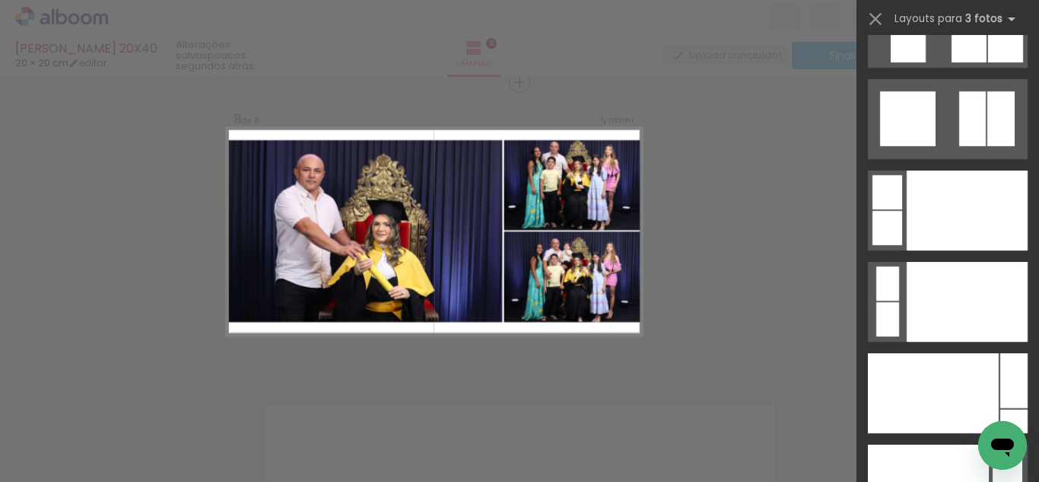
scroll to position [18540, 0]
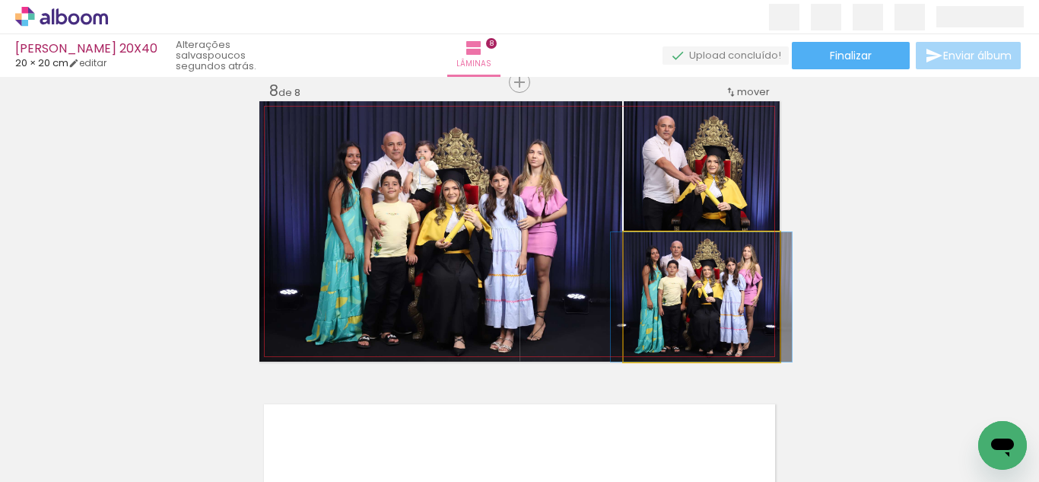
click at [718, 304] on quentale-photo at bounding box center [702, 296] width 156 height 129
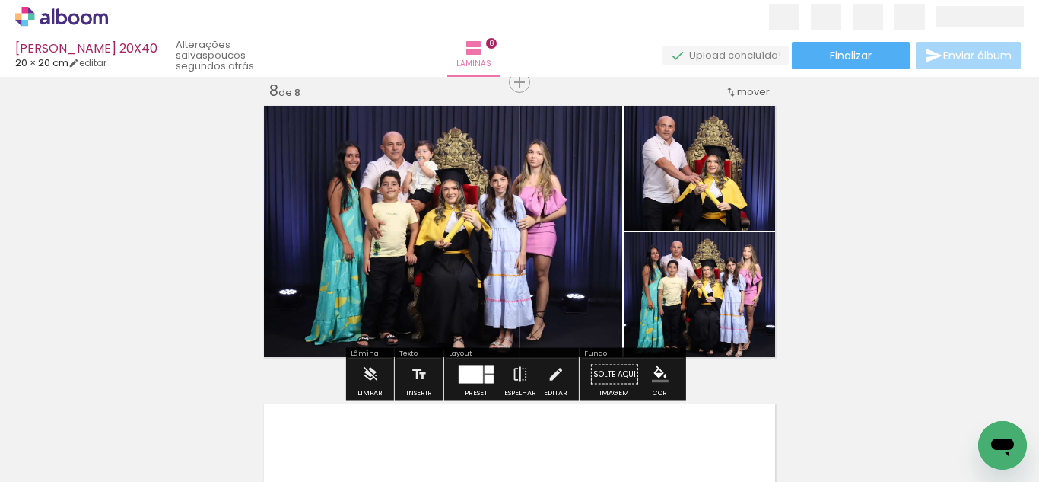
drag, startPoint x: 682, startPoint y: 181, endPoint x: 531, endPoint y: 202, distance: 152.2
click at [0, 0] on slot at bounding box center [0, 0] width 0 height 0
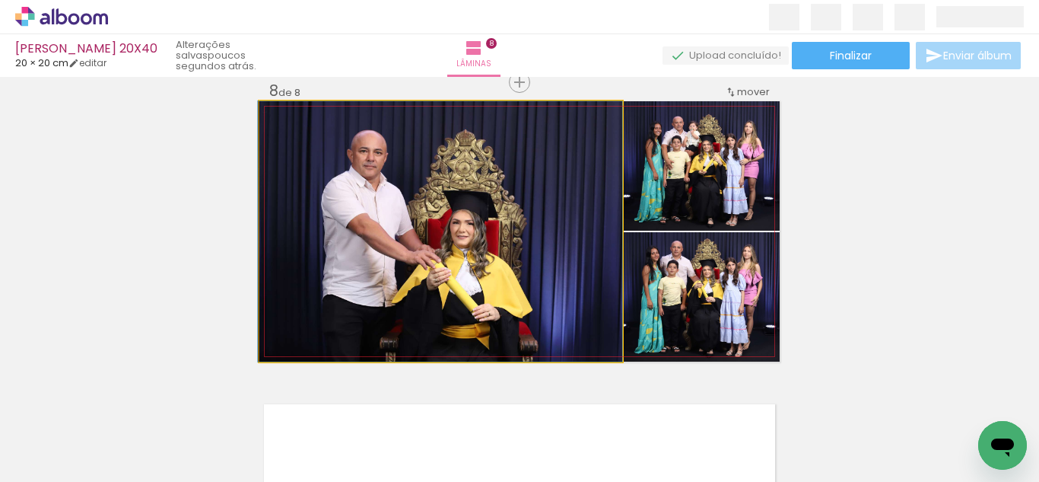
drag, startPoint x: 523, startPoint y: 230, endPoint x: 636, endPoint y: 290, distance: 128.3
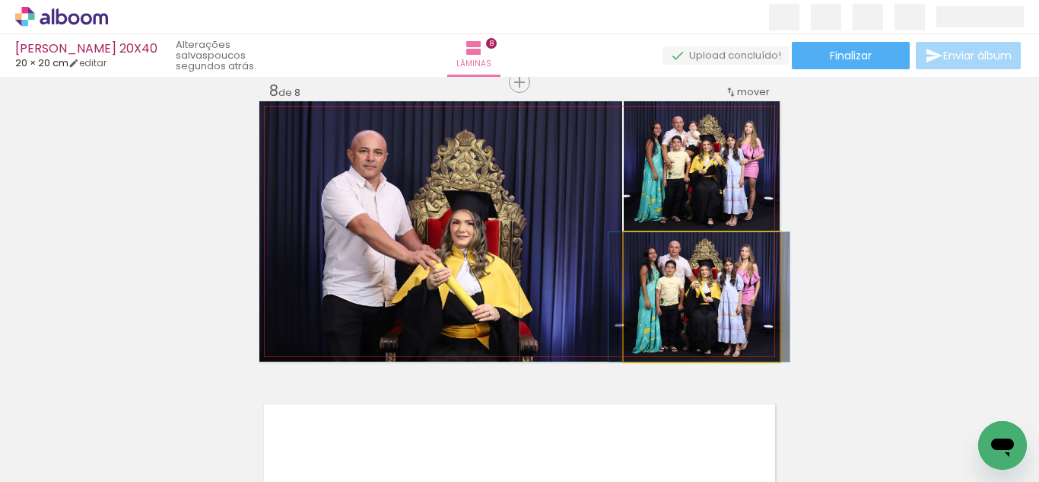
drag, startPoint x: 651, startPoint y: 299, endPoint x: 657, endPoint y: 265, distance: 34.7
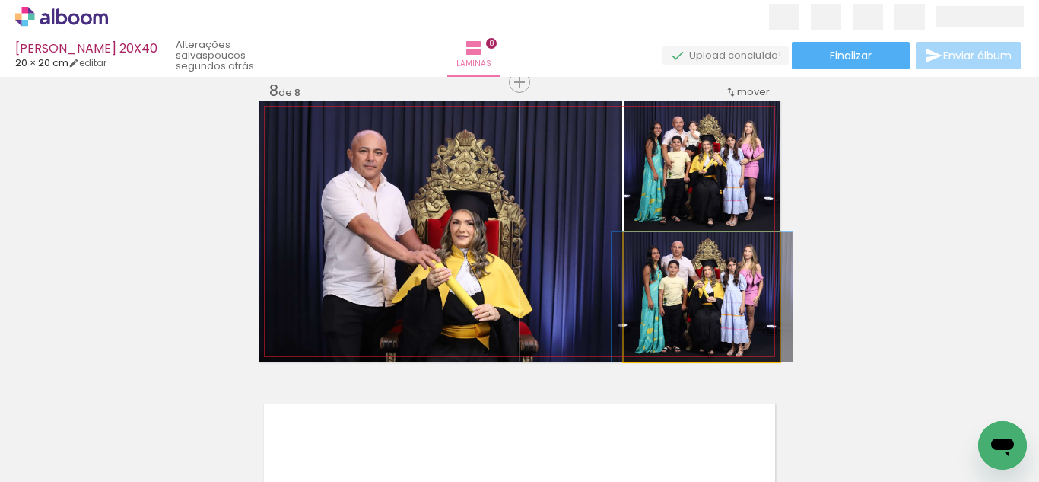
drag, startPoint x: 710, startPoint y: 328, endPoint x: 705, endPoint y: 301, distance: 27.0
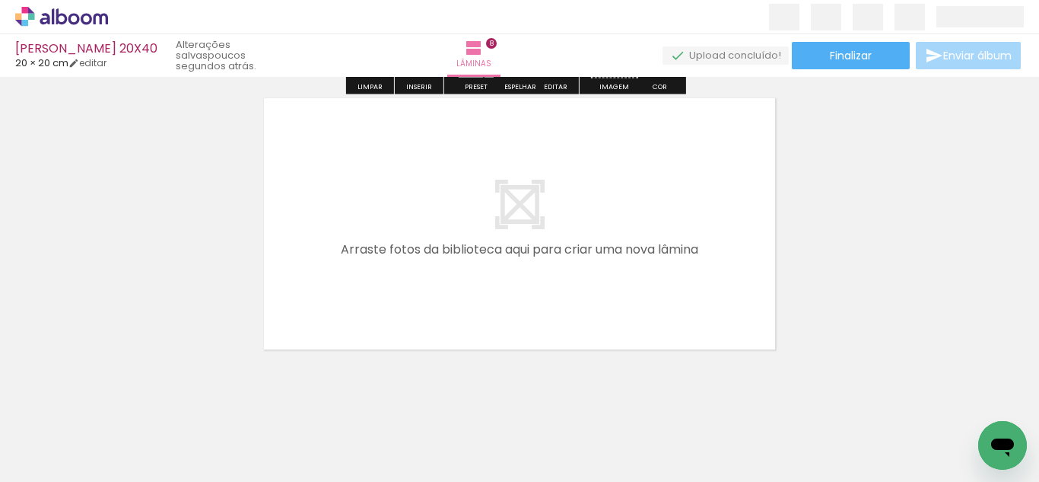
scroll to position [2434, 0]
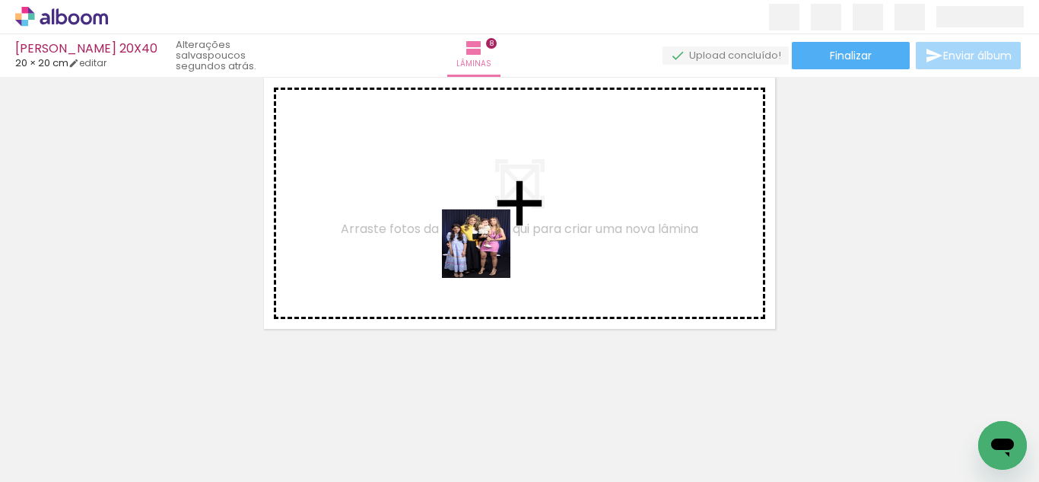
drag, startPoint x: 479, startPoint y: 379, endPoint x: 548, endPoint y: 426, distance: 83.2
click at [489, 239] on quentale-workspace at bounding box center [519, 241] width 1039 height 482
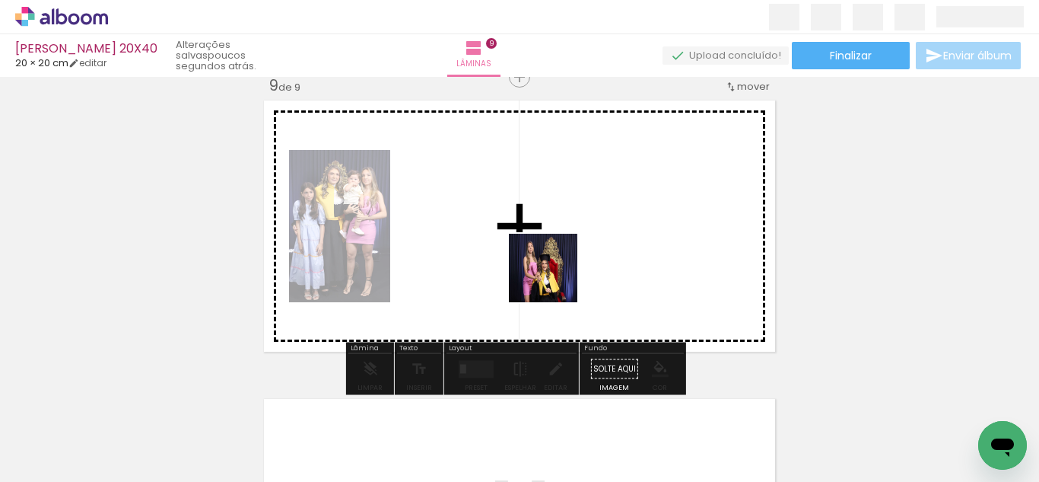
drag, startPoint x: 548, startPoint y: 428, endPoint x: 673, endPoint y: 391, distance: 130.2
click at [554, 249] on quentale-workspace at bounding box center [519, 241] width 1039 height 482
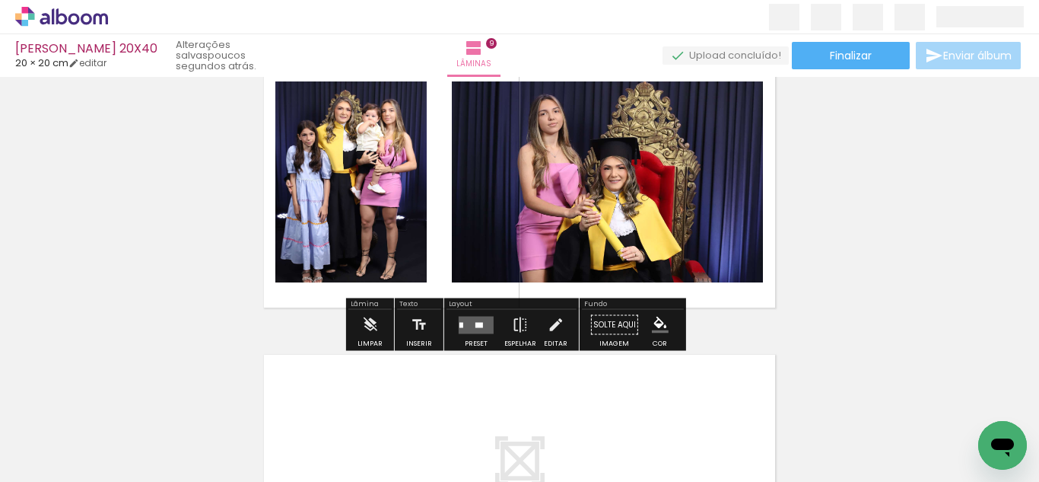
scroll to position [2456, 0]
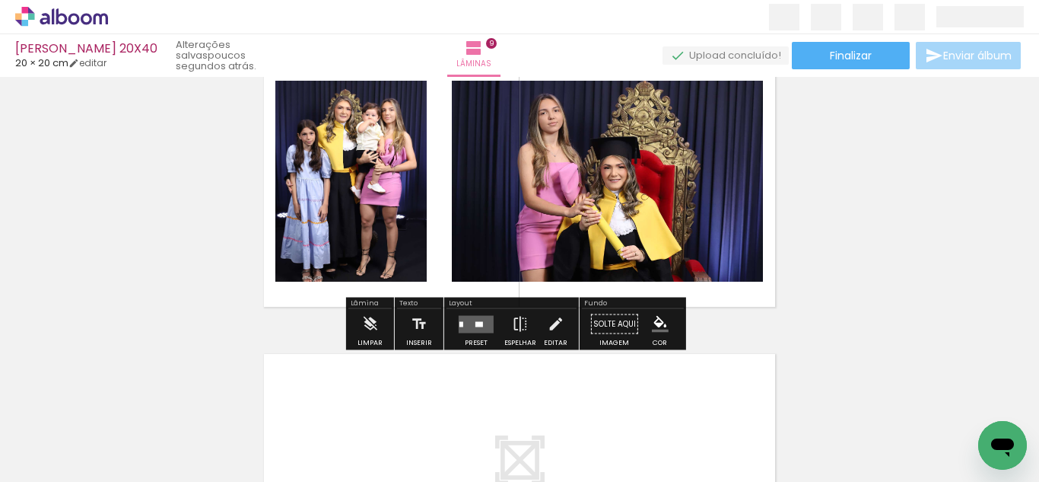
click at [470, 328] on quentale-layouter at bounding box center [476, 324] width 35 height 18
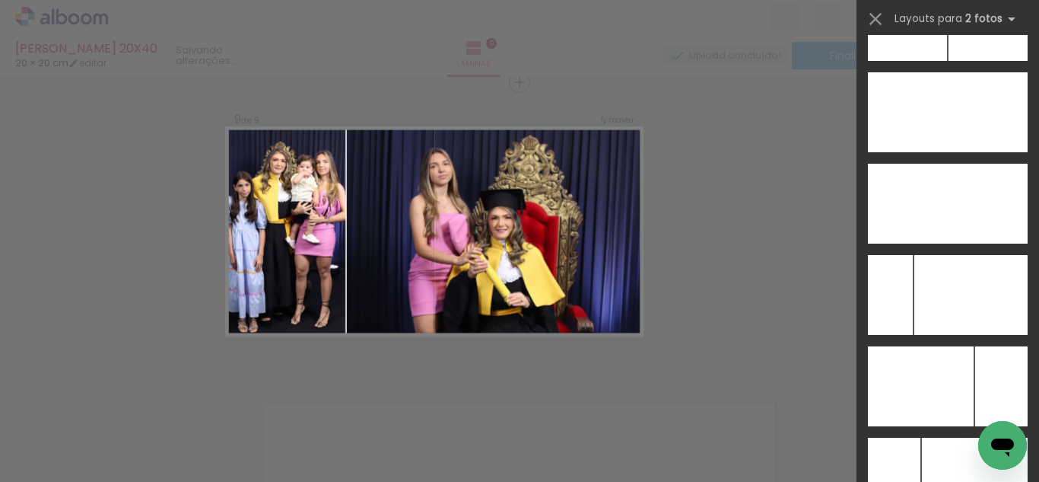
scroll to position [7087, 0]
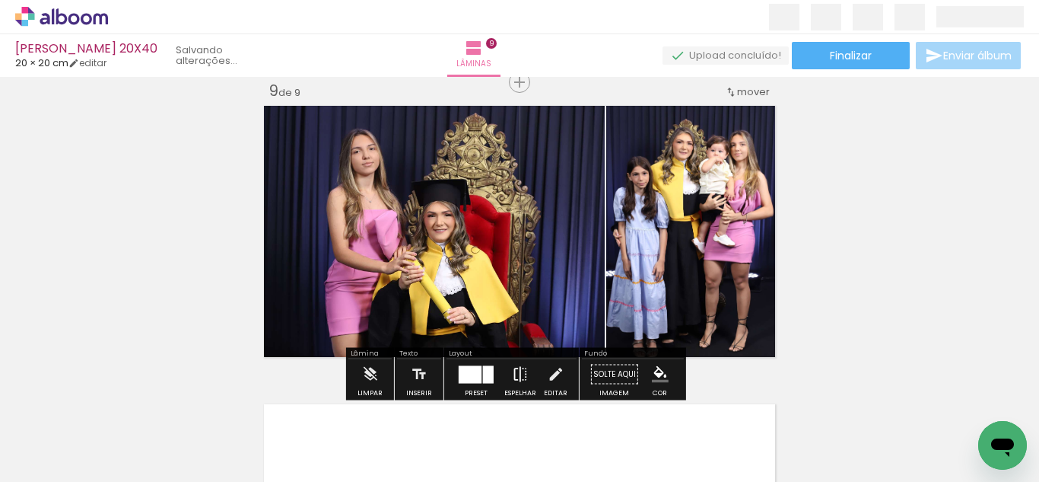
click at [516, 376] on iron-icon at bounding box center [520, 374] width 17 height 30
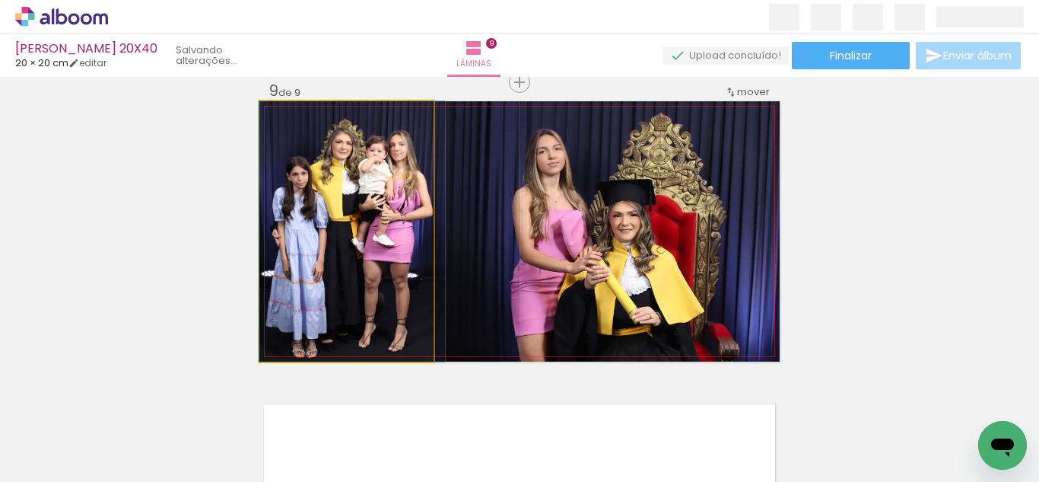
drag, startPoint x: 349, startPoint y: 261, endPoint x: 362, endPoint y: 260, distance: 13.0
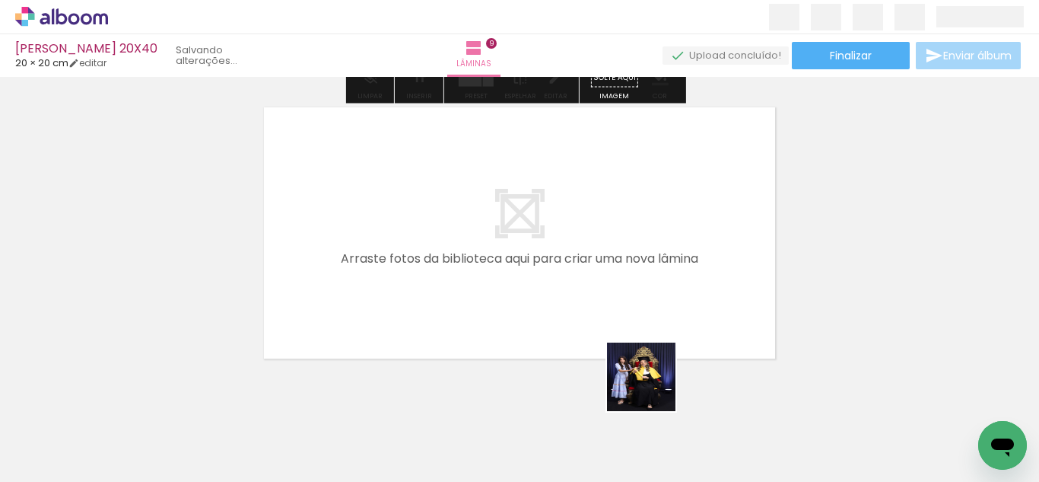
drag, startPoint x: 653, startPoint y: 388, endPoint x: 755, endPoint y: 454, distance: 121.6
click at [594, 282] on quentale-workspace at bounding box center [519, 241] width 1039 height 482
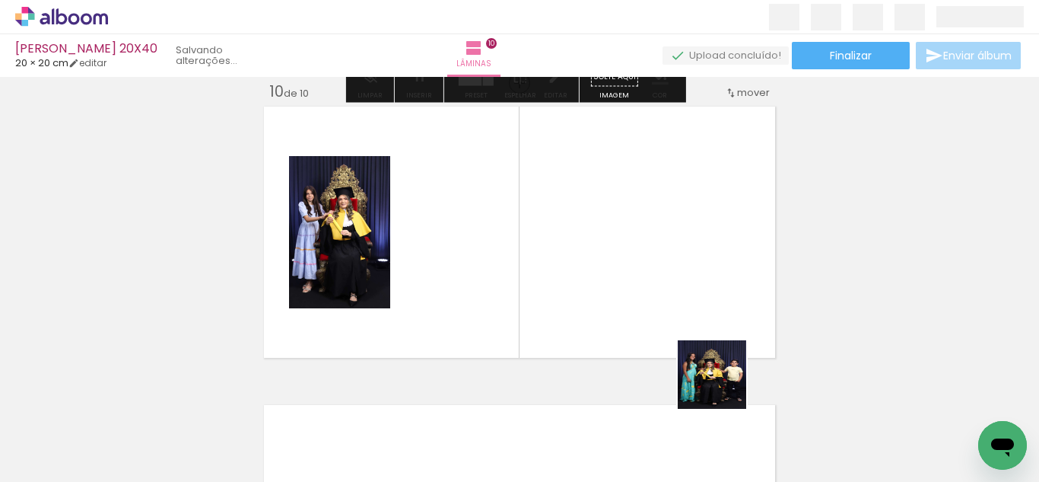
drag, startPoint x: 736, startPoint y: 407, endPoint x: 855, endPoint y: 442, distance: 124.5
click at [660, 288] on quentale-workspace at bounding box center [519, 241] width 1039 height 482
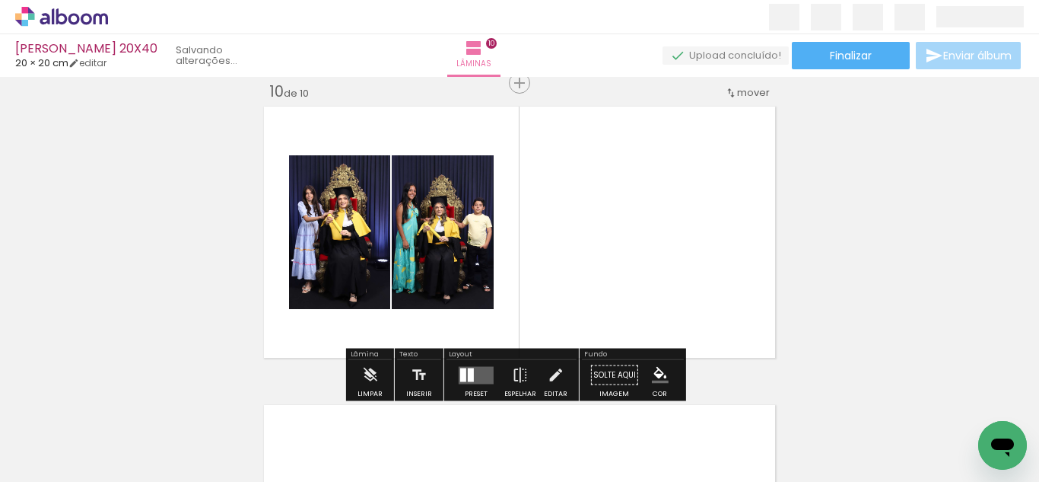
scroll to position [2704, 0]
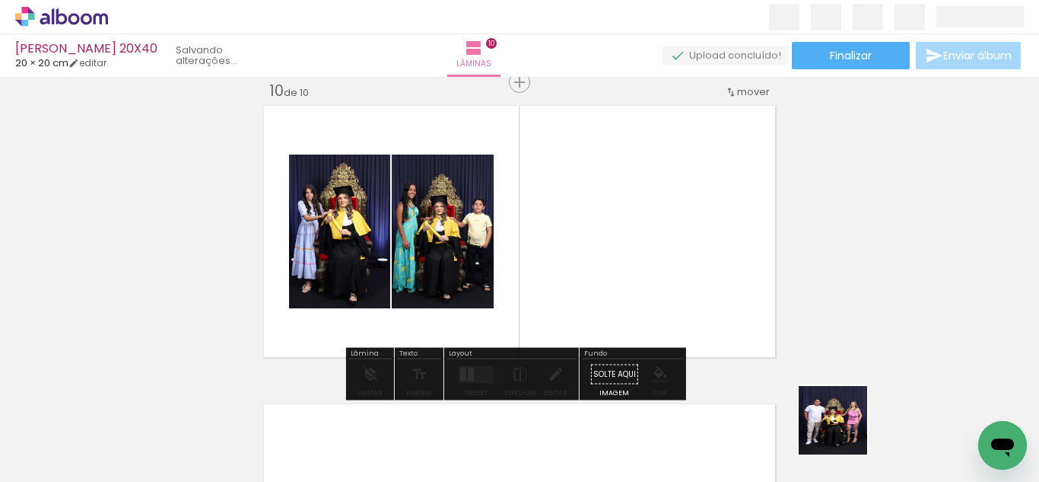
drag, startPoint x: 855, startPoint y: 442, endPoint x: 836, endPoint y: 427, distance: 24.4
click at [838, 428] on quentale-thumb at bounding box center [818, 431] width 85 height 88
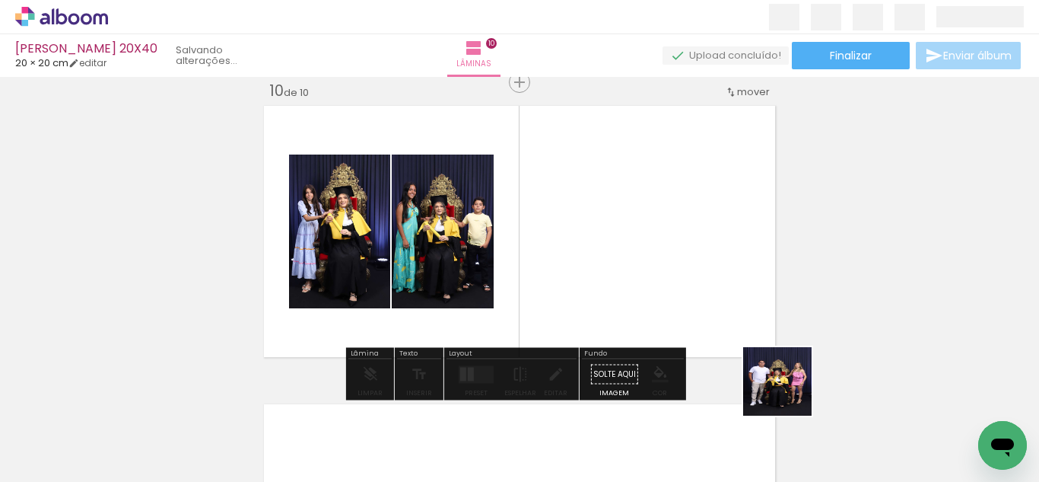
drag, startPoint x: 789, startPoint y: 393, endPoint x: 595, endPoint y: 328, distance: 204.5
click at [640, 262] on quentale-workspace at bounding box center [519, 241] width 1039 height 482
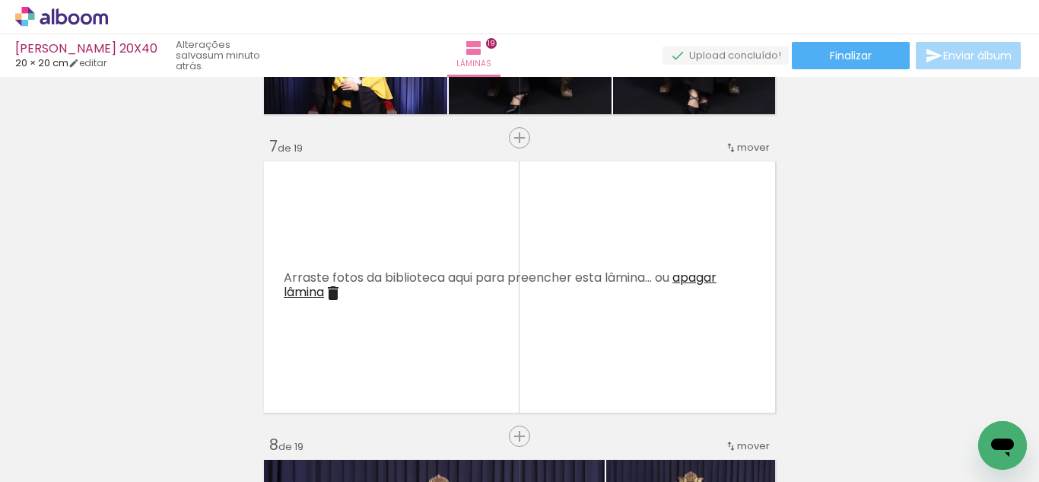
scroll to position [1754, 0]
click at [681, 269] on span "apagar lâmina" at bounding box center [500, 285] width 433 height 32
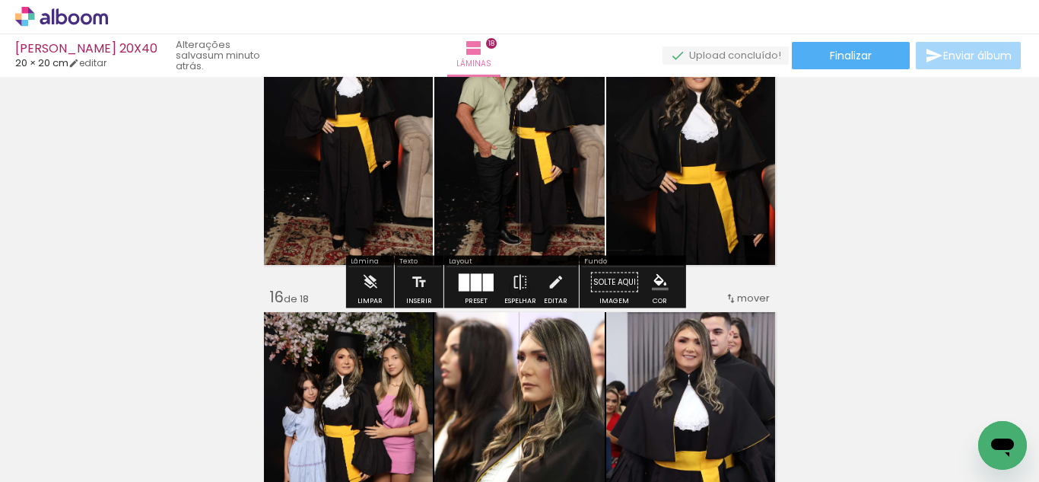
scroll to position [4287, 0]
click at [648, 272] on paper-menu-button "#ffebee #ffcdd2 #ef9a9a #e57373 #ef5350 #f44336 #e53935 #d32f2f #c62828 #b71c1c…" at bounding box center [660, 283] width 29 height 29
click at [654, 281] on iron-icon "color picker" at bounding box center [660, 283] width 17 height 17
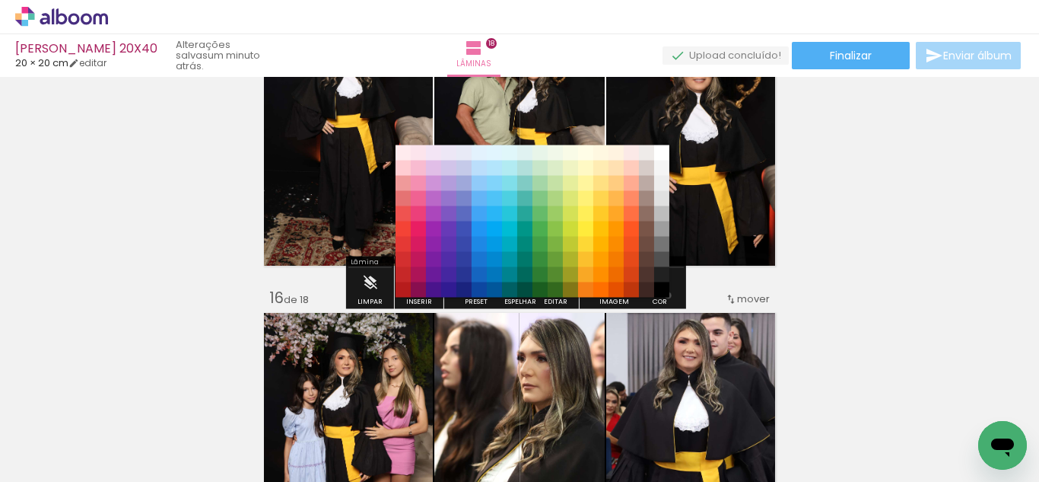
click at [663, 295] on paper-item "#000000" at bounding box center [661, 289] width 15 height 15
drag, startPoint x: 662, startPoint y: 288, endPoint x: 660, endPoint y: 270, distance: 18.3
click at [662, 286] on paper-item "#000000" at bounding box center [661, 289] width 15 height 15
click at [660, 270] on paper-item "#212121" at bounding box center [661, 274] width 15 height 15
click at [657, 279] on iron-icon "color picker" at bounding box center [660, 283] width 17 height 17
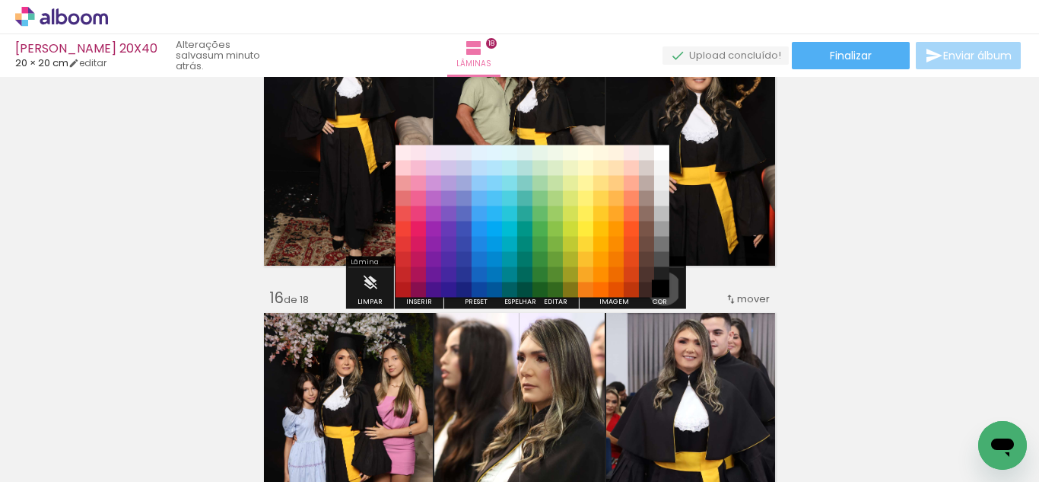
click at [659, 288] on paper-item "#000000" at bounding box center [661, 289] width 15 height 15
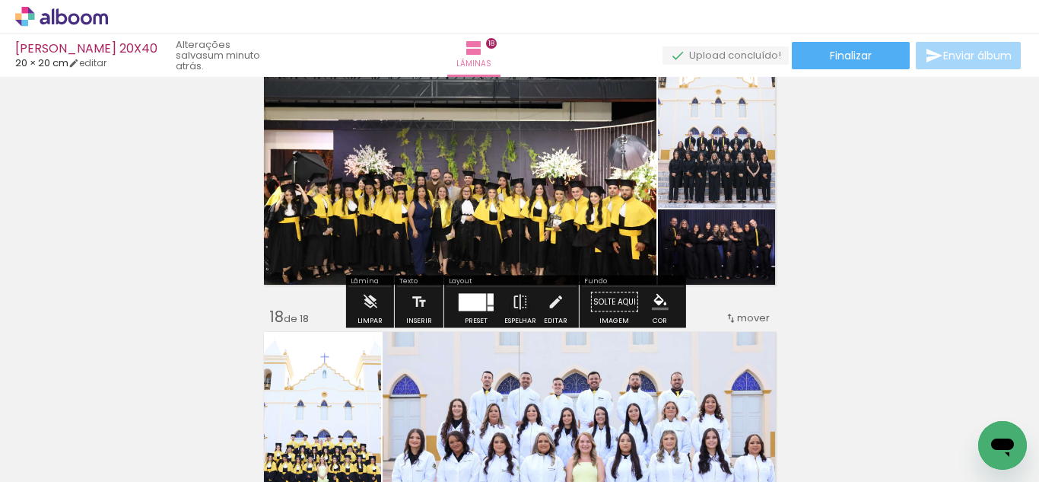
scroll to position [4865, 0]
click at [646, 305] on paper-menu-button "#ffebee #ffcdd2 #ef9a9a #e57373 #ef5350 #f44336 #e53935 #d32f2f #c62828 #b71c1c…" at bounding box center [660, 301] width 29 height 29
click at [654, 303] on iron-icon "color picker" at bounding box center [660, 301] width 17 height 17
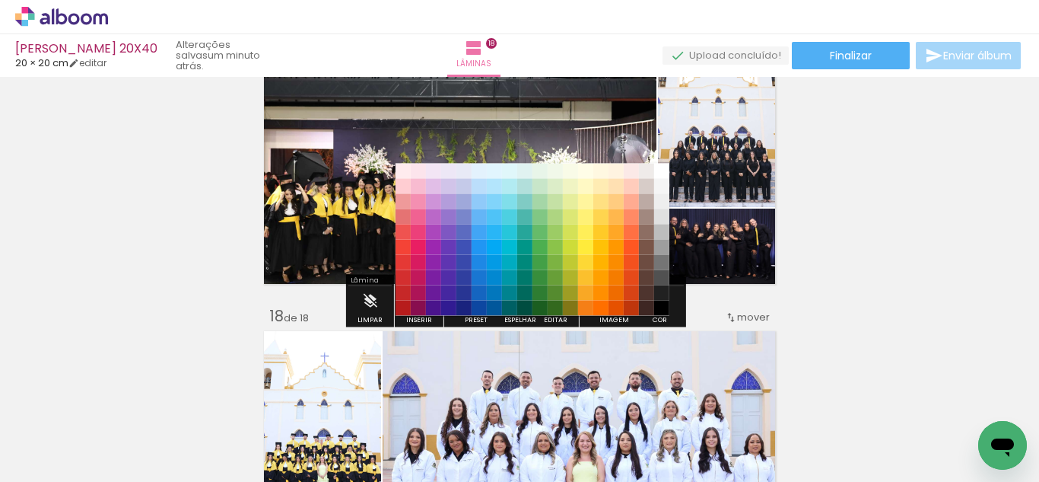
click at [658, 310] on paper-item "#000000" at bounding box center [661, 308] width 15 height 15
click at [658, 297] on paper-item "#212121" at bounding box center [661, 292] width 15 height 15
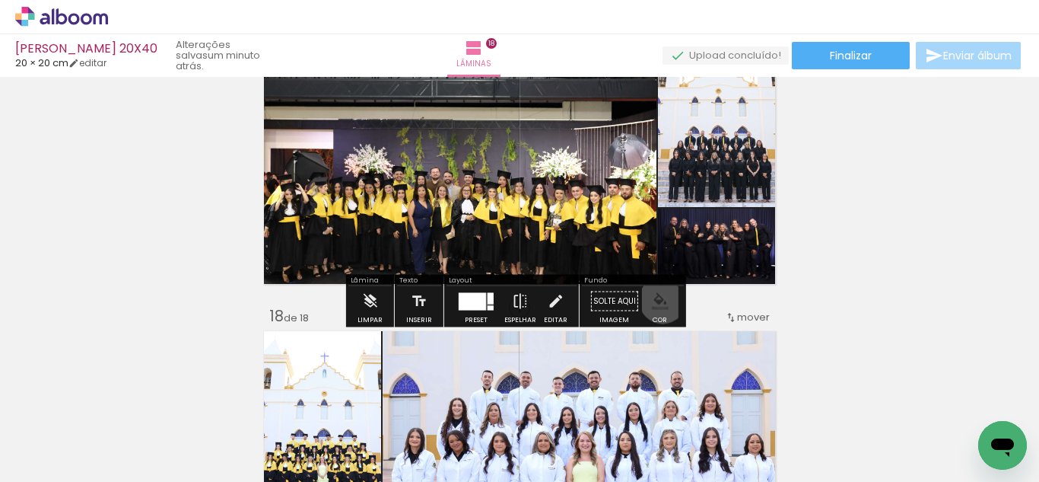
click at [657, 300] on iron-icon "color picker" at bounding box center [660, 301] width 17 height 17
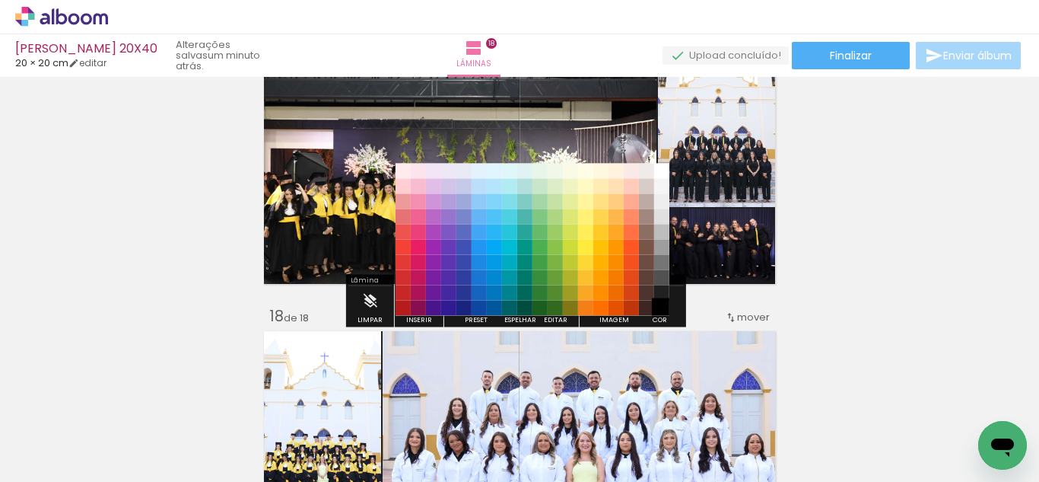
click at [660, 305] on paper-item "#000000" at bounding box center [661, 308] width 15 height 15
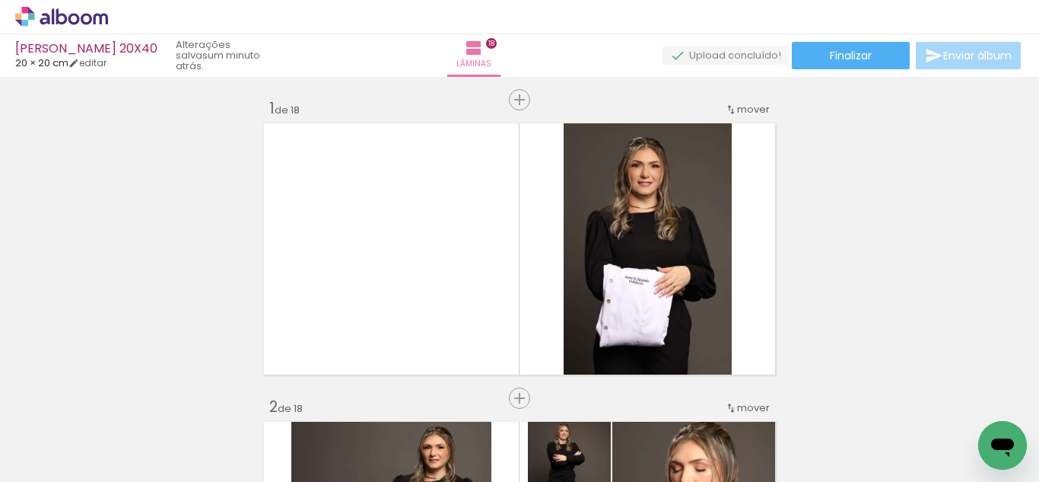
scroll to position [0, 0]
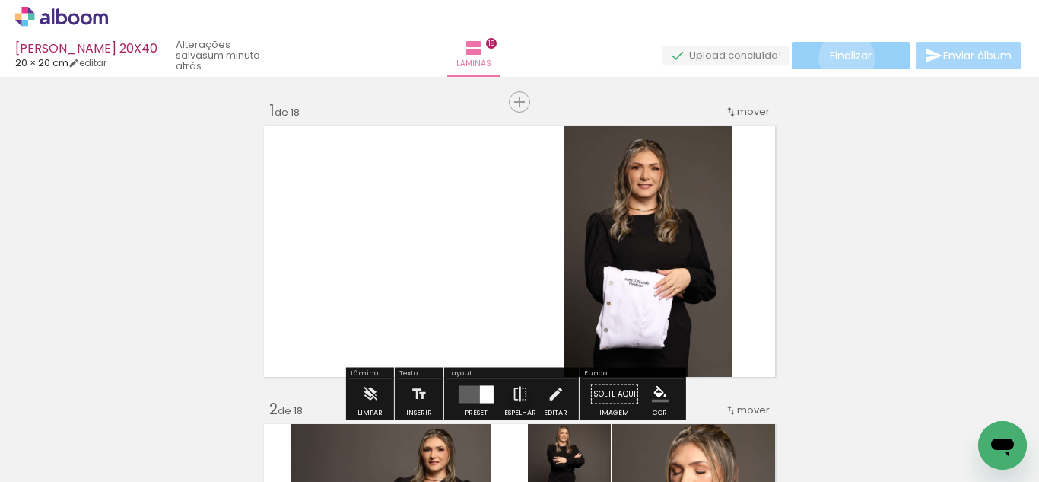
click at [842, 58] on span "Finalizar" at bounding box center [851, 55] width 42 height 11
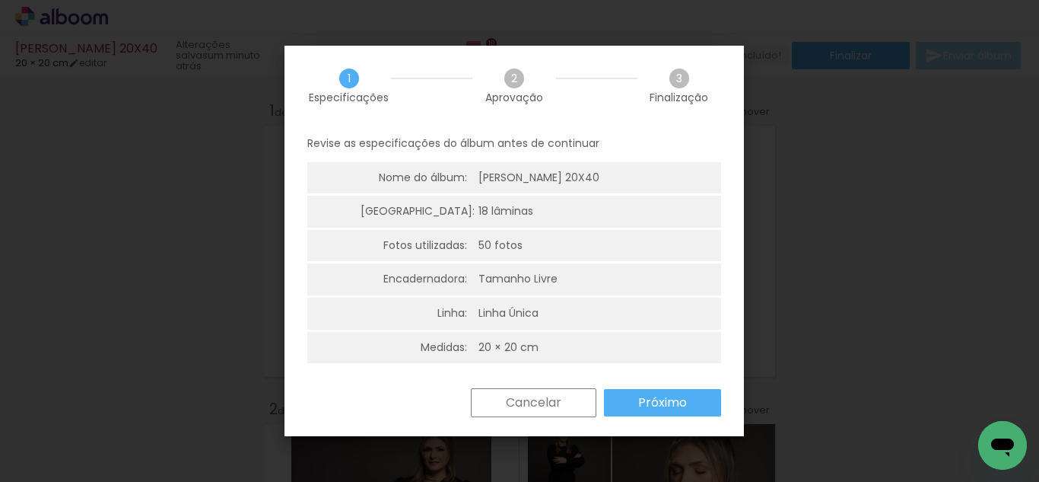
click at [0, 0] on slot "Próximo" at bounding box center [0, 0] width 0 height 0
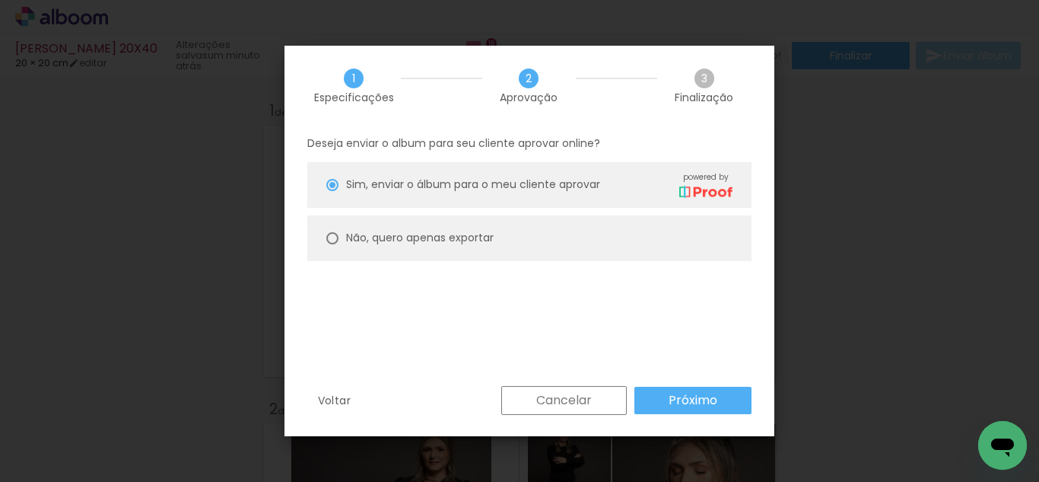
click at [514, 226] on paper-radio-button "Não, quero apenas exportar" at bounding box center [529, 238] width 444 height 46
type paper-radio-button "on"
click at [0, 0] on slot "Próximo" at bounding box center [0, 0] width 0 height 0
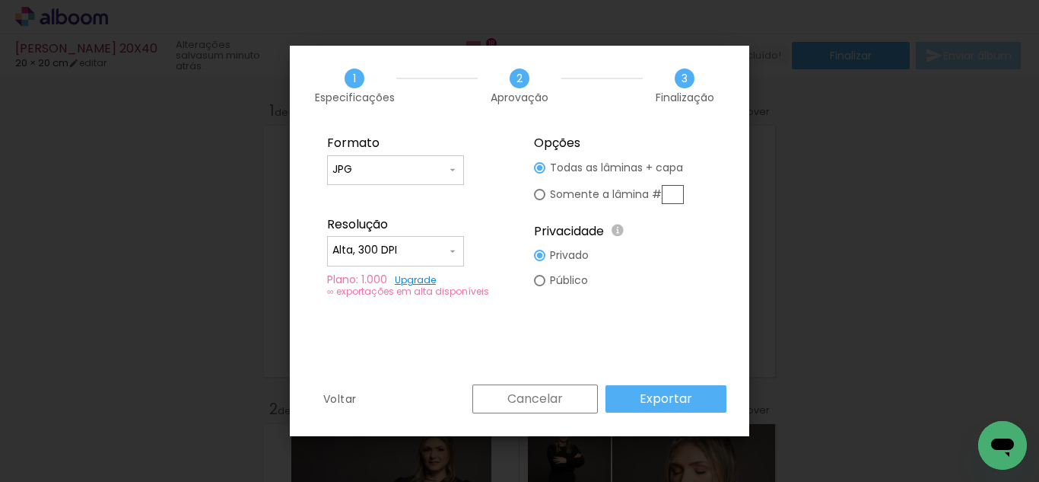
type input "Alta, 300 DPI"
click at [667, 389] on paper-button "Exportar" at bounding box center [666, 398] width 121 height 27
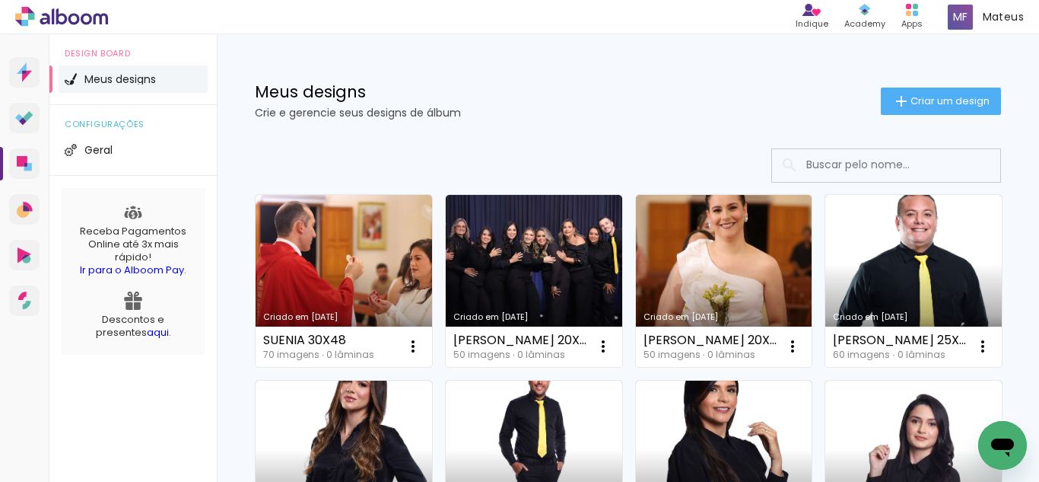
scroll to position [100, 0]
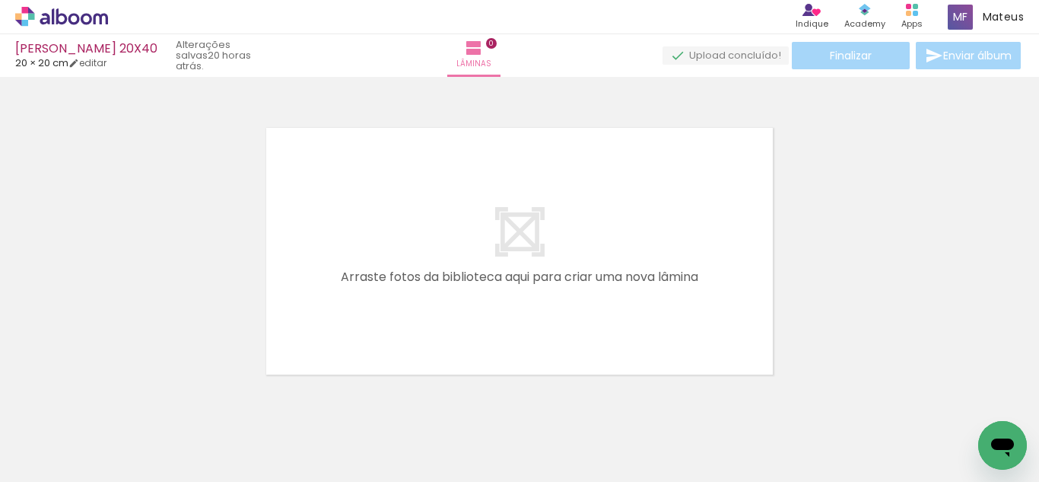
scroll to position [0, 1418]
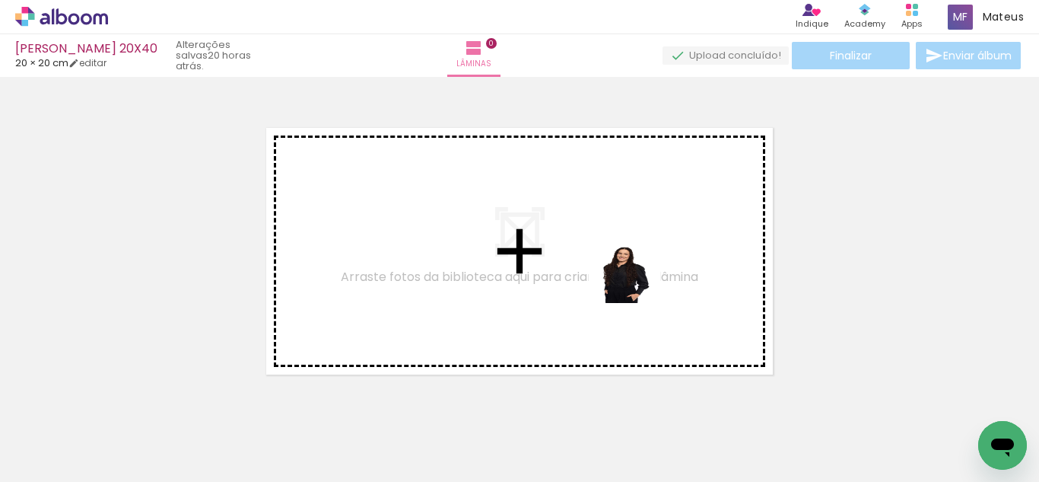
drag, startPoint x: 815, startPoint y: 448, endPoint x: 616, endPoint y: 301, distance: 247.6
click at [635, 279] on quentale-workspace at bounding box center [519, 241] width 1039 height 482
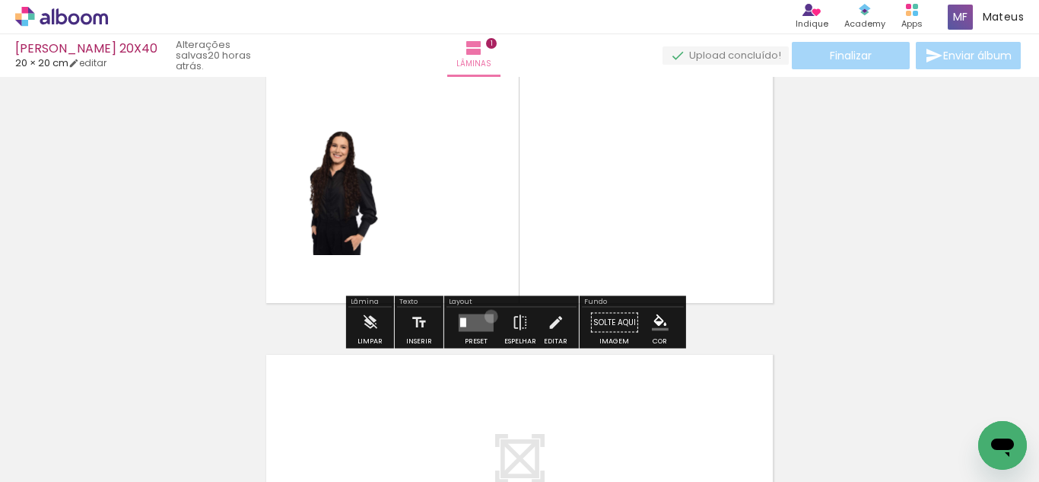
click at [488, 316] on quentale-layouter at bounding box center [476, 323] width 35 height 18
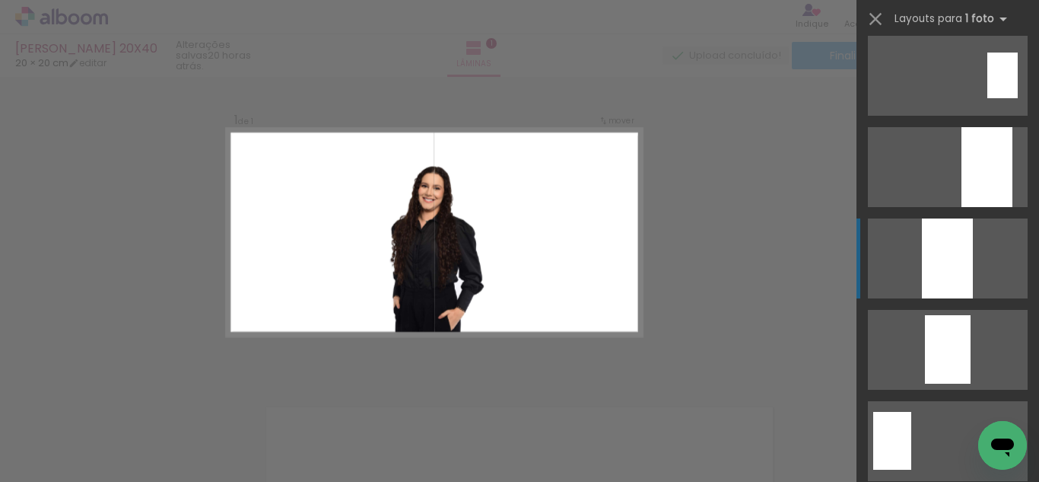
scroll to position [559, 0]
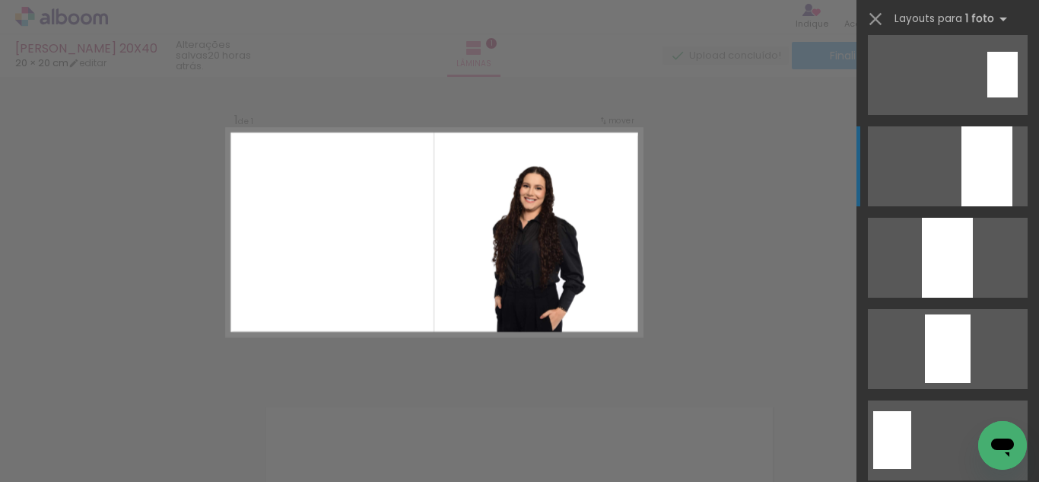
drag, startPoint x: 931, startPoint y: 260, endPoint x: 955, endPoint y: 170, distance: 93.6
click at [0, 0] on slot at bounding box center [0, 0] width 0 height 0
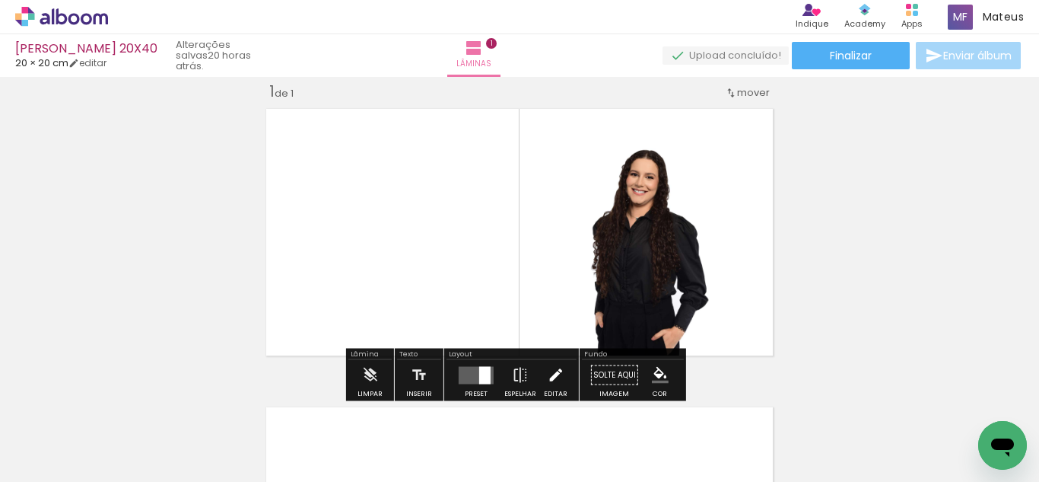
click at [552, 370] on iron-icon at bounding box center [555, 375] width 17 height 30
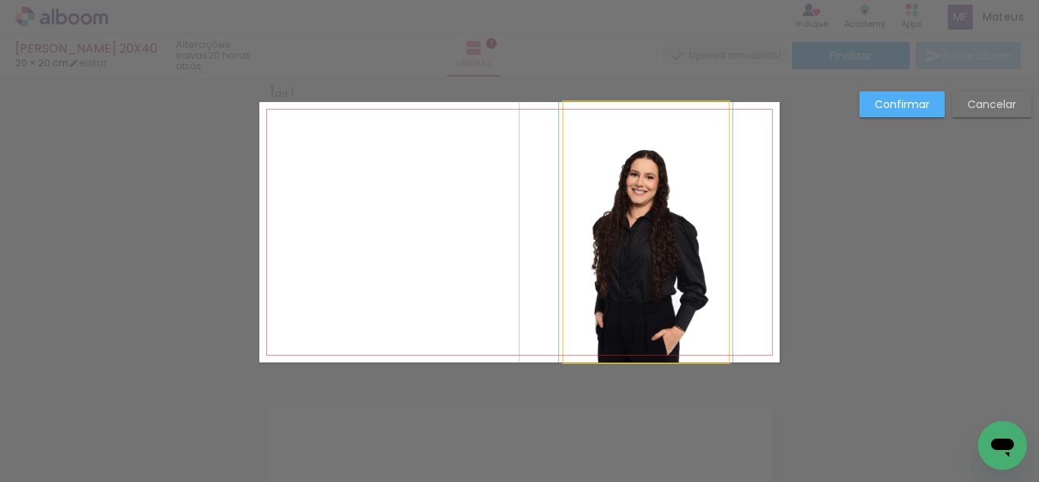
click at [624, 257] on quentale-photo at bounding box center [646, 232] width 165 height 260
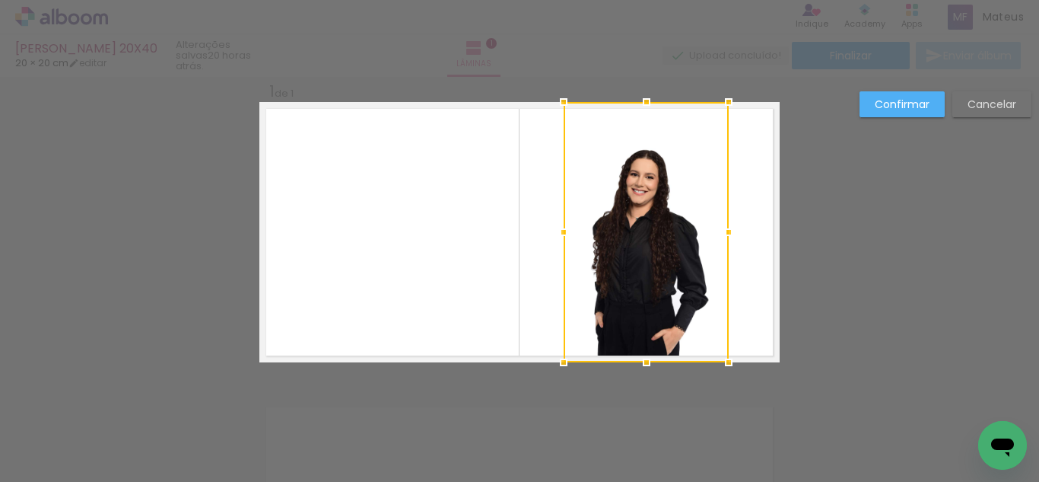
scroll to position [20, 0]
click at [0, 0] on slot "Confirmar" at bounding box center [0, 0] width 0 height 0
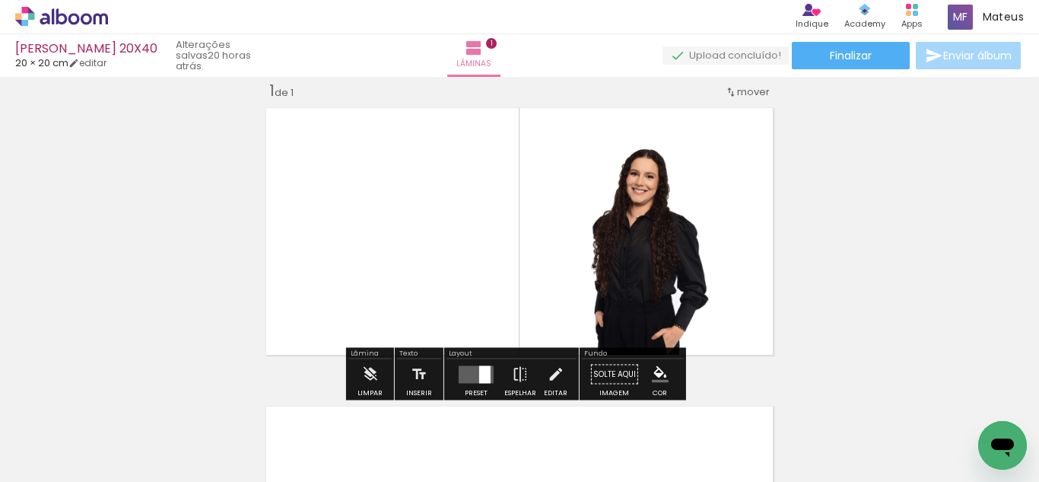
click at [644, 206] on quentale-photo at bounding box center [646, 231] width 165 height 260
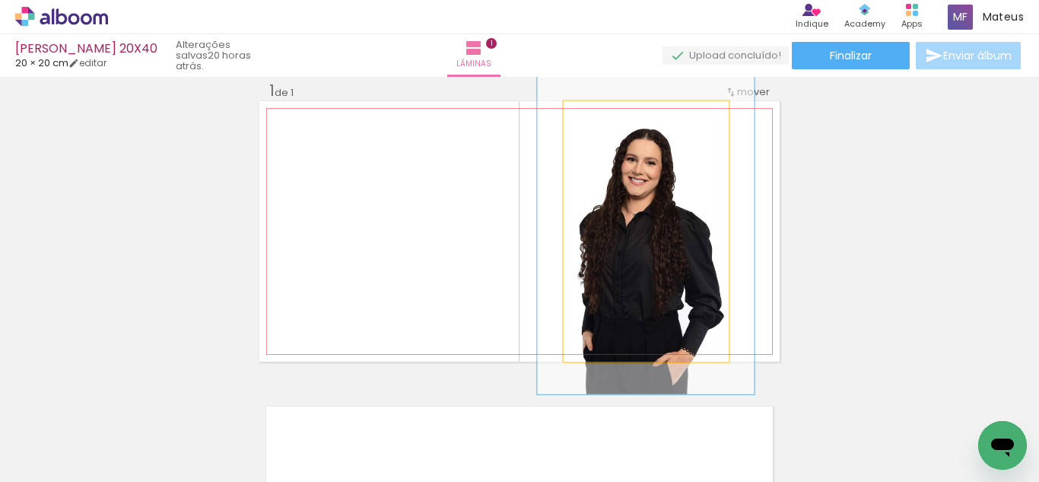
drag, startPoint x: 596, startPoint y: 110, endPoint x: 609, endPoint y: 113, distance: 13.1
click at [609, 113] on div at bounding box center [612, 117] width 24 height 24
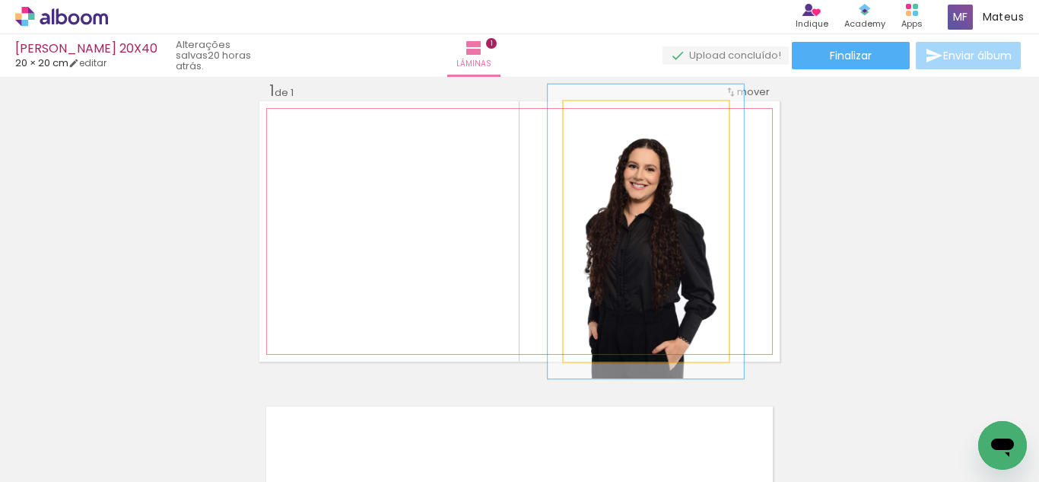
drag, startPoint x: 610, startPoint y: 118, endPoint x: 638, endPoint y: 170, distance: 58.9
type paper-slider "112"
click at [603, 129] on div at bounding box center [607, 117] width 24 height 24
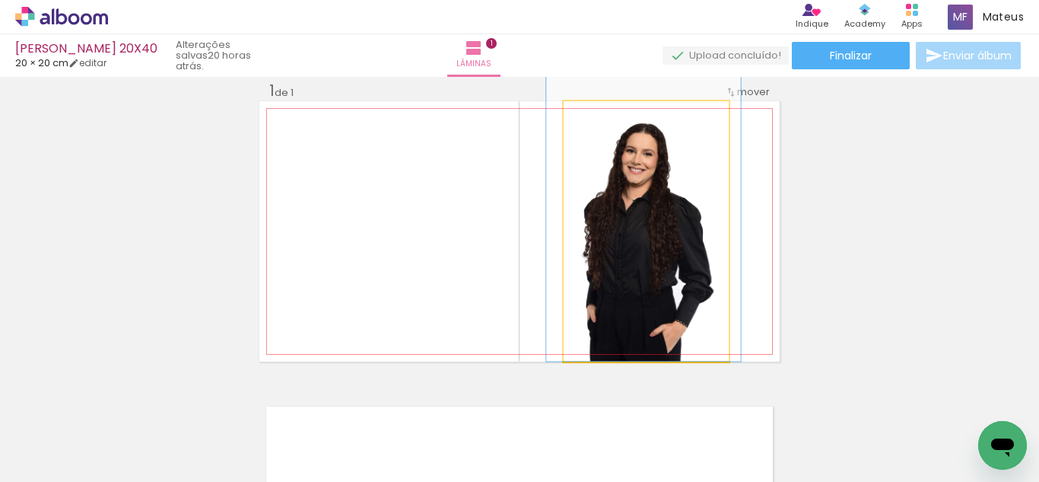
drag, startPoint x: 702, startPoint y: 279, endPoint x: 699, endPoint y: 248, distance: 30.5
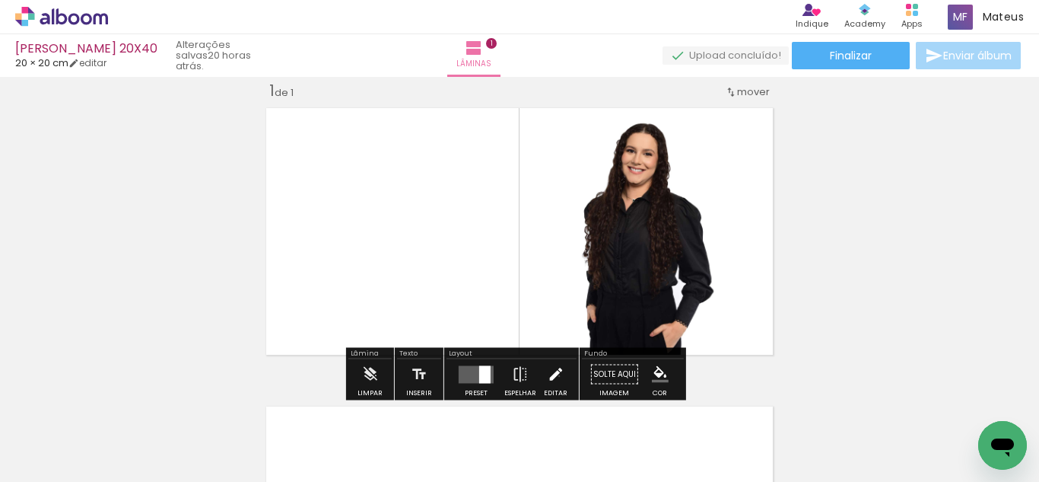
click at [555, 376] on iron-icon at bounding box center [555, 374] width 17 height 30
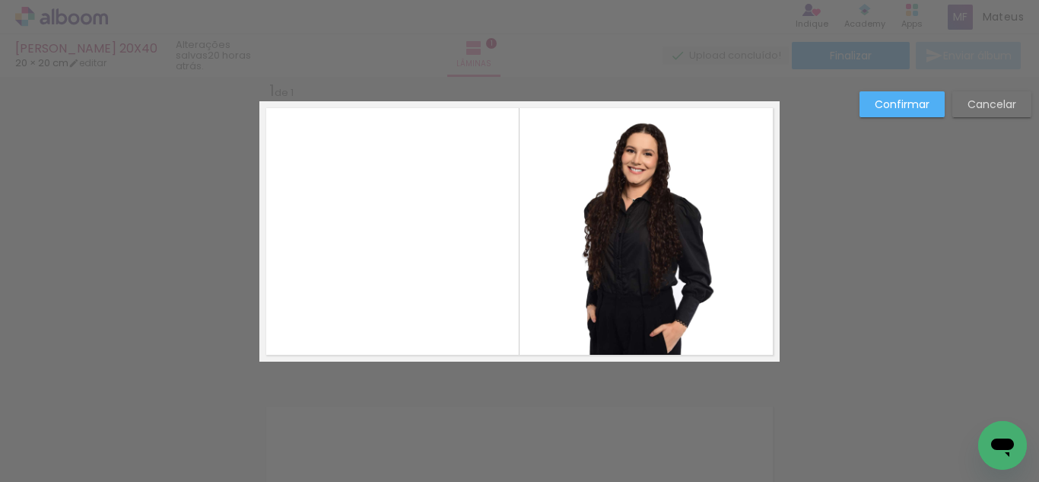
click at [609, 284] on quentale-photo at bounding box center [646, 231] width 165 height 260
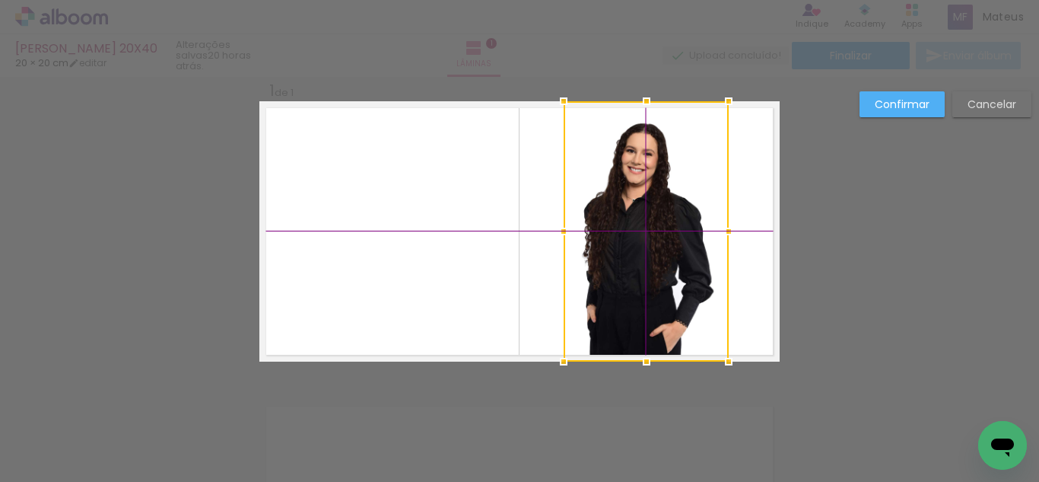
click at [632, 256] on div at bounding box center [646, 231] width 165 height 260
click at [863, 97] on paper-button "Confirmar" at bounding box center [902, 104] width 85 height 26
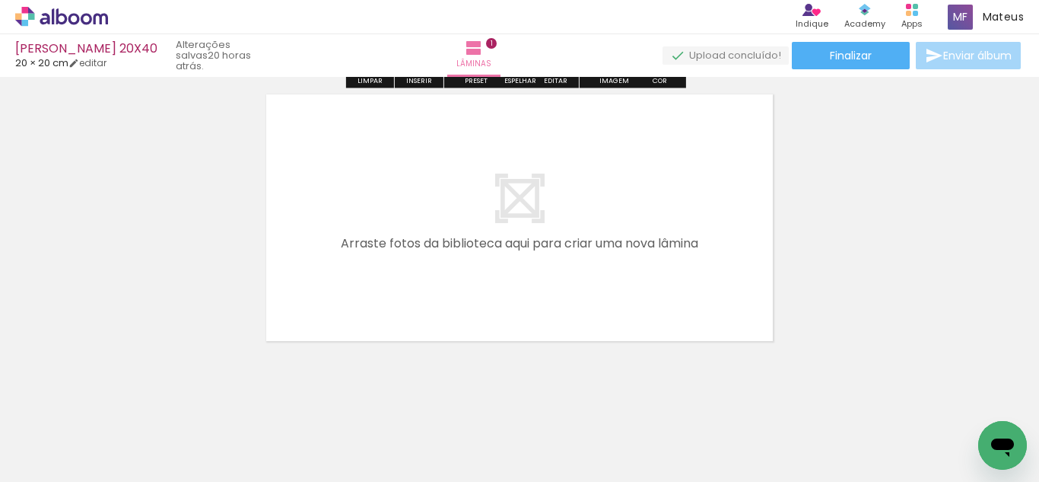
scroll to position [346, 0]
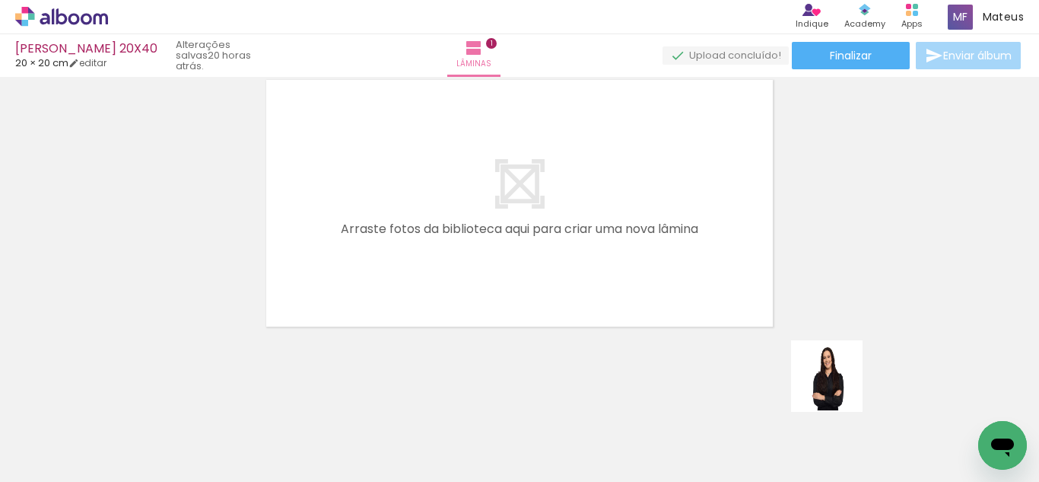
drag, startPoint x: 886, startPoint y: 422, endPoint x: 885, endPoint y: 406, distance: 16.0
click at [654, 272] on quentale-workspace at bounding box center [519, 241] width 1039 height 482
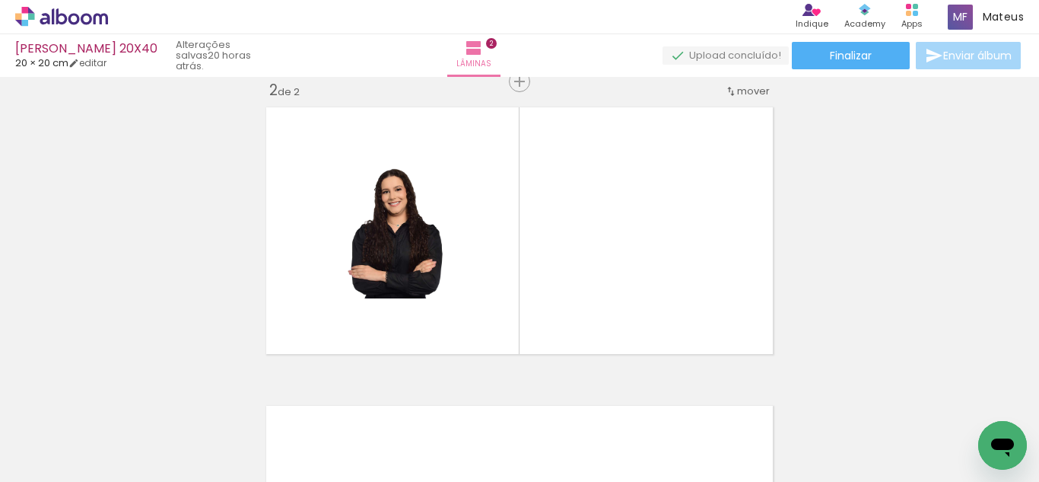
scroll to position [318, 0]
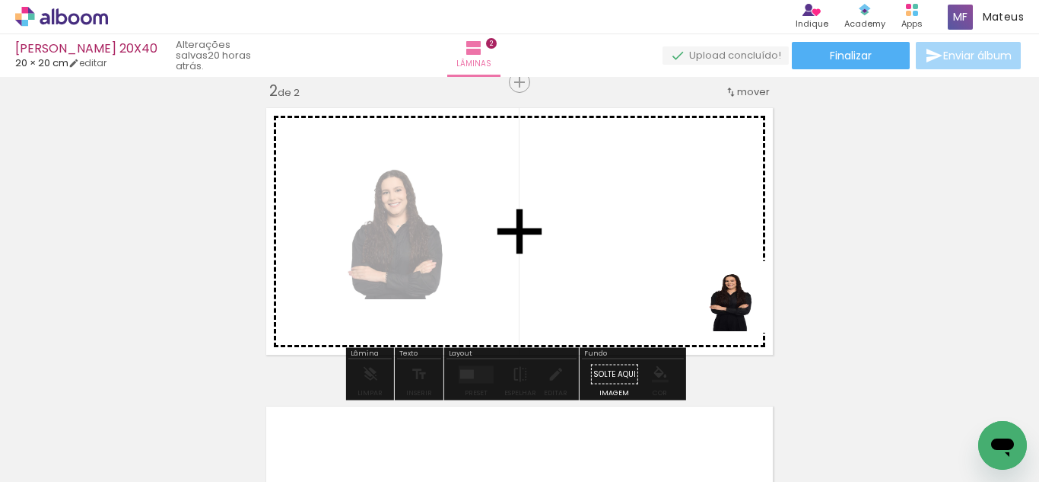
drag, startPoint x: 974, startPoint y: 425, endPoint x: 493, endPoint y: 288, distance: 500.0
click at [627, 255] on quentale-workspace at bounding box center [519, 241] width 1039 height 482
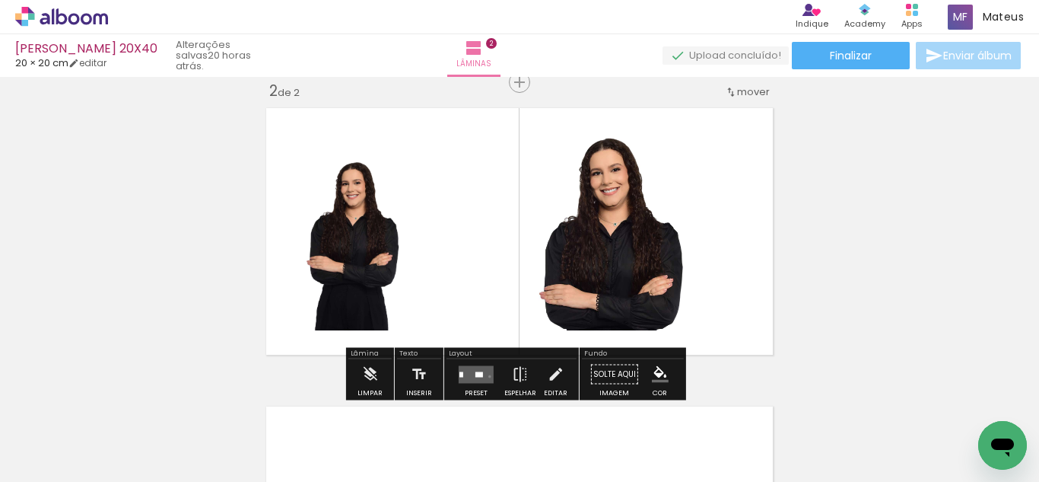
click at [486, 376] on quentale-layouter at bounding box center [476, 374] width 35 height 18
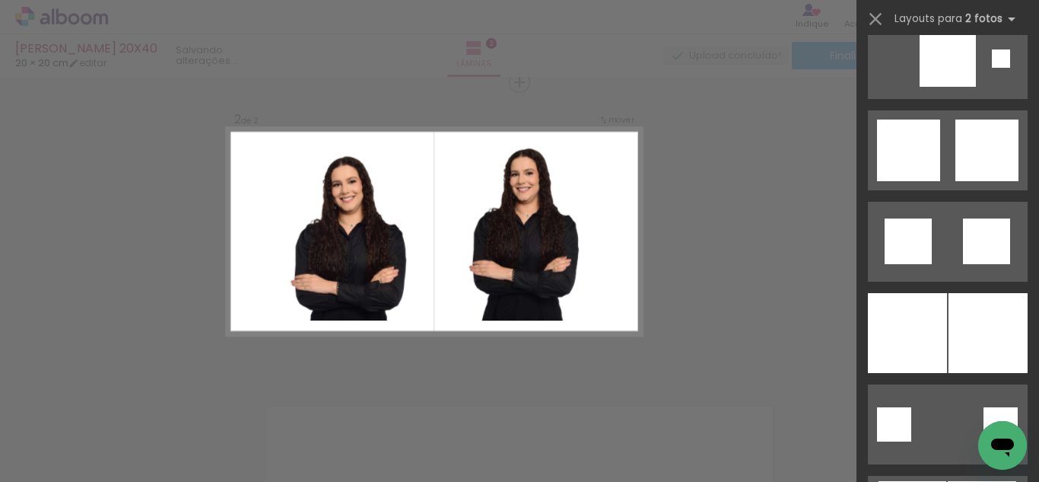
scroll to position [2144, 0]
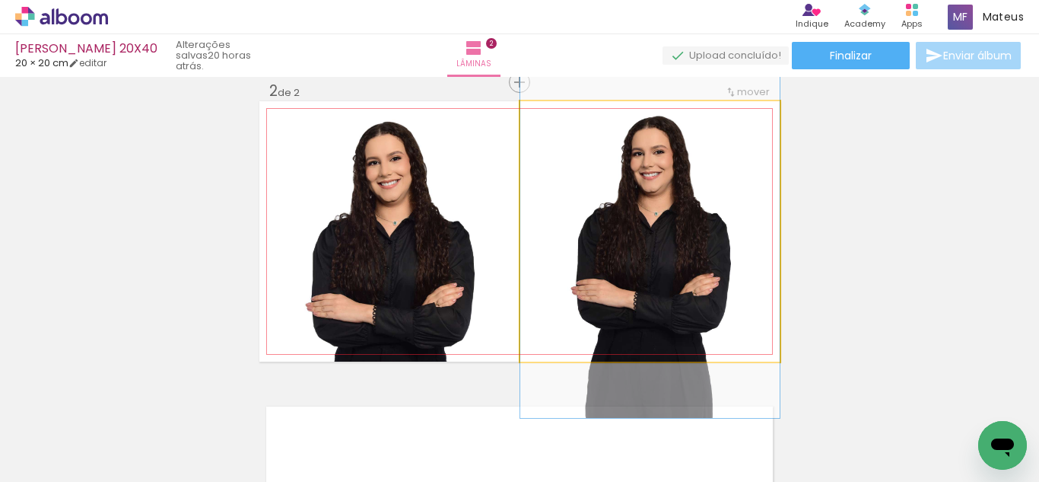
drag, startPoint x: 601, startPoint y: 258, endPoint x: 593, endPoint y: 263, distance: 9.9
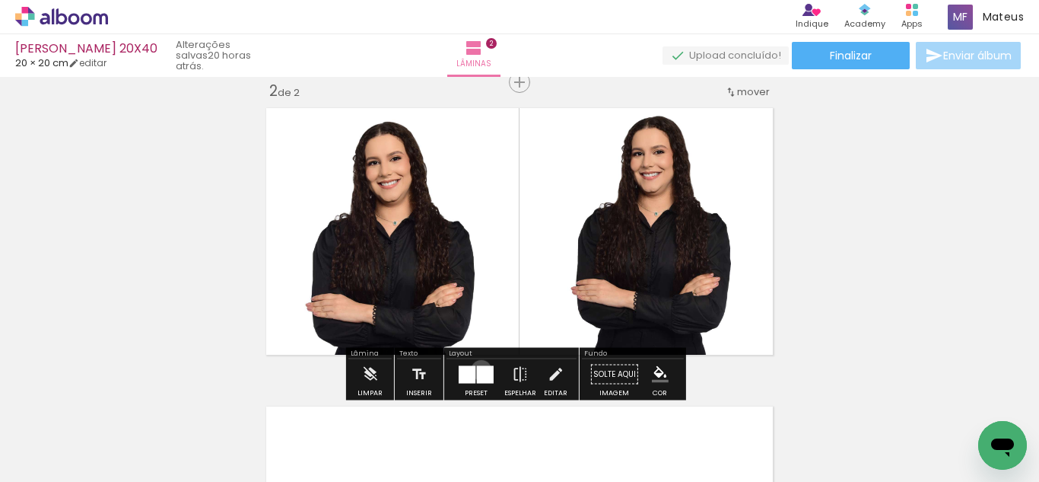
drag, startPoint x: 478, startPoint y: 370, endPoint x: 823, endPoint y: 239, distance: 369.4
click at [482, 370] on div at bounding box center [485, 374] width 17 height 18
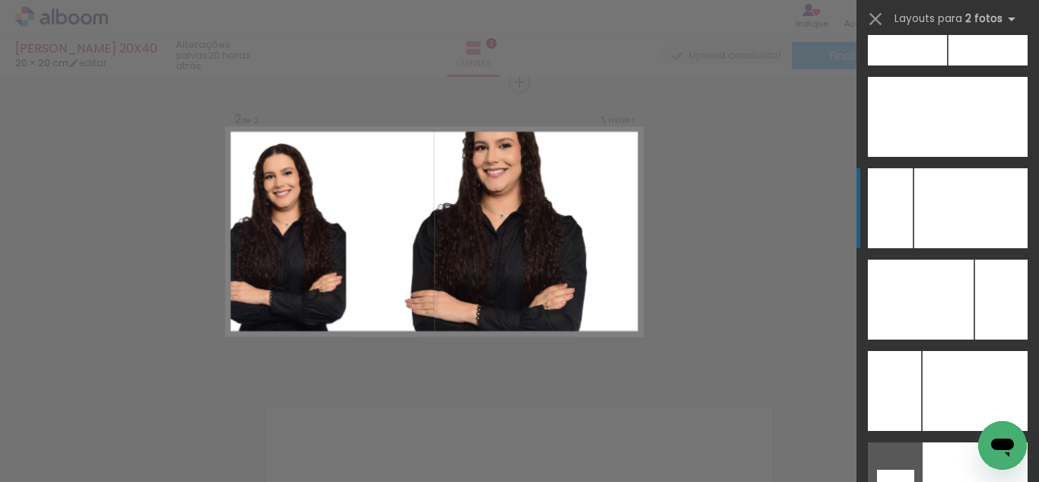
scroll to position [7001, 0]
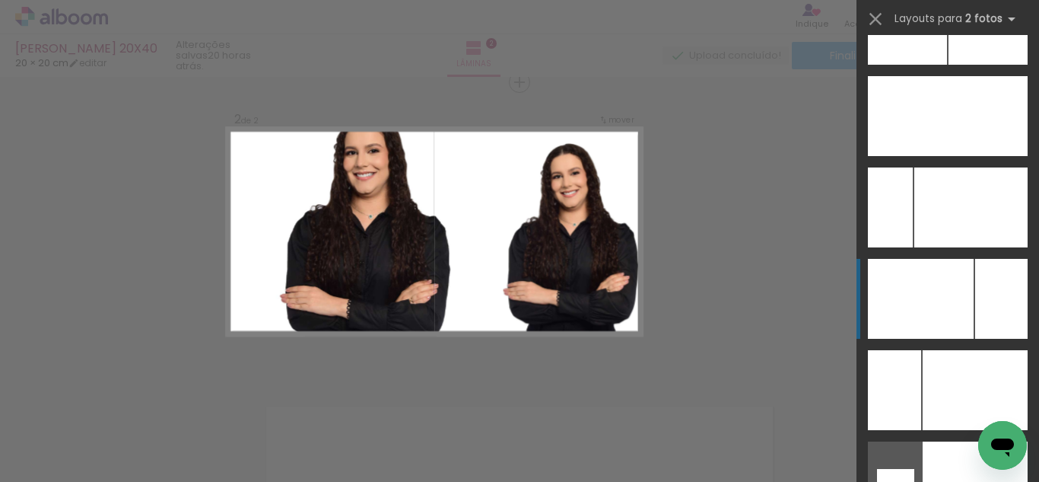
click at [957, 317] on div at bounding box center [921, 299] width 106 height 80
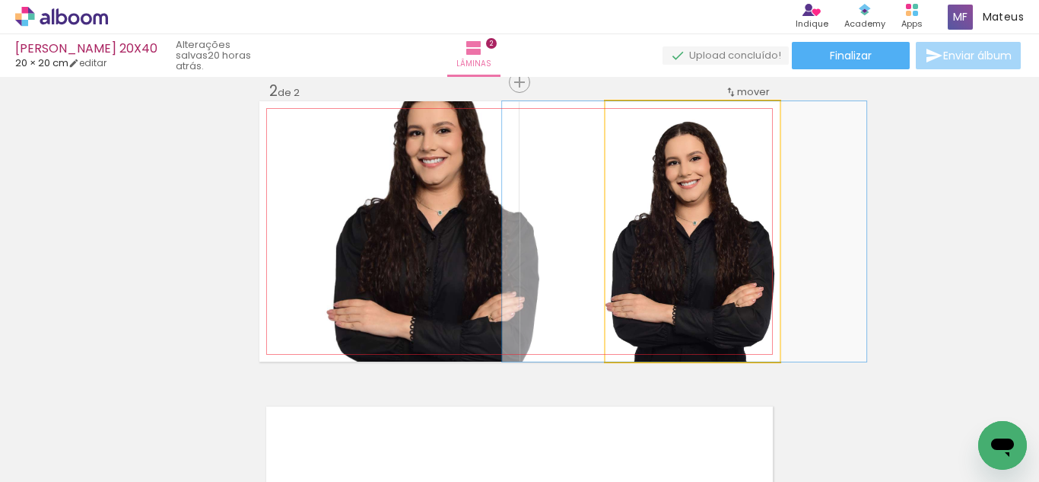
click at [632, 243] on quentale-photo at bounding box center [693, 231] width 174 height 260
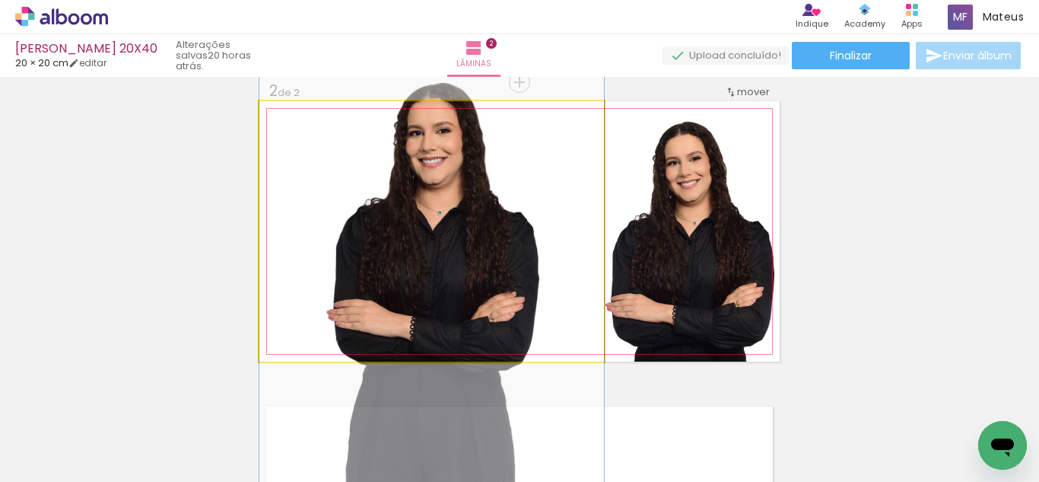
drag, startPoint x: 480, startPoint y: 237, endPoint x: 632, endPoint y: 240, distance: 151.5
click at [0, 0] on slot at bounding box center [0, 0] width 0 height 0
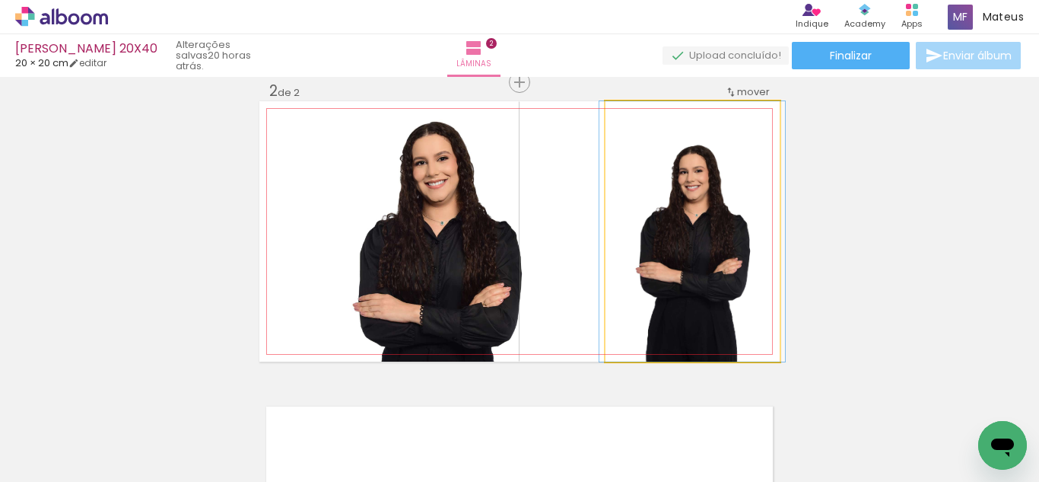
click at [650, 237] on quentale-photo at bounding box center [693, 231] width 174 height 260
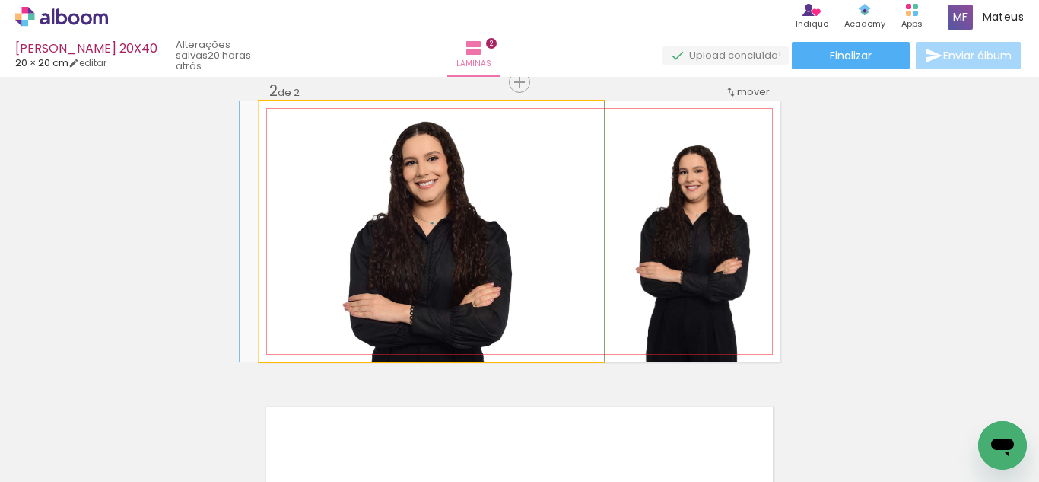
drag, startPoint x: 497, startPoint y: 230, endPoint x: 461, endPoint y: 230, distance: 35.8
click at [567, 271] on quentale-photo at bounding box center [431, 231] width 345 height 260
drag, startPoint x: 476, startPoint y: 245, endPoint x: 467, endPoint y: 242, distance: 8.9
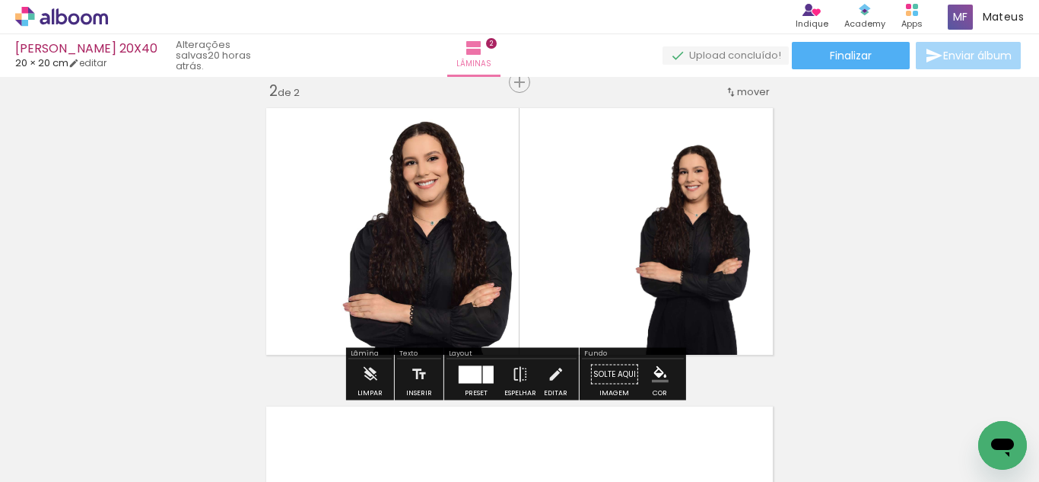
click at [657, 364] on paper-menu-button "#ffebee #ffcdd2 #ef9a9a #e57373 #ef5350 #f44336 #e53935 #d32f2f #c62828 #b71c1c…" at bounding box center [660, 374] width 29 height 29
click at [654, 373] on iron-icon "color picker" at bounding box center [660, 374] width 17 height 17
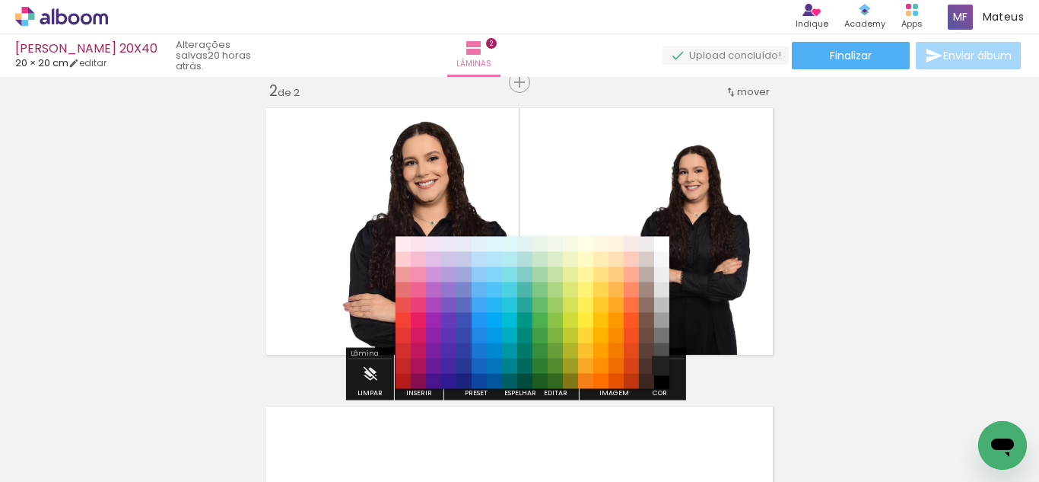
click at [661, 374] on paper-item "#212121" at bounding box center [661, 365] width 15 height 15
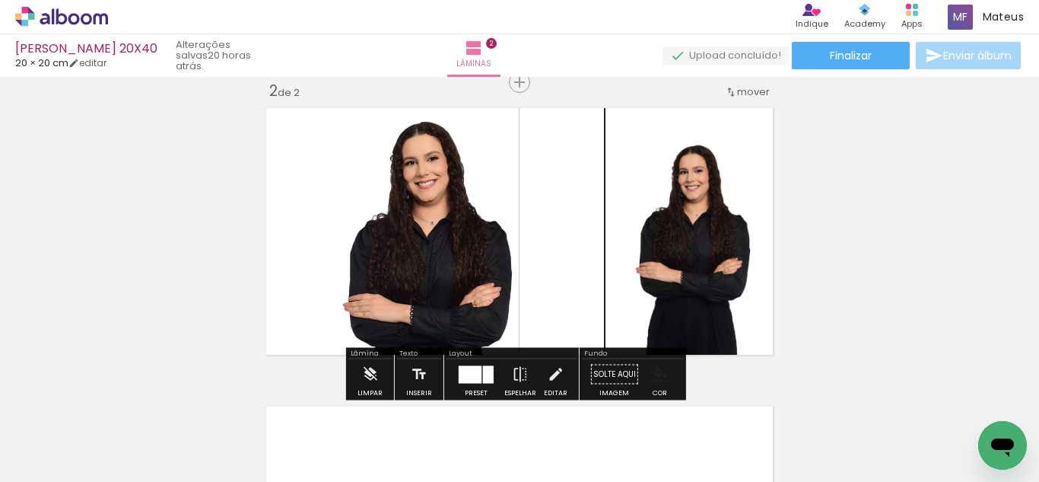
click at [653, 368] on iron-icon "color picker" at bounding box center [660, 374] width 17 height 17
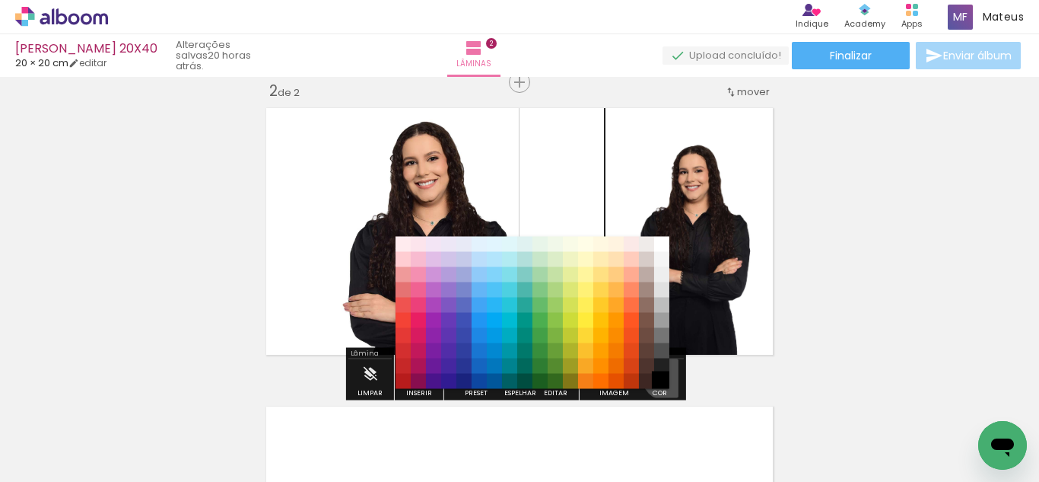
click at [0, 0] on slot "#ffebee #ffcdd2 #ef9a9a #e57373 #ef5350 #f44336 #e53935 #d32f2f #c62828 #b71c1c…" at bounding box center [0, 0] width 0 height 0
click at [662, 376] on paper-item "#000000" at bounding box center [661, 381] width 15 height 15
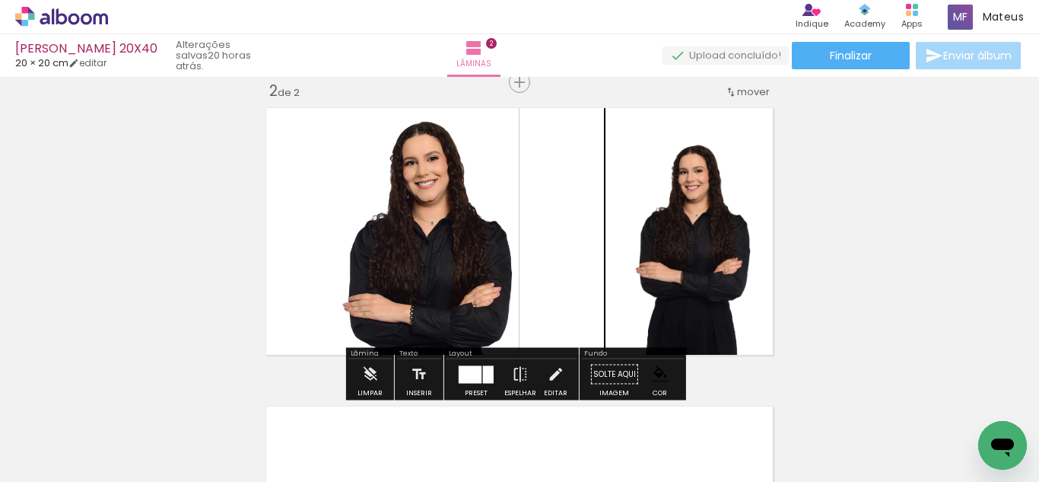
click at [673, 271] on quentale-photo at bounding box center [693, 231] width 174 height 260
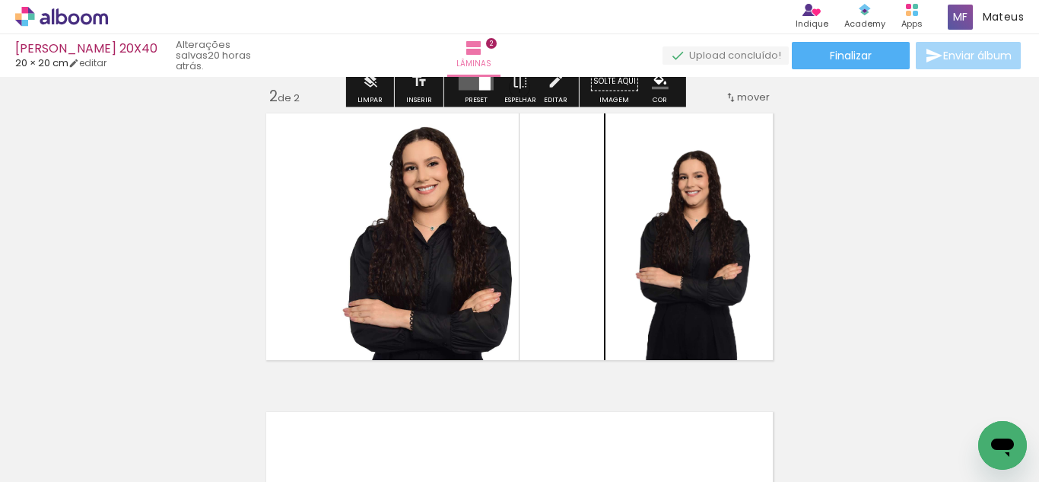
scroll to position [312, 0]
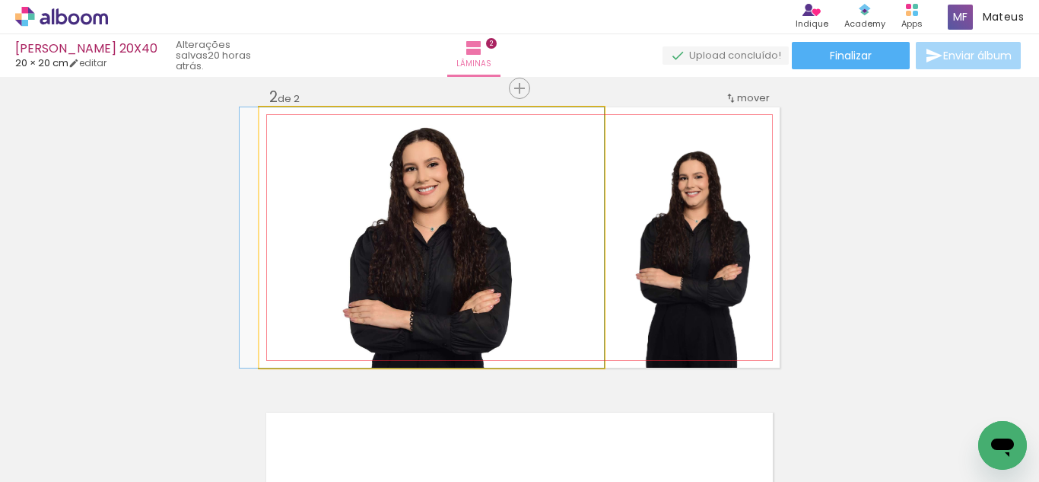
drag, startPoint x: 521, startPoint y: 240, endPoint x: 472, endPoint y: 219, distance: 53.6
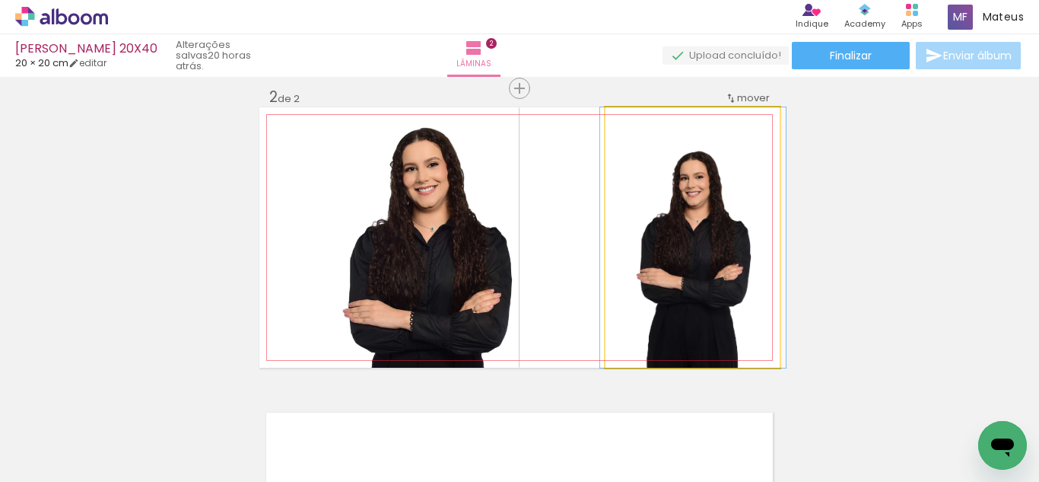
drag, startPoint x: 654, startPoint y: 235, endPoint x: 655, endPoint y: 221, distance: 14.5
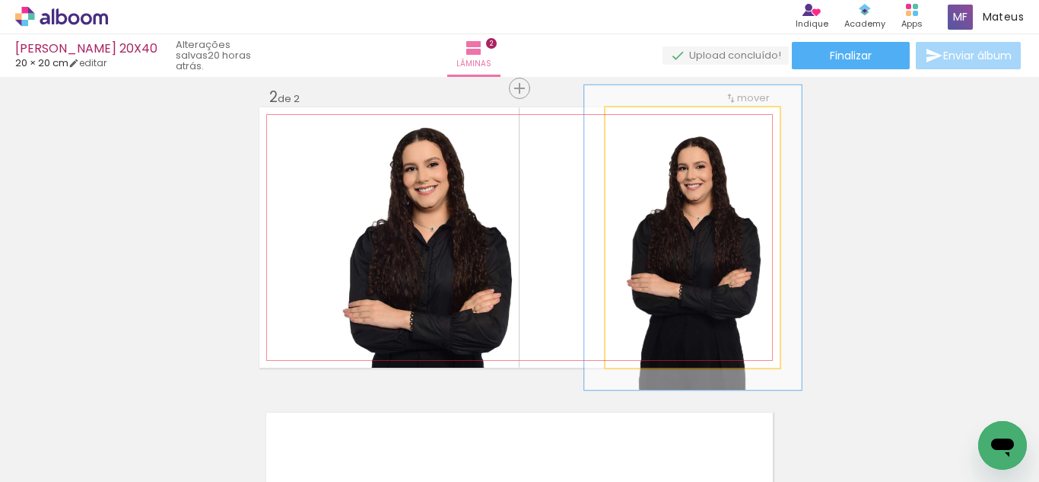
type paper-slider "117"
click at [652, 123] on div at bounding box center [650, 123] width 24 height 24
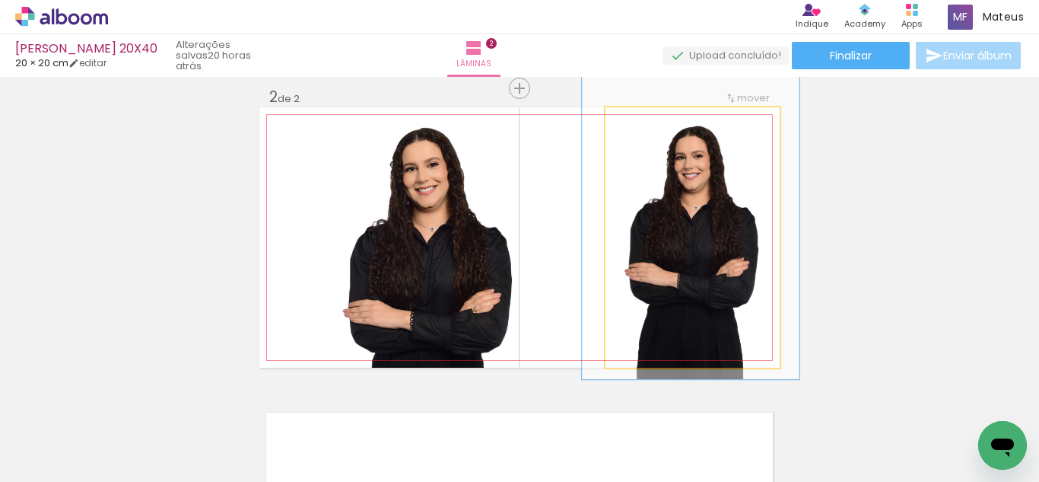
drag, startPoint x: 692, startPoint y: 206, endPoint x: 690, endPoint y: 198, distance: 8.7
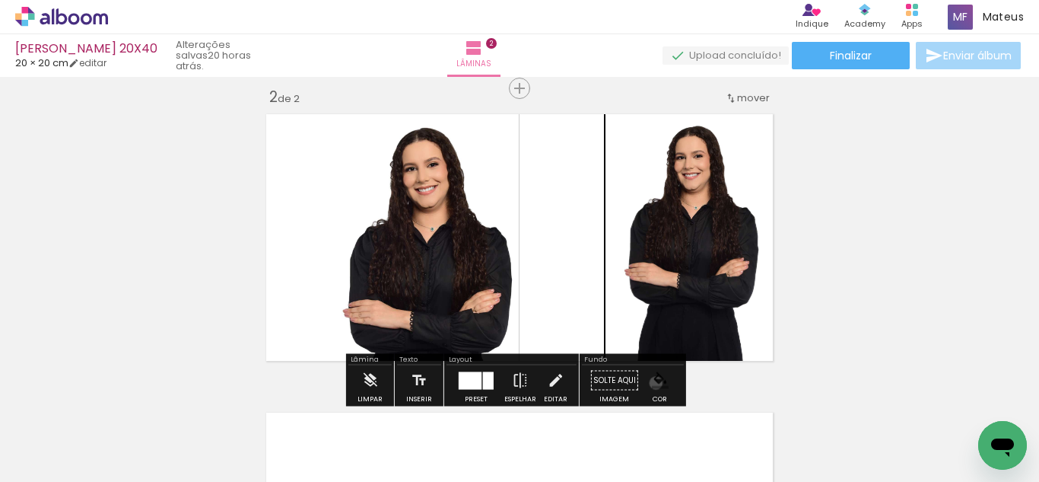
click at [652, 383] on iron-icon "color picker" at bounding box center [660, 380] width 17 height 17
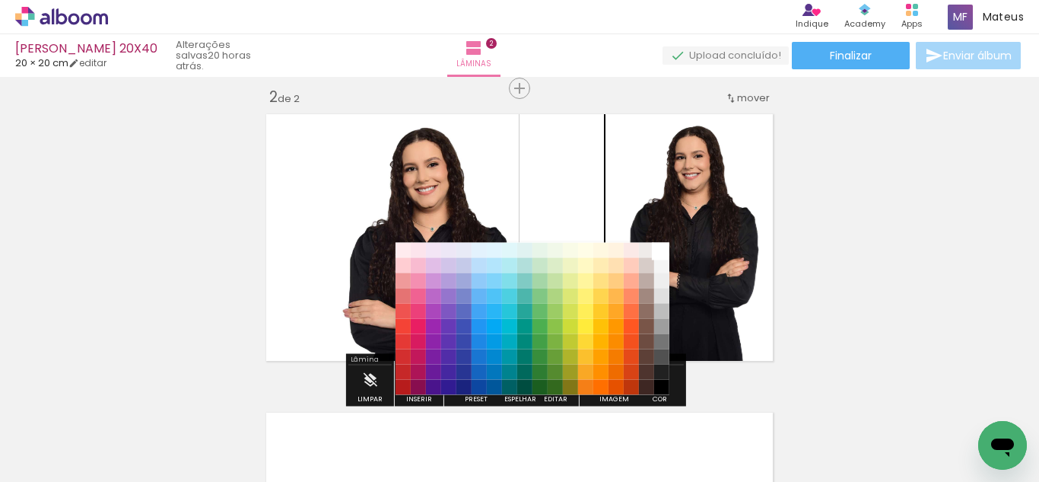
click at [665, 249] on paper-item "#ffffff" at bounding box center [661, 250] width 15 height 15
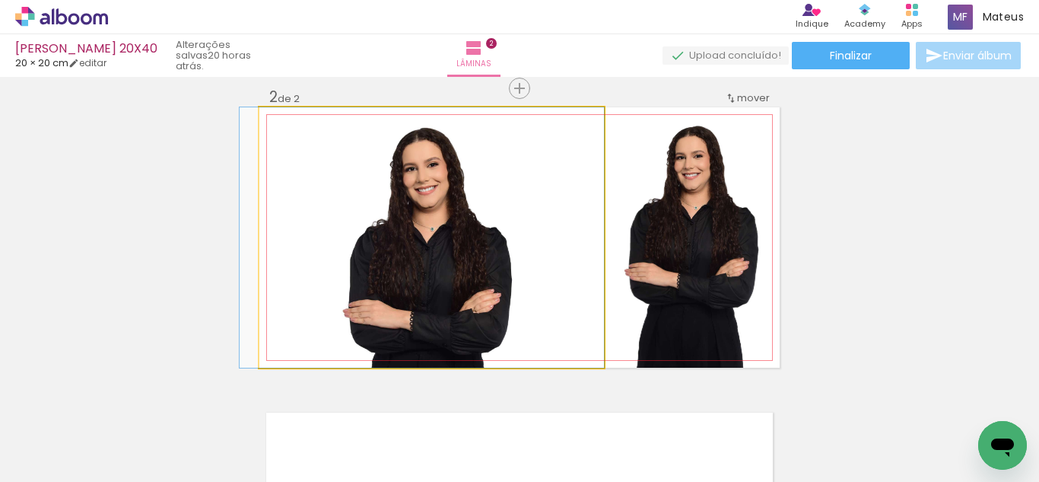
click at [475, 229] on quentale-photo at bounding box center [431, 237] width 345 height 260
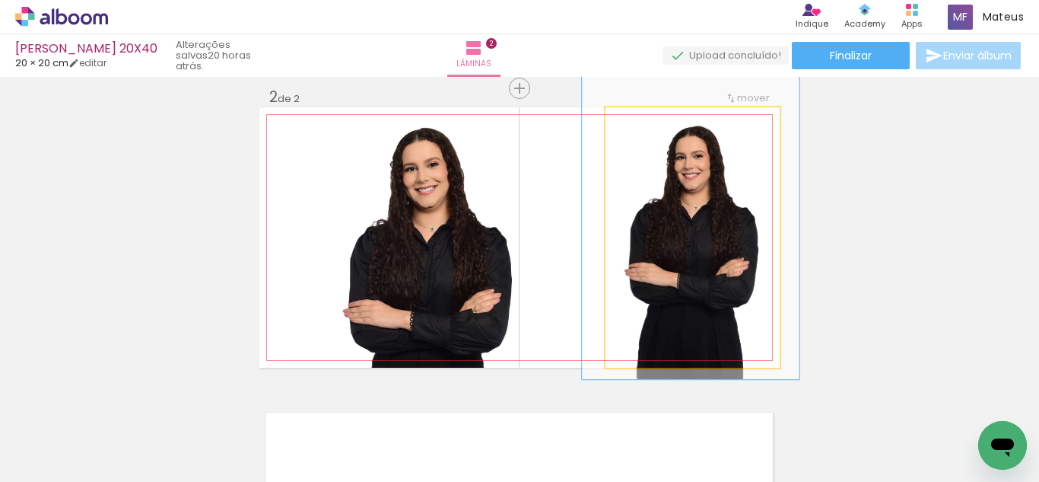
click at [652, 250] on quentale-photo at bounding box center [693, 237] width 174 height 260
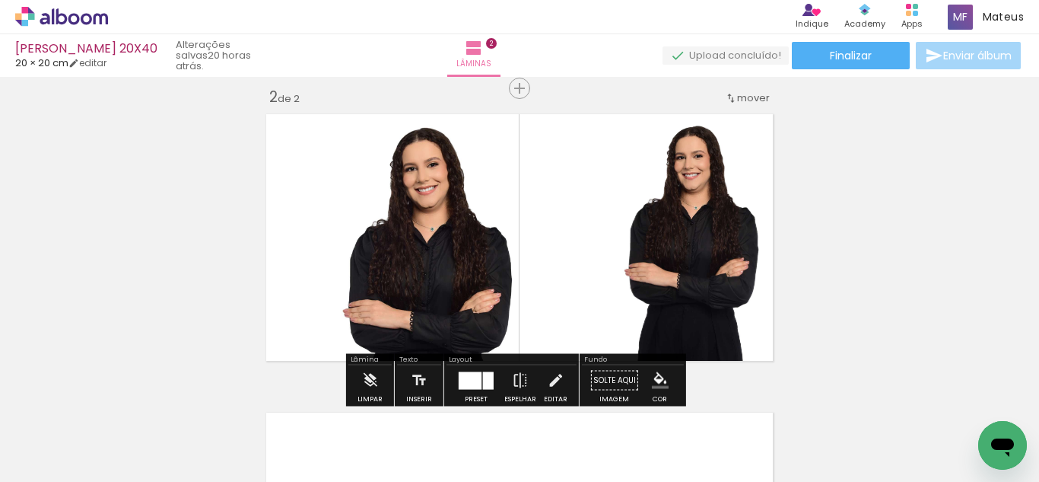
click at [558, 376] on iron-icon at bounding box center [555, 380] width 17 height 30
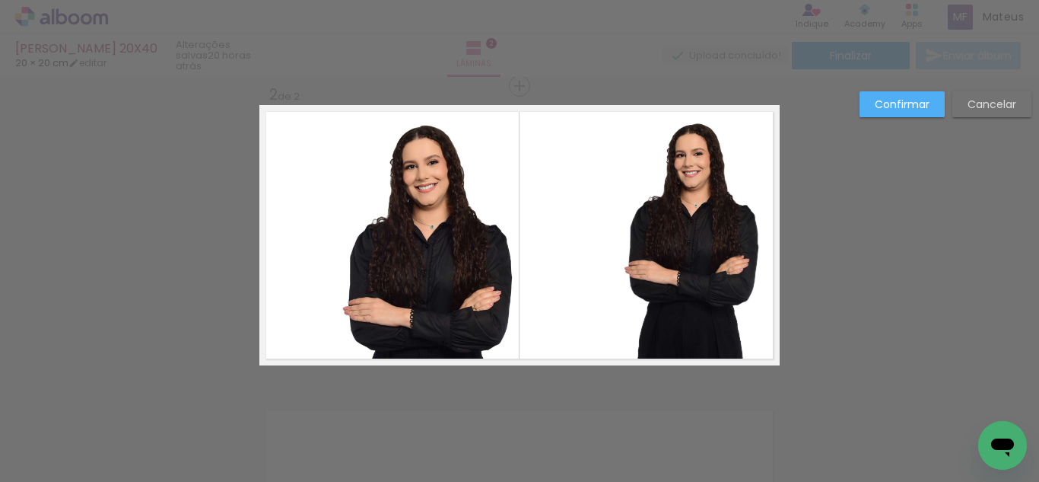
click at [650, 266] on quentale-photo at bounding box center [693, 235] width 174 height 260
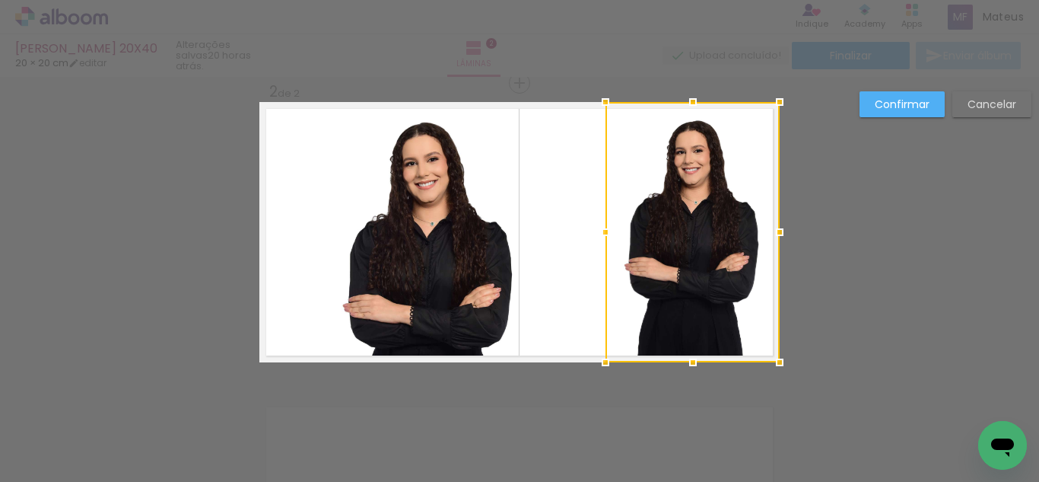
scroll to position [318, 0]
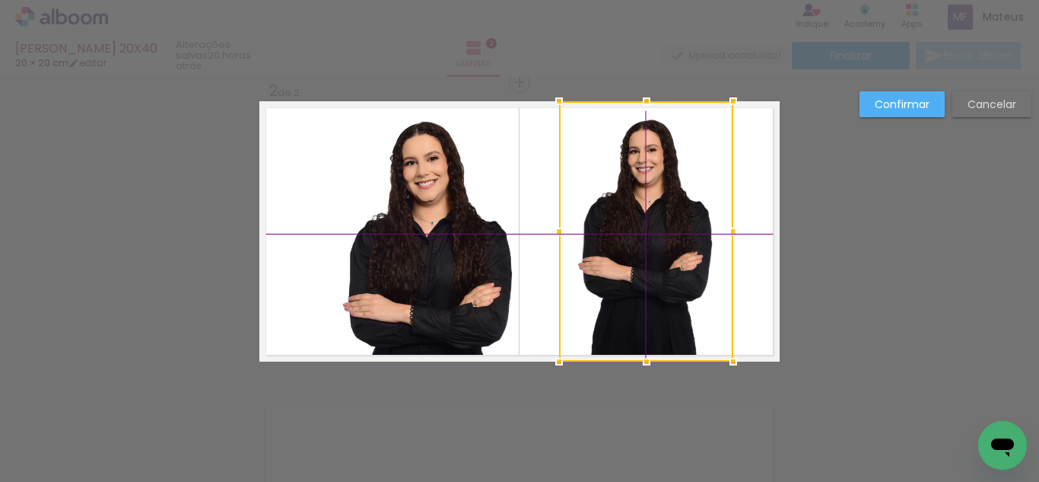
drag, startPoint x: 634, startPoint y: 244, endPoint x: 773, endPoint y: 176, distance: 155.2
click at [605, 241] on div at bounding box center [646, 231] width 174 height 260
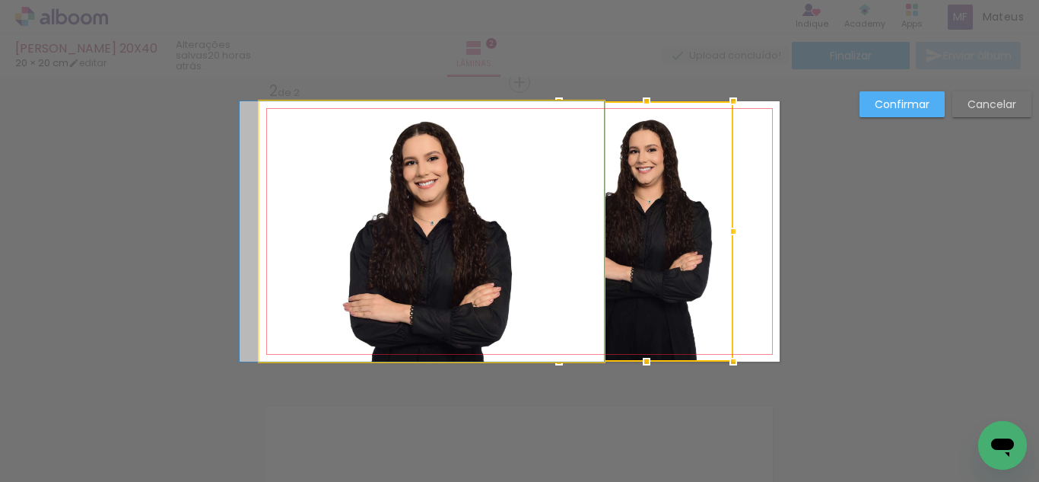
click at [433, 193] on quentale-photo at bounding box center [431, 231] width 345 height 260
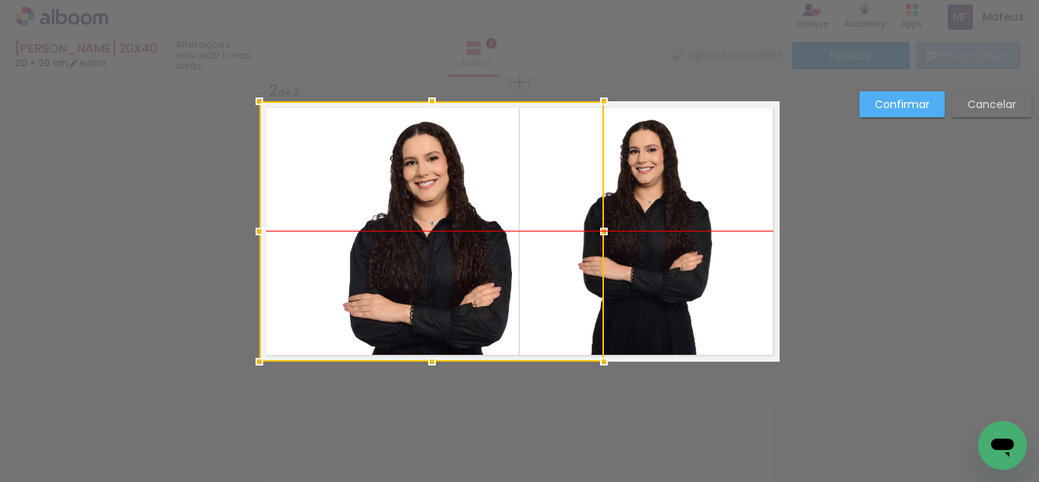
drag, startPoint x: 428, startPoint y: 196, endPoint x: 552, endPoint y: 170, distance: 126.6
click at [418, 195] on div at bounding box center [431, 231] width 345 height 260
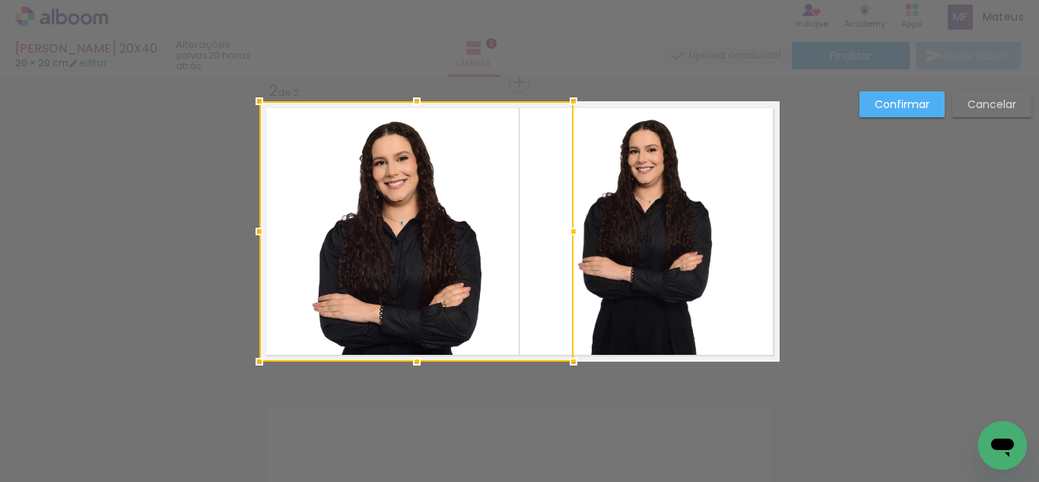
drag, startPoint x: 599, startPoint y: 229, endPoint x: 603, endPoint y: 221, distance: 8.9
click at [603, 221] on album-spread "2 de 2" at bounding box center [519, 231] width 520 height 260
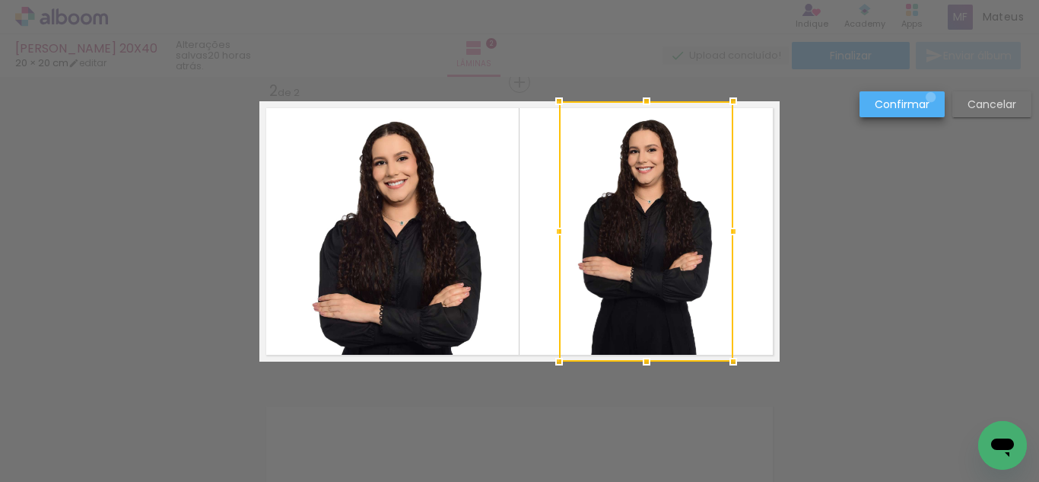
click at [931, 97] on paper-button "Confirmar" at bounding box center [902, 104] width 85 height 26
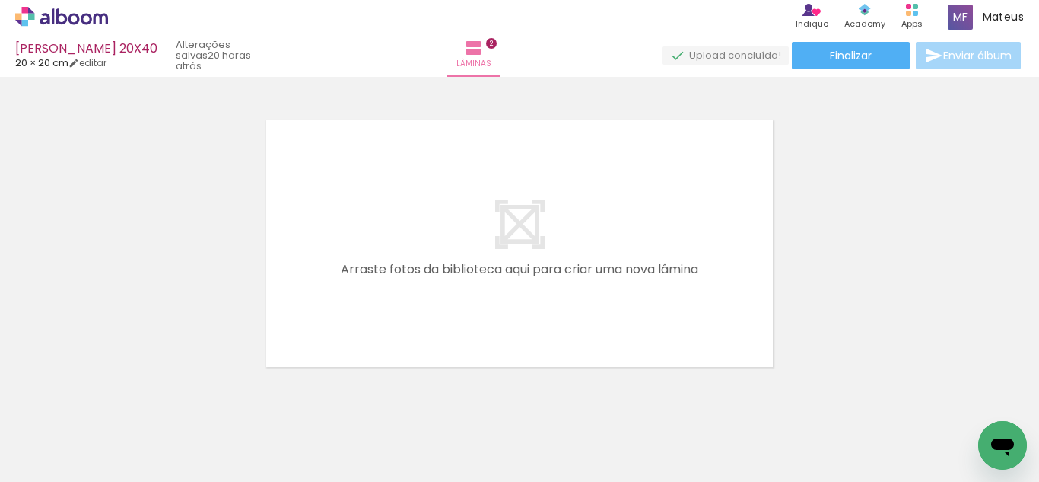
scroll to position [0, 1474]
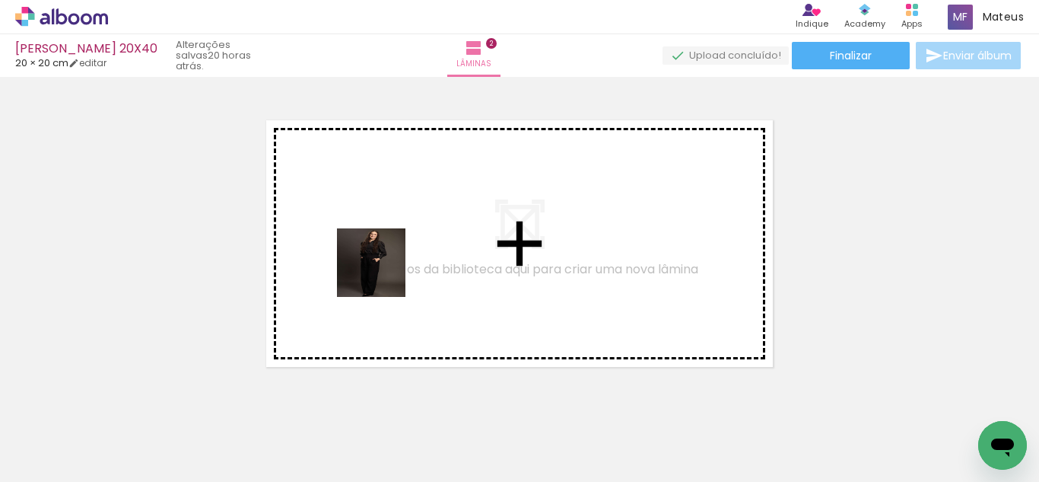
drag, startPoint x: 230, startPoint y: 439, endPoint x: 519, endPoint y: 406, distance: 291.0
click at [387, 272] on quentale-workspace at bounding box center [519, 241] width 1039 height 482
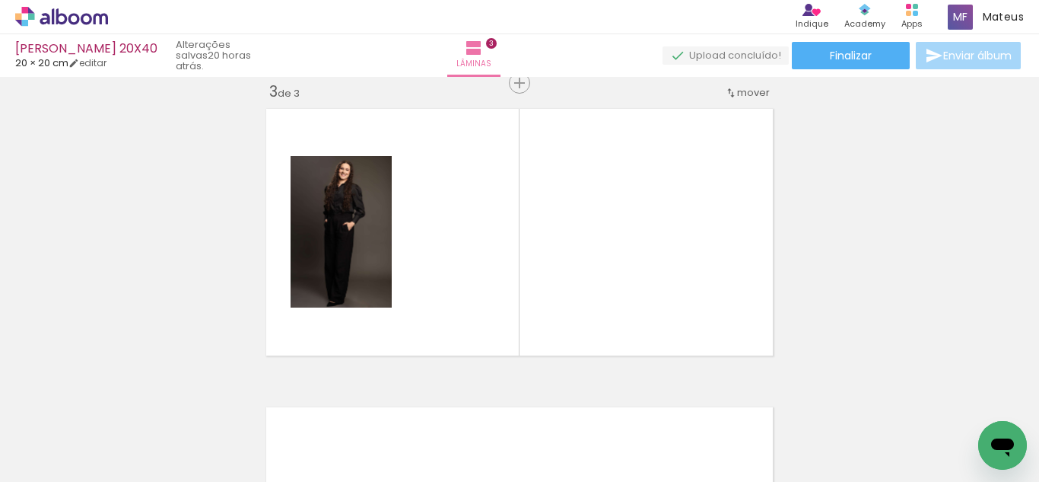
scroll to position [616, 0]
drag, startPoint x: 613, startPoint y: 308, endPoint x: 768, endPoint y: 444, distance: 205.4
click at [606, 279] on quentale-workspace at bounding box center [519, 241] width 1039 height 482
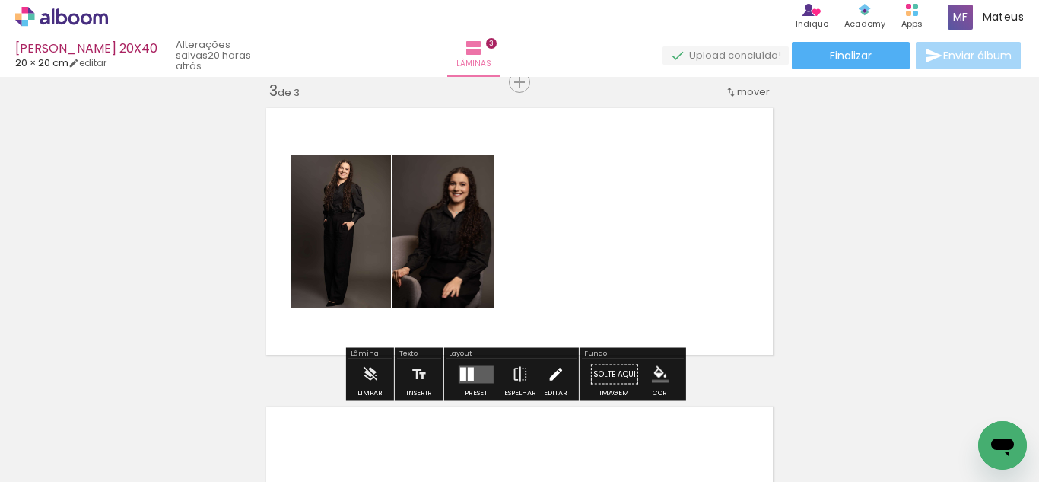
drag, startPoint x: 685, startPoint y: 279, endPoint x: 559, endPoint y: 360, distance: 149.2
click at [669, 246] on quentale-workspace at bounding box center [519, 241] width 1039 height 482
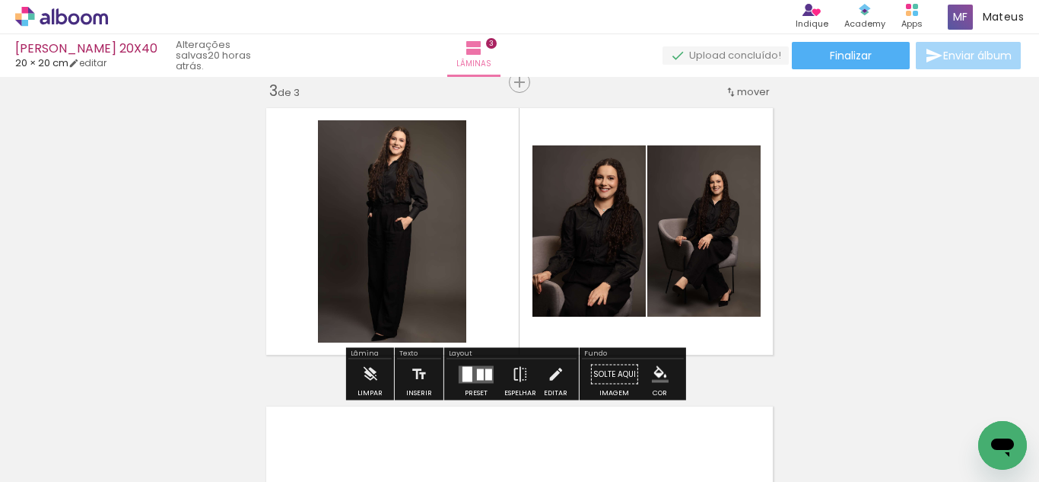
click at [481, 369] on quentale-layouter at bounding box center [476, 374] width 35 height 18
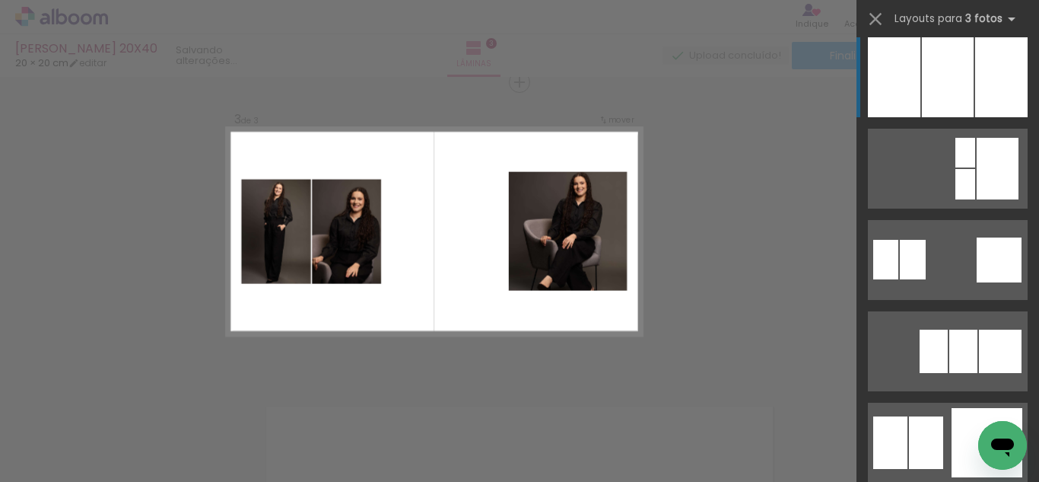
scroll to position [1377, 0]
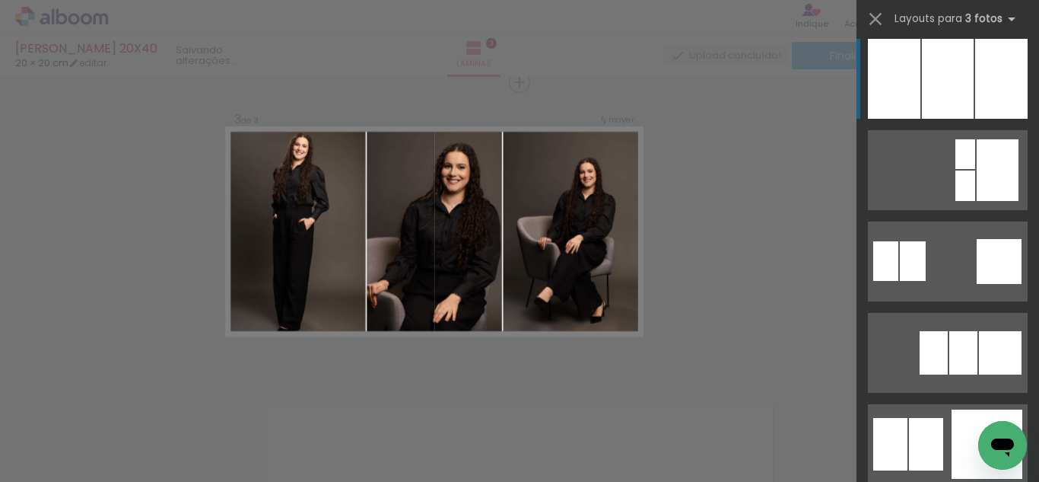
click at [963, 75] on div at bounding box center [948, 79] width 52 height 80
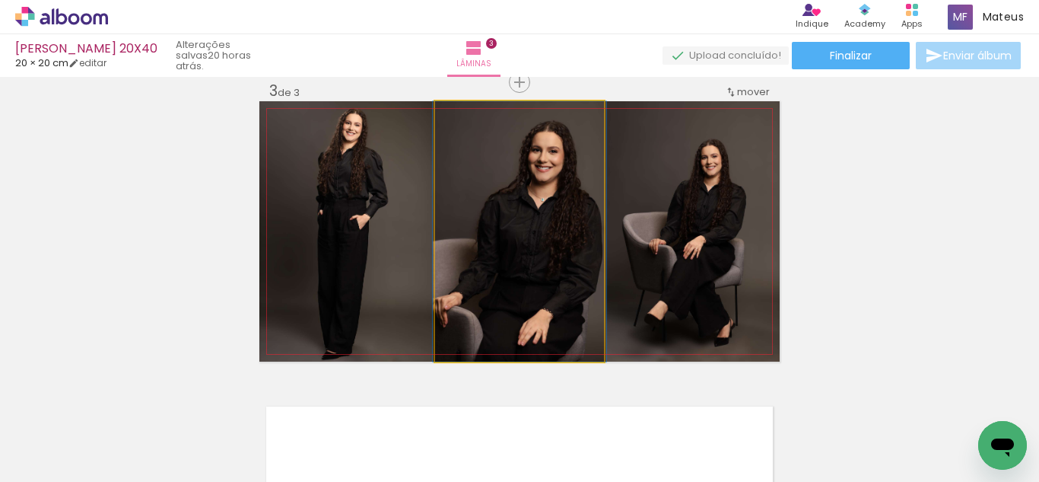
click at [553, 239] on quentale-photo at bounding box center [519, 231] width 169 height 260
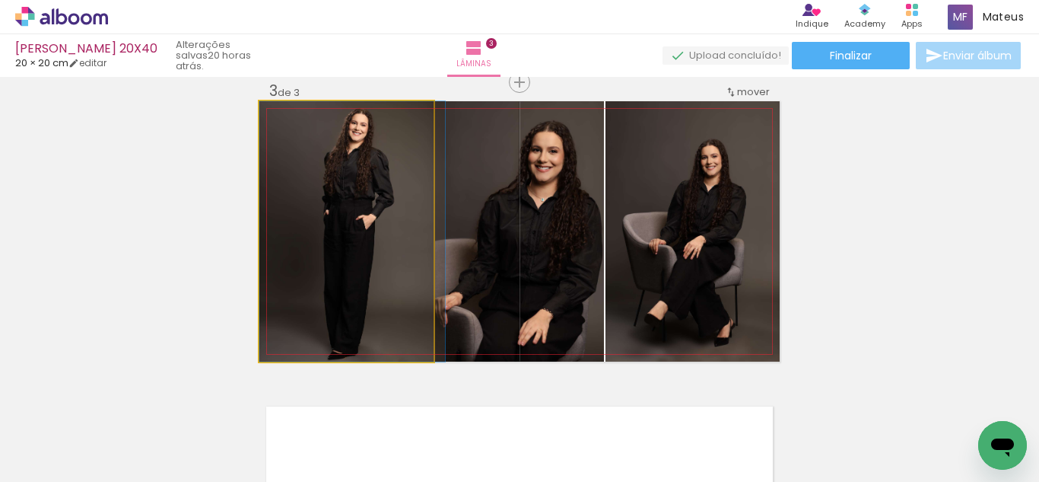
drag, startPoint x: 368, startPoint y: 260, endPoint x: 377, endPoint y: 248, distance: 14.8
click at [375, 249] on quentale-photo at bounding box center [346, 231] width 174 height 260
click at [378, 250] on quentale-photo at bounding box center [346, 231] width 174 height 260
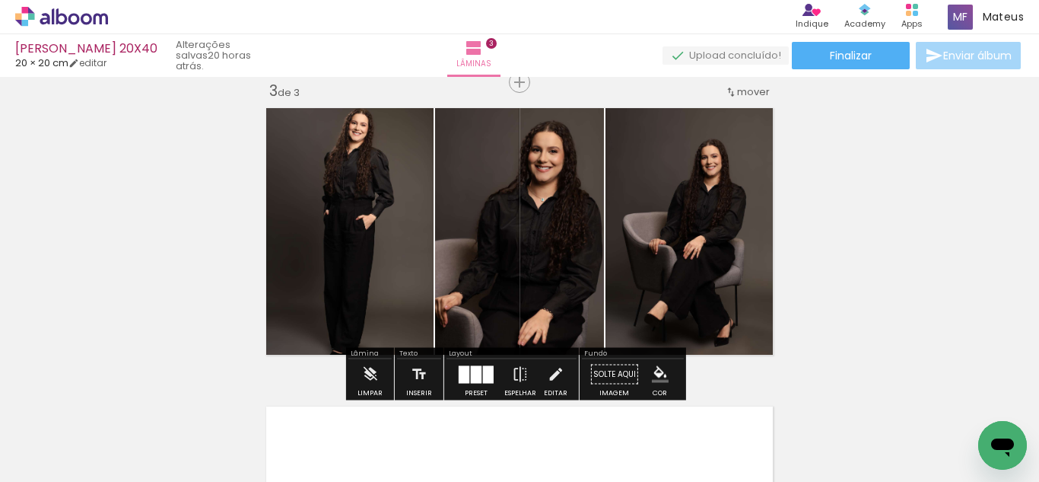
click at [477, 369] on div at bounding box center [476, 374] width 11 height 18
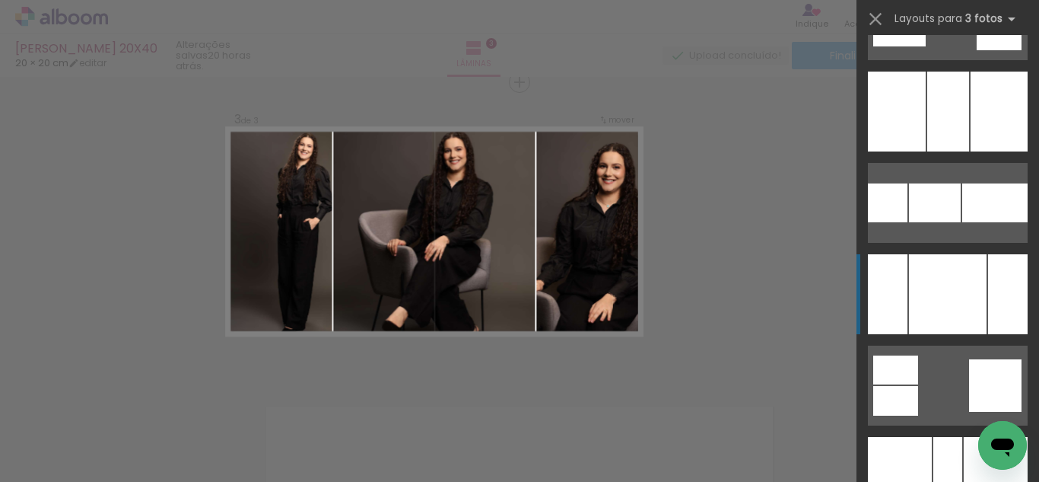
scroll to position [10196, 0]
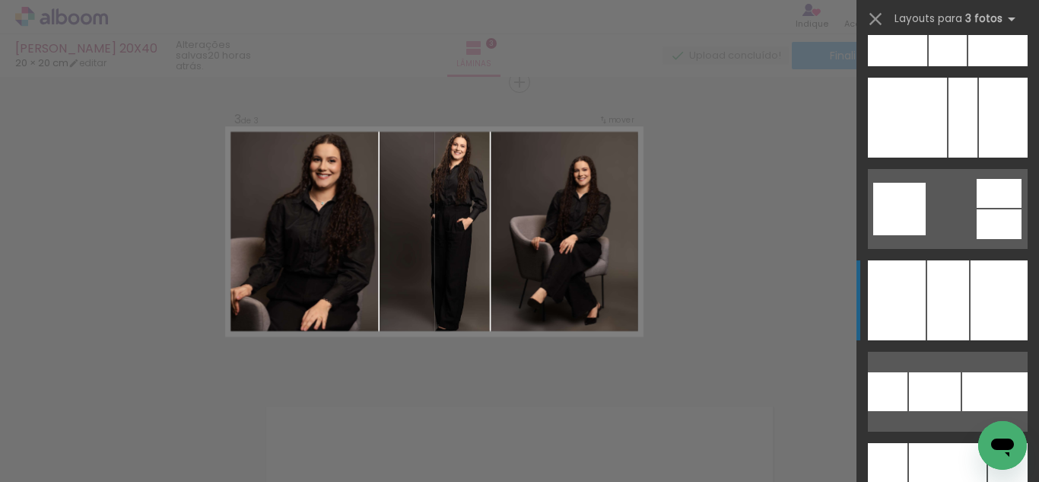
click at [948, 303] on div at bounding box center [949, 300] width 42 height 80
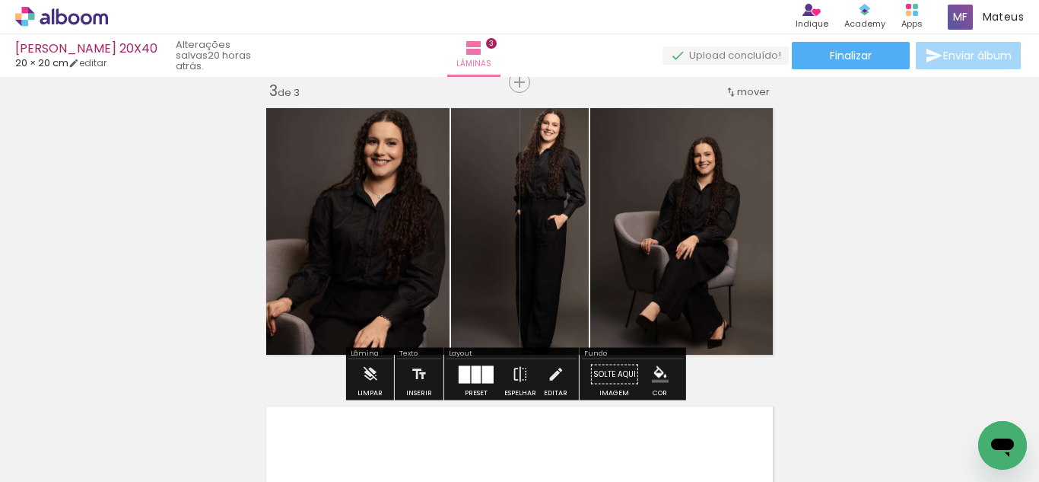
click at [604, 266] on quentale-photo at bounding box center [684, 231] width 189 height 260
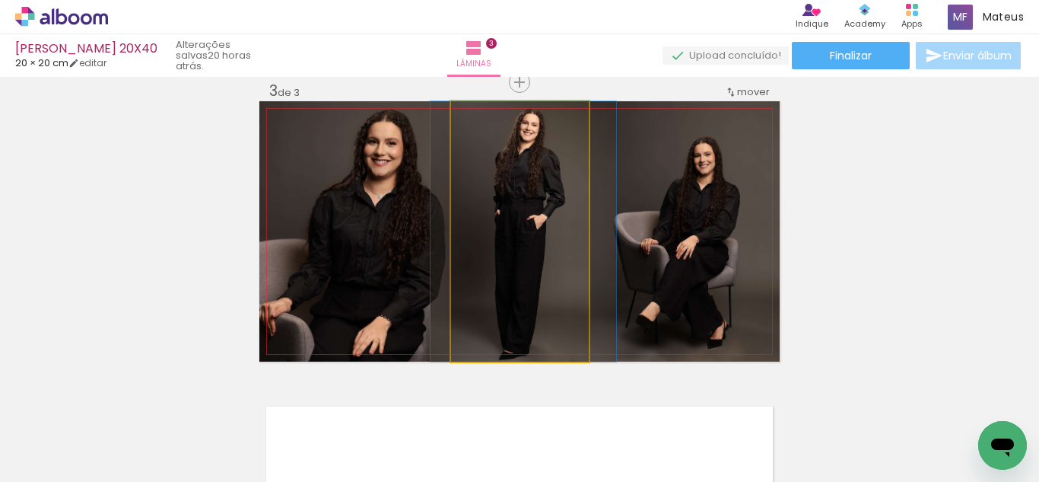
drag, startPoint x: 525, startPoint y: 258, endPoint x: 505, endPoint y: 258, distance: 20.5
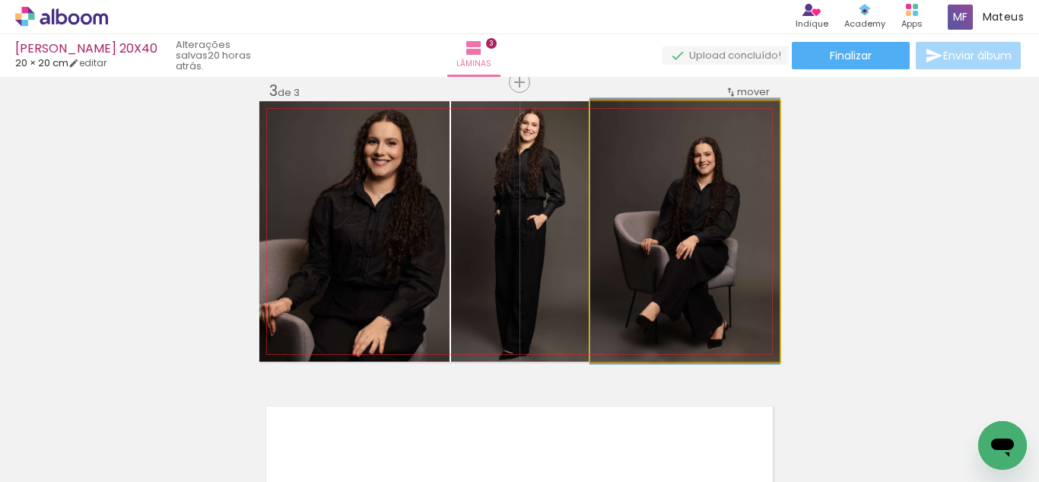
click at [624, 254] on quentale-photo at bounding box center [684, 231] width 189 height 260
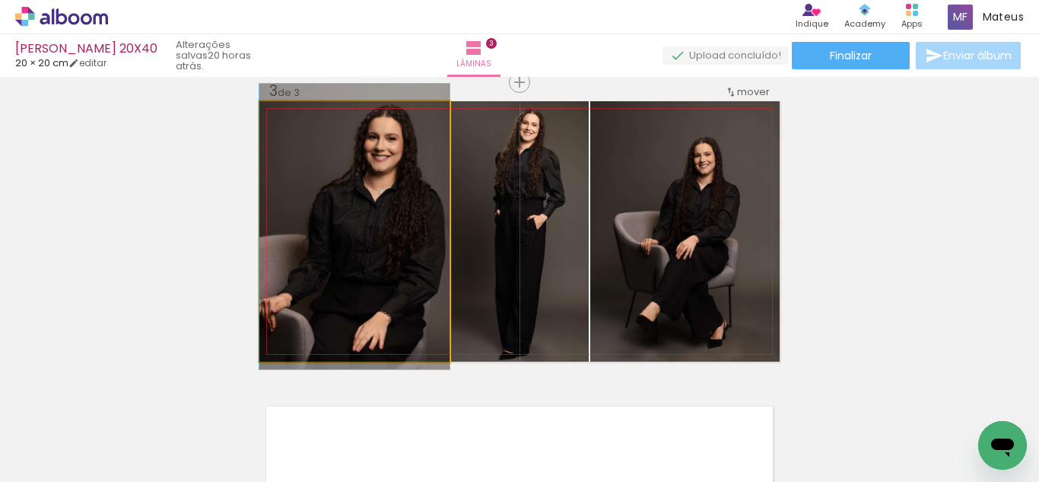
drag, startPoint x: 301, startPoint y: 252, endPoint x: 320, endPoint y: 247, distance: 19.6
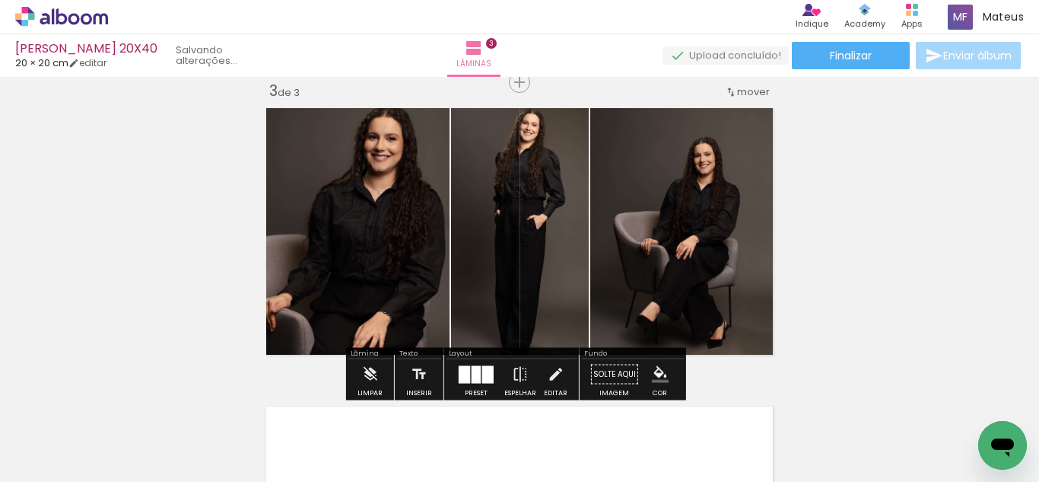
click at [476, 383] on div at bounding box center [476, 374] width 41 height 30
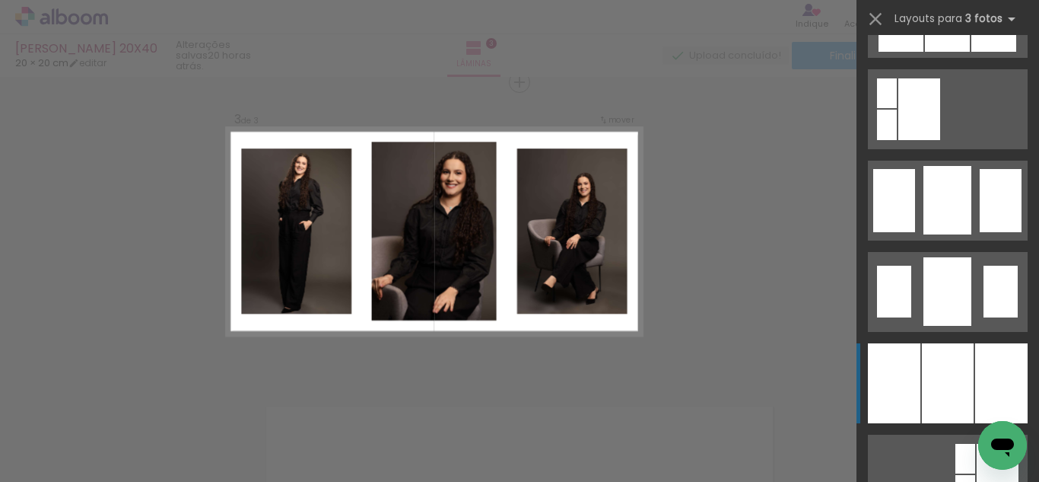
scroll to position [1166, 0]
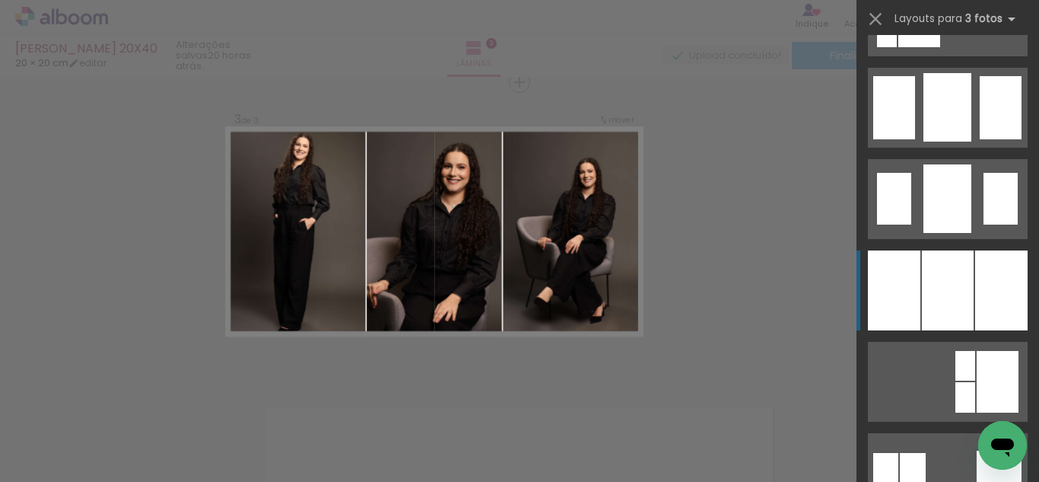
drag, startPoint x: 930, startPoint y: 296, endPoint x: 922, endPoint y: 297, distance: 7.6
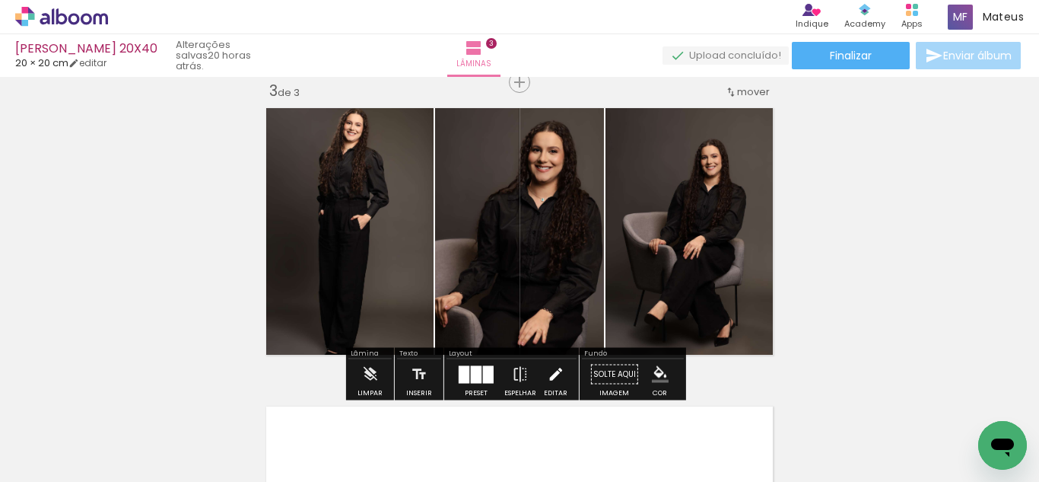
click at [551, 372] on iron-icon at bounding box center [555, 374] width 17 height 30
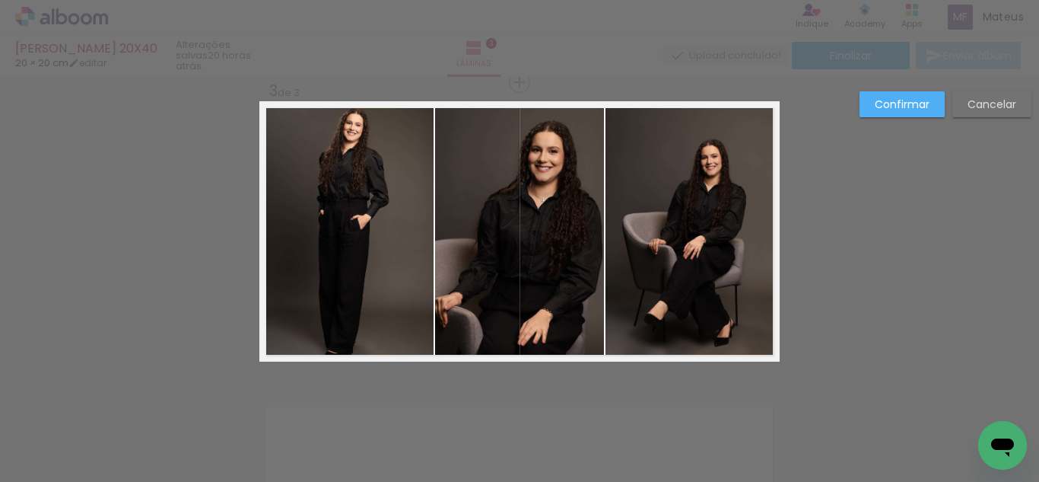
click at [281, 246] on quentale-photo at bounding box center [346, 231] width 174 height 260
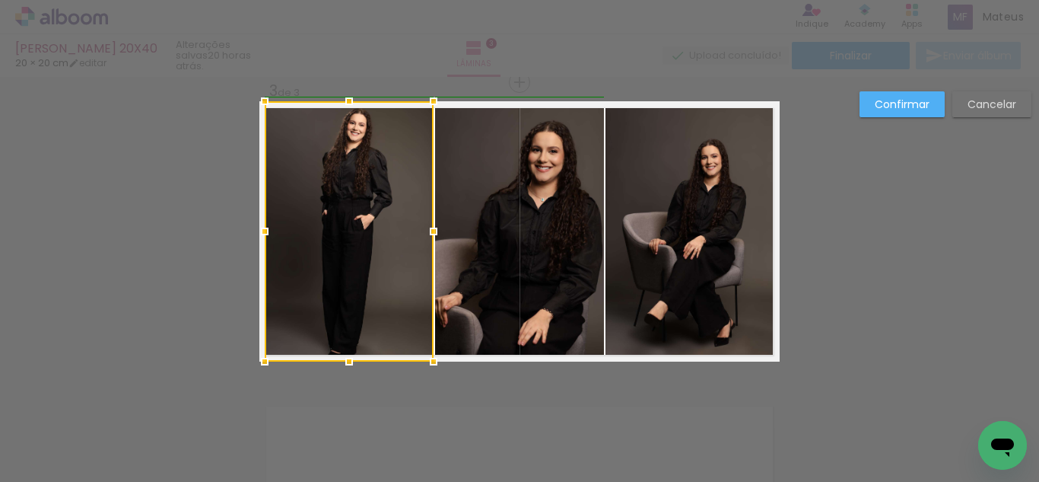
click at [258, 226] on div at bounding box center [265, 231] width 30 height 30
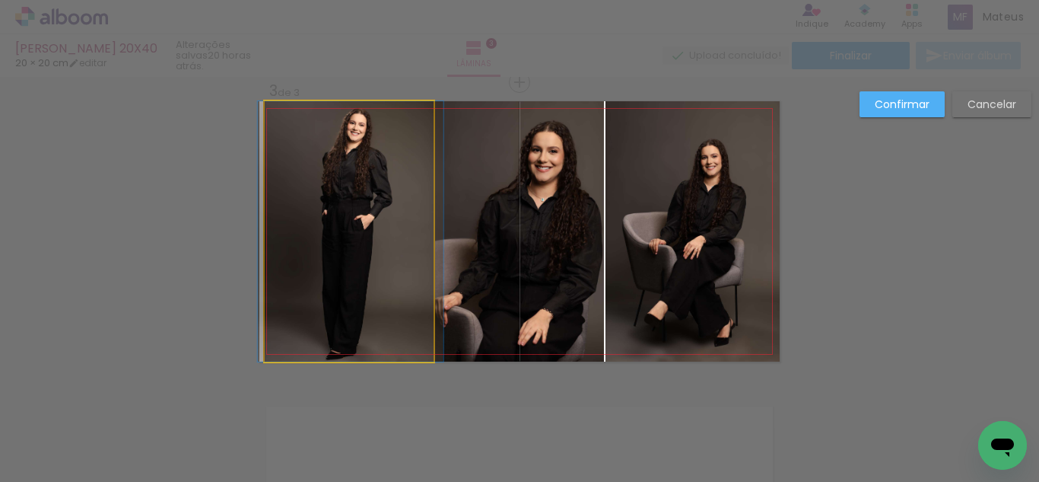
click at [347, 352] on quentale-photo at bounding box center [349, 231] width 169 height 260
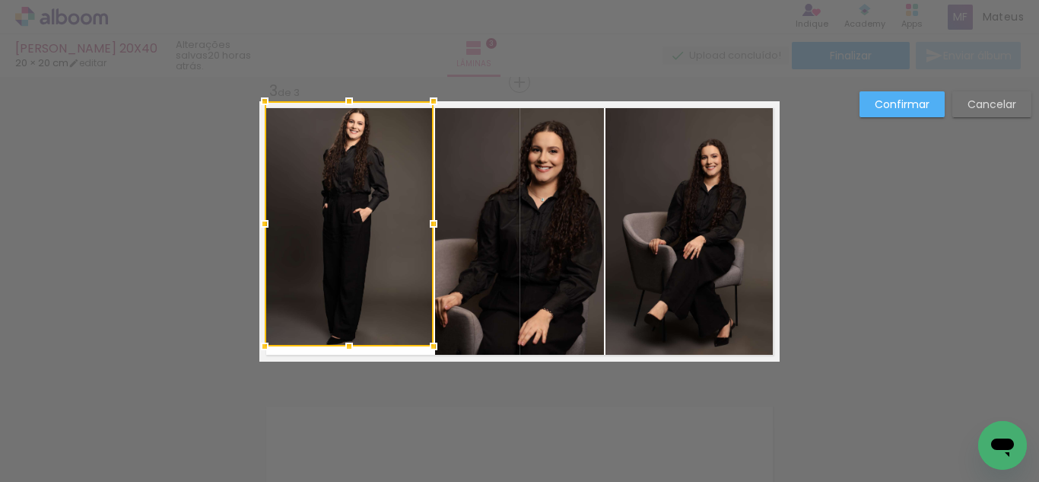
drag, startPoint x: 346, startPoint y: 357, endPoint x: 346, endPoint y: 342, distance: 15.2
click at [346, 342] on div at bounding box center [349, 346] width 30 height 30
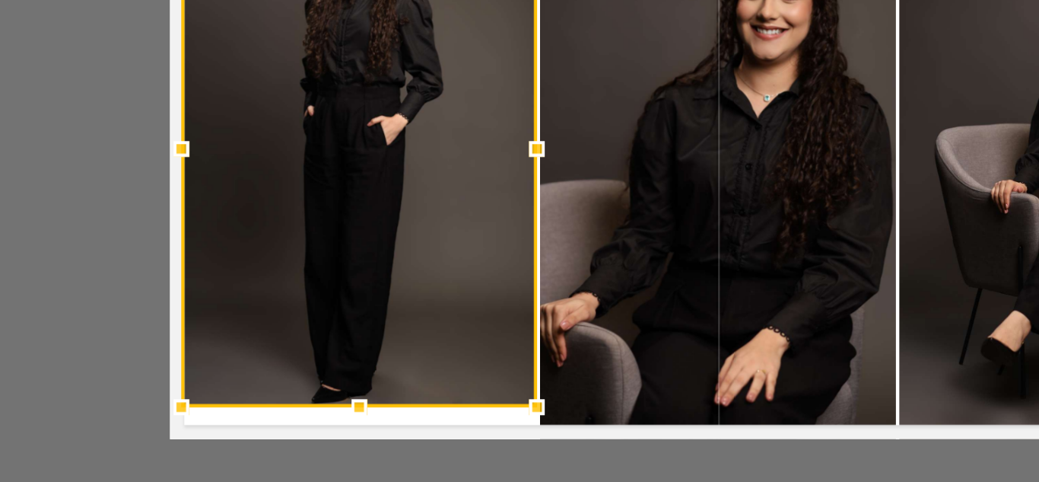
click at [342, 262] on div at bounding box center [349, 223] width 169 height 245
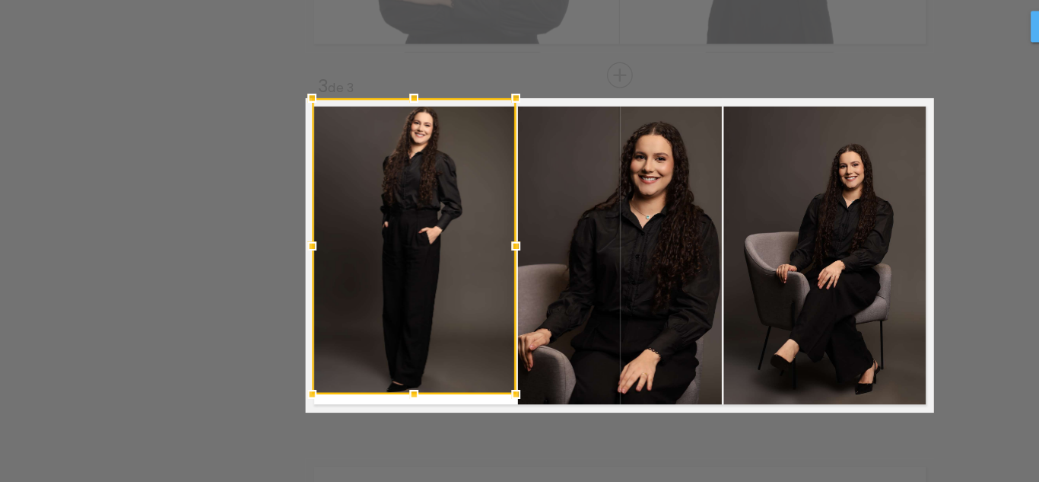
scroll to position [0, 0]
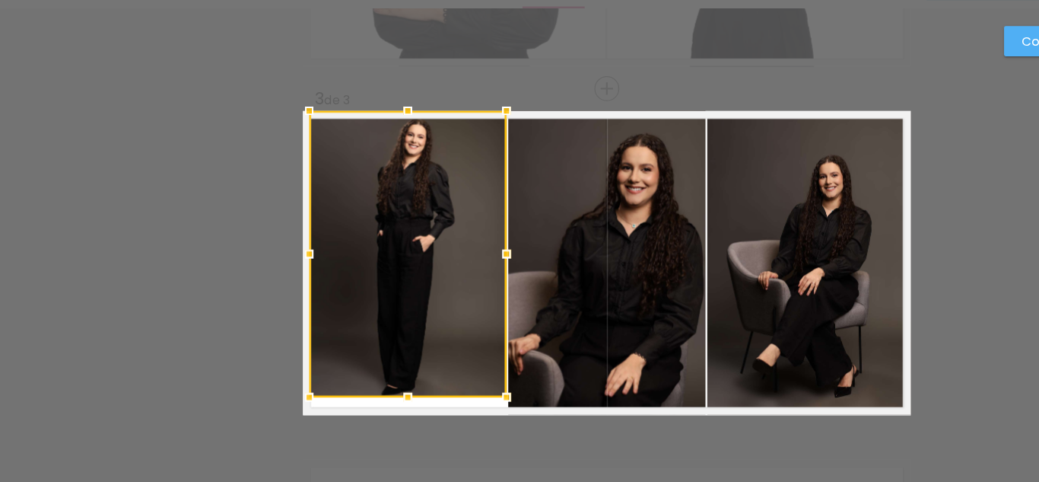
click at [546, 235] on quentale-photo at bounding box center [519, 294] width 169 height 260
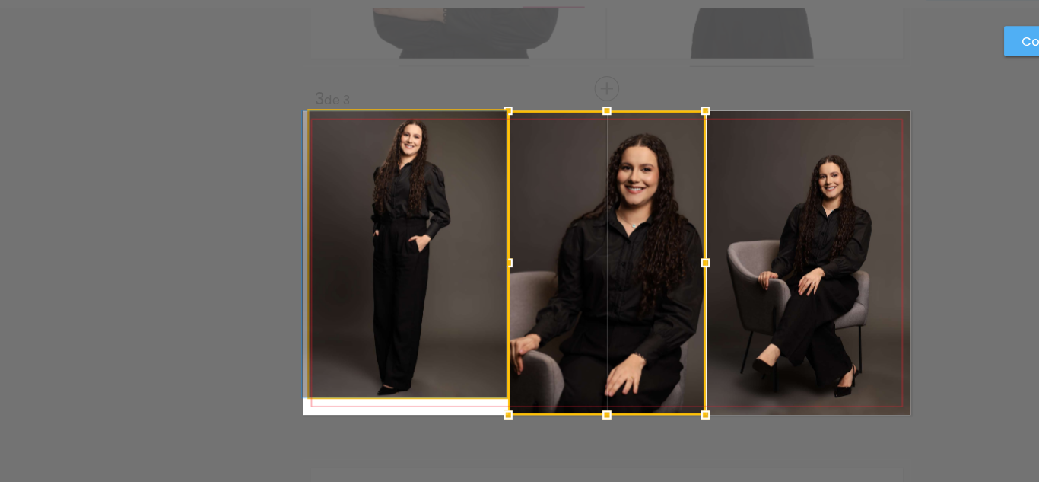
drag, startPoint x: 385, startPoint y: 260, endPoint x: 364, endPoint y: 233, distance: 34.2
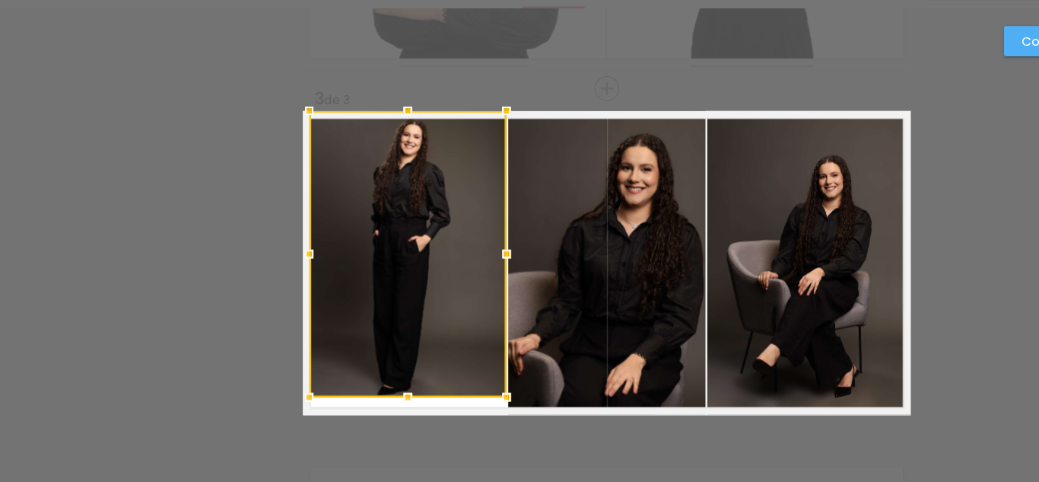
click at [361, 219] on div at bounding box center [349, 286] width 169 height 245
click at [341, 167] on div at bounding box center [349, 166] width 30 height 30
click at [387, 332] on div at bounding box center [349, 288] width 169 height 242
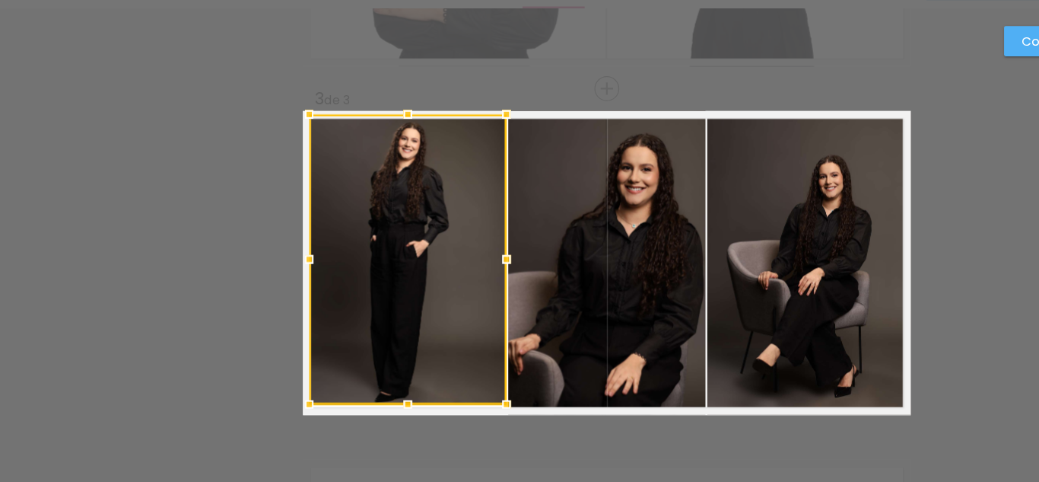
click at [347, 407] on div at bounding box center [349, 414] width 30 height 30
click at [356, 310] on div at bounding box center [349, 291] width 169 height 248
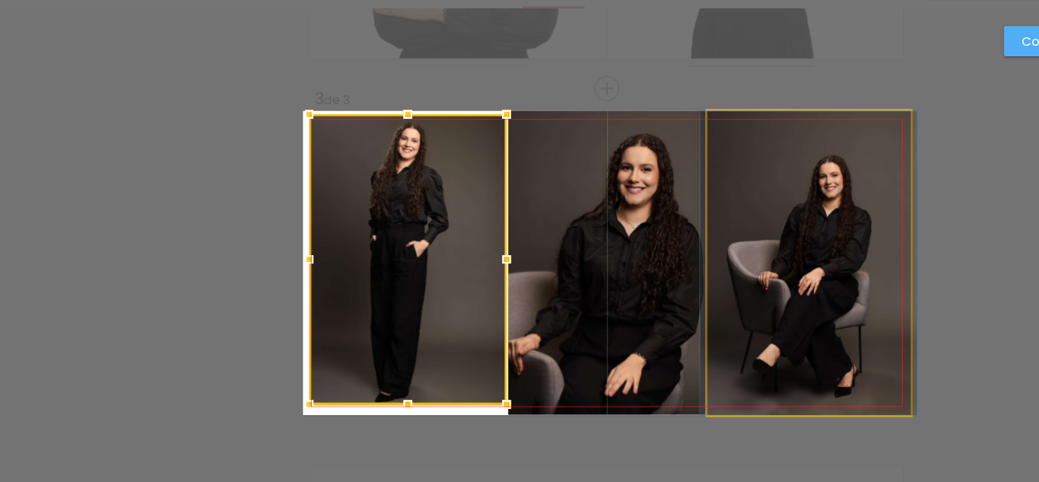
click at [704, 281] on quentale-photo at bounding box center [693, 294] width 174 height 260
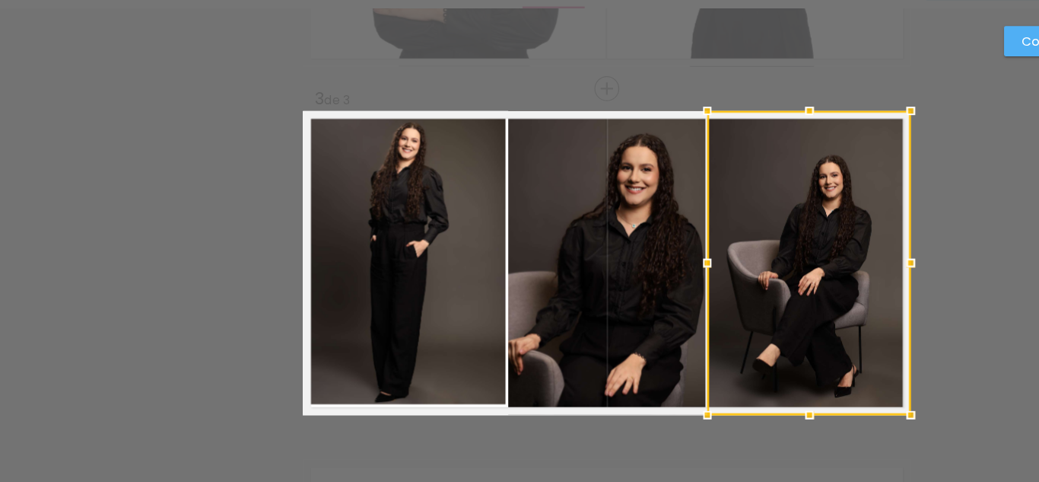
drag, startPoint x: 592, startPoint y: 265, endPoint x: 575, endPoint y: 266, distance: 16.8
click at [589, 266] on quentale-photo at bounding box center [519, 294] width 169 height 260
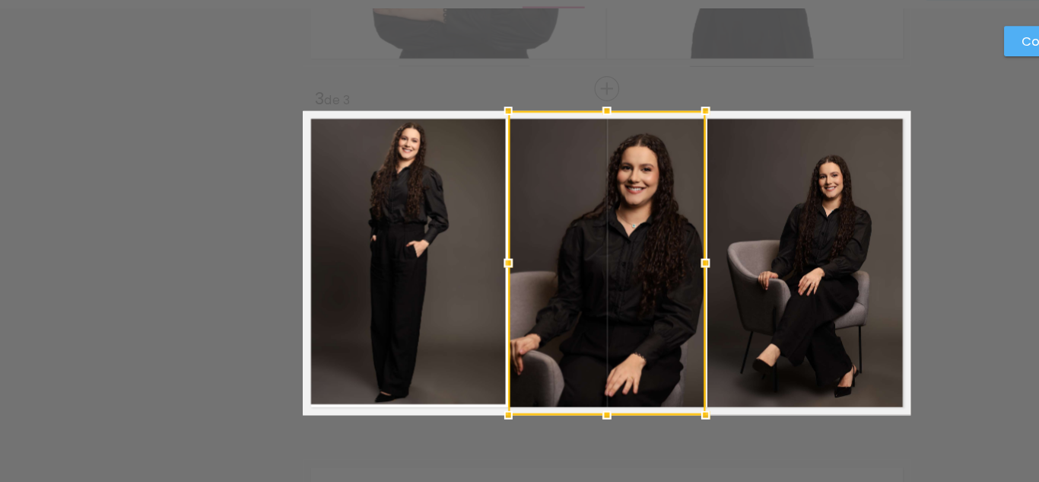
click at [435, 272] on div at bounding box center [519, 294] width 169 height 260
click at [305, 278] on quentale-photo at bounding box center [349, 291] width 169 height 248
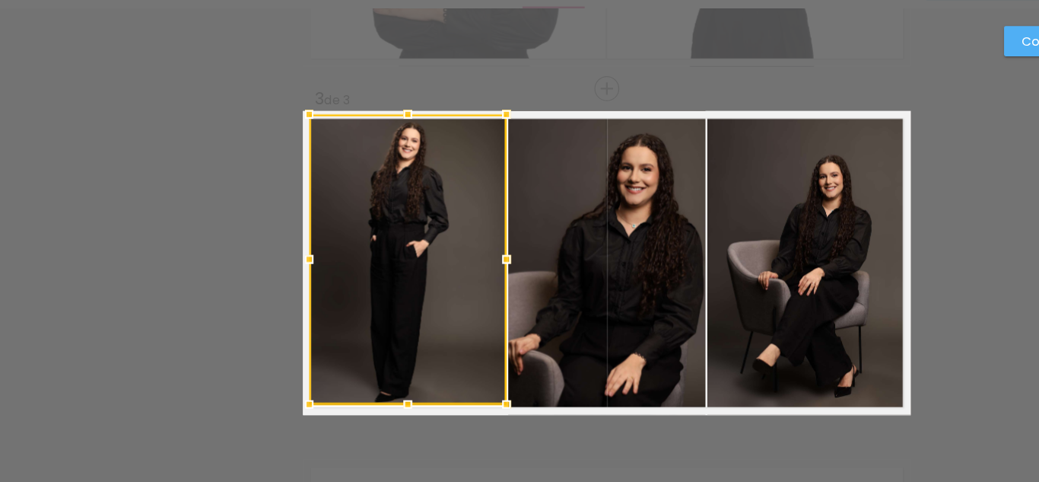
click at [263, 421] on div at bounding box center [265, 414] width 30 height 30
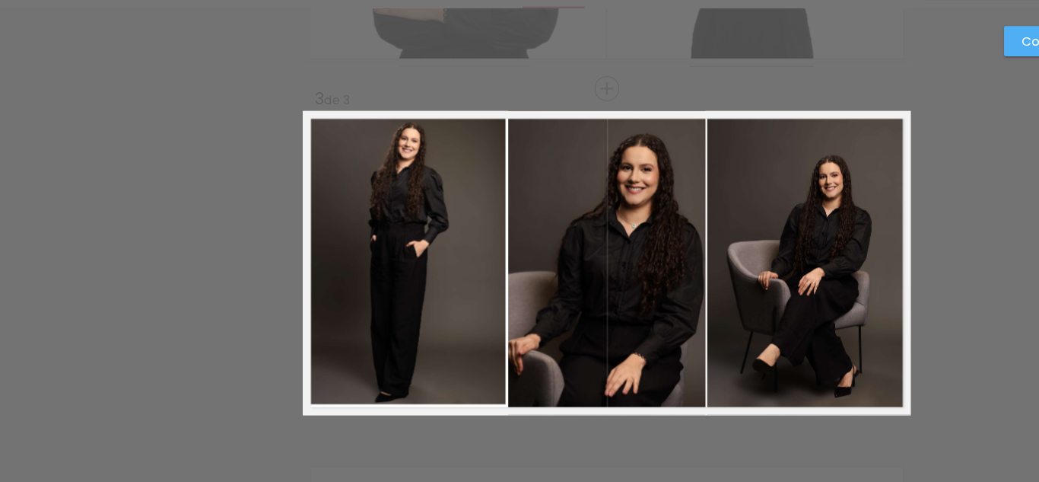
click at [348, 296] on quentale-photo at bounding box center [349, 291] width 169 height 248
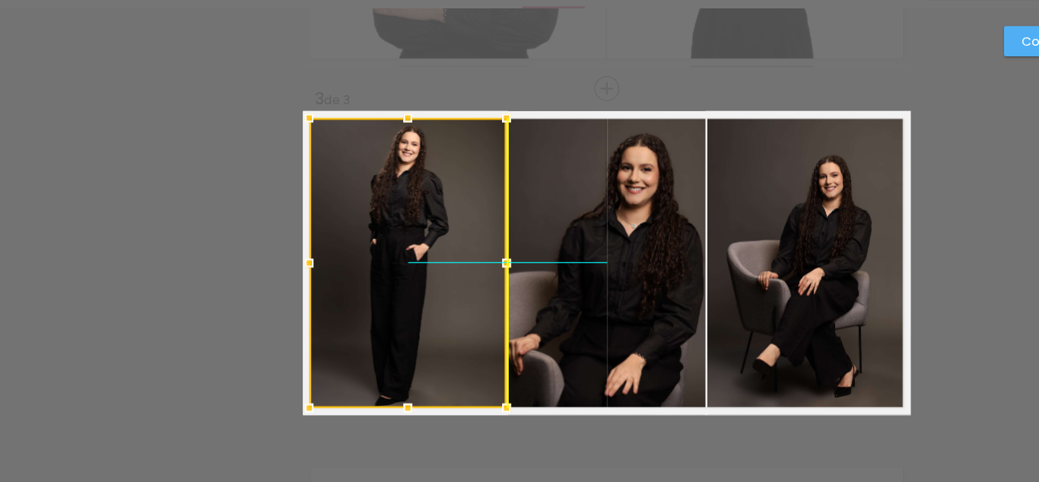
drag, startPoint x: 311, startPoint y: 294, endPoint x: 319, endPoint y: 292, distance: 7.9
click at [319, 292] on div at bounding box center [349, 294] width 169 height 248
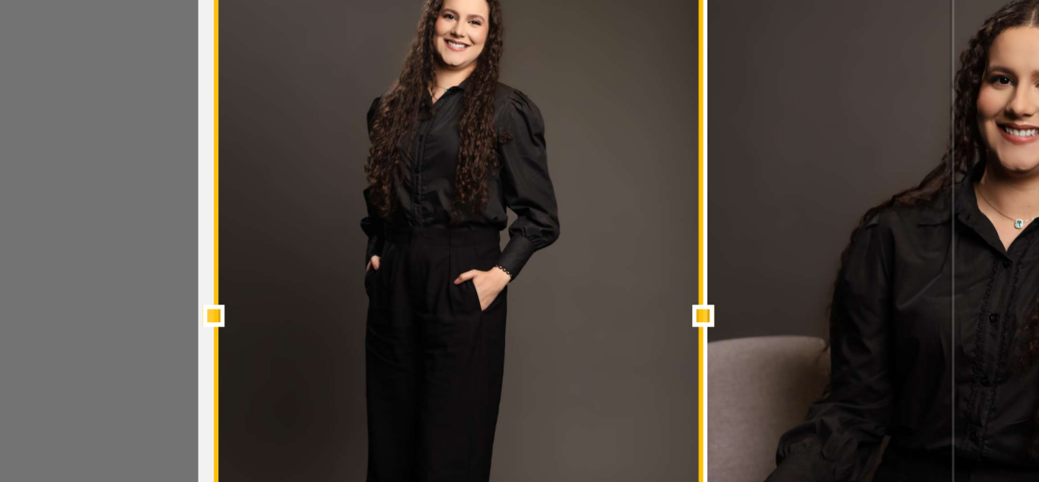
drag, startPoint x: 343, startPoint y: 256, endPoint x: 335, endPoint y: 256, distance: 8.4
click at [343, 256] on div at bounding box center [349, 294] width 169 height 248
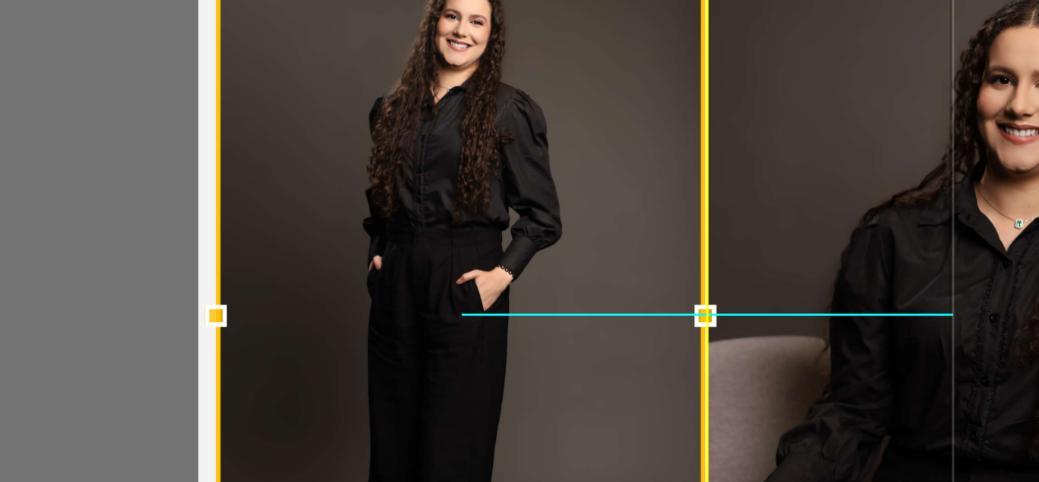
click at [320, 257] on div at bounding box center [350, 294] width 169 height 248
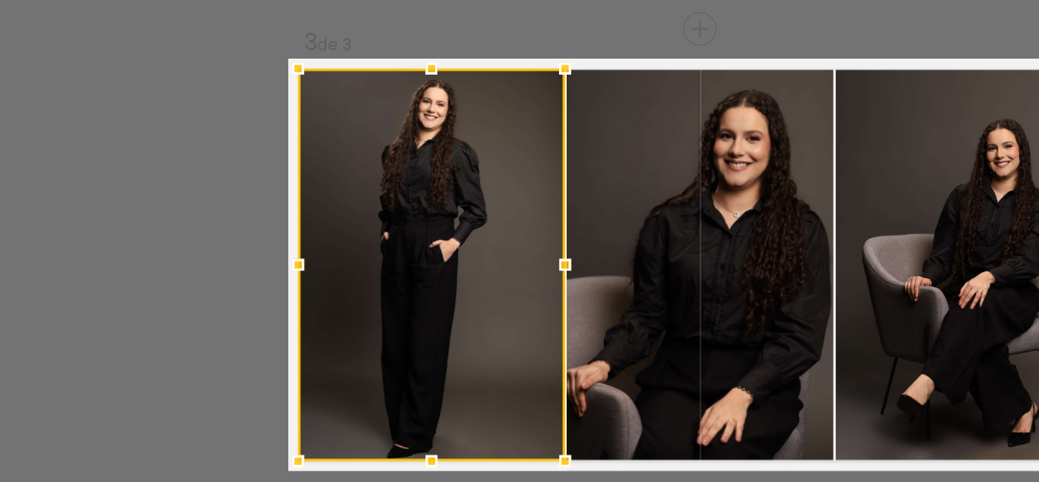
click at [656, 272] on quentale-photo at bounding box center [693, 294] width 174 height 260
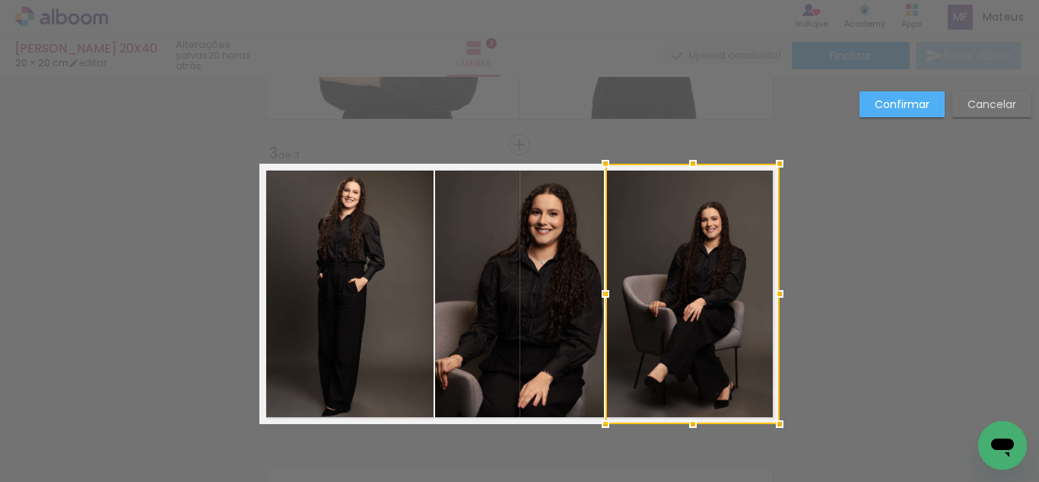
click at [0, 0] on slot "Cancelar" at bounding box center [0, 0] width 0 height 0
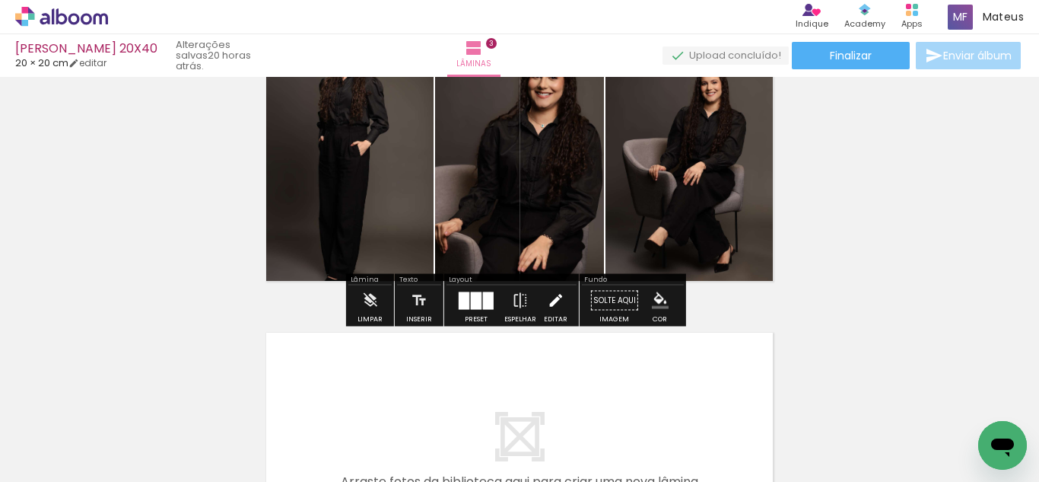
click at [552, 296] on iron-icon at bounding box center [555, 300] width 17 height 30
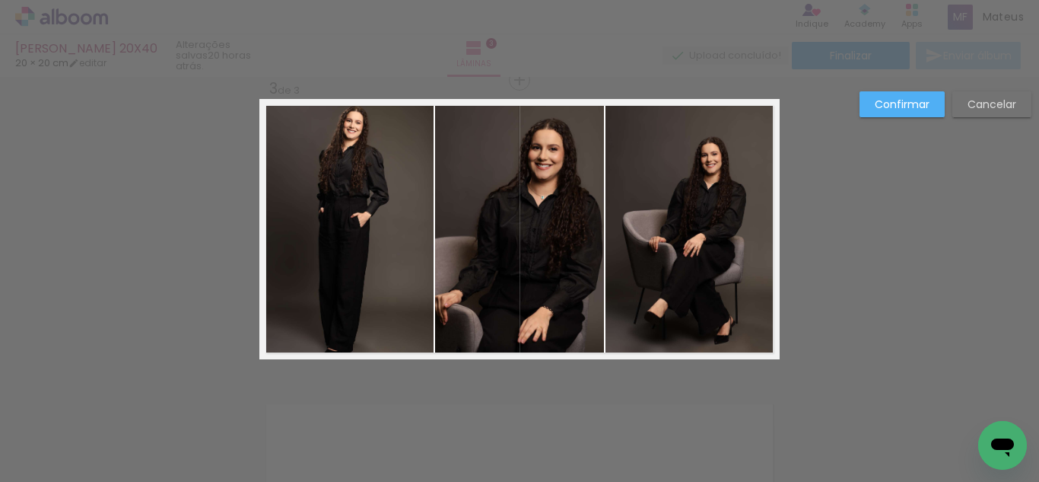
scroll to position [616, 0]
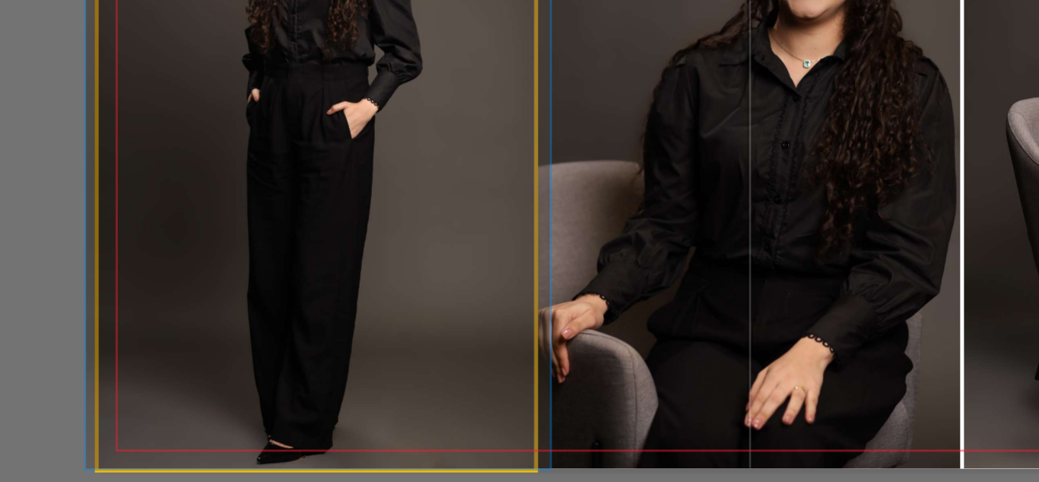
click at [344, 298] on quentale-photo at bounding box center [346, 231] width 174 height 260
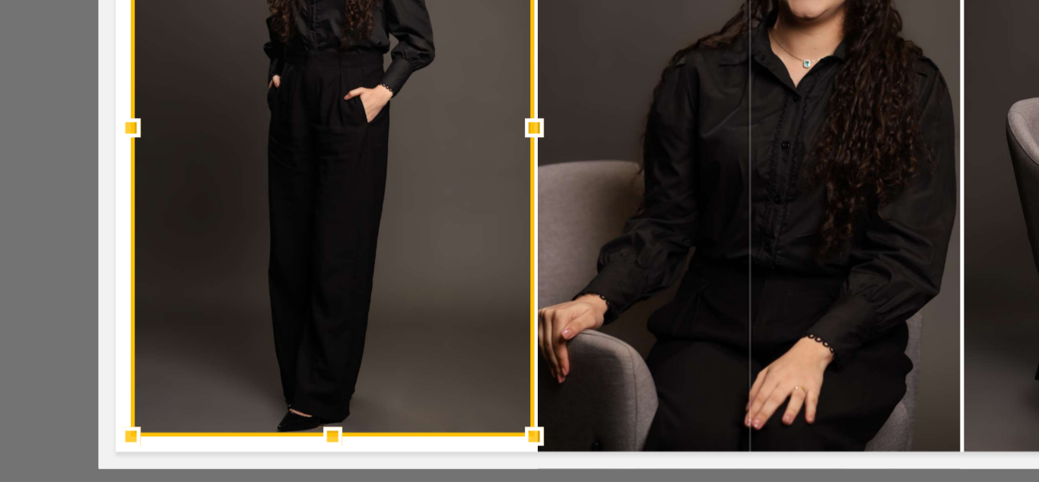
drag, startPoint x: 256, startPoint y: 358, endPoint x: 270, endPoint y: 344, distance: 20.4
click at [272, 344] on div at bounding box center [352, 224] width 161 height 247
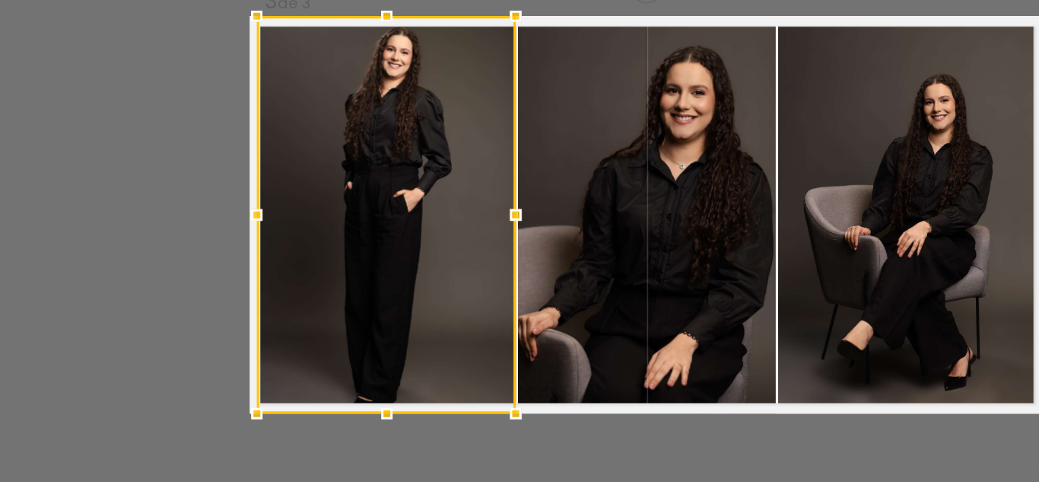
drag, startPoint x: 706, startPoint y: 202, endPoint x: 686, endPoint y: 207, distance: 20.5
click at [707, 202] on quentale-photo at bounding box center [693, 231] width 174 height 260
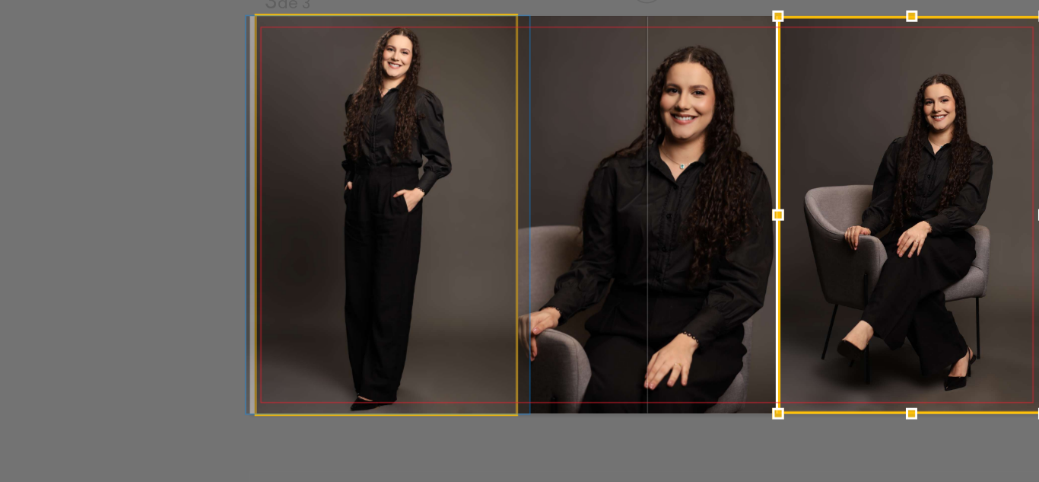
click at [347, 272] on quentale-photo at bounding box center [349, 231] width 170 height 260
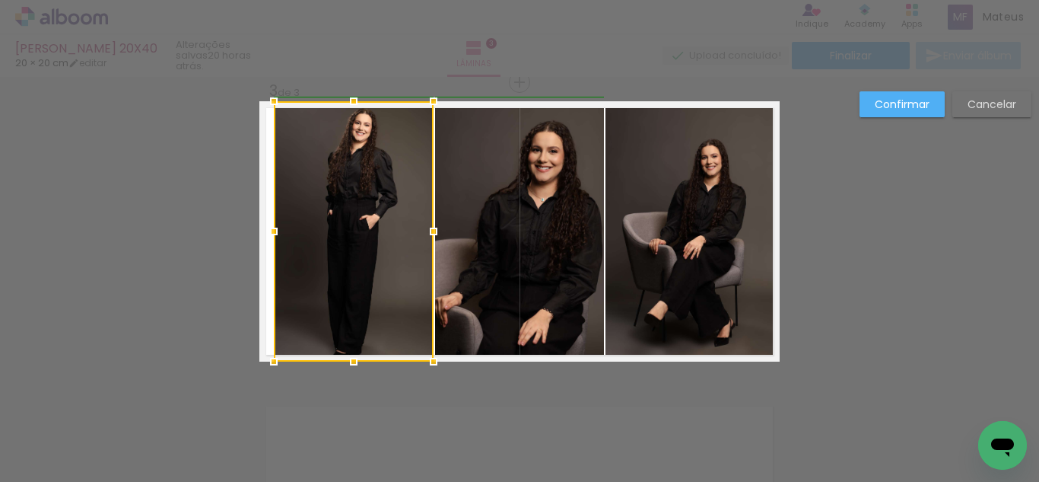
click at [276, 228] on div at bounding box center [274, 231] width 30 height 30
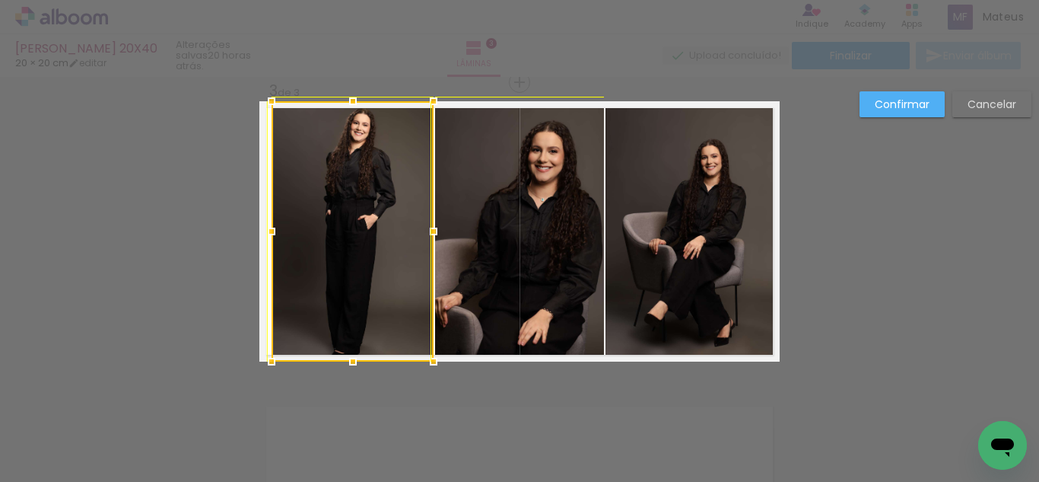
click at [269, 357] on div at bounding box center [271, 361] width 30 height 30
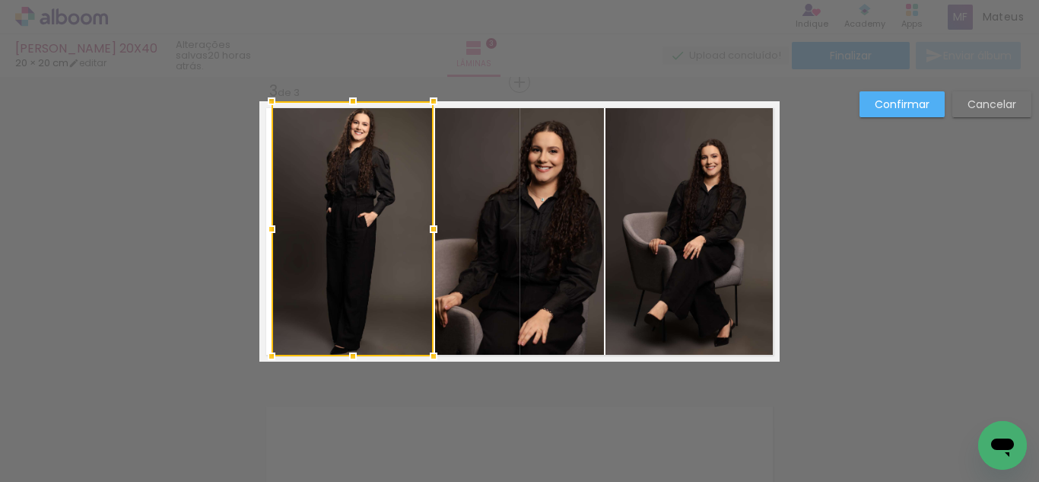
click at [349, 358] on div at bounding box center [353, 356] width 30 height 30
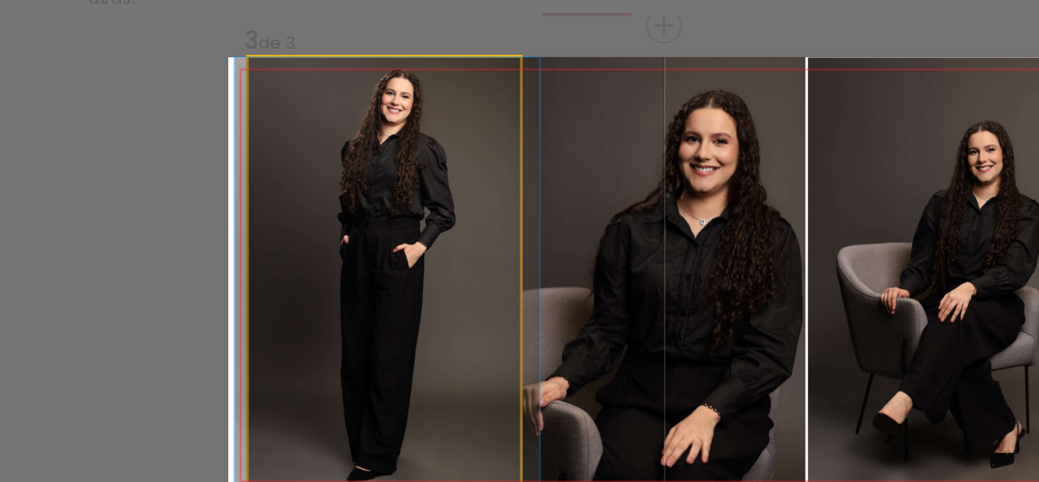
click at [359, 150] on quentale-photo at bounding box center [353, 228] width 162 height 255
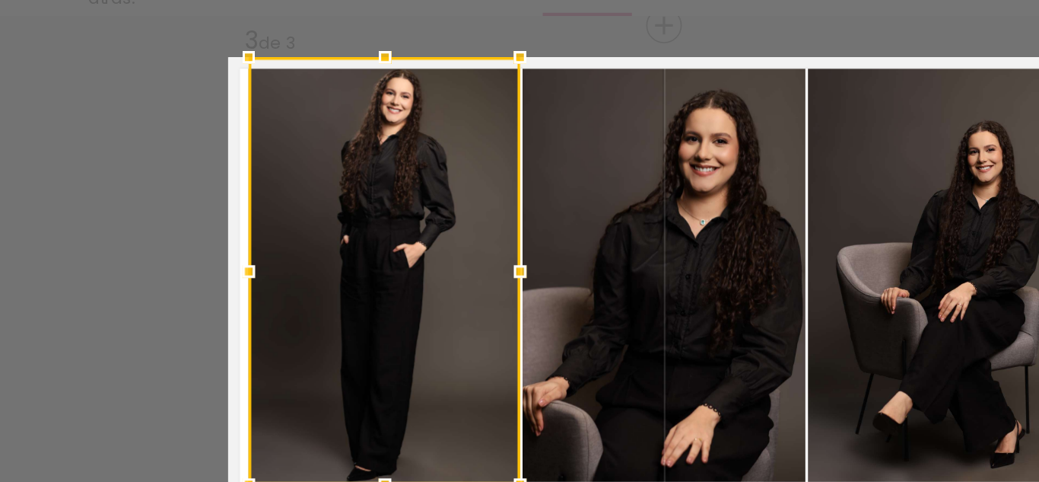
click at [359, 147] on div at bounding box center [353, 228] width 162 height 255
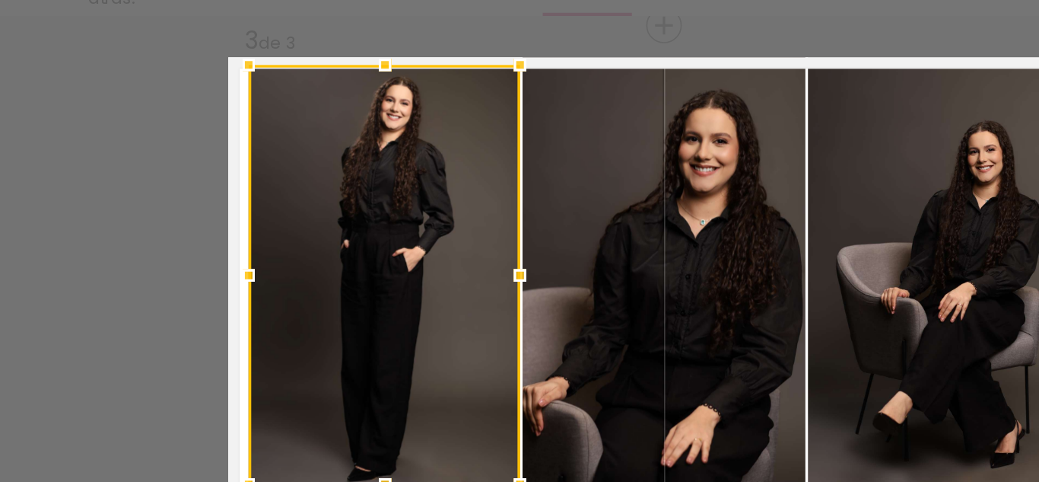
drag, startPoint x: 349, startPoint y: 100, endPoint x: 349, endPoint y: 108, distance: 7.6
click at [349, 108] on div at bounding box center [353, 106] width 30 height 30
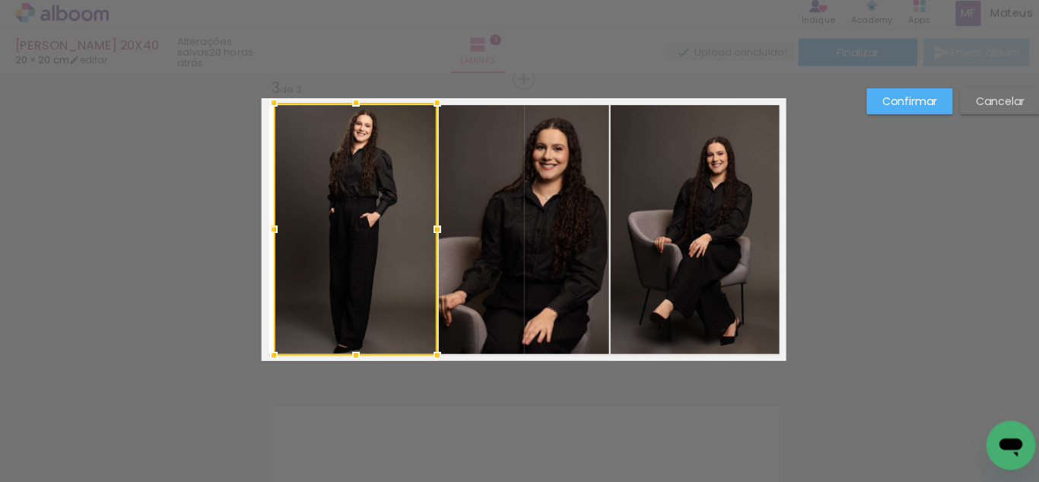
scroll to position [0, 0]
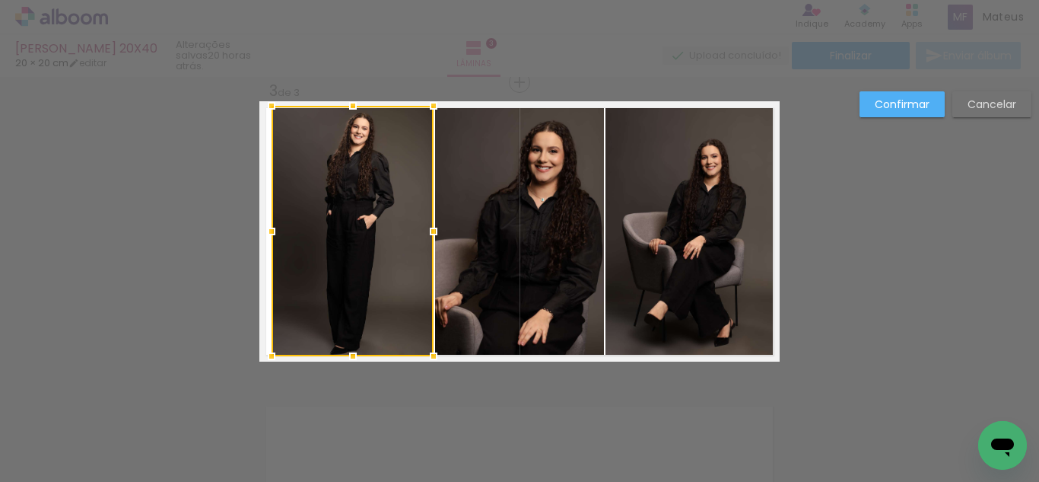
click at [0, 0] on slot "Confirmar" at bounding box center [0, 0] width 0 height 0
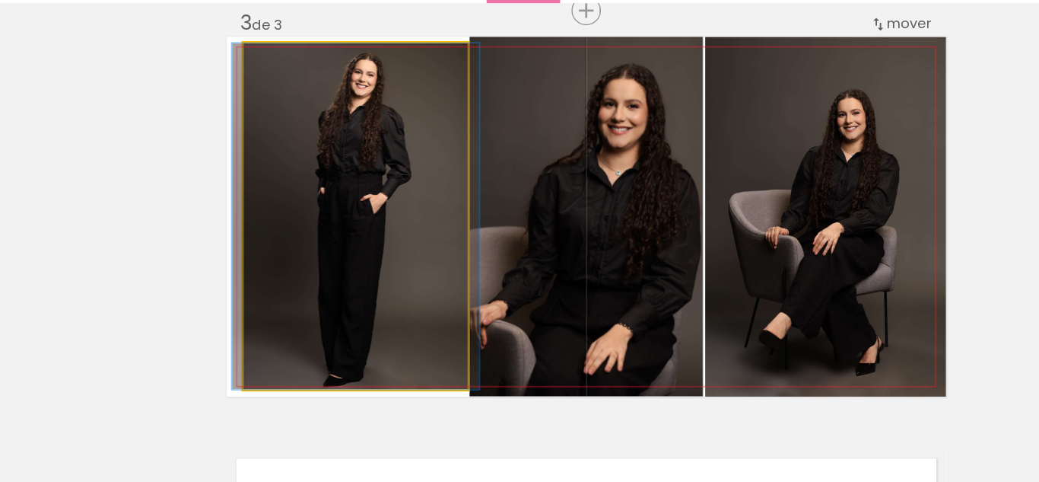
drag, startPoint x: 342, startPoint y: 264, endPoint x: 340, endPoint y: 252, distance: 12.4
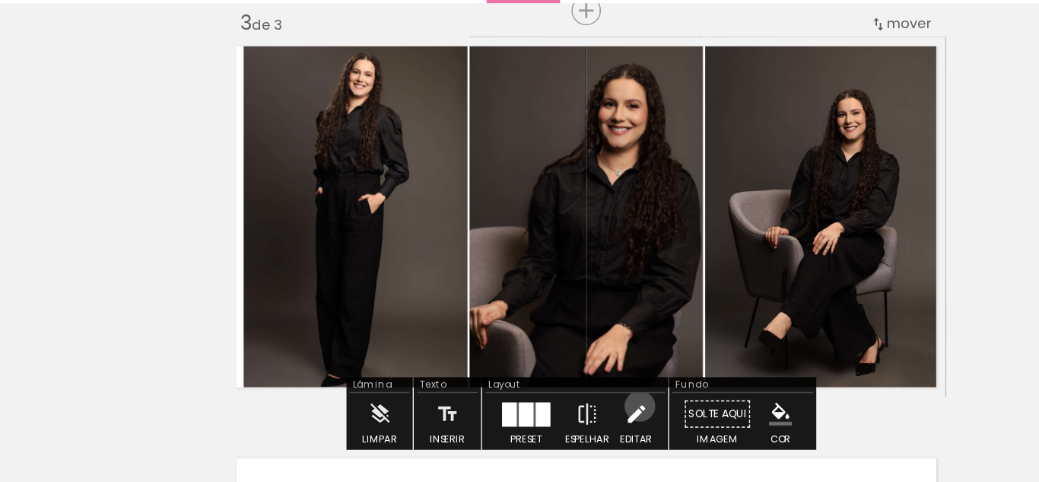
click at [555, 368] on iron-icon at bounding box center [555, 374] width 17 height 30
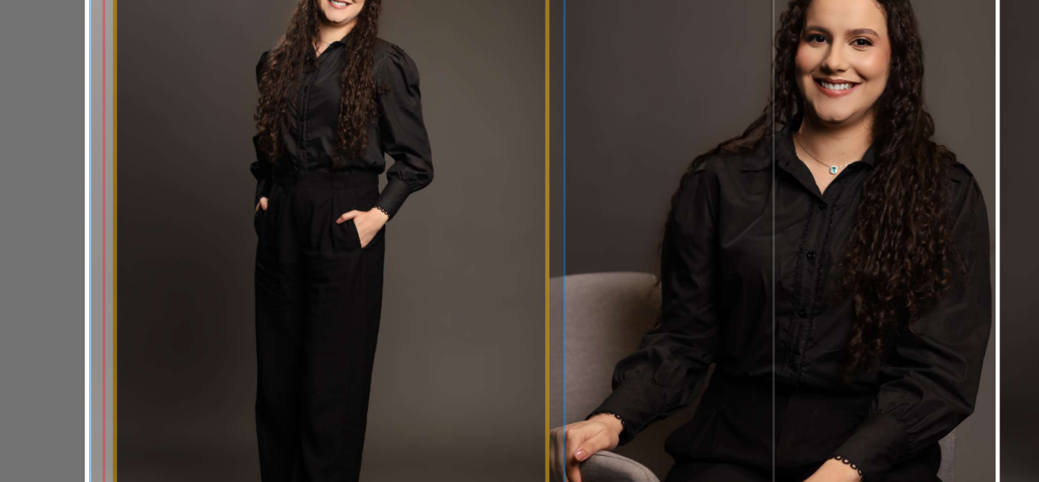
click at [380, 208] on quentale-photo at bounding box center [353, 231] width 162 height 250
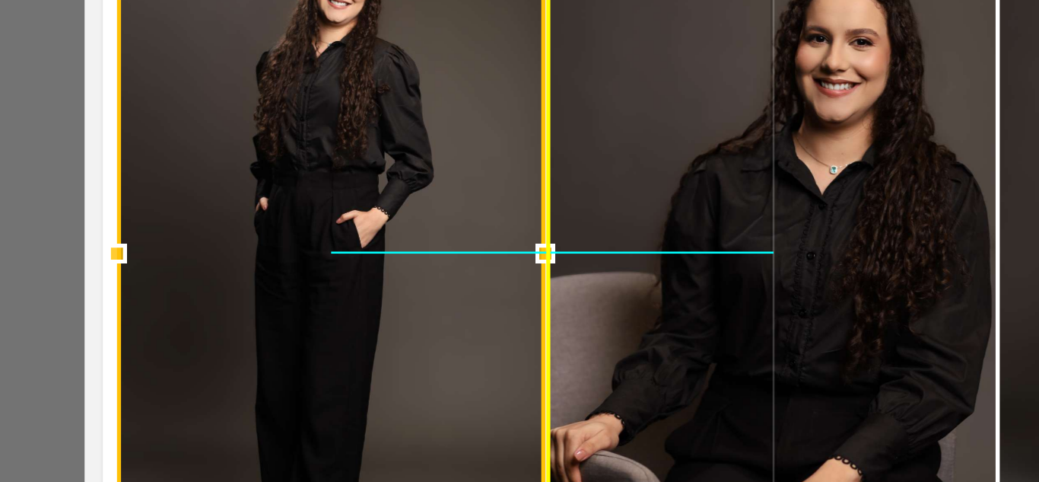
click at [370, 211] on div at bounding box center [353, 231] width 162 height 250
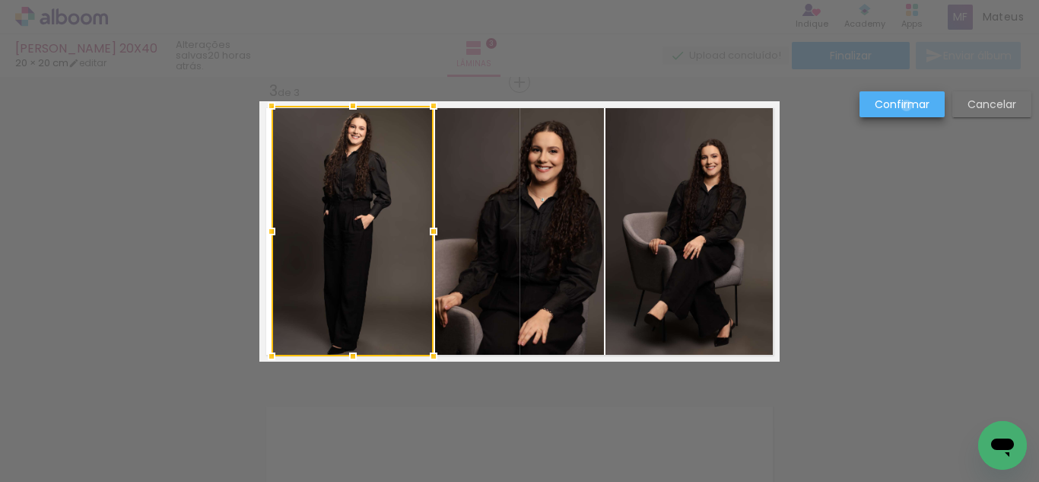
drag, startPoint x: 907, startPoint y: 106, endPoint x: 718, endPoint y: 170, distance: 199.5
click at [0, 0] on slot "Confirmar" at bounding box center [0, 0] width 0 height 0
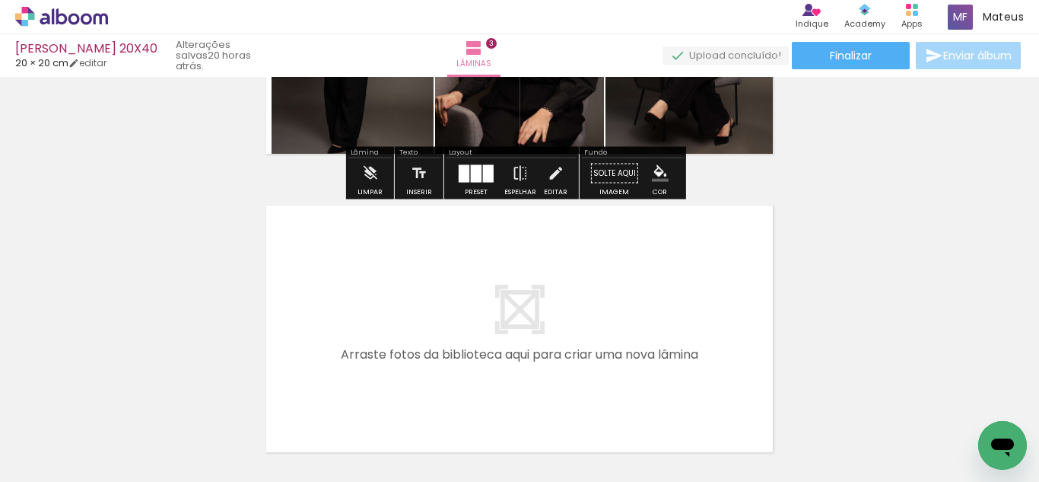
scroll to position [820, 0]
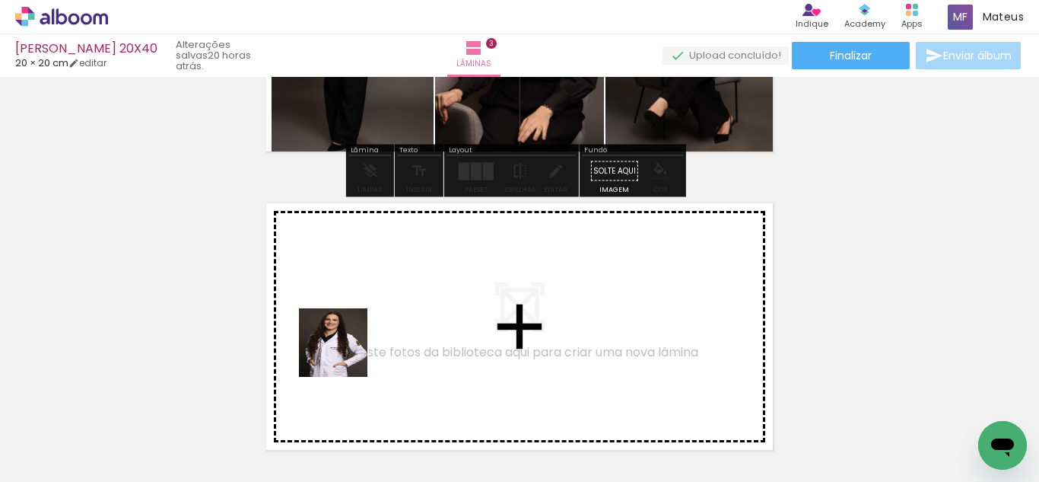
drag, startPoint x: 287, startPoint y: 441, endPoint x: 363, endPoint y: 313, distance: 149.4
click at [363, 313] on quentale-workspace at bounding box center [519, 241] width 1039 height 482
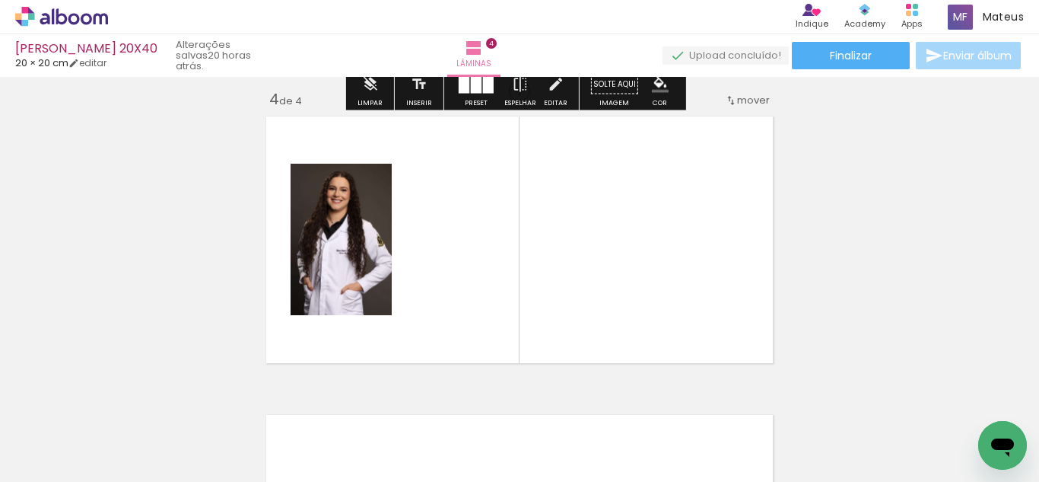
scroll to position [915, 0]
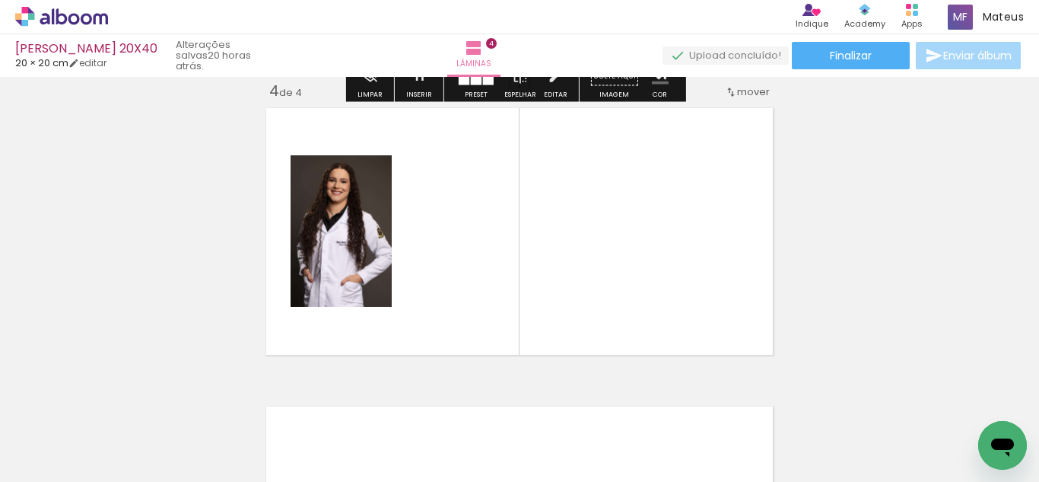
click at [492, 279] on quentale-workspace at bounding box center [519, 241] width 1039 height 482
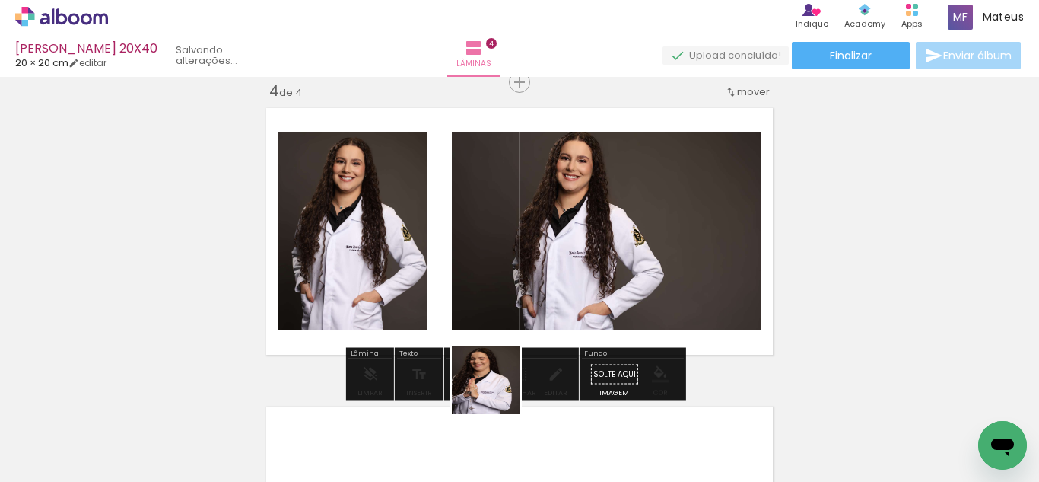
drag, startPoint x: 498, startPoint y: 424, endPoint x: 541, endPoint y: 393, distance: 52.4
click at [505, 281] on quentale-workspace at bounding box center [519, 241] width 1039 height 482
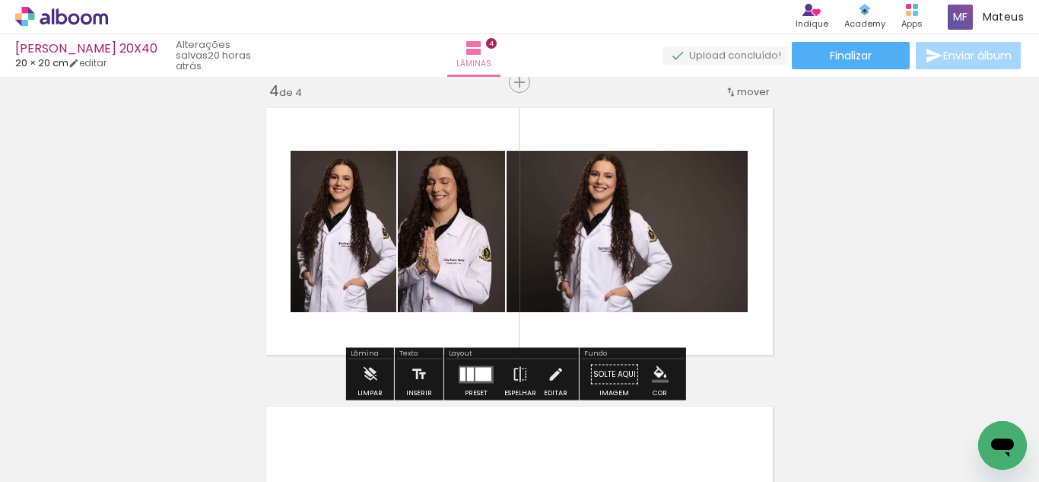
drag, startPoint x: 557, startPoint y: 434, endPoint x: 537, endPoint y: 291, distance: 144.4
click at [546, 288] on quentale-workspace at bounding box center [519, 241] width 1039 height 482
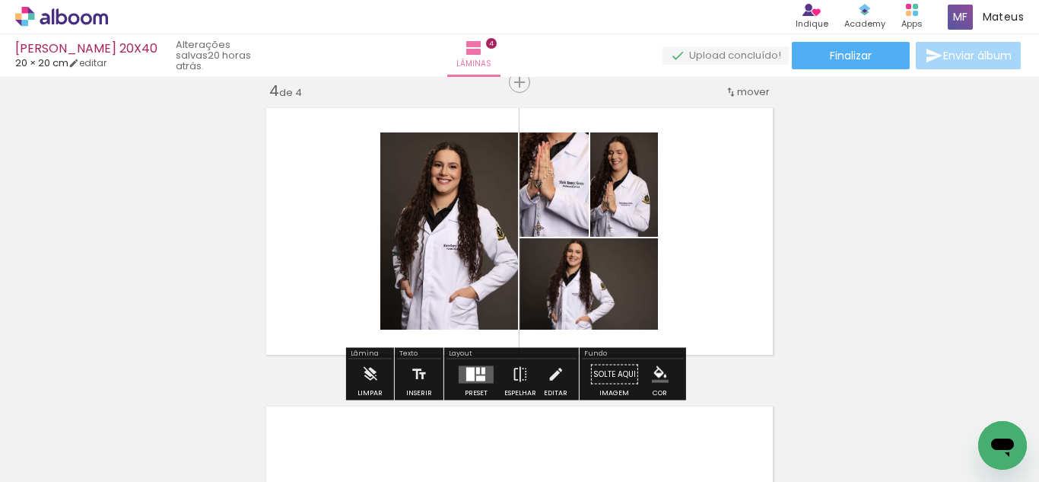
click at [485, 368] on quentale-layouter at bounding box center [476, 374] width 35 height 18
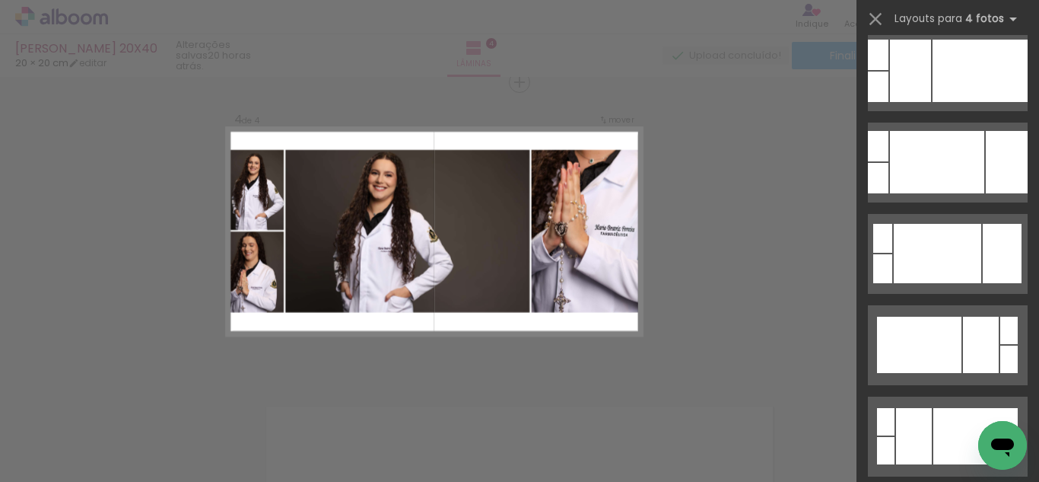
scroll to position [562, 0]
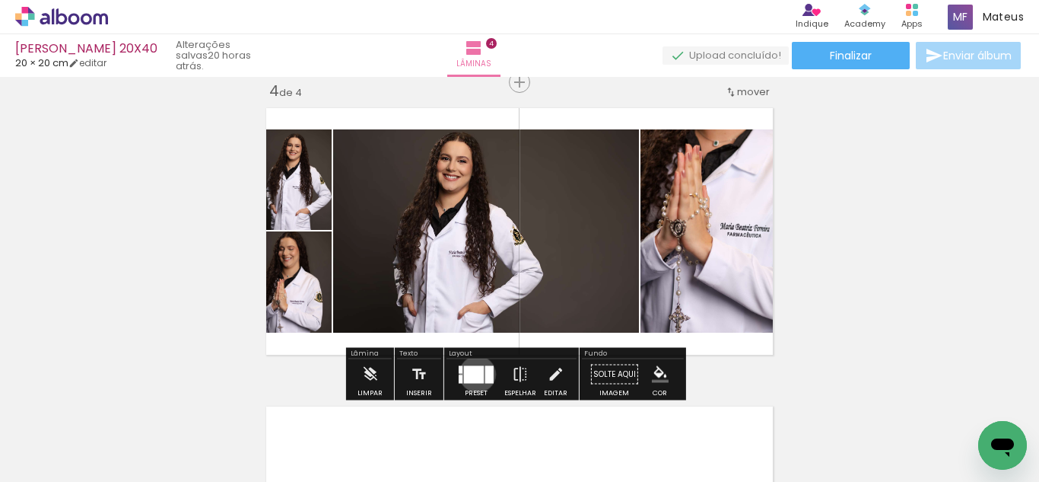
click at [474, 374] on div at bounding box center [474, 374] width 20 height 18
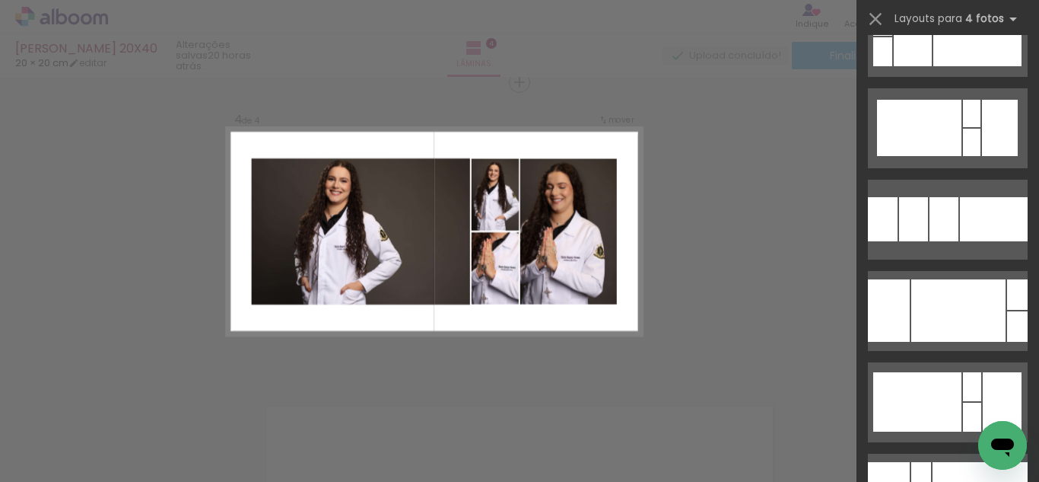
scroll to position [3336, 0]
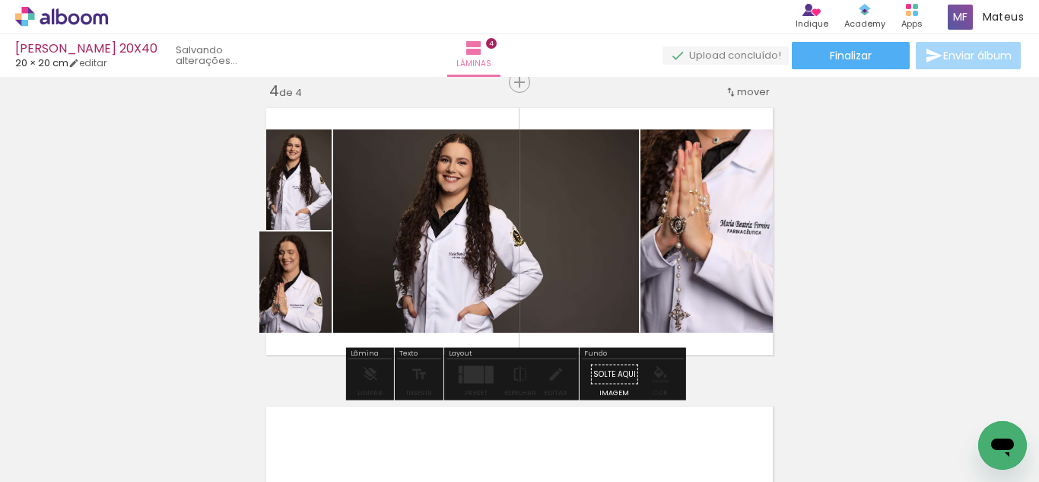
drag, startPoint x: 286, startPoint y: 279, endPoint x: 295, endPoint y: 285, distance: 11.4
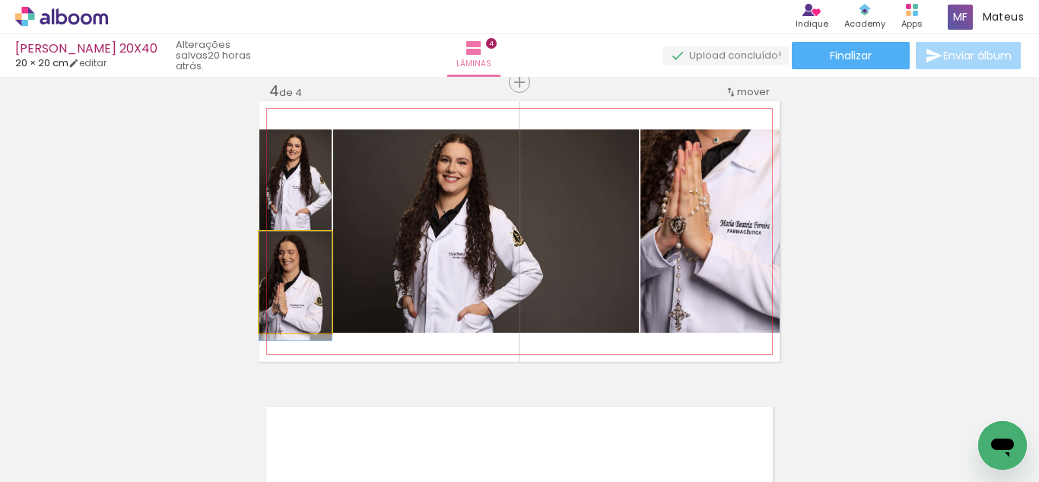
drag, startPoint x: 301, startPoint y: 298, endPoint x: 311, endPoint y: 298, distance: 9.9
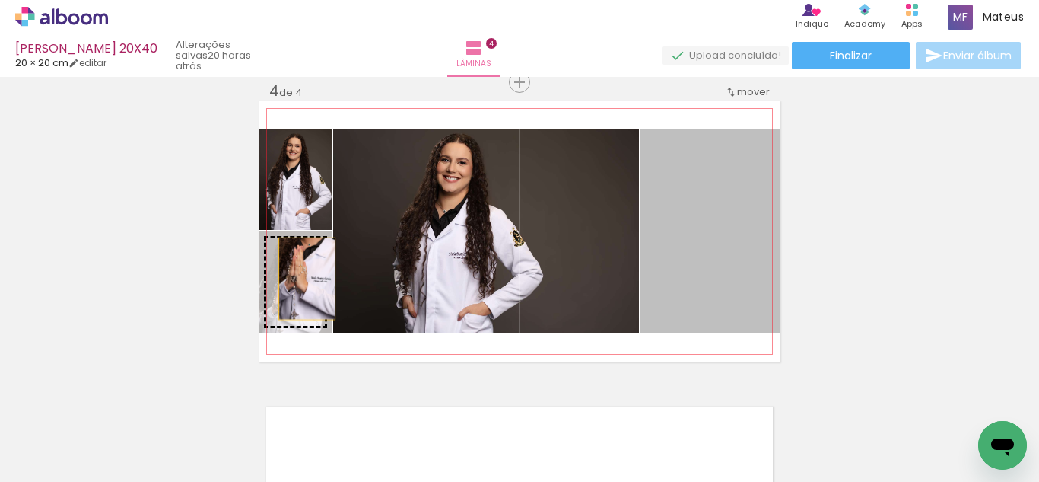
drag, startPoint x: 706, startPoint y: 205, endPoint x: 301, endPoint y: 279, distance: 411.5
click at [0, 0] on slot at bounding box center [0, 0] width 0 height 0
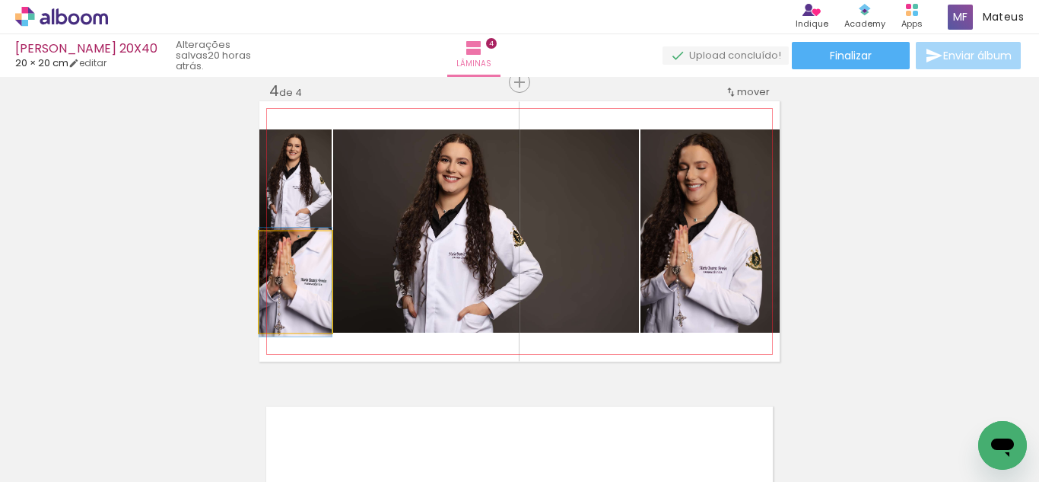
drag, startPoint x: 313, startPoint y: 290, endPoint x: 654, endPoint y: 243, distance: 344.2
click at [314, 288] on quentale-photo at bounding box center [295, 281] width 72 height 101
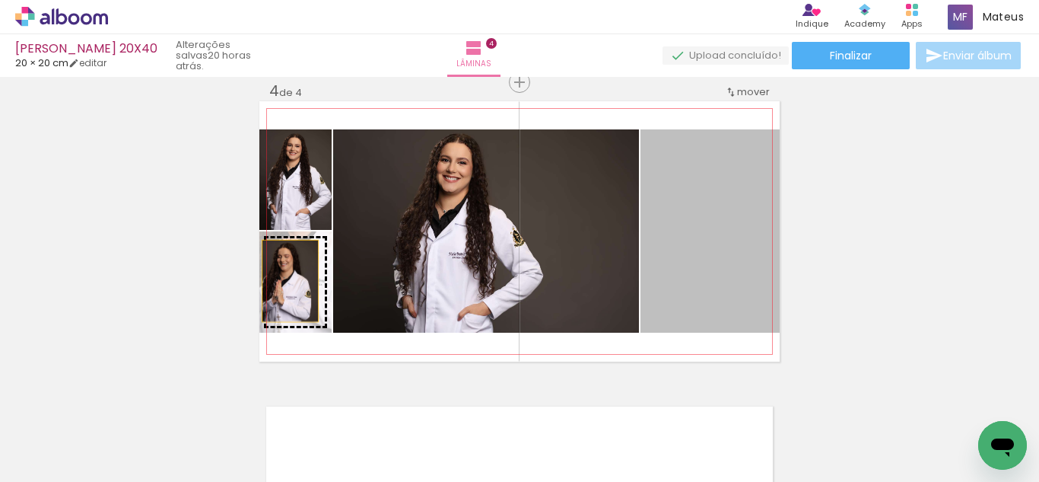
drag, startPoint x: 673, startPoint y: 237, endPoint x: 285, endPoint y: 281, distance: 390.5
click at [0, 0] on slot at bounding box center [0, 0] width 0 height 0
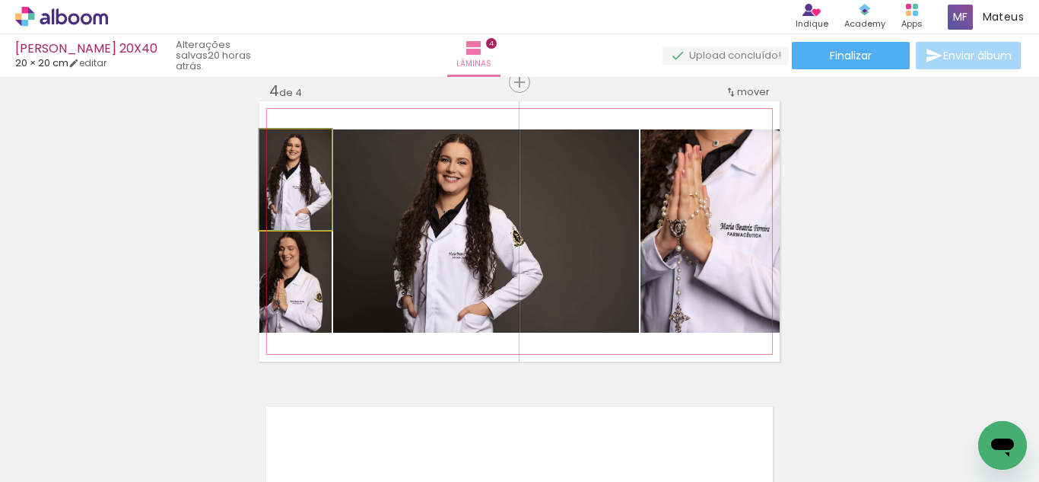
click at [259, 181] on quentale-photo at bounding box center [295, 179] width 72 height 100
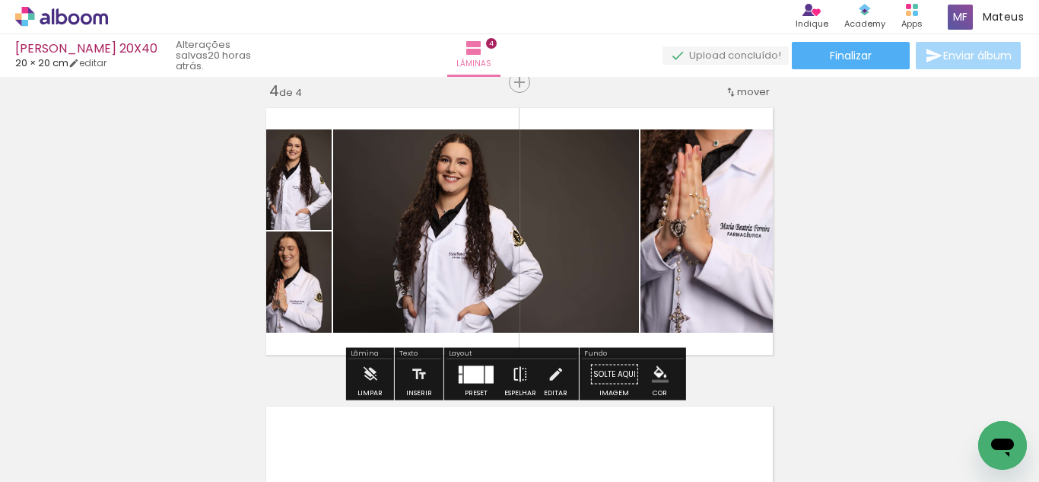
click at [521, 374] on iron-icon at bounding box center [520, 374] width 17 height 30
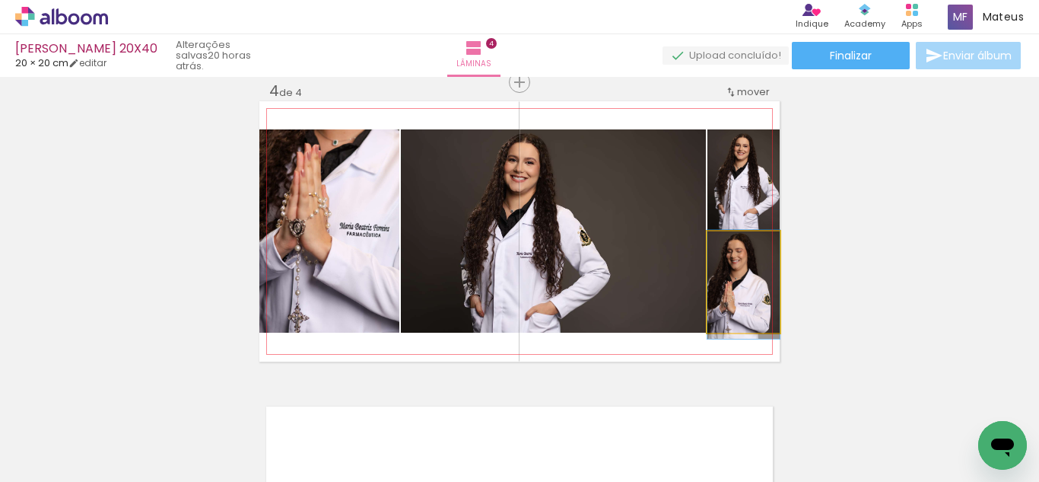
drag, startPoint x: 752, startPoint y: 309, endPoint x: 751, endPoint y: 274, distance: 35.0
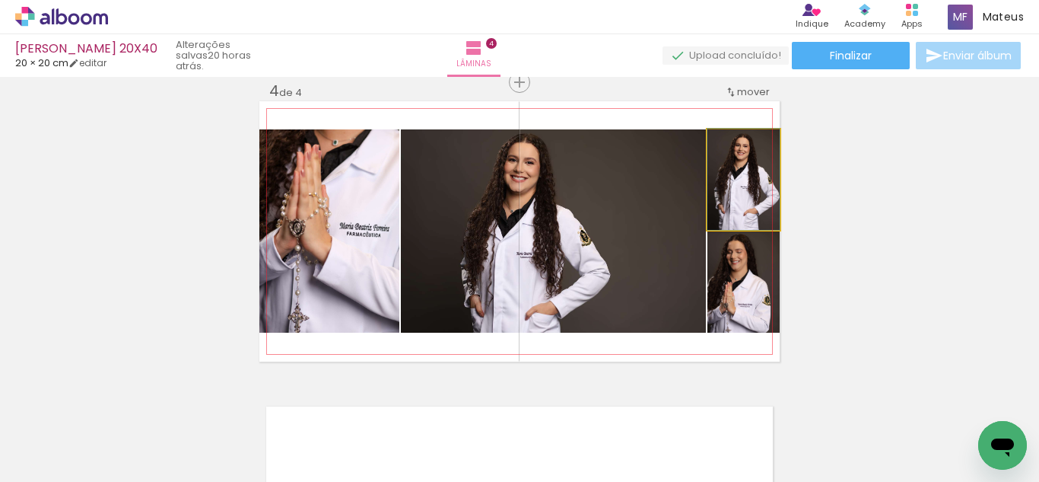
drag, startPoint x: 751, startPoint y: 215, endPoint x: 743, endPoint y: 215, distance: 8.4
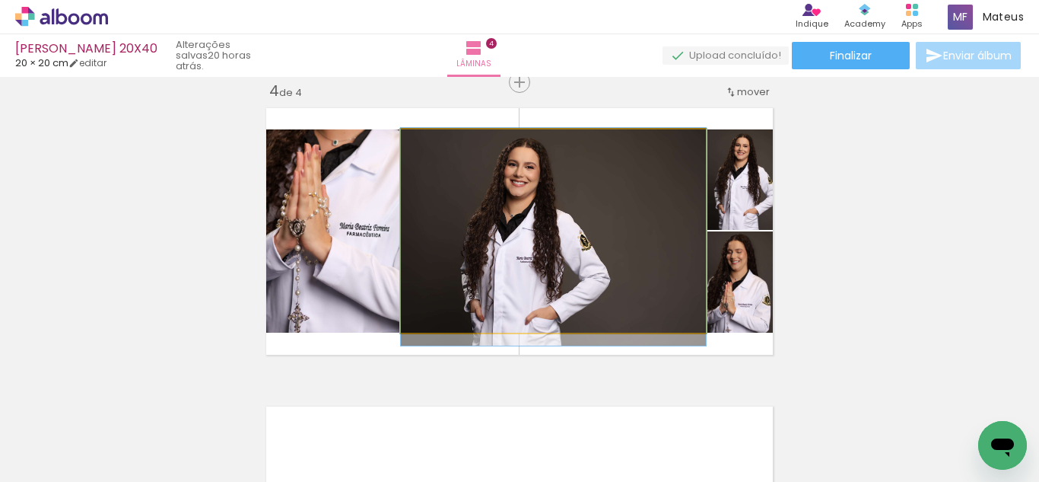
drag, startPoint x: 528, startPoint y: 258, endPoint x: 559, endPoint y: 256, distance: 30.5
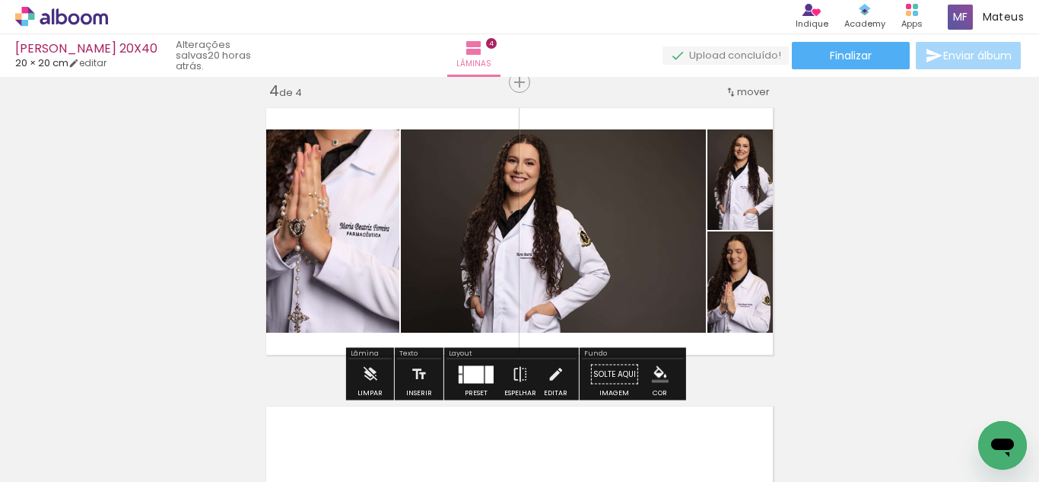
click at [472, 370] on div at bounding box center [474, 374] width 20 height 18
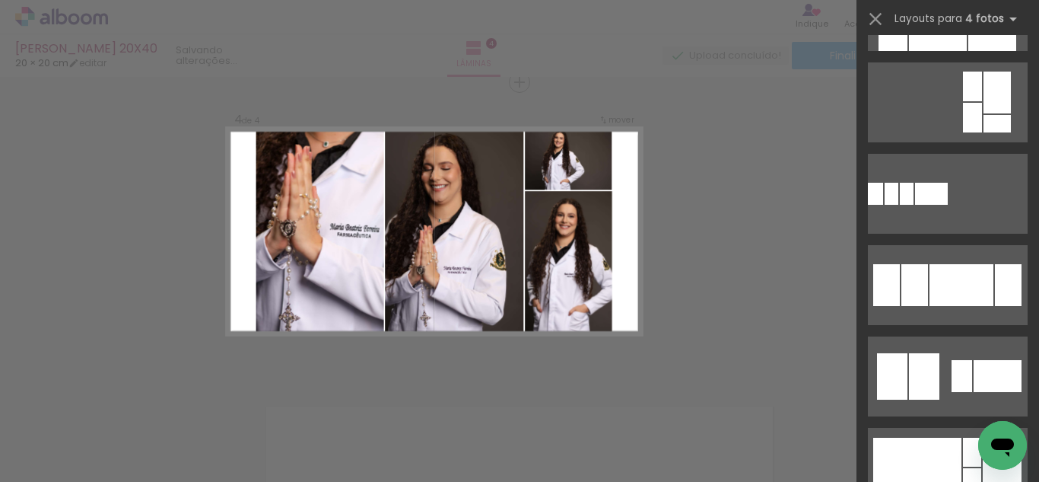
scroll to position [1131, 0]
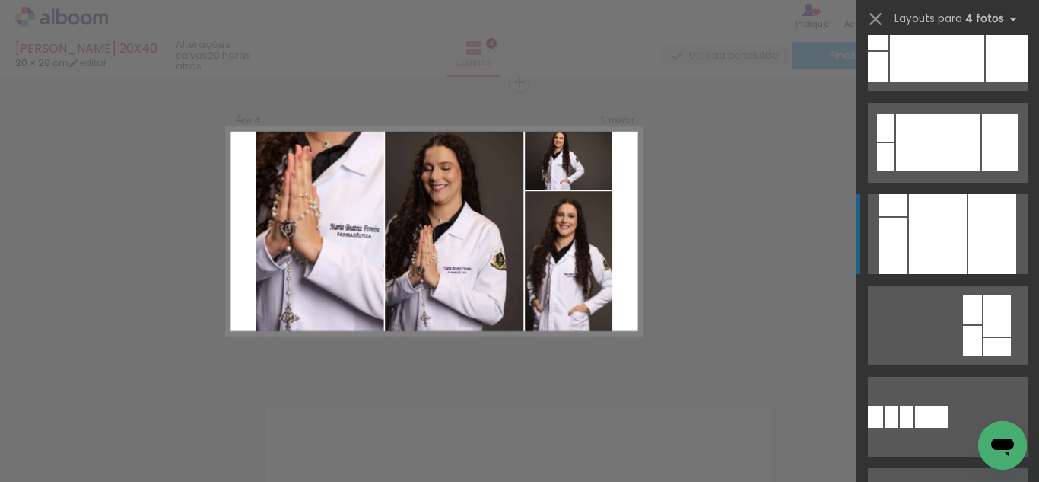
click at [921, 235] on div at bounding box center [938, 234] width 58 height 80
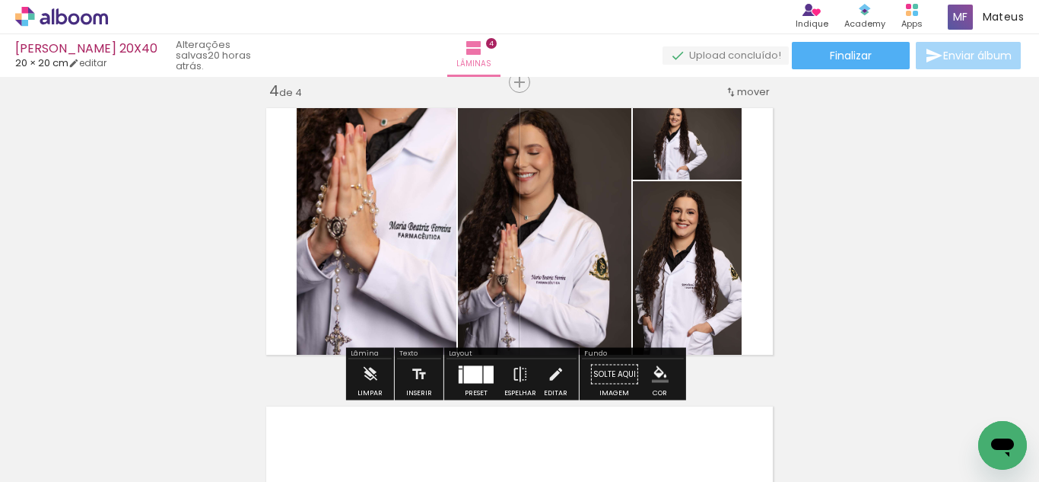
click at [552, 365] on iron-icon at bounding box center [555, 374] width 17 height 30
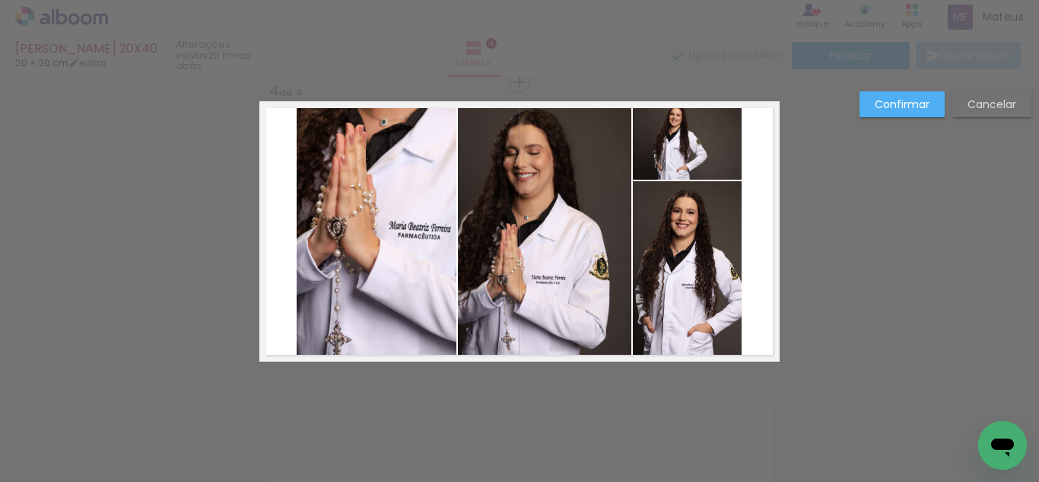
click at [325, 234] on quentale-photo at bounding box center [377, 231] width 160 height 260
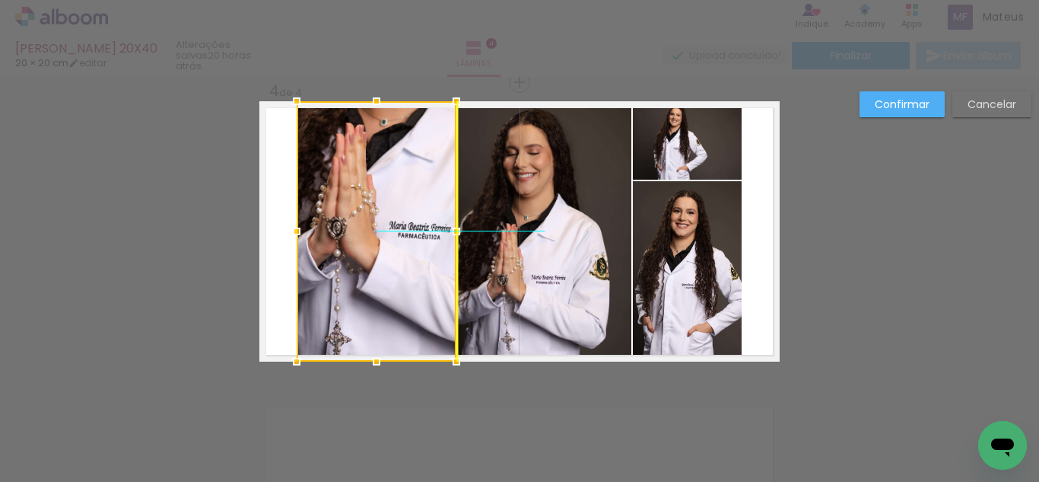
drag, startPoint x: 345, startPoint y: 207, endPoint x: 347, endPoint y: 193, distance: 13.8
click at [347, 193] on div at bounding box center [377, 231] width 160 height 260
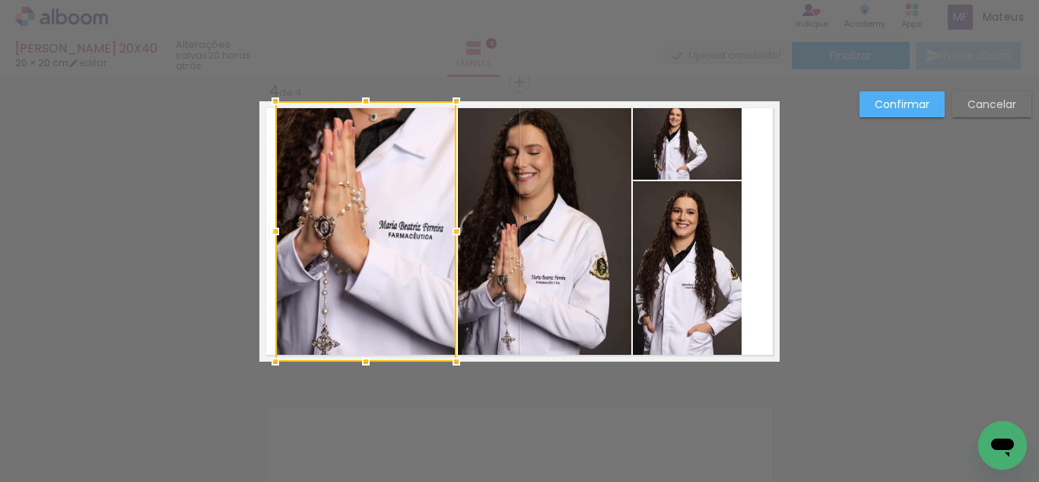
drag, startPoint x: 294, startPoint y: 222, endPoint x: 272, endPoint y: 229, distance: 23.8
click at [272, 229] on div at bounding box center [275, 231] width 30 height 30
click at [543, 215] on quentale-photo at bounding box center [544, 231] width 173 height 260
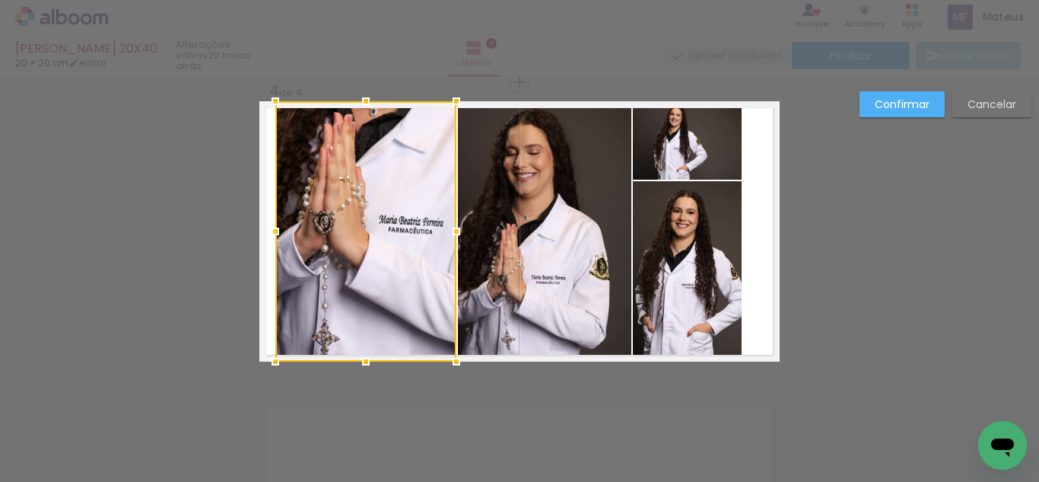
click at [379, 233] on div at bounding box center [365, 231] width 181 height 260
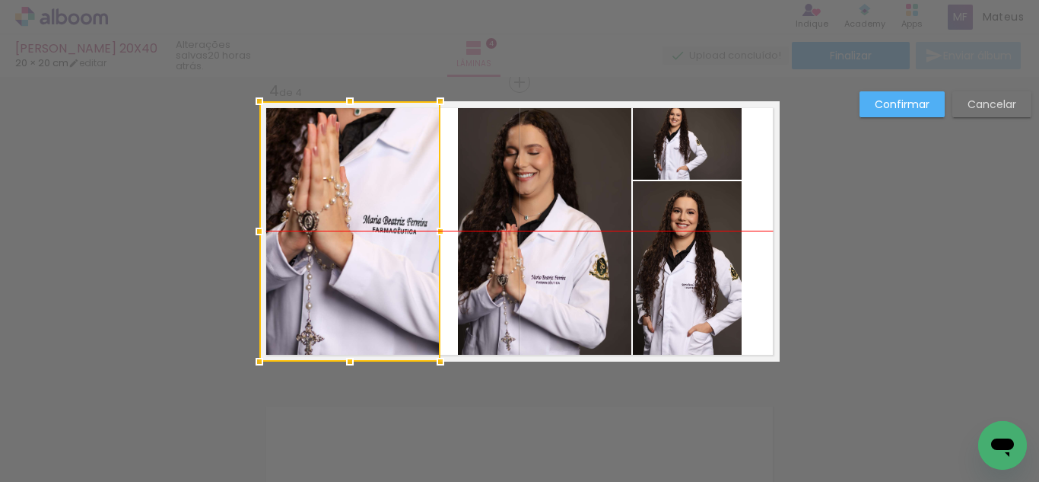
drag, startPoint x: 392, startPoint y: 212, endPoint x: 368, endPoint y: 210, distance: 24.5
click at [368, 210] on div at bounding box center [349, 231] width 181 height 260
click at [462, 215] on quentale-photo at bounding box center [544, 231] width 173 height 260
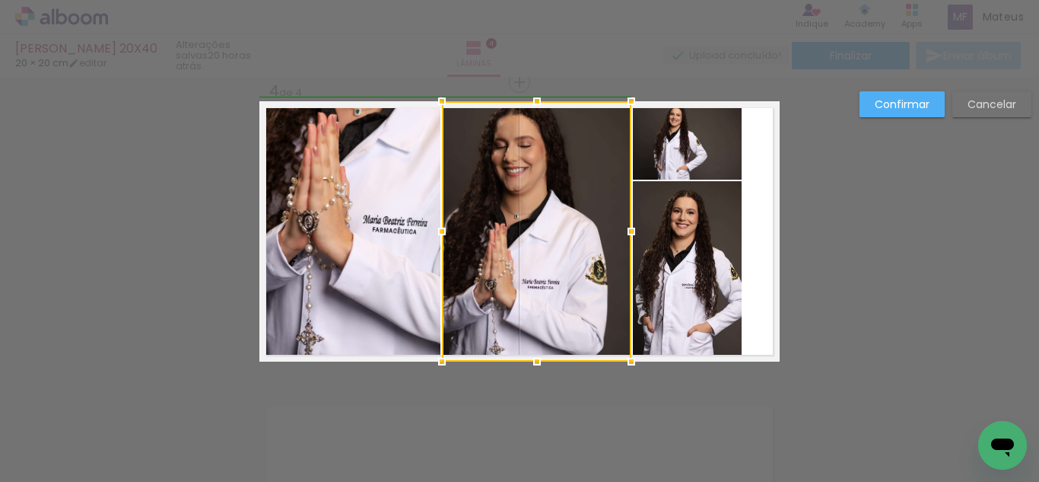
drag, startPoint x: 460, startPoint y: 227, endPoint x: 453, endPoint y: 231, distance: 8.5
click at [453, 231] on div at bounding box center [536, 231] width 189 height 260
click at [550, 213] on div at bounding box center [536, 231] width 189 height 260
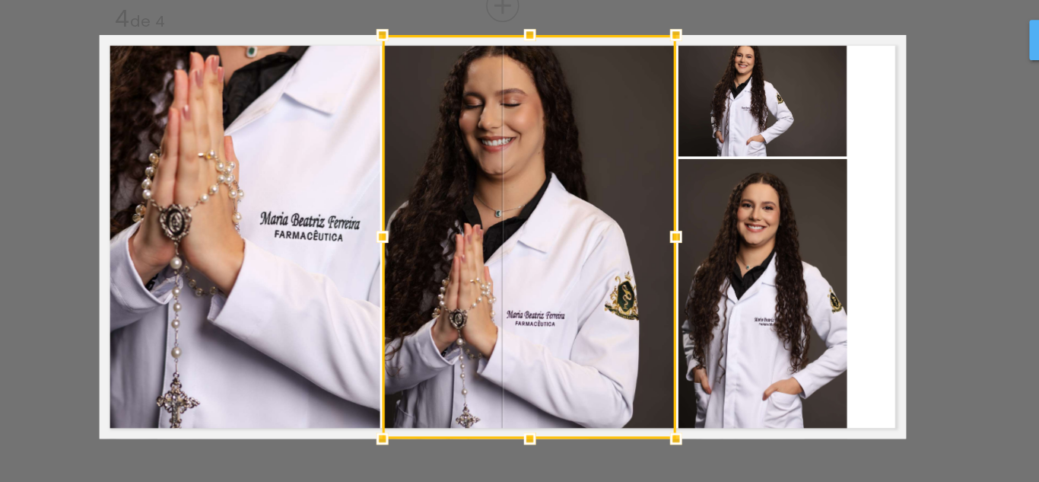
click at [544, 221] on div at bounding box center [536, 231] width 189 height 260
click at [700, 228] on quentale-photo at bounding box center [687, 271] width 109 height 180
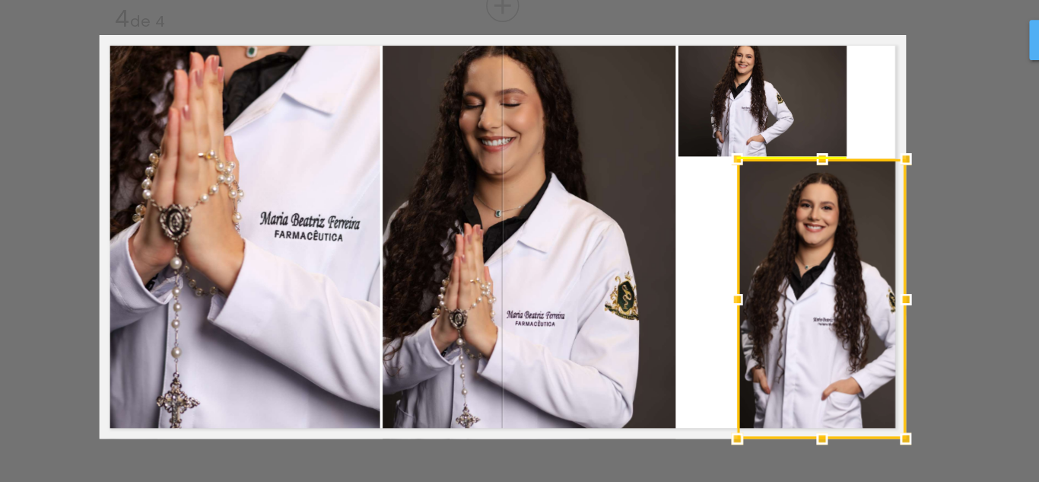
drag, startPoint x: 697, startPoint y: 240, endPoint x: 711, endPoint y: 239, distance: 13.7
click at [711, 239] on div at bounding box center [725, 271] width 109 height 180
click at [674, 148] on quentale-photo at bounding box center [687, 140] width 109 height 78
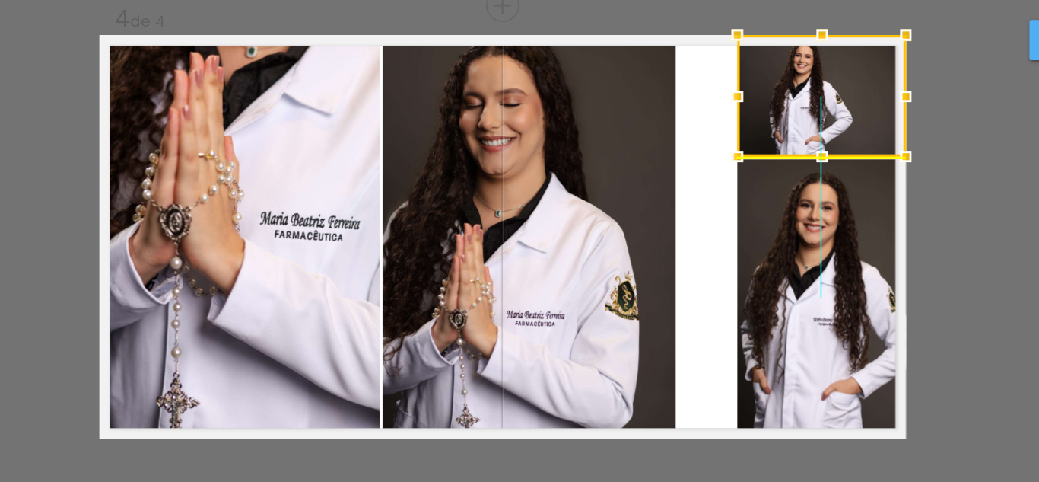
drag, startPoint x: 666, startPoint y: 148, endPoint x: 708, endPoint y: 148, distance: 41.9
click at [708, 148] on div at bounding box center [725, 140] width 109 height 78
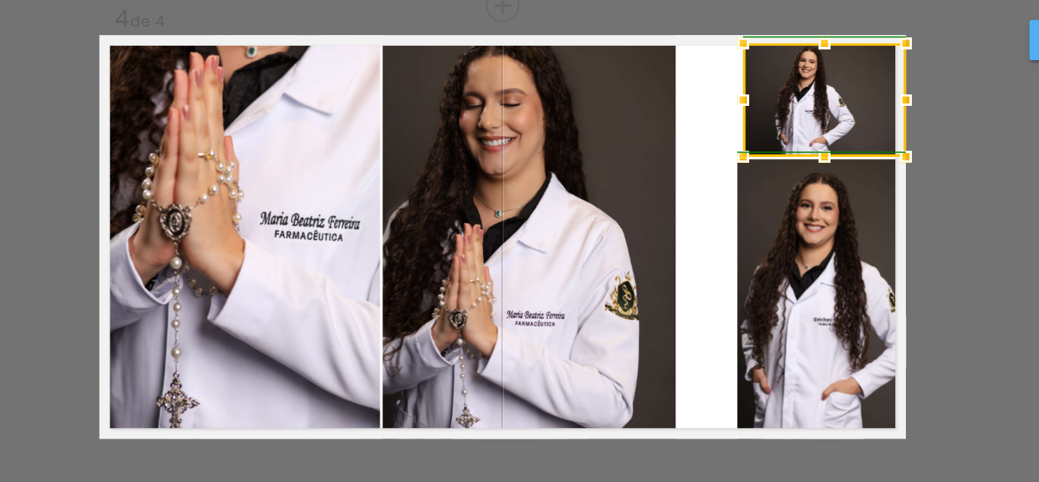
click at [671, 106] on div at bounding box center [675, 106] width 30 height 30
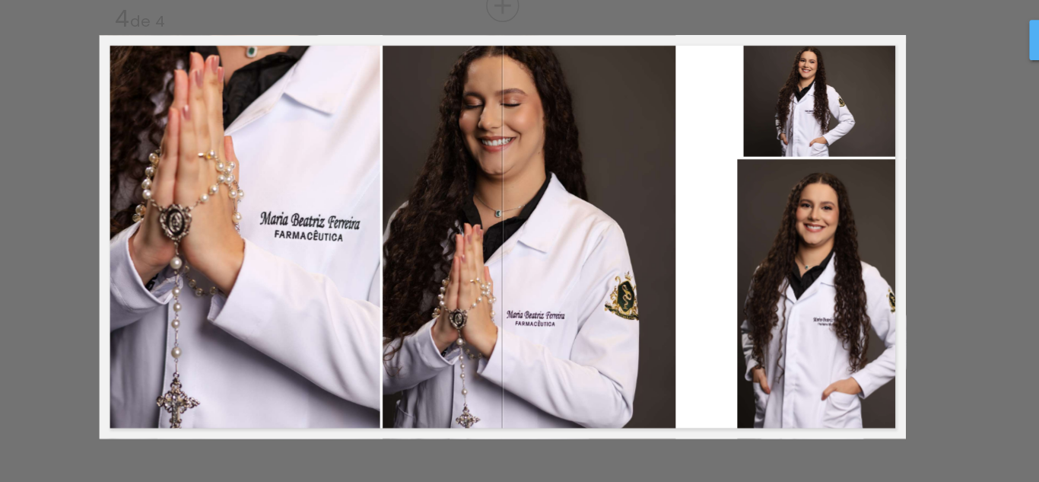
click at [694, 143] on quentale-photo at bounding box center [727, 143] width 105 height 73
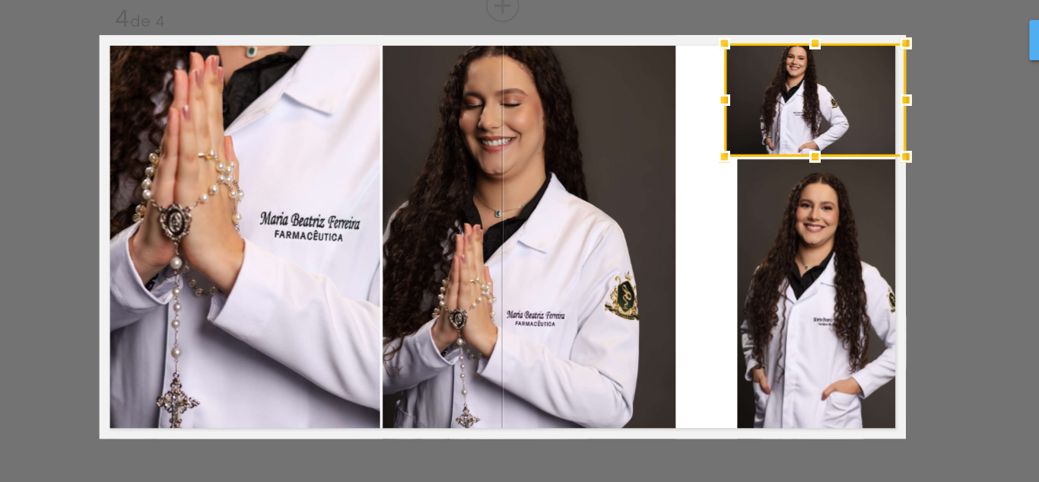
drag, startPoint x: 671, startPoint y: 141, endPoint x: 683, endPoint y: 195, distance: 55.4
click at [653, 148] on div at bounding box center [663, 143] width 30 height 30
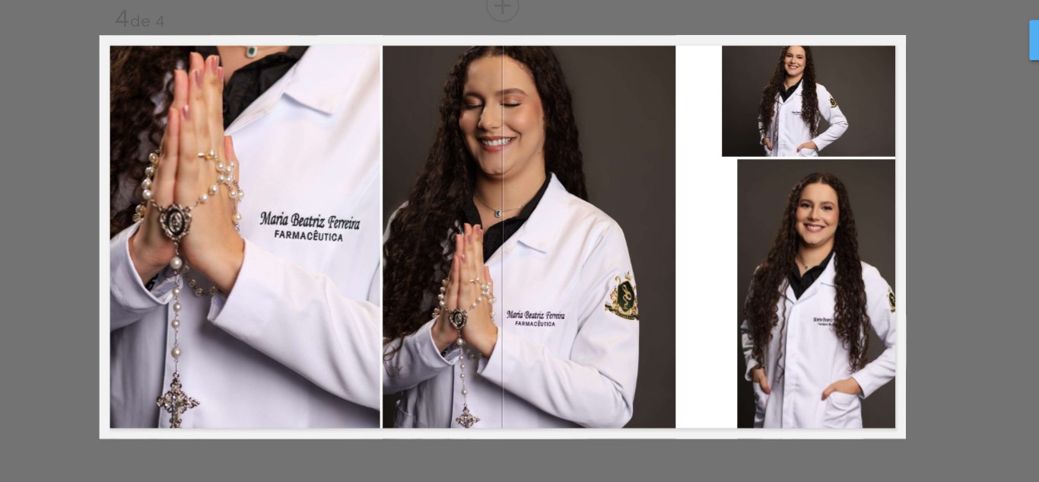
click at [724, 238] on quentale-photo at bounding box center [725, 271] width 109 height 180
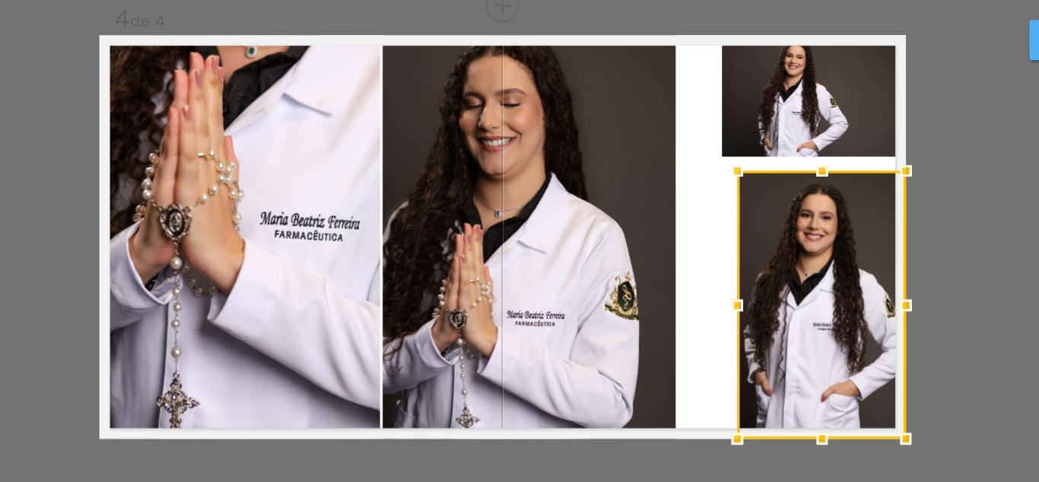
click at [717, 191] on div at bounding box center [726, 188] width 30 height 30
click at [685, 252] on div at bounding box center [725, 275] width 109 height 173
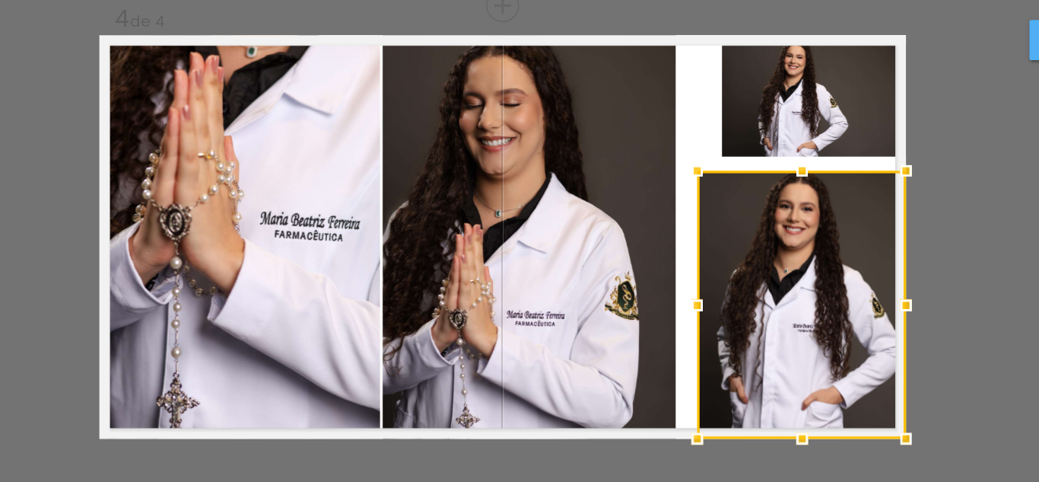
drag, startPoint x: 663, startPoint y: 279, endPoint x: 686, endPoint y: 272, distance: 24.6
click at [643, 279] on div at bounding box center [645, 275] width 30 height 30
click at [729, 255] on div at bounding box center [712, 275] width 135 height 173
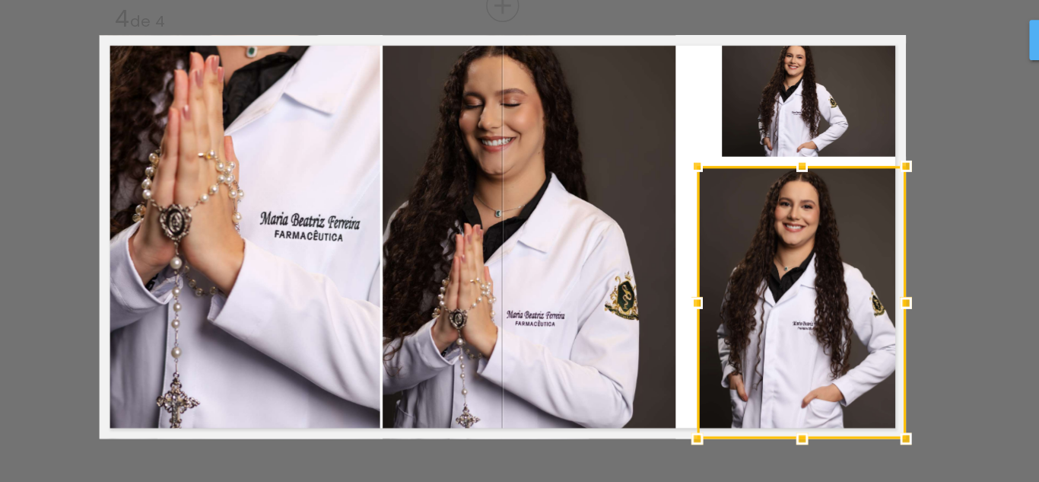
click at [707, 184] on div at bounding box center [713, 185] width 30 height 30
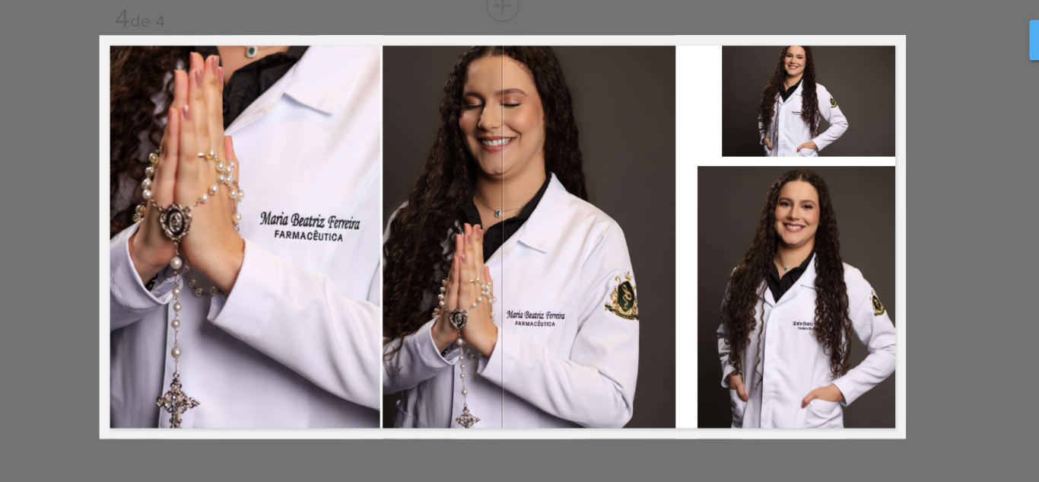
click at [703, 149] on quentale-photo at bounding box center [720, 143] width 119 height 73
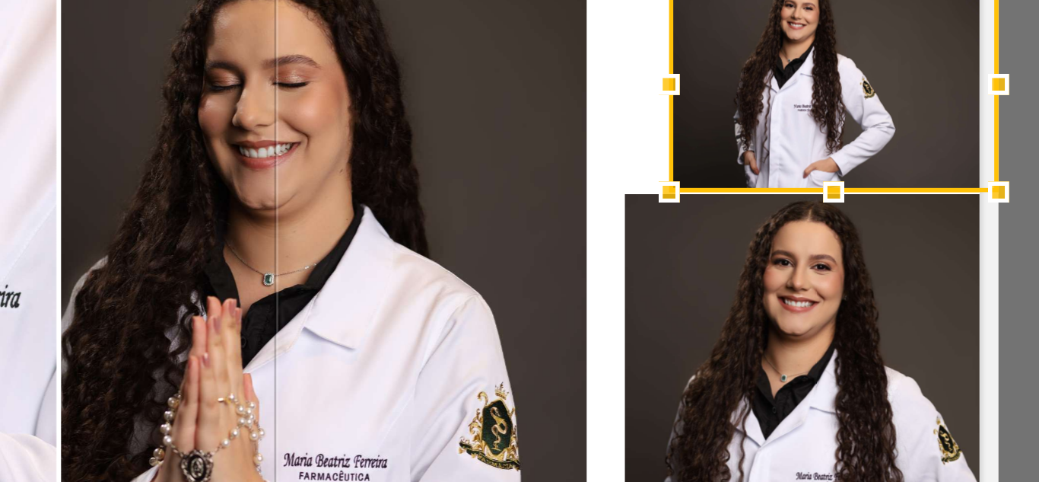
click at [715, 183] on div at bounding box center [720, 185] width 30 height 30
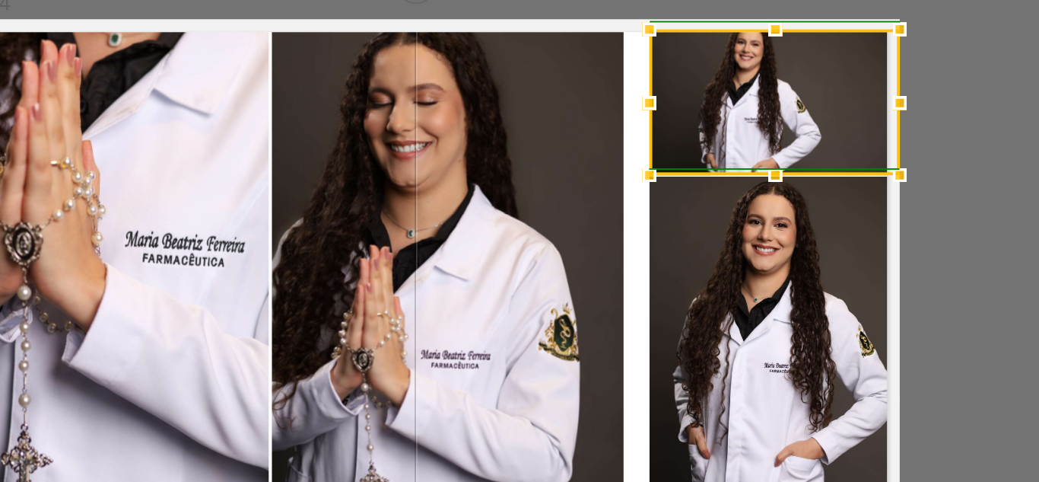
drag, startPoint x: 657, startPoint y: 143, endPoint x: 644, endPoint y: 145, distance: 13.0
click at [644, 145] on div at bounding box center [645, 146] width 30 height 30
click at [576, 159] on quentale-photo at bounding box center [536, 231] width 189 height 260
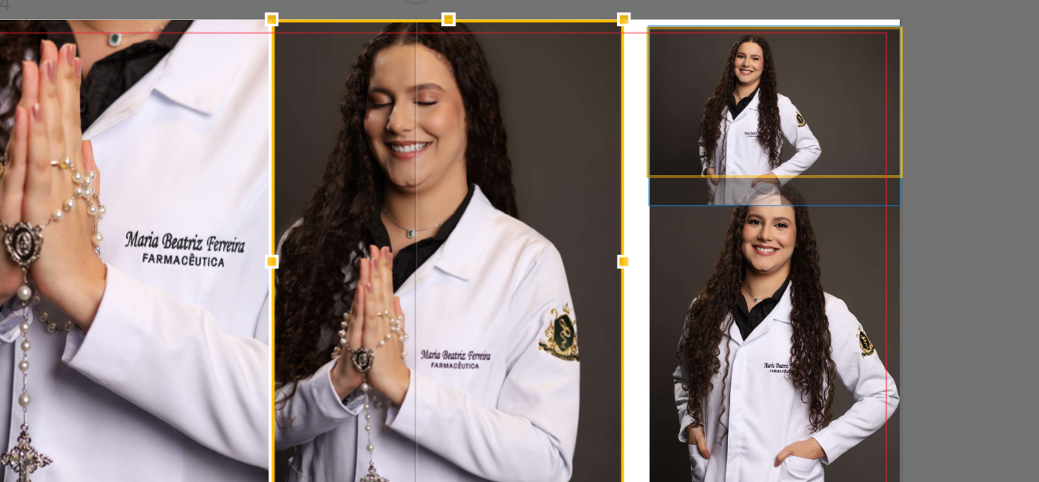
drag, startPoint x: 695, startPoint y: 152, endPoint x: 699, endPoint y: 160, distance: 8.5
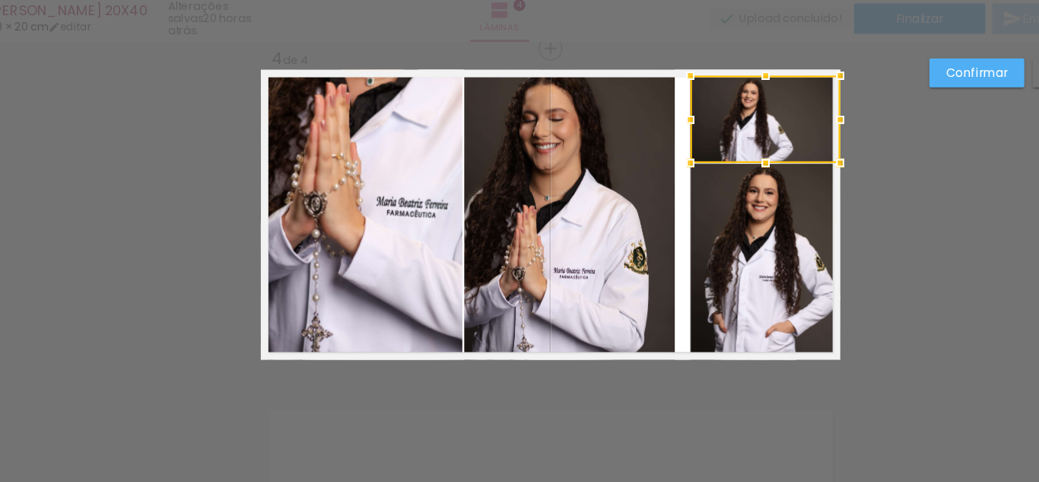
click at [702, 164] on div at bounding box center [712, 146] width 135 height 78
click at [561, 200] on quentale-photo at bounding box center [536, 231] width 189 height 260
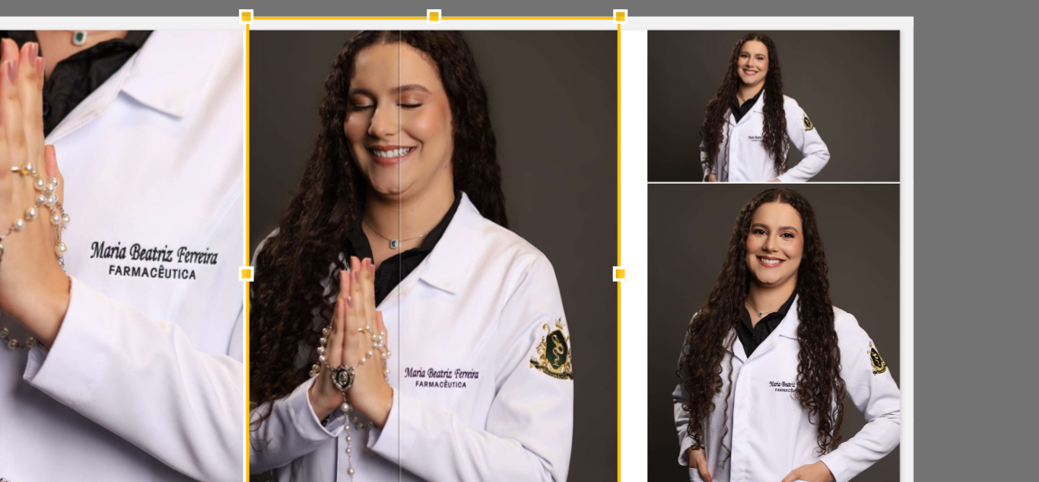
click at [696, 162] on quentale-photo at bounding box center [712, 146] width 135 height 78
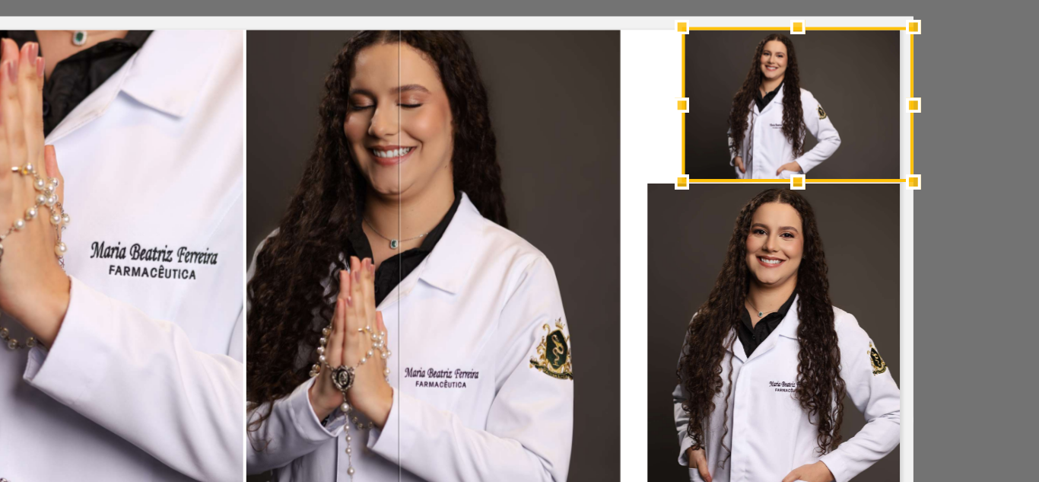
drag, startPoint x: 639, startPoint y: 145, endPoint x: 658, endPoint y: 151, distance: 20.0
click at [654, 145] on div at bounding box center [663, 146] width 30 height 30
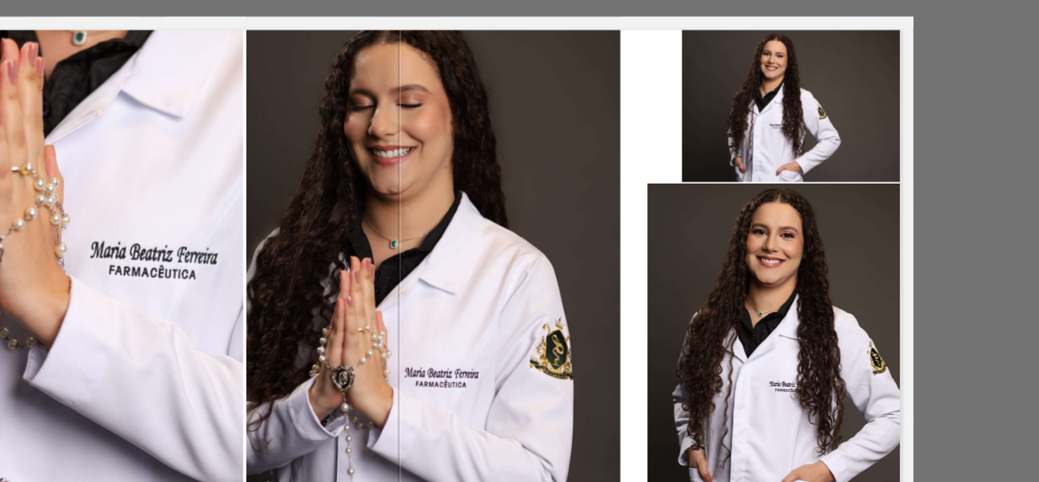
click at [676, 240] on quentale-photo at bounding box center [712, 274] width 135 height 176
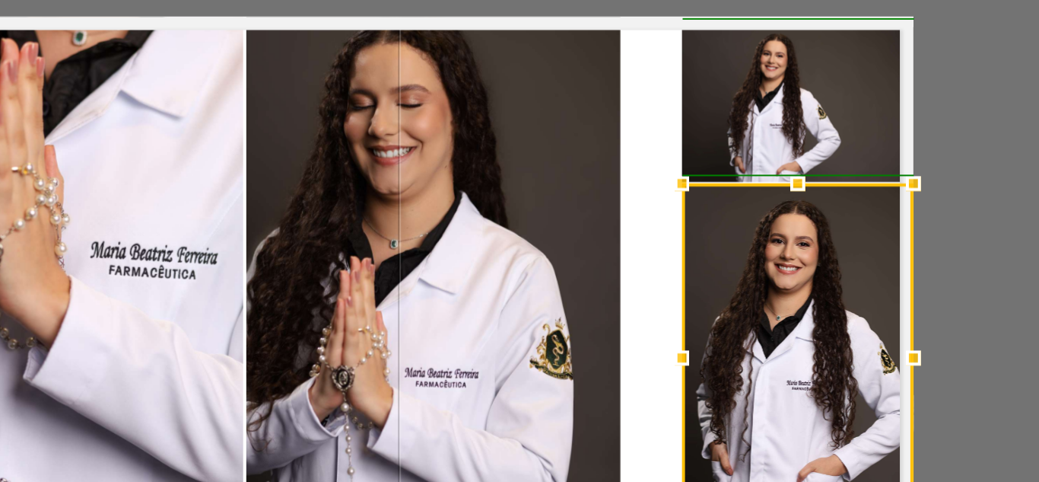
drag, startPoint x: 643, startPoint y: 272, endPoint x: 656, endPoint y: 271, distance: 13.0
click at [656, 271] on div at bounding box center [663, 274] width 30 height 30
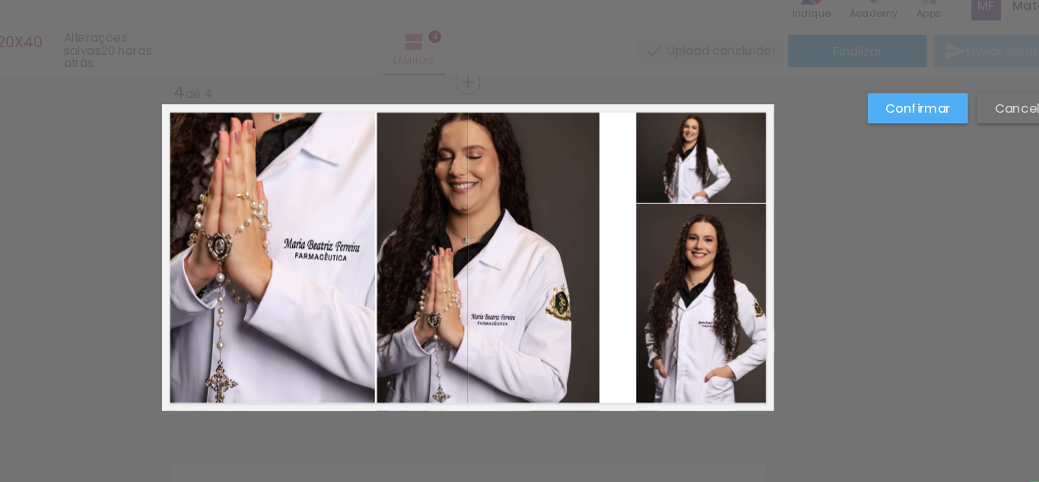
click at [588, 204] on quentale-photo at bounding box center [536, 231] width 189 height 260
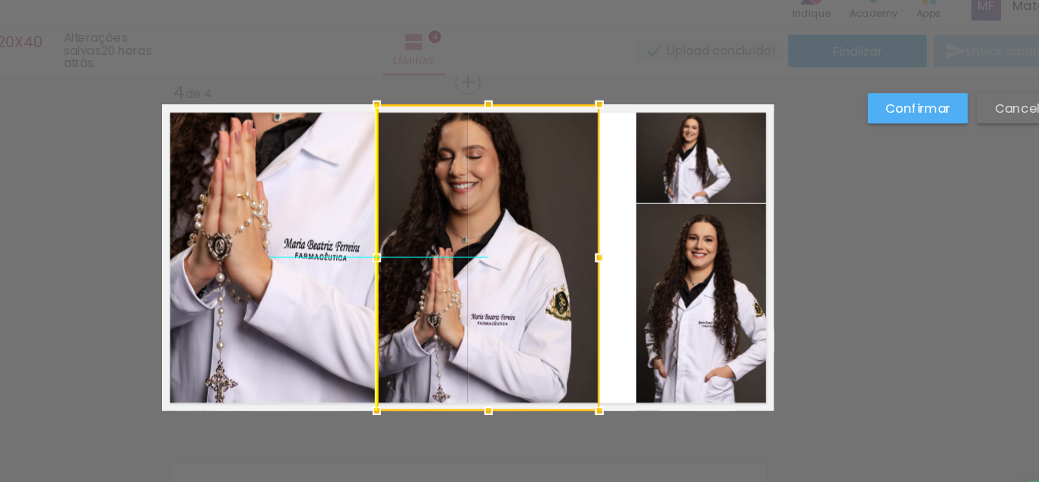
drag, startPoint x: 562, startPoint y: 206, endPoint x: 553, endPoint y: 208, distance: 8.7
click at [553, 208] on div at bounding box center [536, 231] width 189 height 260
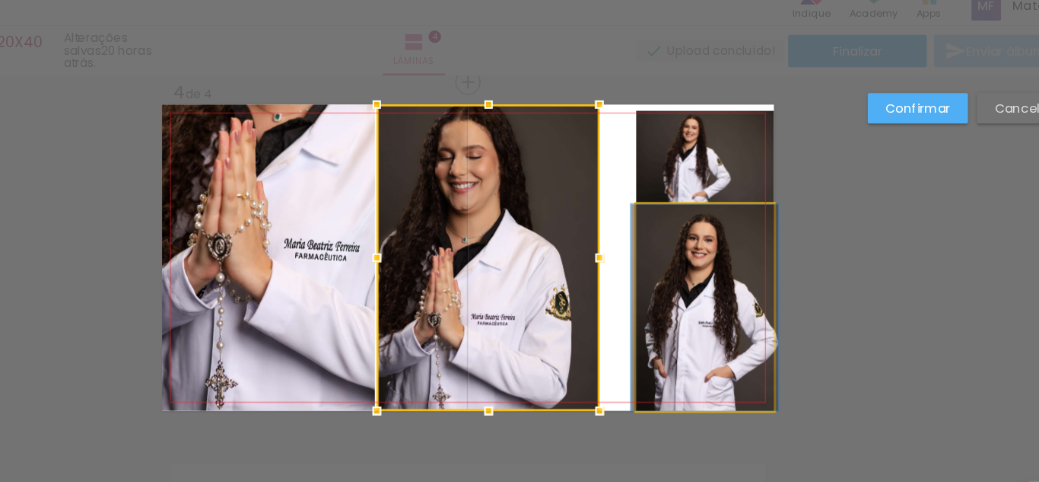
click at [690, 206] on quentale-photo at bounding box center [721, 274] width 117 height 176
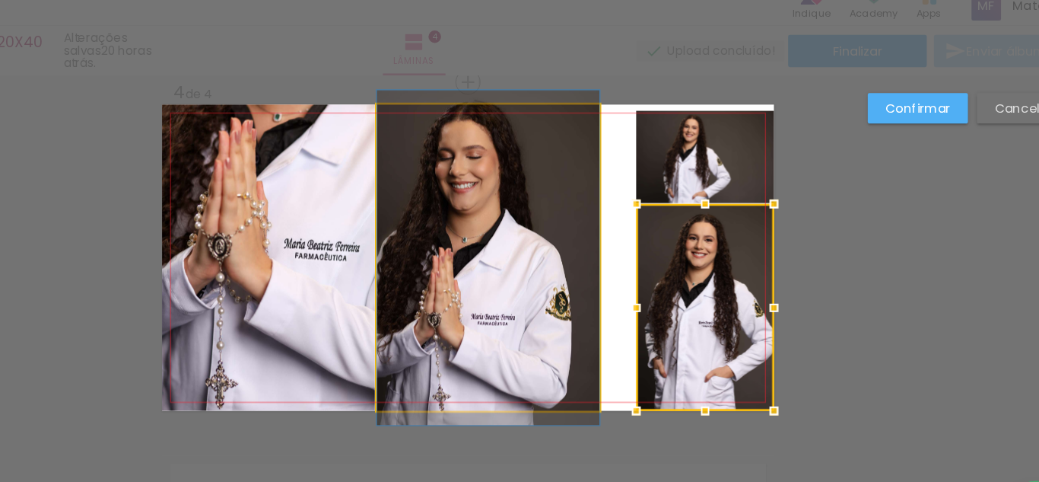
click at [601, 202] on quentale-photo at bounding box center [536, 231] width 189 height 260
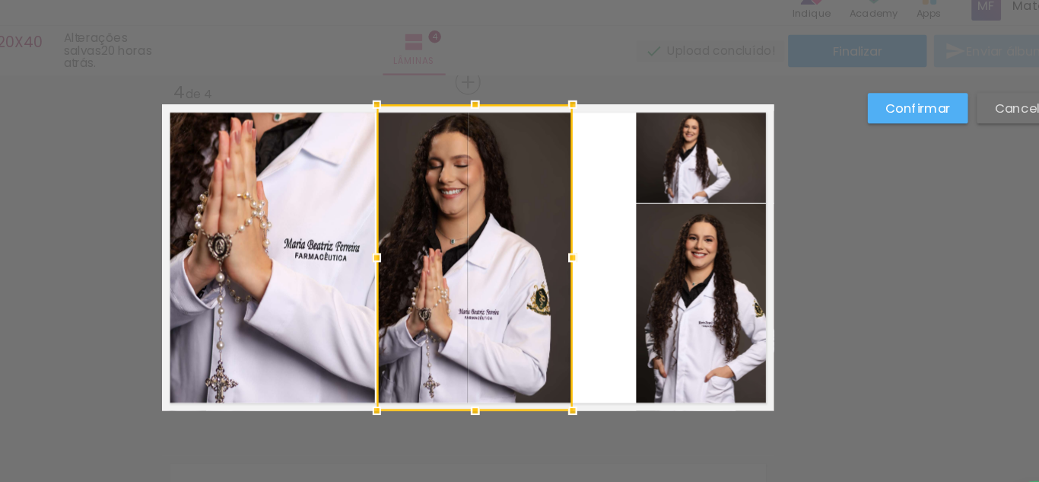
drag, startPoint x: 618, startPoint y: 224, endPoint x: 593, endPoint y: 228, distance: 25.3
click at [594, 228] on div at bounding box center [609, 231] width 30 height 30
click at [502, 215] on div at bounding box center [525, 231] width 167 height 260
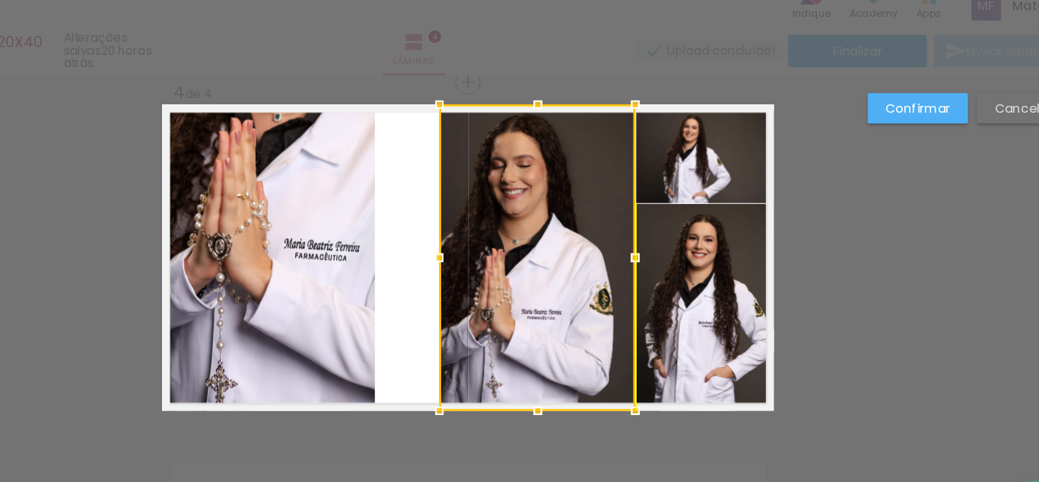
drag, startPoint x: 514, startPoint y: 223, endPoint x: 536, endPoint y: 221, distance: 22.1
click at [536, 221] on div at bounding box center [578, 231] width 167 height 260
click at [450, 215] on quentale-layouter at bounding box center [519, 231] width 520 height 260
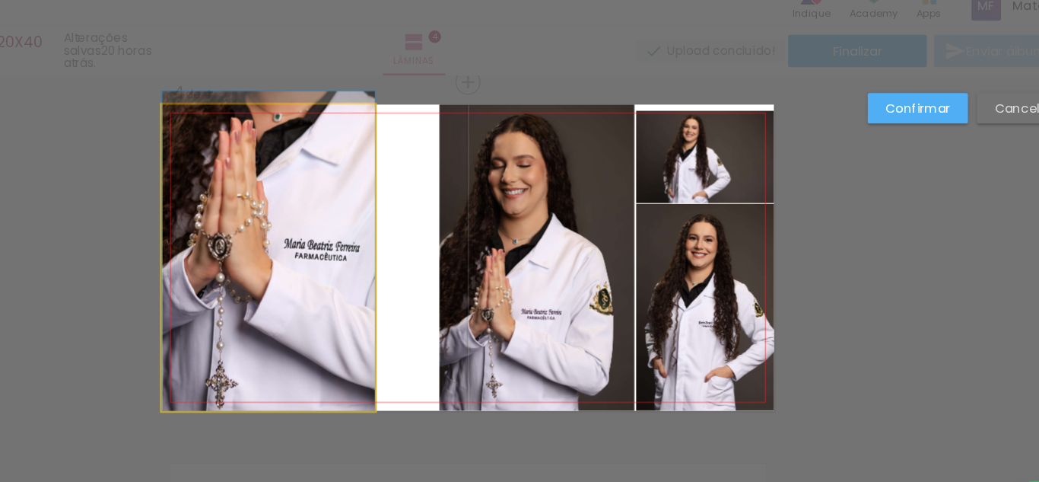
click at [415, 210] on quentale-photo at bounding box center [349, 231] width 181 height 260
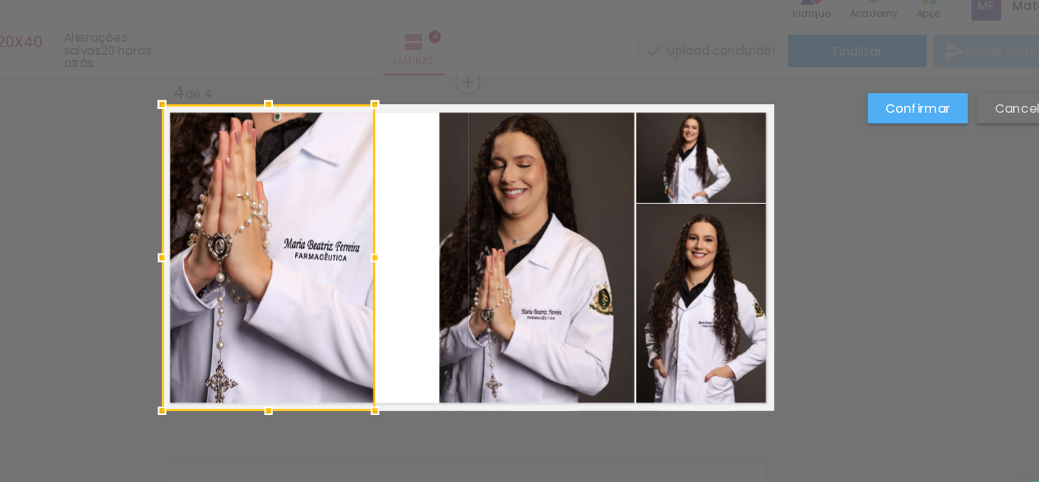
click at [543, 219] on quentale-photo at bounding box center [578, 231] width 167 height 260
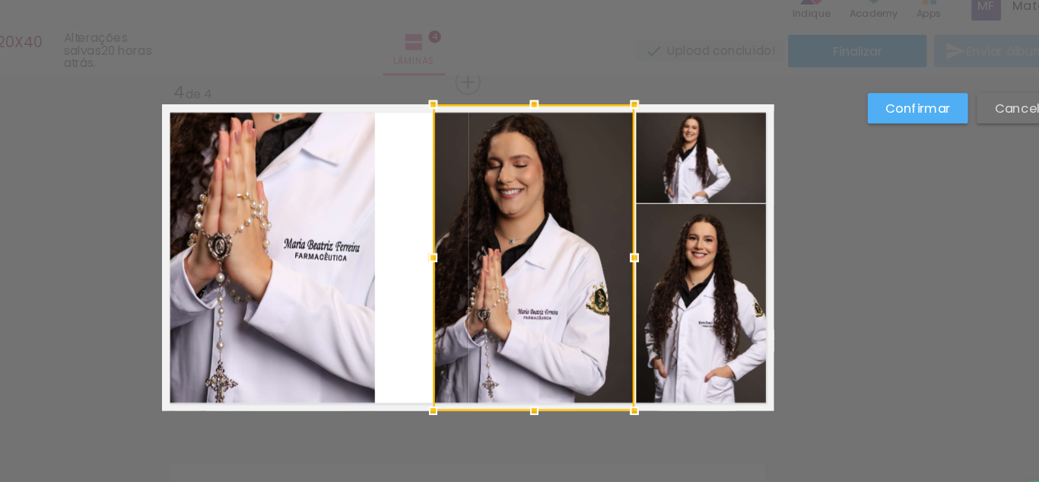
click at [486, 226] on div at bounding box center [490, 231] width 30 height 30
click at [680, 237] on quentale-photo at bounding box center [721, 274] width 117 height 176
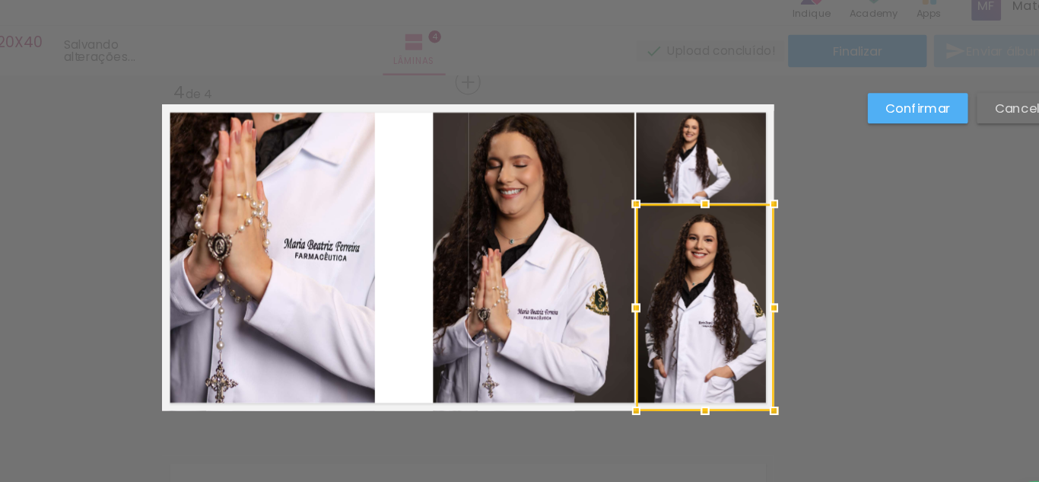
click at [873, 103] on paper-button "Confirmar" at bounding box center [902, 104] width 85 height 26
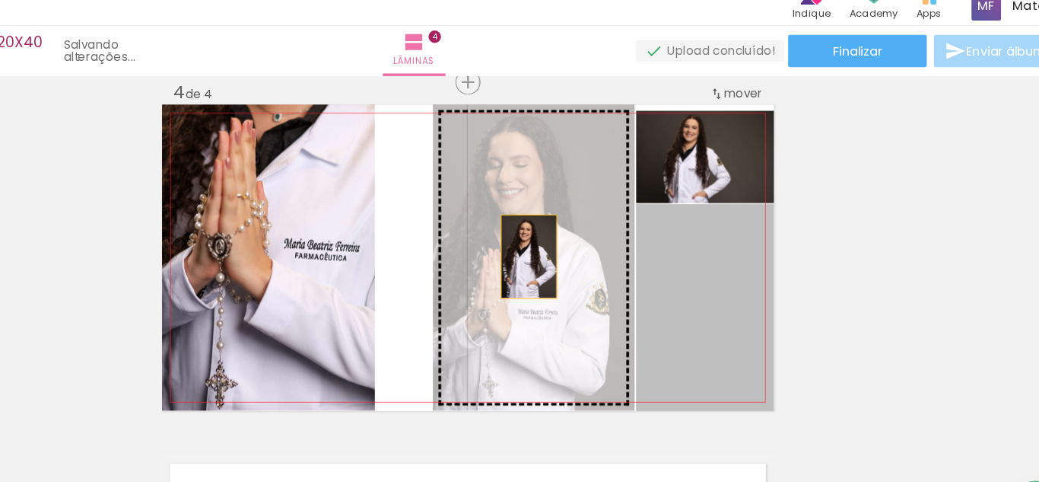
drag, startPoint x: 743, startPoint y: 243, endPoint x: 532, endPoint y: 226, distance: 211.4
click at [0, 0] on slot at bounding box center [0, 0] width 0 height 0
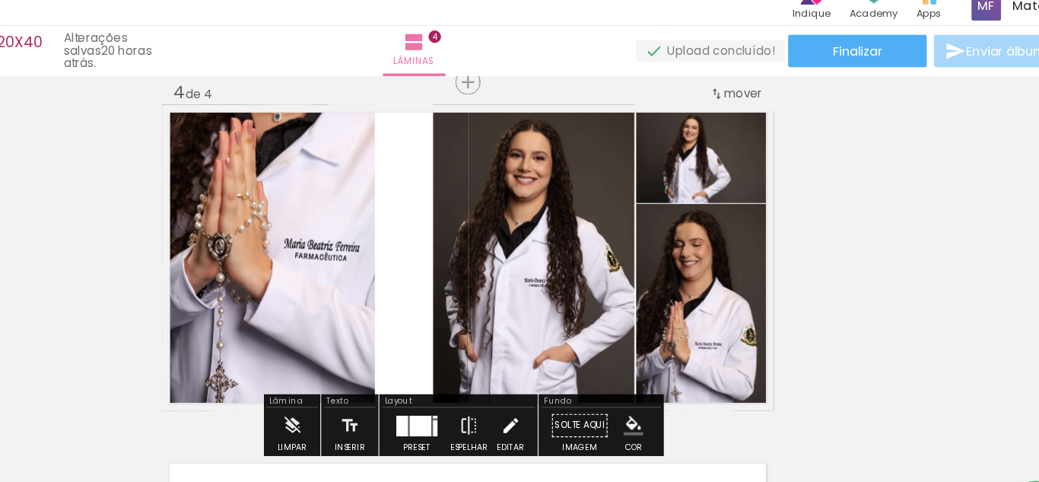
click at [550, 366] on iron-icon at bounding box center [555, 374] width 17 height 30
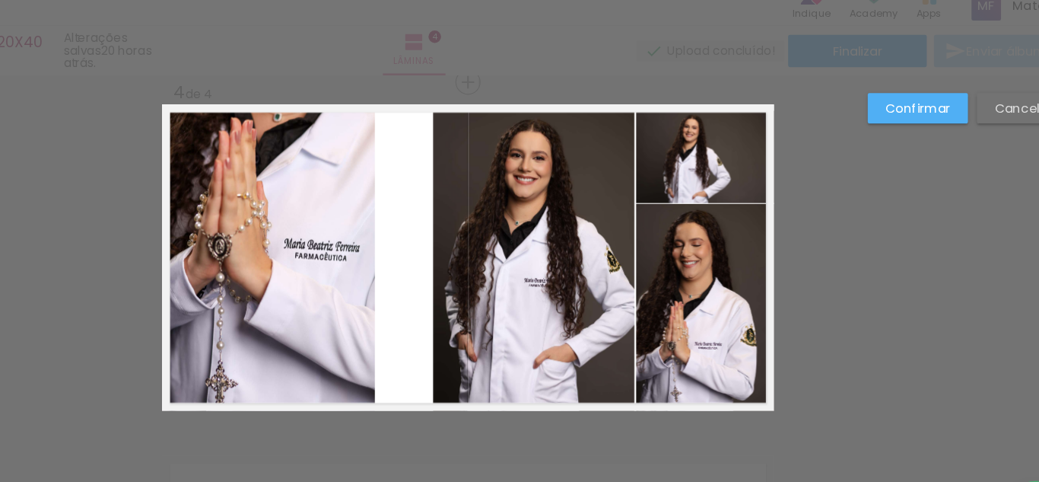
click at [538, 231] on quentale-photo at bounding box center [575, 231] width 171 height 260
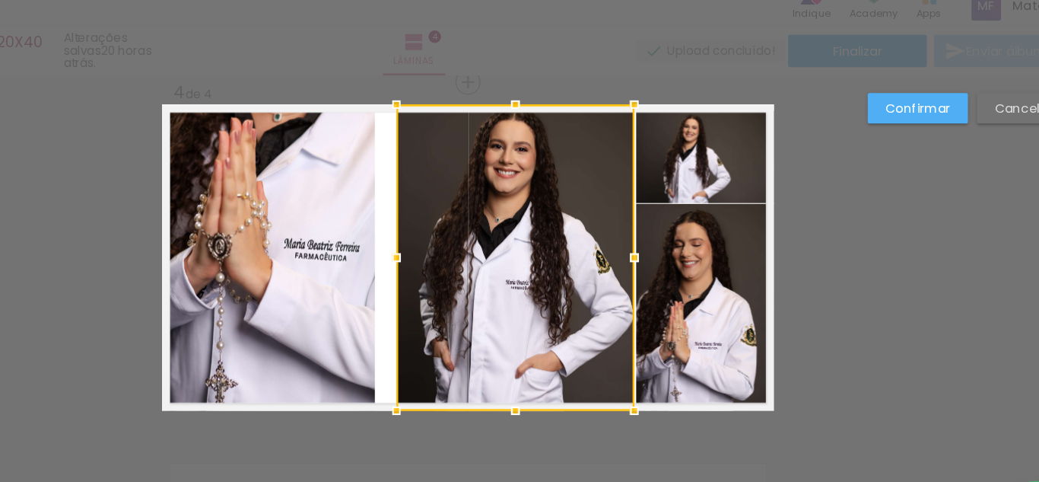
drag, startPoint x: 486, startPoint y: 228, endPoint x: 455, endPoint y: 234, distance: 31.8
click at [455, 234] on div at bounding box center [459, 231] width 30 height 30
click at [539, 208] on div at bounding box center [560, 231] width 202 height 260
click at [486, 222] on div at bounding box center [560, 231] width 202 height 260
click at [364, 213] on quentale-photo at bounding box center [349, 231] width 181 height 260
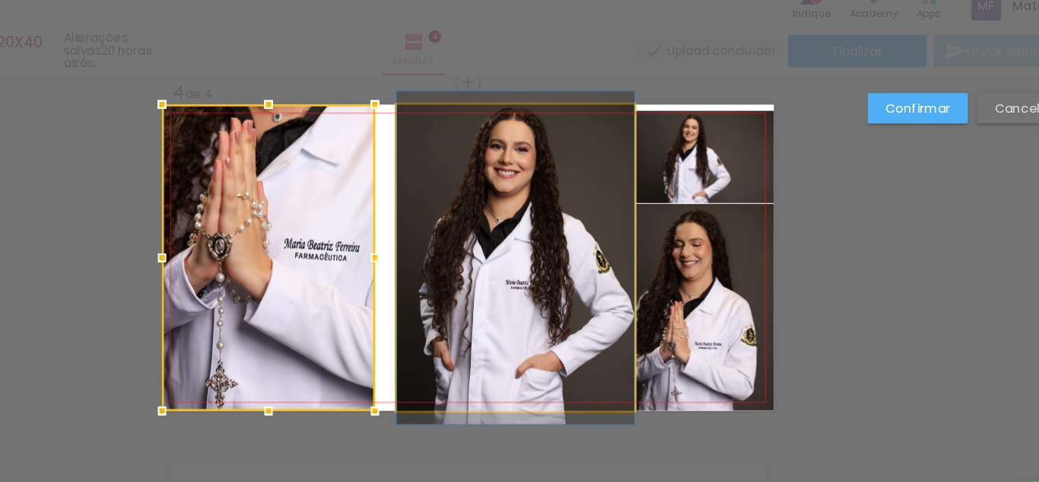
click at [527, 211] on quentale-photo at bounding box center [560, 231] width 202 height 260
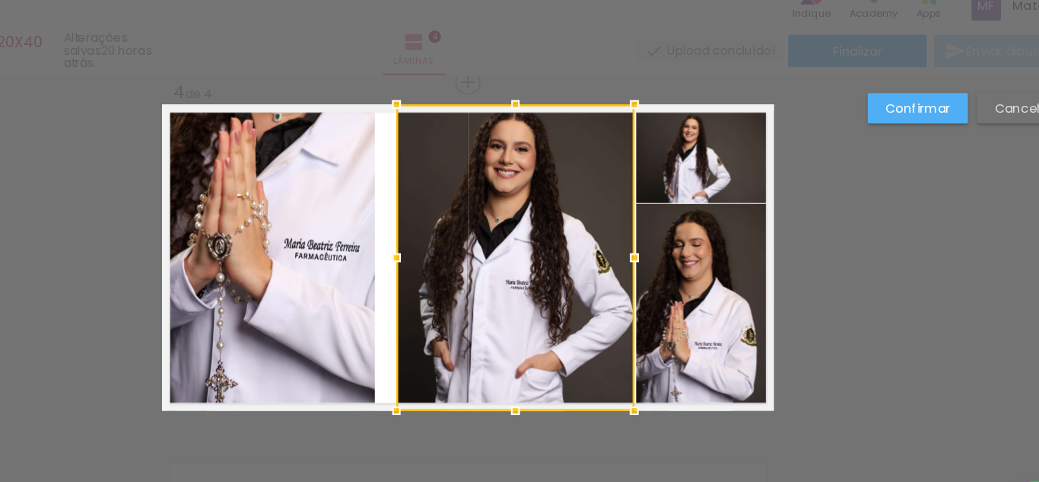
click at [552, 167] on div at bounding box center [560, 231] width 202 height 260
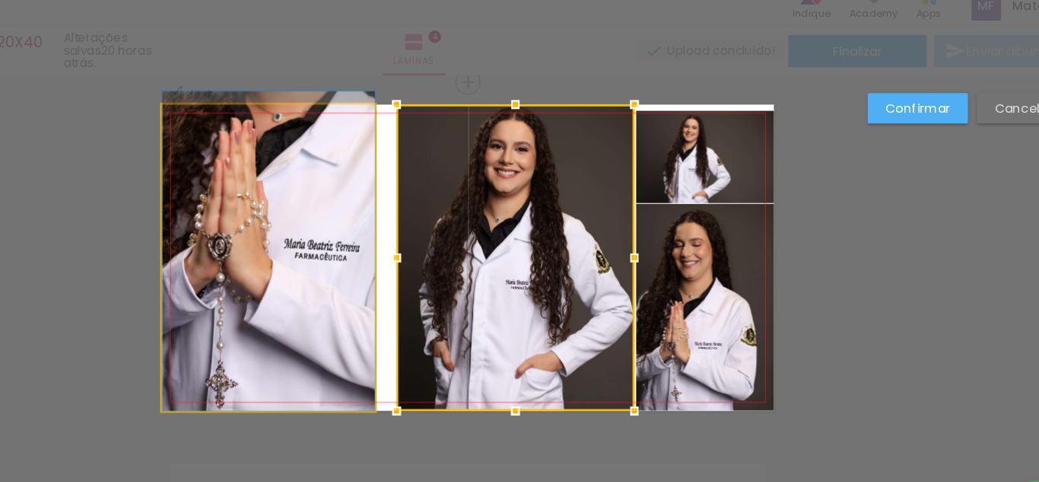
drag, startPoint x: 377, startPoint y: 193, endPoint x: 519, endPoint y: 206, distance: 142.9
click at [378, 193] on quentale-photo at bounding box center [349, 231] width 181 height 260
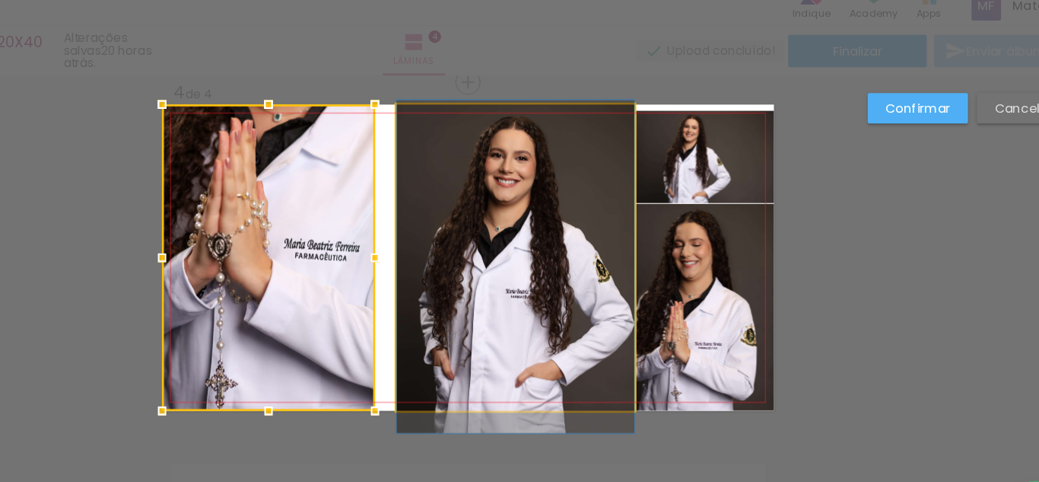
drag, startPoint x: 519, startPoint y: 206, endPoint x: 517, endPoint y: 214, distance: 7.8
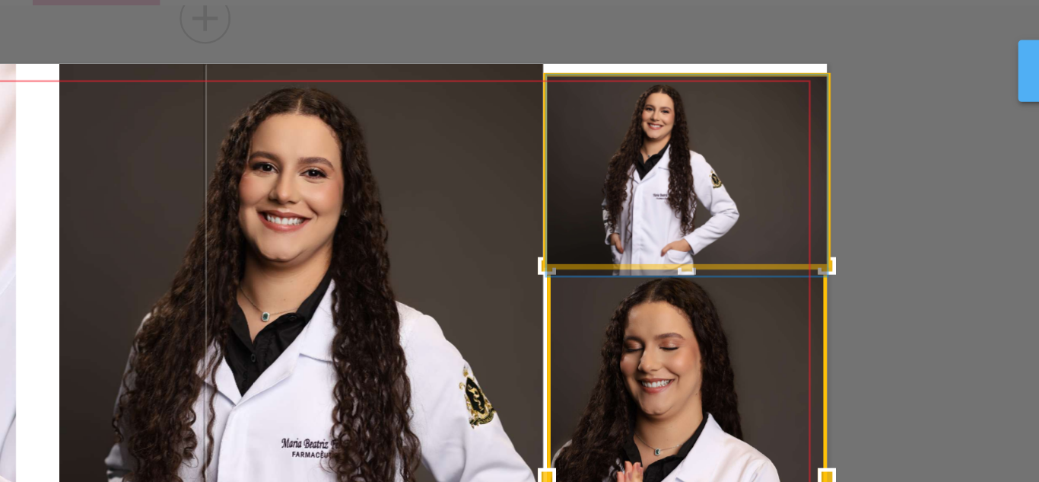
click at [727, 136] on quentale-photo at bounding box center [721, 146] width 117 height 78
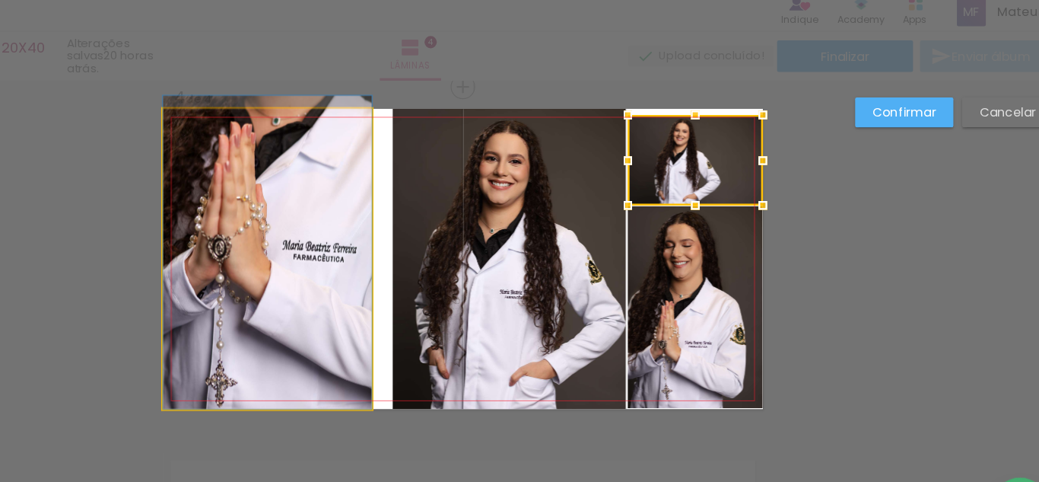
drag, startPoint x: 403, startPoint y: 220, endPoint x: 405, endPoint y: 239, distance: 19.1
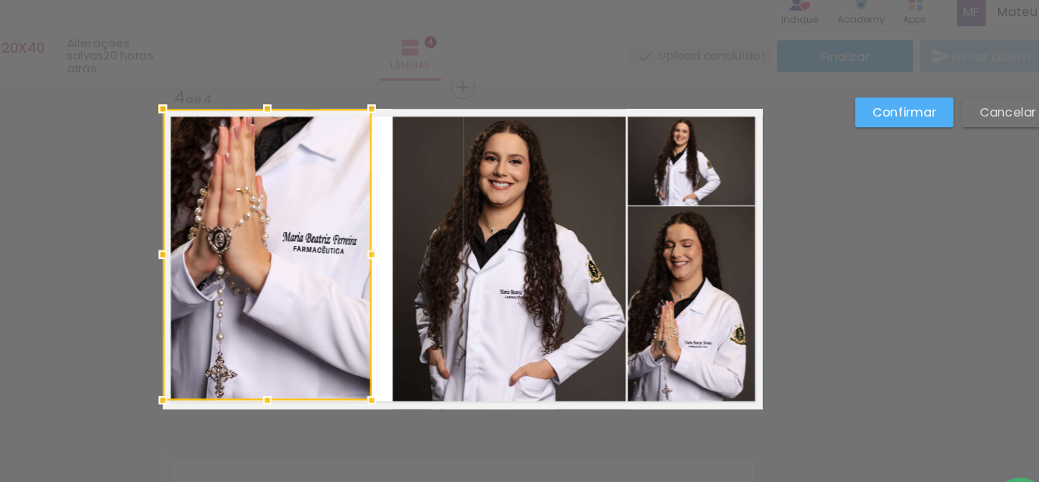
click at [345, 353] on div at bounding box center [350, 354] width 30 height 30
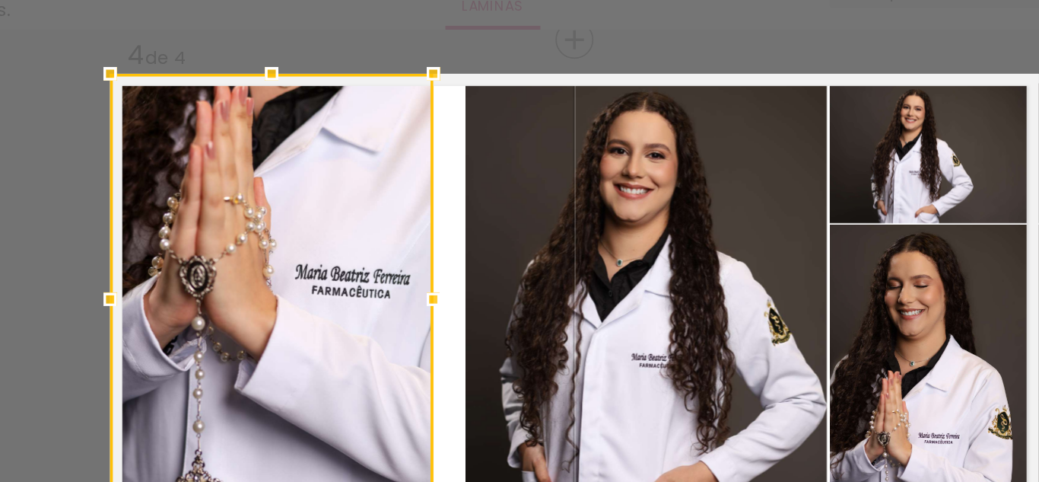
click at [345, 157] on div at bounding box center [349, 227] width 181 height 253
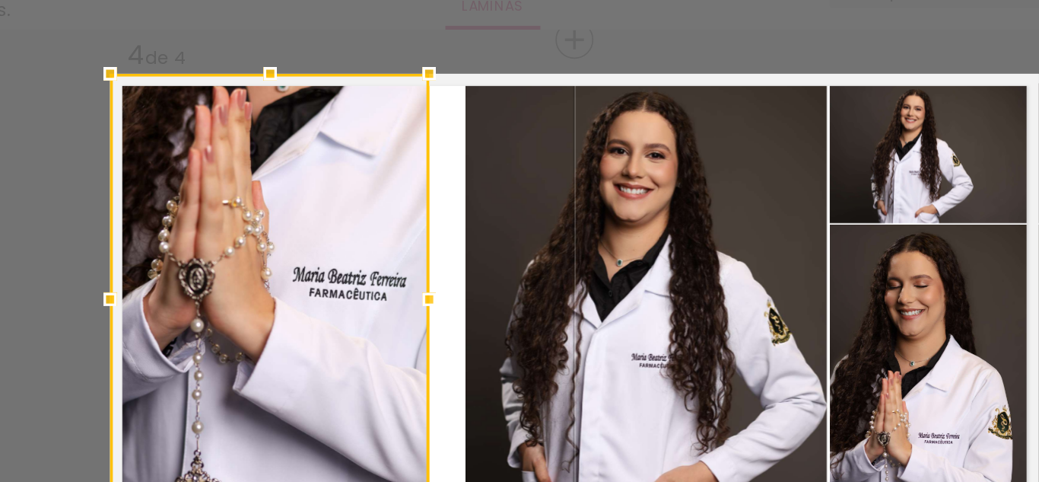
click at [429, 225] on div at bounding box center [438, 227] width 30 height 30
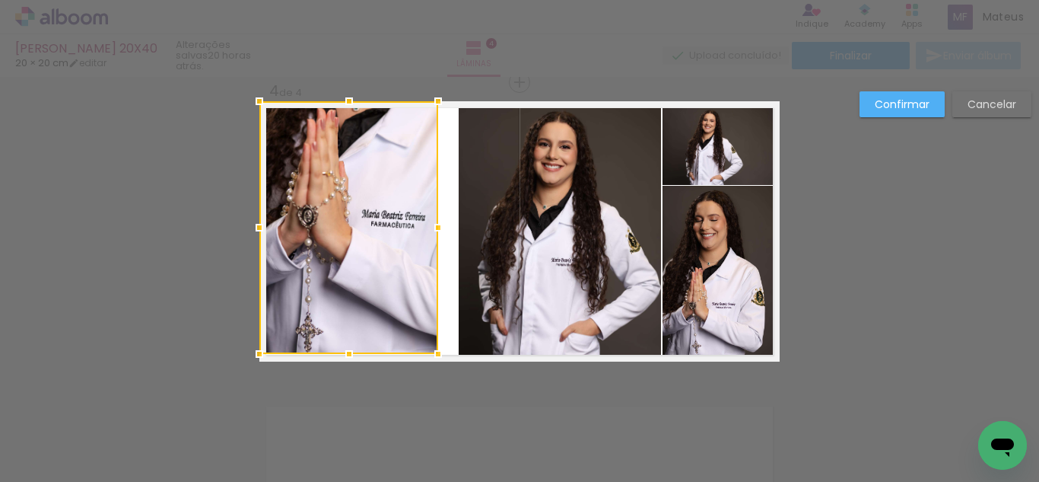
click at [360, 316] on div at bounding box center [348, 227] width 179 height 253
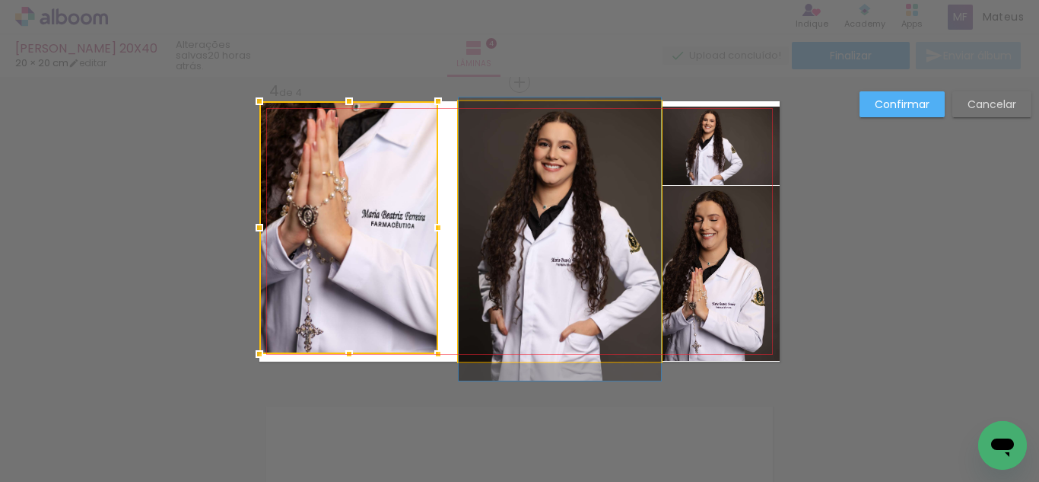
click at [466, 297] on quentale-photo at bounding box center [560, 231] width 202 height 260
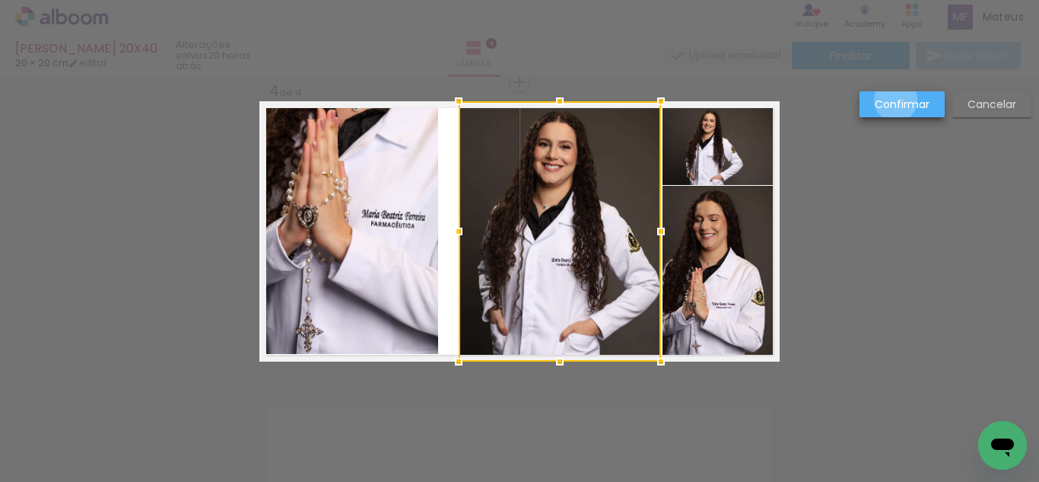
click at [0, 0] on slot "Confirmar" at bounding box center [0, 0] width 0 height 0
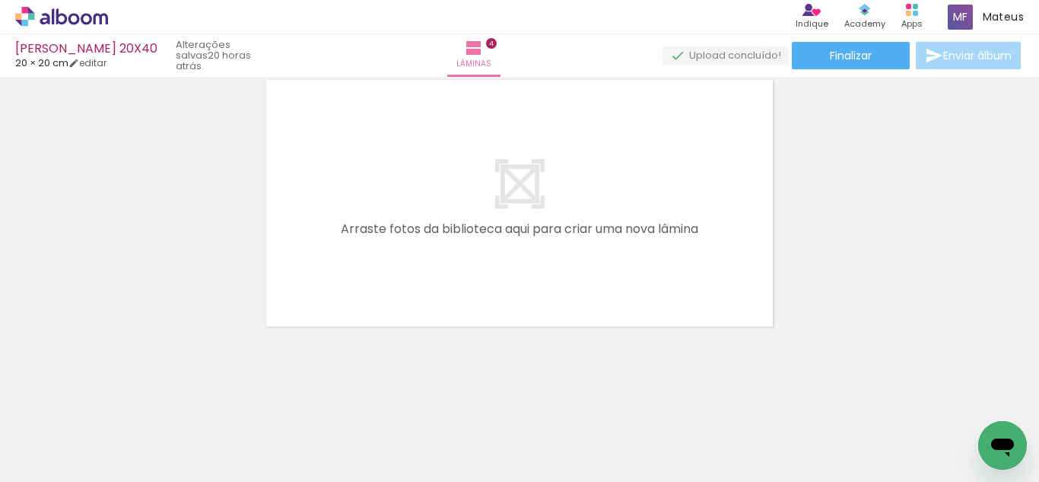
scroll to position [0, 2350]
drag, startPoint x: 305, startPoint y: 388, endPoint x: 377, endPoint y: 390, distance: 71.6
click at [387, 221] on quentale-workspace at bounding box center [519, 241] width 1039 height 482
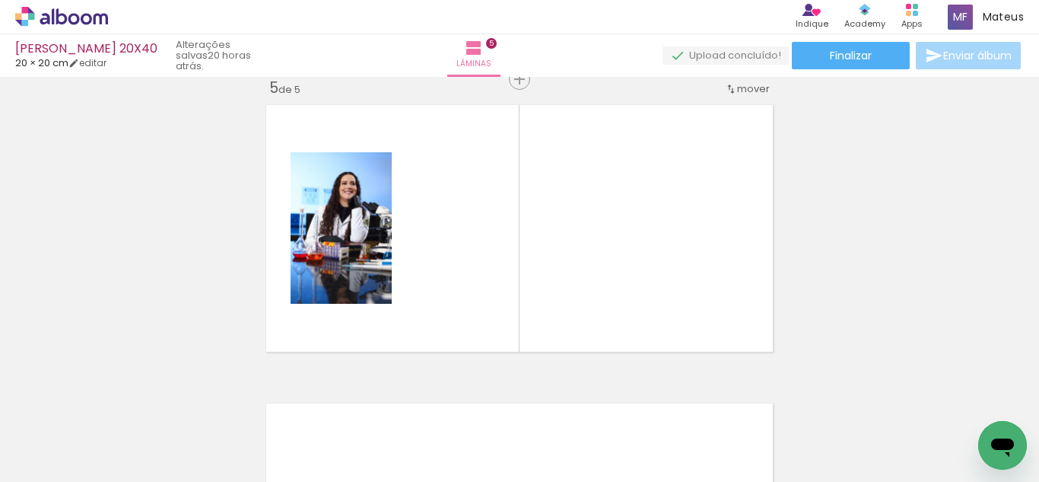
scroll to position [1213, 0]
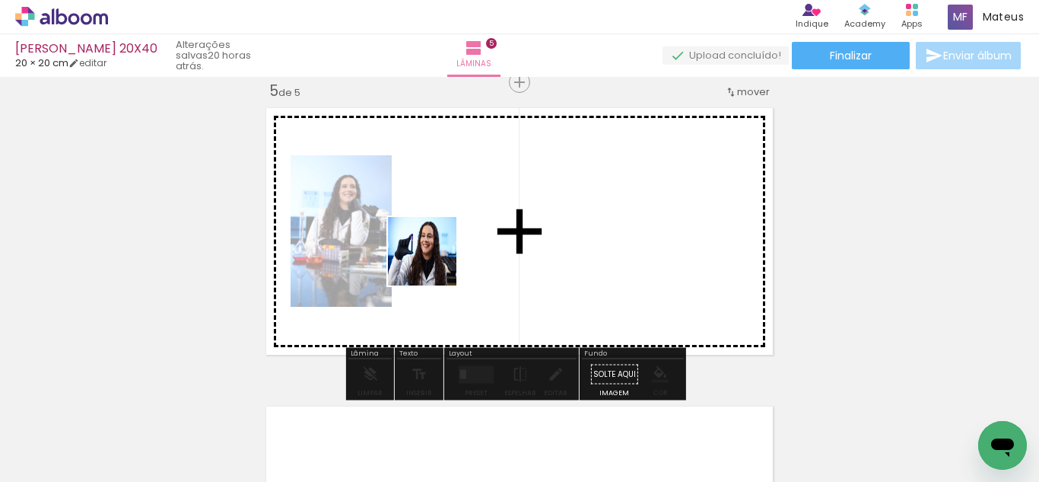
drag, startPoint x: 370, startPoint y: 409, endPoint x: 445, endPoint y: 230, distance: 194.7
click at [445, 230] on quentale-workspace at bounding box center [519, 241] width 1039 height 482
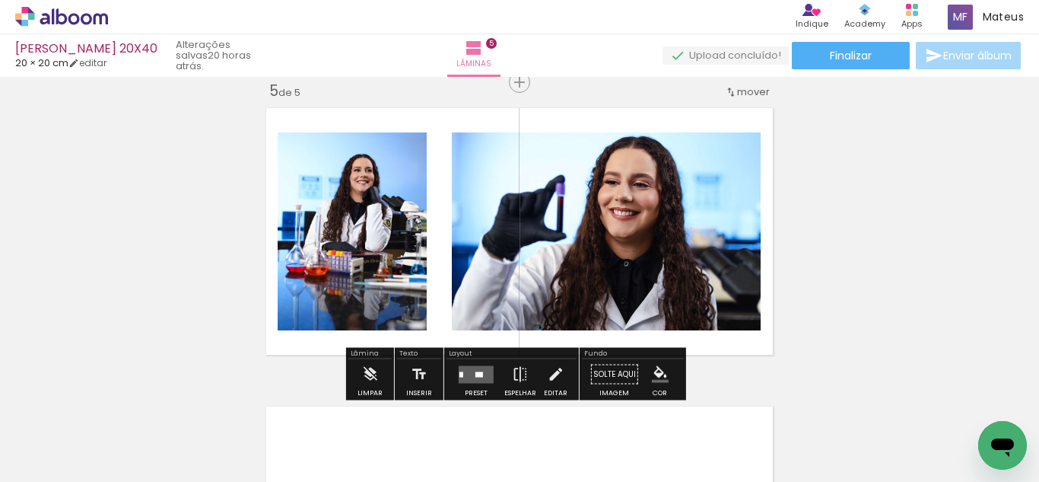
scroll to position [0, 3114]
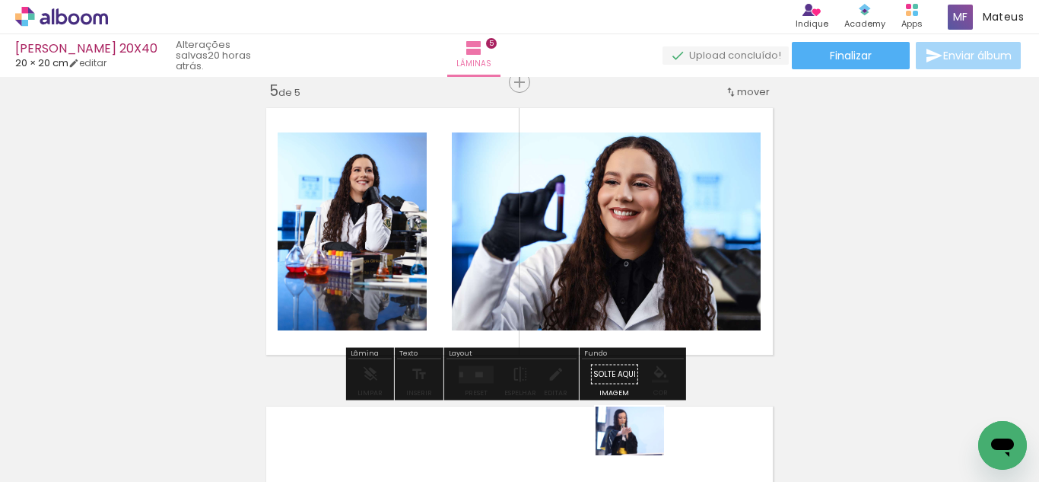
drag, startPoint x: 629, startPoint y: 387, endPoint x: 641, endPoint y: 452, distance: 65.8
click at [641, 452] on div at bounding box center [618, 430] width 75 height 54
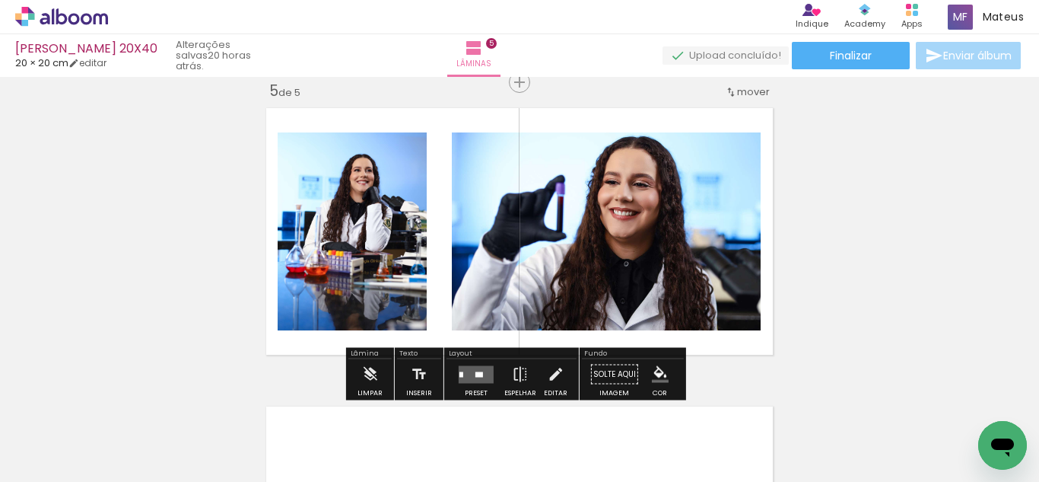
scroll to position [0, 3351]
click at [485, 376] on quentale-layouter at bounding box center [476, 374] width 35 height 18
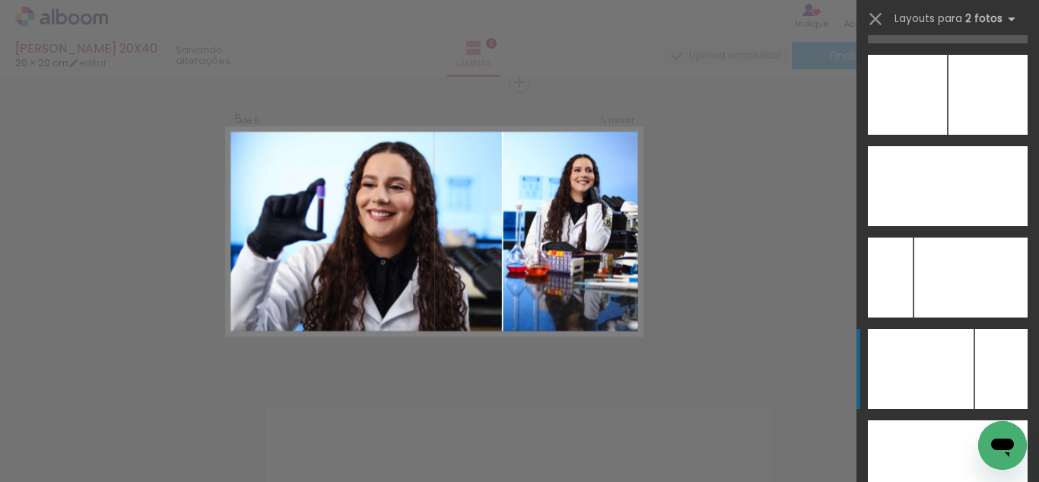
scroll to position [6839, 0]
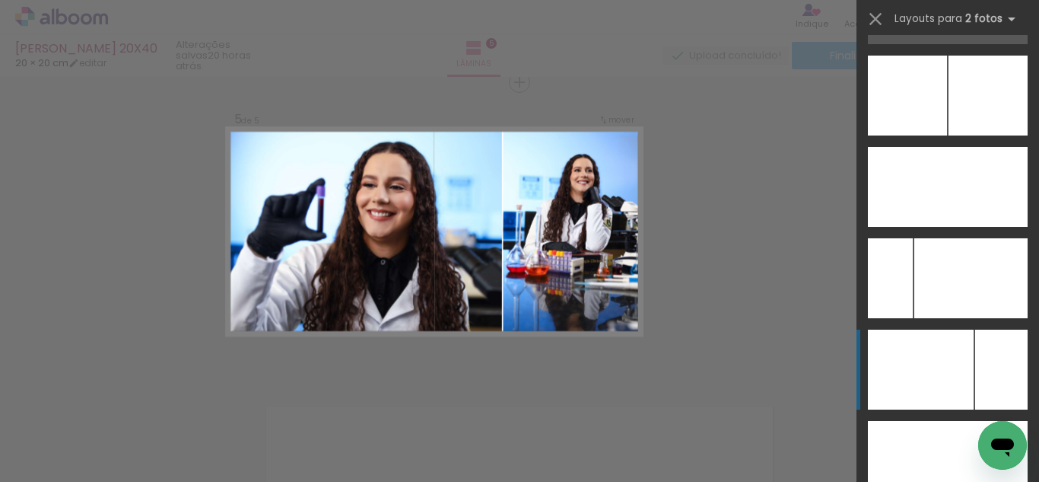
click at [958, 372] on div at bounding box center [921, 369] width 106 height 80
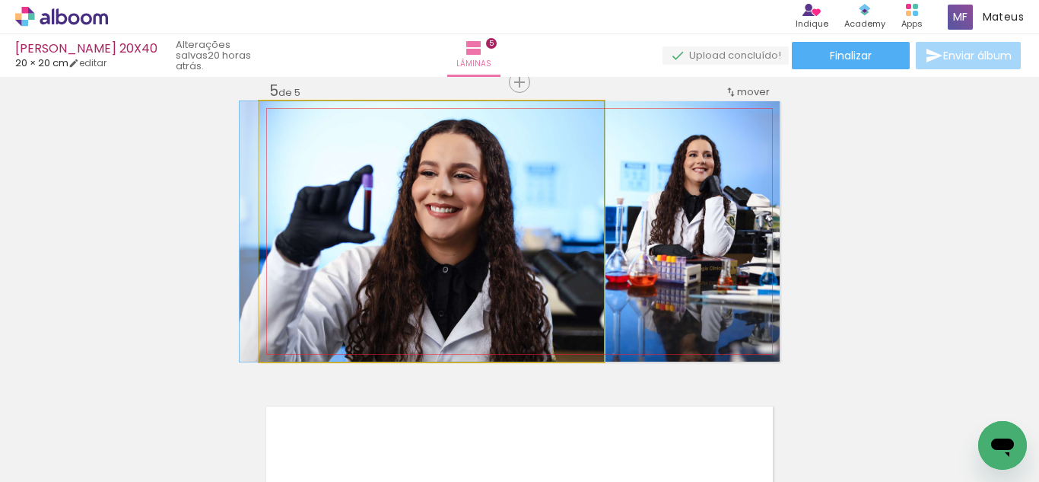
drag, startPoint x: 506, startPoint y: 257, endPoint x: 470, endPoint y: 253, distance: 36.8
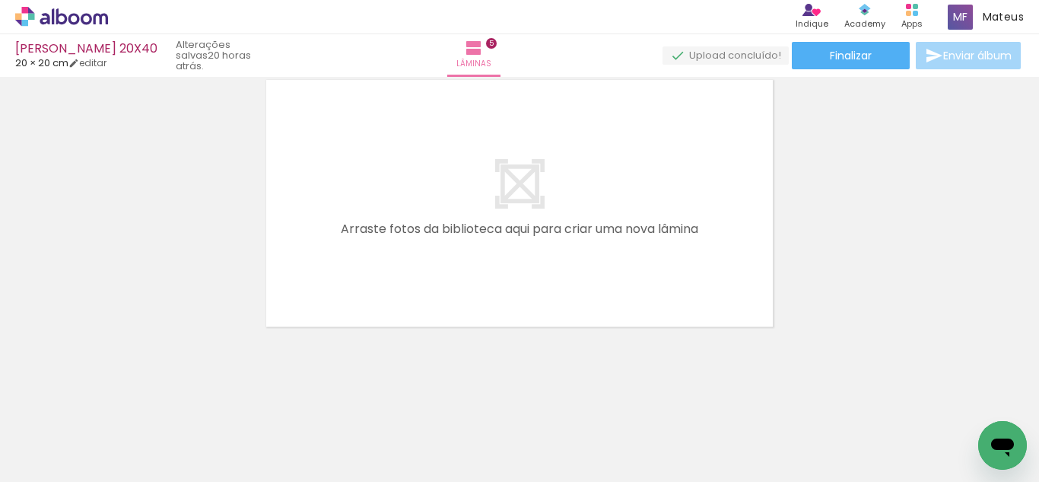
scroll to position [0, 0]
click at [245, 444] on div at bounding box center [238, 430] width 54 height 75
drag, startPoint x: 416, startPoint y: 425, endPoint x: 482, endPoint y: 354, distance: 97.5
click at [435, 251] on quentale-workspace at bounding box center [519, 241] width 1039 height 482
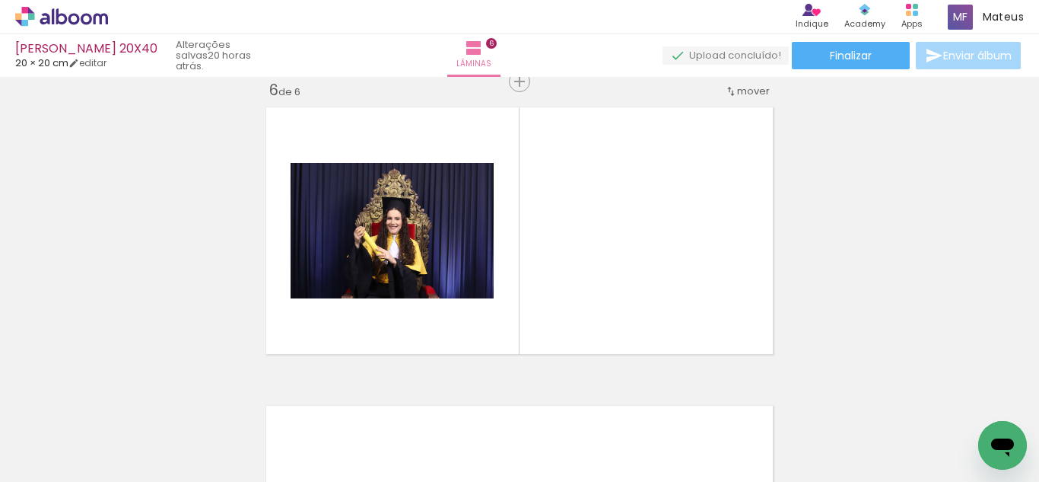
scroll to position [1511, 0]
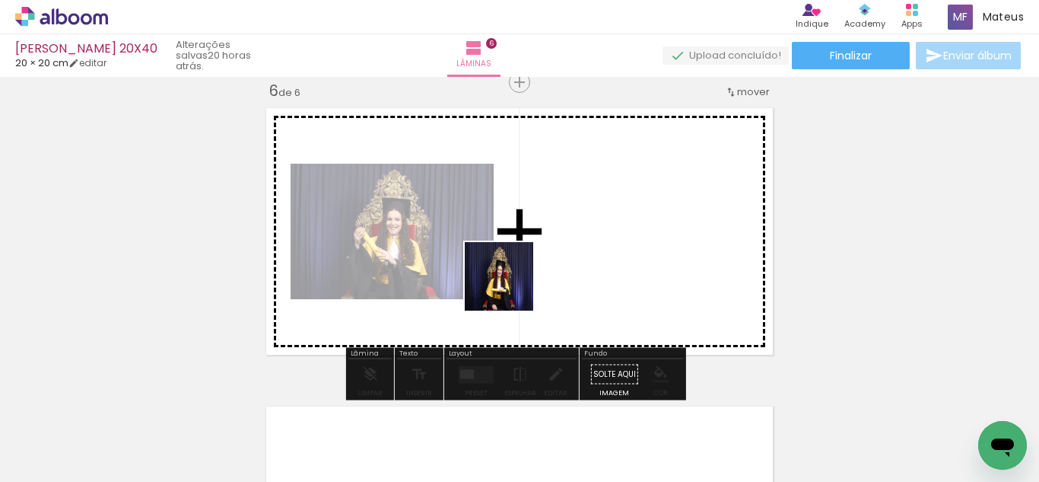
drag, startPoint x: 511, startPoint y: 288, endPoint x: 502, endPoint y: 328, distance: 41.2
click at [505, 253] on quentale-workspace at bounding box center [519, 241] width 1039 height 482
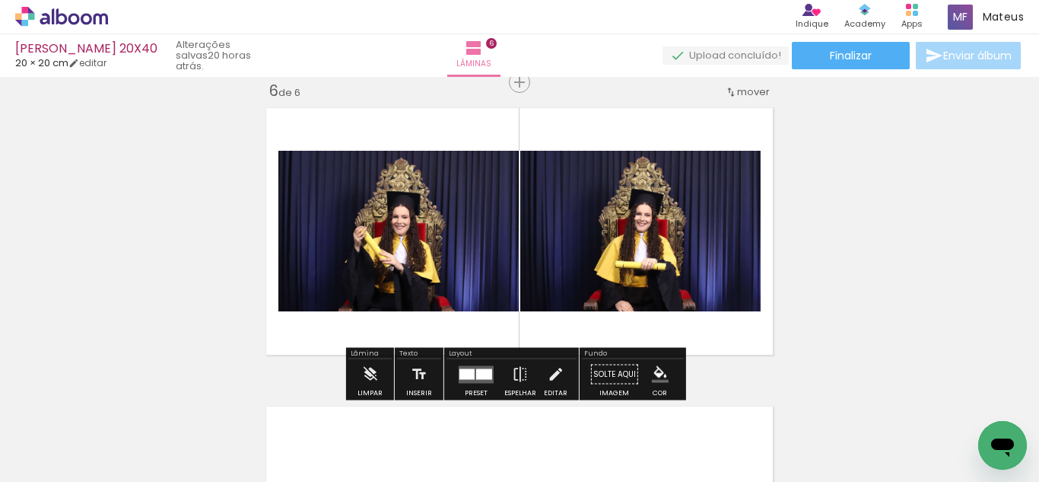
drag, startPoint x: 475, startPoint y: 374, endPoint x: 619, endPoint y: 299, distance: 162.0
click at [476, 374] on div at bounding box center [484, 373] width 16 height 11
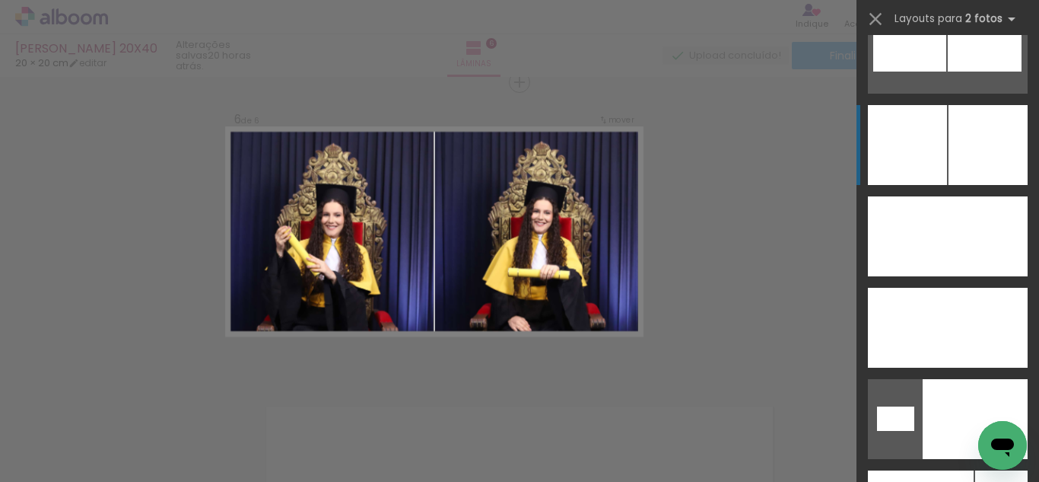
scroll to position [5056, 0]
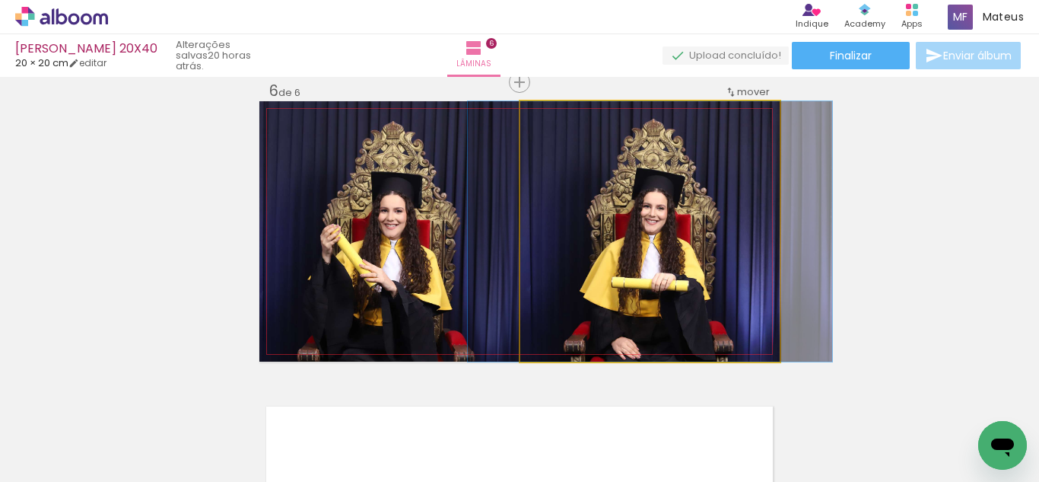
click at [708, 228] on quentale-photo at bounding box center [649, 231] width 259 height 260
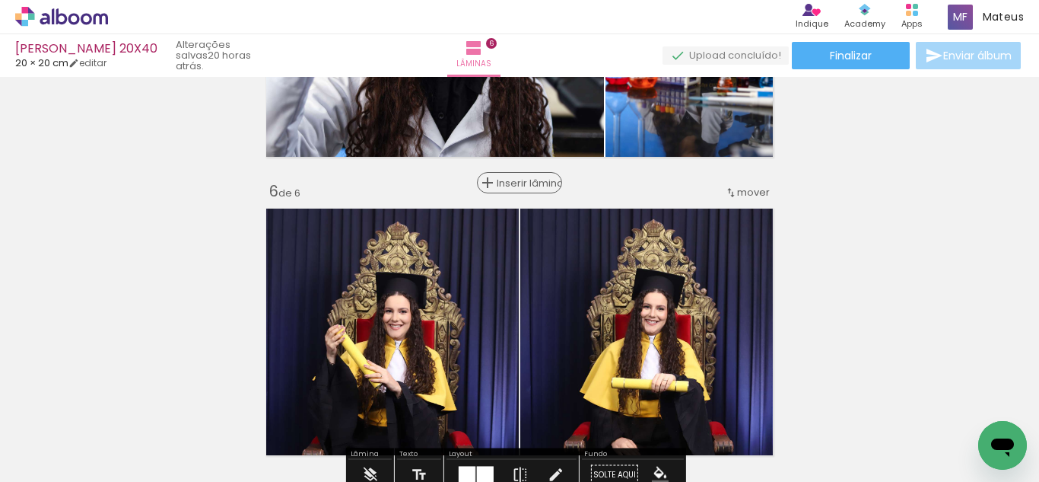
click at [514, 184] on span "Inserir lâmina" at bounding box center [526, 183] width 59 height 10
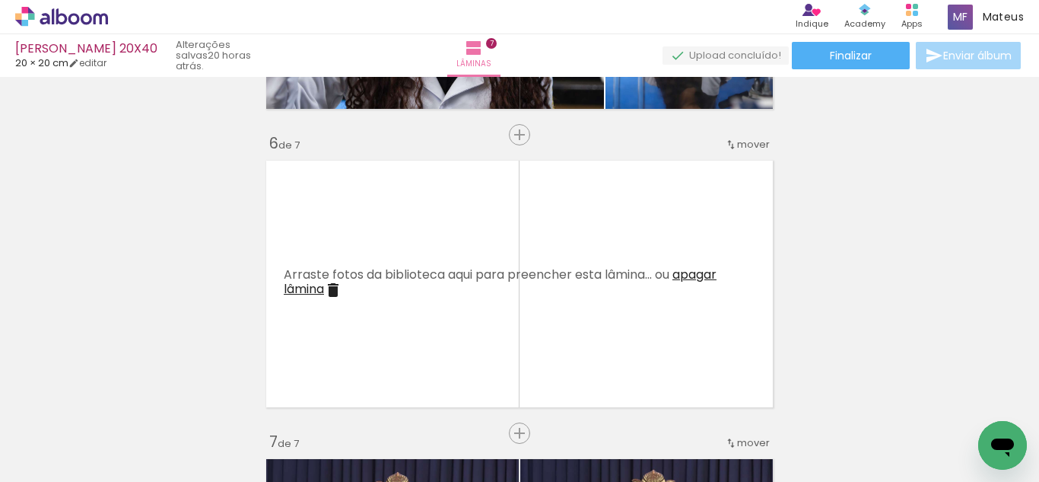
scroll to position [1459, 0]
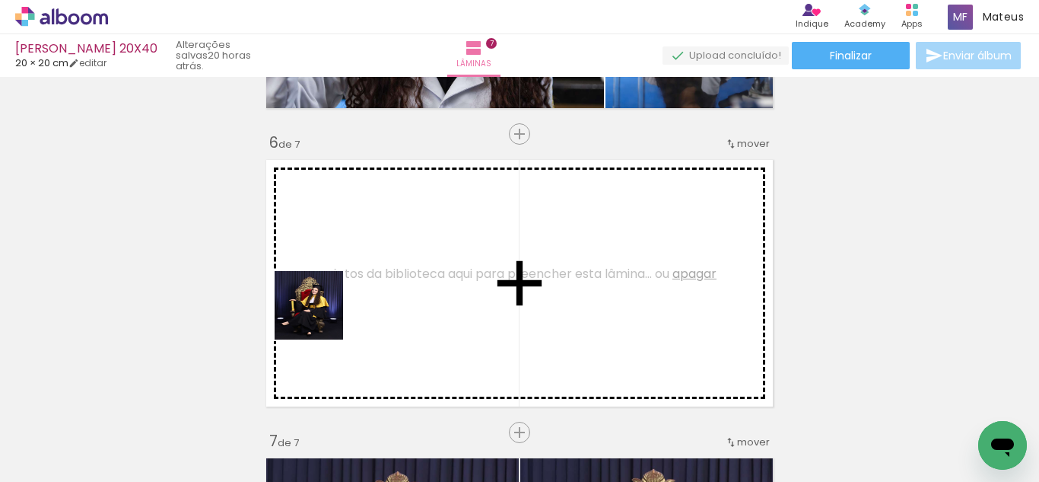
drag, startPoint x: 229, startPoint y: 431, endPoint x: 345, endPoint y: 419, distance: 116.2
click at [329, 304] on quentale-workspace at bounding box center [519, 241] width 1039 height 482
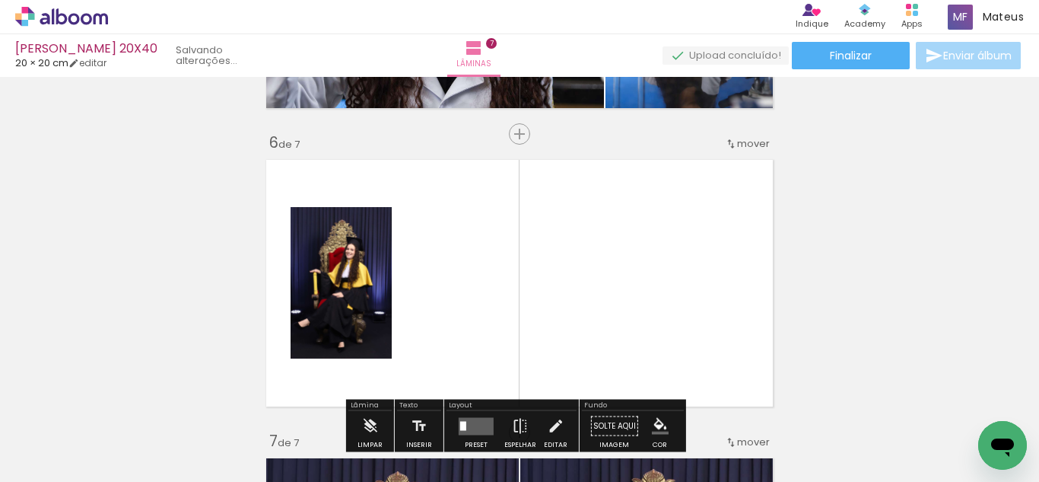
drag, startPoint x: 339, startPoint y: 425, endPoint x: 640, endPoint y: 461, distance: 302.7
click at [405, 284] on quentale-workspace at bounding box center [519, 241] width 1039 height 482
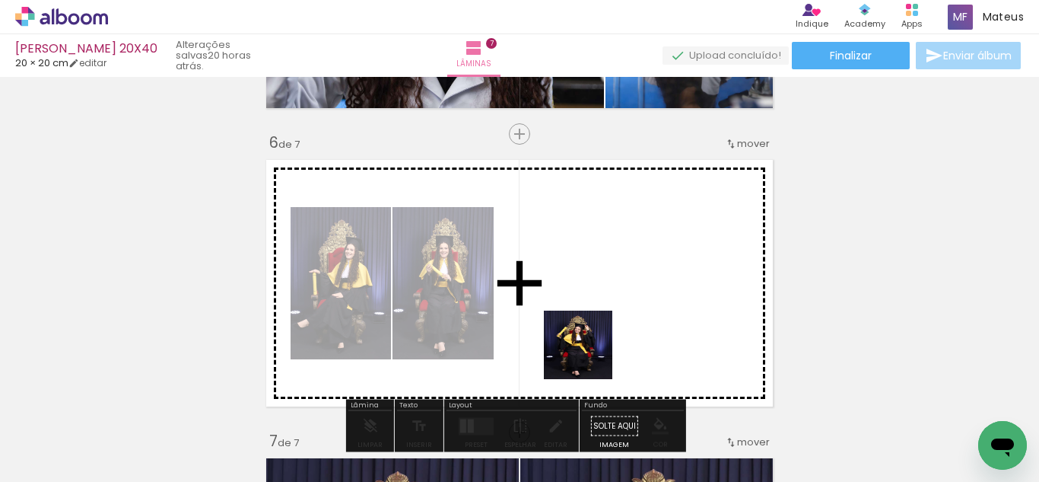
drag, startPoint x: 590, startPoint y: 356, endPoint x: 564, endPoint y: 383, distance: 37.1
click at [587, 300] on quentale-workspace at bounding box center [519, 241] width 1039 height 482
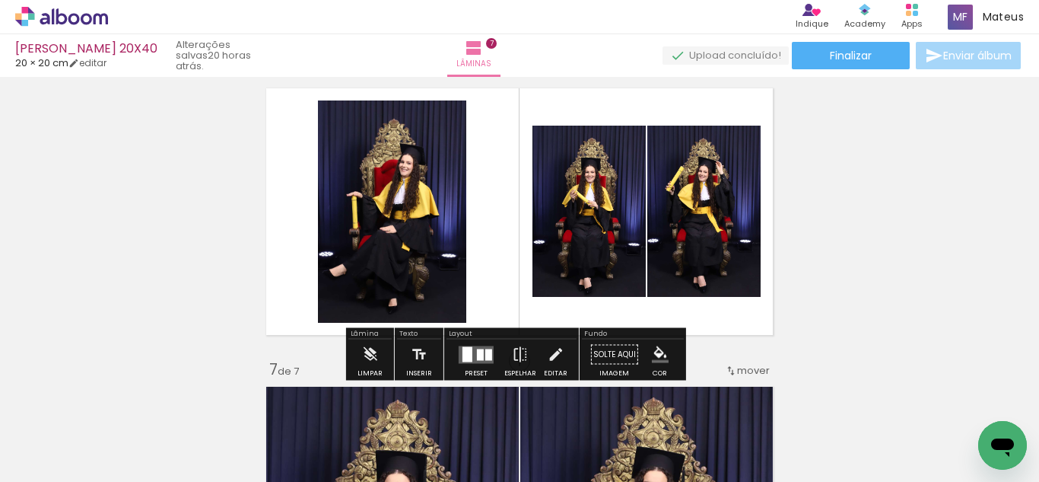
scroll to position [1534, 0]
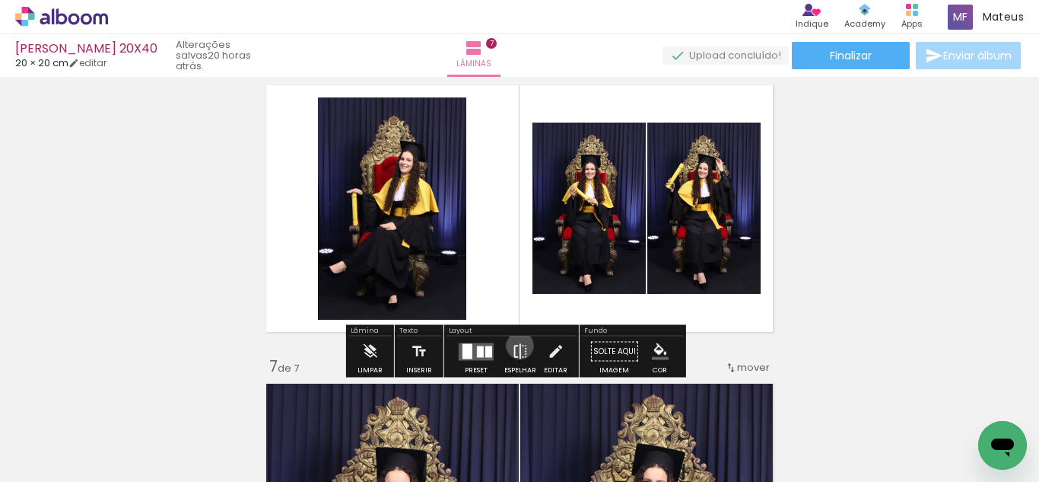
click at [517, 345] on iron-icon at bounding box center [520, 351] width 17 height 30
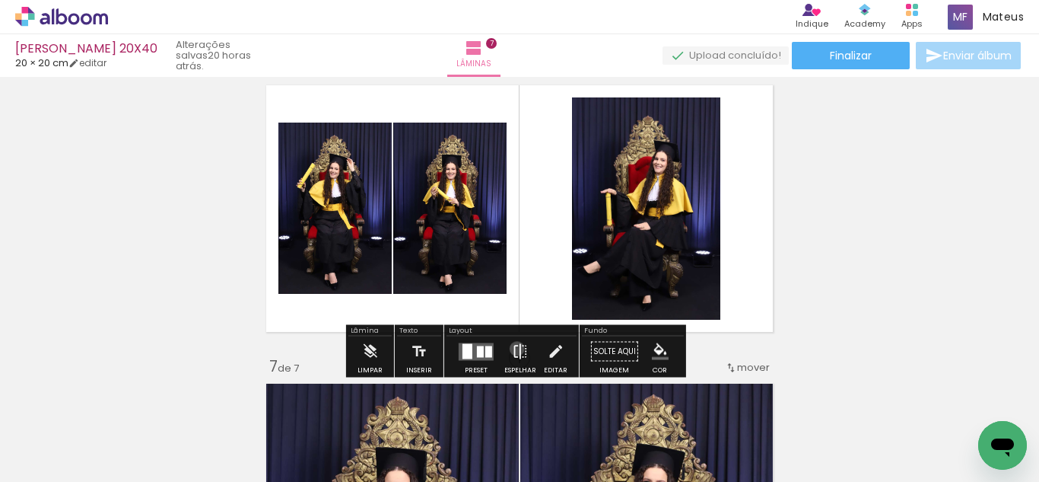
click at [514, 349] on iron-icon at bounding box center [520, 351] width 17 height 30
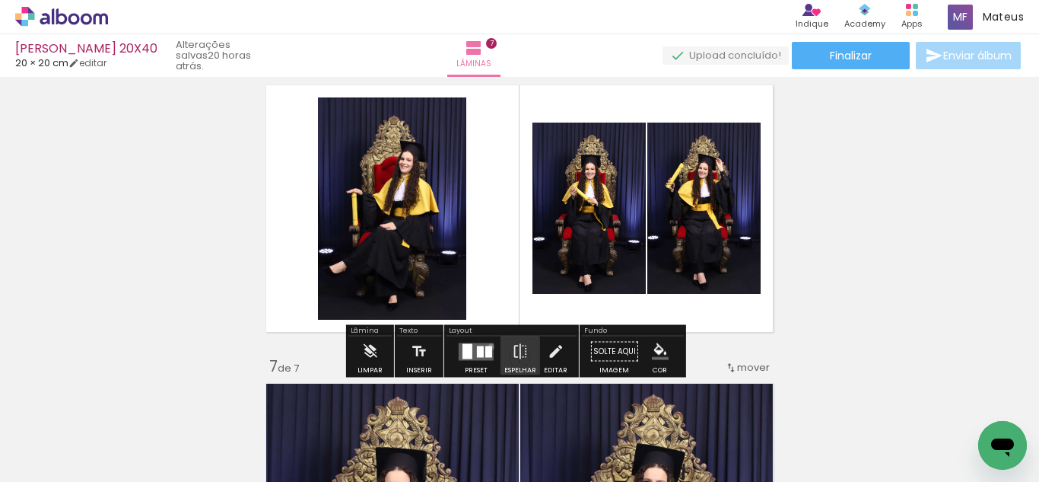
click at [488, 346] on div at bounding box center [488, 350] width 7 height 11
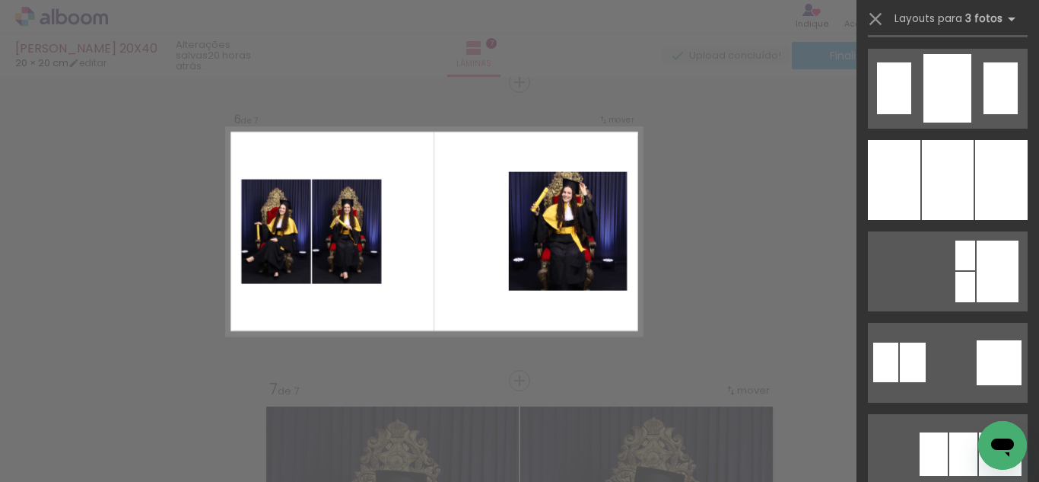
scroll to position [1275, 0]
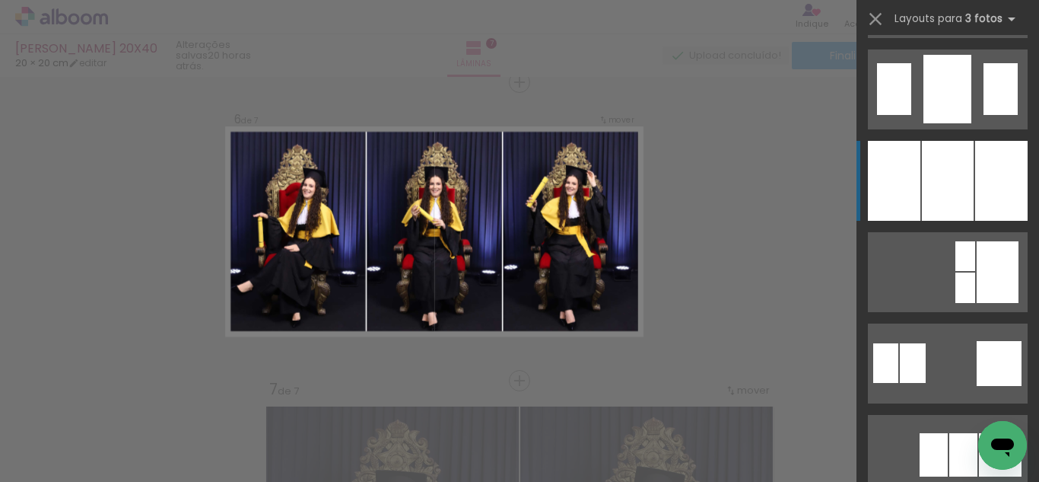
click at [942, 199] on div at bounding box center [948, 181] width 52 height 80
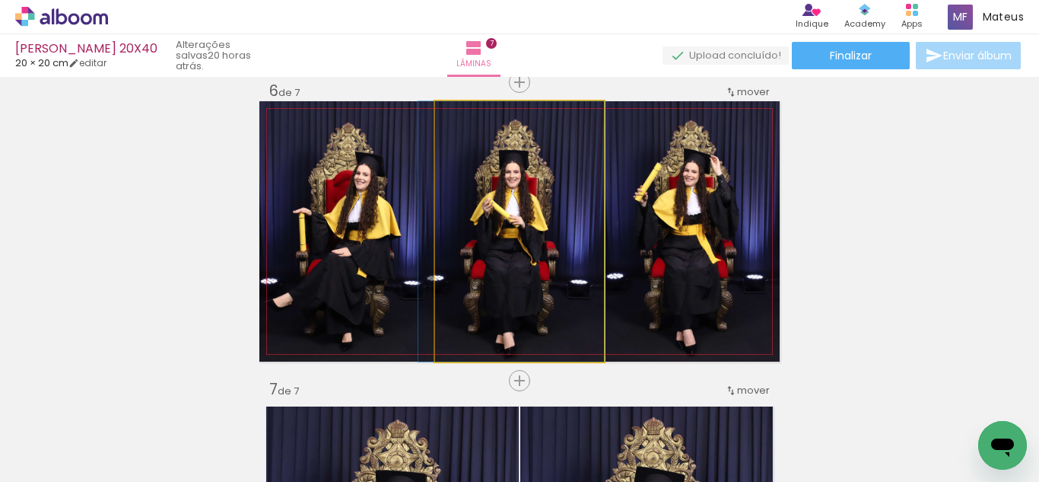
drag, startPoint x: 533, startPoint y: 224, endPoint x: 471, endPoint y: 224, distance: 61.6
click at [512, 228] on quentale-photo at bounding box center [519, 231] width 169 height 260
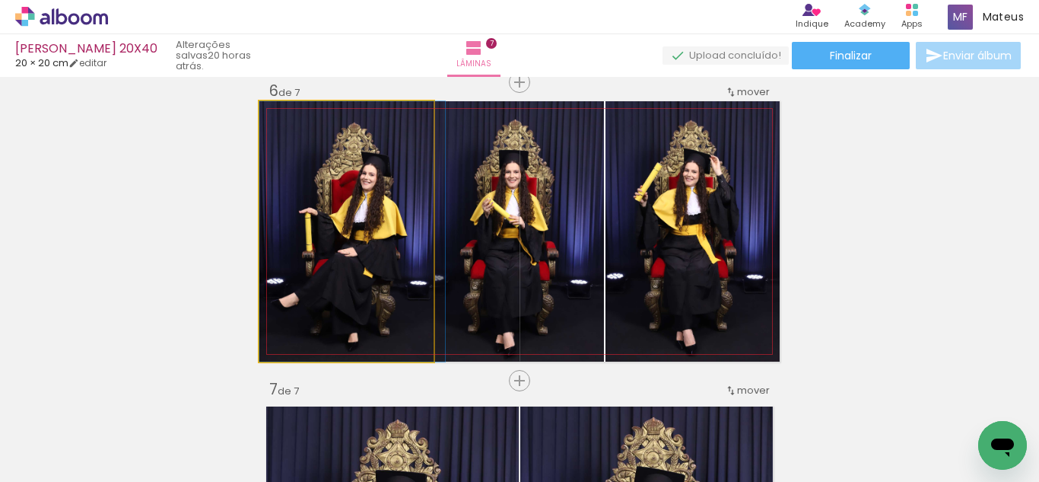
drag, startPoint x: 358, startPoint y: 242, endPoint x: 567, endPoint y: 247, distance: 209.3
click at [0, 0] on slot at bounding box center [0, 0] width 0 height 0
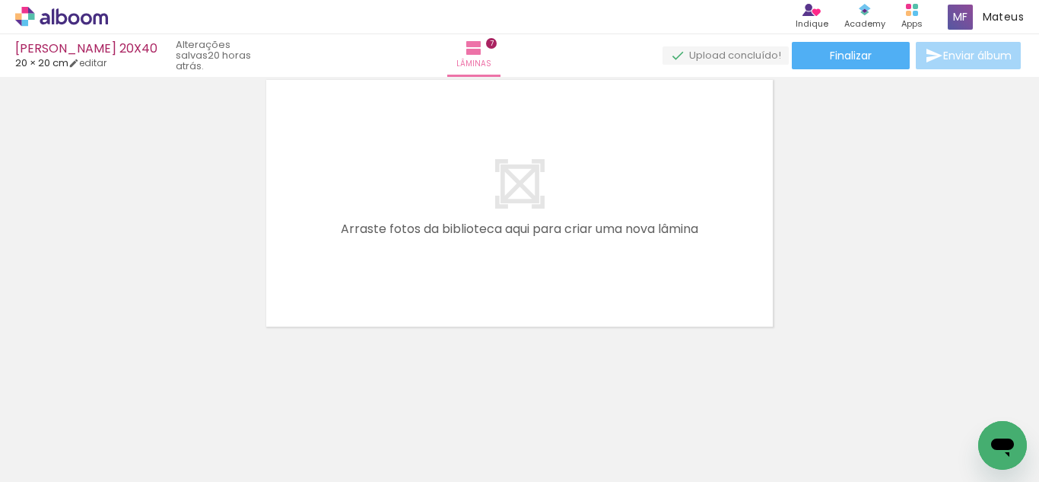
scroll to position [0, 521]
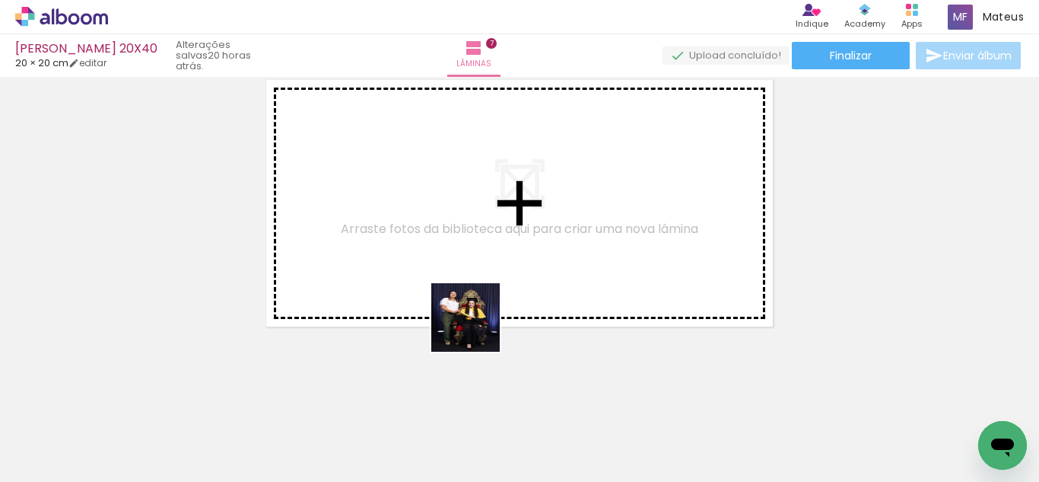
drag, startPoint x: 485, startPoint y: 454, endPoint x: 565, endPoint y: 450, distance: 79.2
click at [476, 312] on quentale-workspace at bounding box center [519, 241] width 1039 height 482
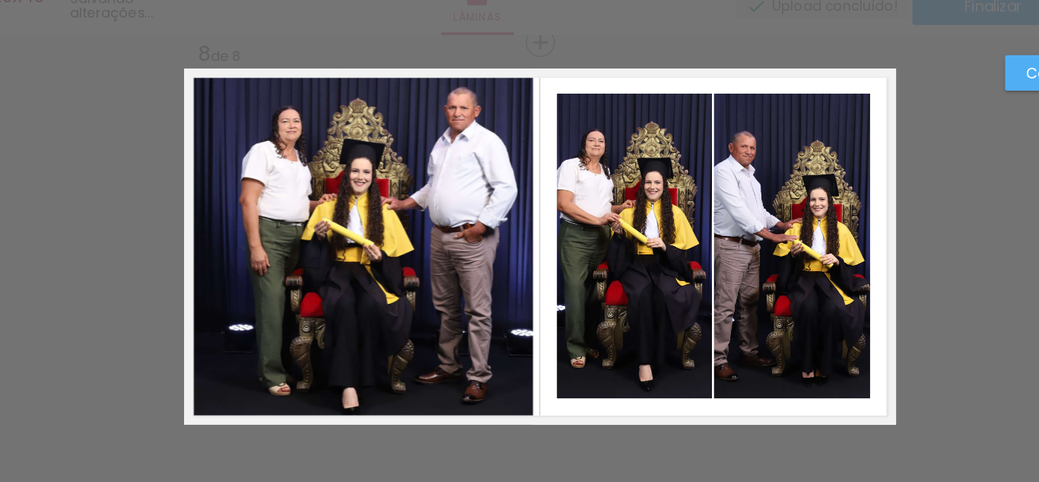
scroll to position [0, 916]
click at [495, 228] on quentale-photo at bounding box center [386, 231] width 255 height 260
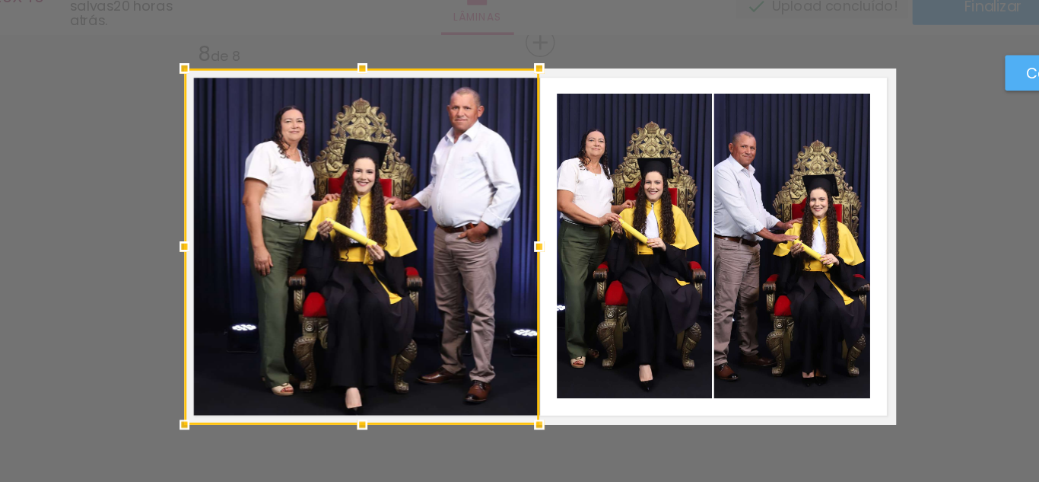
click at [511, 228] on div at bounding box center [519, 231] width 30 height 30
click at [444, 228] on div at bounding box center [388, 231] width 259 height 260
click at [549, 206] on quentale-photo at bounding box center [588, 230] width 113 height 223
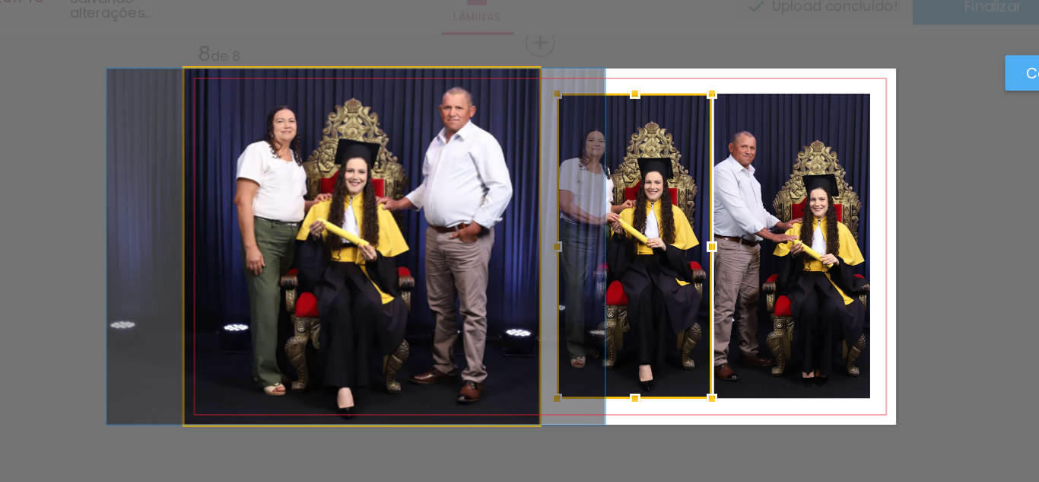
drag, startPoint x: 478, startPoint y: 210, endPoint x: 472, endPoint y: 195, distance: 16.4
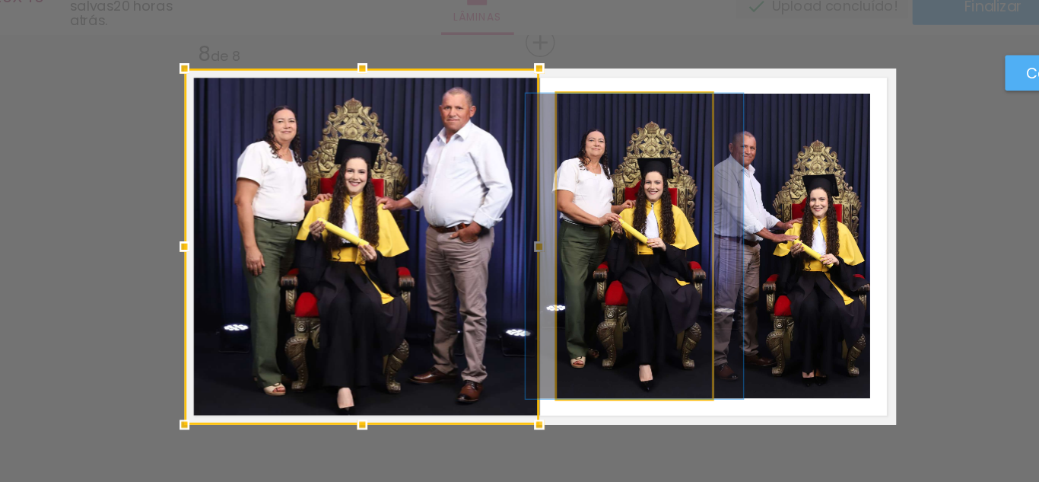
click at [582, 214] on quentale-photo at bounding box center [588, 230] width 113 height 223
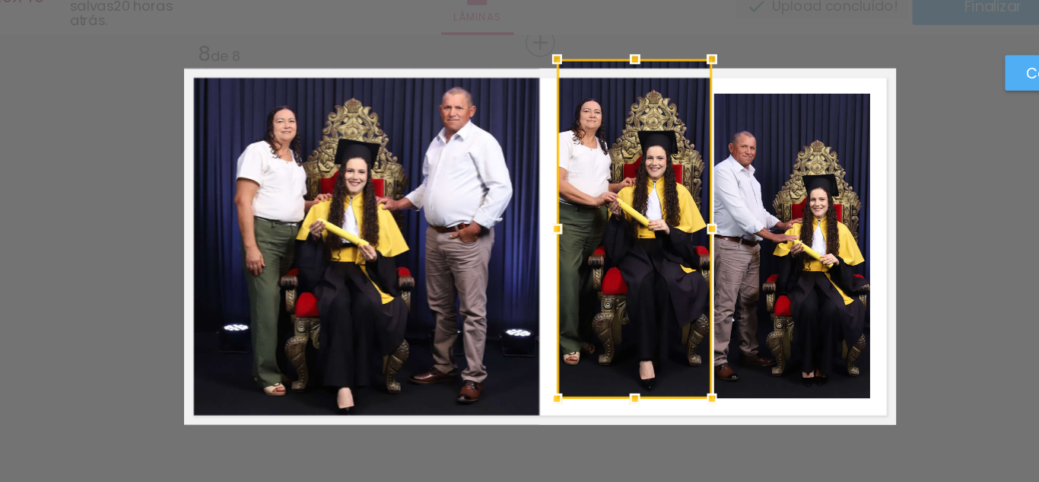
drag, startPoint x: 580, startPoint y: 104, endPoint x: 584, endPoint y: 78, distance: 26.2
click at [584, 79] on div at bounding box center [589, 94] width 30 height 30
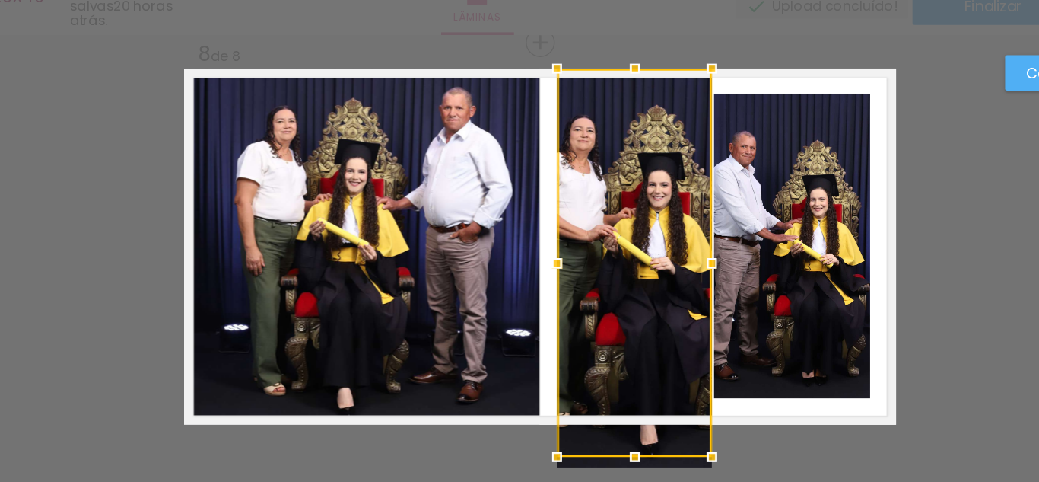
drag, startPoint x: 581, startPoint y: 339, endPoint x: 653, endPoint y: 260, distance: 106.1
click at [584, 357] on div at bounding box center [588, 243] width 113 height 284
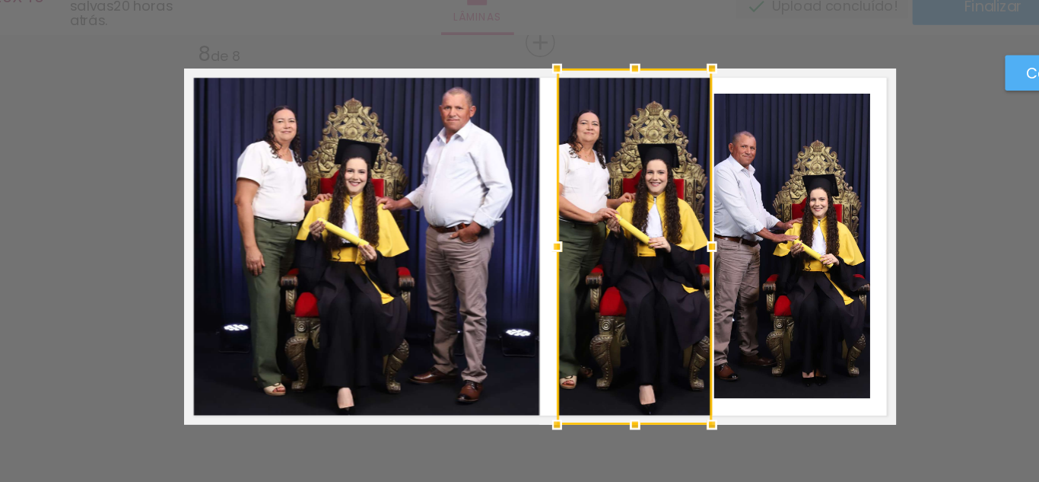
click at [673, 247] on quentale-photo at bounding box center [704, 230] width 114 height 223
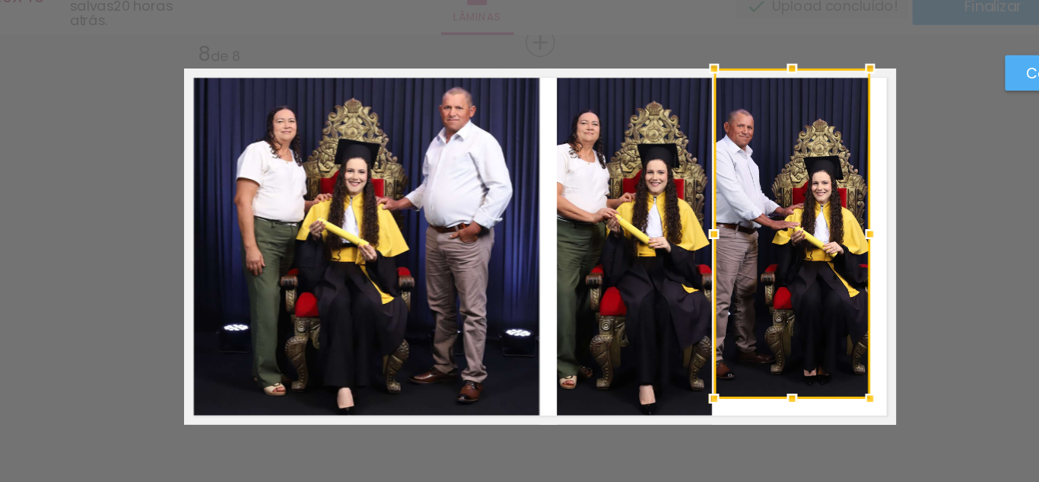
drag, startPoint x: 698, startPoint y: 115, endPoint x: 702, endPoint y: 55, distance: 60.2
click at [702, 0] on div "[PERSON_NAME] 20X40 20 × 20 cm editar 20 horas atrás. Lâminas 8 Finalizar Envia…" at bounding box center [519, 0] width 1039 height 0
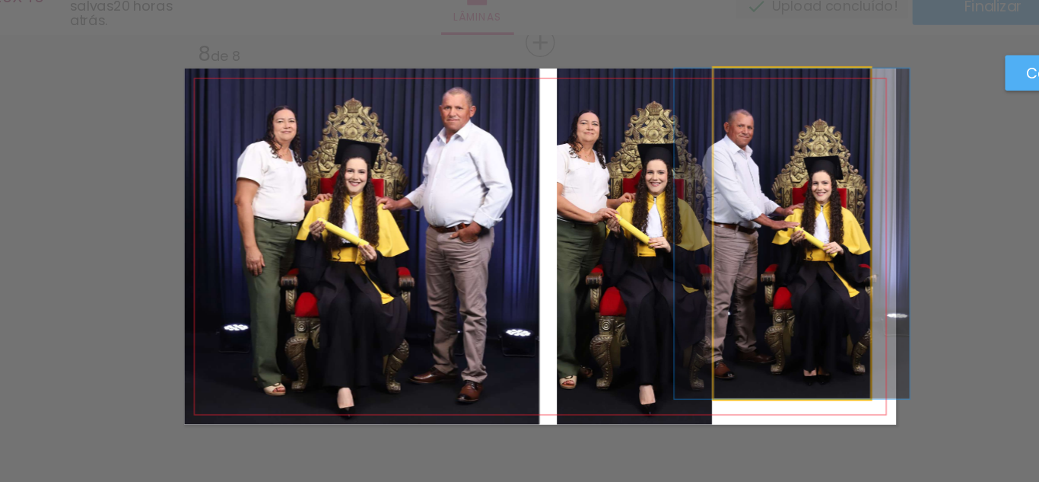
drag, startPoint x: 718, startPoint y: 195, endPoint x: 729, endPoint y: 302, distance: 107.8
click at [718, 196] on quentale-photo at bounding box center [704, 221] width 114 height 241
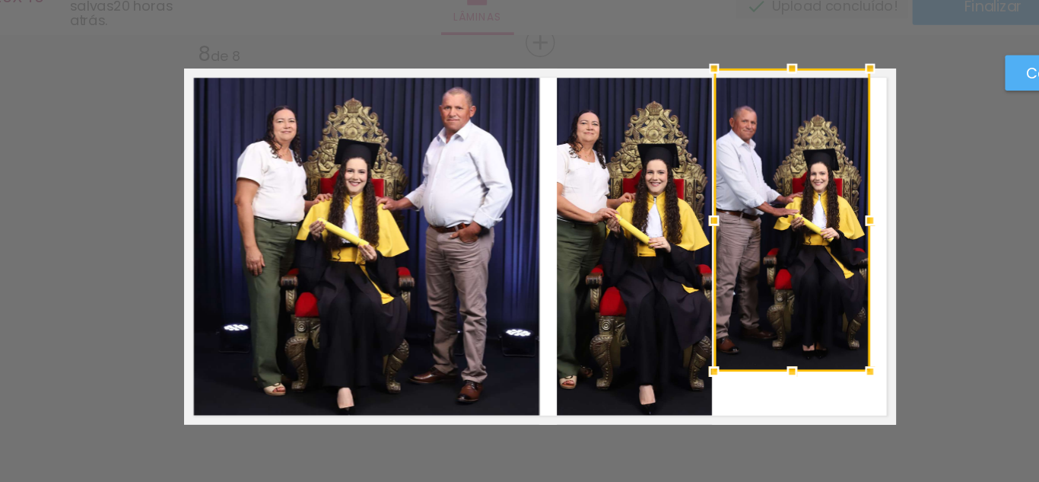
drag, startPoint x: 702, startPoint y: 334, endPoint x: 704, endPoint y: 370, distance: 35.8
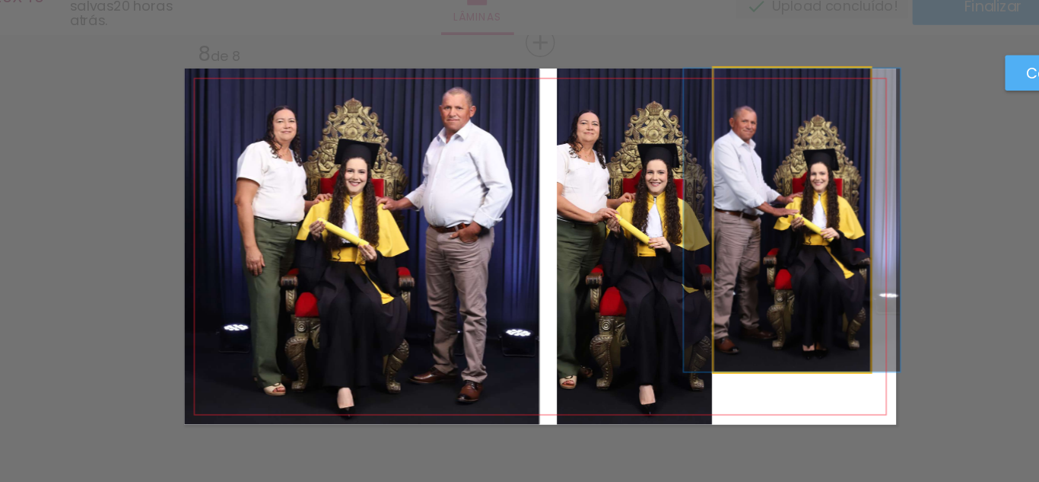
click at [699, 310] on quentale-photo at bounding box center [704, 211] width 114 height 221
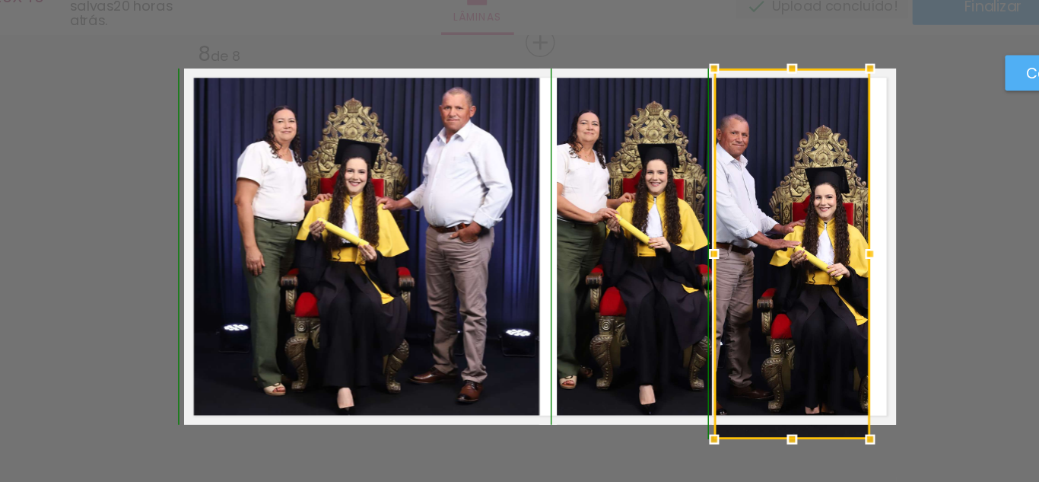
drag, startPoint x: 699, startPoint y: 326, endPoint x: 702, endPoint y: 382, distance: 56.4
click at [702, 382] on div at bounding box center [704, 372] width 30 height 30
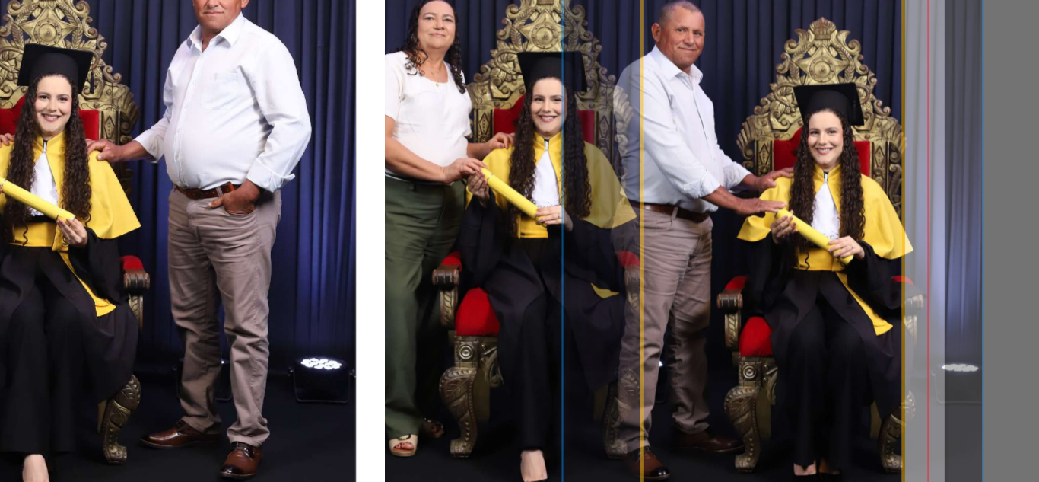
drag, startPoint x: 723, startPoint y: 258, endPoint x: 770, endPoint y: 246, distance: 48.7
click at [724, 258] on quentale-photo at bounding box center [704, 231] width 114 height 260
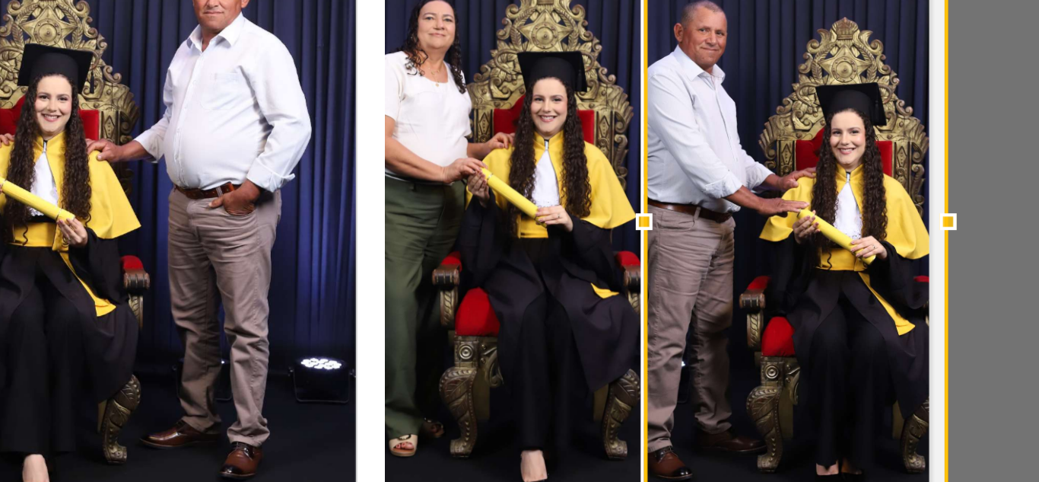
drag, startPoint x: 761, startPoint y: 231, endPoint x: 771, endPoint y: 231, distance: 9.9
click at [771, 231] on div at bounding box center [781, 231] width 30 height 30
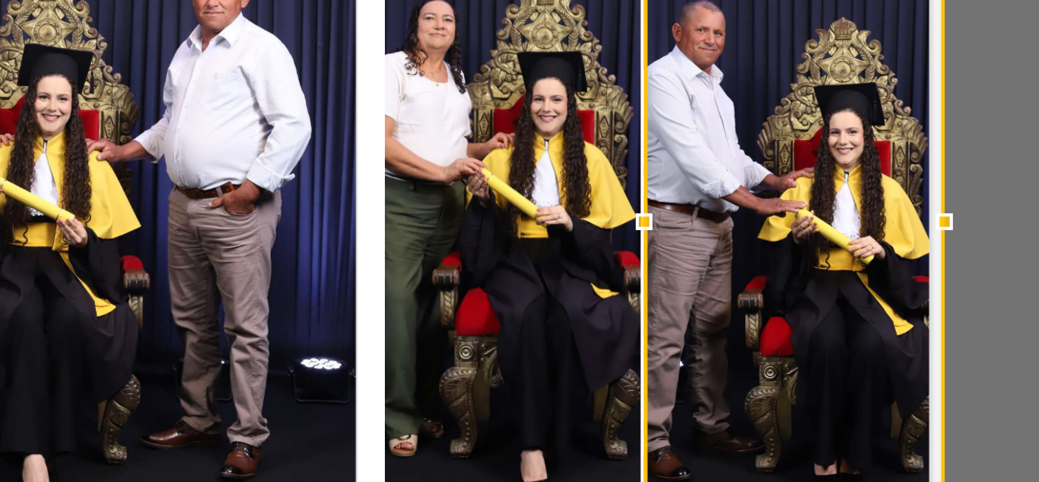
click at [561, 235] on quentale-photo at bounding box center [588, 231] width 113 height 260
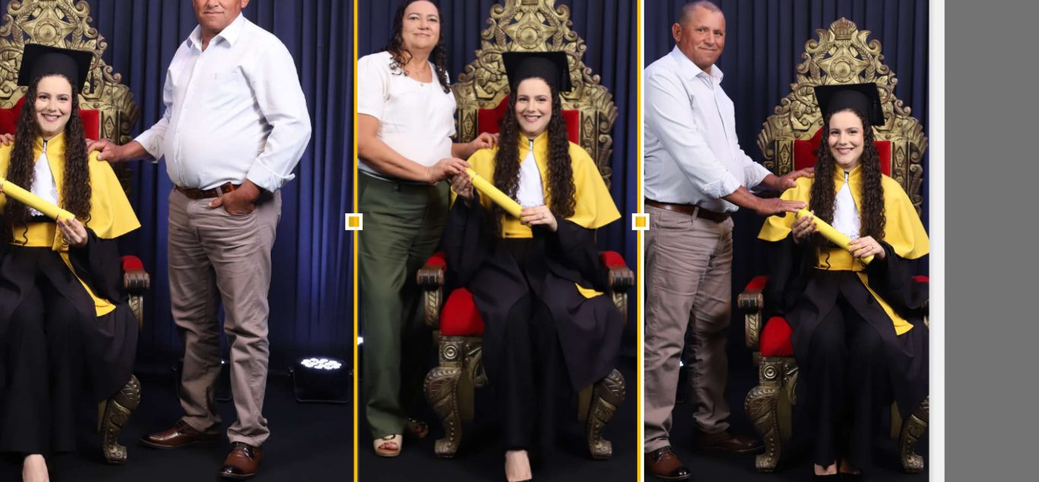
click at [517, 233] on div at bounding box center [518, 231] width 30 height 30
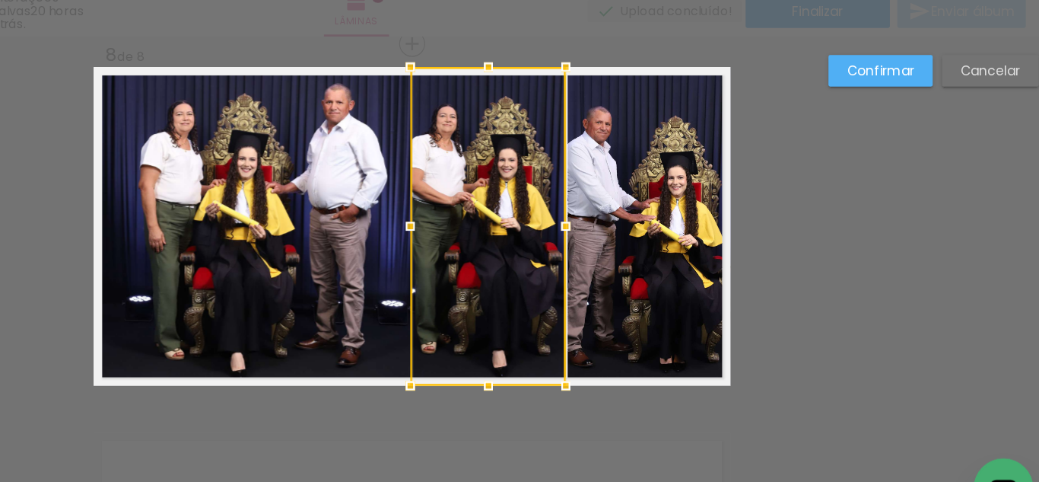
click at [416, 248] on quentale-photo at bounding box center [388, 231] width 259 height 260
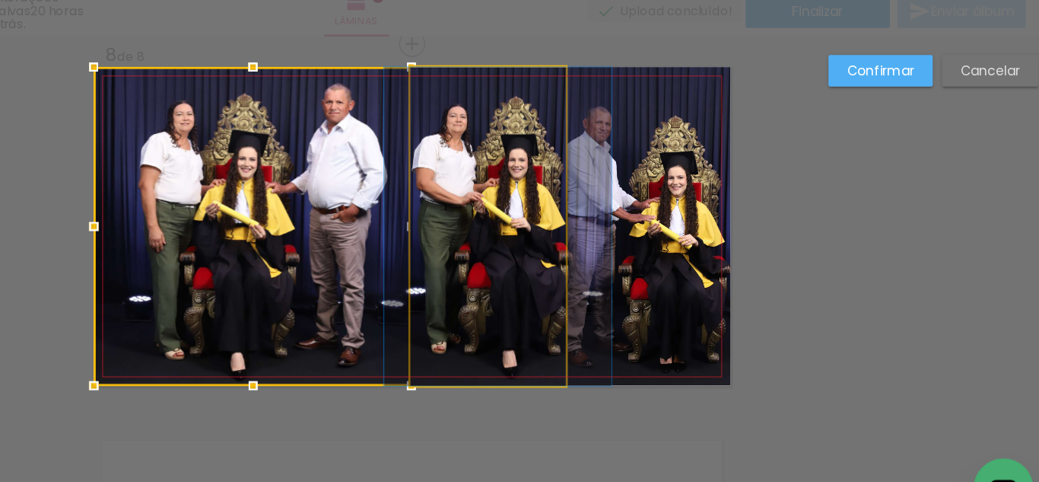
drag, startPoint x: 543, startPoint y: 241, endPoint x: 551, endPoint y: 241, distance: 8.4
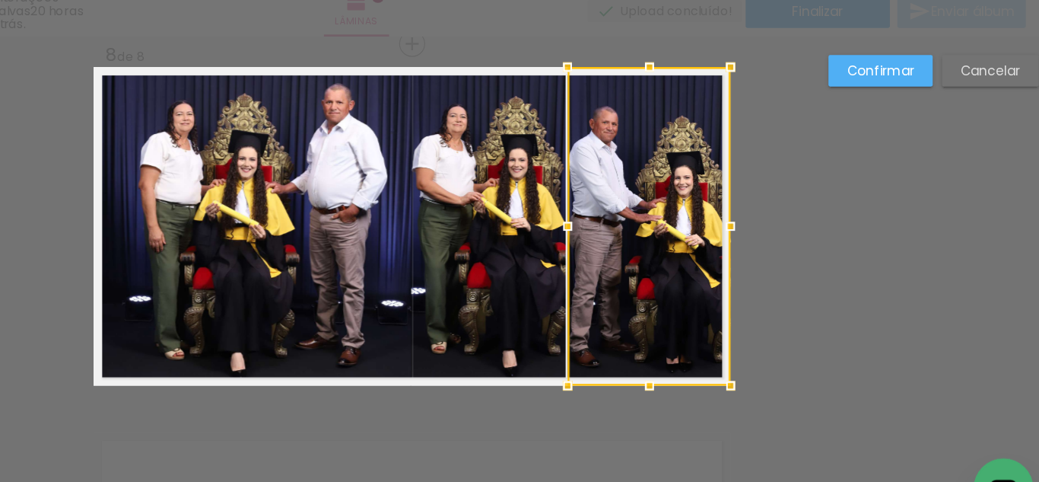
drag, startPoint x: 890, startPoint y: 99, endPoint x: 856, endPoint y: 126, distance: 43.4
click at [0, 0] on slot "Confirmar" at bounding box center [0, 0] width 0 height 0
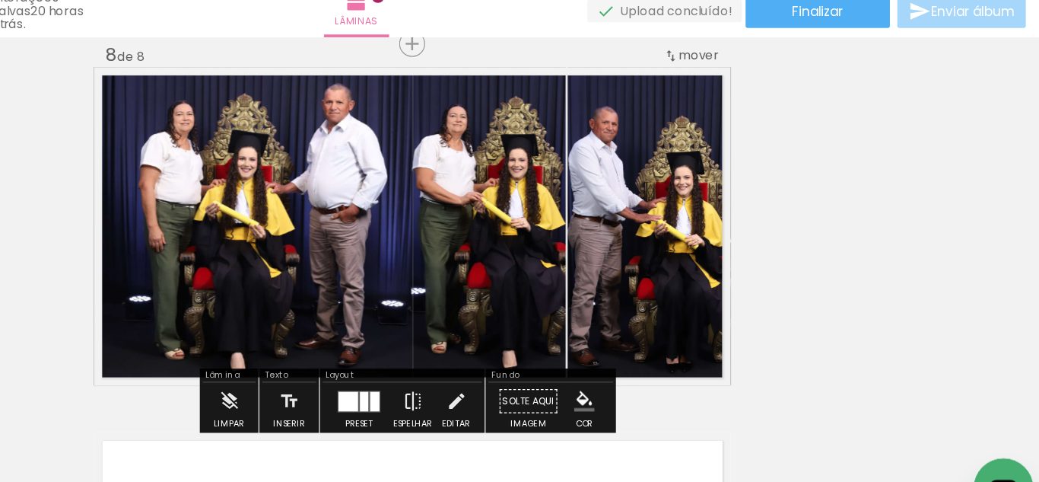
click at [718, 206] on quentale-photo at bounding box center [713, 231] width 133 height 260
click at [563, 368] on paper-button "Editar" at bounding box center [555, 378] width 31 height 39
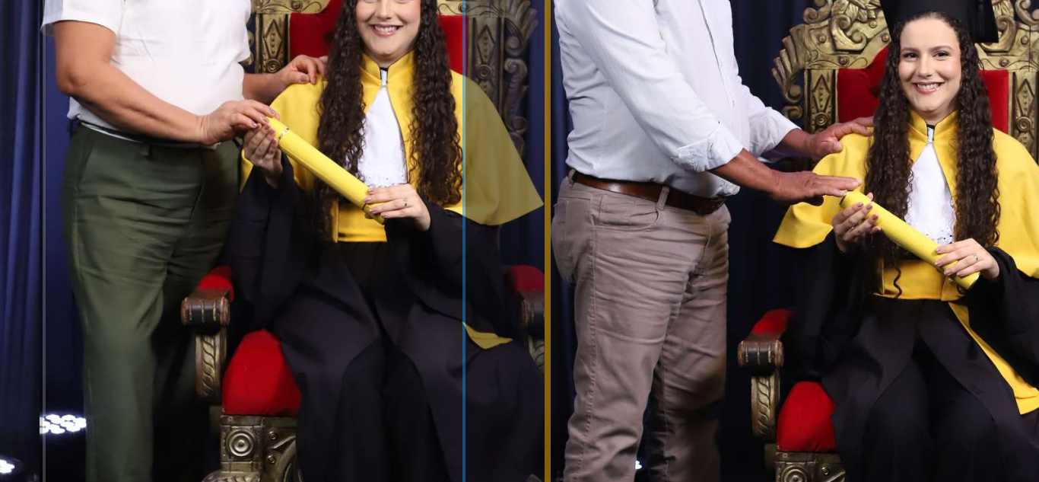
drag, startPoint x: 652, startPoint y: 234, endPoint x: 664, endPoint y: 230, distance: 13.0
click at [653, 234] on quentale-photo at bounding box center [713, 231] width 133 height 260
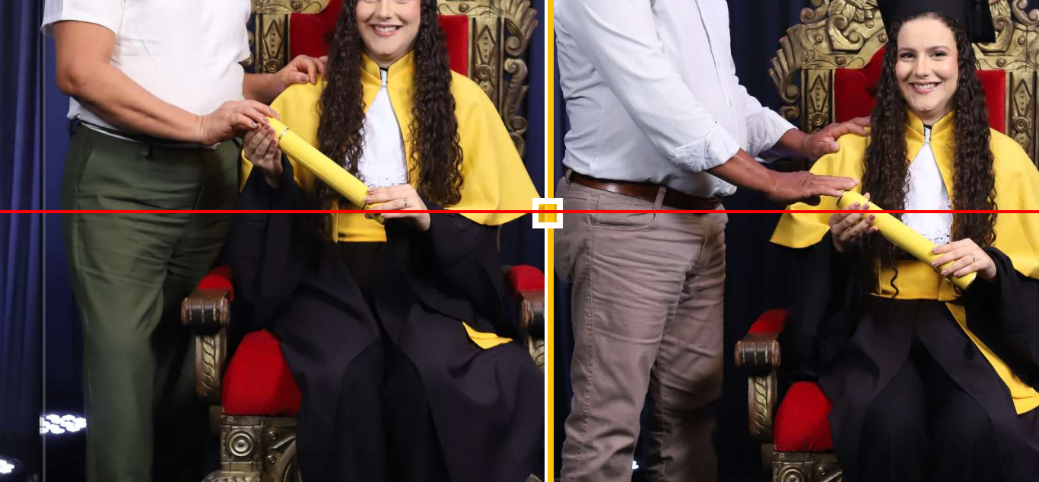
drag, startPoint x: 669, startPoint y: 228, endPoint x: 660, endPoint y: 229, distance: 9.2
click at [668, 228] on div at bounding box center [712, 231] width 133 height 260
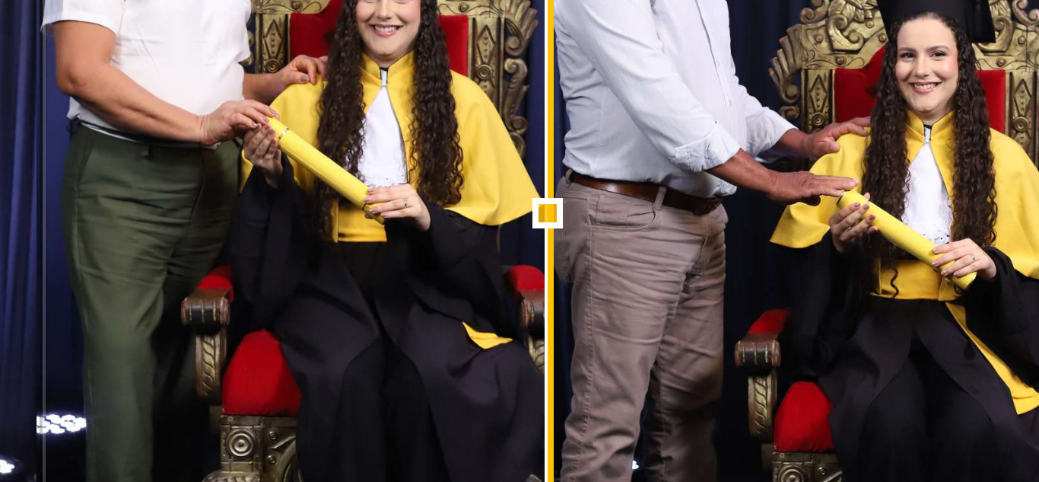
click at [617, 234] on quentale-photo at bounding box center [581, 231] width 127 height 260
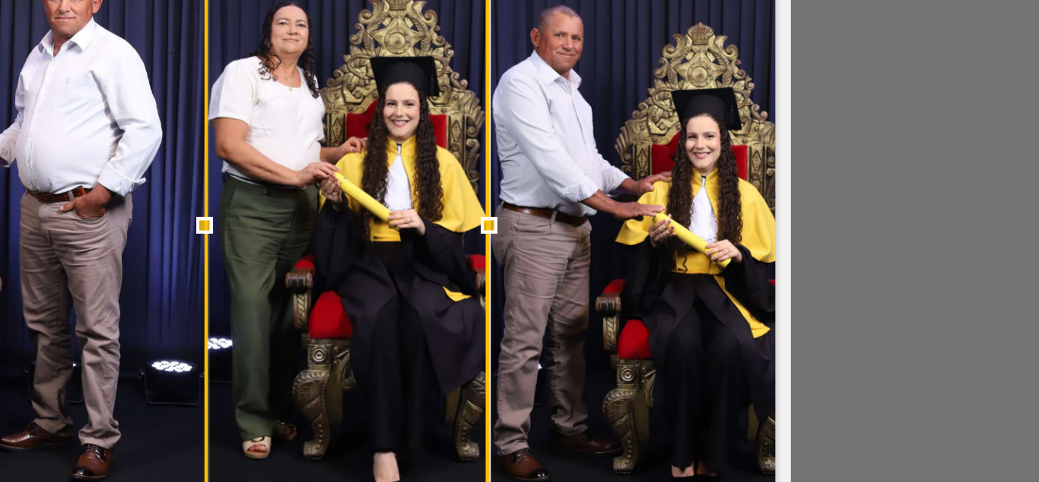
click at [503, 240] on div at bounding box center [518, 231] width 30 height 30
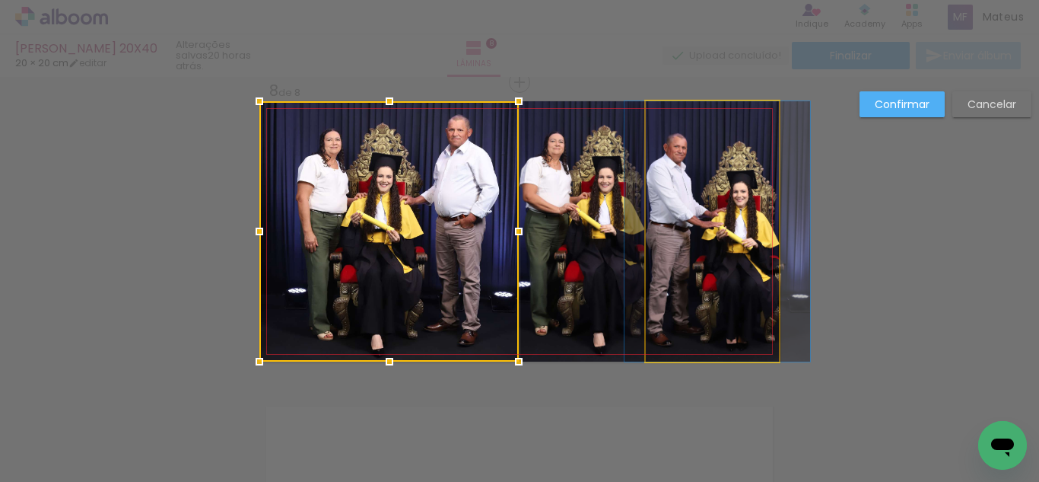
click at [725, 193] on quentale-photo at bounding box center [712, 231] width 133 height 260
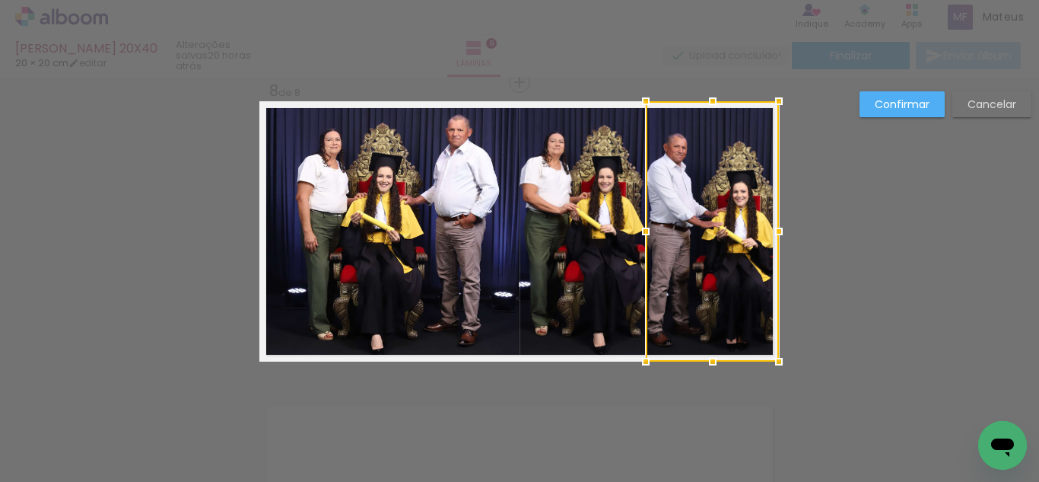
click at [0, 0] on slot "Confirmar" at bounding box center [0, 0] width 0 height 0
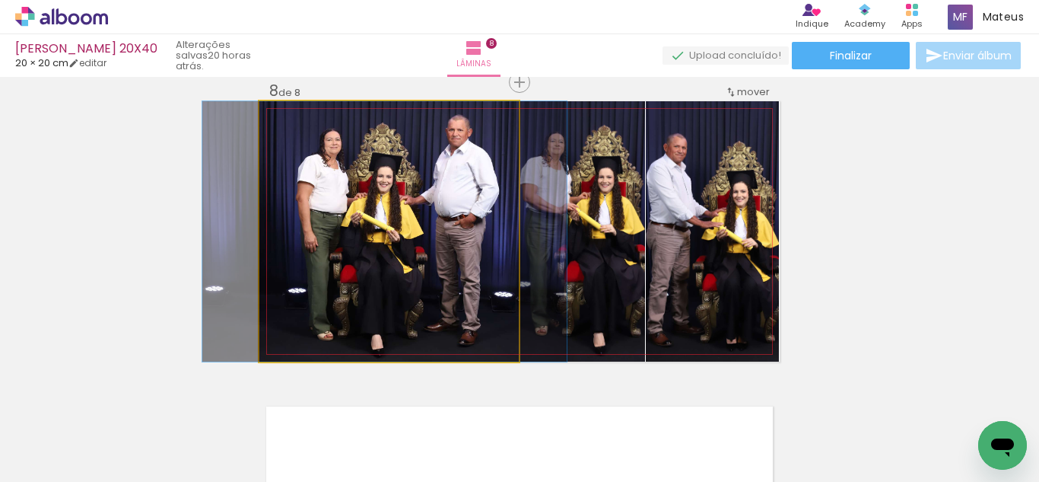
drag, startPoint x: 428, startPoint y: 254, endPoint x: 428, endPoint y: 243, distance: 11.4
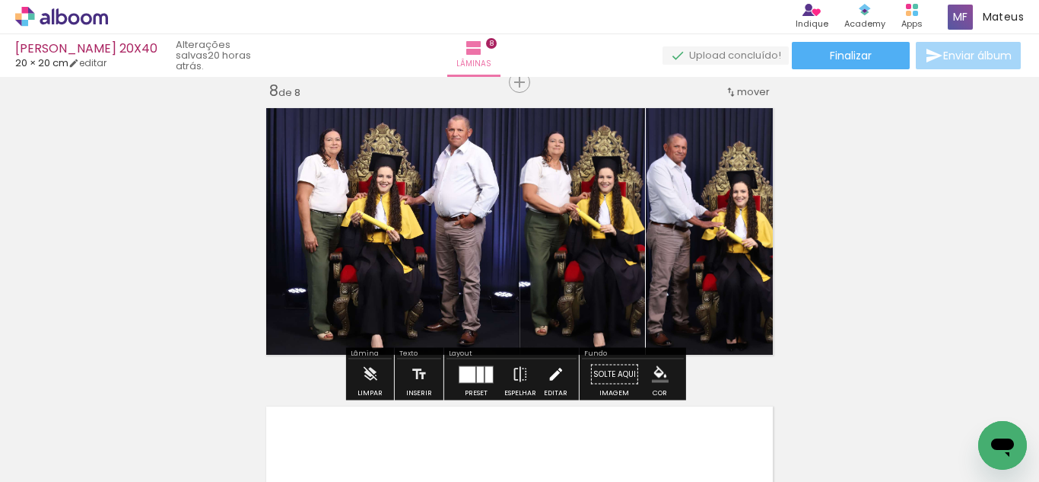
drag, startPoint x: 550, startPoint y: 365, endPoint x: 445, endPoint y: 352, distance: 105.8
click at [549, 365] on iron-icon at bounding box center [555, 374] width 17 height 30
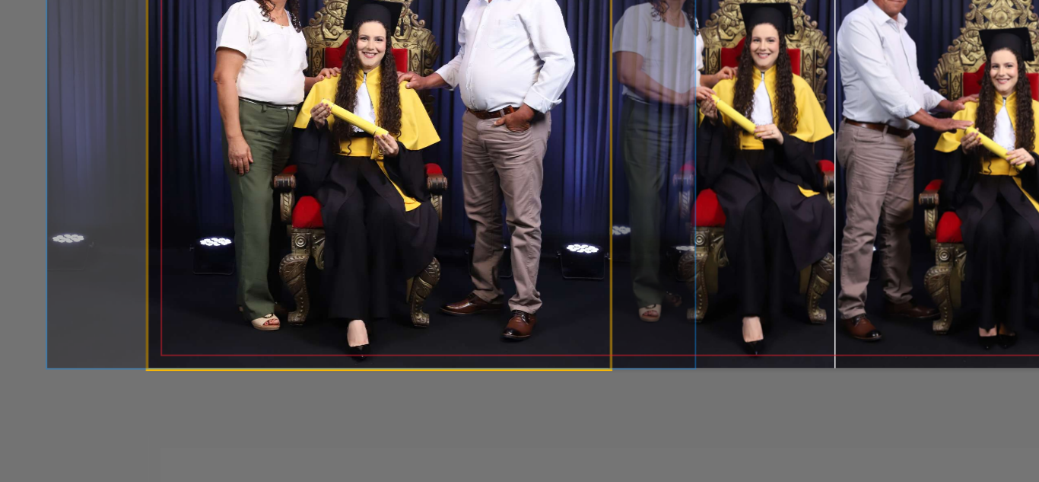
click at [399, 344] on quentale-photo at bounding box center [388, 231] width 259 height 260
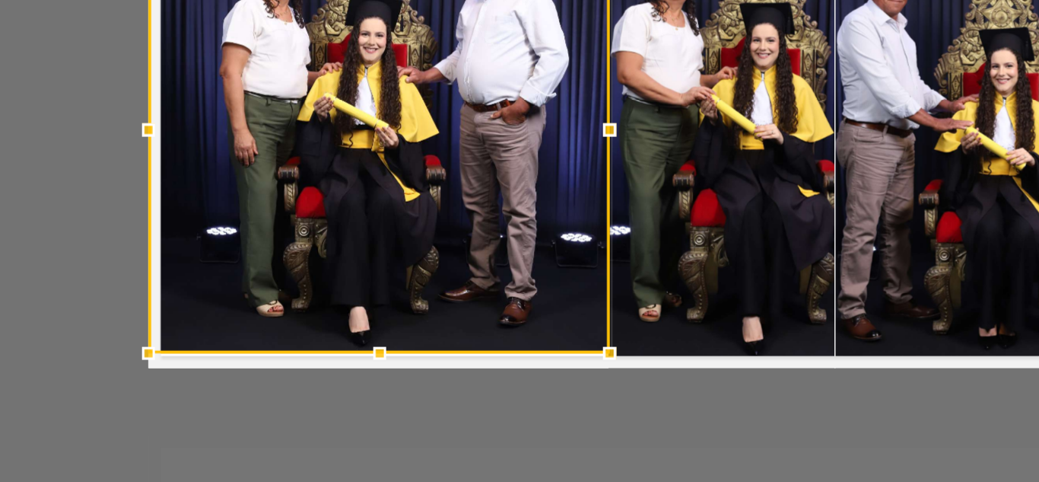
drag, startPoint x: 380, startPoint y: 357, endPoint x: 380, endPoint y: 349, distance: 8.4
click at [380, 349] on div at bounding box center [389, 353] width 30 height 30
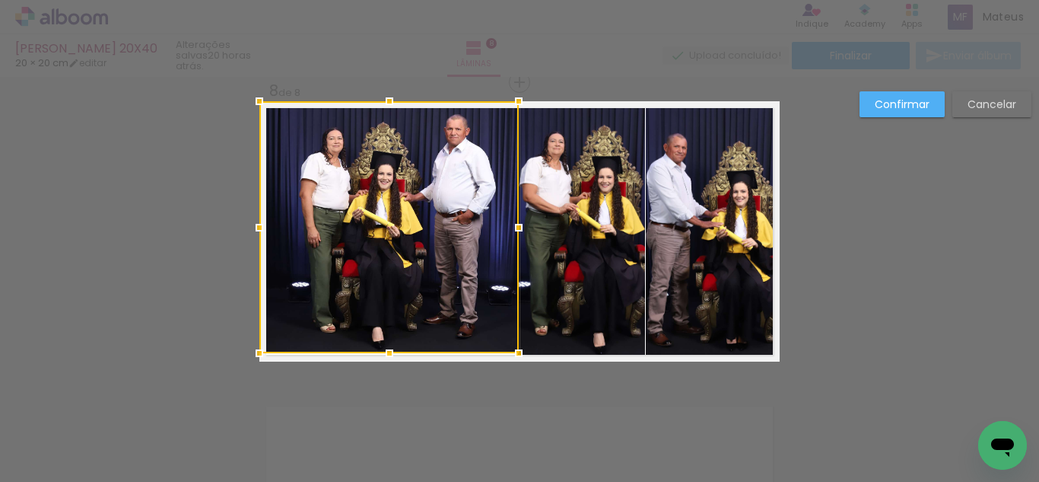
click at [729, 276] on quentale-photo at bounding box center [712, 231] width 133 height 260
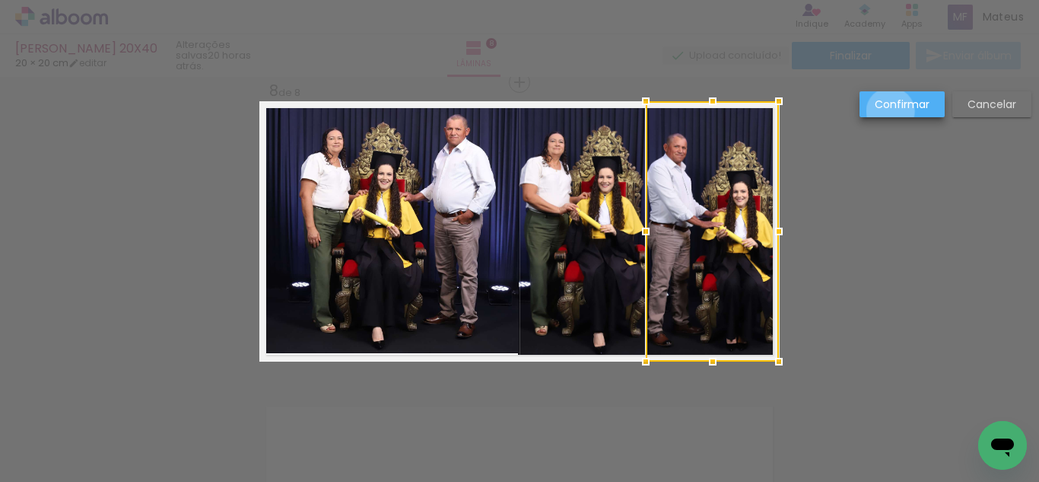
click at [891, 112] on paper-button "Confirmar" at bounding box center [902, 104] width 85 height 26
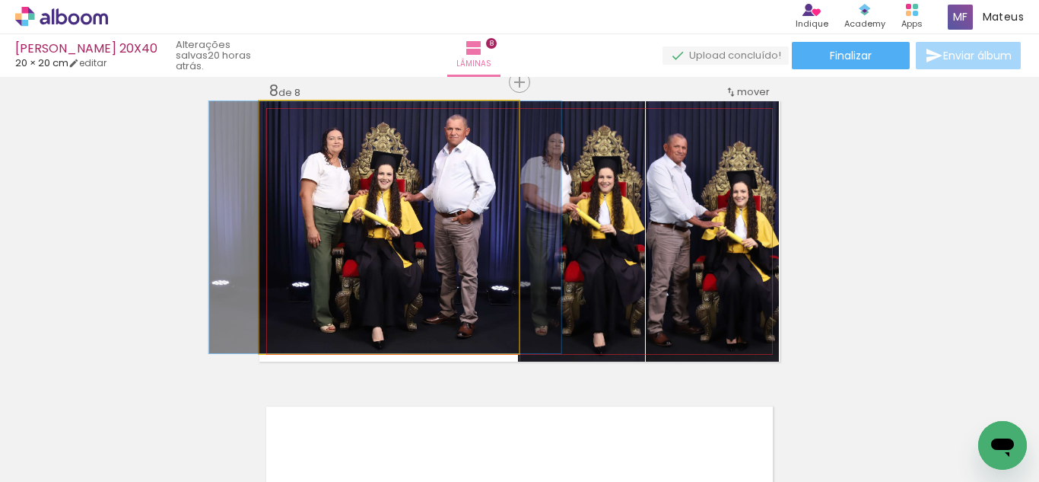
click at [457, 240] on quentale-photo at bounding box center [388, 227] width 259 height 252
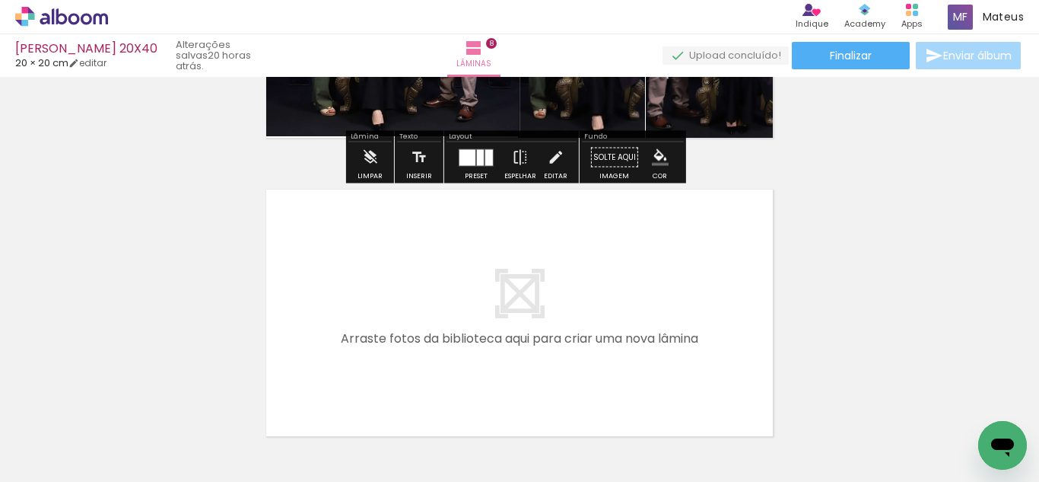
scroll to position [2434, 0]
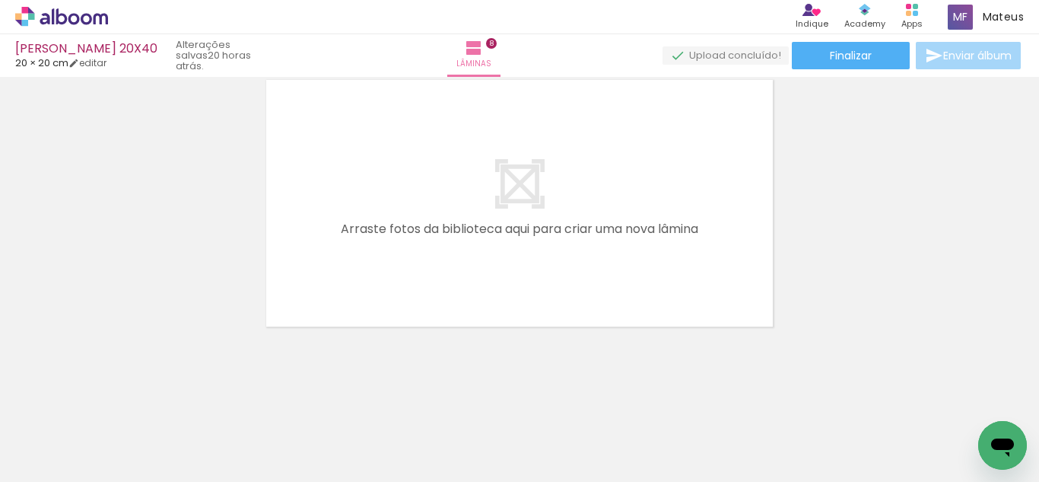
click at [460, 275] on quentale-workspace at bounding box center [519, 241] width 1039 height 482
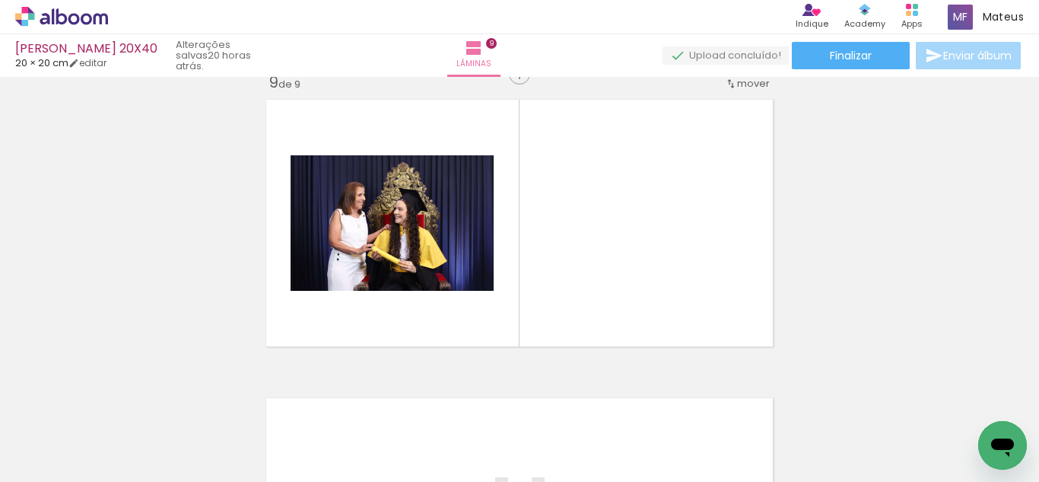
scroll to position [2406, 0]
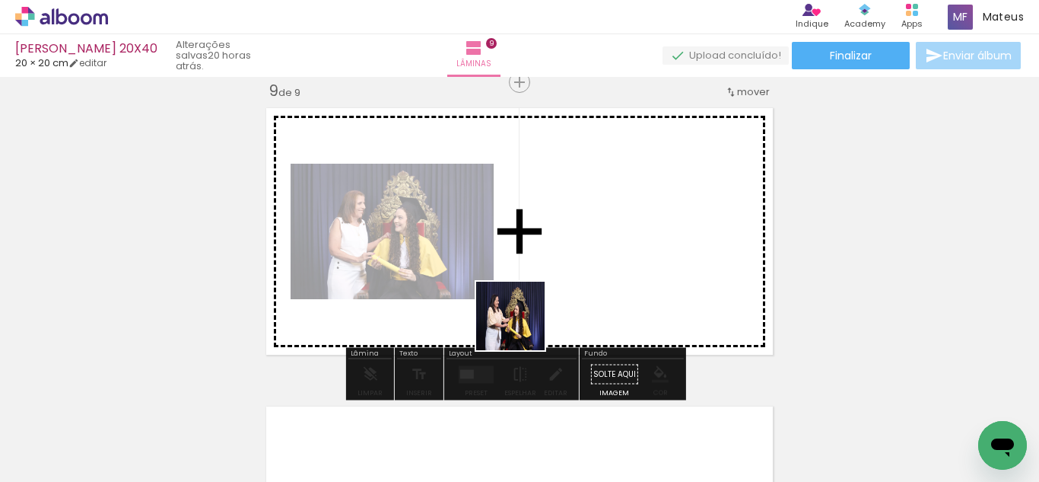
drag, startPoint x: 518, startPoint y: 423, endPoint x: 484, endPoint y: 346, distance: 84.1
click at [518, 292] on quentale-workspace at bounding box center [519, 241] width 1039 height 482
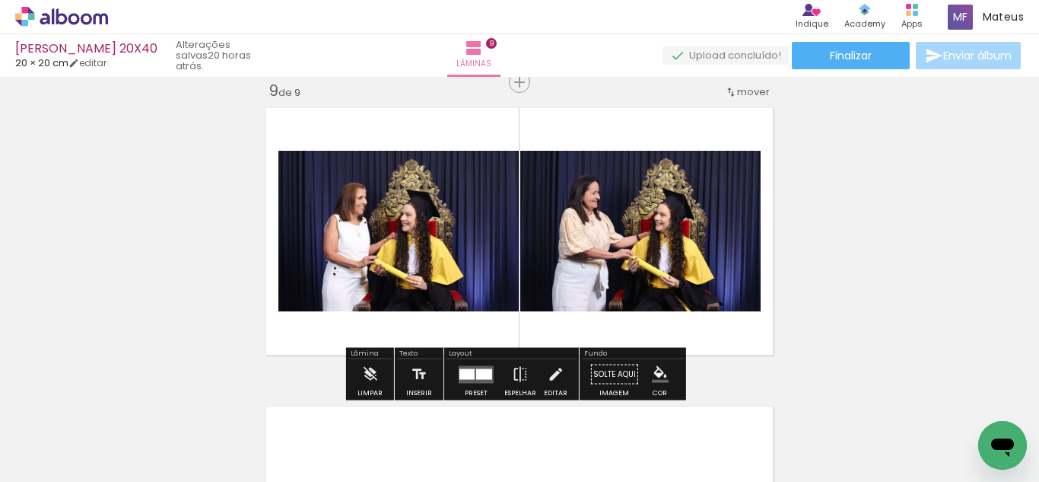
click at [387, 283] on quentale-workspace at bounding box center [519, 241] width 1039 height 482
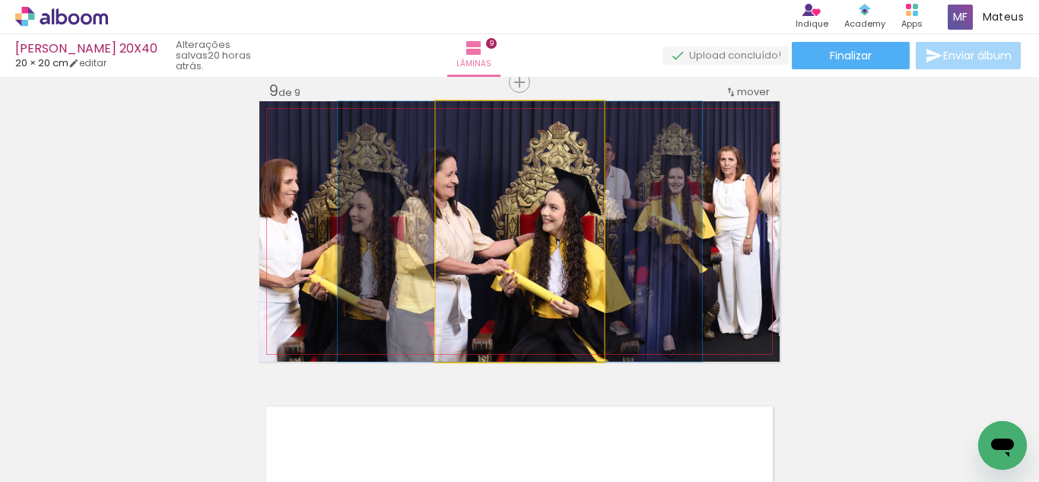
click at [587, 275] on quentale-photo at bounding box center [520, 231] width 168 height 260
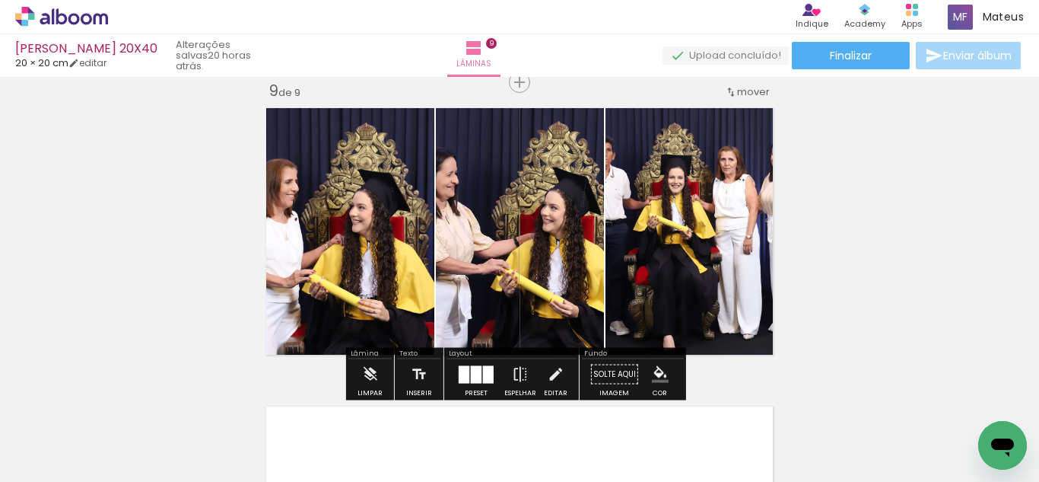
click at [626, 267] on quentale-photo at bounding box center [693, 231] width 174 height 260
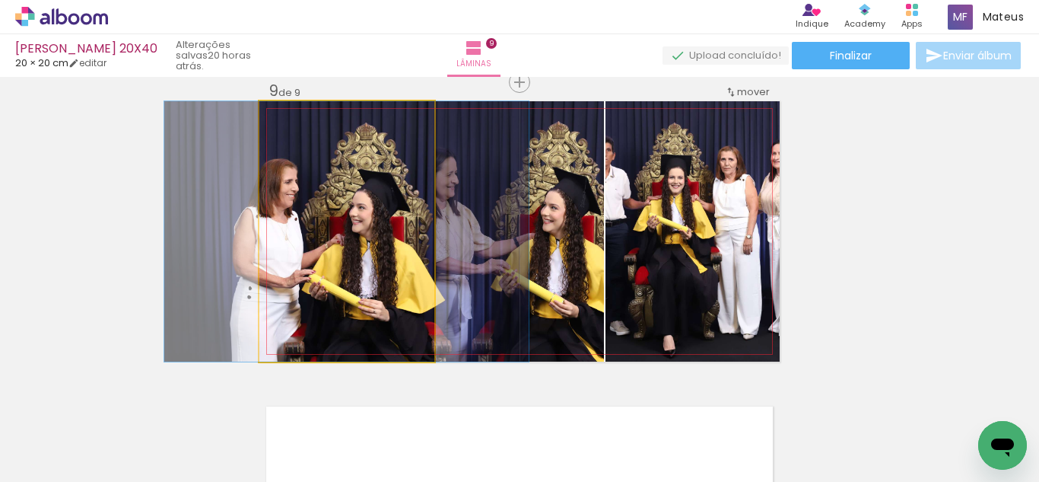
click at [275, 231] on quentale-photo at bounding box center [346, 231] width 175 height 260
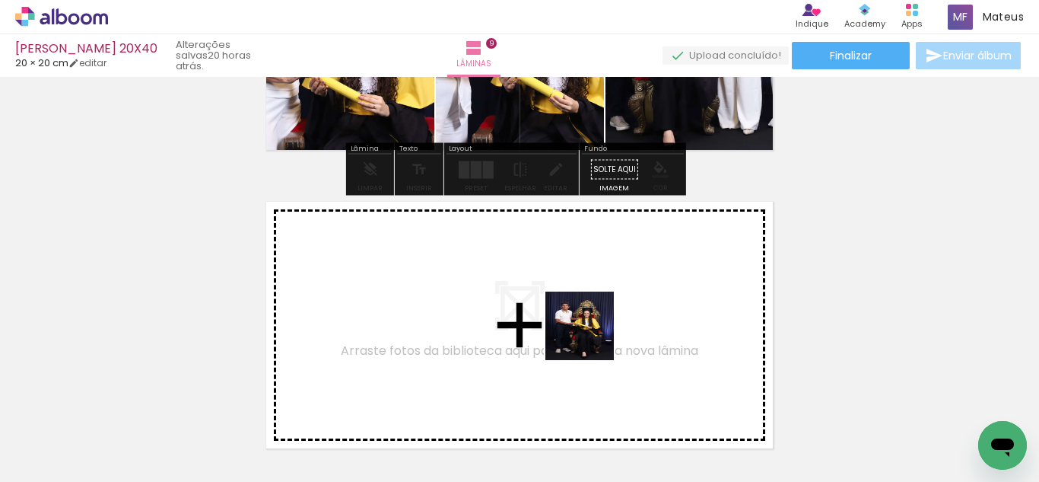
drag, startPoint x: 613, startPoint y: 419, endPoint x: 679, endPoint y: 409, distance: 66.8
click at [588, 323] on quentale-workspace at bounding box center [519, 241] width 1039 height 482
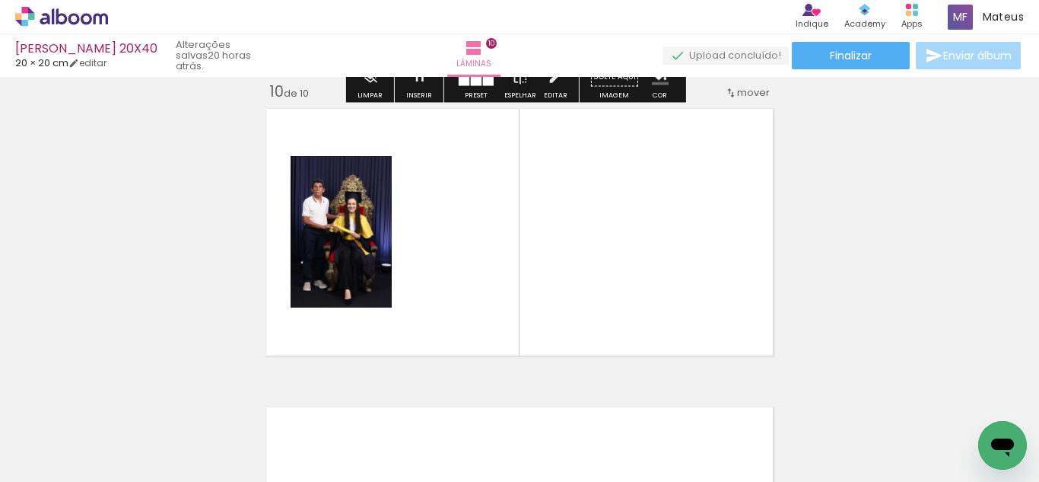
drag, startPoint x: 692, startPoint y: 435, endPoint x: 624, endPoint y: 272, distance: 176.7
click at [624, 272] on quentale-workspace at bounding box center [519, 241] width 1039 height 482
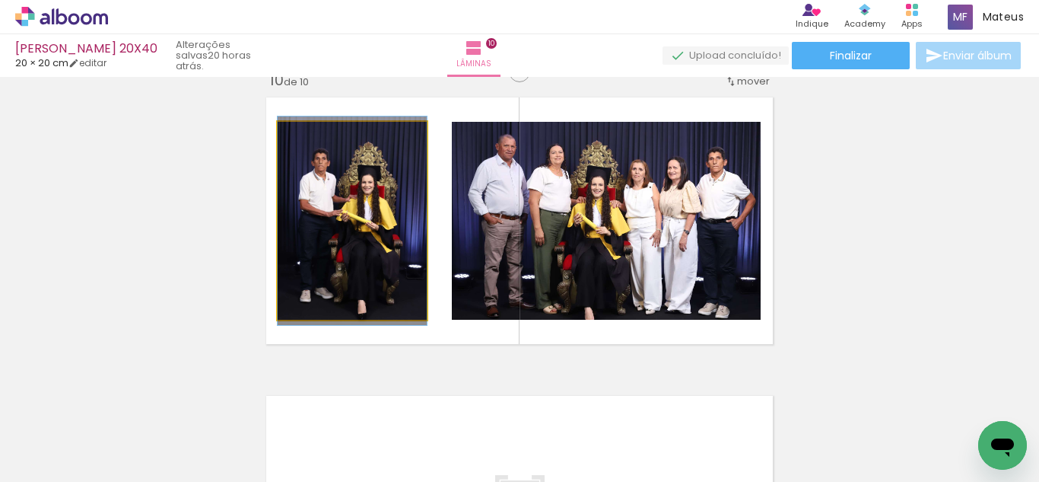
scroll to position [2710, 0]
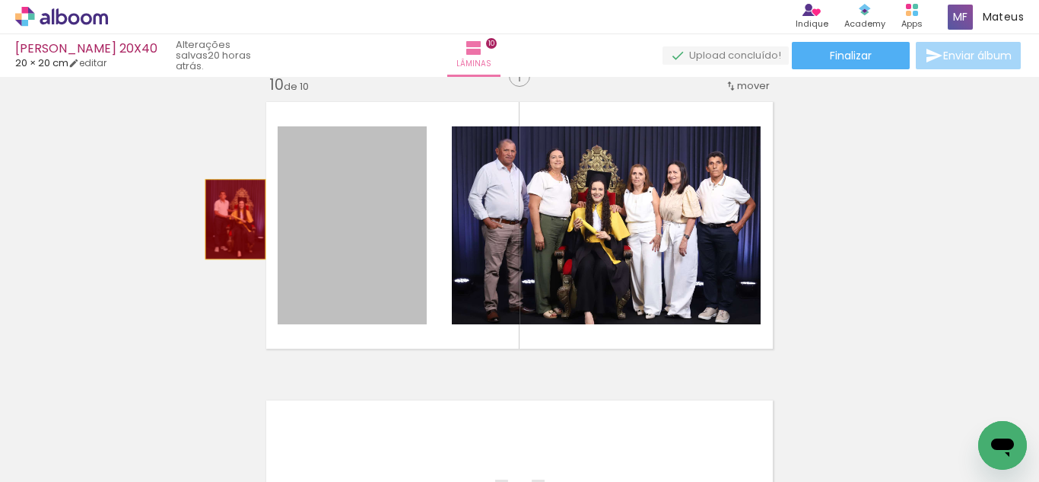
drag, startPoint x: 371, startPoint y: 225, endPoint x: 517, endPoint y: 235, distance: 147.2
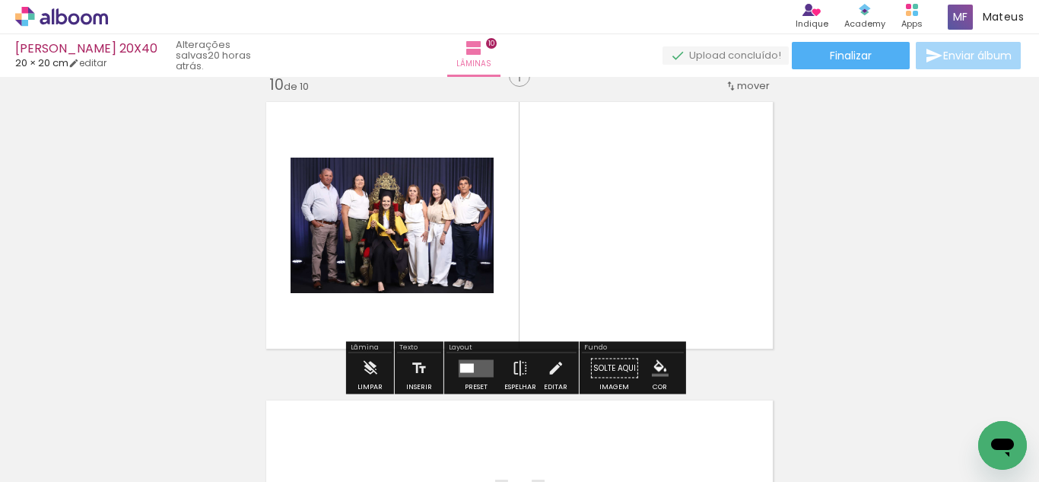
click at [467, 359] on quentale-layouter at bounding box center [476, 368] width 35 height 18
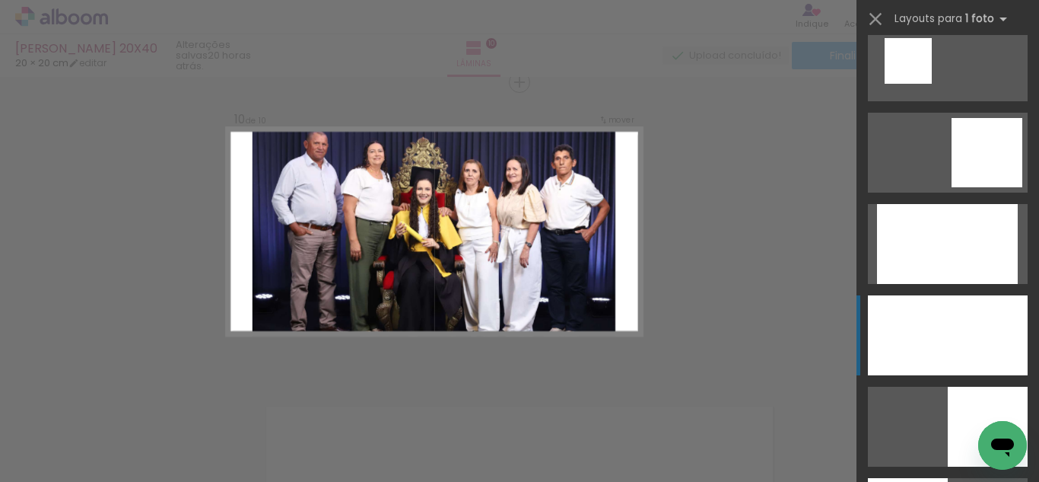
scroll to position [1969, 0]
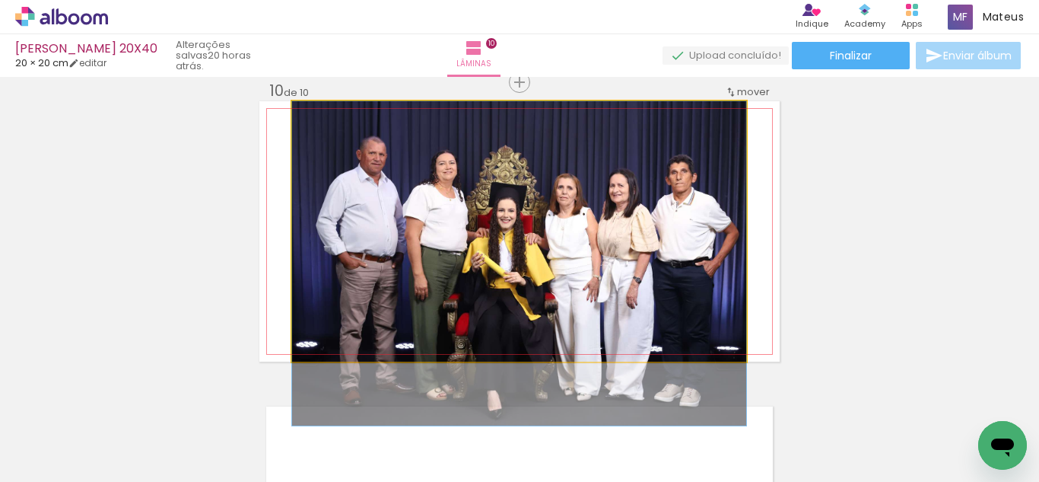
drag, startPoint x: 667, startPoint y: 220, endPoint x: 678, endPoint y: 272, distance: 53.7
drag, startPoint x: 643, startPoint y: 279, endPoint x: 637, endPoint y: 333, distance: 54.4
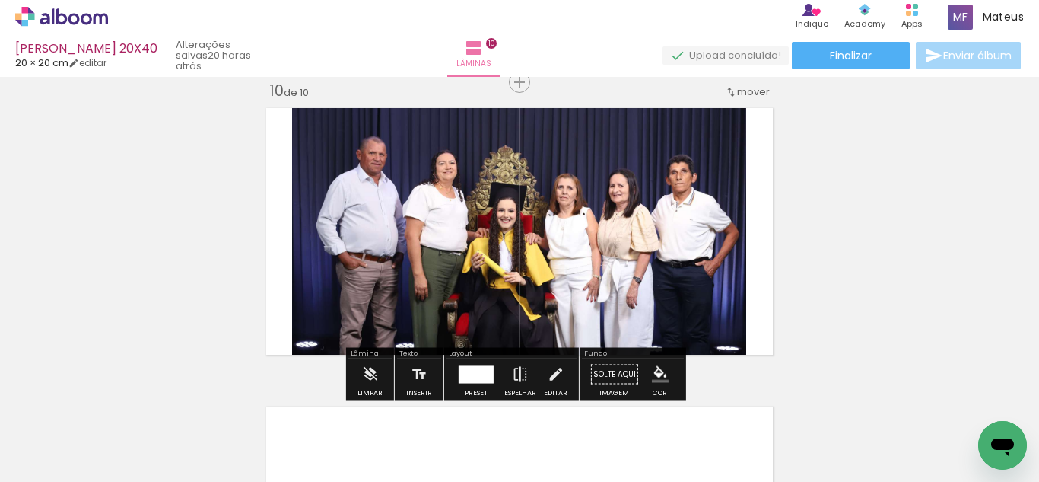
click at [485, 379] on div at bounding box center [476, 374] width 35 height 18
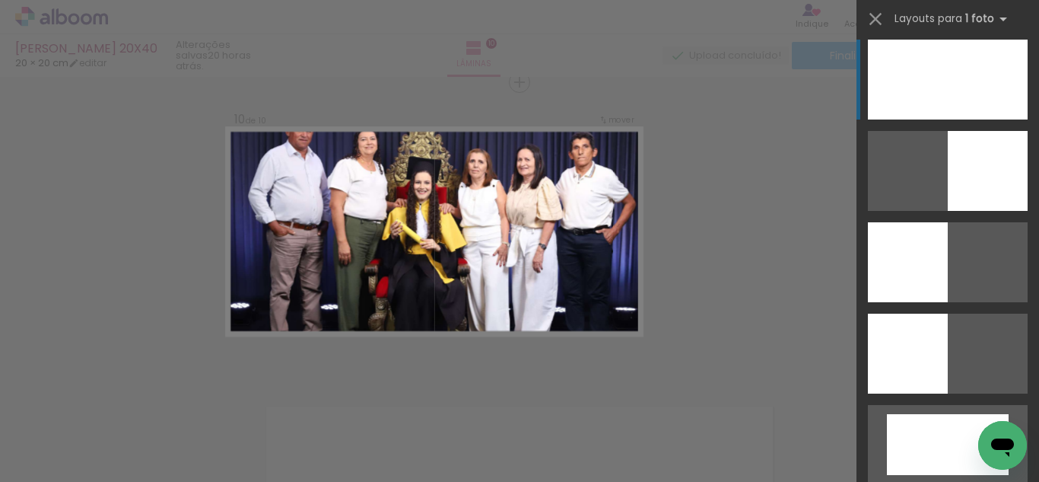
scroll to position [2198, 0]
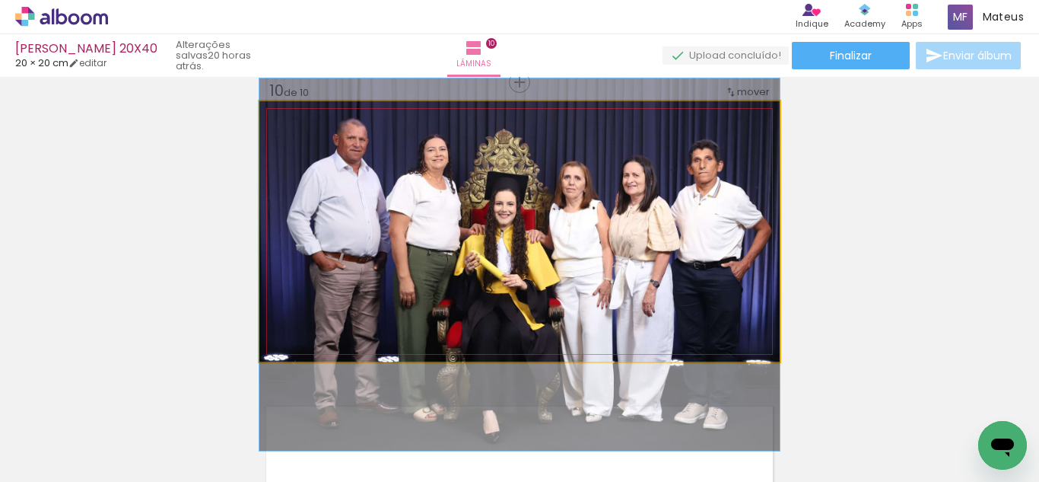
drag, startPoint x: 626, startPoint y: 223, endPoint x: 624, endPoint y: 254, distance: 31.3
click at [650, 236] on quentale-photo at bounding box center [519, 231] width 520 height 260
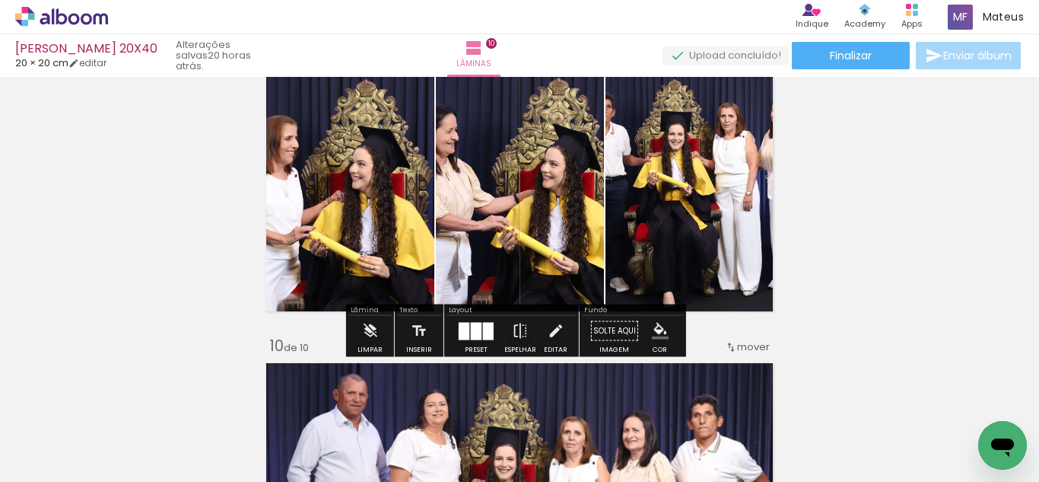
scroll to position [2392, 0]
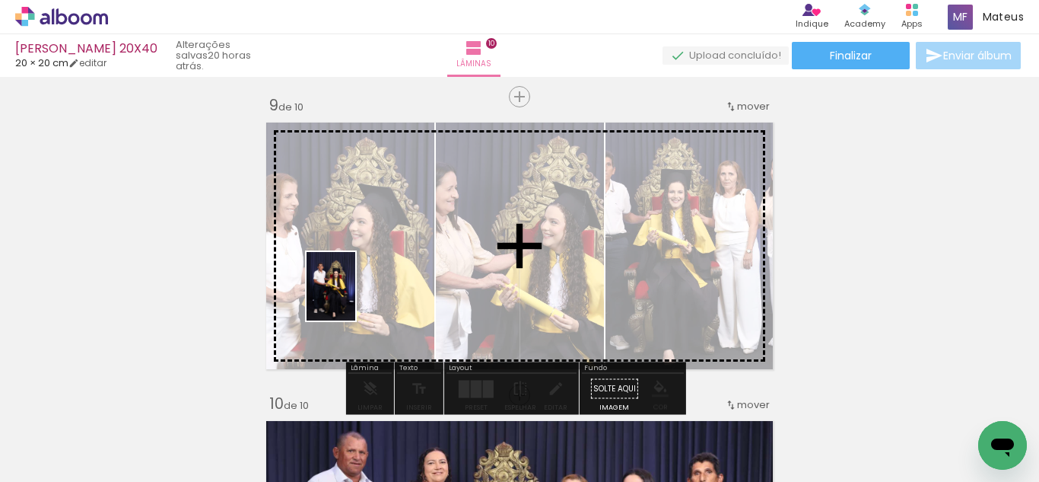
drag, startPoint x: 220, startPoint y: 432, endPoint x: 403, endPoint y: 274, distance: 242.2
click at [403, 274] on quentale-workspace at bounding box center [519, 241] width 1039 height 482
